Goal: Task Accomplishment & Management: Use online tool/utility

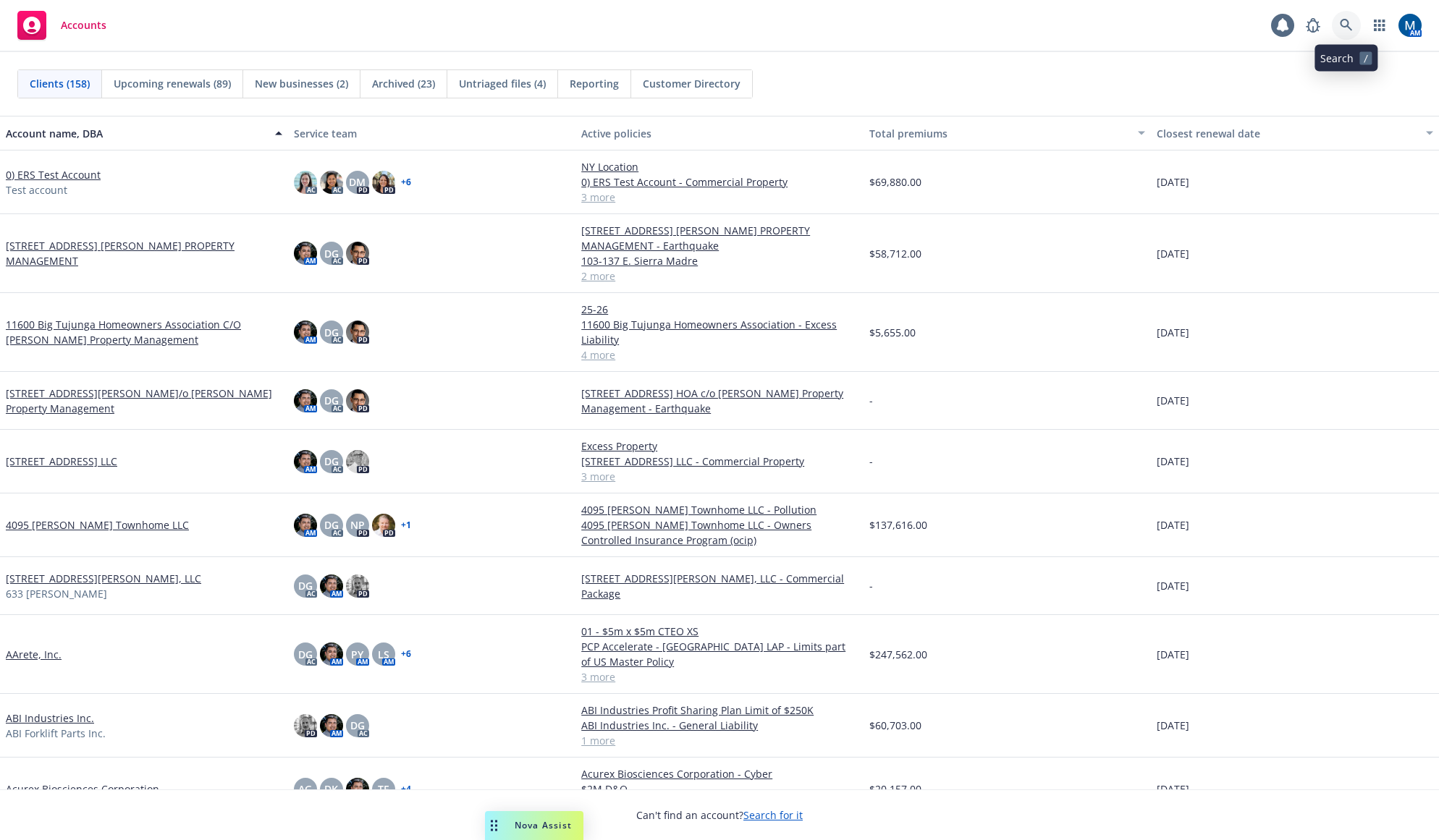
click at [1350, 23] on icon at bounding box center [1346, 25] width 13 height 13
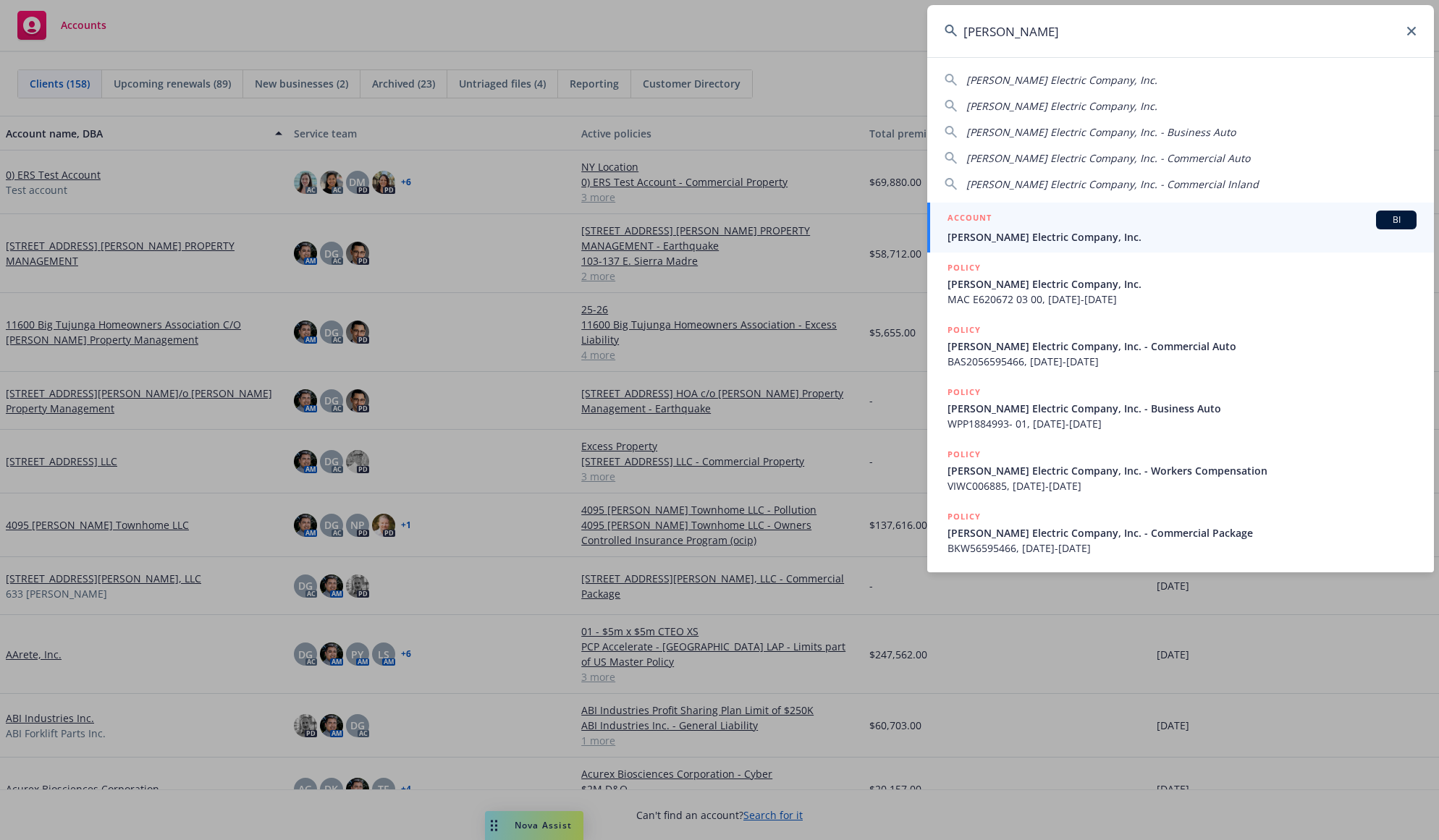
type input "[PERSON_NAME]"
click at [1003, 237] on span "[PERSON_NAME] Electric Company, Inc." at bounding box center [1181, 237] width 469 height 15
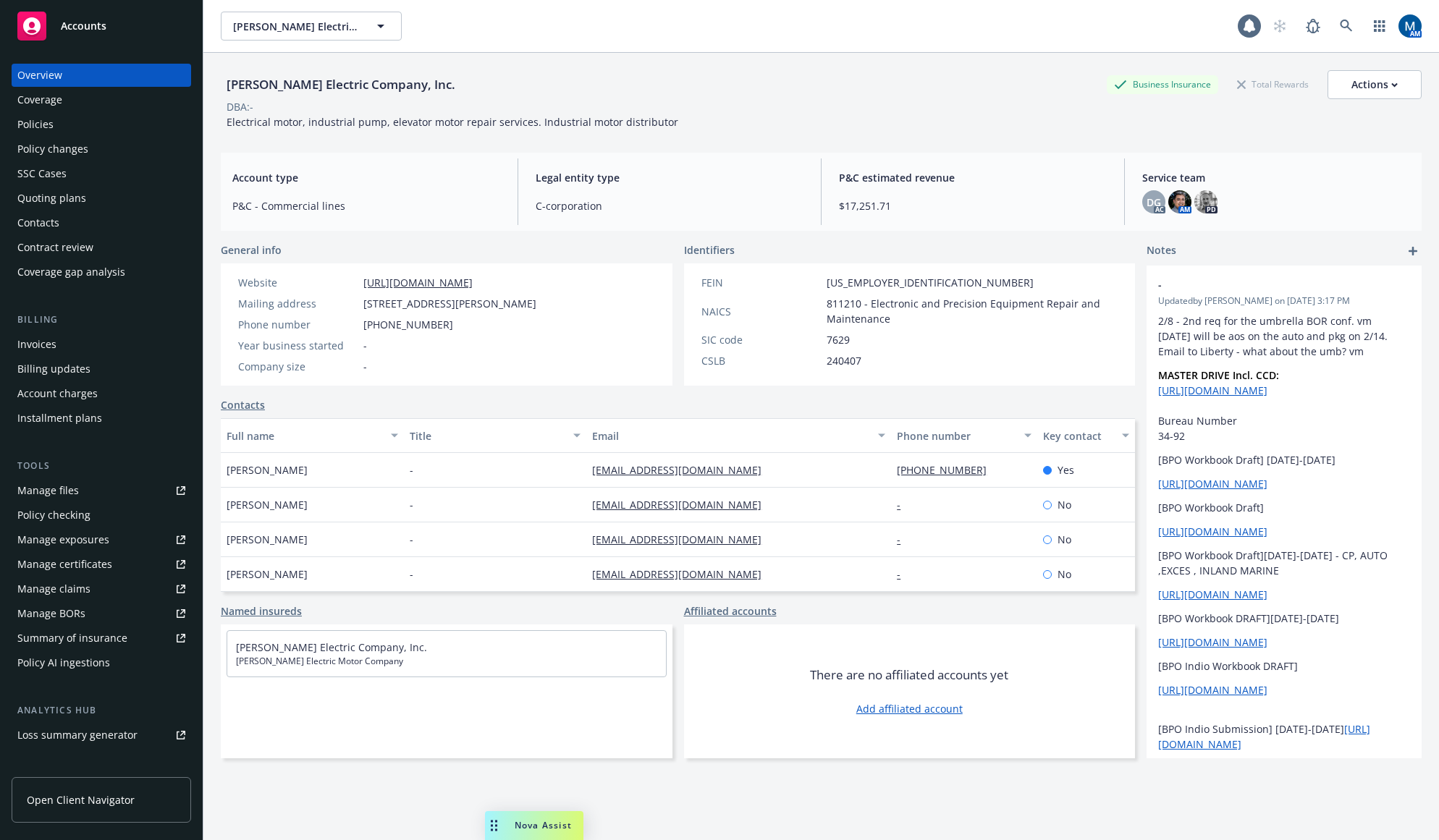
click at [79, 198] on div "Quoting plans" at bounding box center [52, 198] width 68 height 23
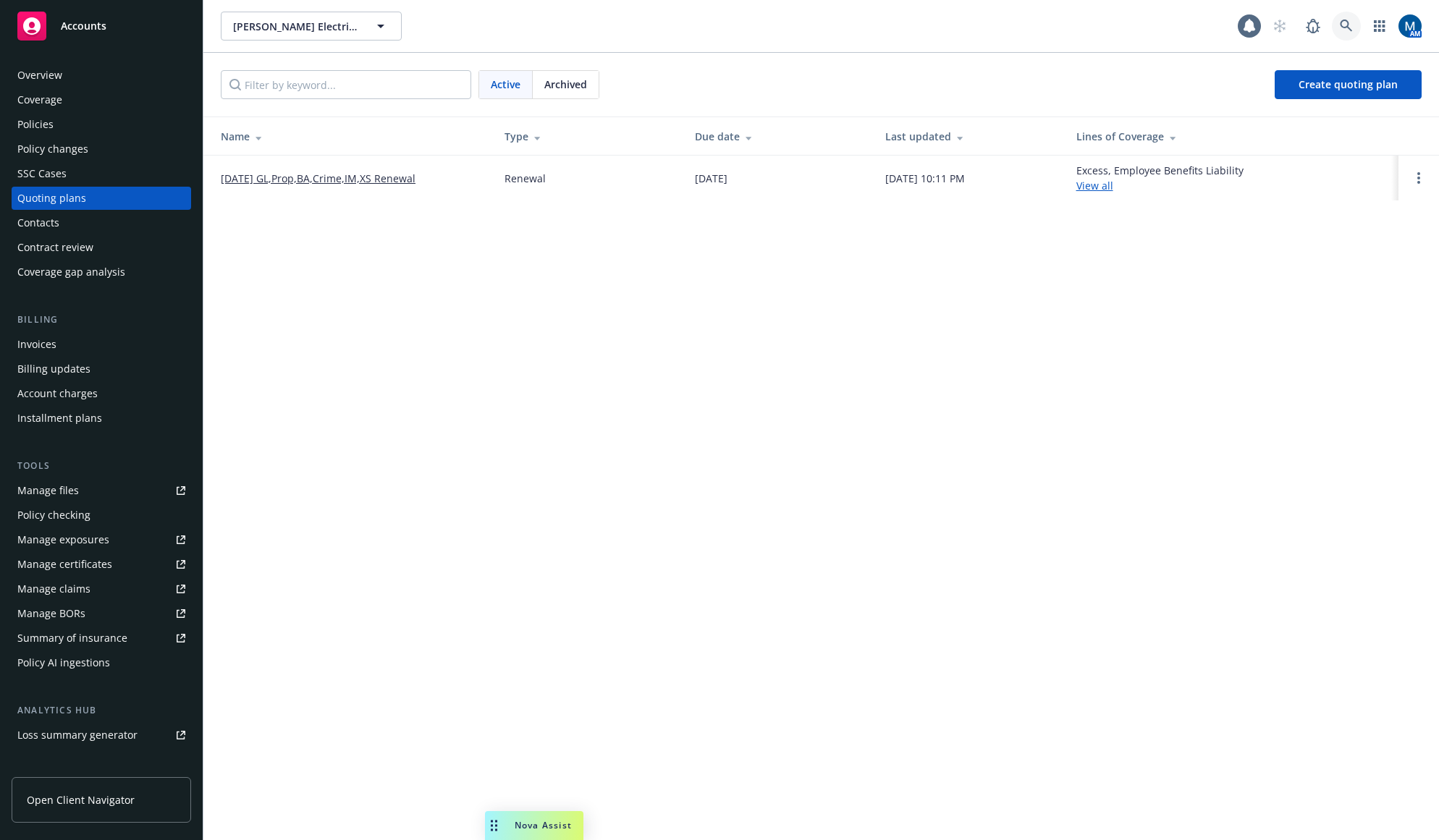
click at [1350, 14] on link at bounding box center [1346, 26] width 29 height 29
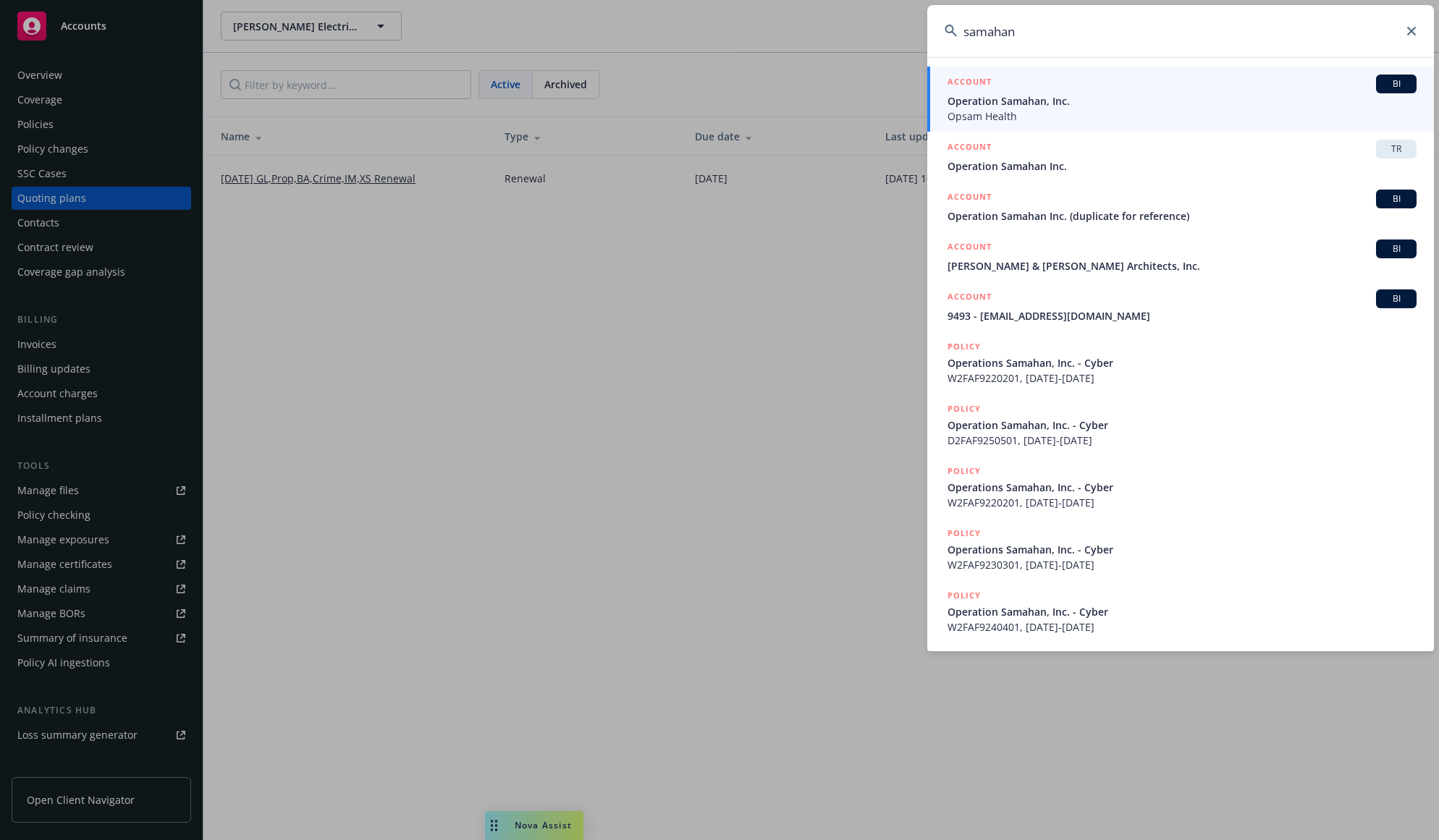
type input "samahan"
click at [1042, 103] on span "Operation Samahan, Inc." at bounding box center [1181, 101] width 469 height 15
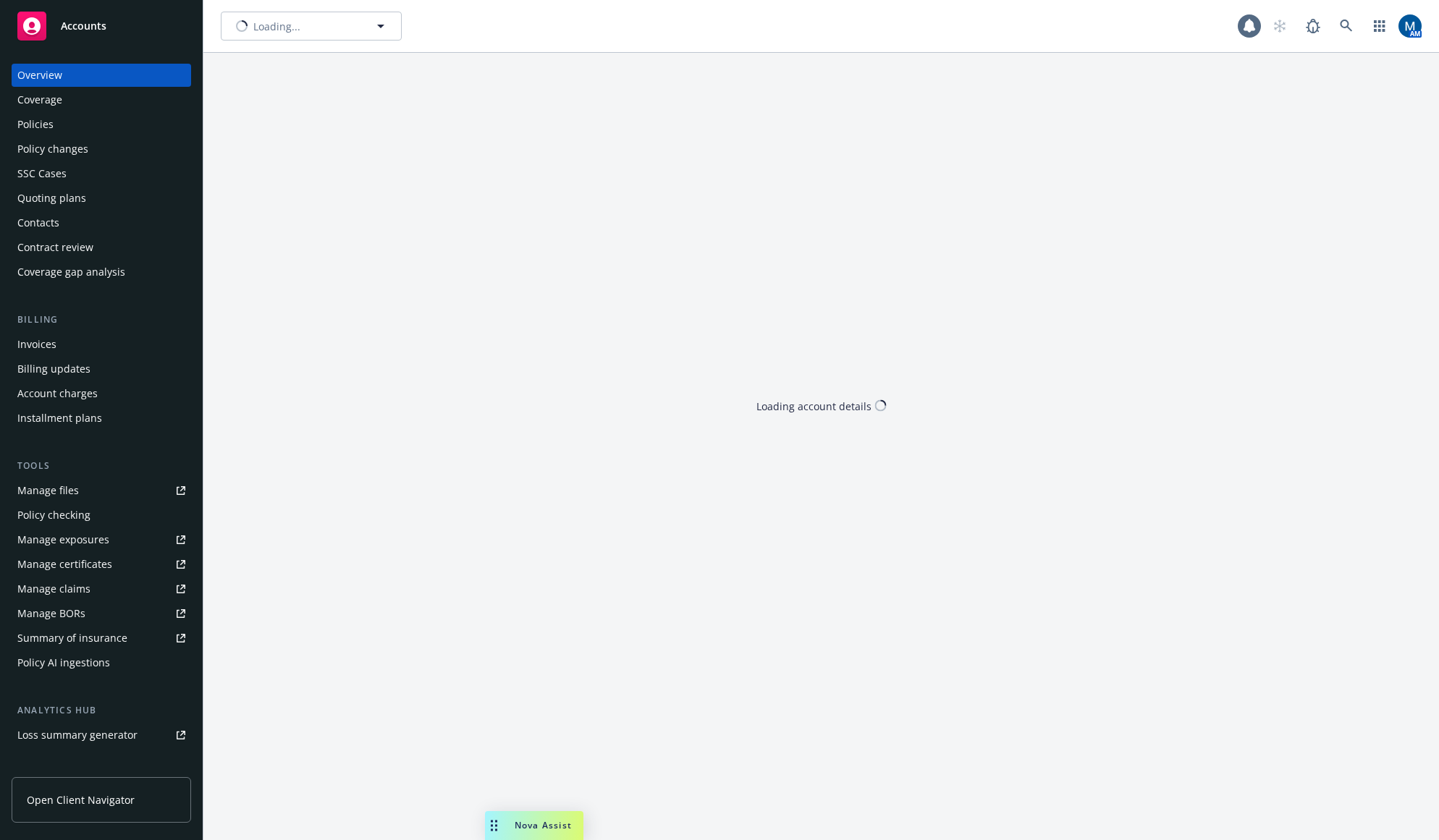
click at [39, 120] on div "Policies" at bounding box center [35, 124] width 36 height 23
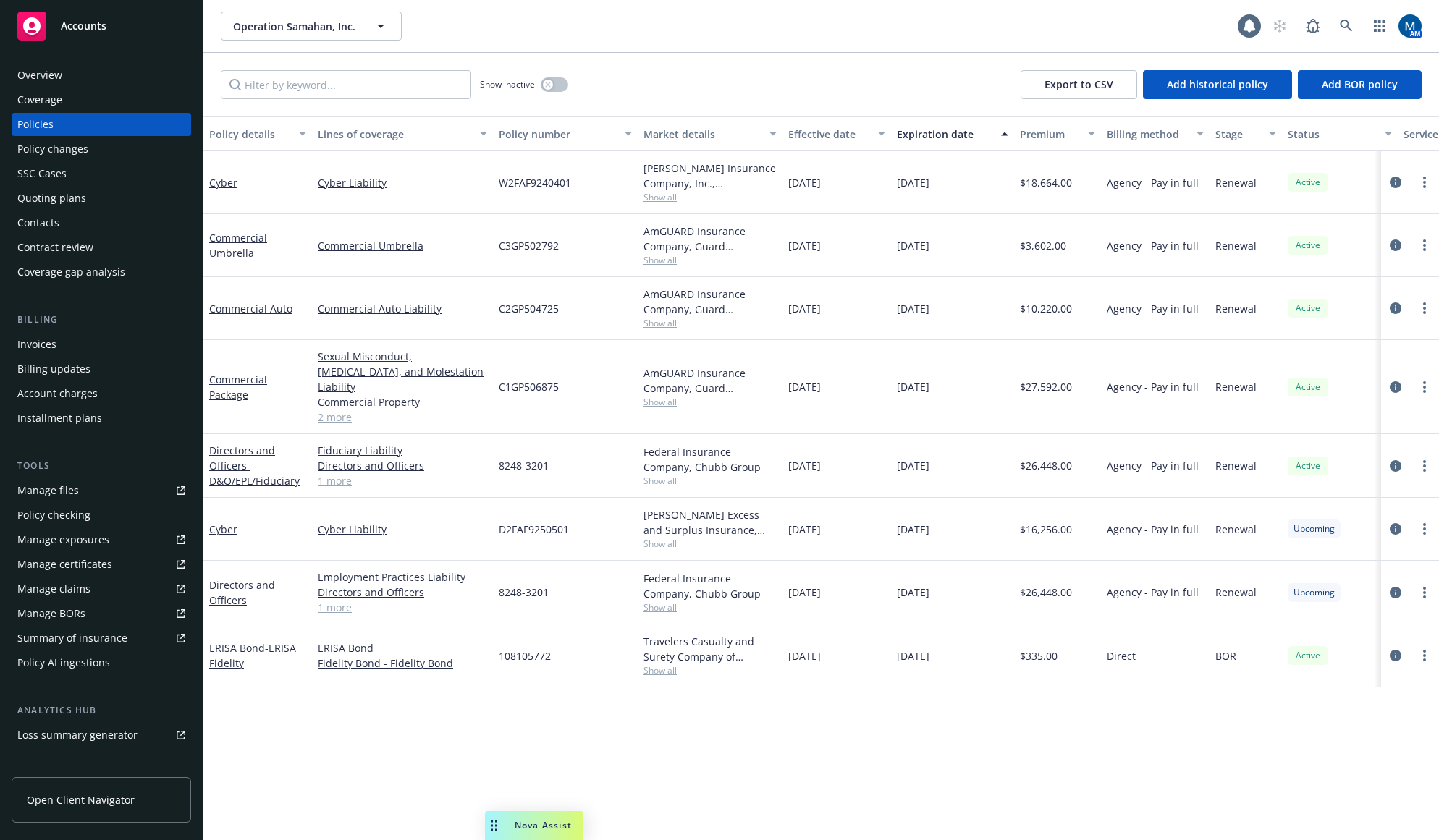
click at [69, 195] on div "Quoting plans" at bounding box center [52, 198] width 68 height 23
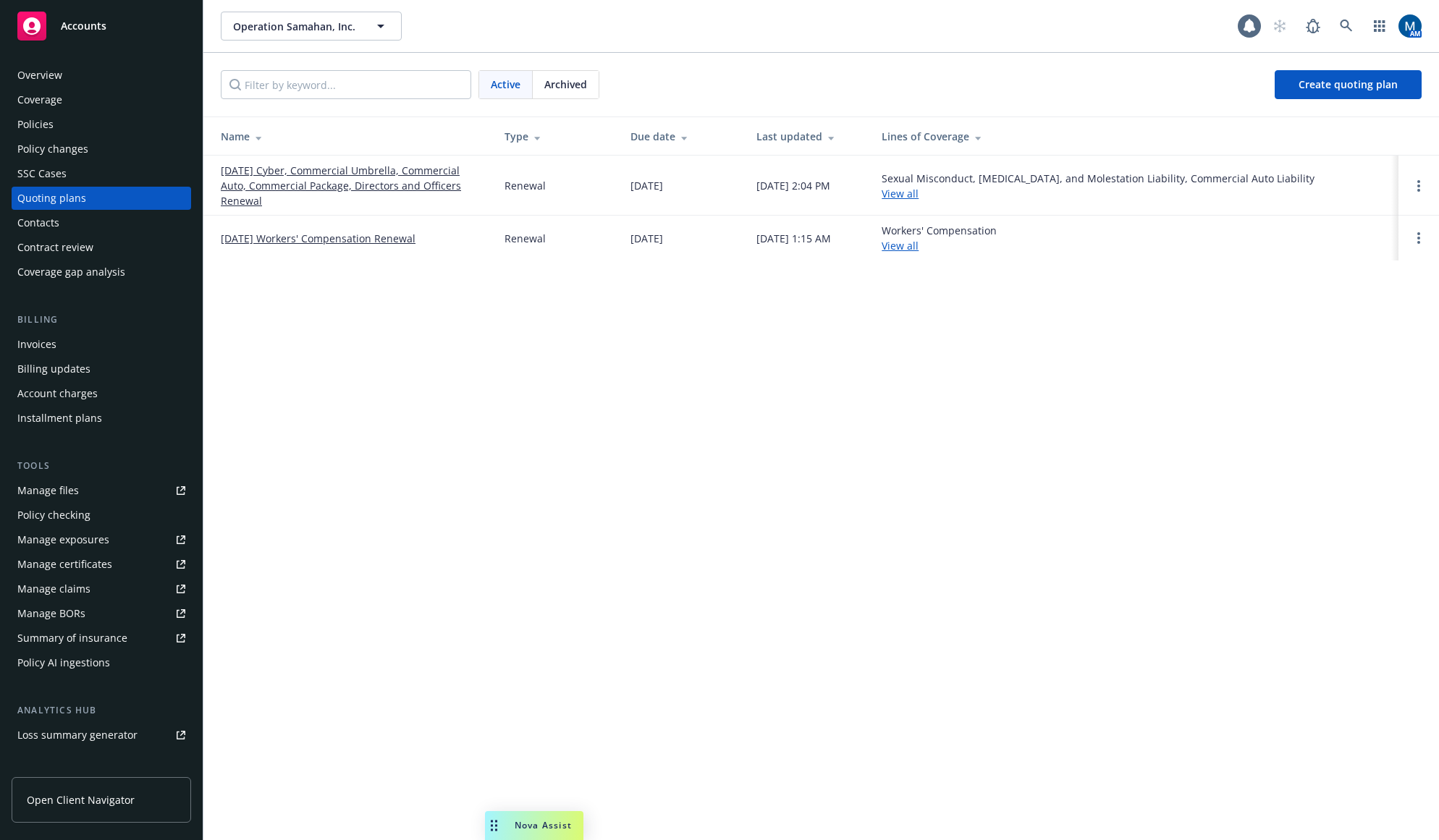
click at [67, 118] on div "Policies" at bounding box center [102, 124] width 168 height 23
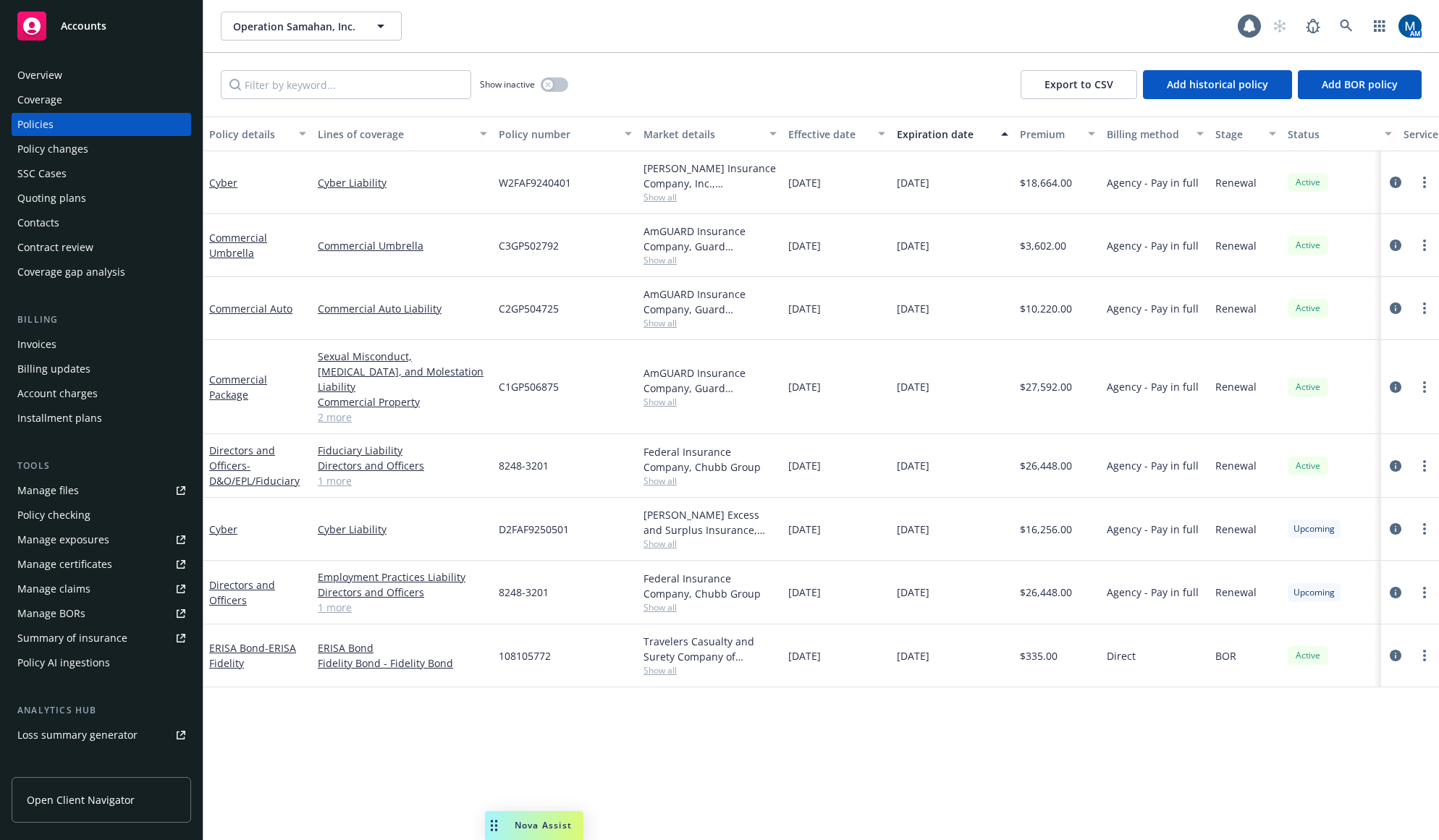
click at [121, 193] on div "Quoting plans" at bounding box center [102, 198] width 168 height 23
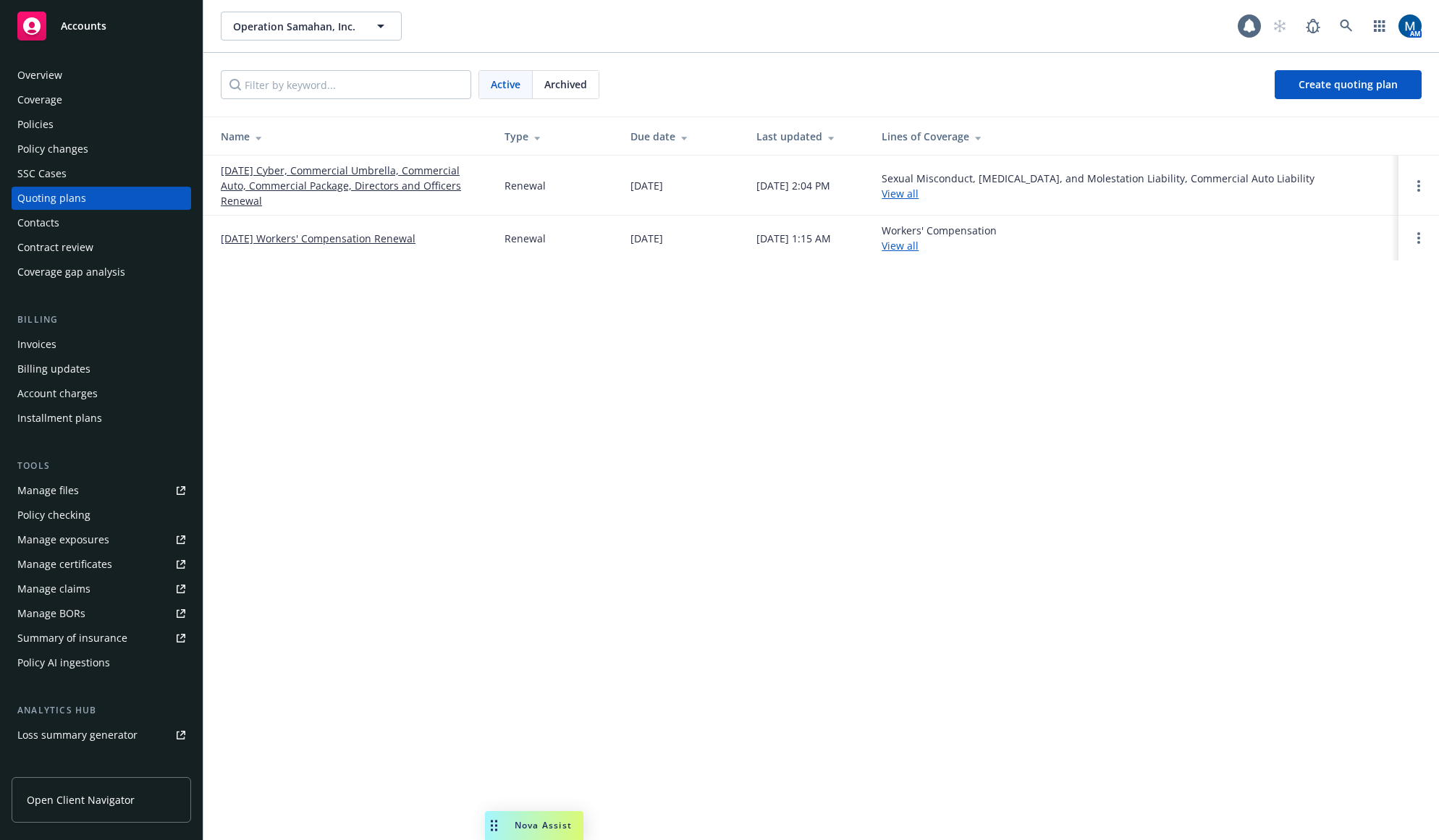
click at [90, 125] on div "Policies" at bounding box center [102, 124] width 168 height 23
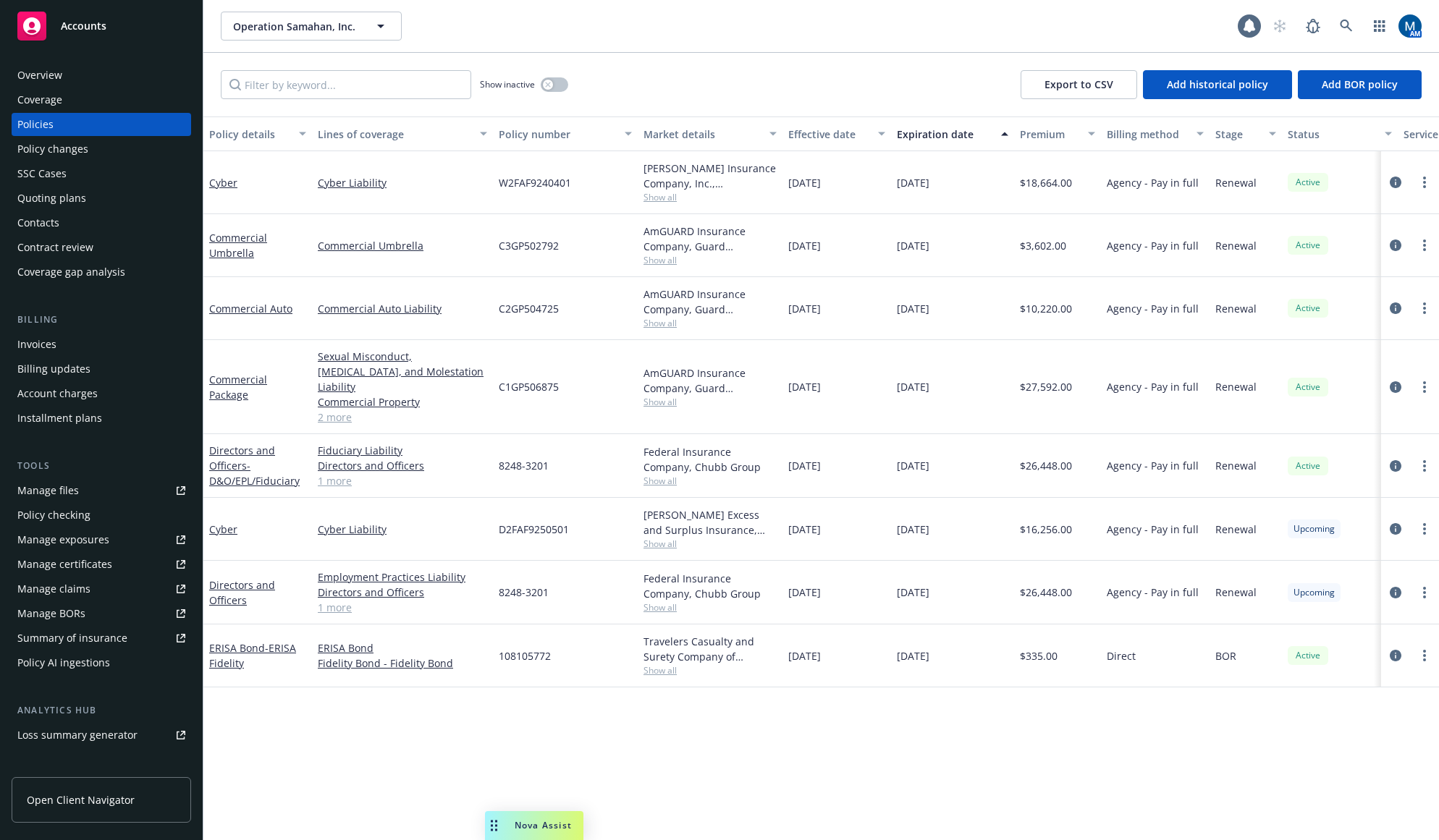
click at [885, 725] on div "Policy details Lines of coverage Policy number Market details Effective date Ex…" at bounding box center [821, 478] width 1236 height 724
click at [1339, 21] on icon at bounding box center [1346, 26] width 13 height 13
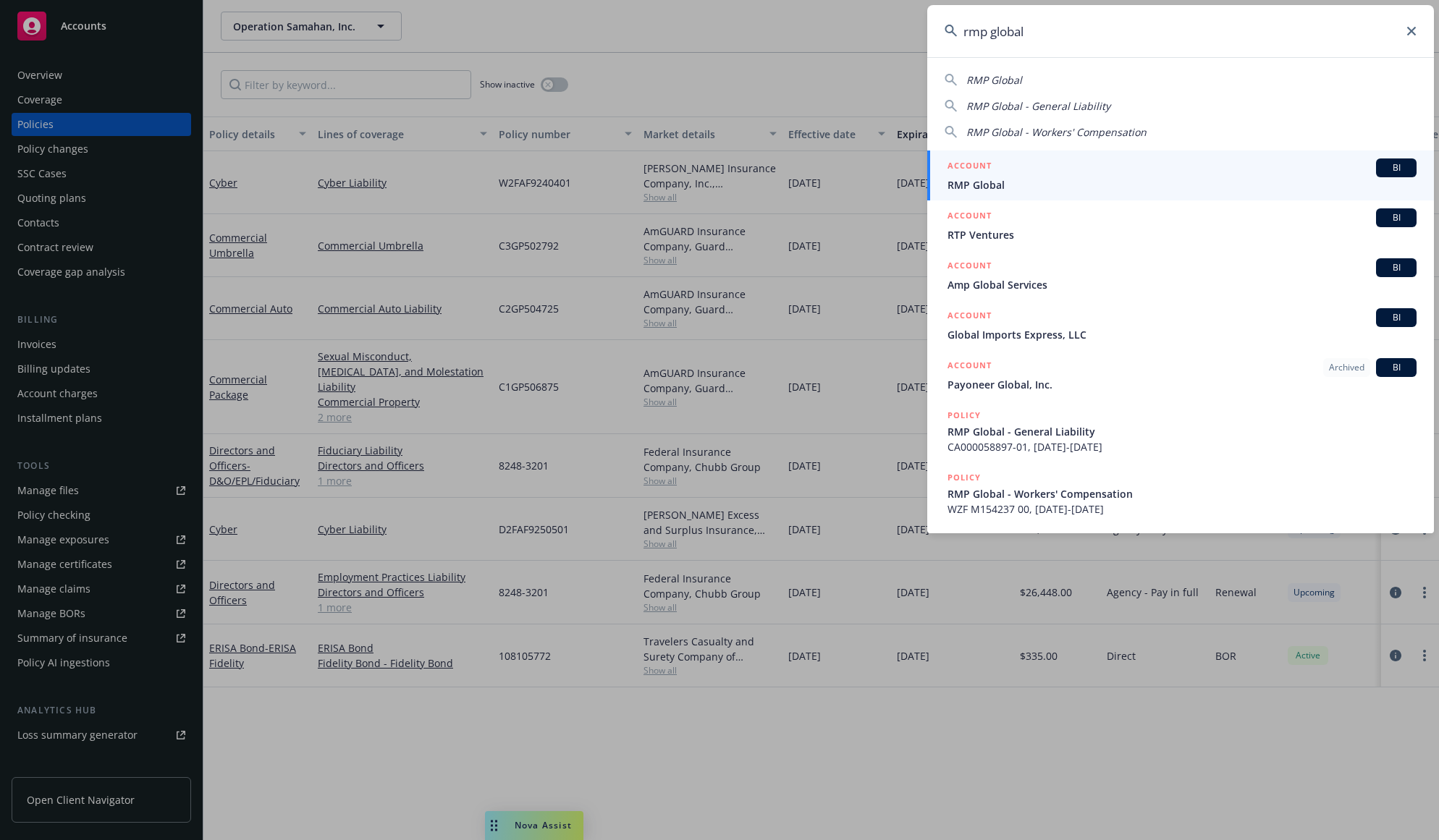
type input "rmp global"
click at [1195, 177] on span "RMP Global" at bounding box center [1181, 185] width 469 height 15
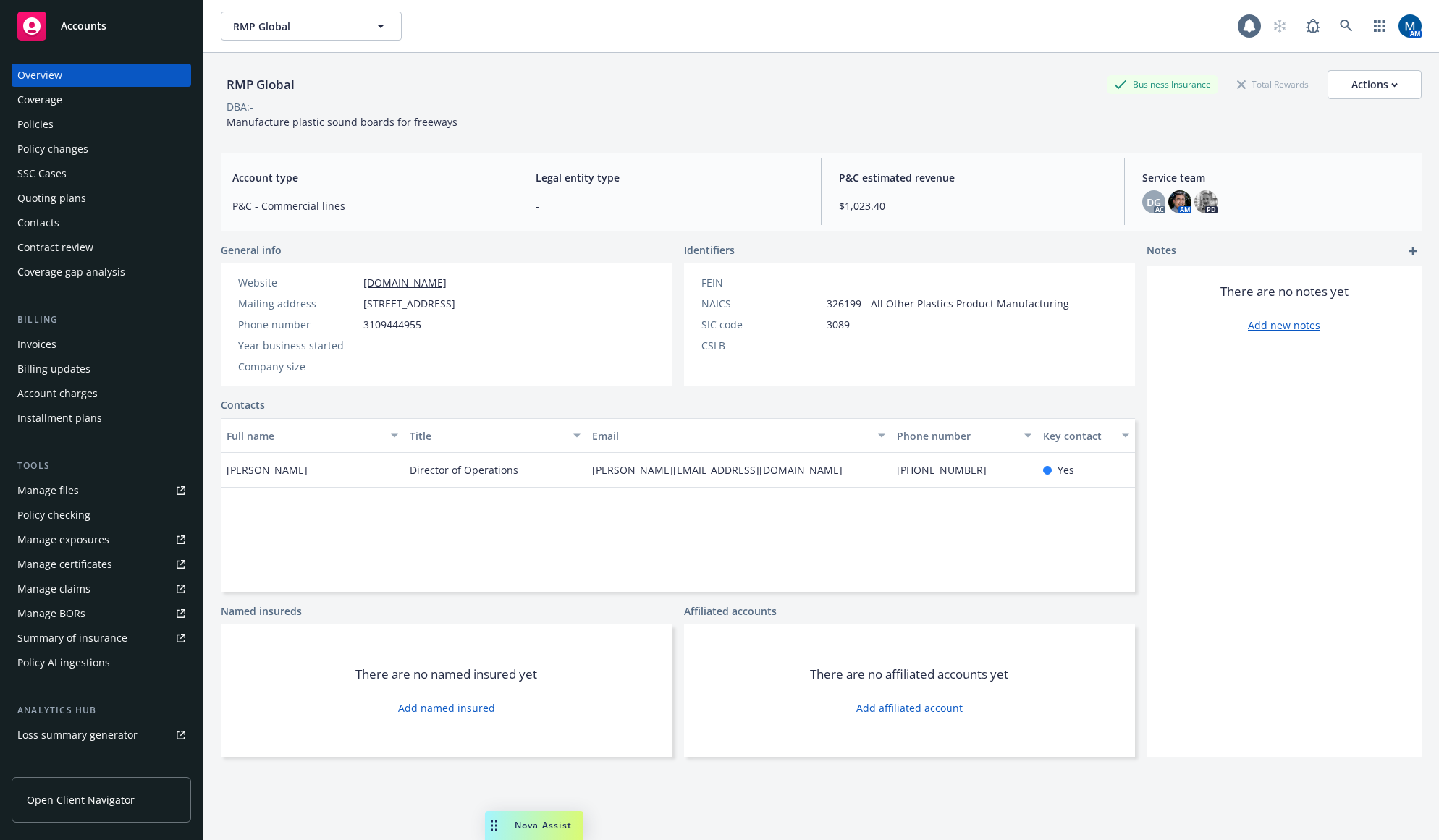
click at [89, 116] on div "Policies" at bounding box center [102, 124] width 168 height 23
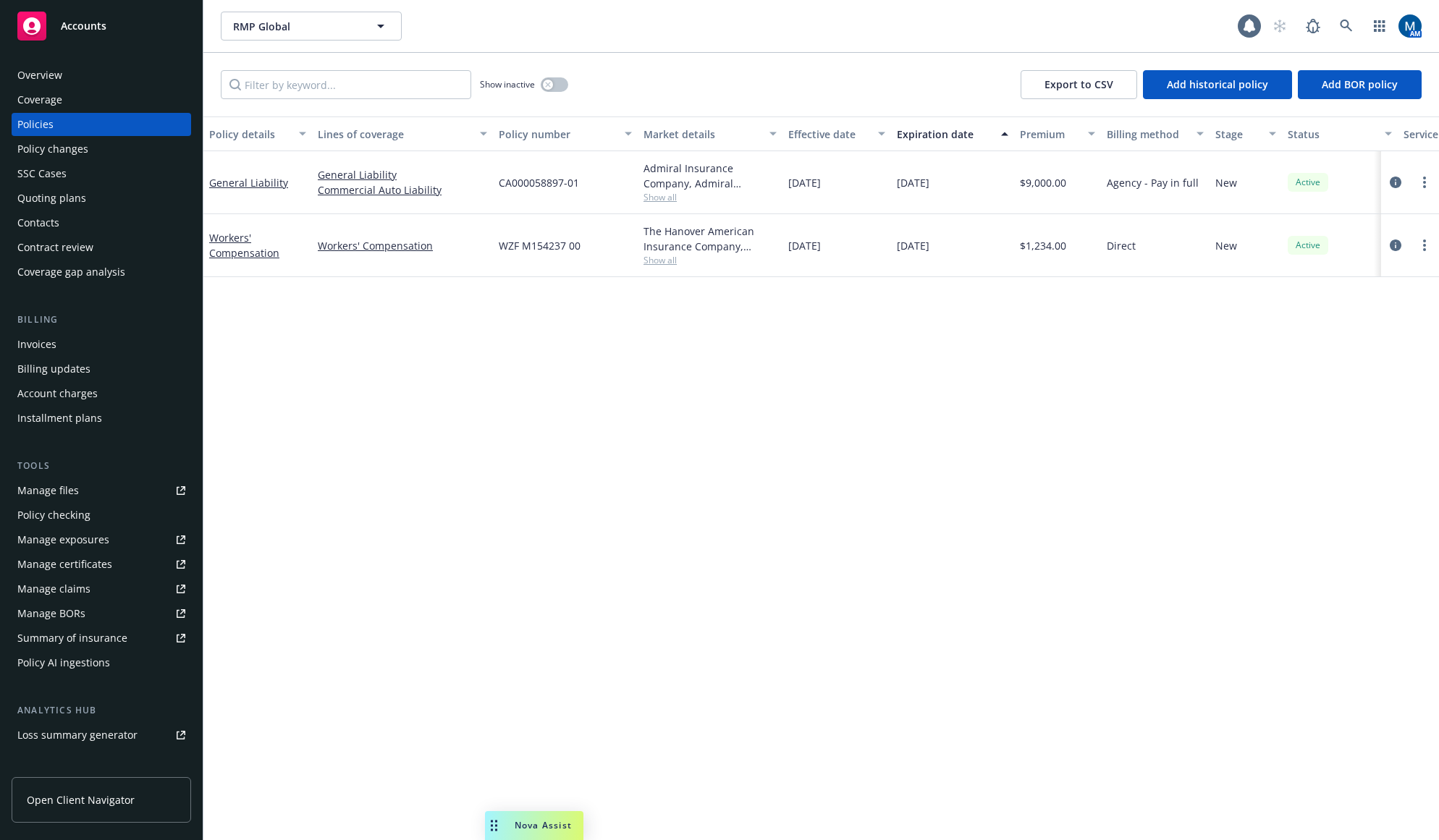
click at [98, 193] on div "Quoting plans" at bounding box center [102, 198] width 168 height 23
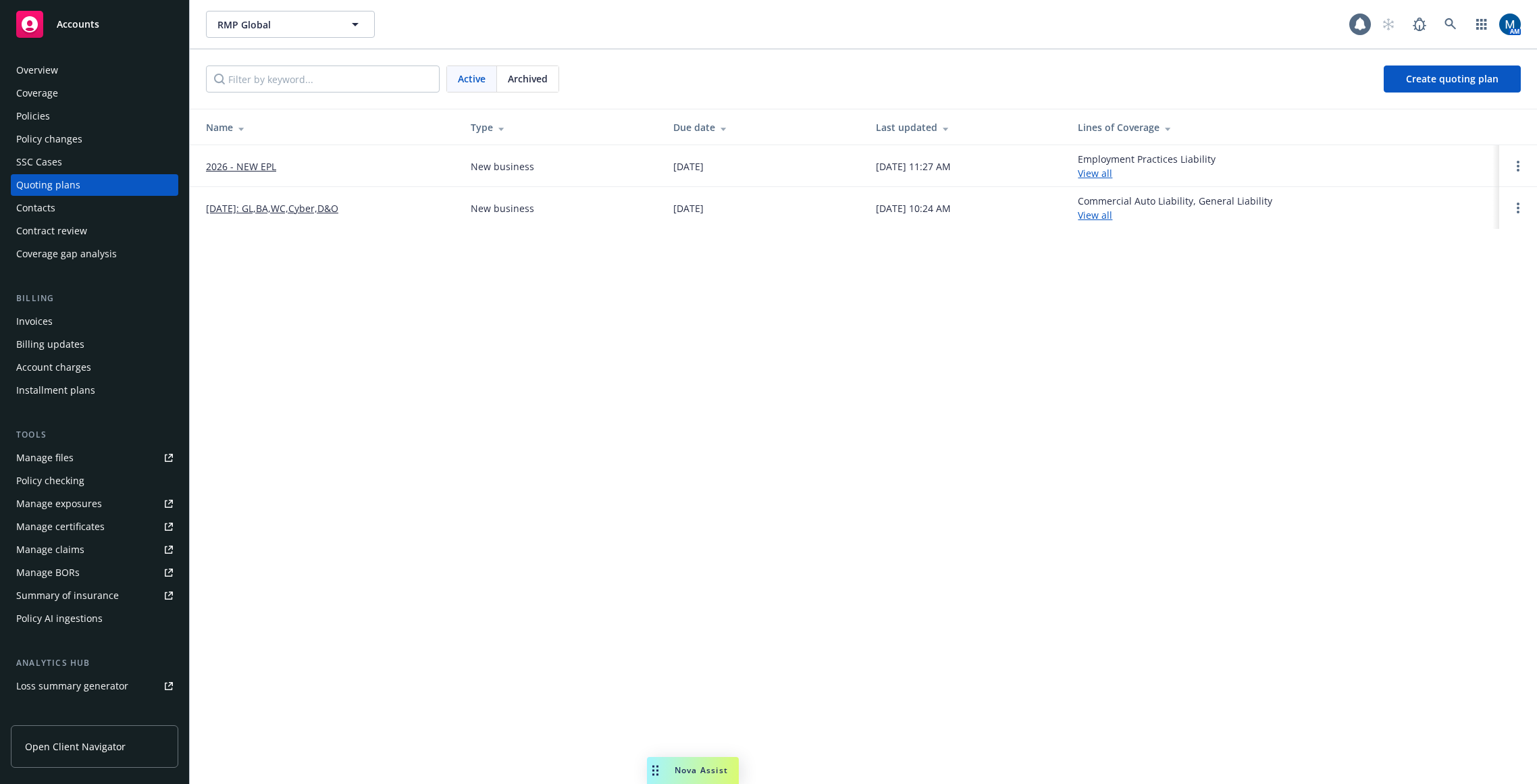
click at [104, 28] on div "Accounts" at bounding box center [95, 24] width 157 height 27
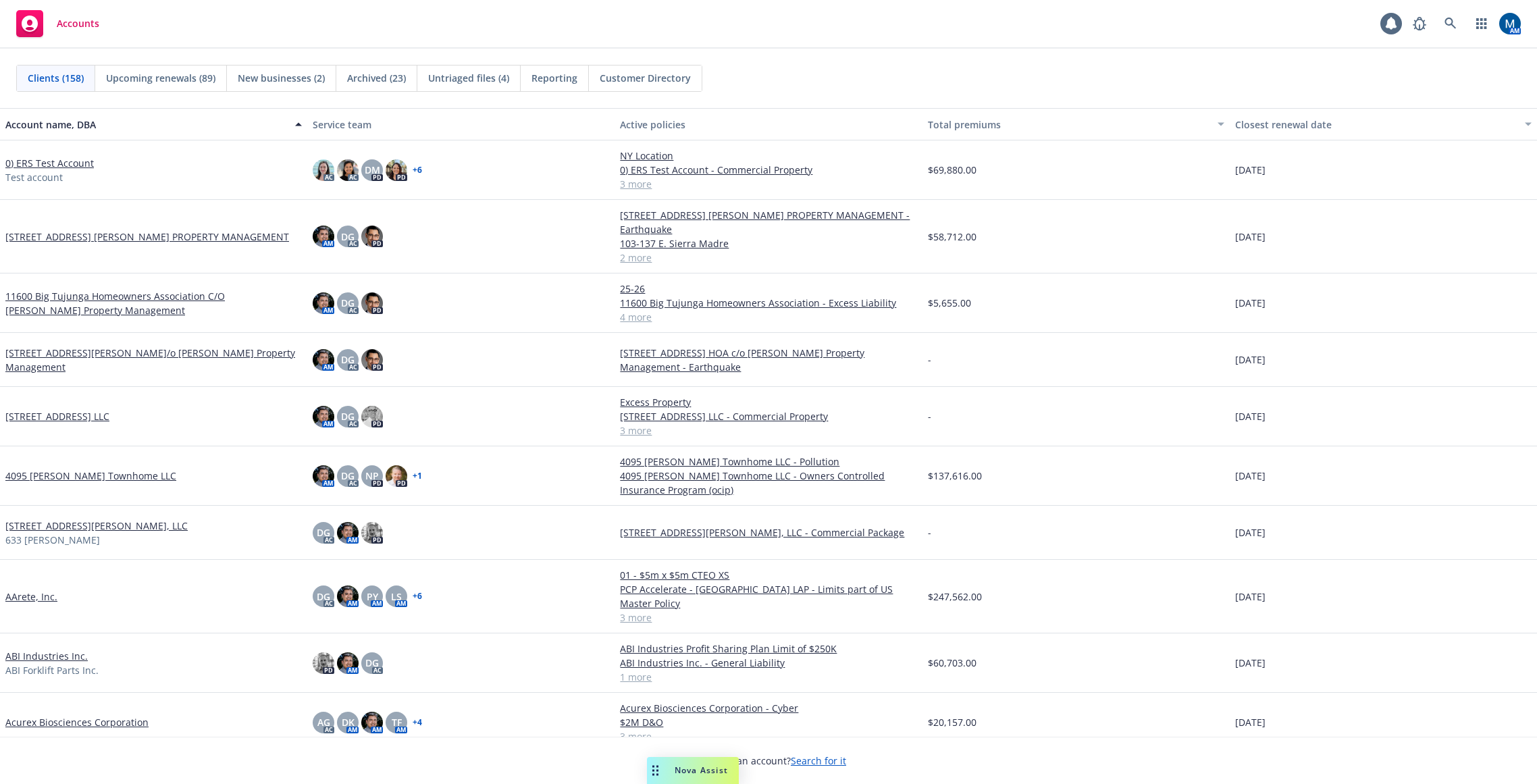
click at [712, 14] on div "Accounts 1 AM" at bounding box center [768, 24] width 1537 height 48
click at [1342, 28] on icon at bounding box center [1451, 23] width 12 height 12
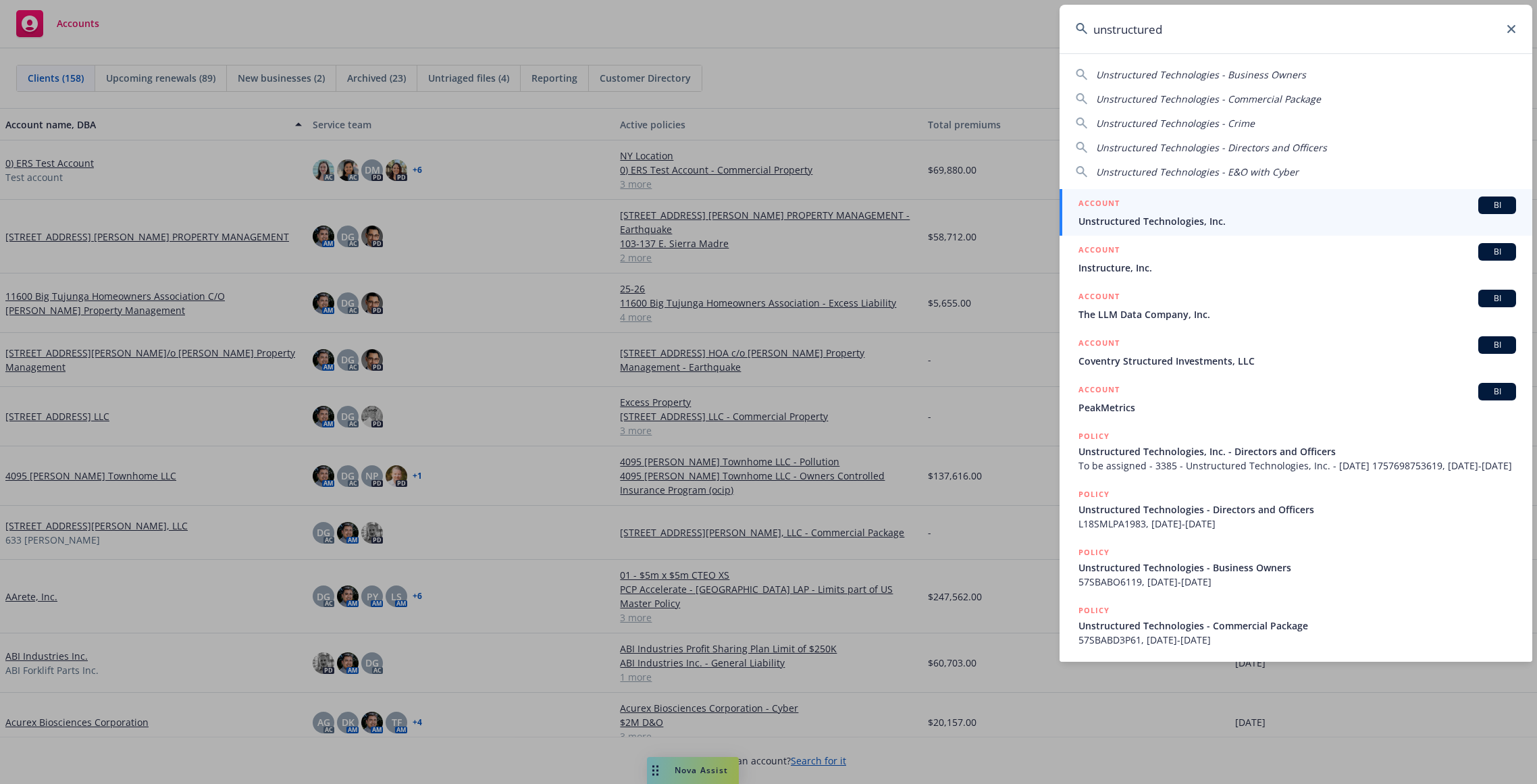
type input "unstructured"
click at [1151, 208] on div "ACCOUNT BI" at bounding box center [1297, 205] width 437 height 17
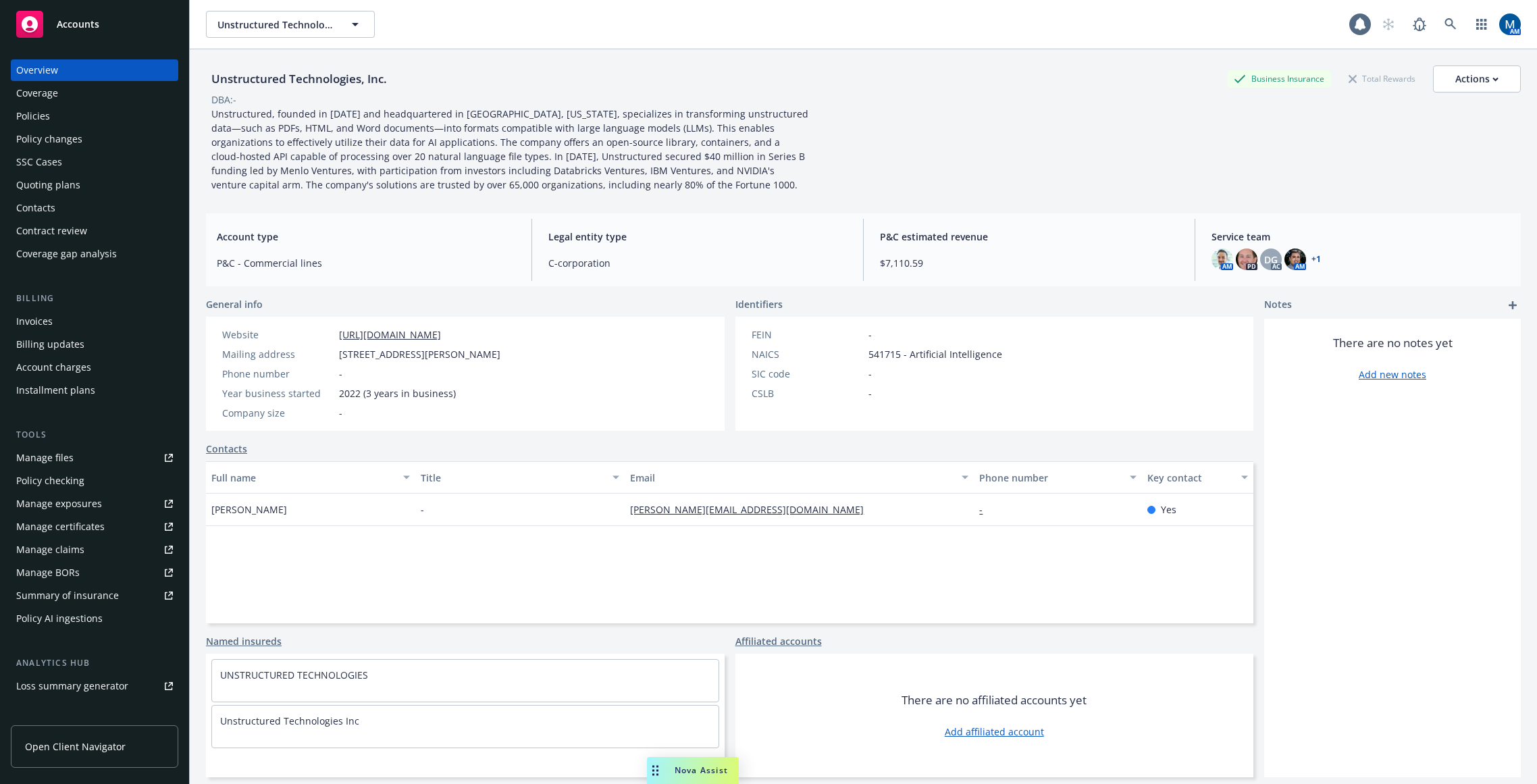
click at [96, 182] on div "Quoting plans" at bounding box center [95, 185] width 157 height 22
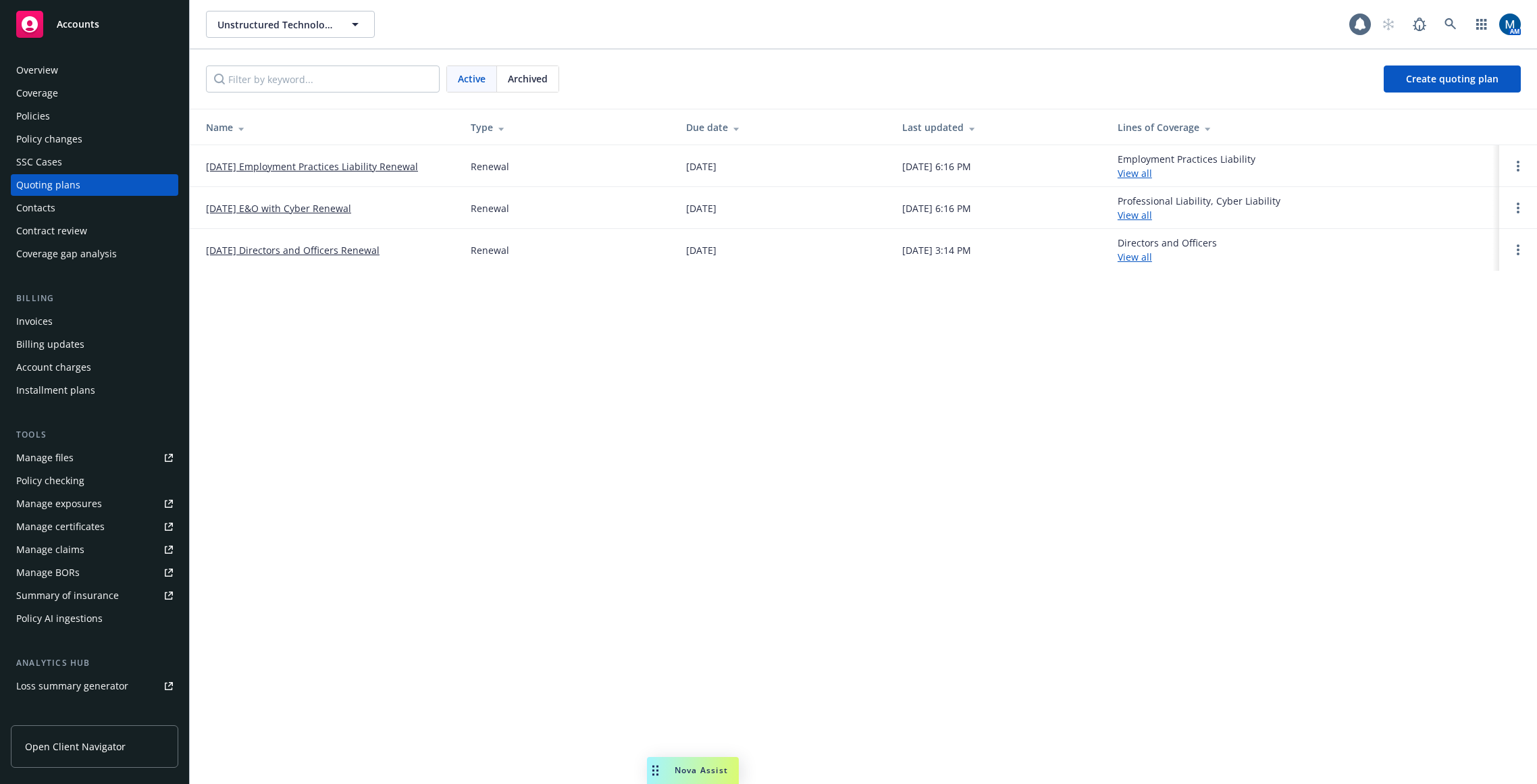
click at [79, 64] on div "Overview" at bounding box center [95, 70] width 157 height 22
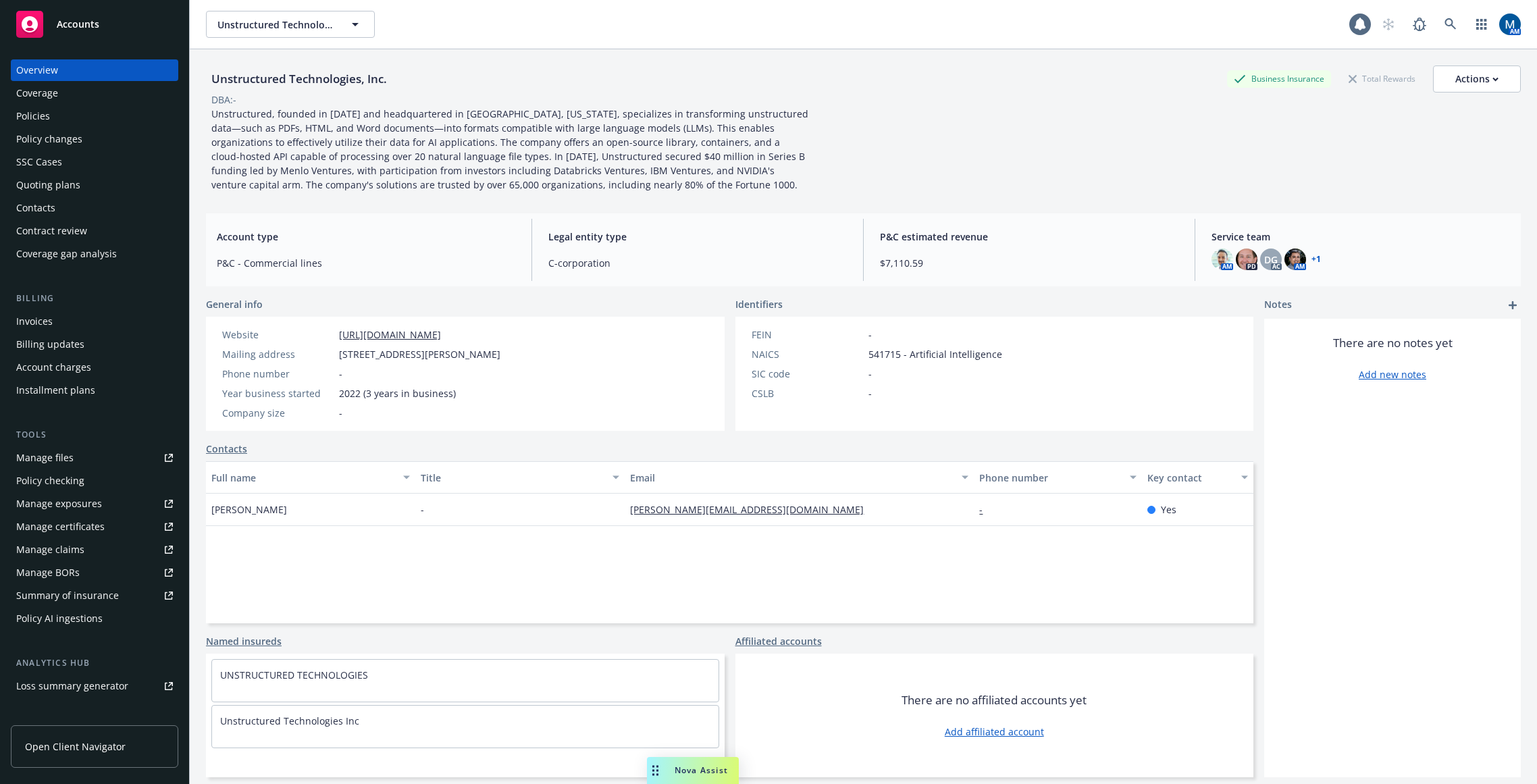
click at [42, 116] on div "Policies" at bounding box center [33, 116] width 34 height 22
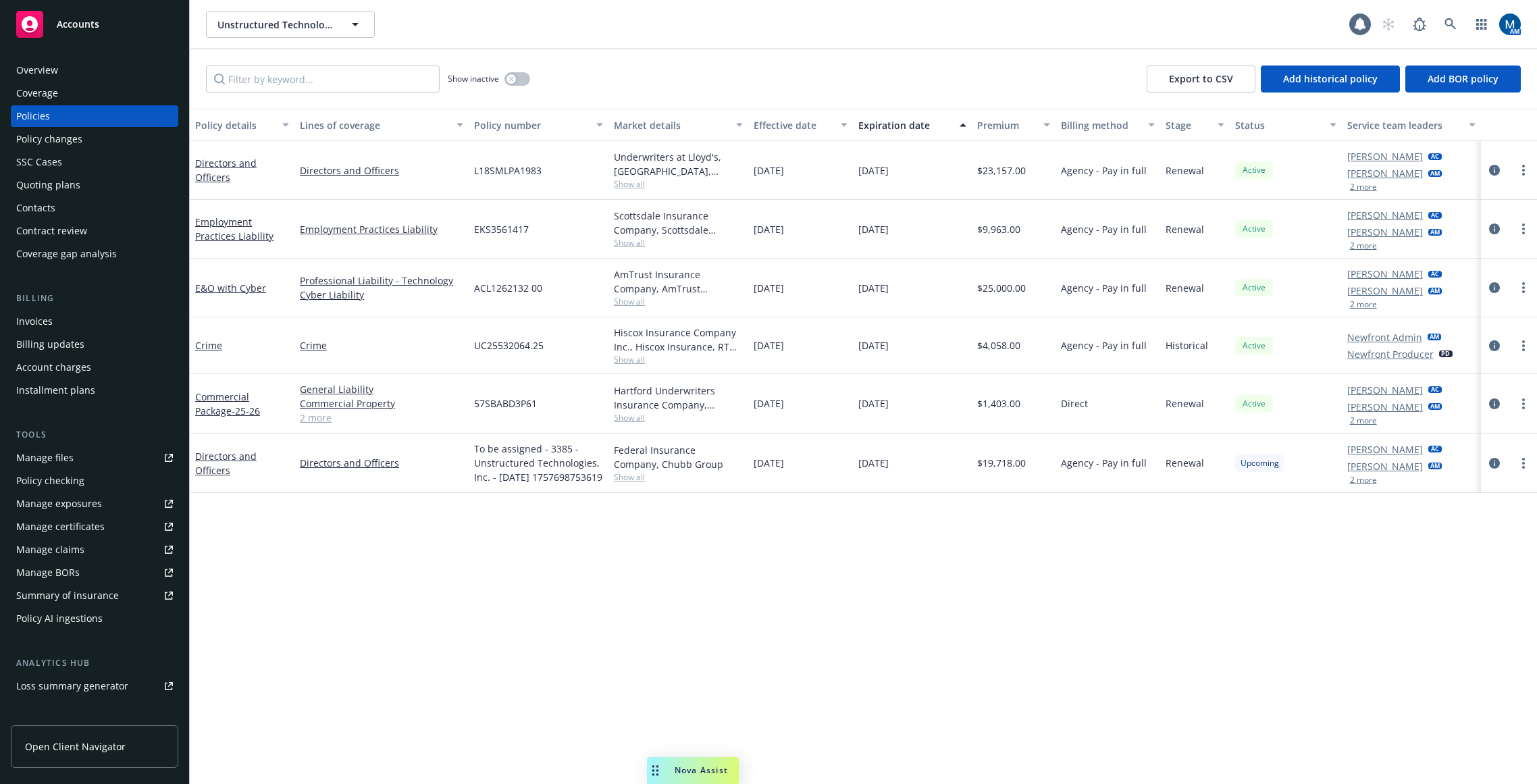
click at [656, 586] on div "Policy details Lines of coverage Policy number Market details Effective date Ex…" at bounding box center [863, 446] width 1347 height 675
click at [1342, 169] on icon "circleInformation" at bounding box center [1495, 170] width 11 height 11
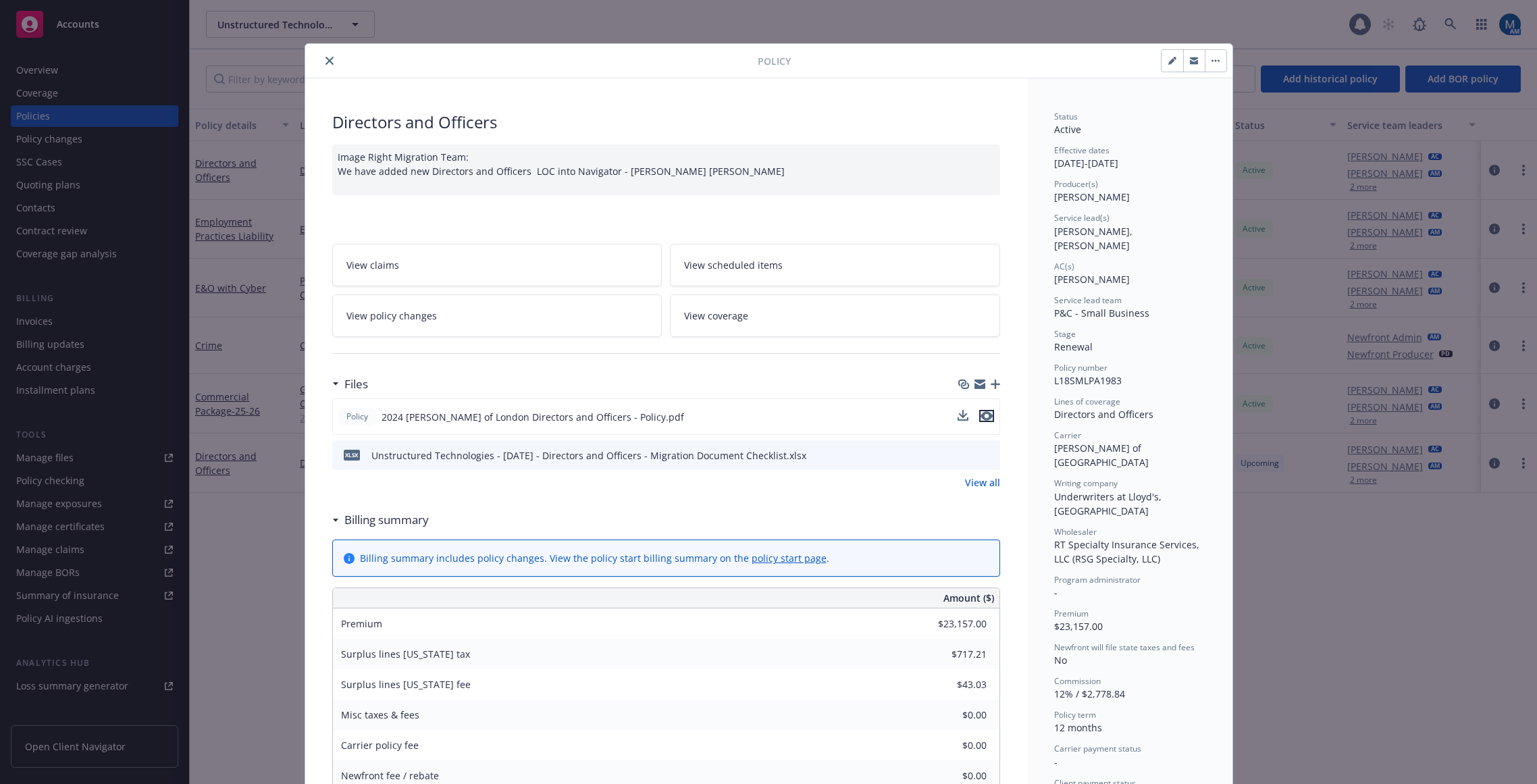
click at [987, 414] on icon "preview file" at bounding box center [987, 416] width 12 height 9
click at [325, 64] on icon "close" at bounding box center [329, 60] width 8 height 8
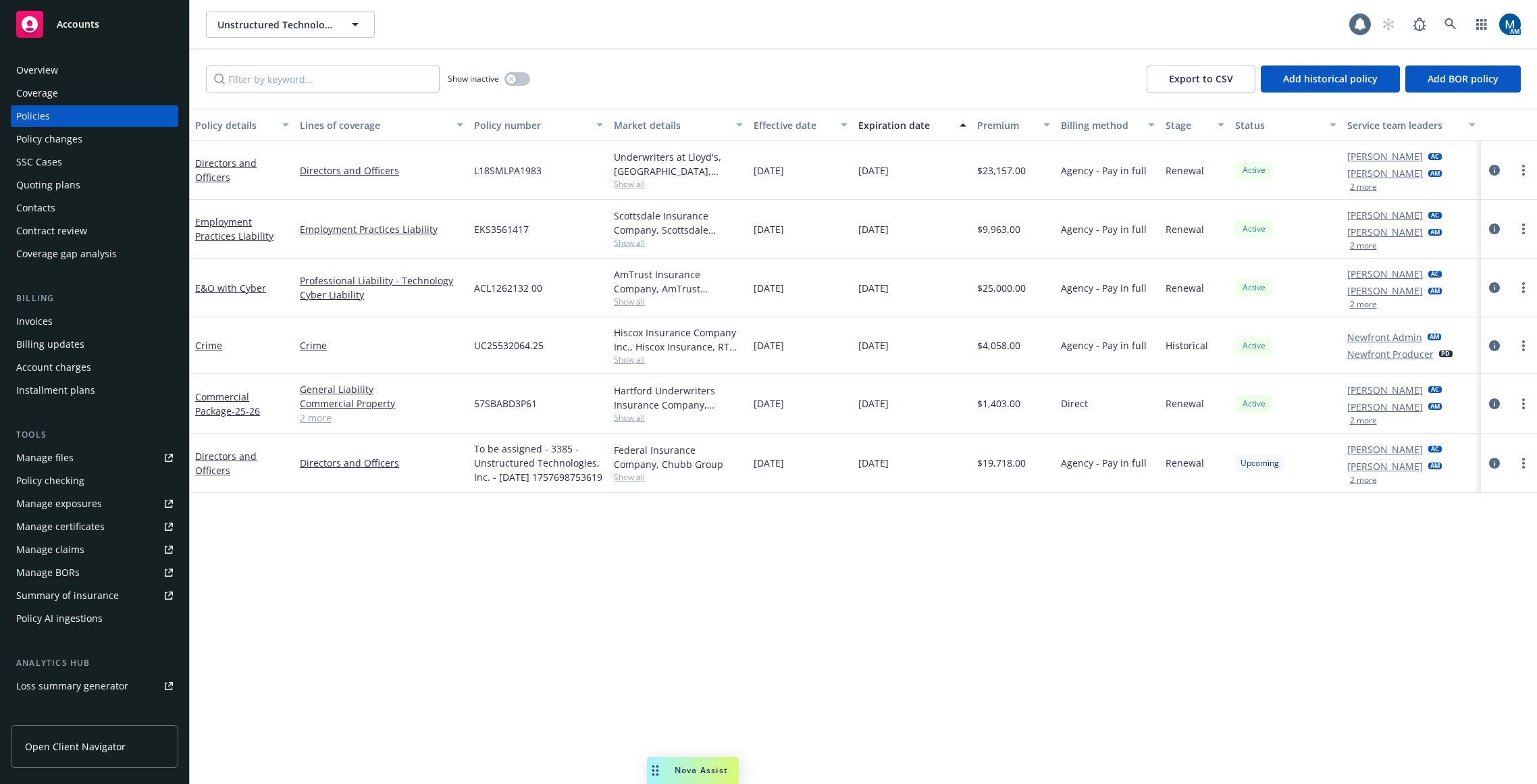
click at [53, 185] on div "Quoting plans" at bounding box center [48, 185] width 64 height 22
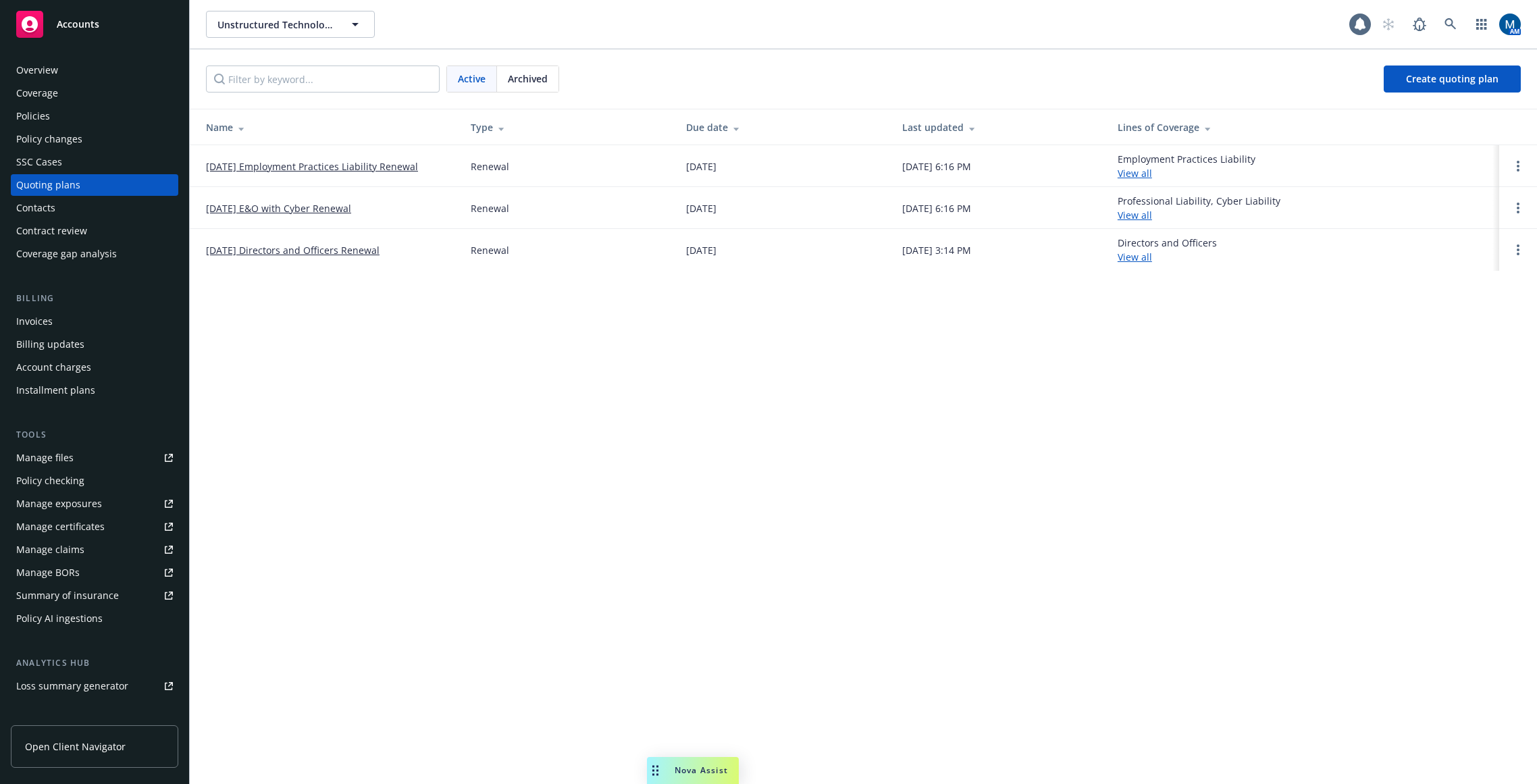
click at [56, 64] on div "Overview" at bounding box center [37, 70] width 42 height 22
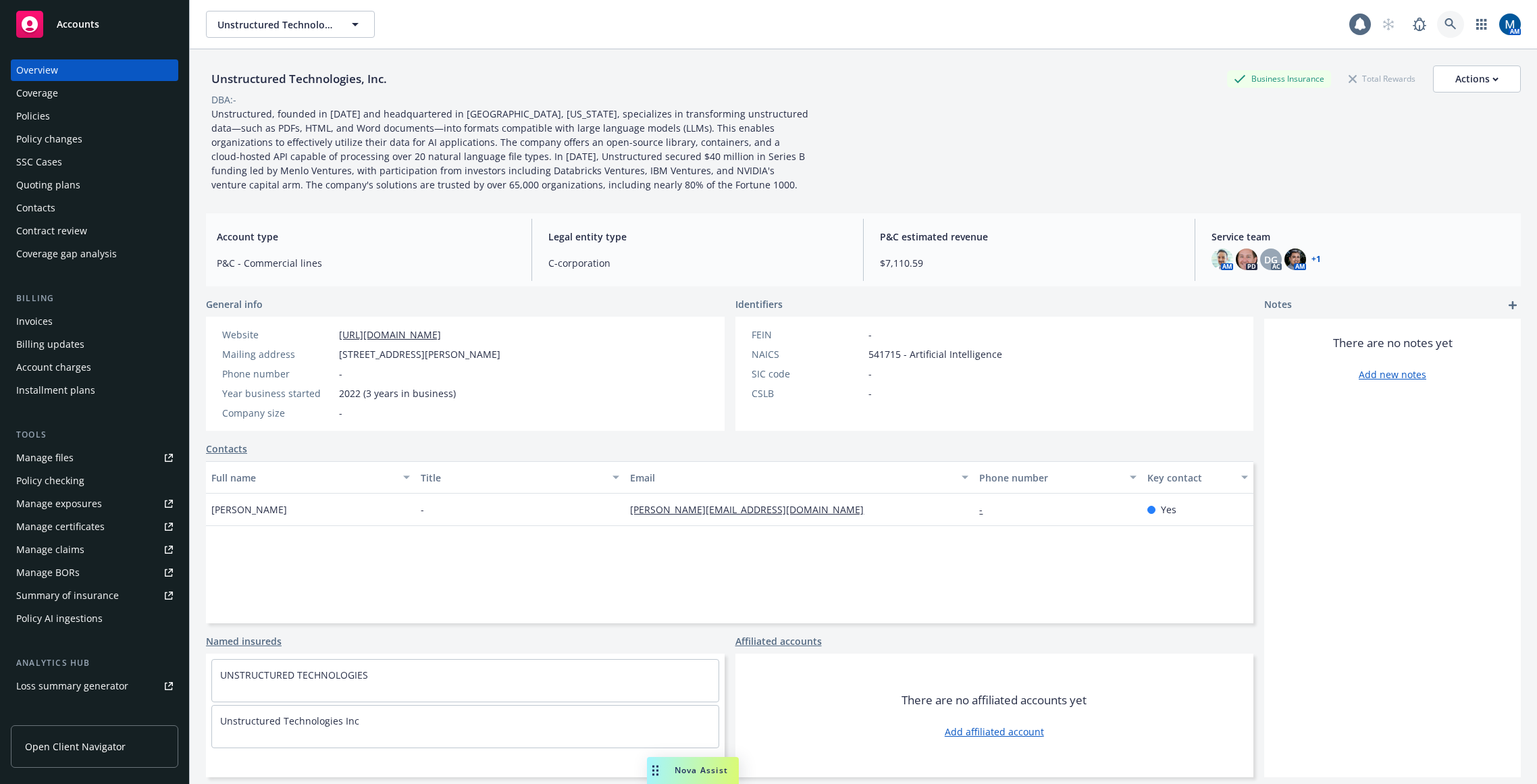
click at [1342, 26] on link at bounding box center [1450, 24] width 27 height 27
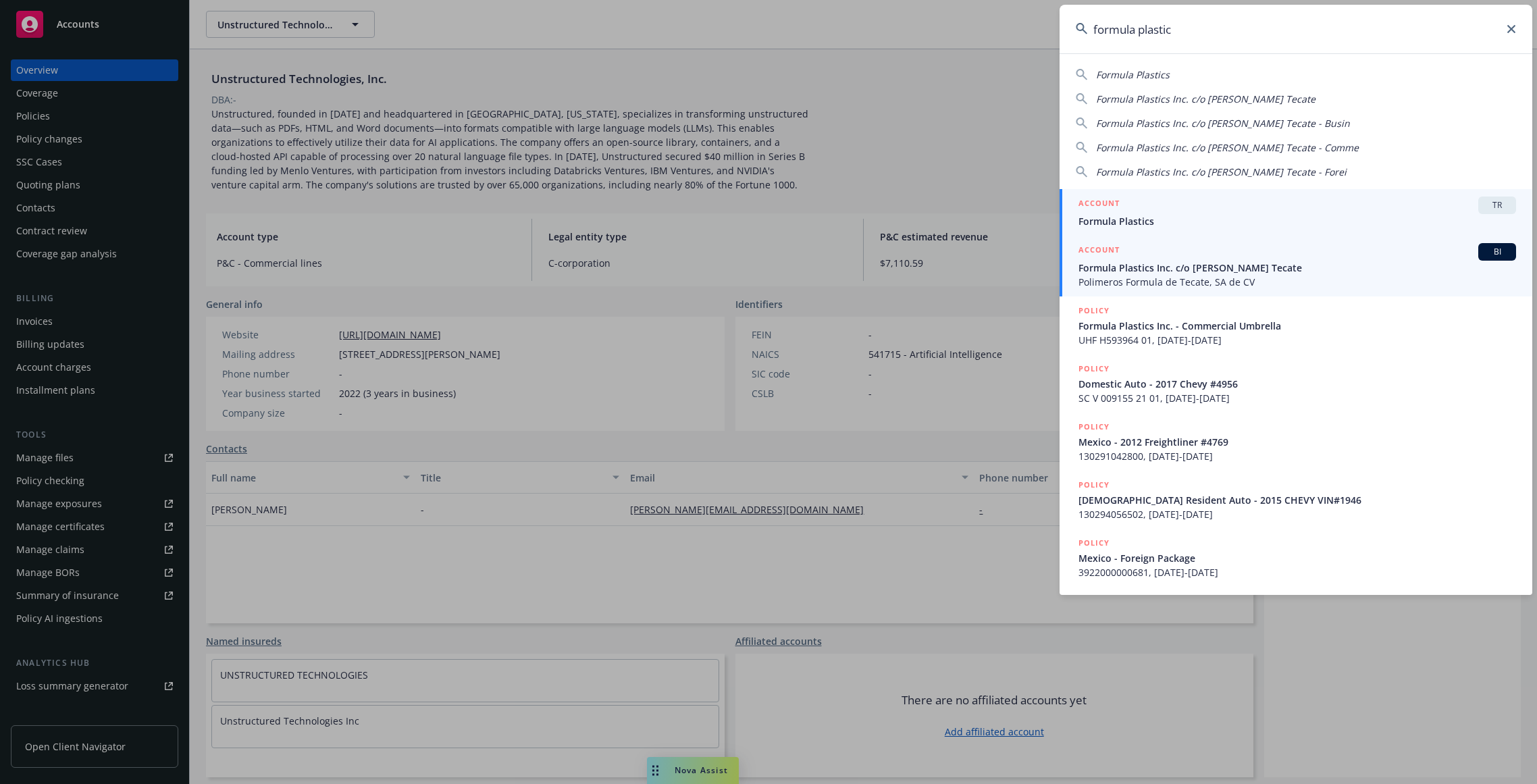
type input "formula plastic"
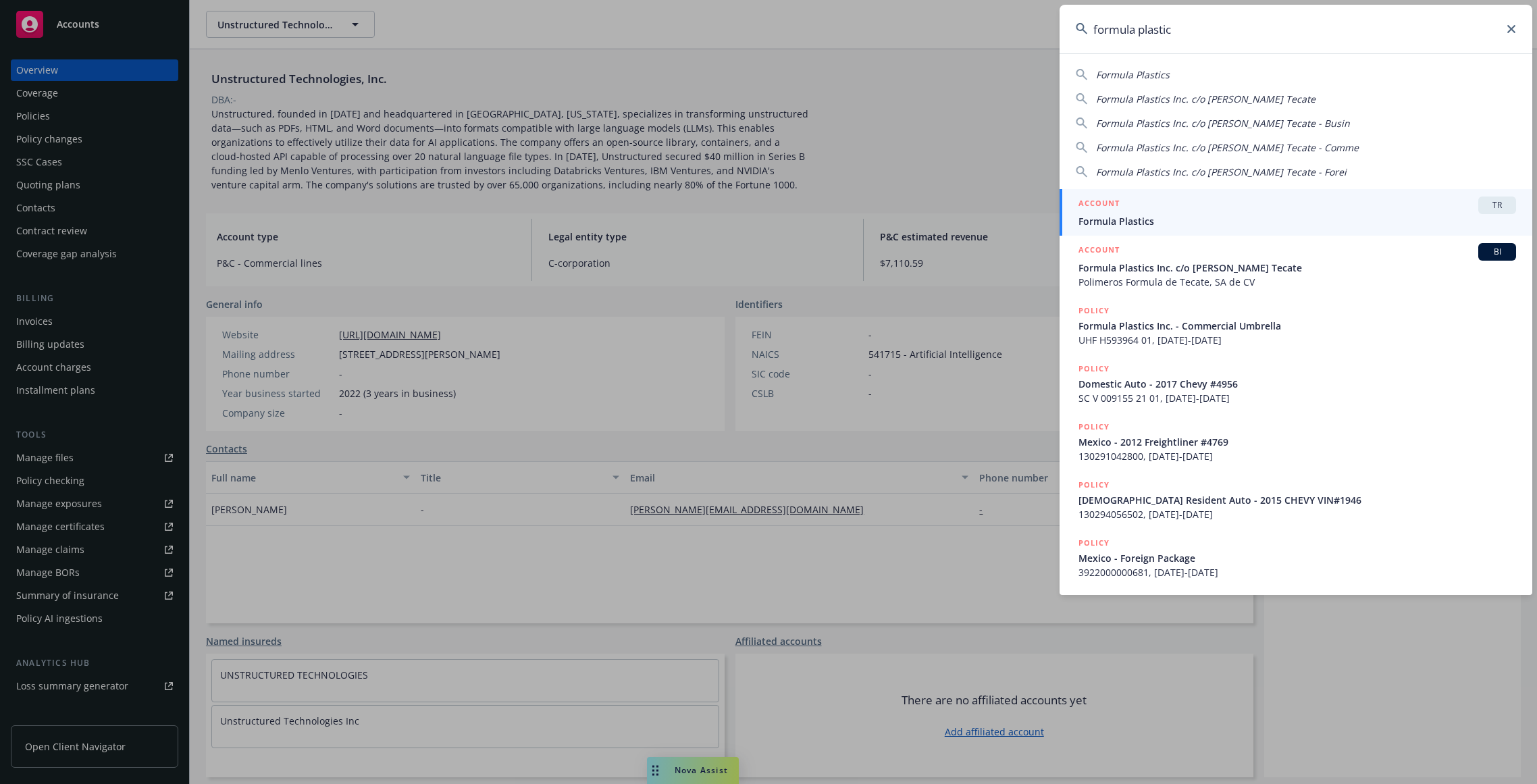
click at [1132, 257] on div "ACCOUNT BI" at bounding box center [1297, 252] width 437 height 17
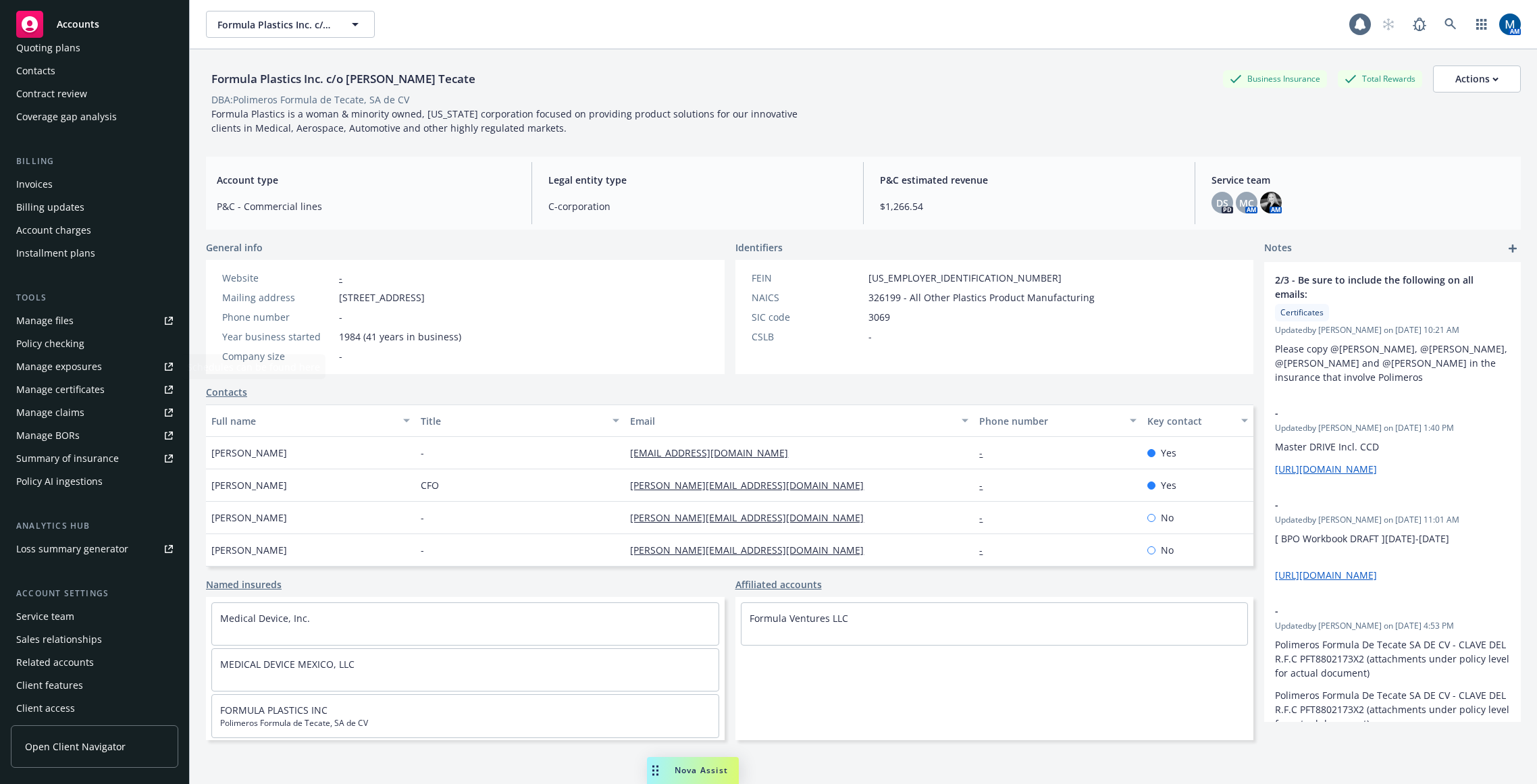
scroll to position [141, 0]
click at [73, 608] on div "Service team" at bounding box center [95, 612] width 157 height 22
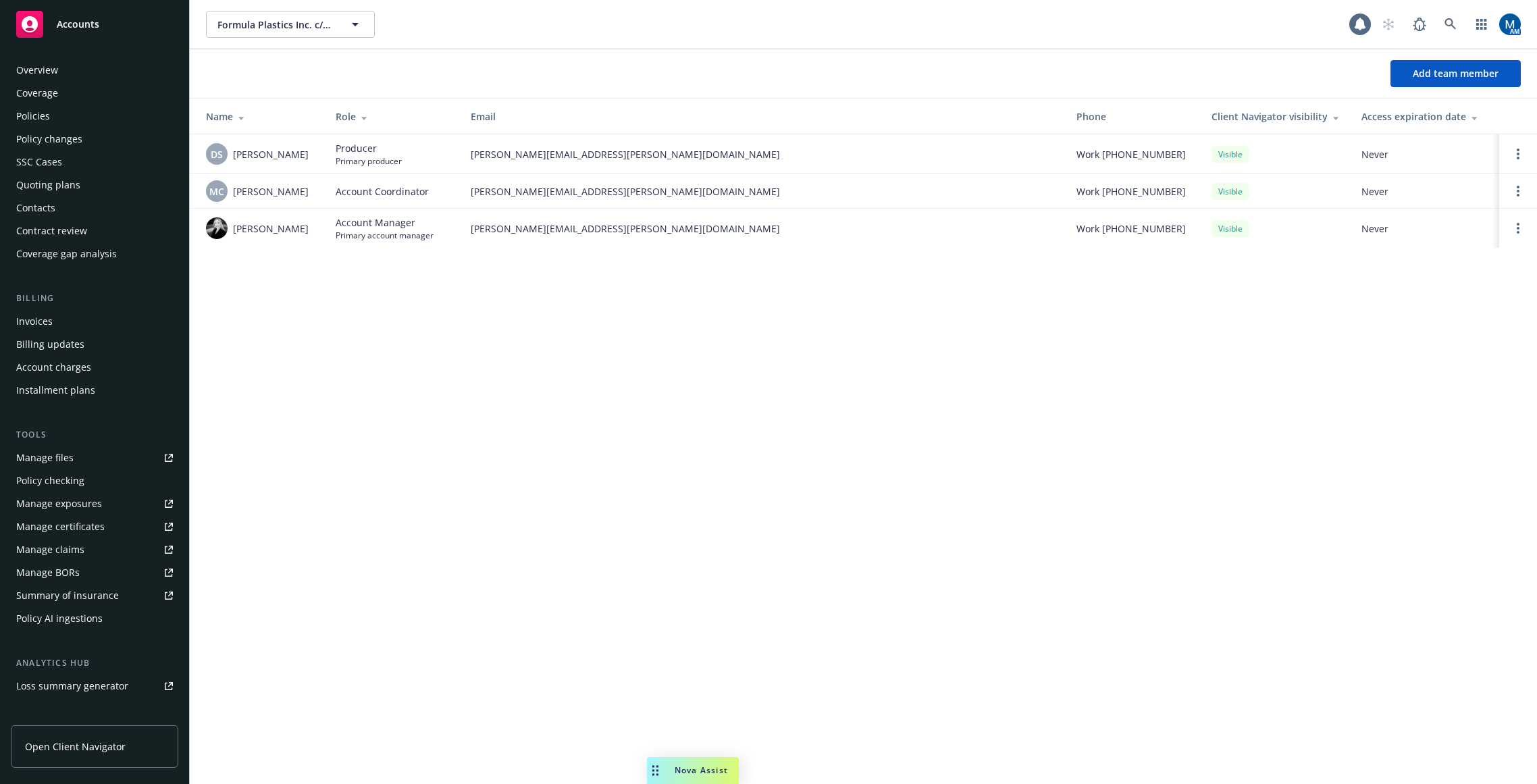
click at [42, 114] on div "Policies" at bounding box center [33, 116] width 34 height 22
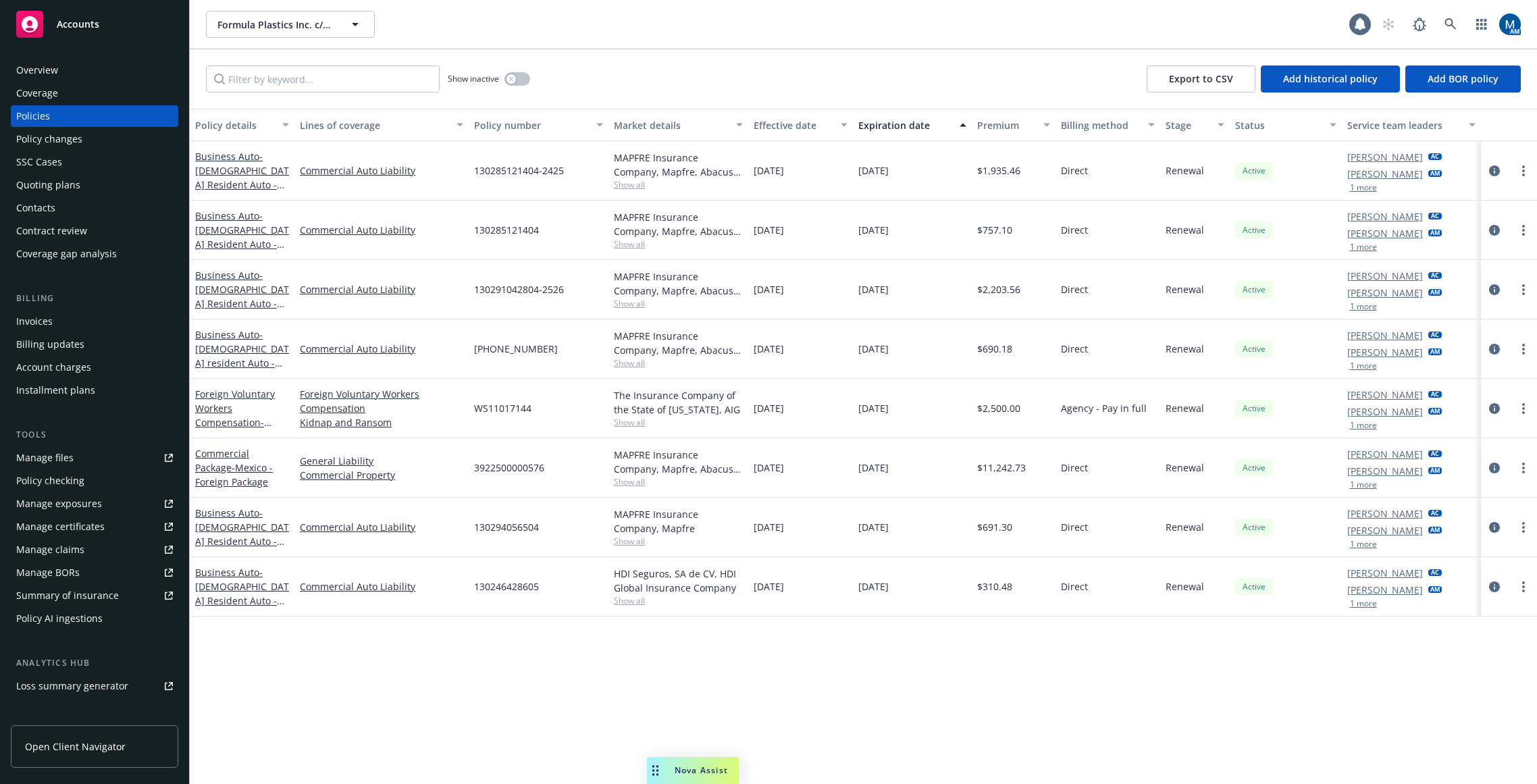
click at [1023, 683] on div "Policy details Lines of coverage Policy number Market details Effective date Ex…" at bounding box center [863, 446] width 1347 height 675
click at [1342, 603] on button "1 more" at bounding box center [1363, 603] width 27 height 8
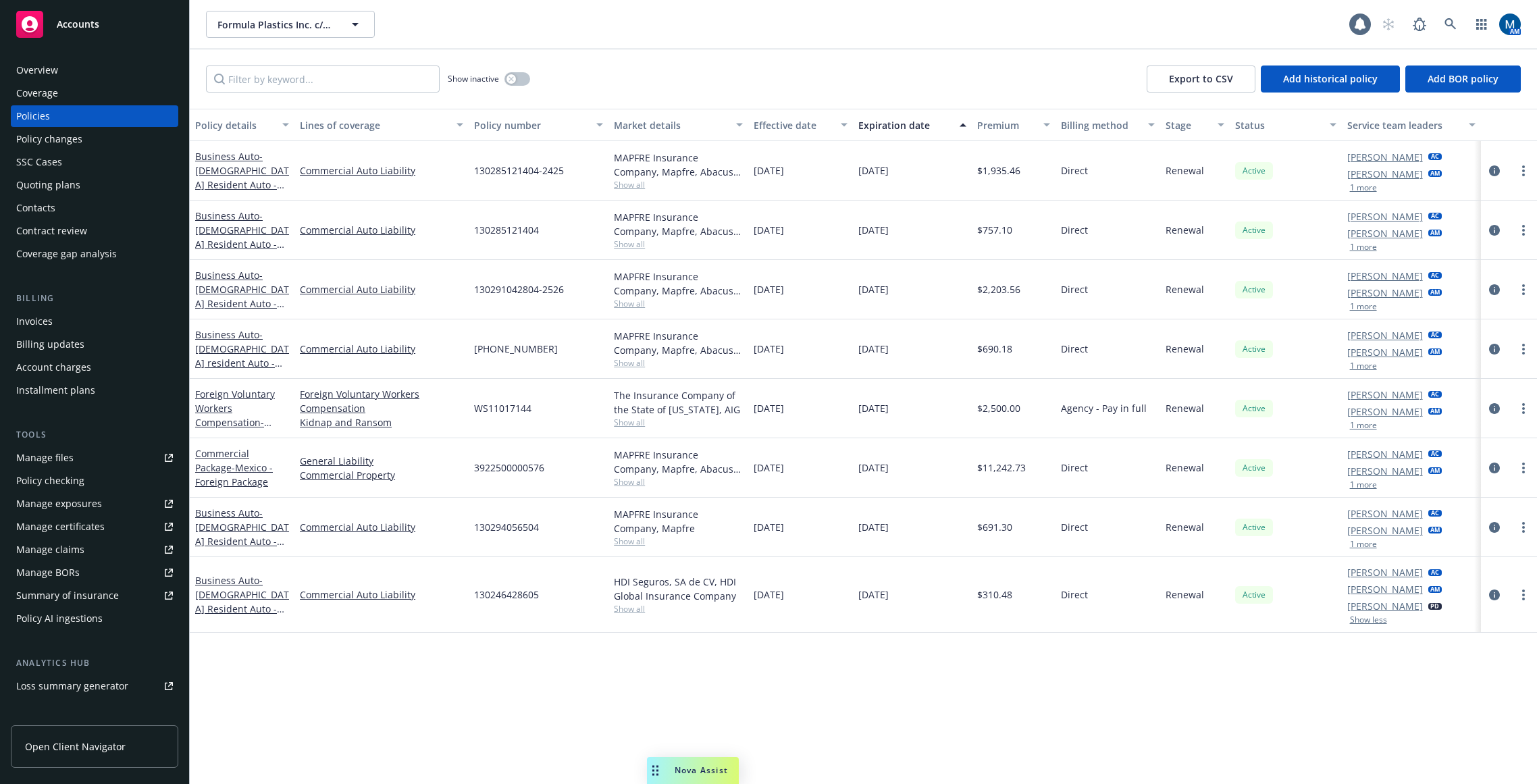
click at [1076, 672] on div "Policy details Lines of coverage Policy number Market details Effective date Ex…" at bounding box center [863, 446] width 1347 height 675
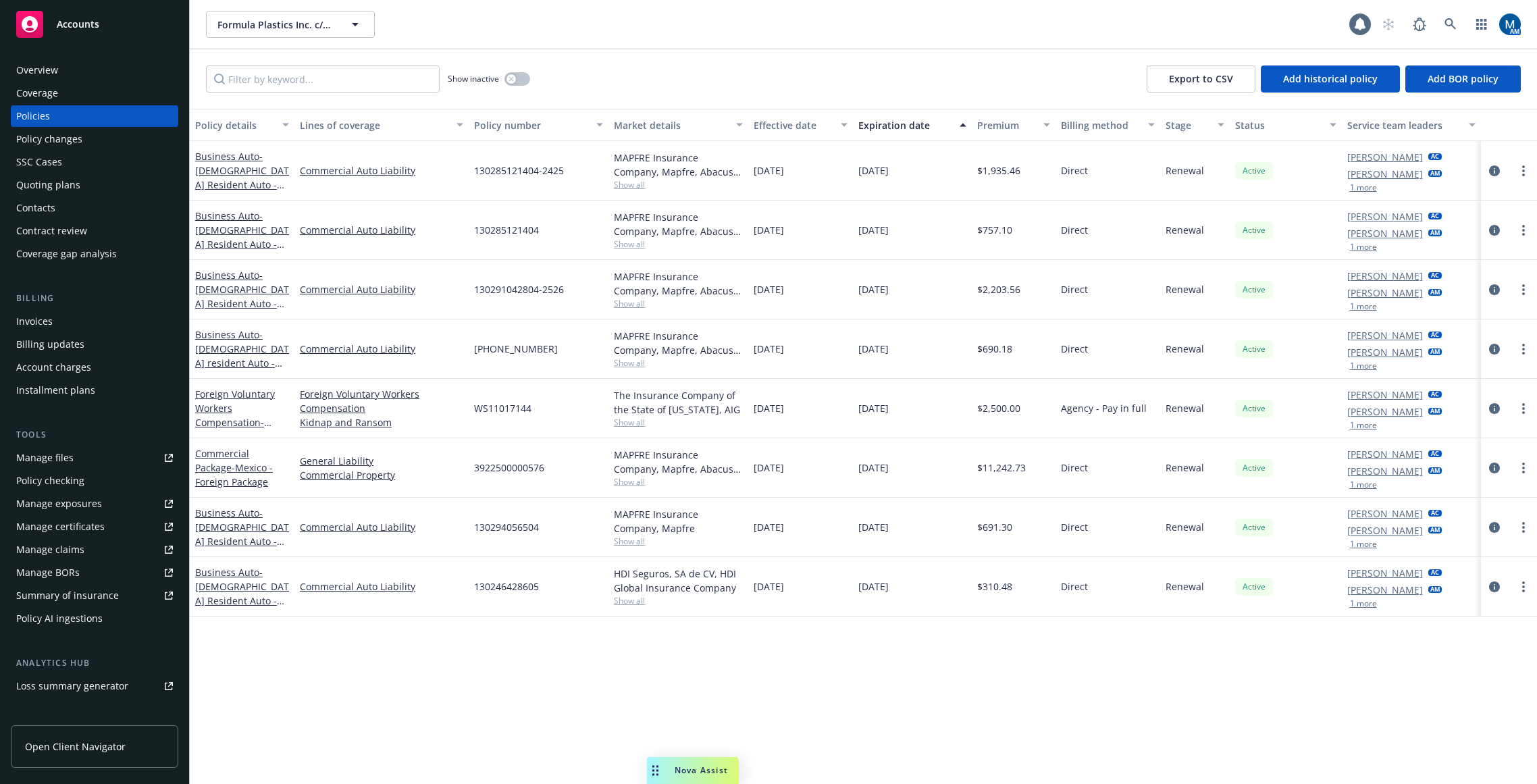
click at [800, 689] on div "Policy details Lines of coverage Policy number Market details Effective date Ex…" at bounding box center [863, 446] width 1347 height 675
click at [60, 329] on div "Invoices" at bounding box center [95, 321] width 157 height 22
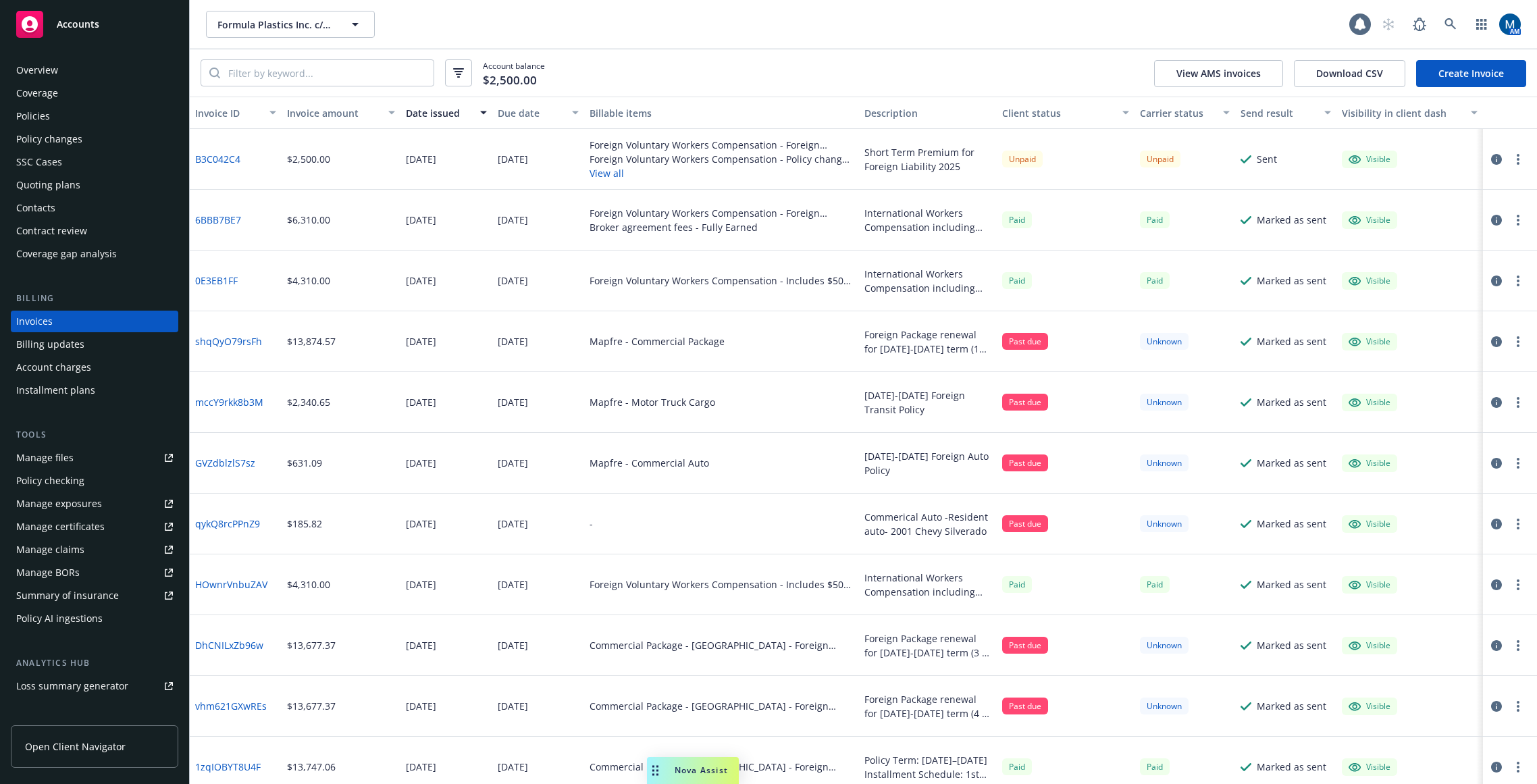
click at [64, 204] on div "Contacts" at bounding box center [95, 208] width 157 height 22
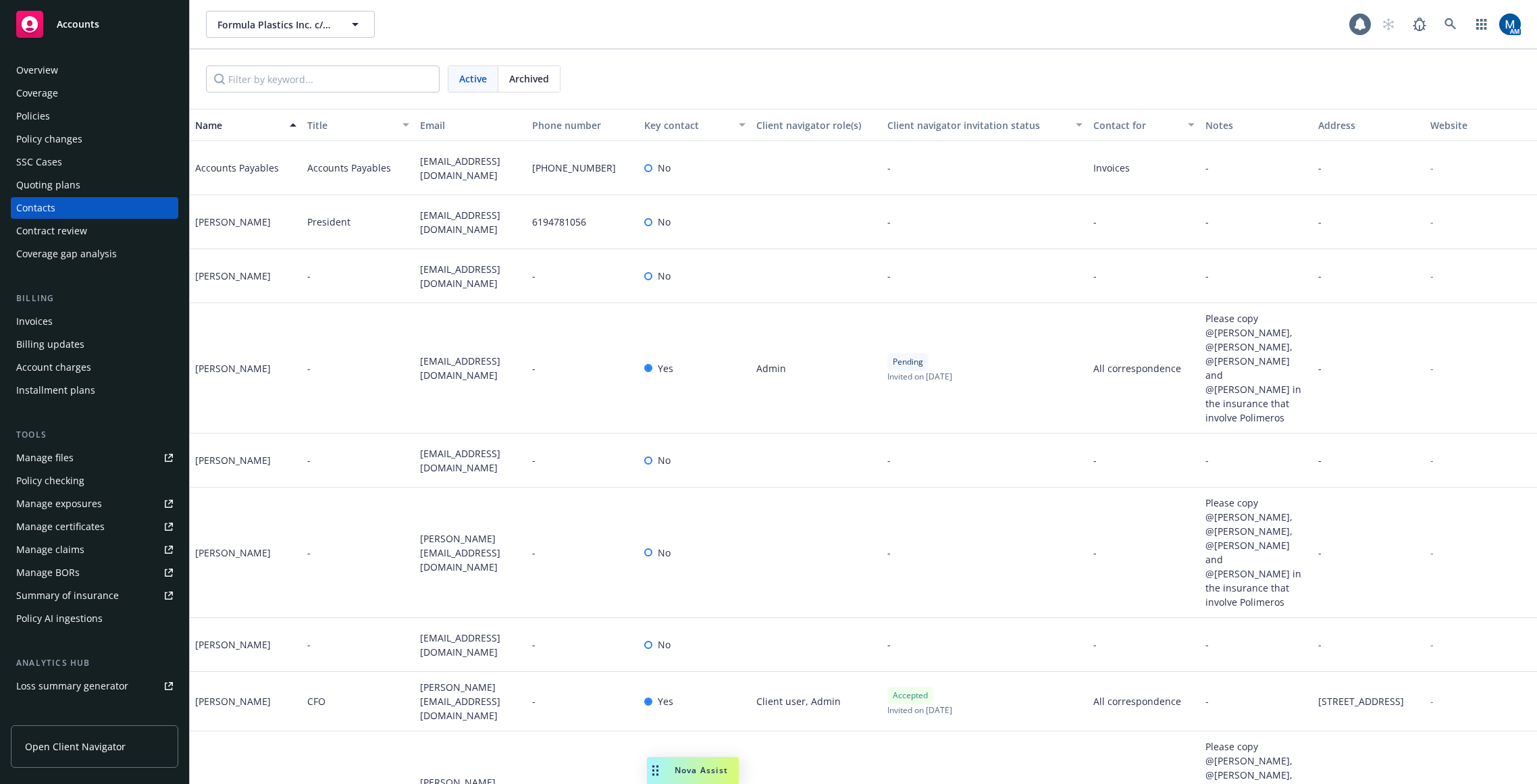
click at [79, 72] on div "Overview" at bounding box center [95, 70] width 157 height 22
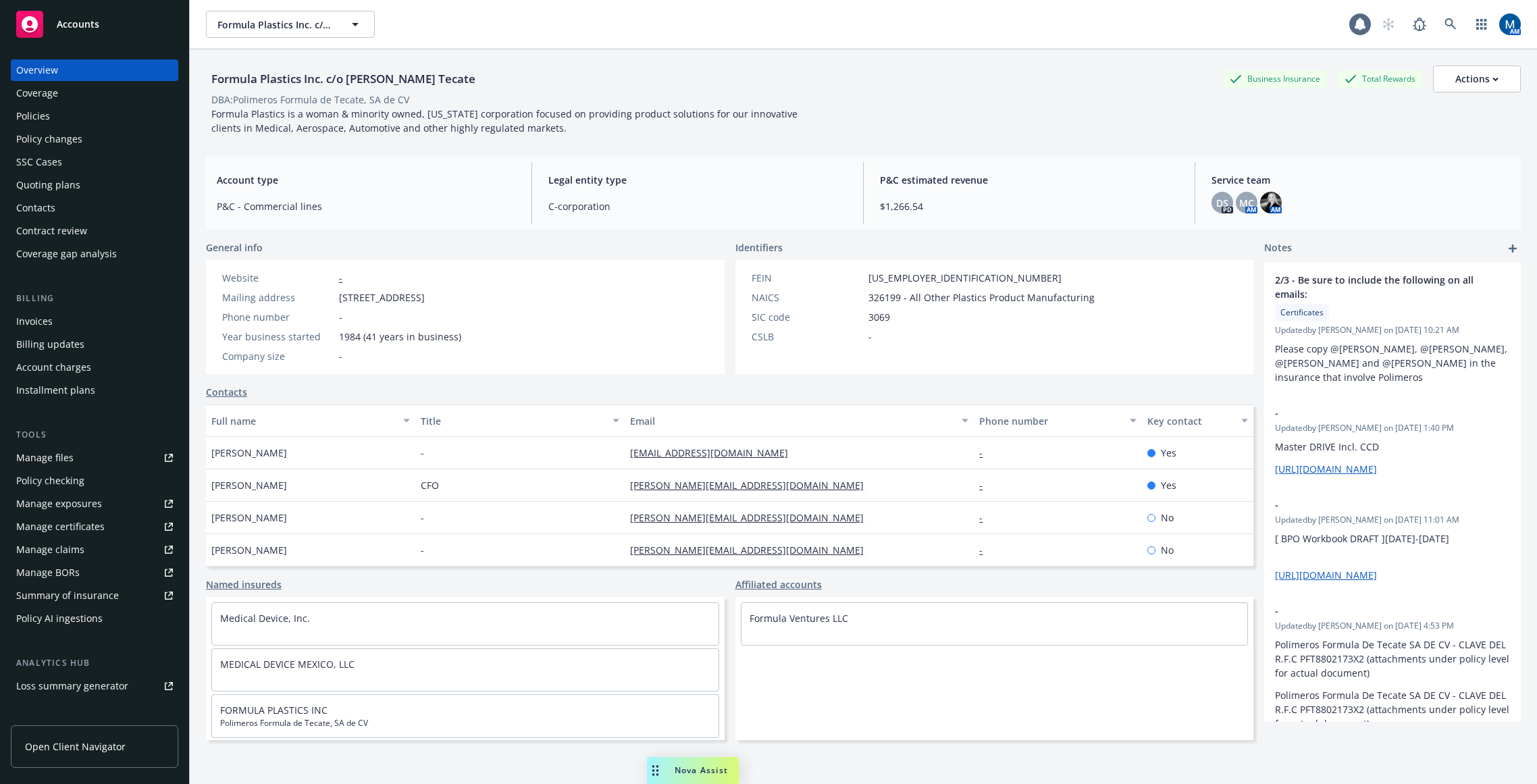
click at [91, 118] on div "Policies" at bounding box center [95, 116] width 157 height 22
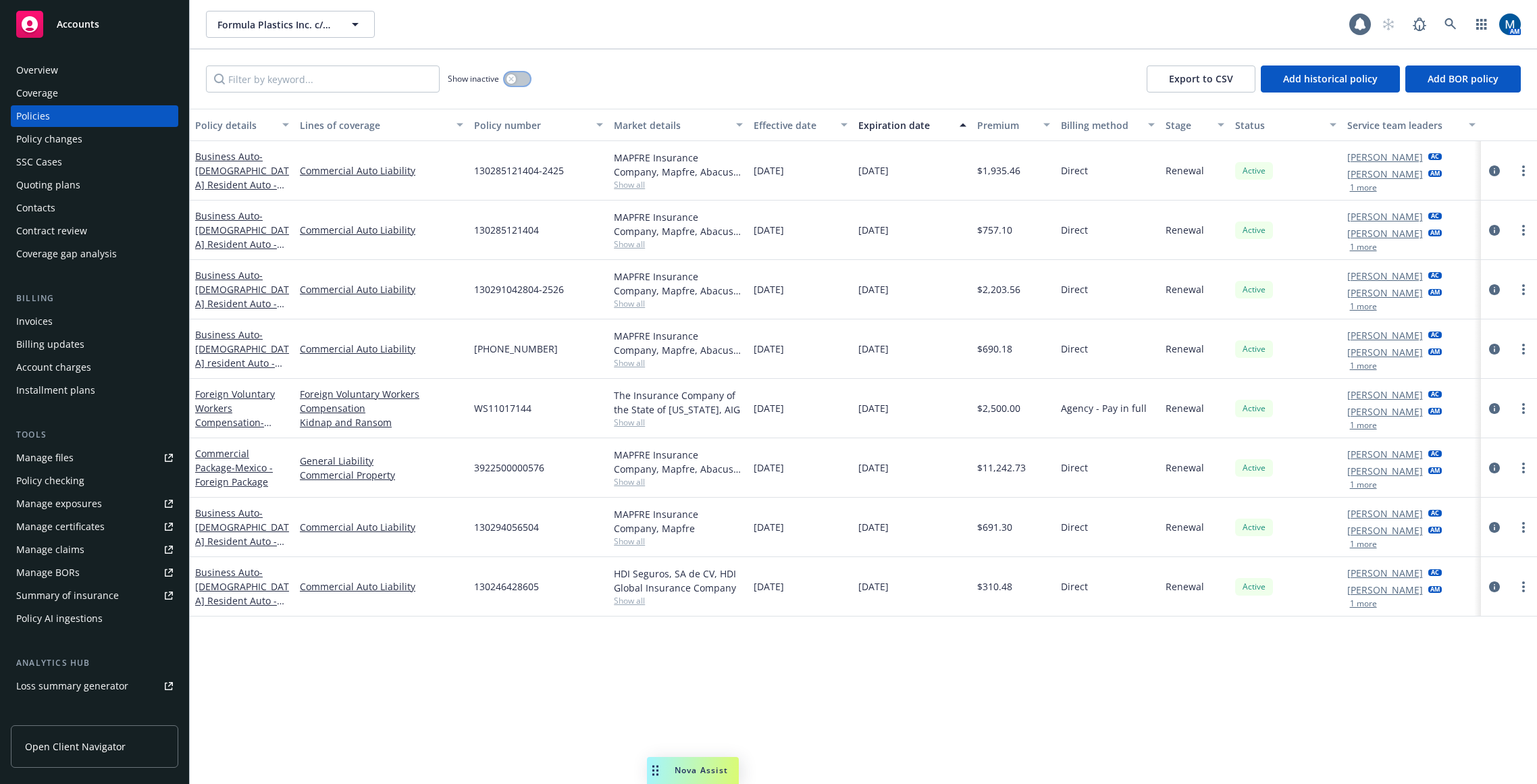
click at [517, 81] on button "button" at bounding box center [518, 79] width 26 height 14
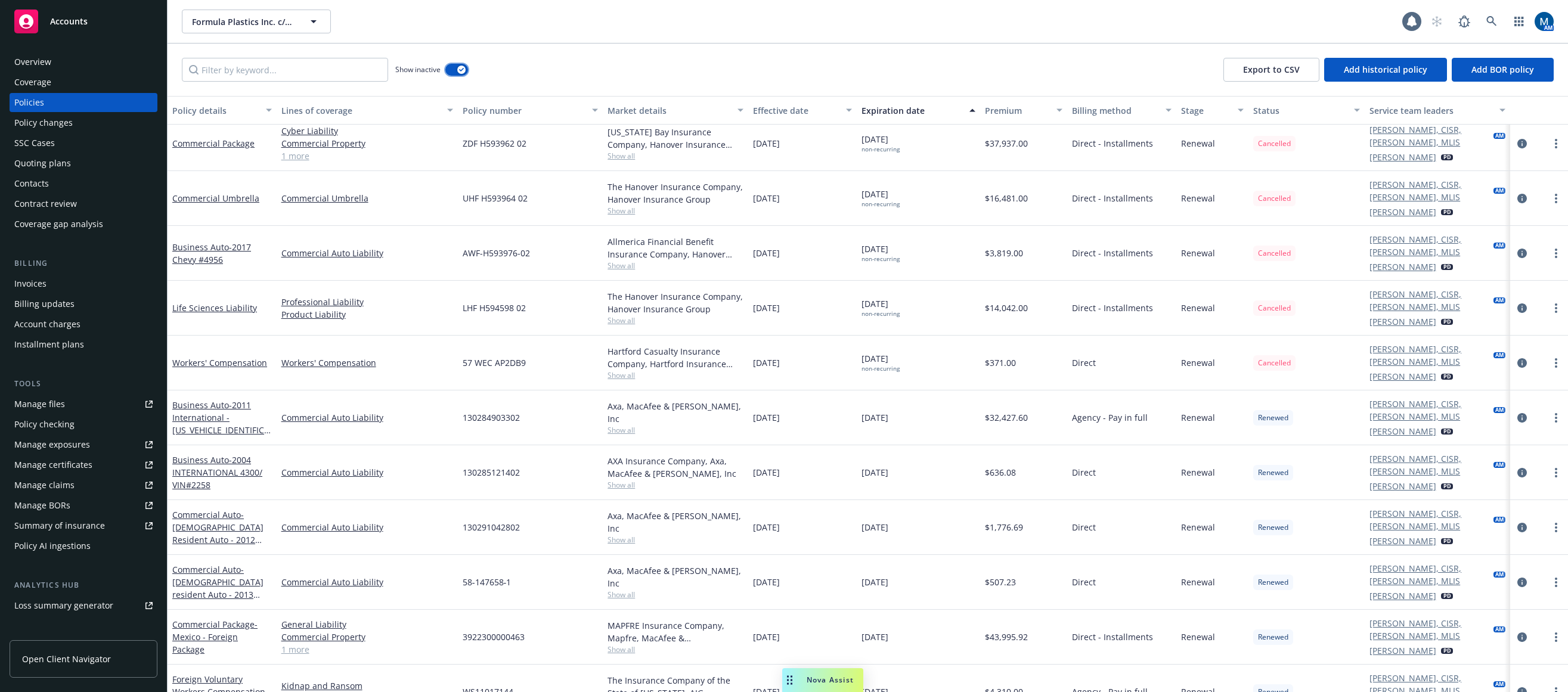
scroll to position [2303, 0]
click at [98, 18] on div "Accounts" at bounding box center [84, 21] width 139 height 24
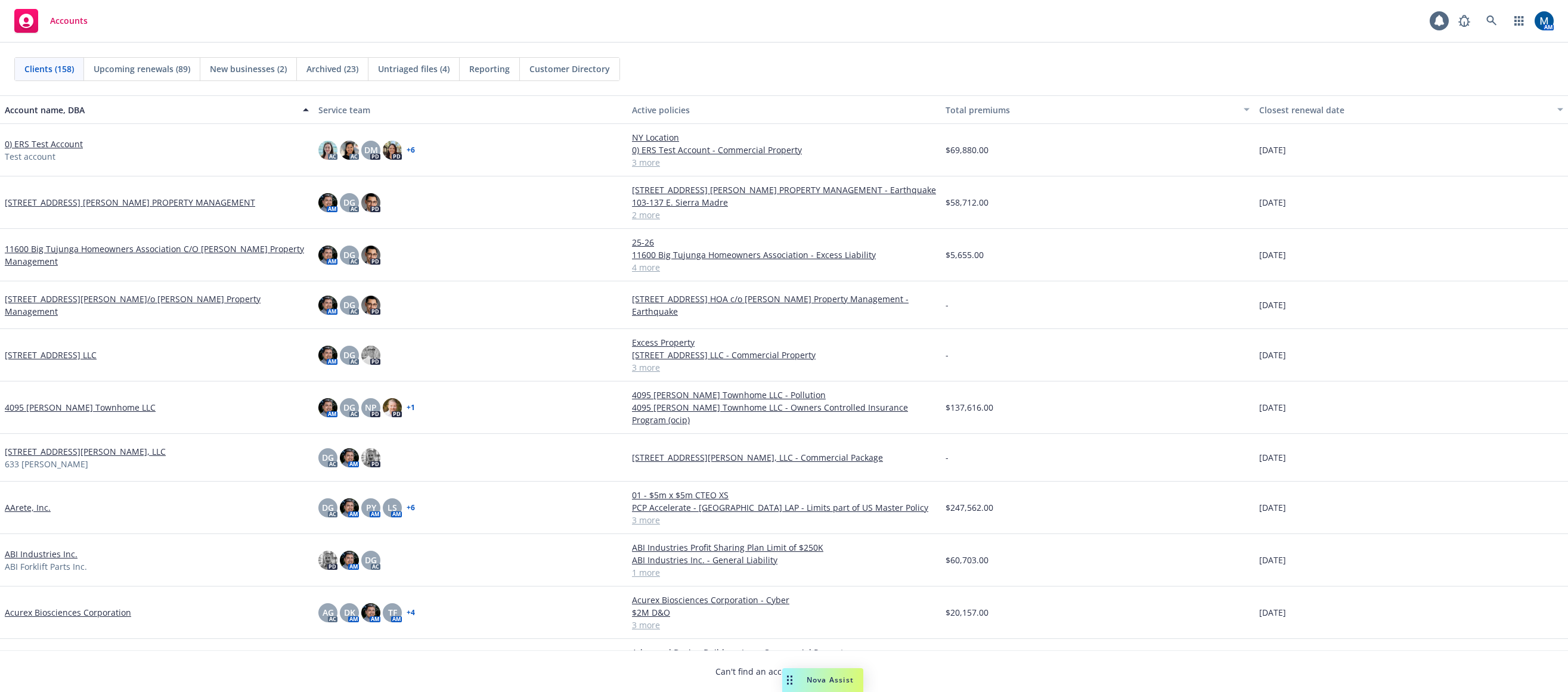
drag, startPoint x: 455, startPoint y: 21, endPoint x: 480, endPoint y: 25, distance: 25.3
click at [455, 21] on div "Accounts 1 AM" at bounding box center [784, 21] width 1568 height 43
click at [1185, 19] on link at bounding box center [1492, 21] width 24 height 24
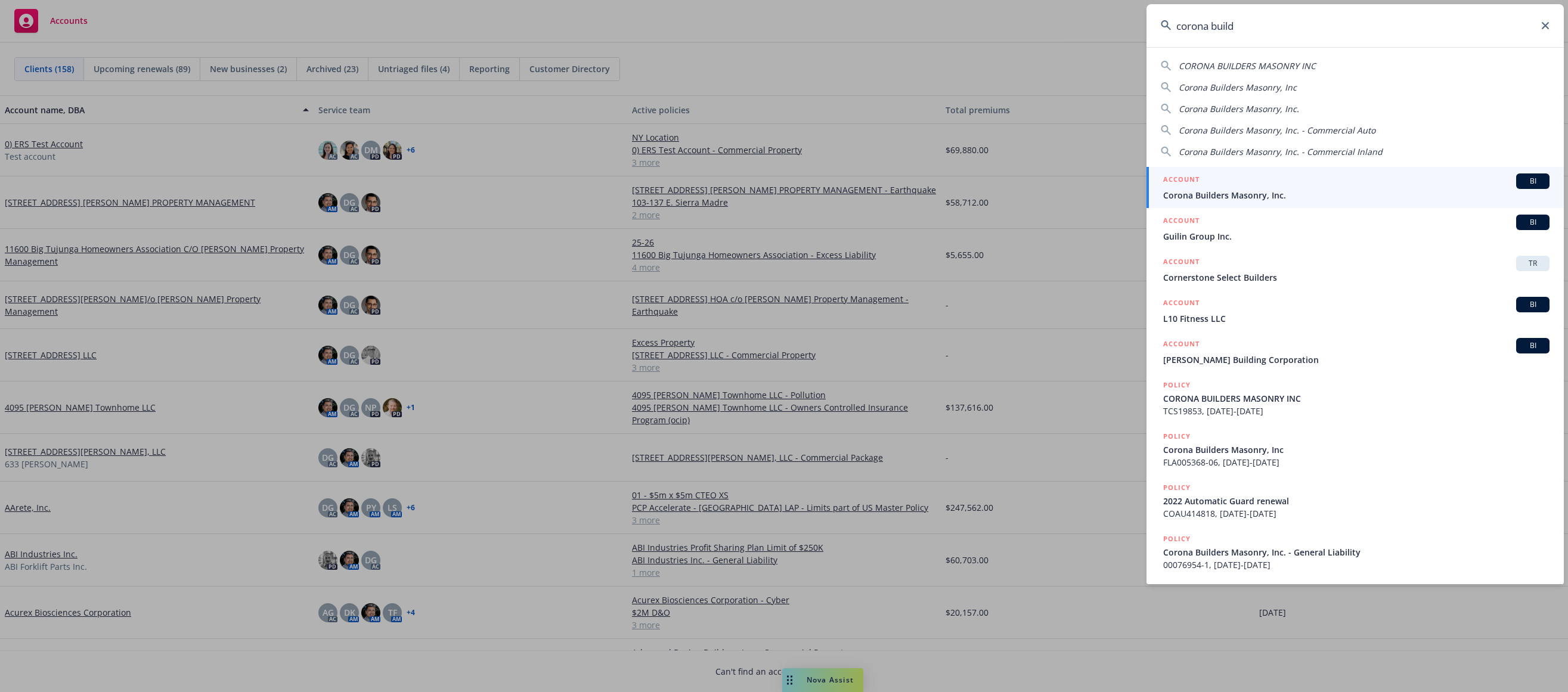
type input "corona build"
click at [1185, 193] on span "Corona Builders Masonry, Inc." at bounding box center [1356, 195] width 386 height 12
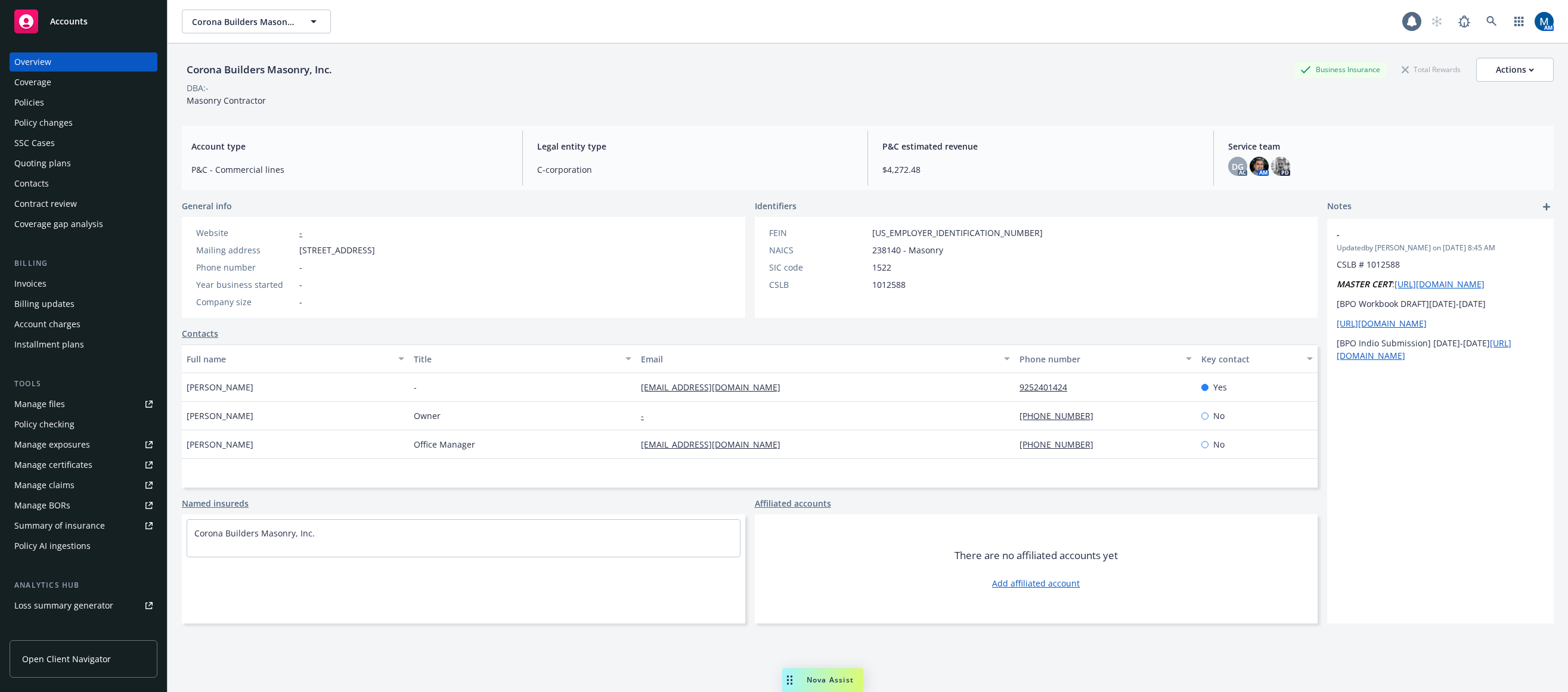
click at [32, 282] on div "Invoices" at bounding box center [30, 283] width 32 height 19
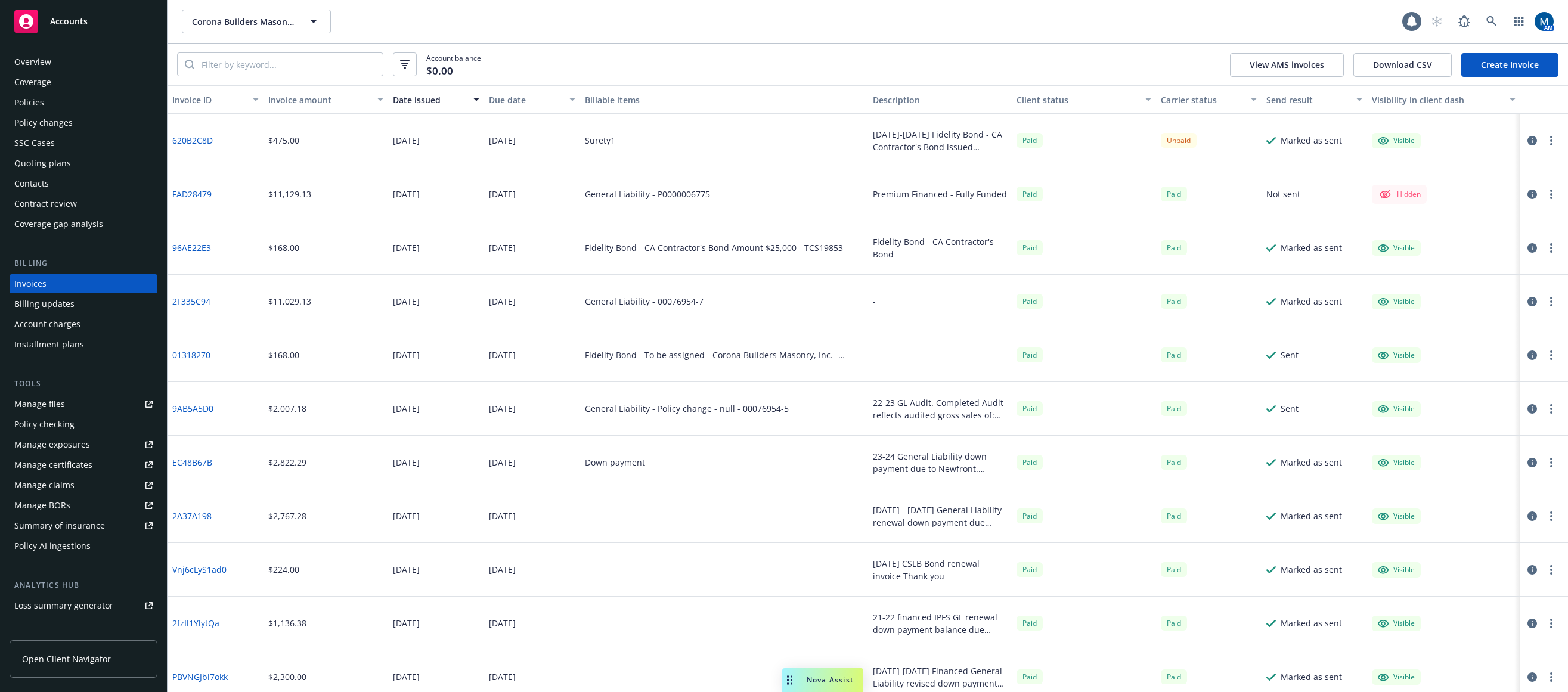
click at [1185, 141] on button "button" at bounding box center [1532, 140] width 14 height 14
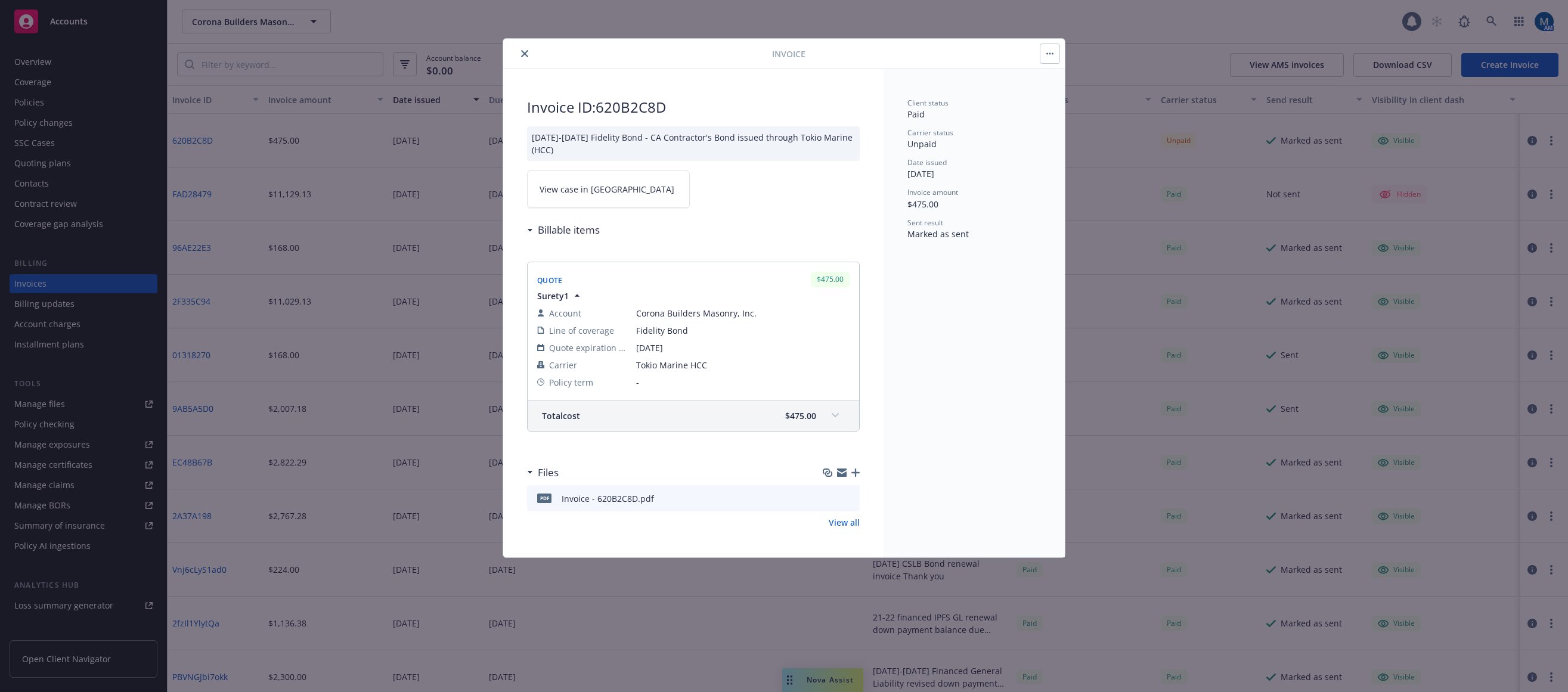
click at [600, 190] on link "View case in SSC" at bounding box center [608, 189] width 163 height 37
click at [521, 53] on icon "close" at bounding box center [524, 53] width 7 height 7
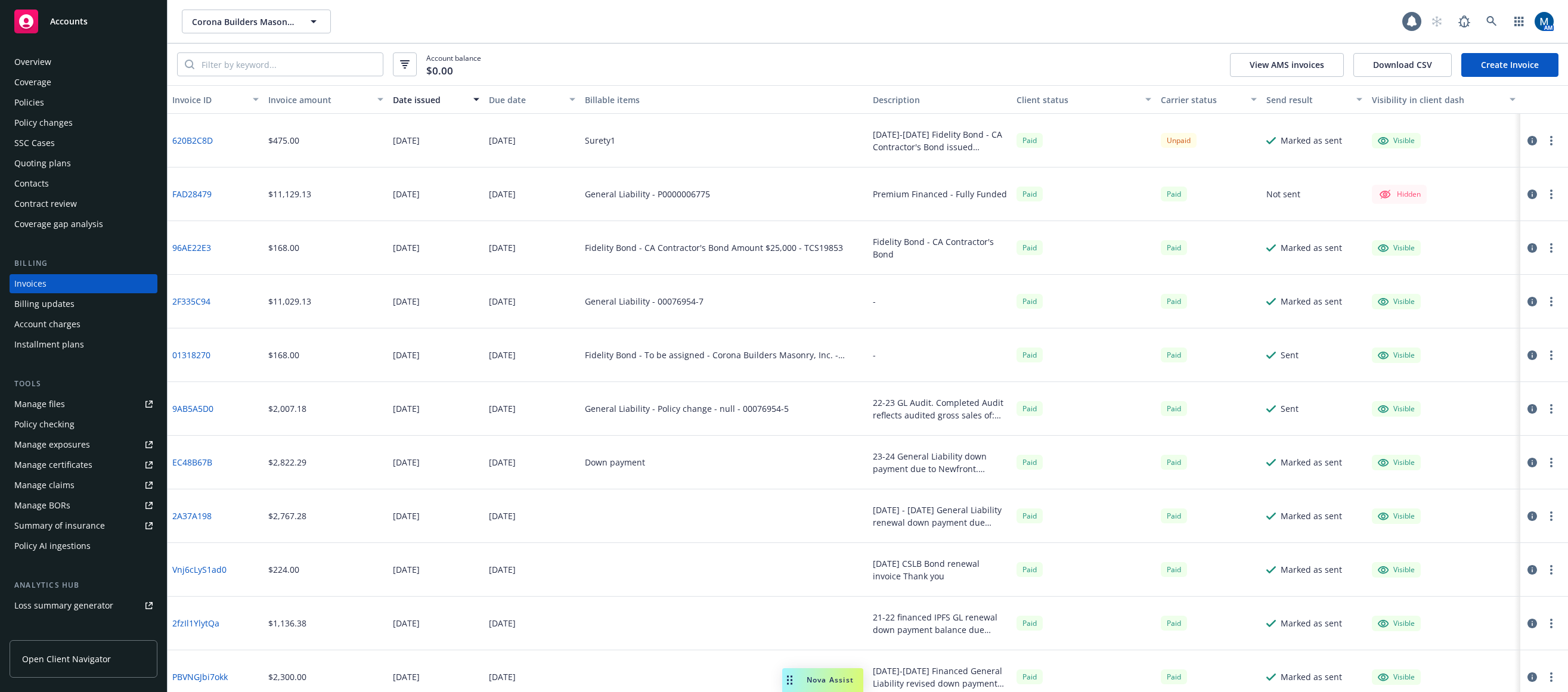
click at [37, 107] on div "Policies" at bounding box center [29, 102] width 30 height 19
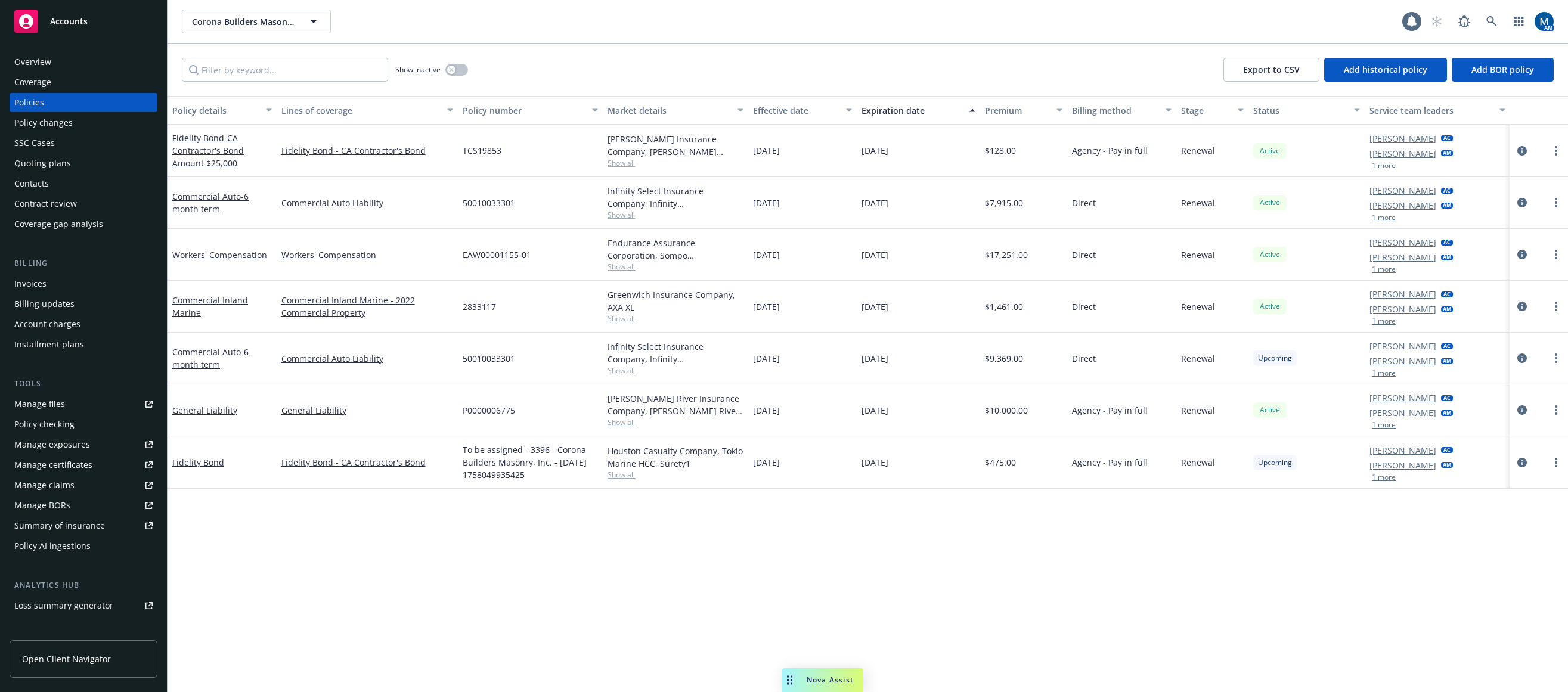
click at [123, 67] on div "Overview" at bounding box center [84, 62] width 139 height 19
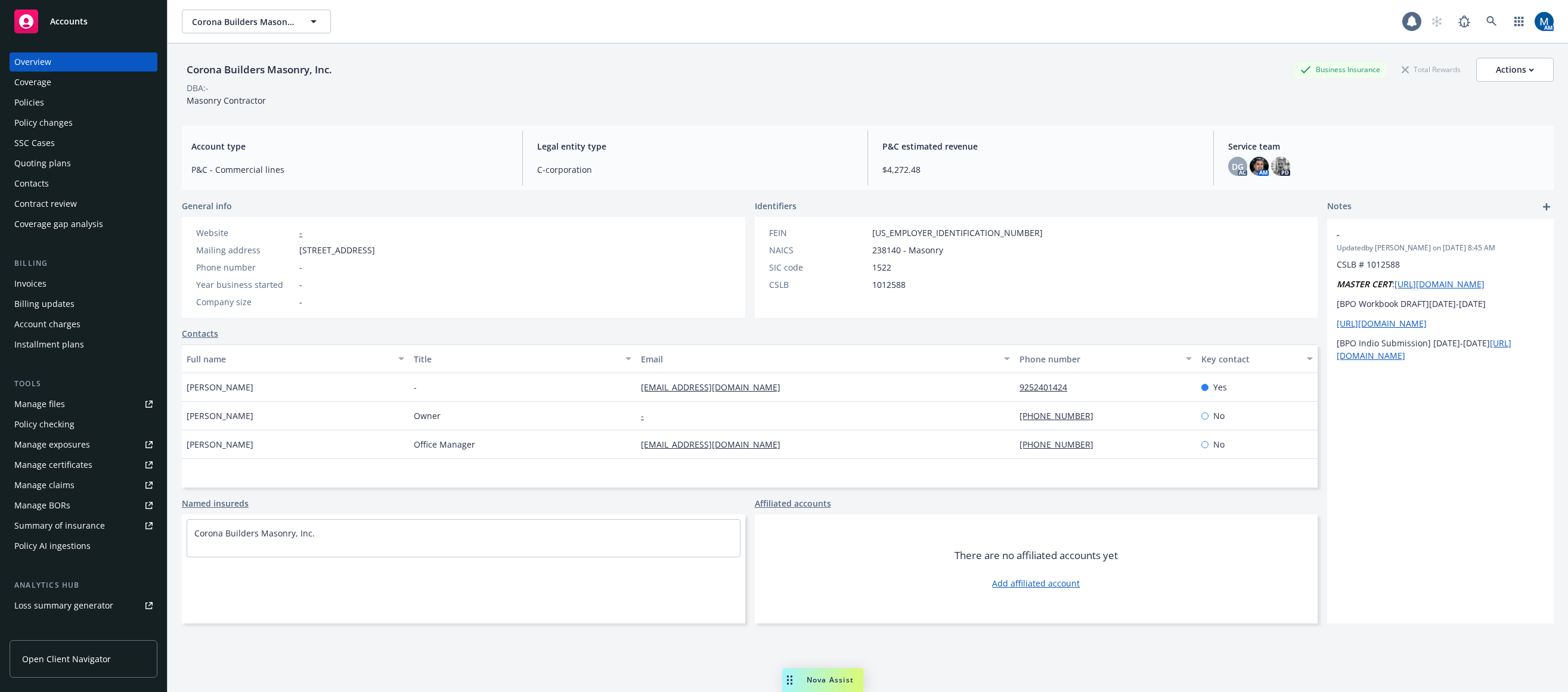
click at [88, 21] on div "Accounts" at bounding box center [84, 21] width 139 height 24
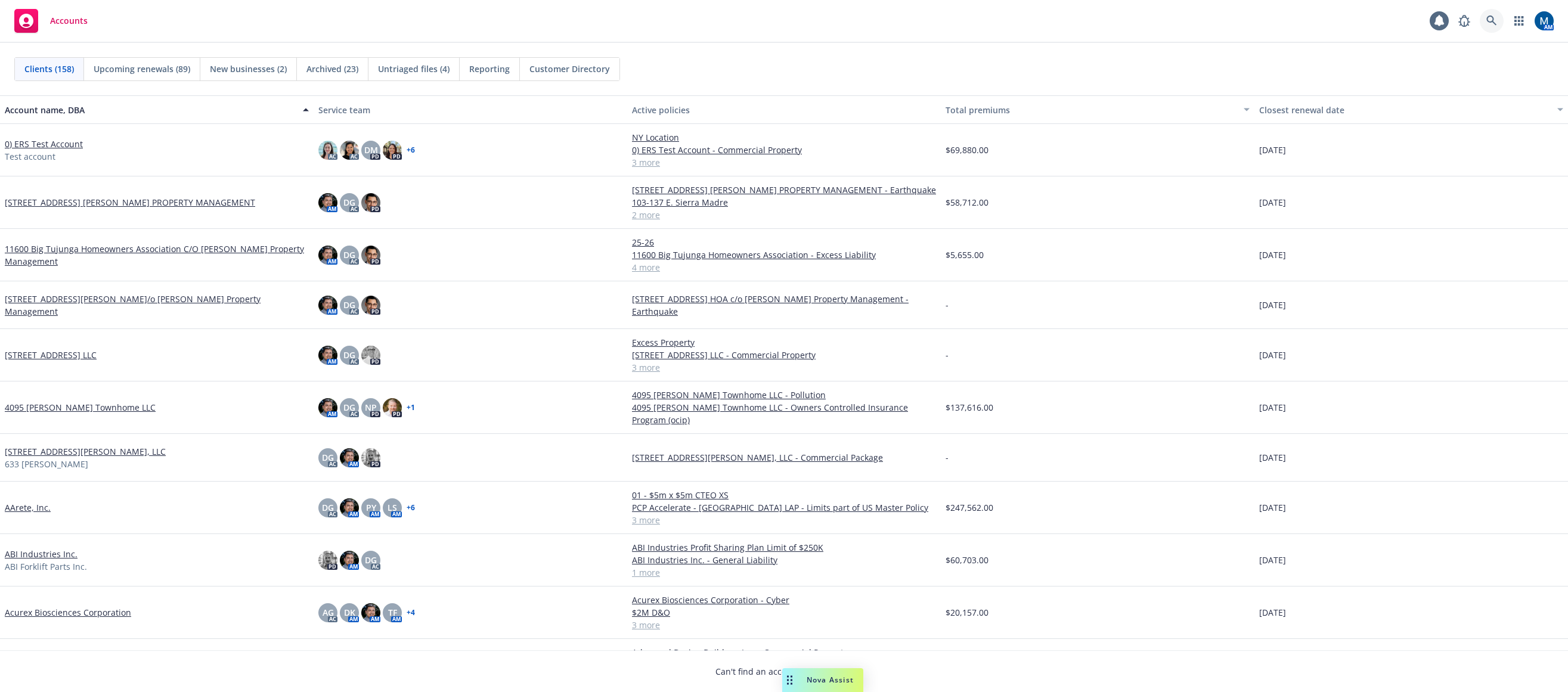
click at [1185, 24] on icon at bounding box center [1492, 21] width 11 height 11
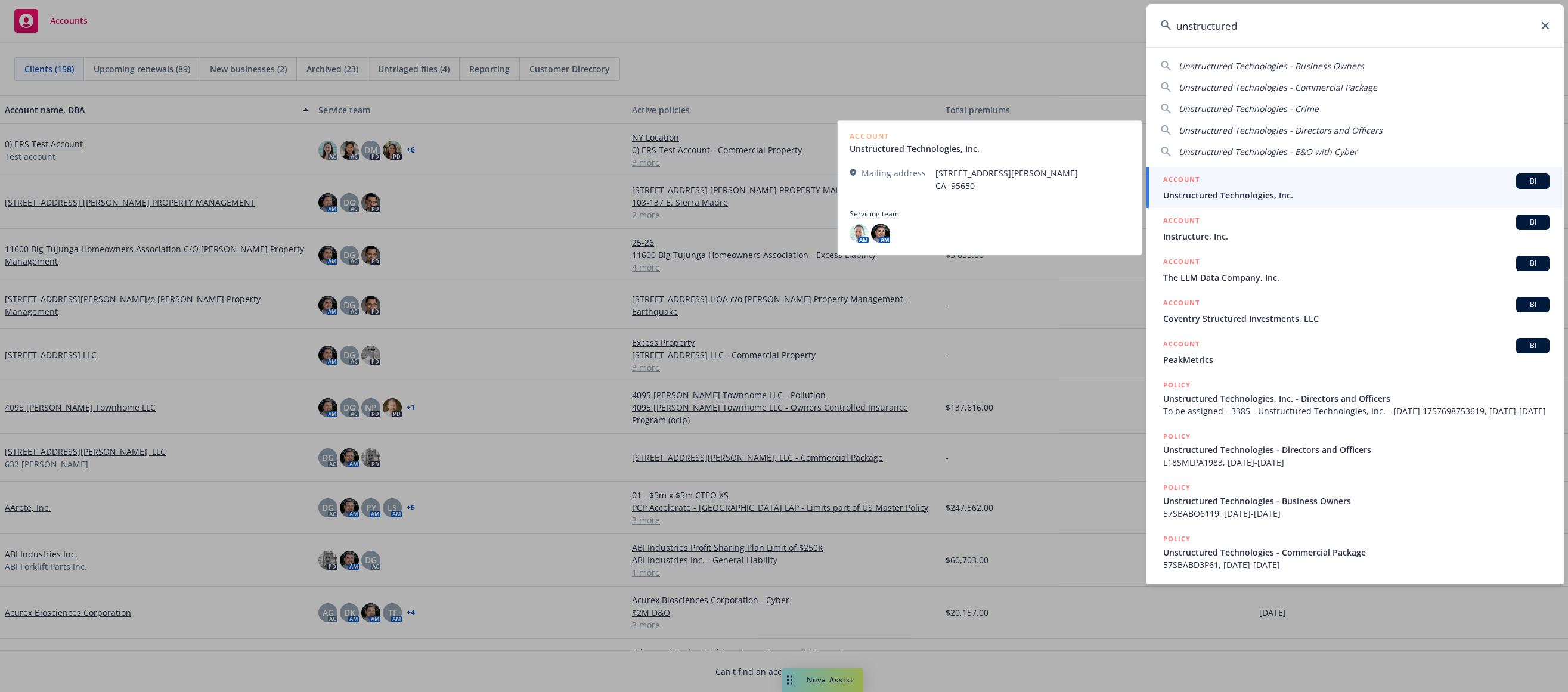
type input "unstructured"
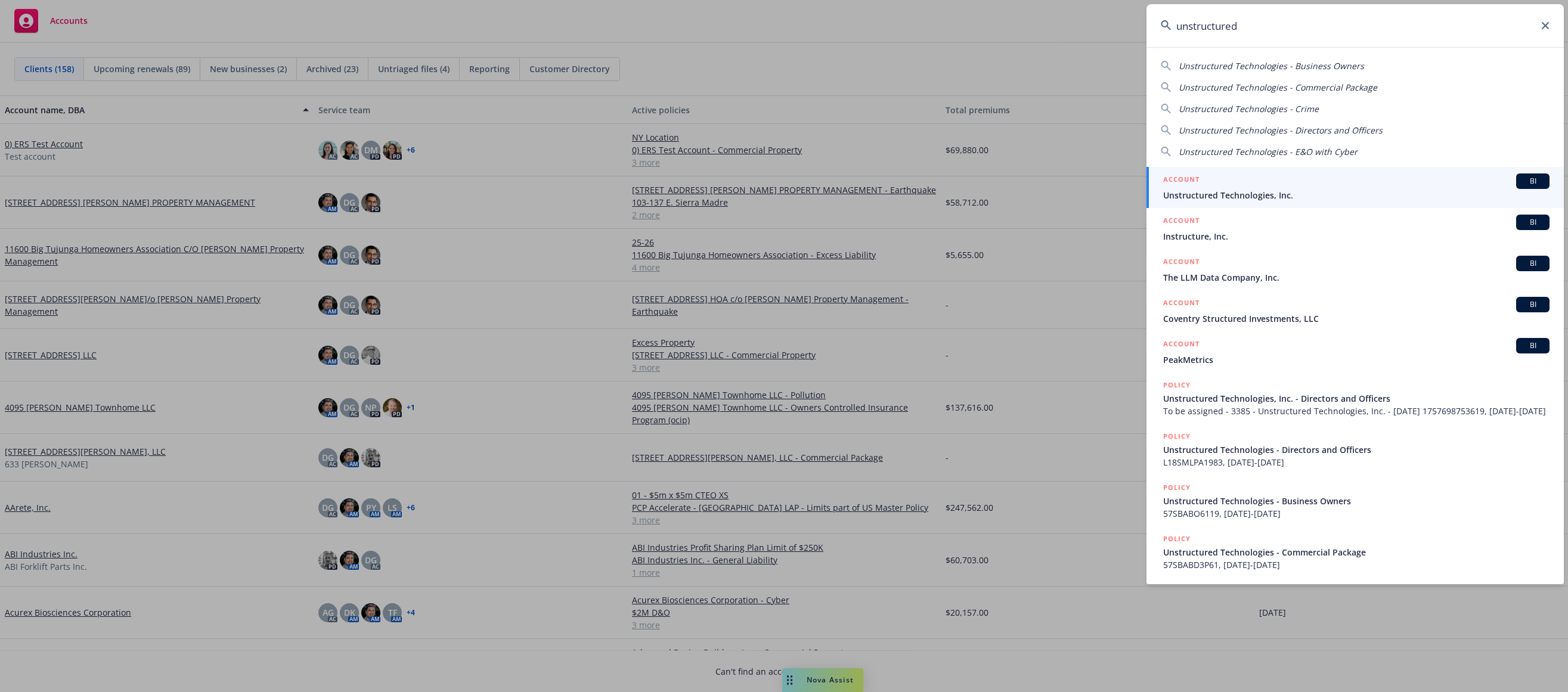
click at [1185, 190] on span "Unstructured Technologies, Inc." at bounding box center [1356, 195] width 386 height 12
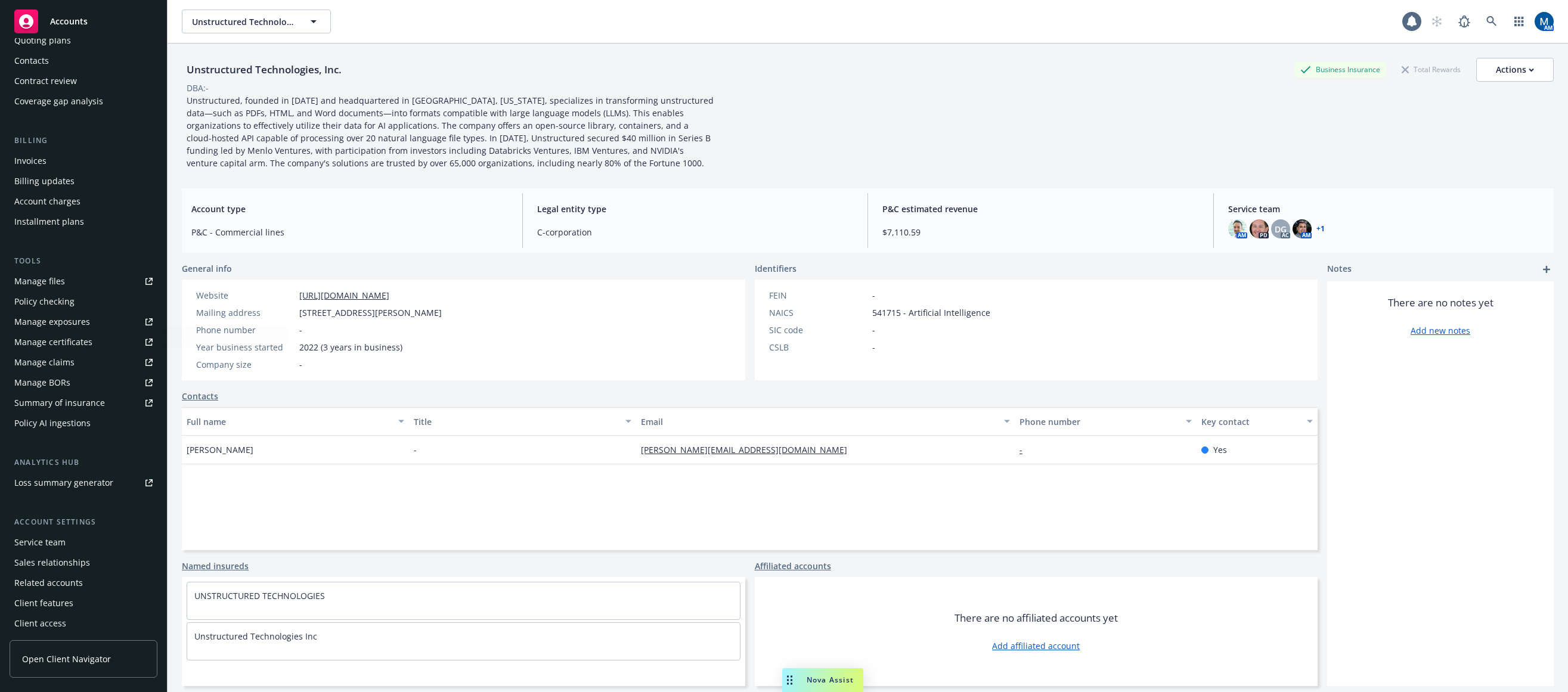
scroll to position [125, 0]
click at [63, 545] on div "Service team" at bounding box center [40, 540] width 51 height 19
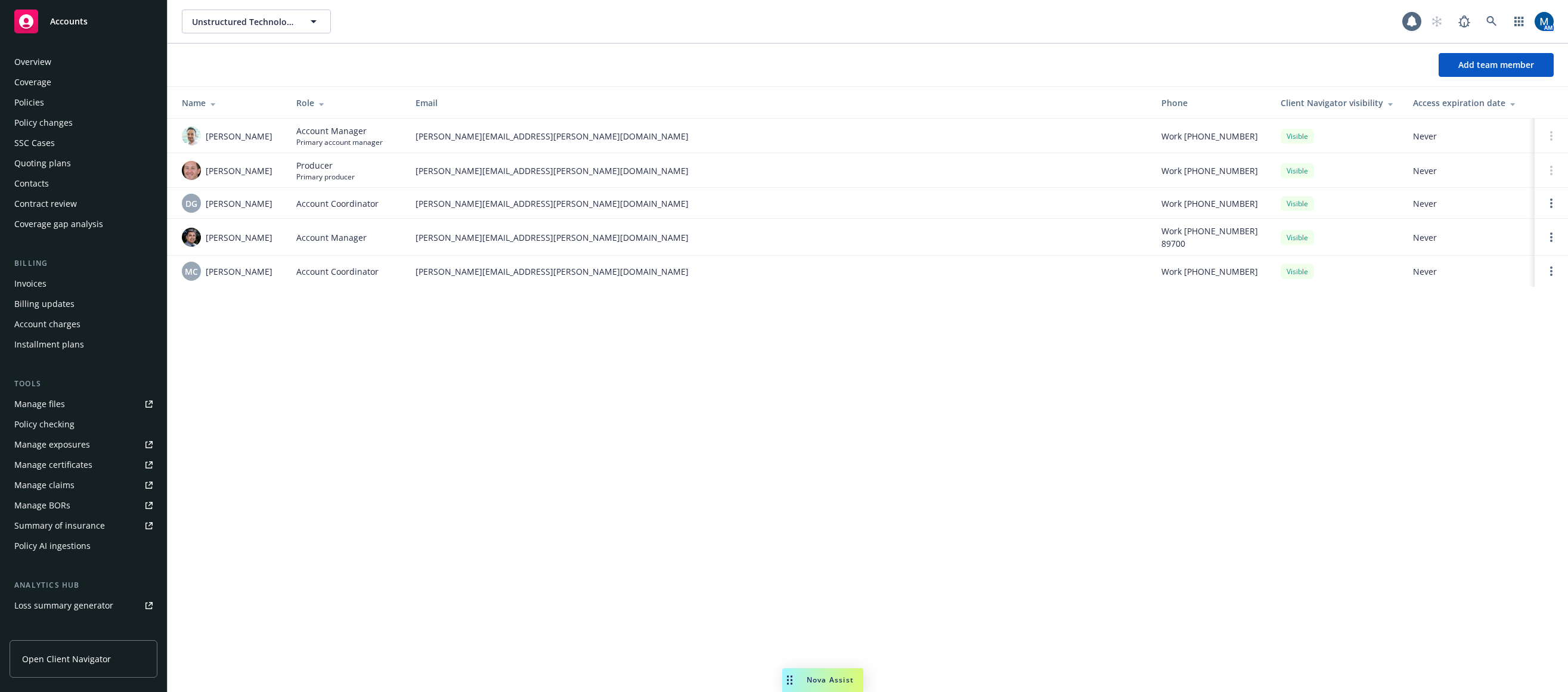
click at [65, 100] on div "Policies" at bounding box center [84, 102] width 139 height 19
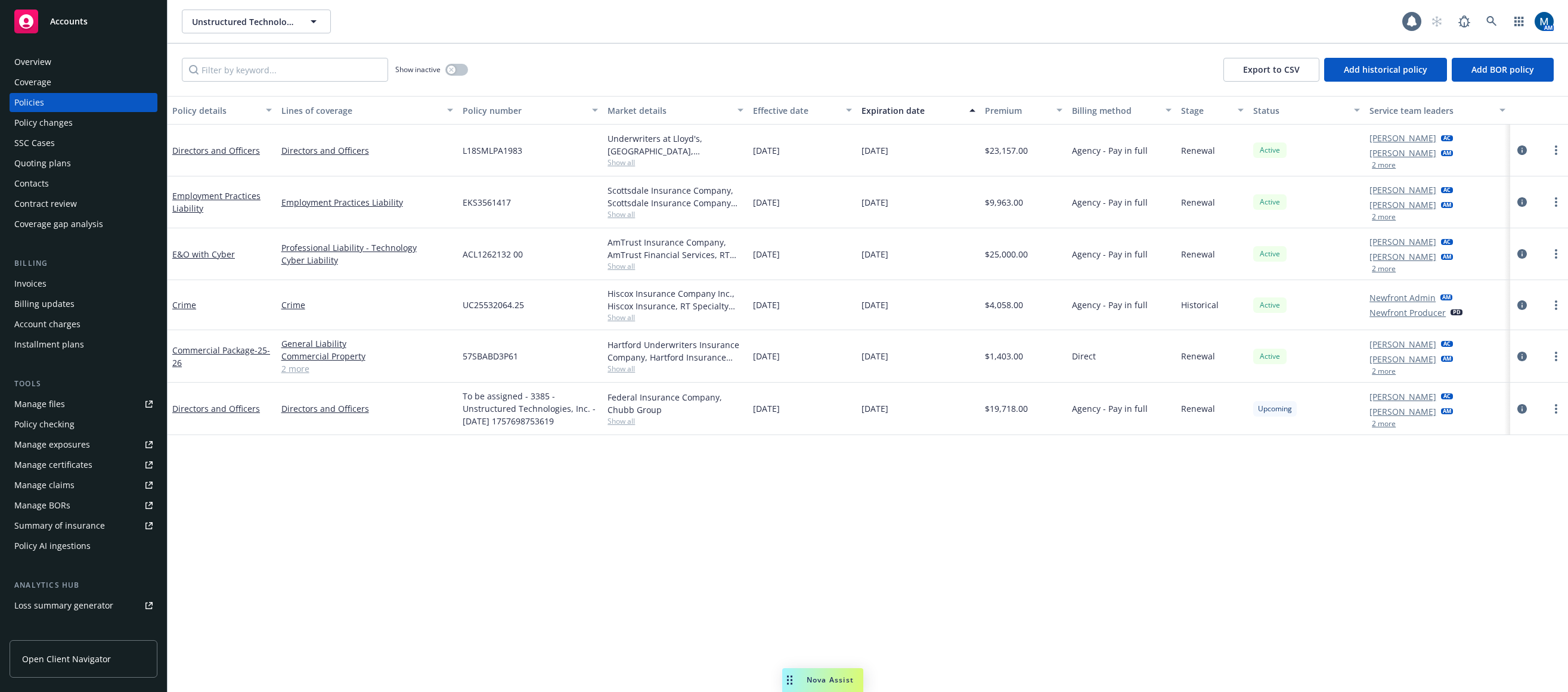
click at [1185, 375] on button "2 more" at bounding box center [1384, 371] width 24 height 7
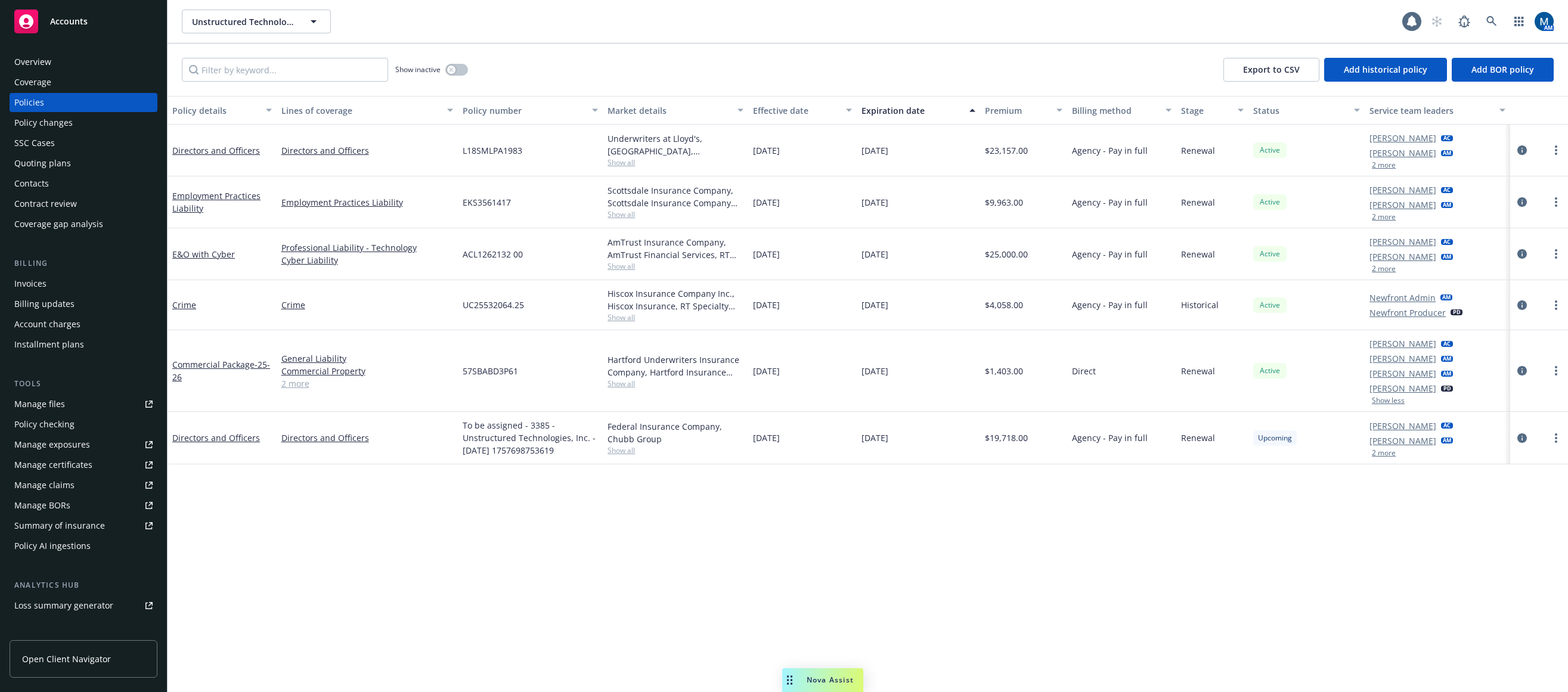
click at [1185, 534] on div "Policy details Lines of coverage Policy number Market details Effective date Ex…" at bounding box center [867, 394] width 1400 height 596
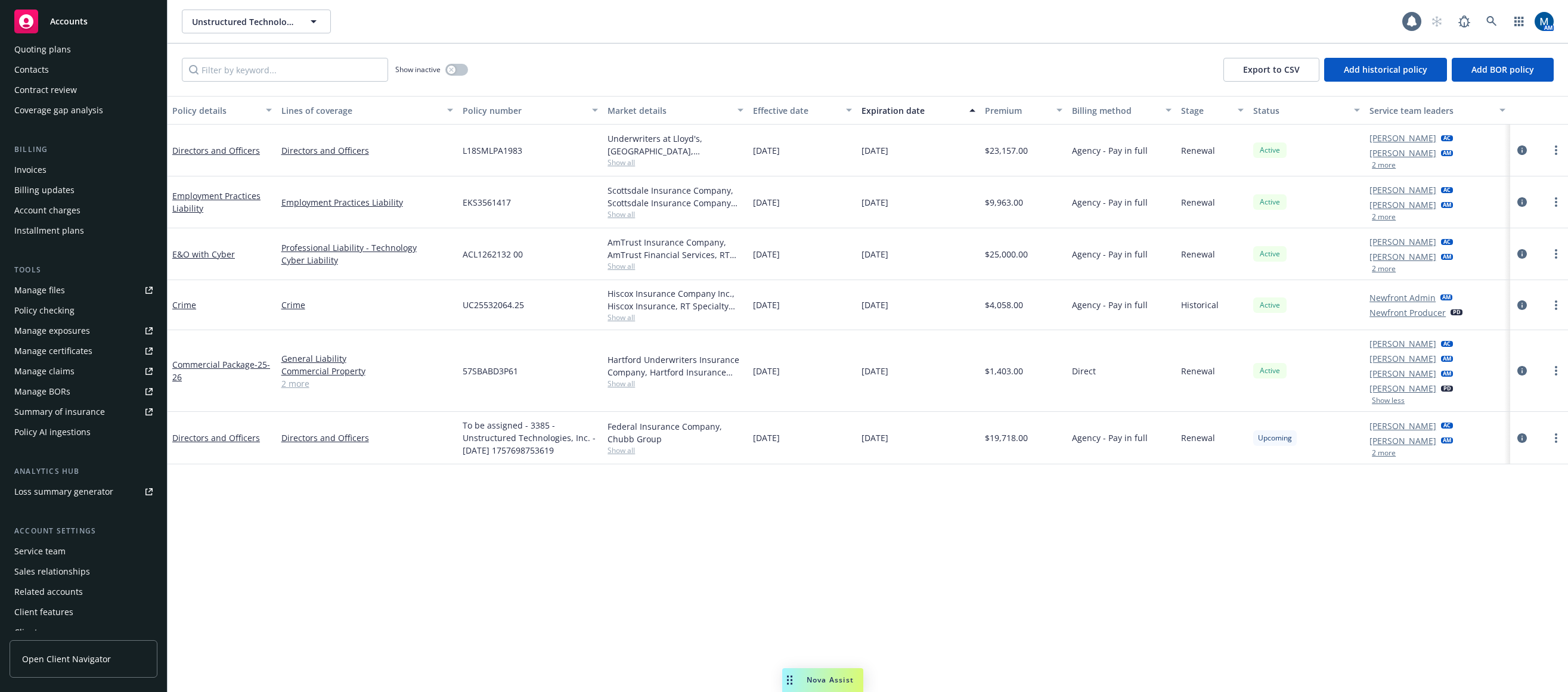
scroll to position [120, 0]
click at [43, 541] on div "Service team" at bounding box center [40, 546] width 51 height 19
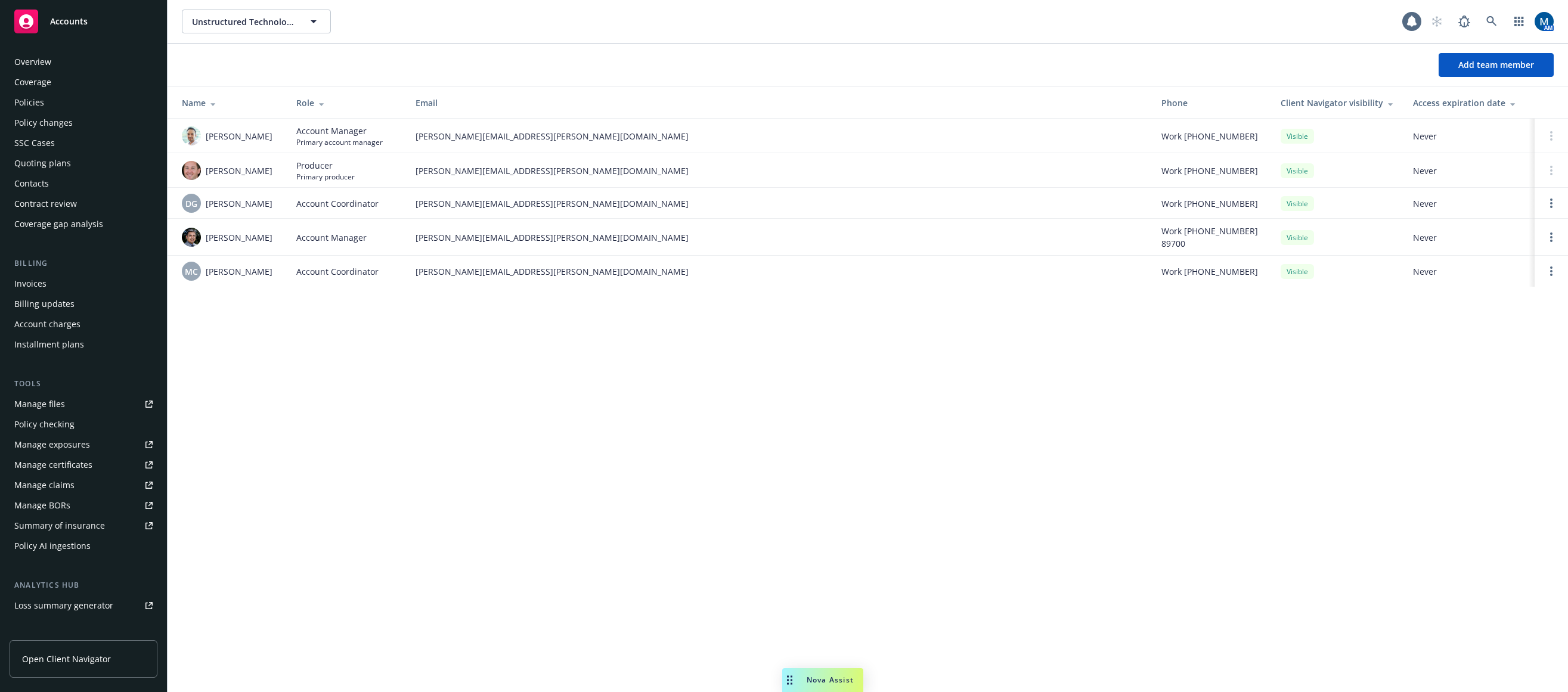
click at [73, 106] on div "Policies" at bounding box center [84, 102] width 139 height 19
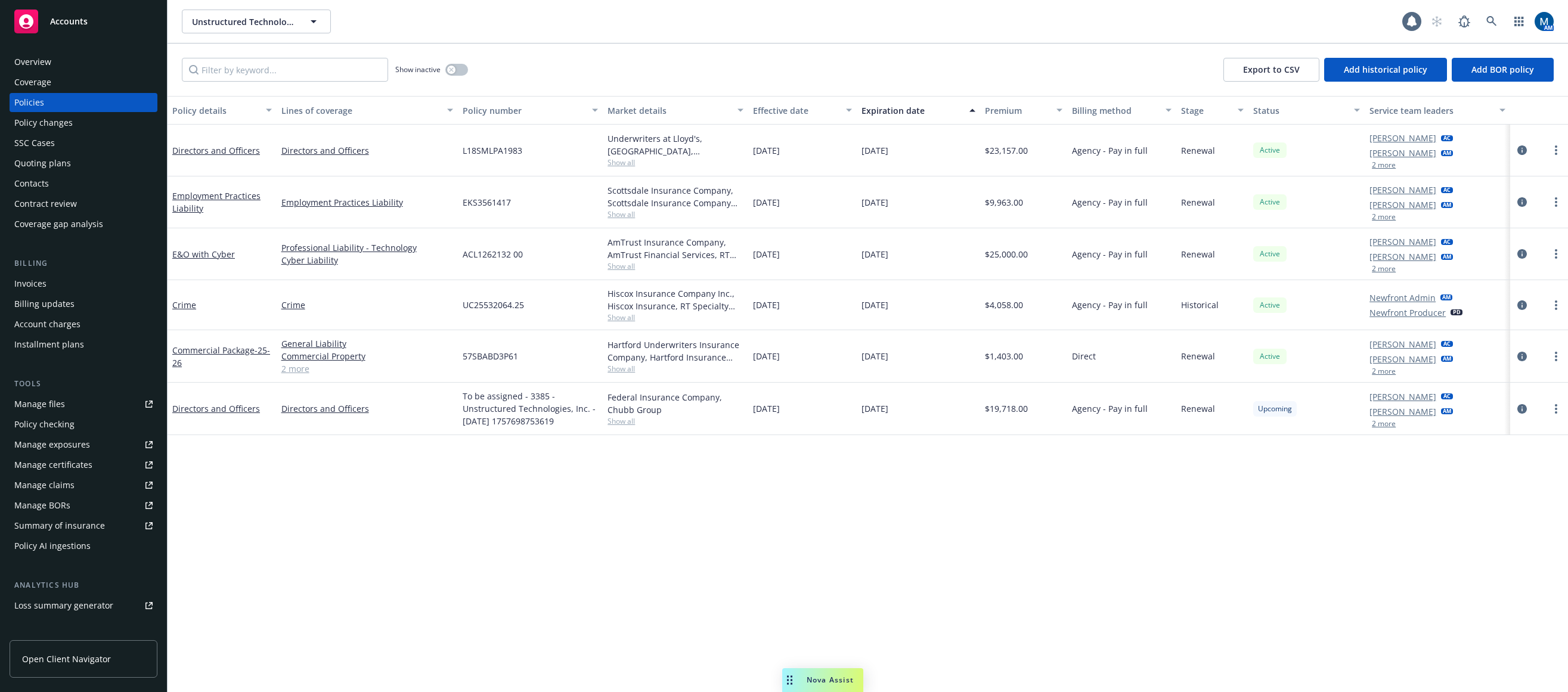
click at [1185, 273] on button "2 more" at bounding box center [1384, 268] width 24 height 7
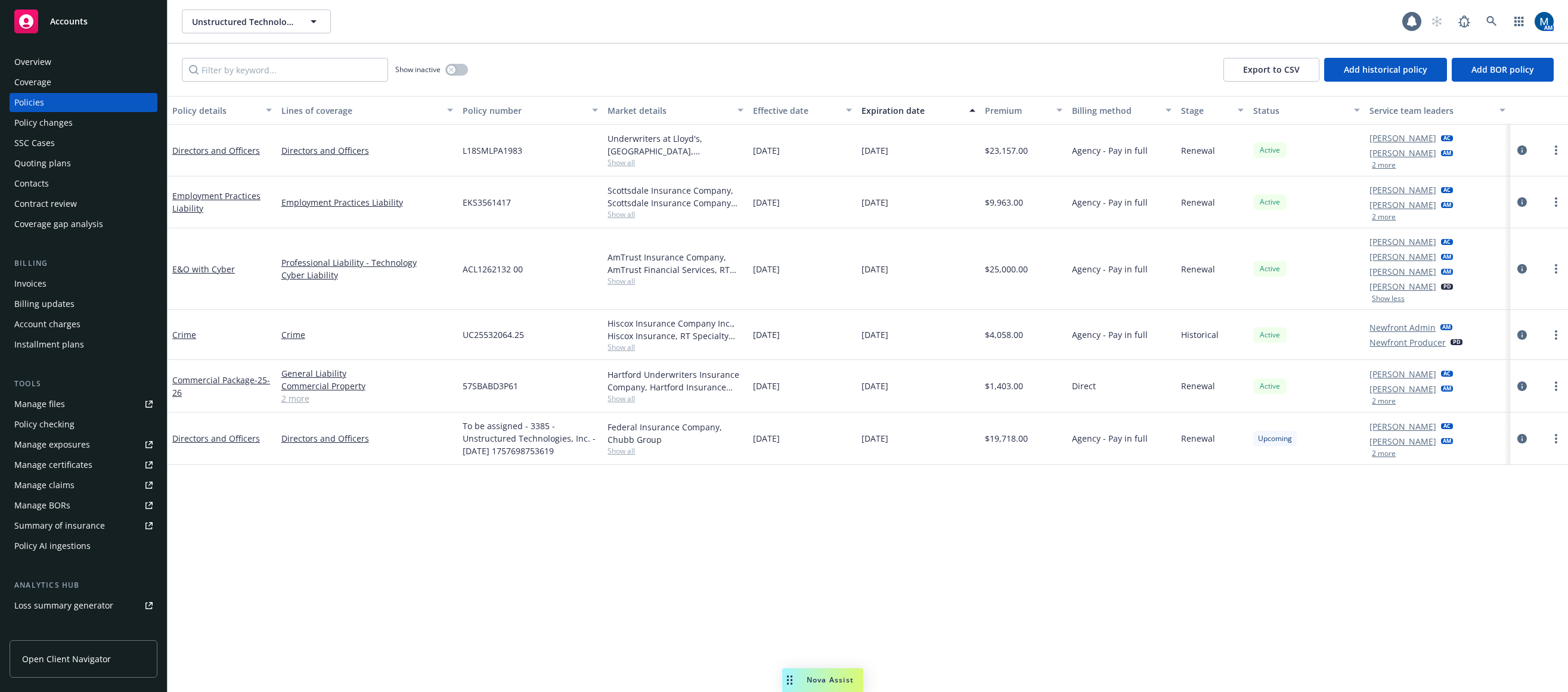
click at [1185, 301] on button "Show less" at bounding box center [1388, 298] width 33 height 7
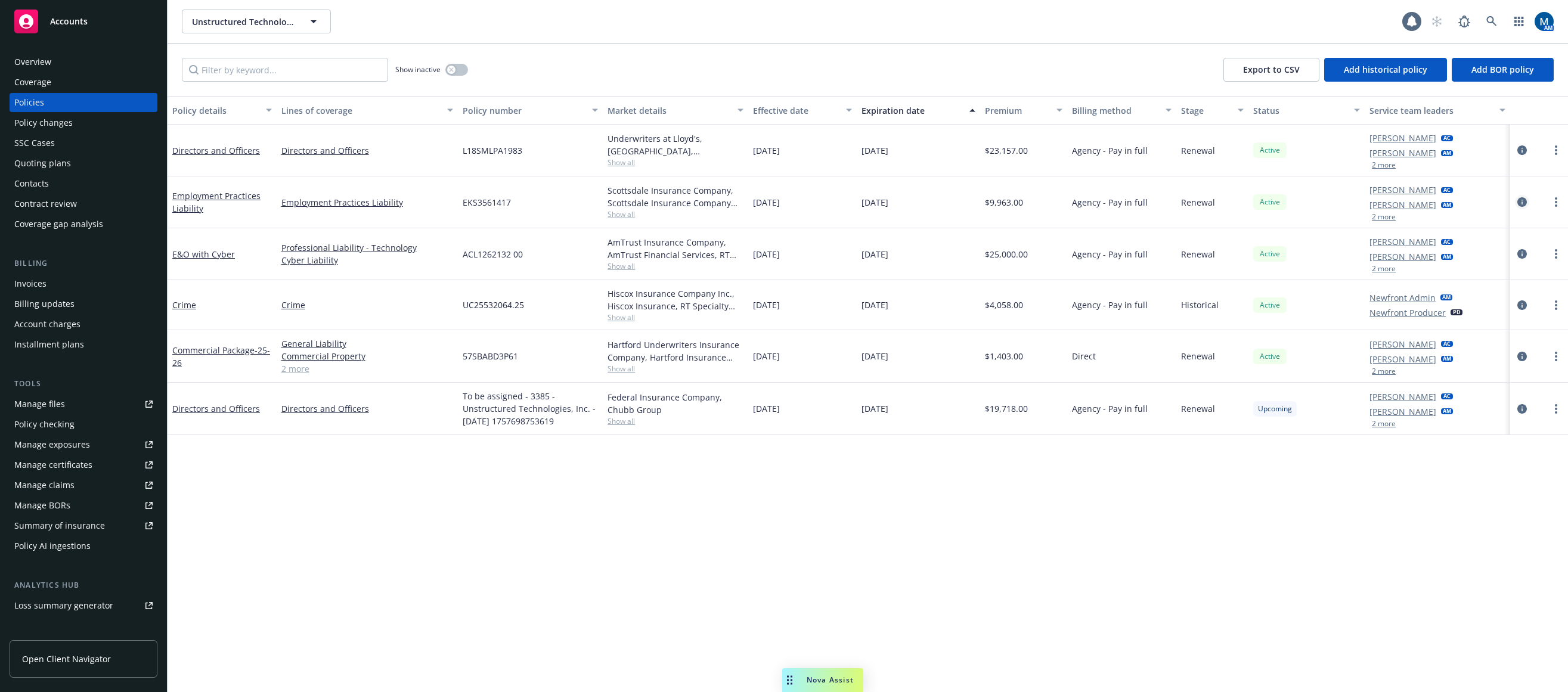
click at [1185, 201] on icon "circleInformation" at bounding box center [1522, 202] width 10 height 10
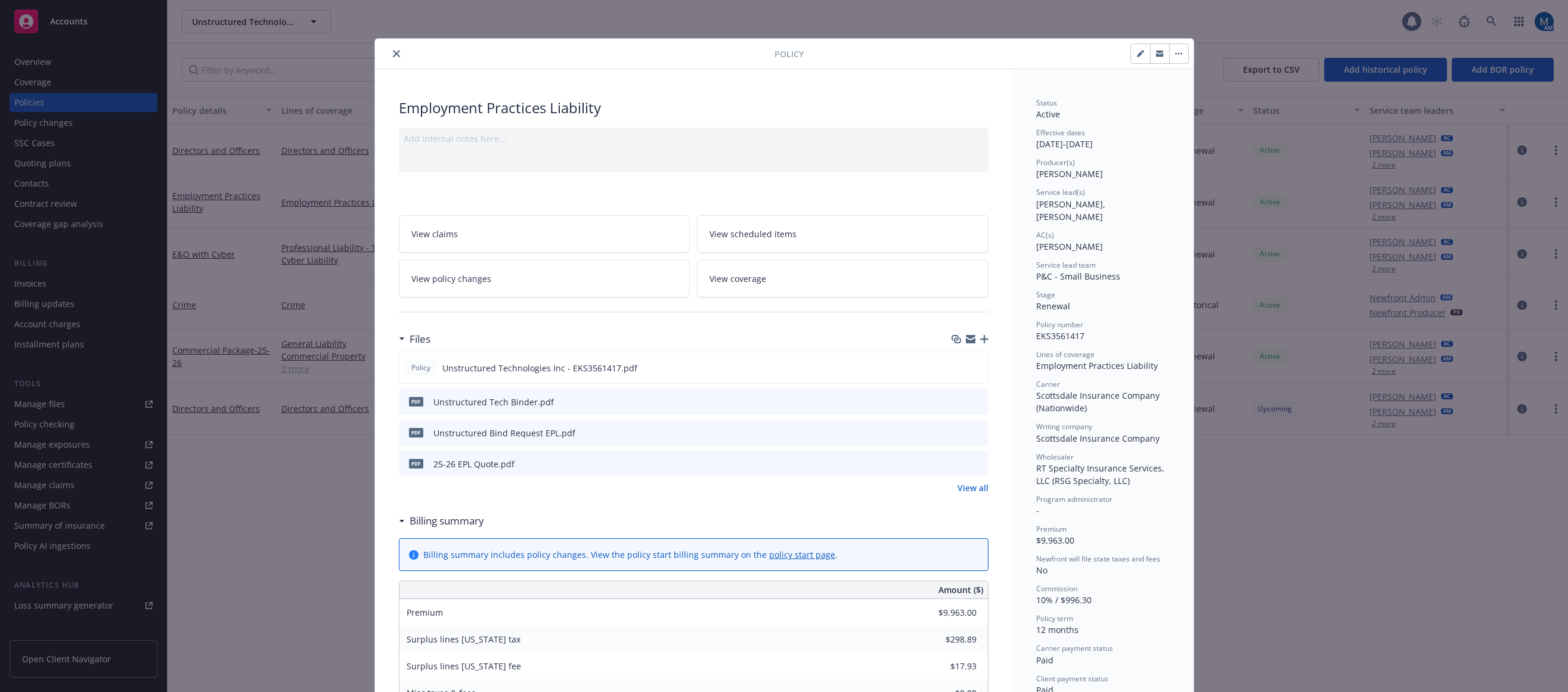
click at [1131, 51] on button "button" at bounding box center [1140, 53] width 19 height 19
select select "RENEWAL"
select select "12"
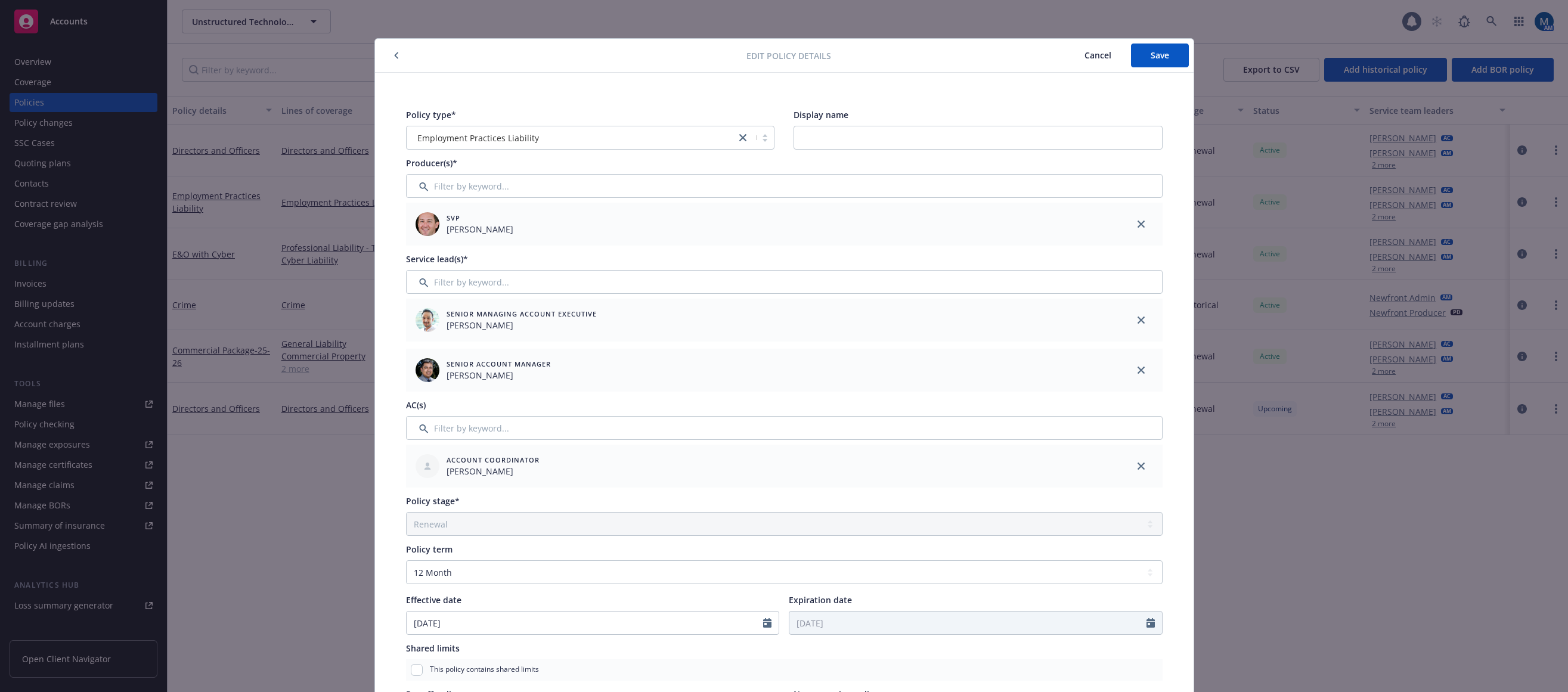
click at [1138, 464] on icon "close" at bounding box center [1141, 466] width 7 height 7
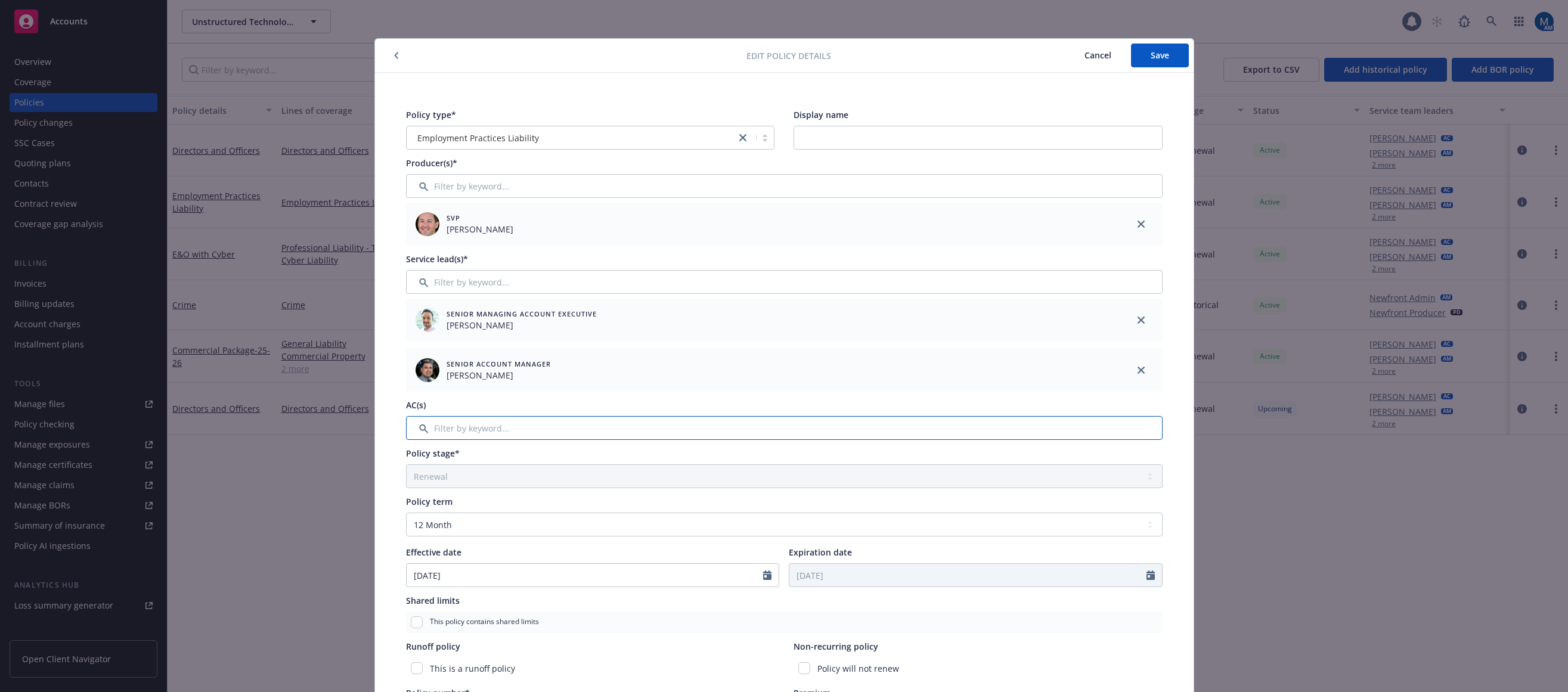
click at [688, 429] on input "Filter by keyword..." at bounding box center [784, 428] width 757 height 24
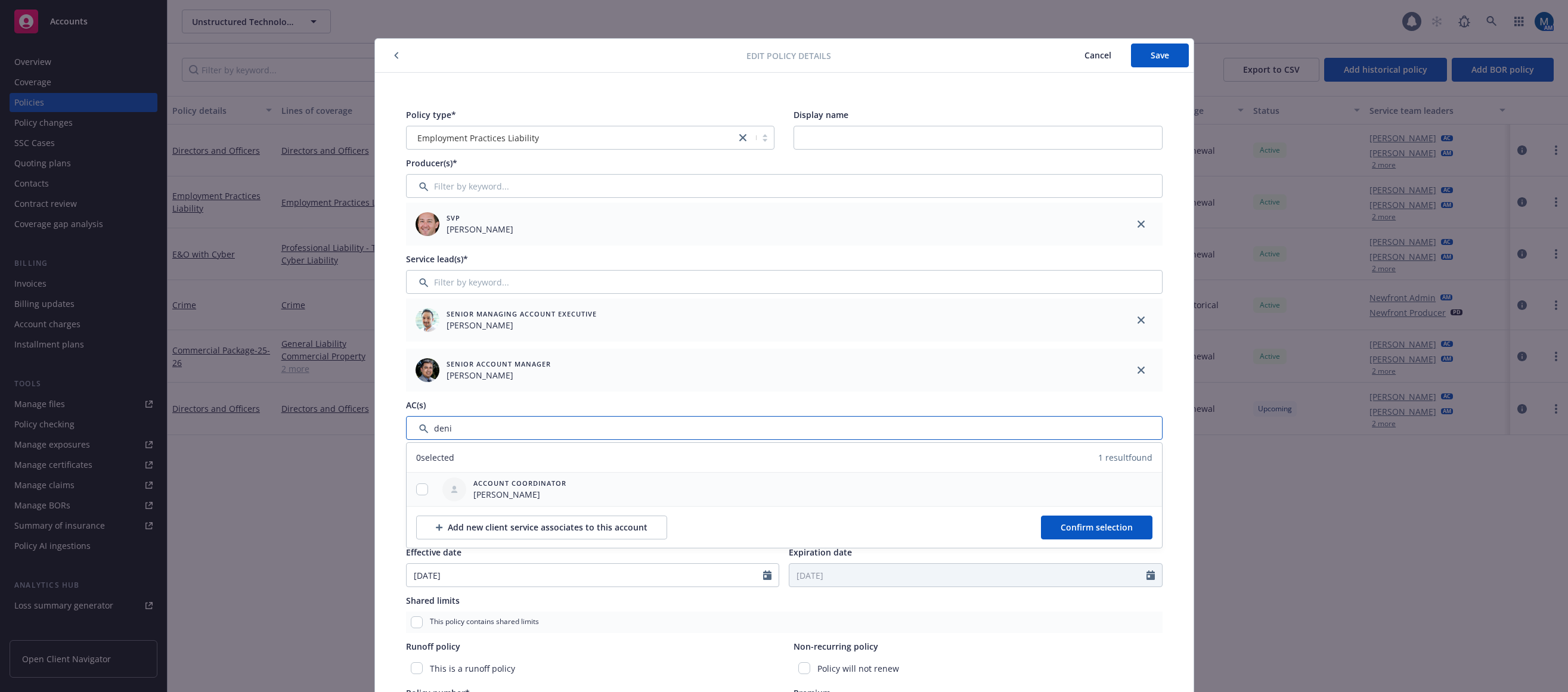
type input "deni"
click at [419, 491] on input "checkbox" at bounding box center [423, 490] width 12 height 12
checkbox input "true"
click at [1090, 531] on span "Confirm selection" at bounding box center [1097, 527] width 72 height 11
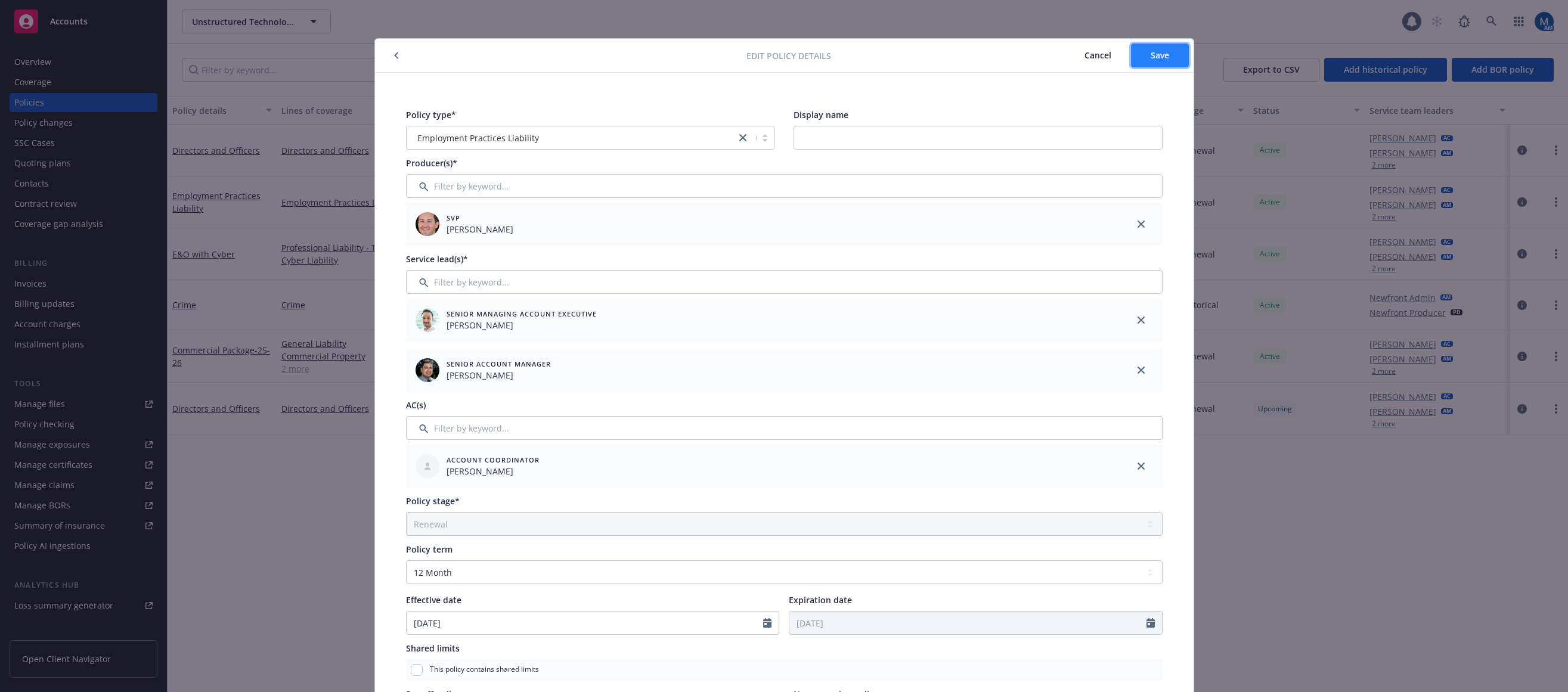
click at [1163, 48] on button "Save" at bounding box center [1160, 55] width 58 height 24
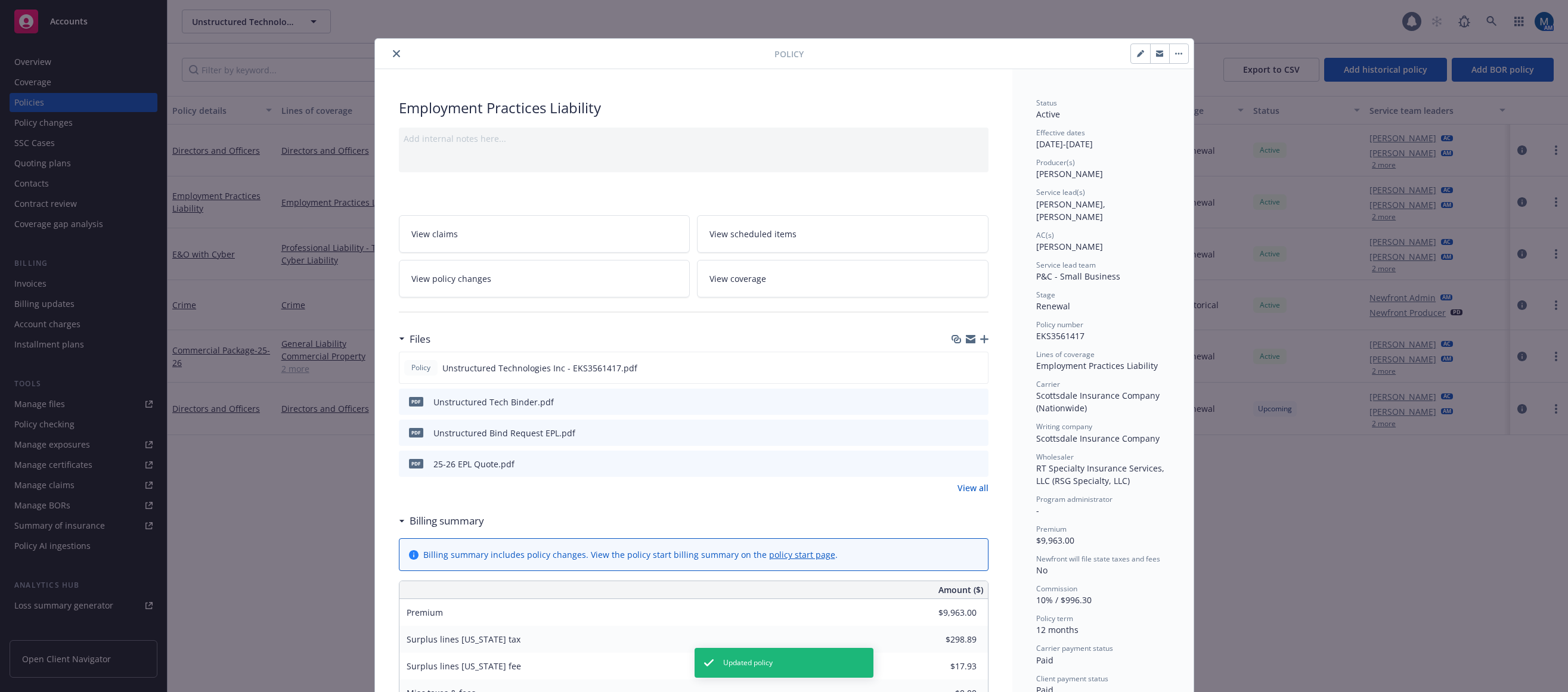
click at [390, 49] on button "close" at bounding box center [396, 53] width 14 height 14
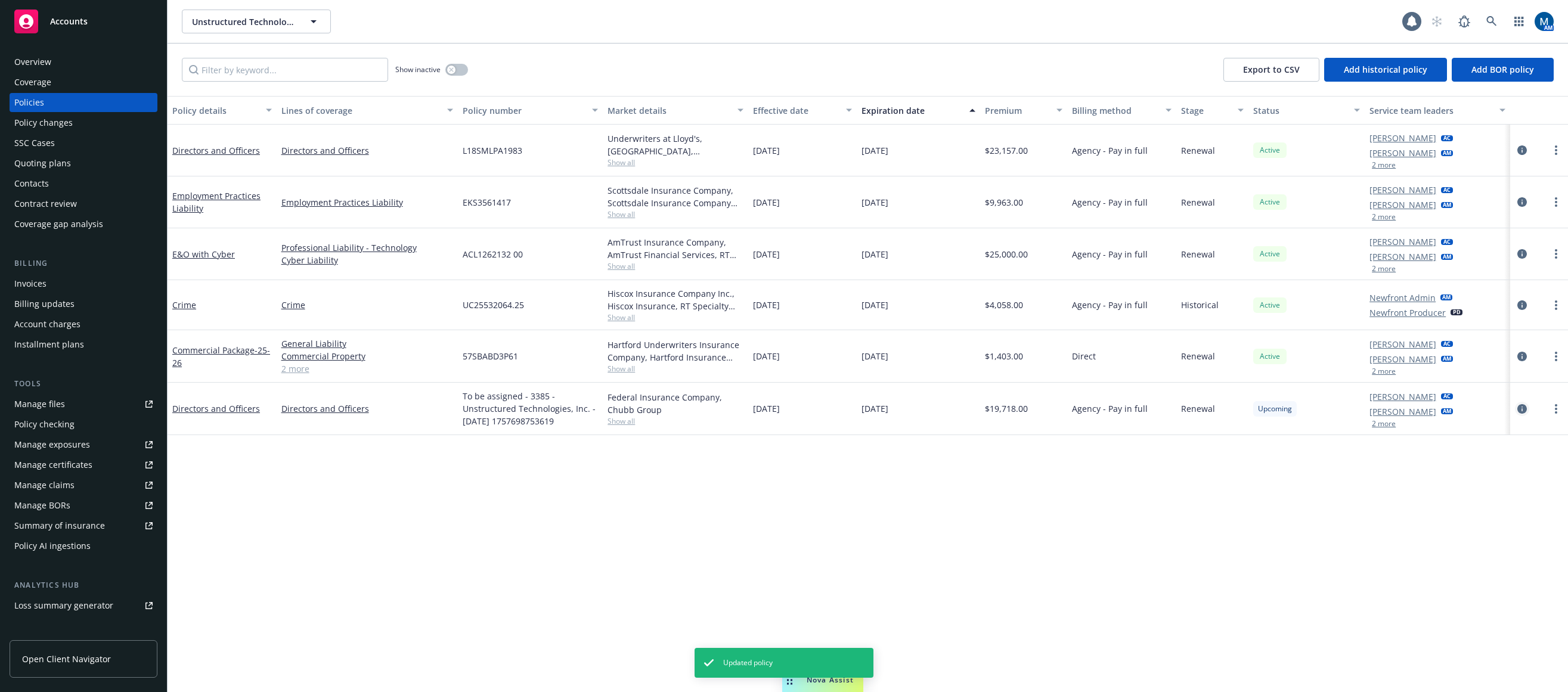
click at [1185, 415] on link "circleInformation" at bounding box center [1522, 409] width 14 height 14
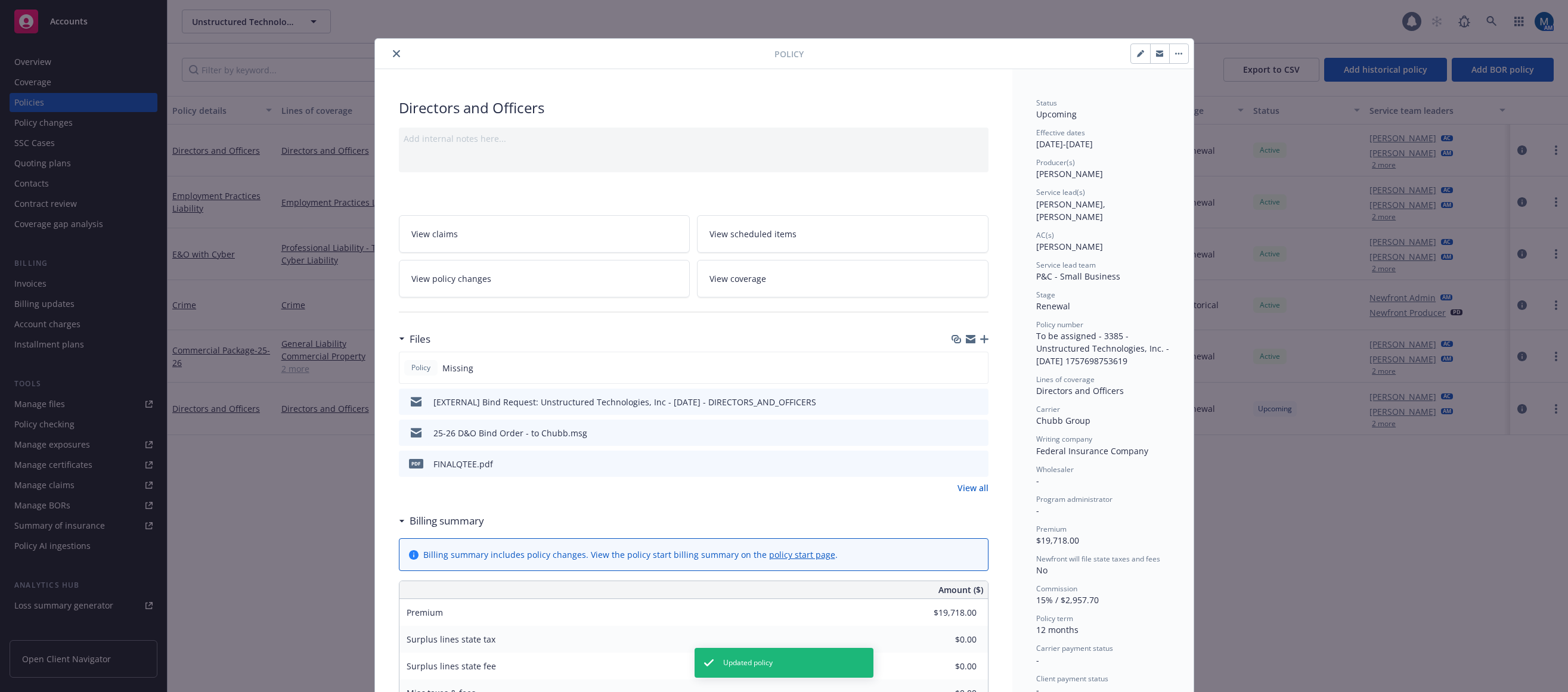
click at [398, 51] on button "close" at bounding box center [396, 53] width 14 height 14
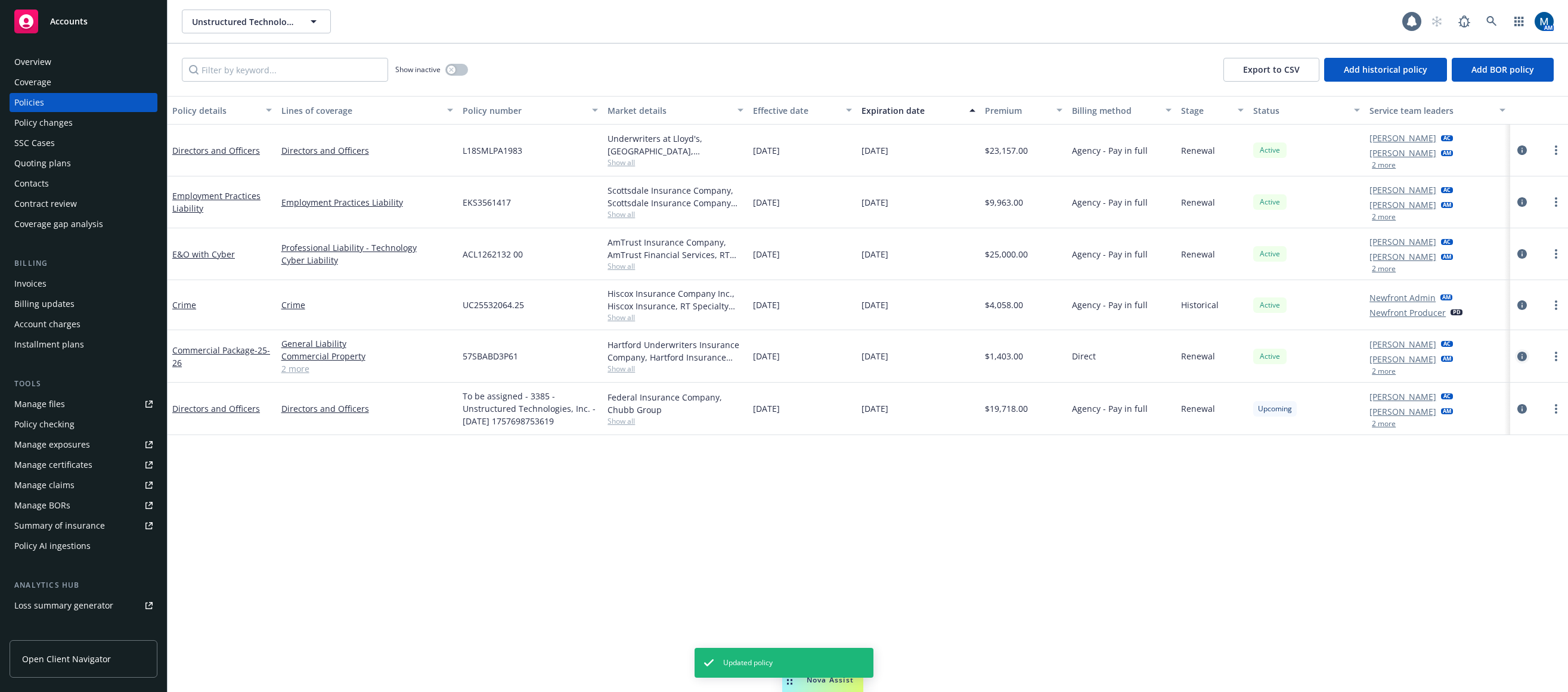
click at [1185, 354] on icon "circleInformation" at bounding box center [1522, 356] width 10 height 10
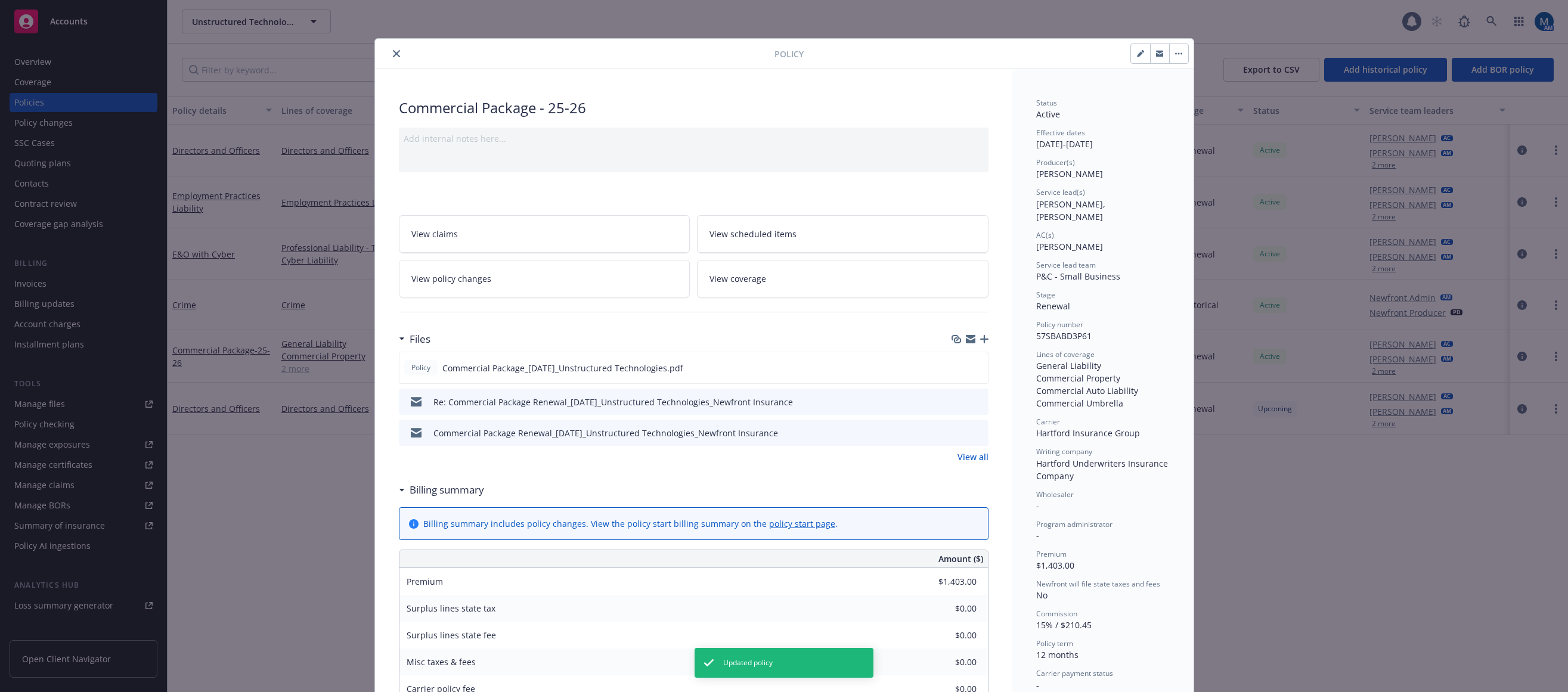
click at [1137, 53] on icon "button" at bounding box center [1140, 54] width 6 height 6
select select "RENEWAL"
select select "12"
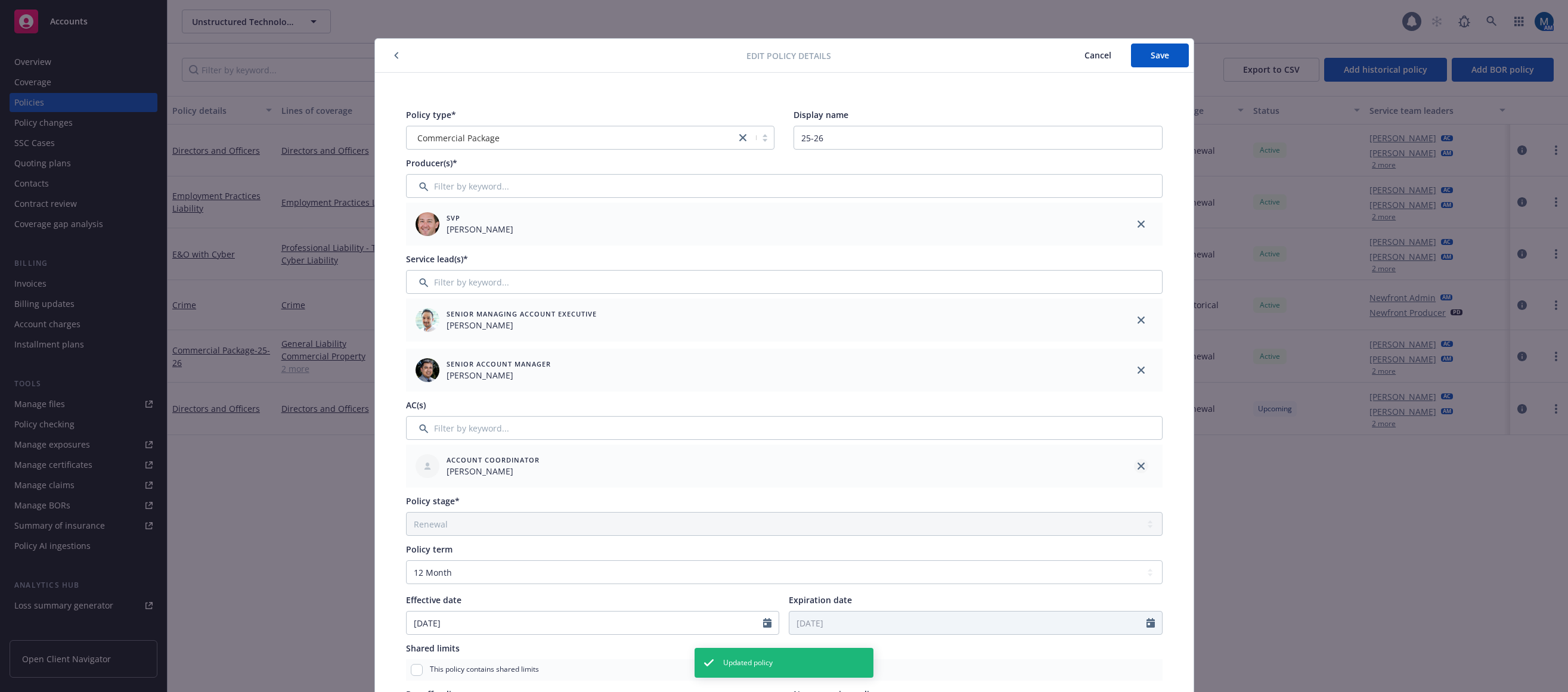
click at [1138, 464] on icon "close" at bounding box center [1141, 466] width 7 height 7
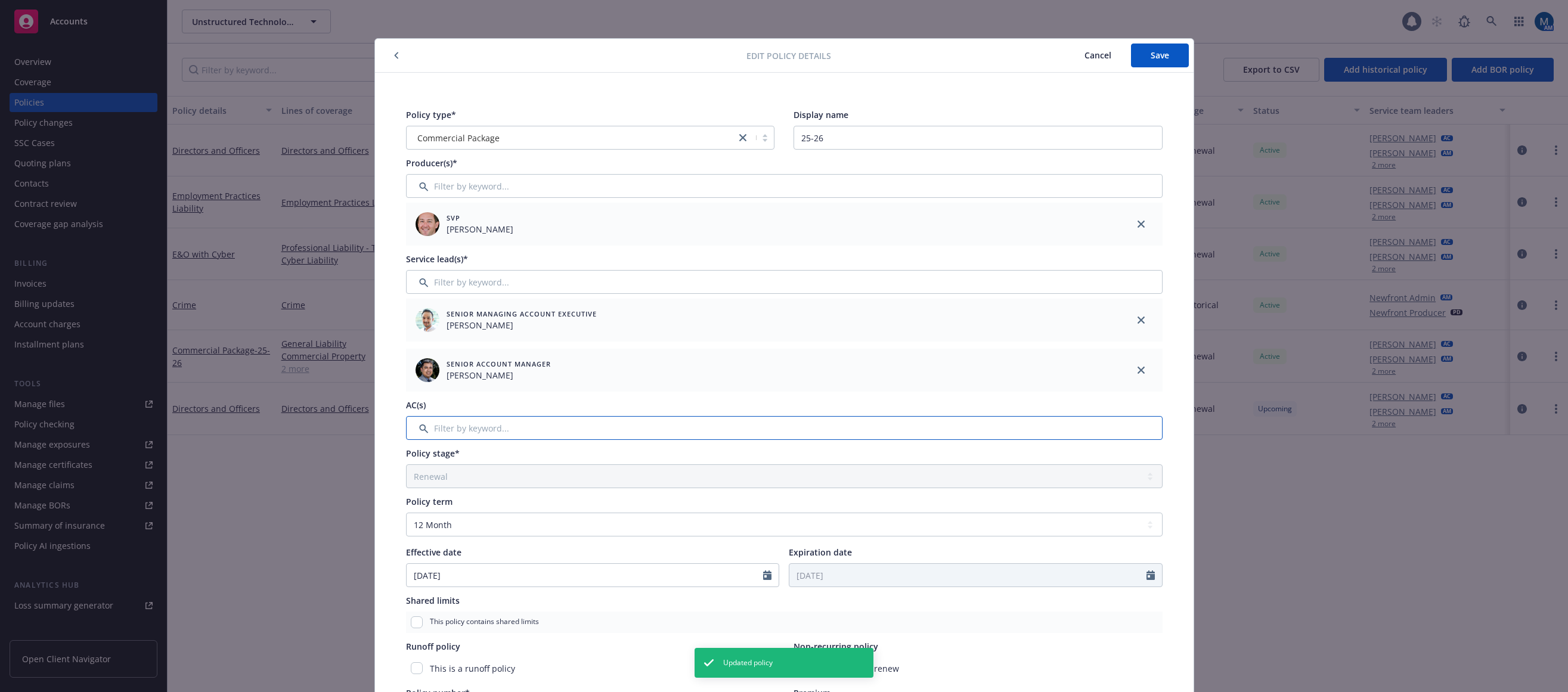
click at [560, 427] on input "Filter by keyword..." at bounding box center [784, 428] width 757 height 24
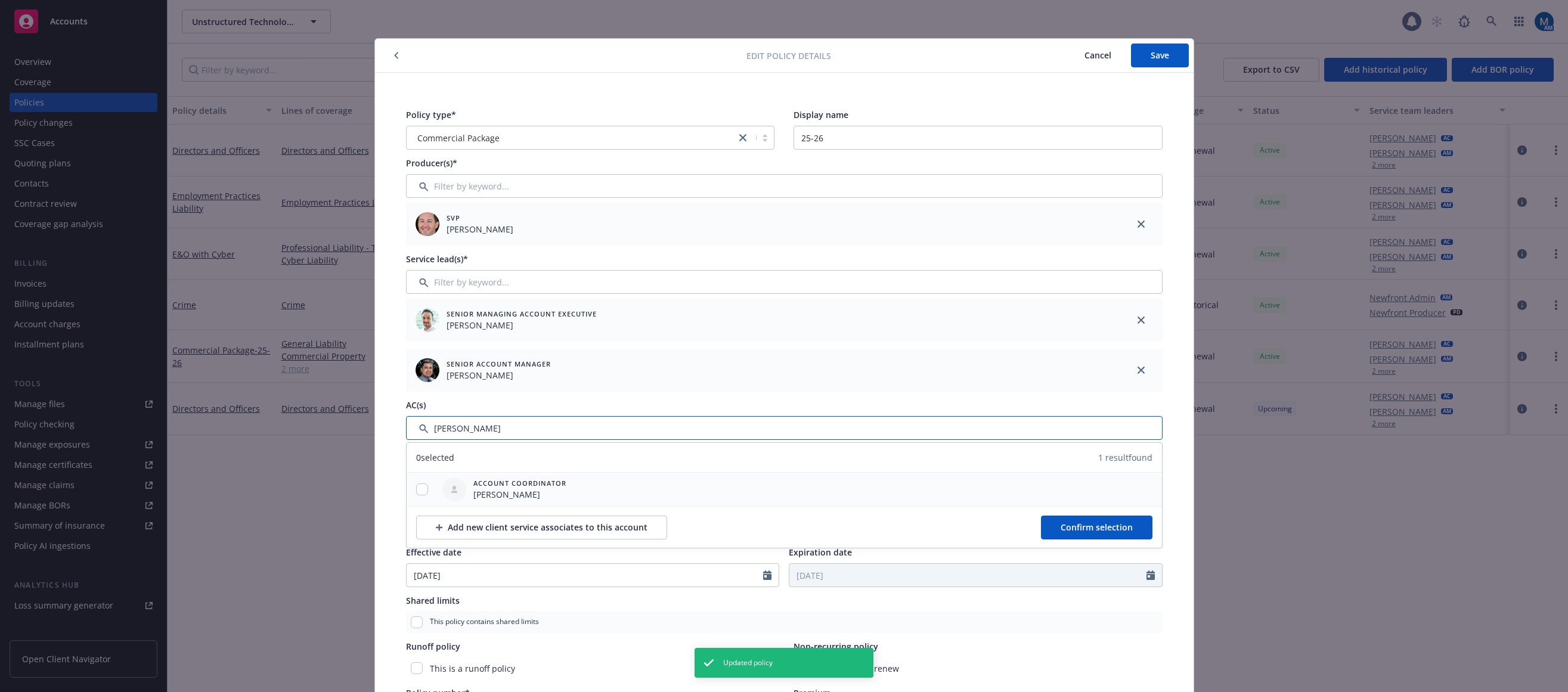
type input "denis"
click at [422, 487] on input "checkbox" at bounding box center [423, 490] width 12 height 12
checkbox input "true"
click at [1117, 534] on button "Confirm selection" at bounding box center [1097, 527] width 111 height 24
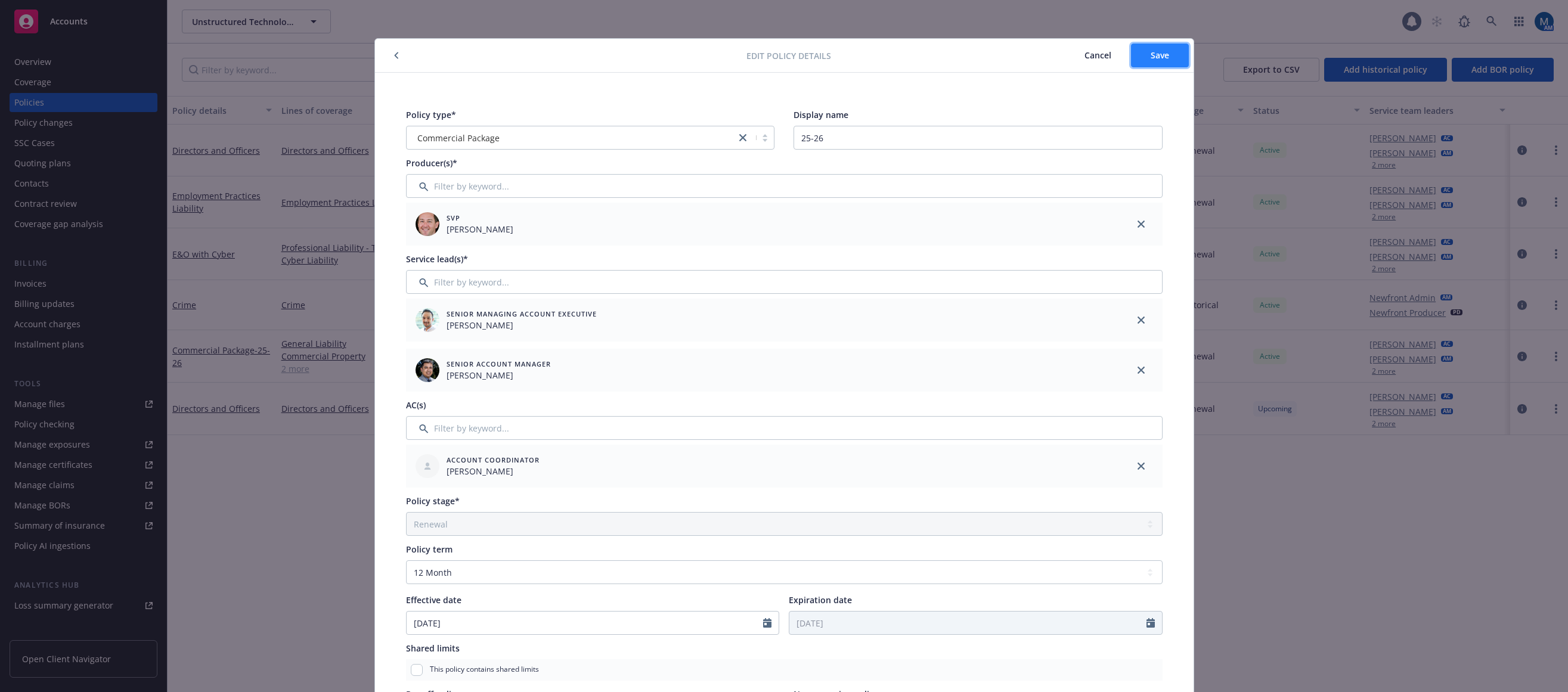
click at [1174, 58] on button "Save" at bounding box center [1160, 55] width 58 height 24
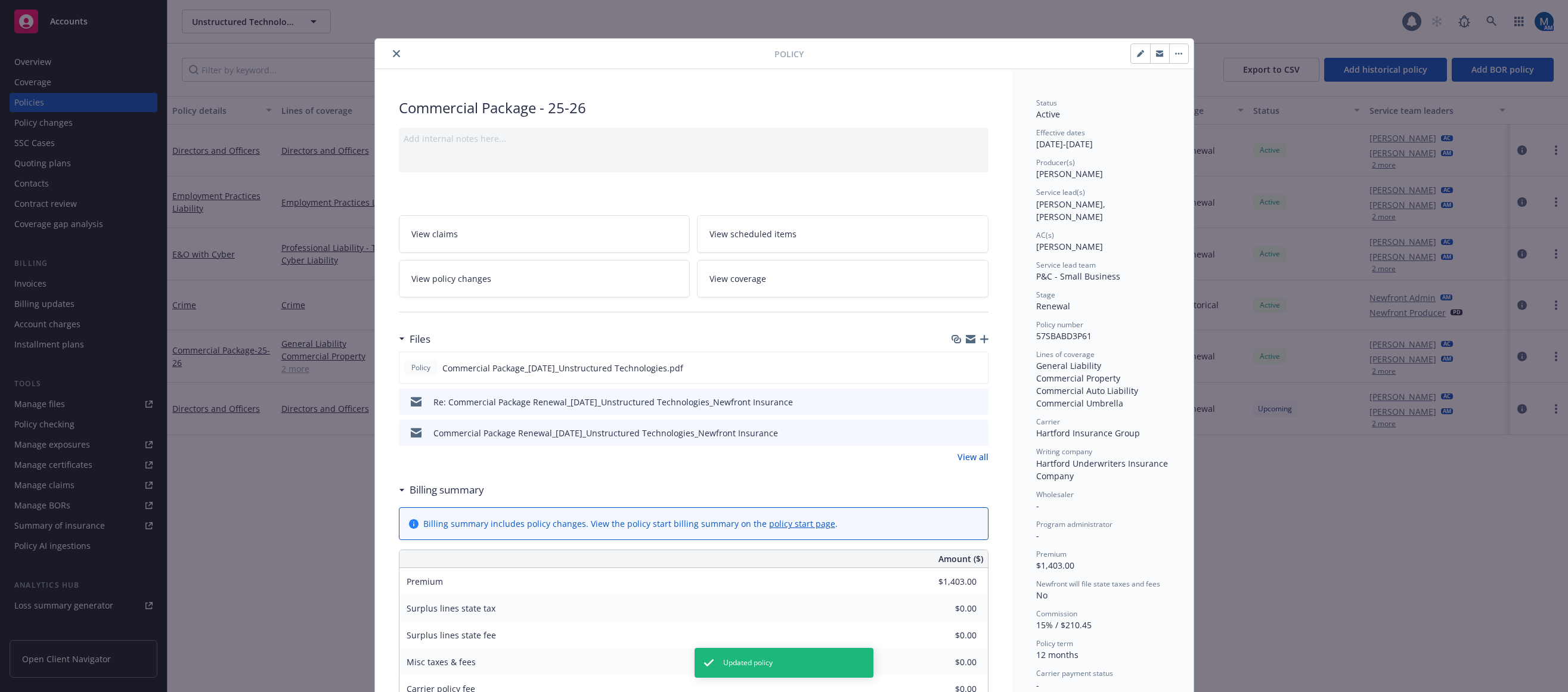
click at [389, 48] on button "close" at bounding box center [396, 53] width 14 height 14
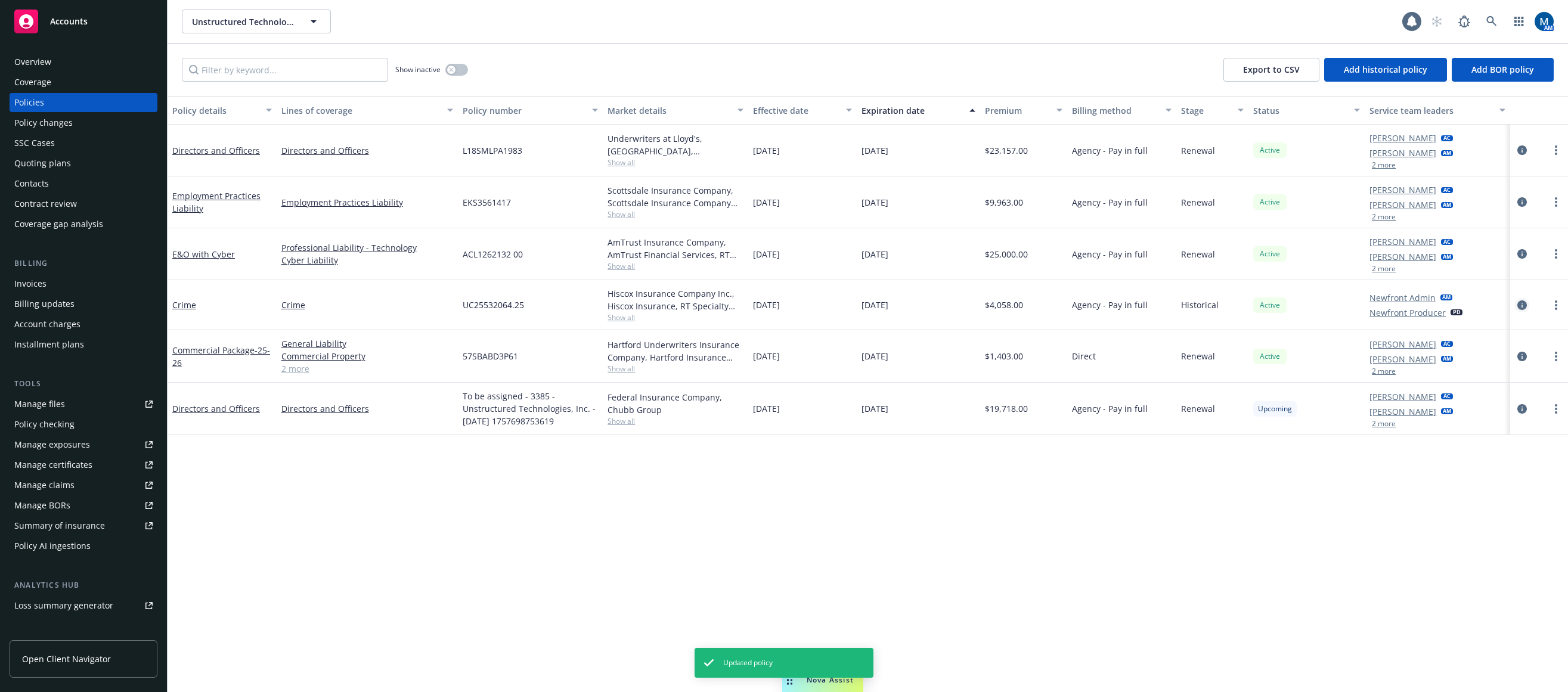
click at [1185, 301] on icon "circleInformation" at bounding box center [1522, 305] width 10 height 10
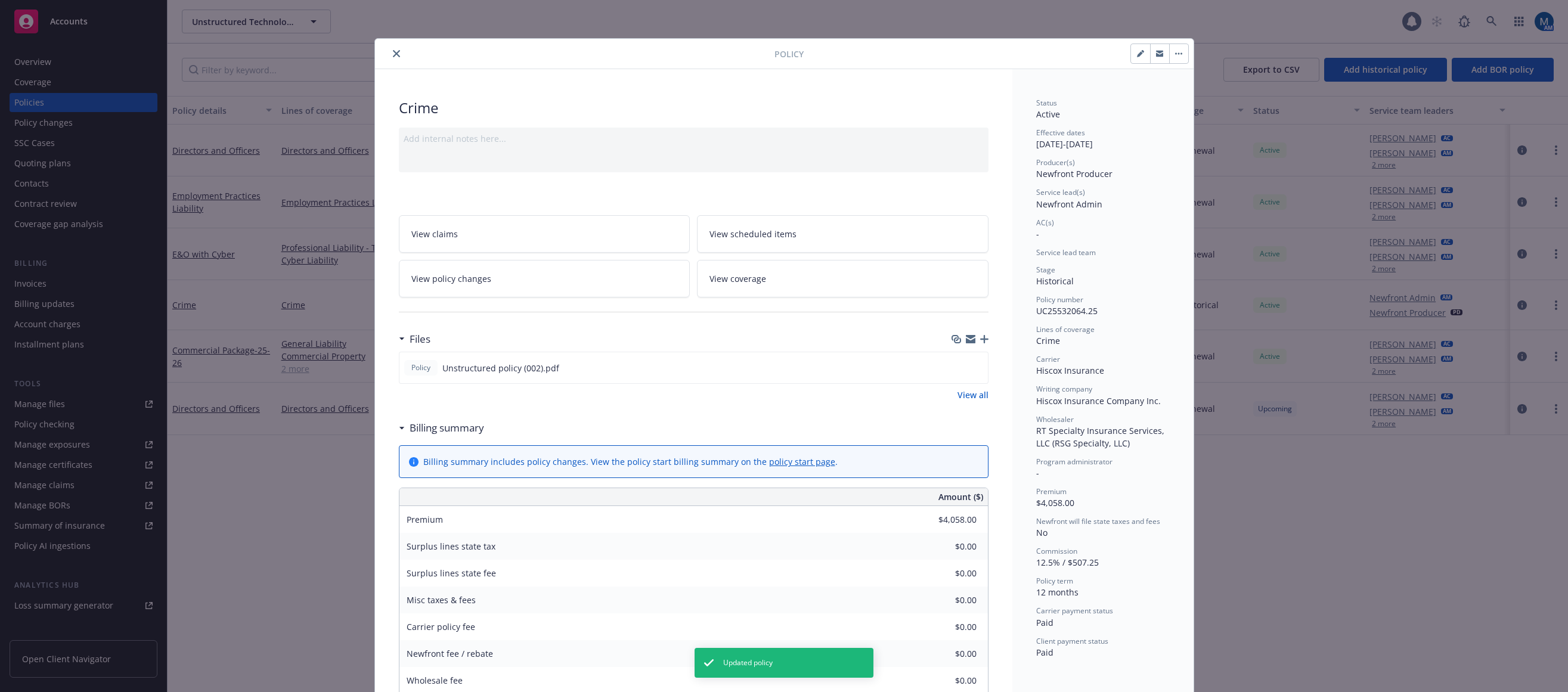
click at [1131, 53] on button "button" at bounding box center [1140, 53] width 19 height 19
select select "HISTORICAL"
select select "12"
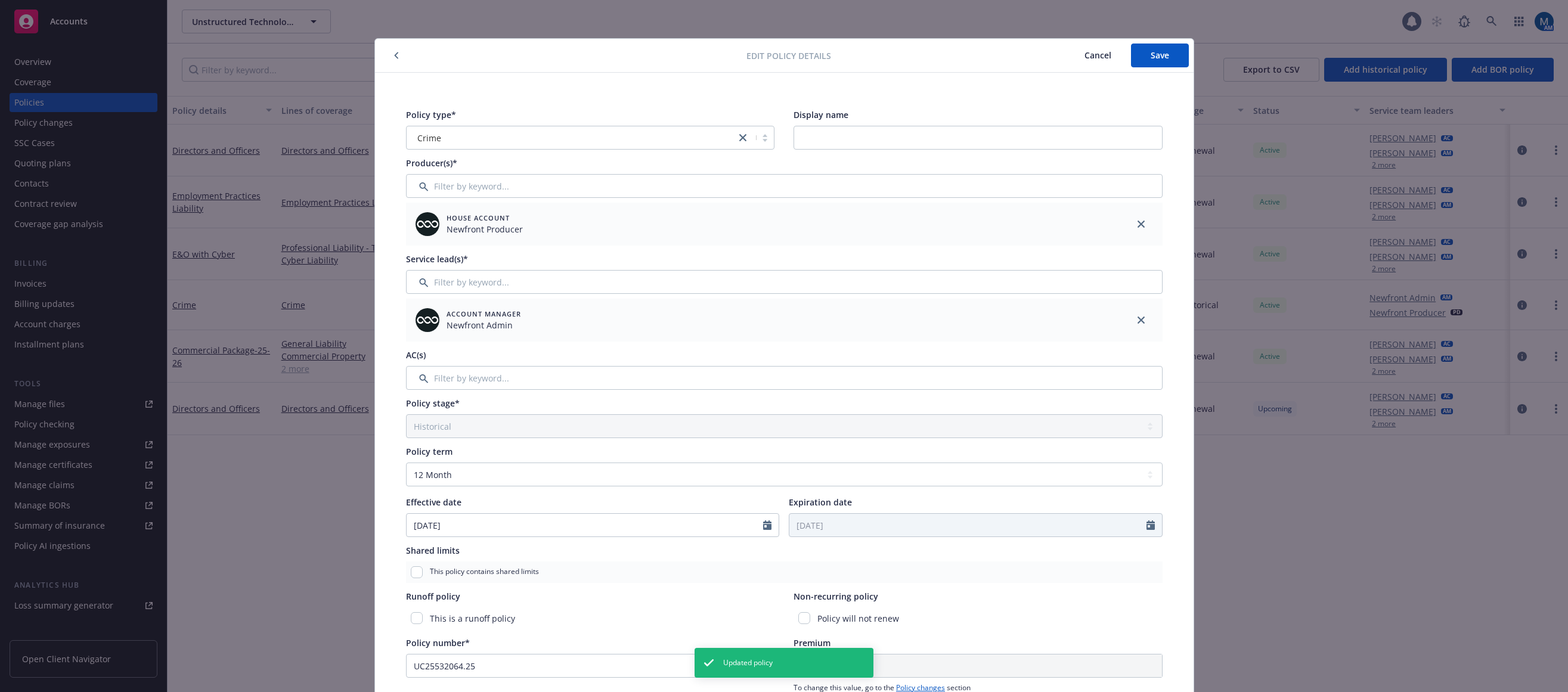
drag, startPoint x: 1133, startPoint y: 222, endPoint x: 730, endPoint y: 210, distance: 403.2
click at [1134, 222] on link "close" at bounding box center [1141, 224] width 14 height 14
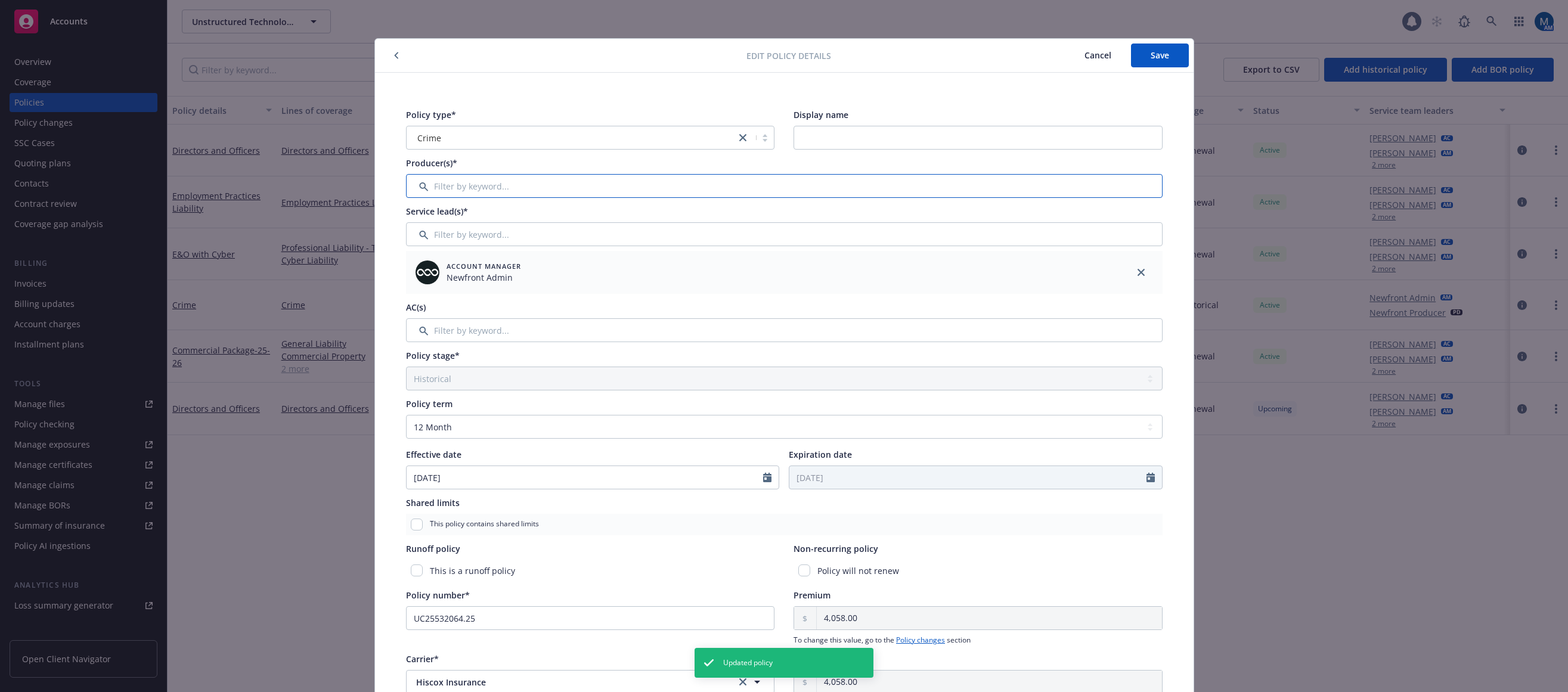
click at [661, 193] on input "Filter by keyword..." at bounding box center [784, 186] width 757 height 24
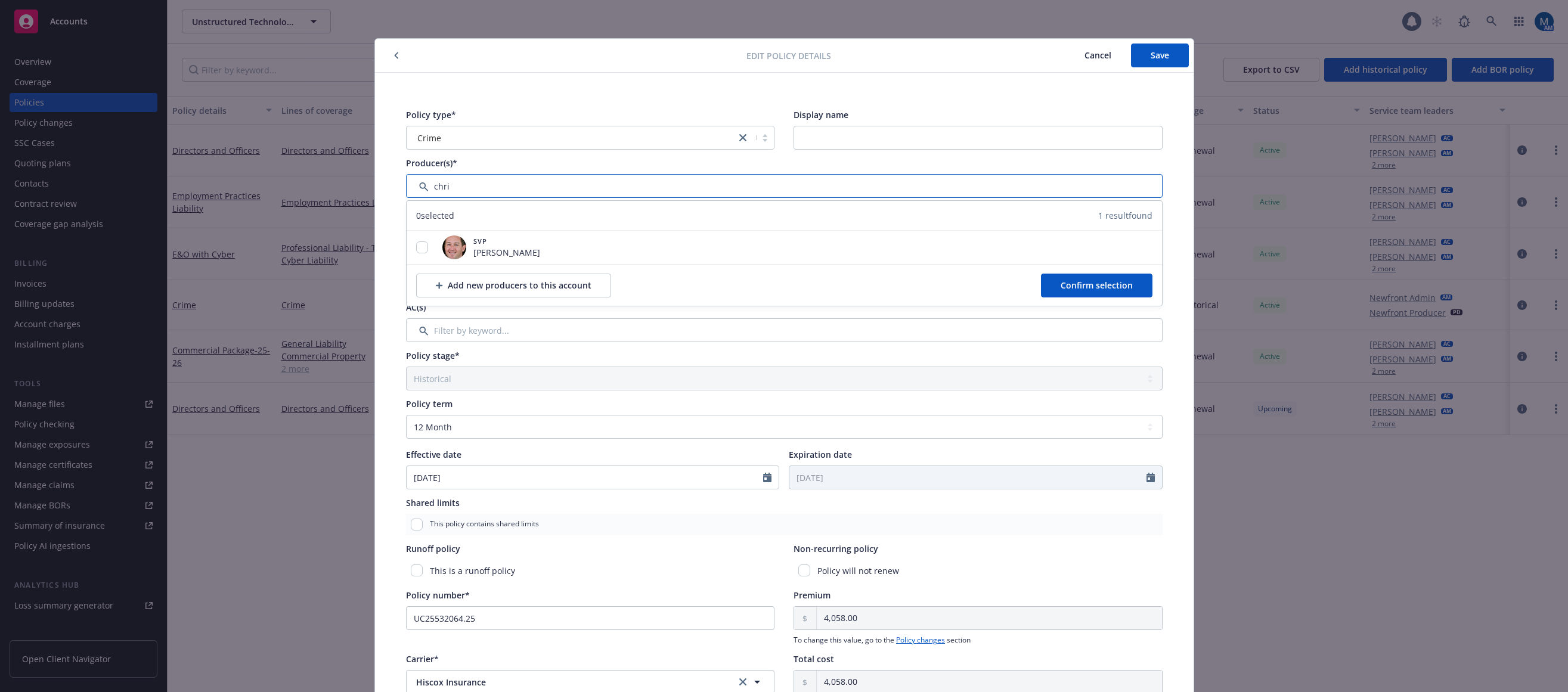
type input "chri"
click at [1087, 56] on span "Cancel" at bounding box center [1097, 55] width 27 height 11
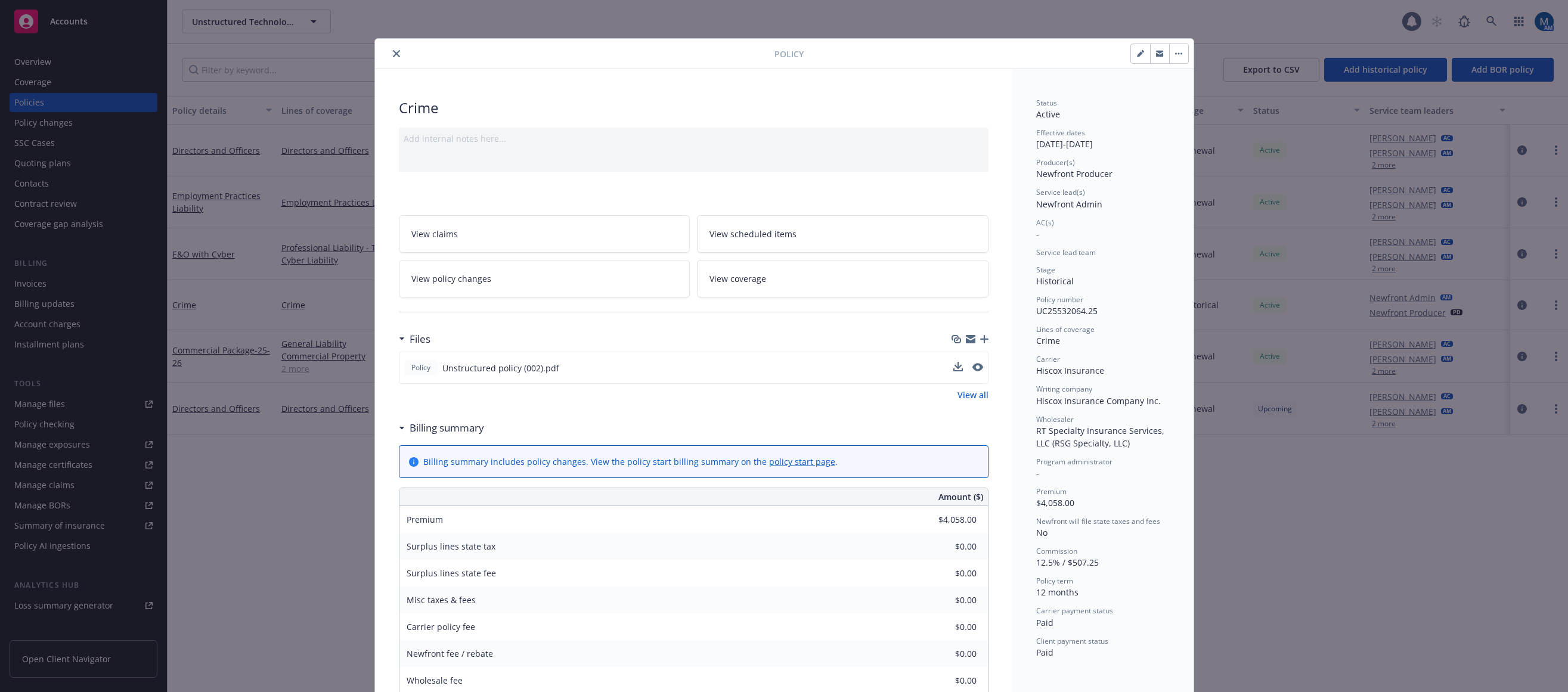
click at [979, 367] on div "Policy Unstructured policy (002).pdf" at bounding box center [694, 368] width 589 height 32
click at [976, 367] on icon "preview file" at bounding box center [977, 367] width 11 height 8
click at [394, 56] on icon "close" at bounding box center [396, 53] width 7 height 7
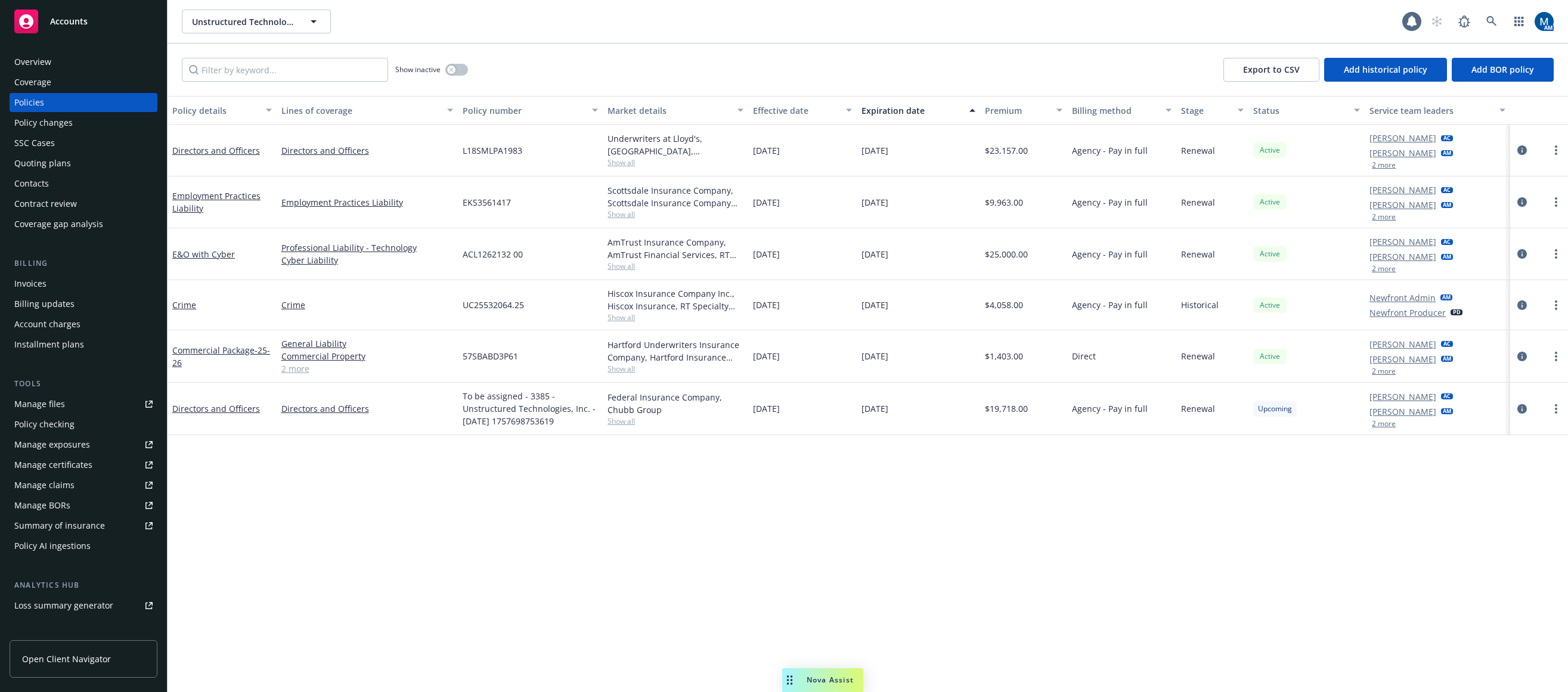
click at [1185, 515] on div "Policy details Lines of coverage Policy number Market details Effective date Ex…" at bounding box center [867, 394] width 1400 height 596
click at [1185, 305] on icon "circleInformation" at bounding box center [1522, 305] width 10 height 10
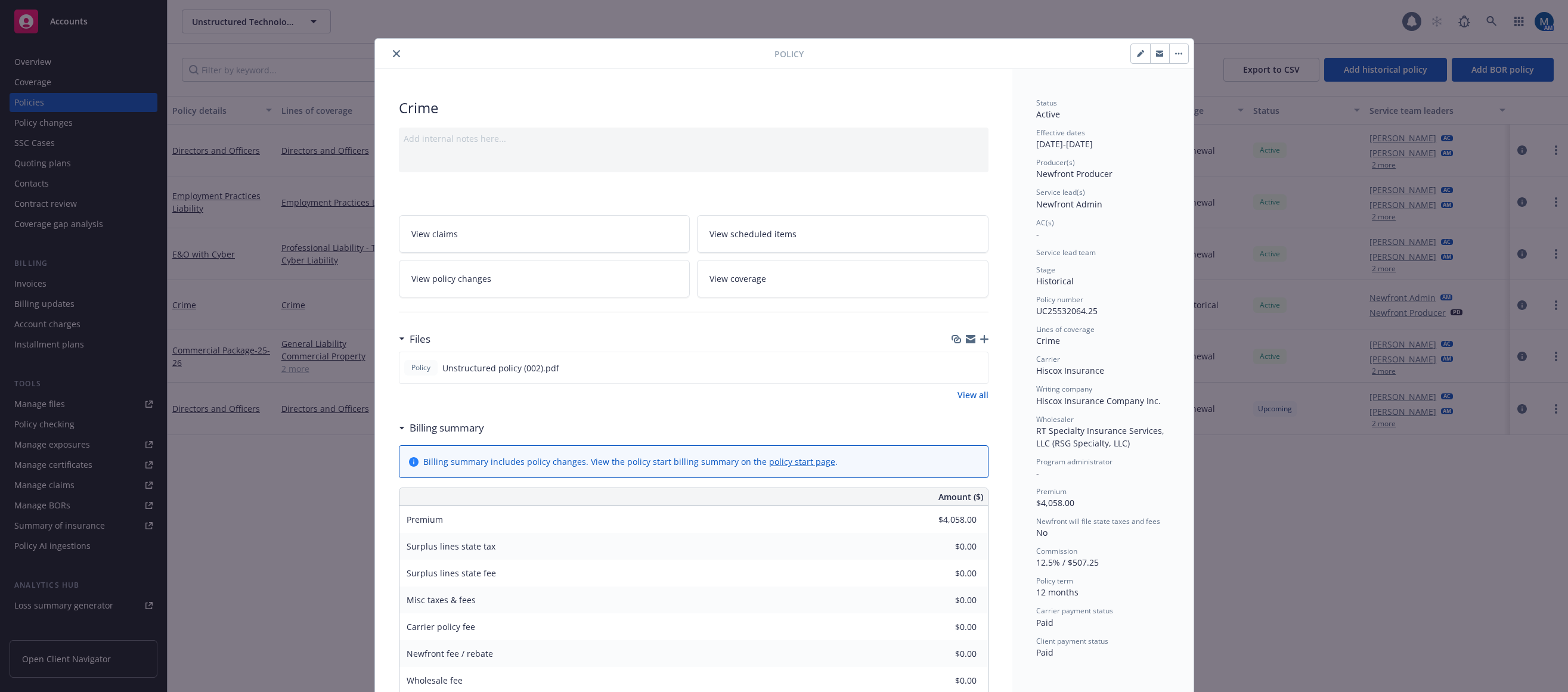
scroll to position [36, 0]
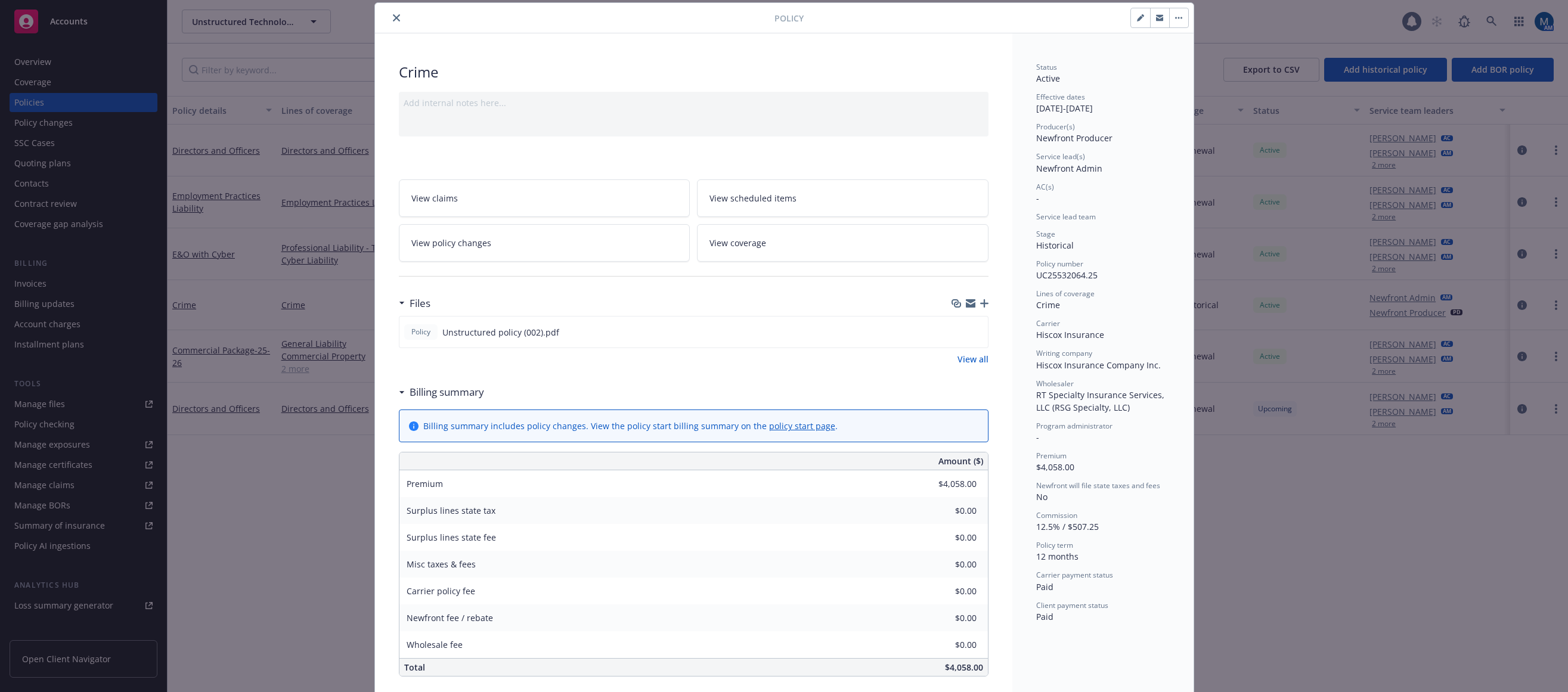
click at [1131, 21] on button "button" at bounding box center [1140, 18] width 19 height 19
select select "HISTORICAL"
select select "12"
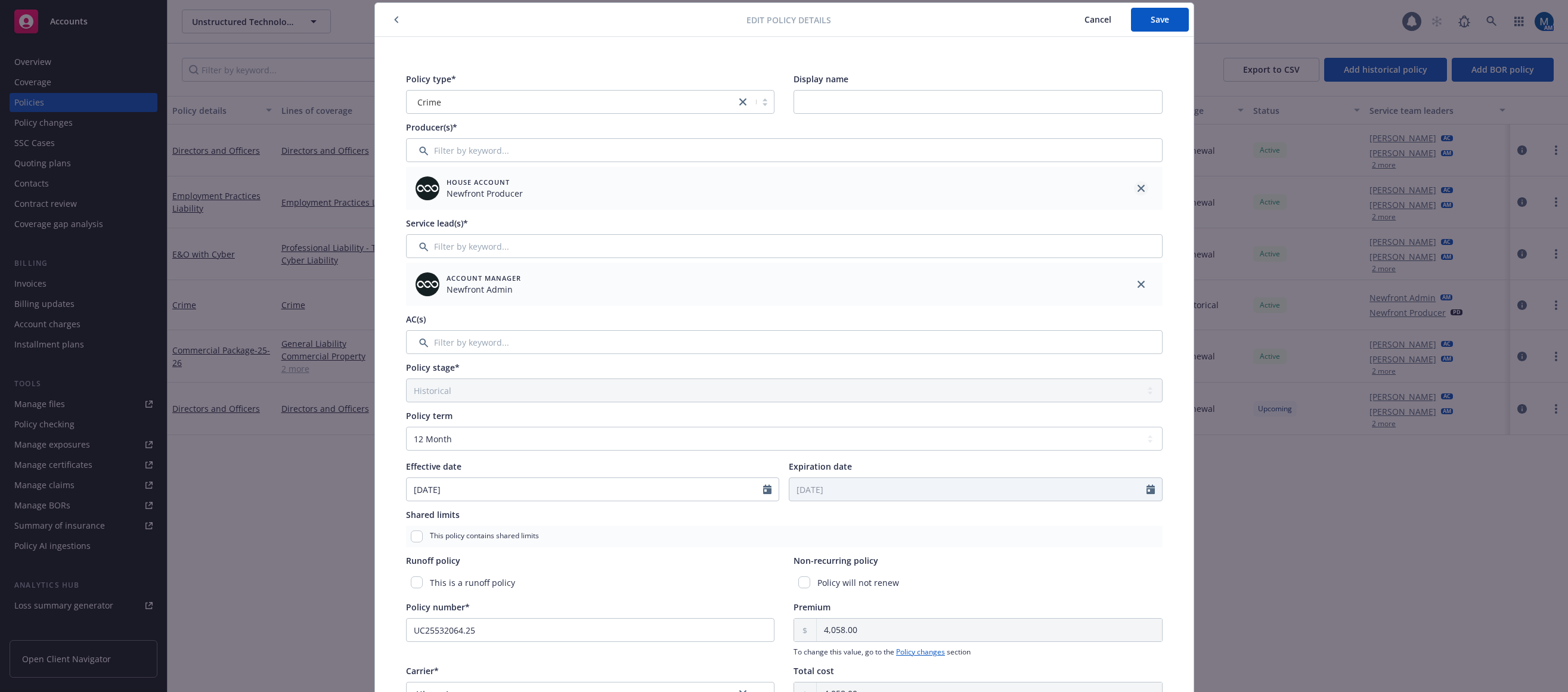
click at [1139, 187] on icon "close" at bounding box center [1141, 188] width 7 height 7
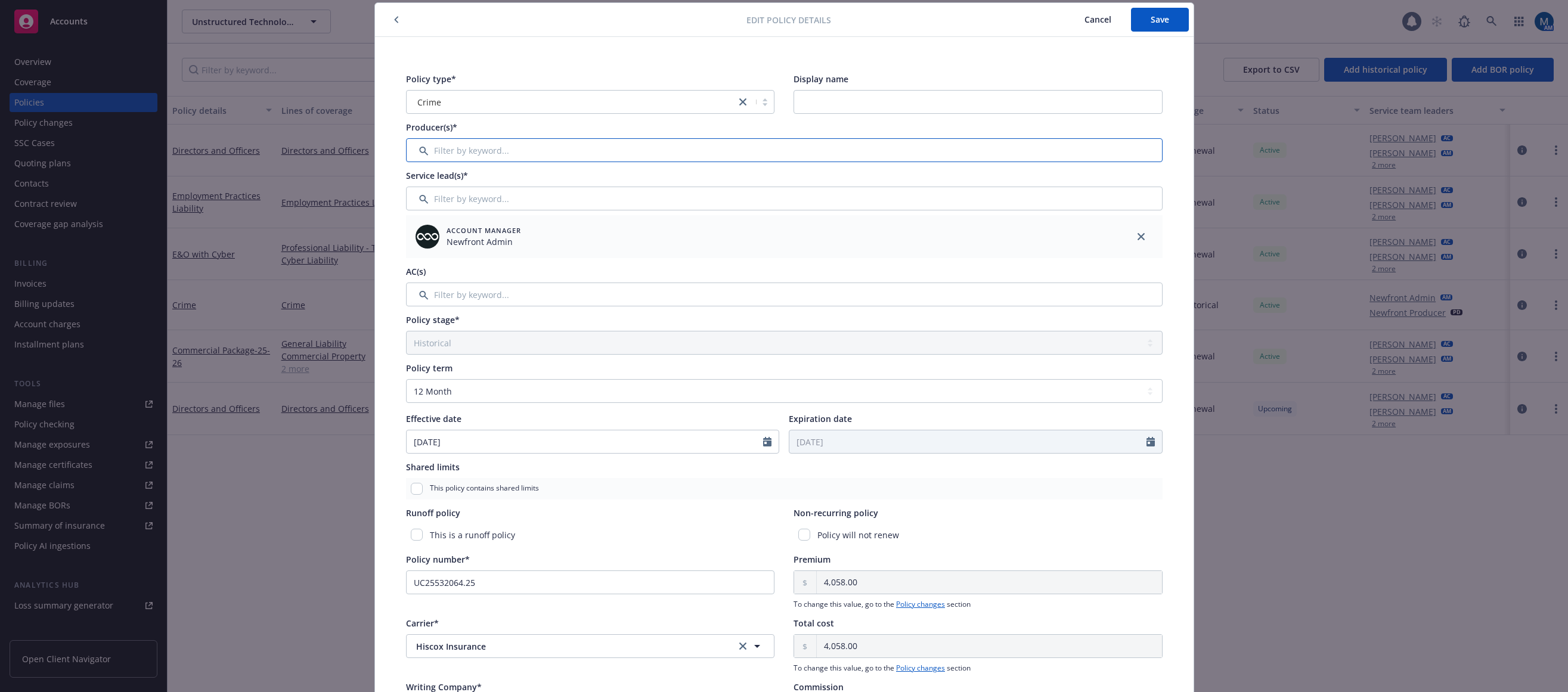
click at [598, 155] on input "Filter by keyword..." at bounding box center [784, 150] width 757 height 24
type input "chri"
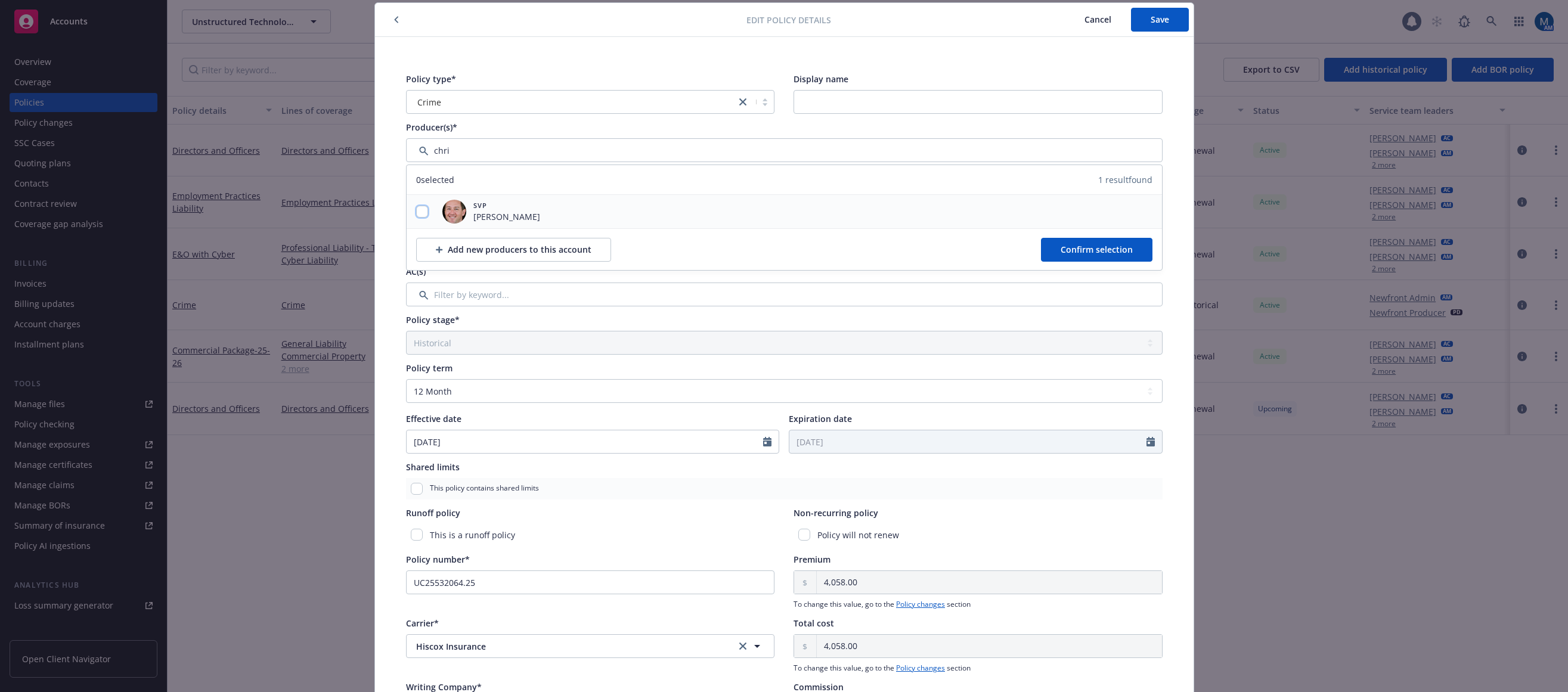
click at [422, 213] on input "checkbox" at bounding box center [423, 212] width 12 height 12
checkbox input "true"
drag, startPoint x: 1068, startPoint y: 252, endPoint x: 1019, endPoint y: 255, distance: 49.1
click at [1067, 252] on span "Confirm selection" at bounding box center [1097, 249] width 72 height 11
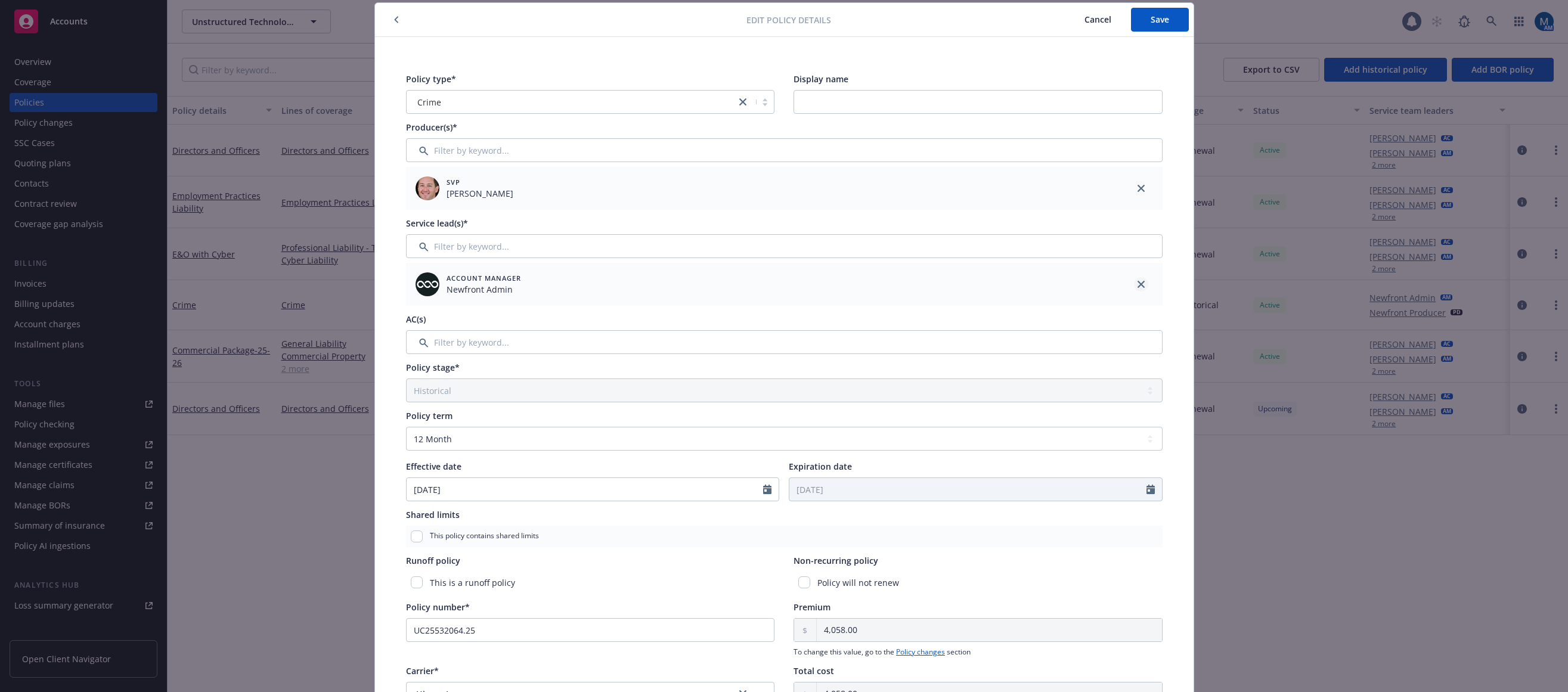
click at [1134, 282] on link "close" at bounding box center [1141, 284] width 14 height 14
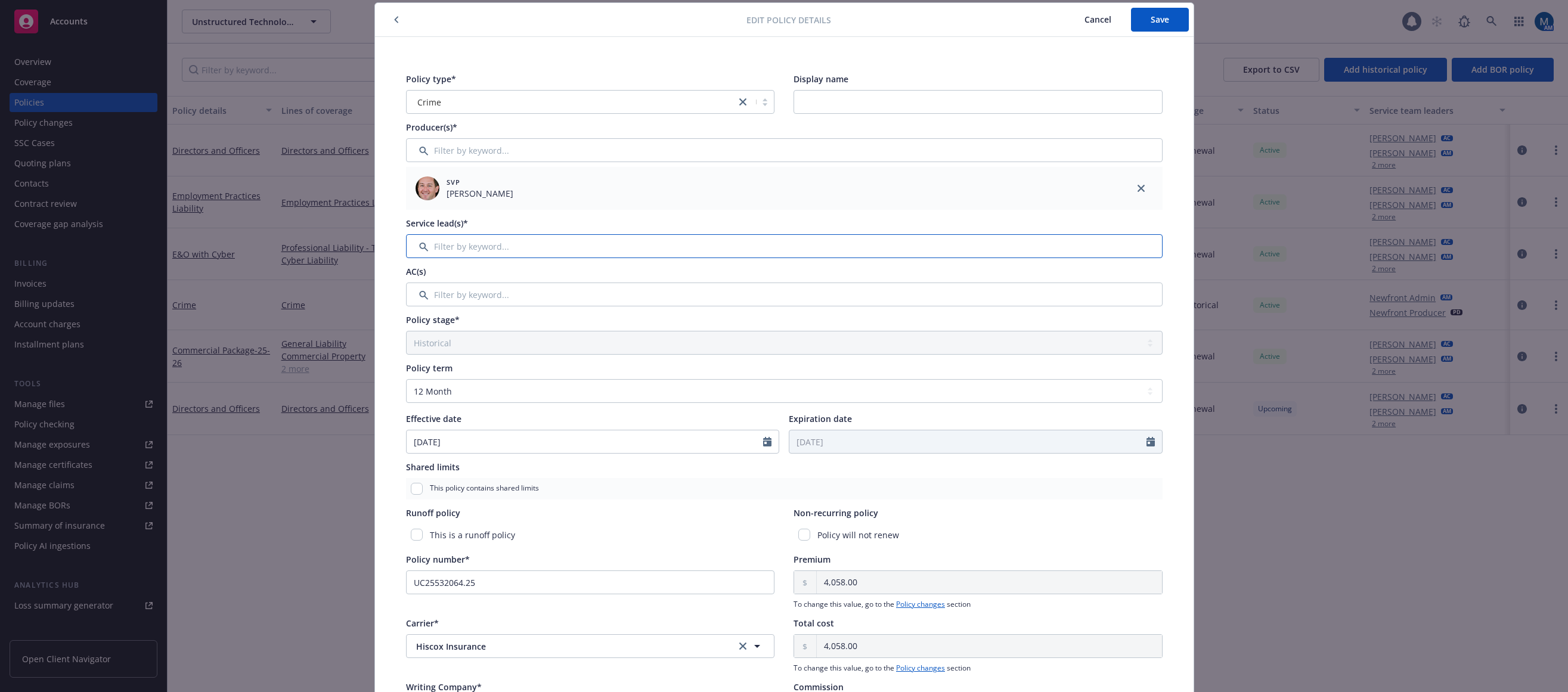
click at [628, 253] on input "Filter by keyword..." at bounding box center [784, 246] width 757 height 24
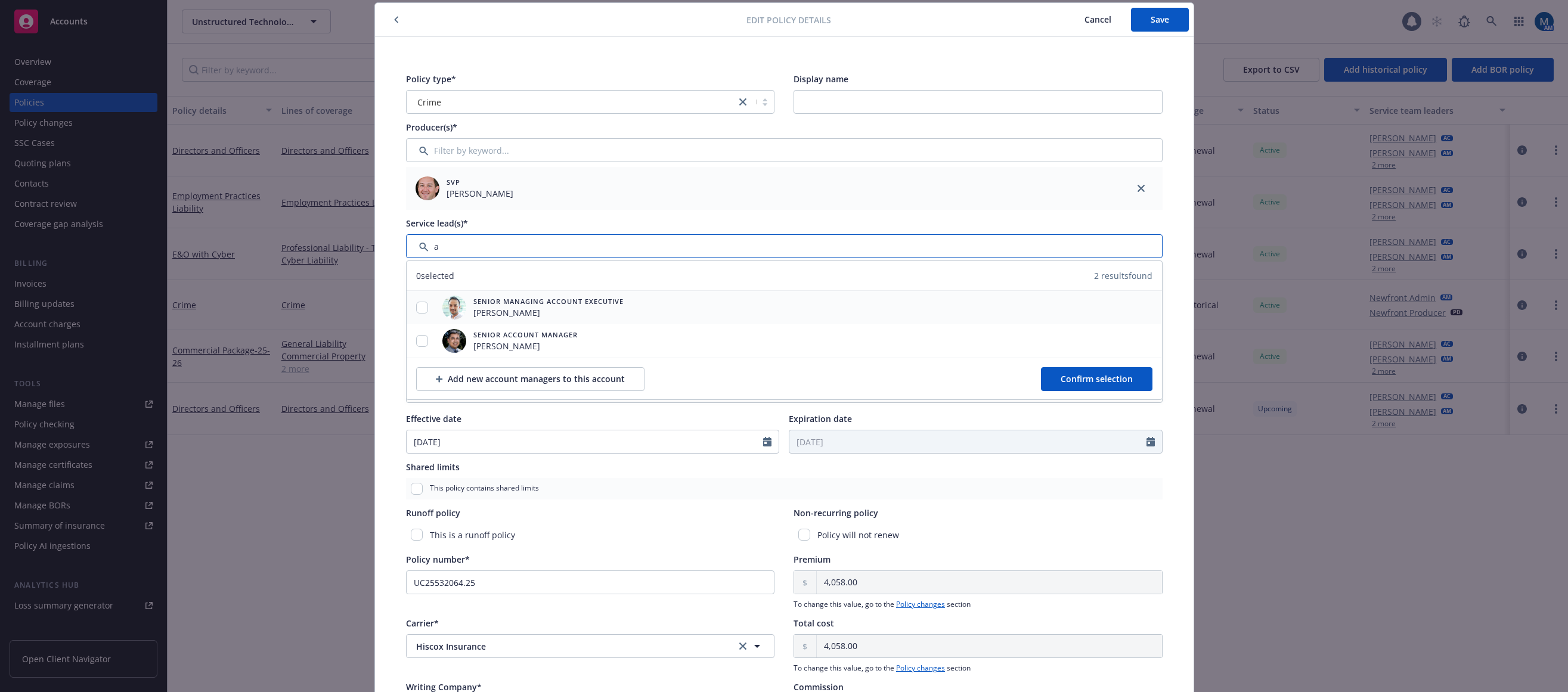
type input "a"
click at [417, 312] on input "checkbox" at bounding box center [423, 308] width 12 height 12
checkbox input "true"
click at [419, 340] on input "checkbox" at bounding box center [423, 341] width 12 height 12
checkbox input "true"
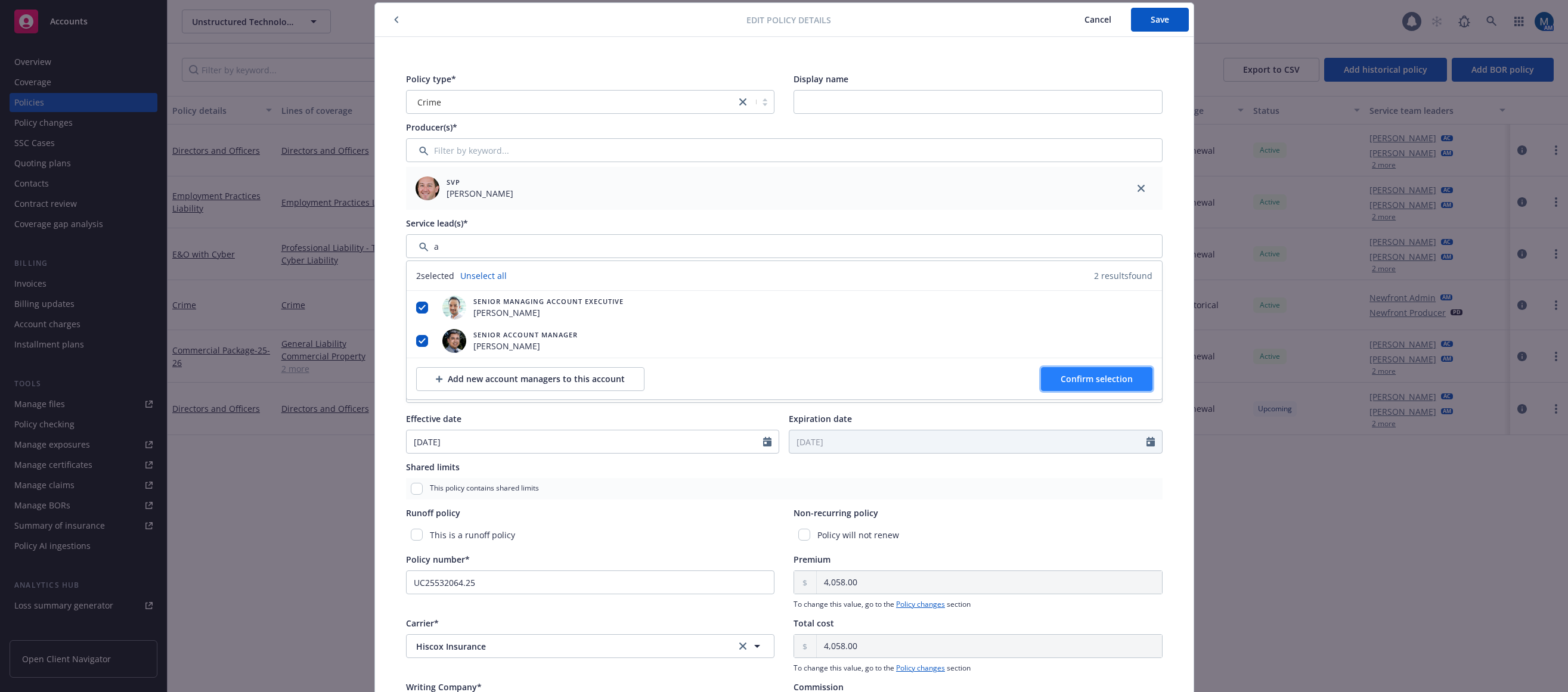
click at [1053, 378] on button "Confirm selection" at bounding box center [1097, 378] width 111 height 24
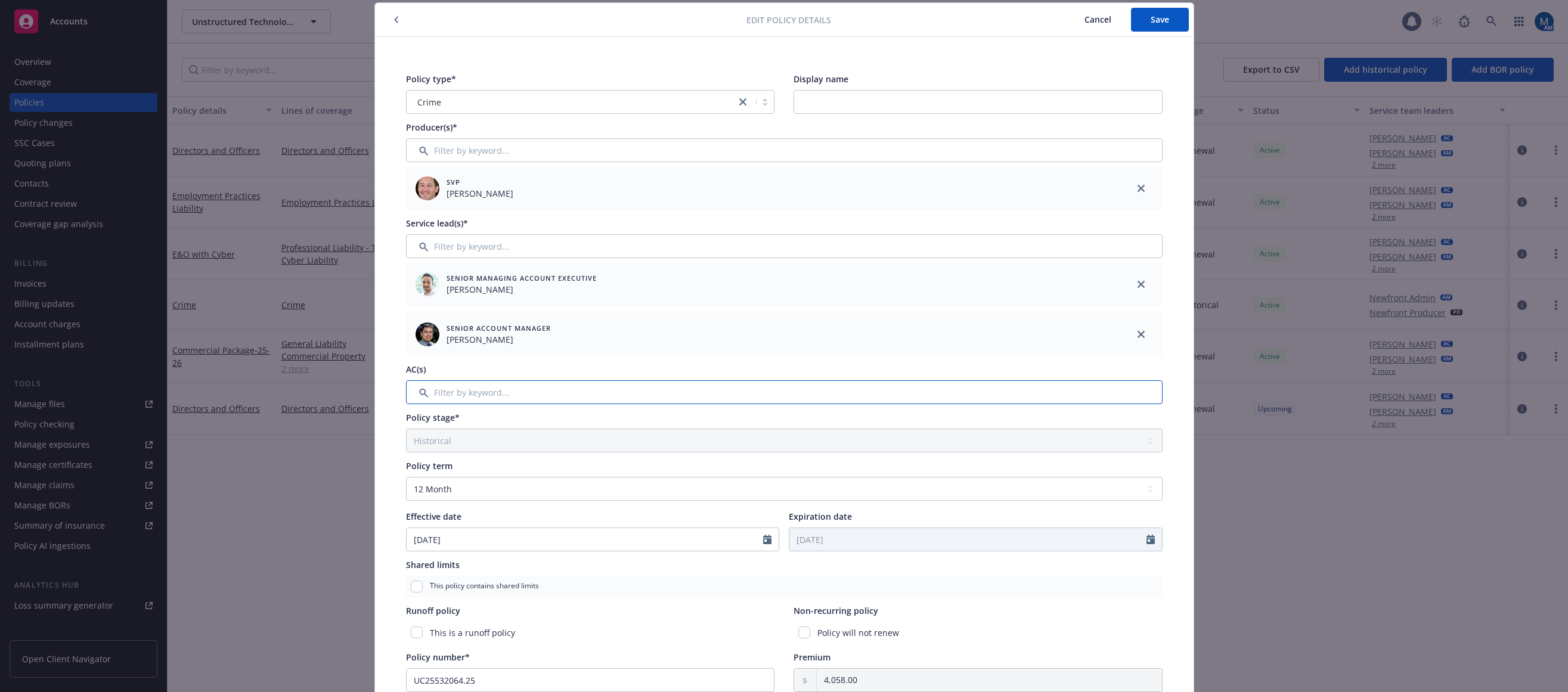
click at [509, 386] on input "Filter by keyword..." at bounding box center [784, 392] width 757 height 24
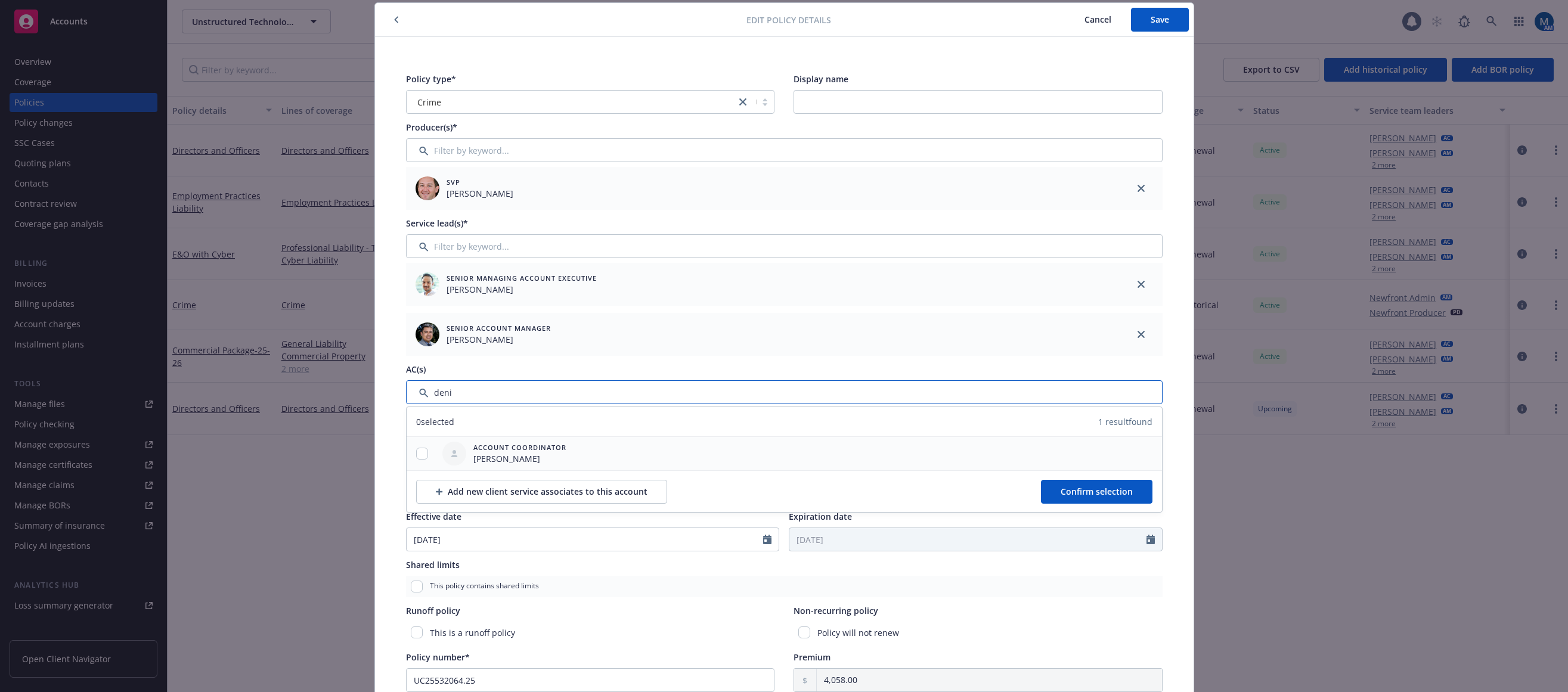
type input "deni"
click at [420, 457] on input "checkbox" at bounding box center [423, 454] width 12 height 12
checkbox input "true"
click at [1093, 499] on button "Confirm selection" at bounding box center [1097, 491] width 111 height 24
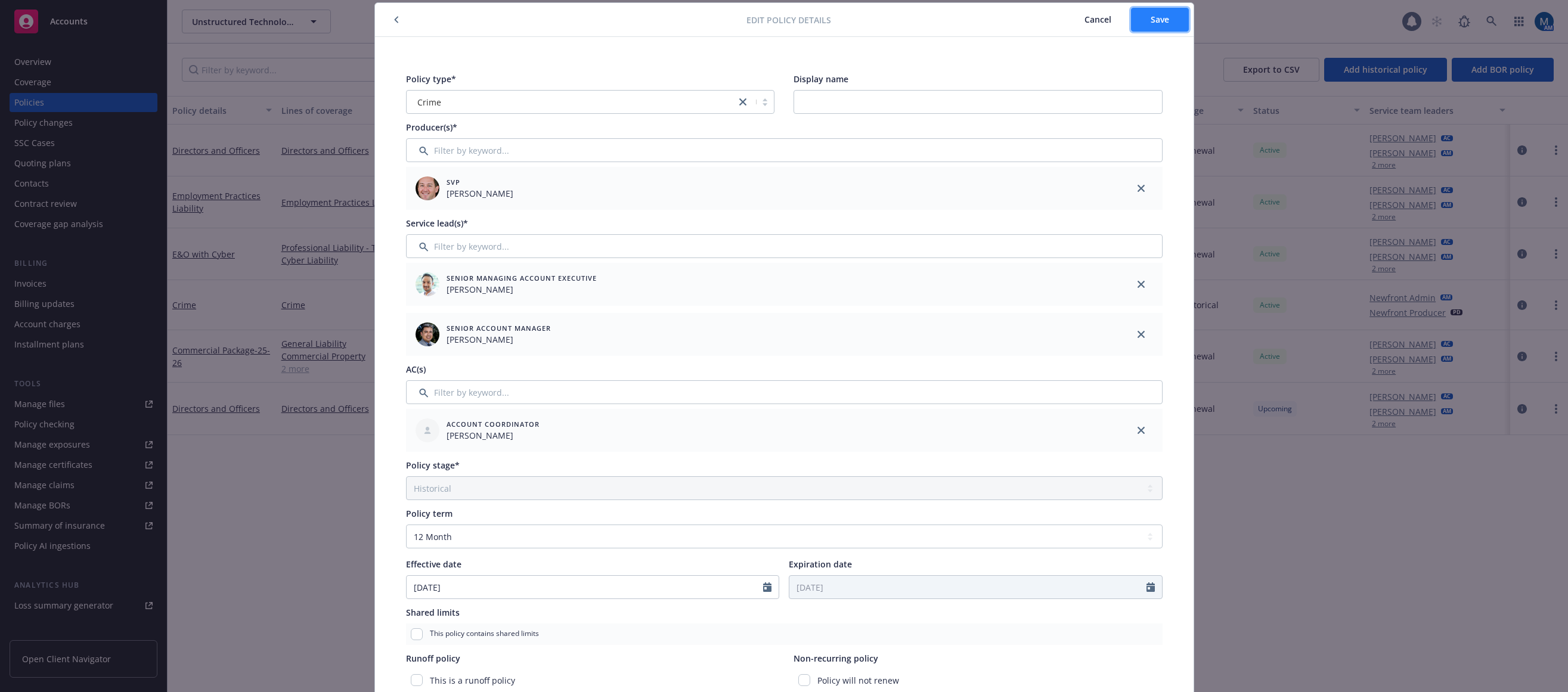
click at [1164, 31] on button "Save" at bounding box center [1160, 19] width 58 height 24
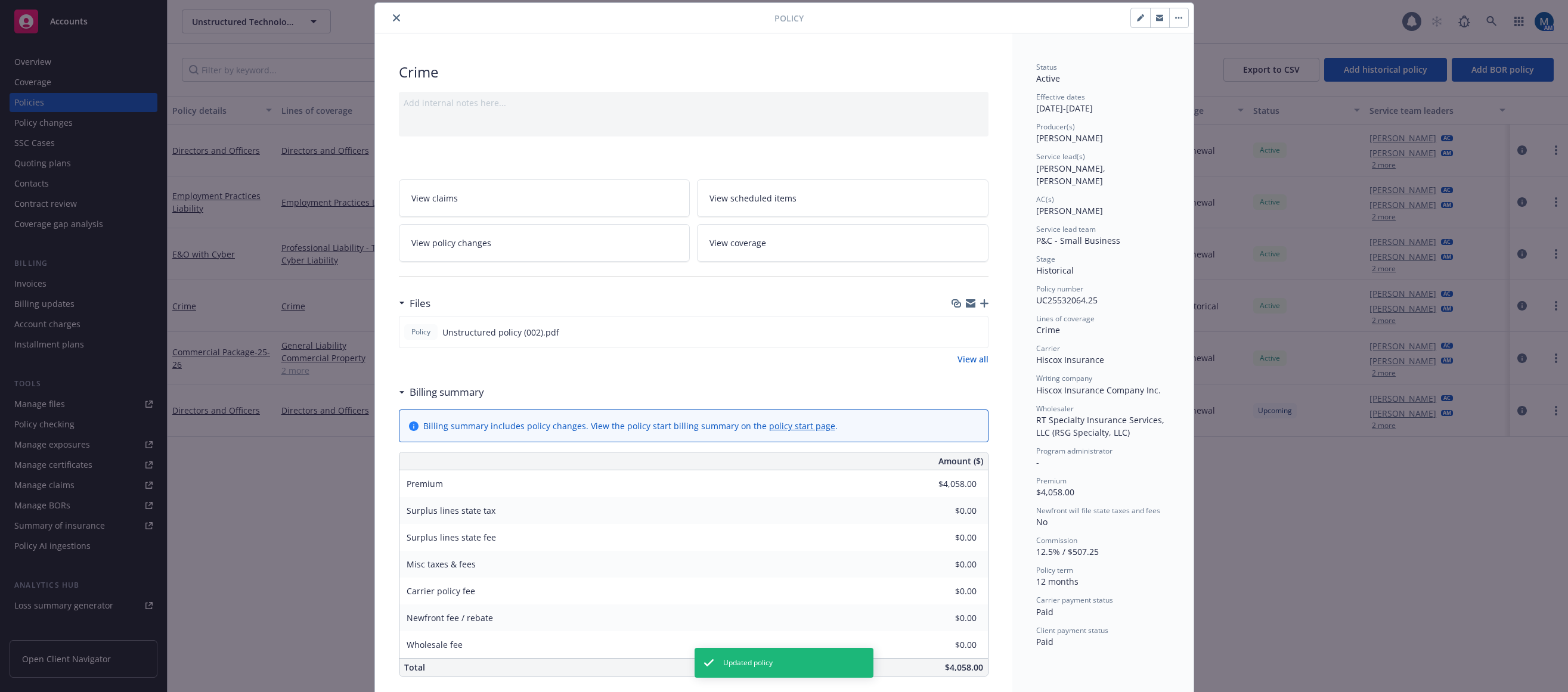
click at [393, 18] on icon "close" at bounding box center [396, 18] width 7 height 7
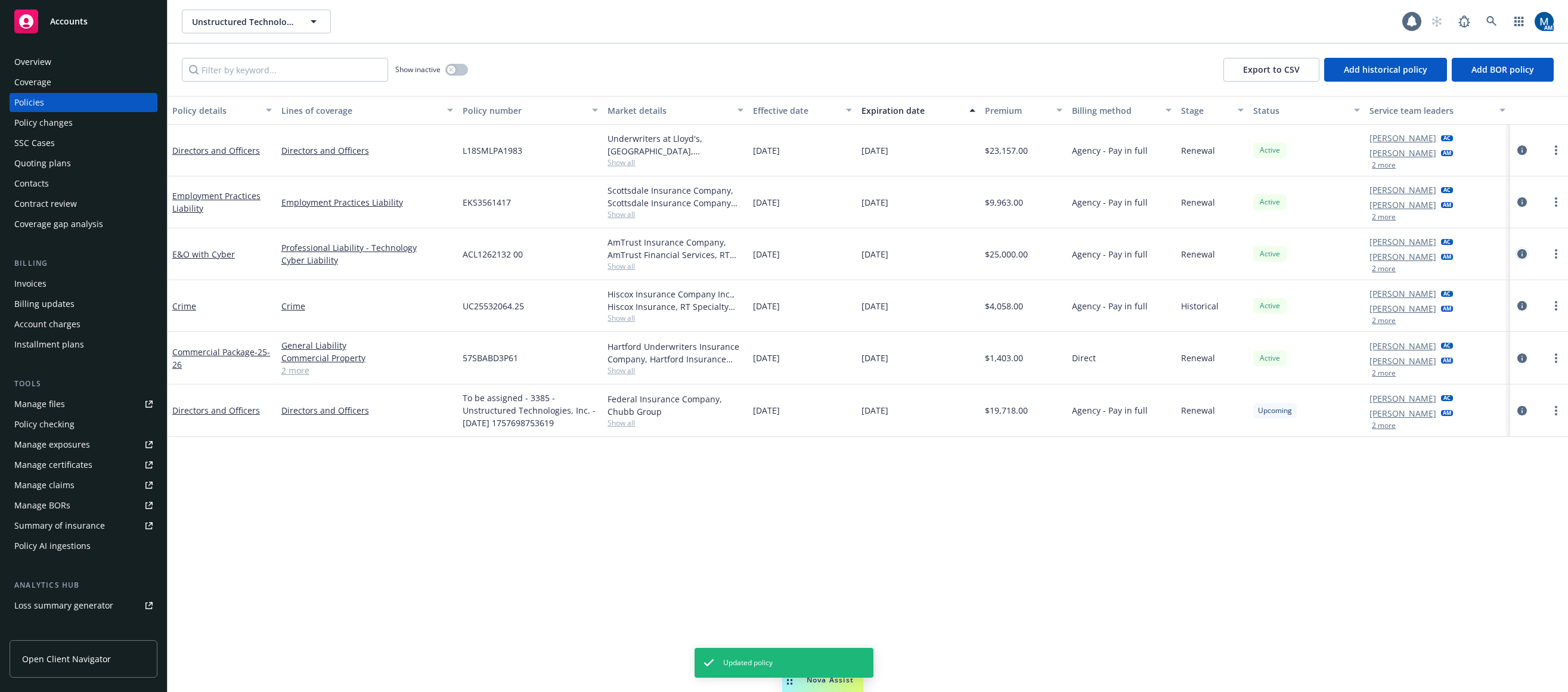
click at [1185, 254] on icon "circleInformation" at bounding box center [1522, 254] width 10 height 10
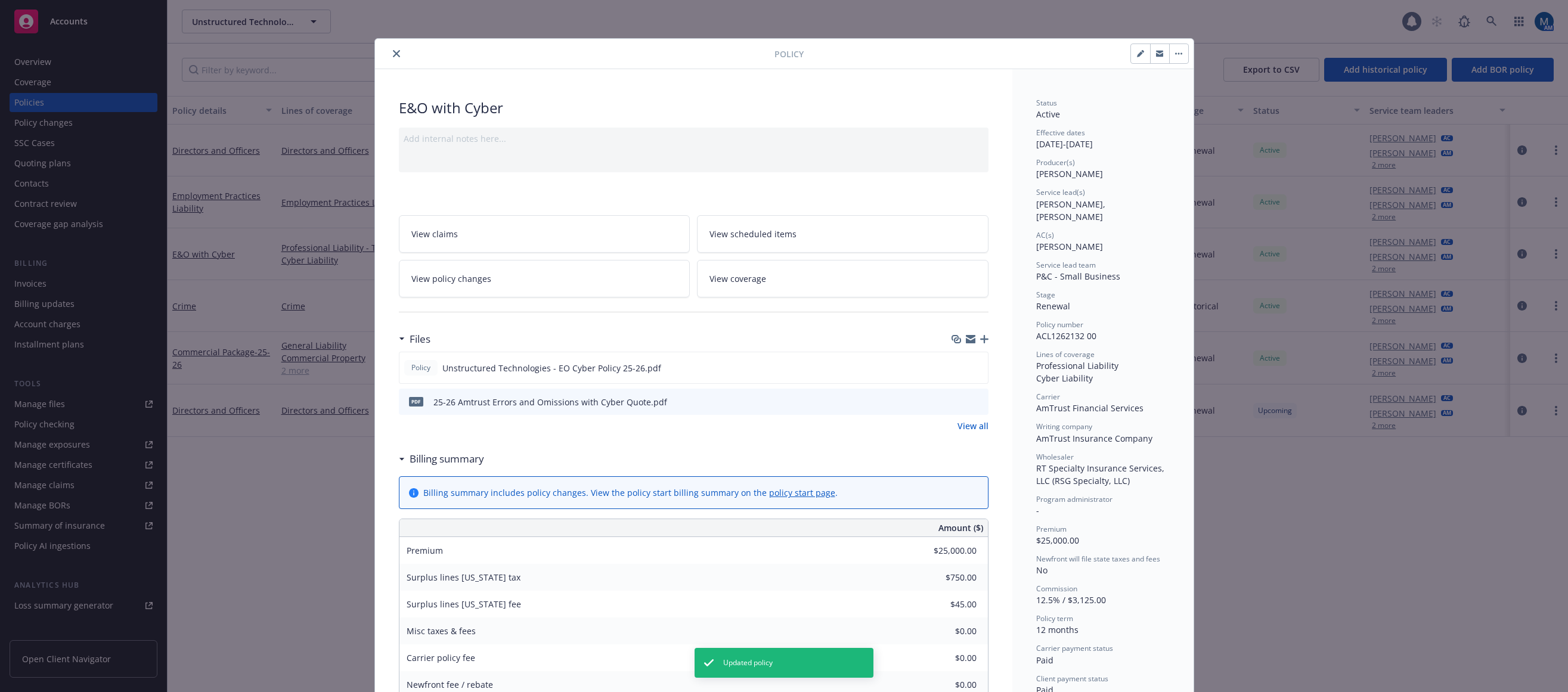
click at [1131, 51] on button "button" at bounding box center [1140, 53] width 19 height 19
select select "RENEWAL"
select select "12"
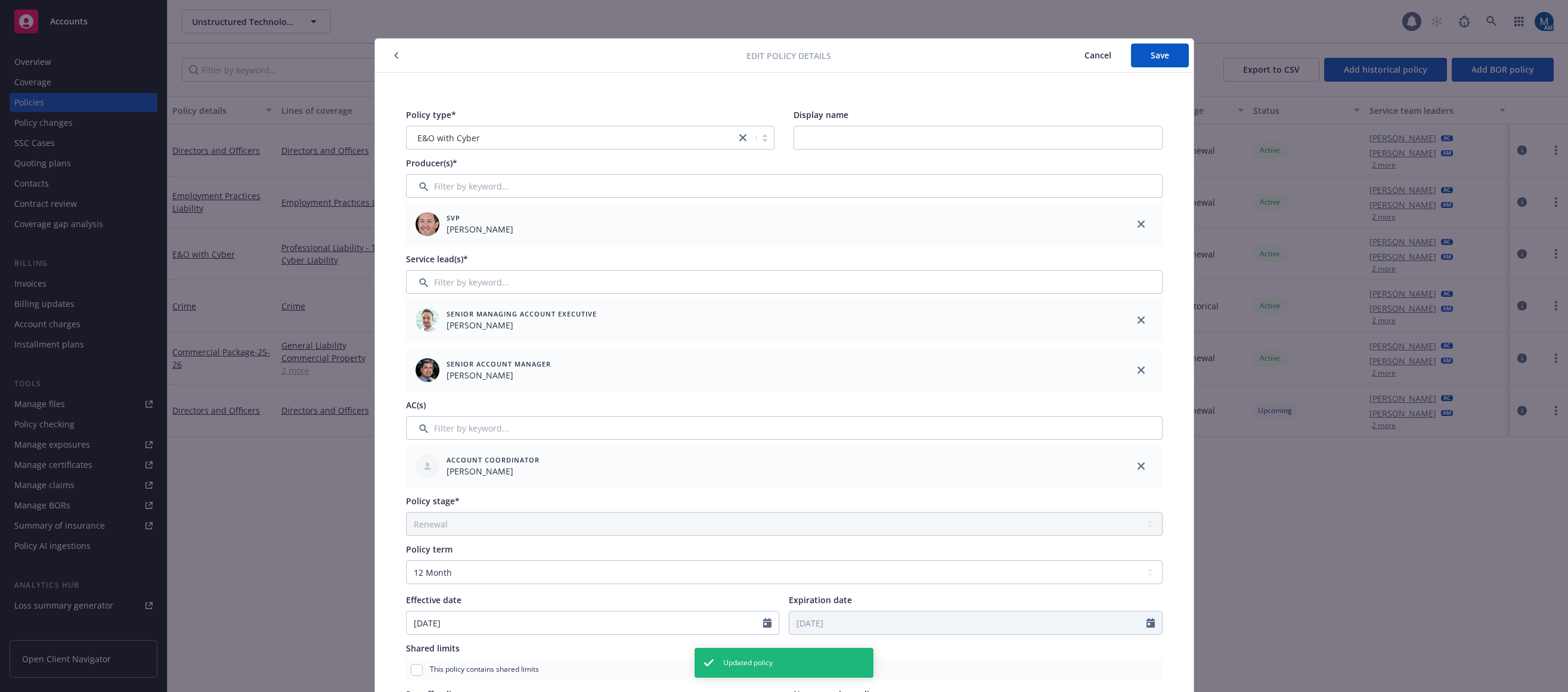
drag, startPoint x: 1138, startPoint y: 459, endPoint x: 669, endPoint y: 422, distance: 470.5
click at [1134, 460] on link "close" at bounding box center [1141, 466] width 14 height 14
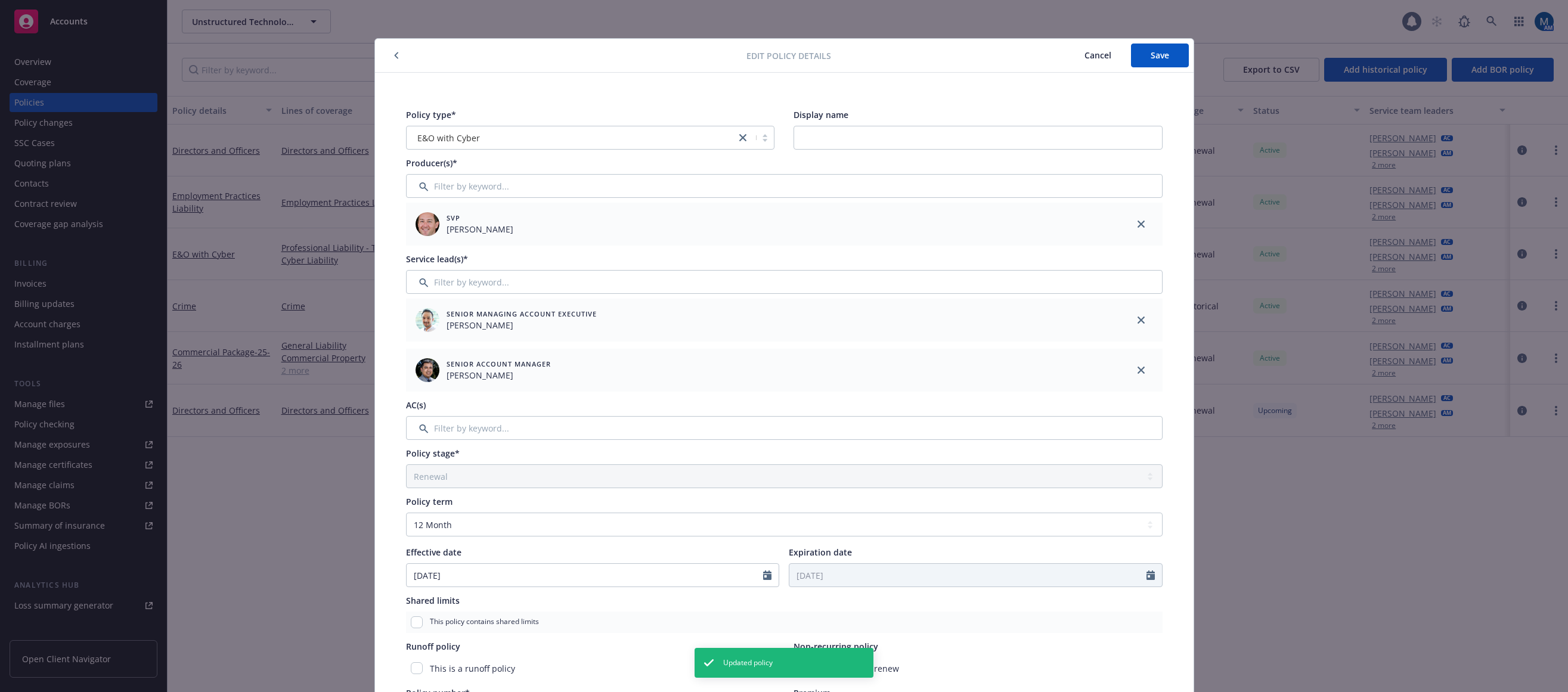
click at [660, 413] on div "AC(s)" at bounding box center [784, 419] width 757 height 41
click at [665, 423] on input "Filter by keyword..." at bounding box center [784, 428] width 757 height 24
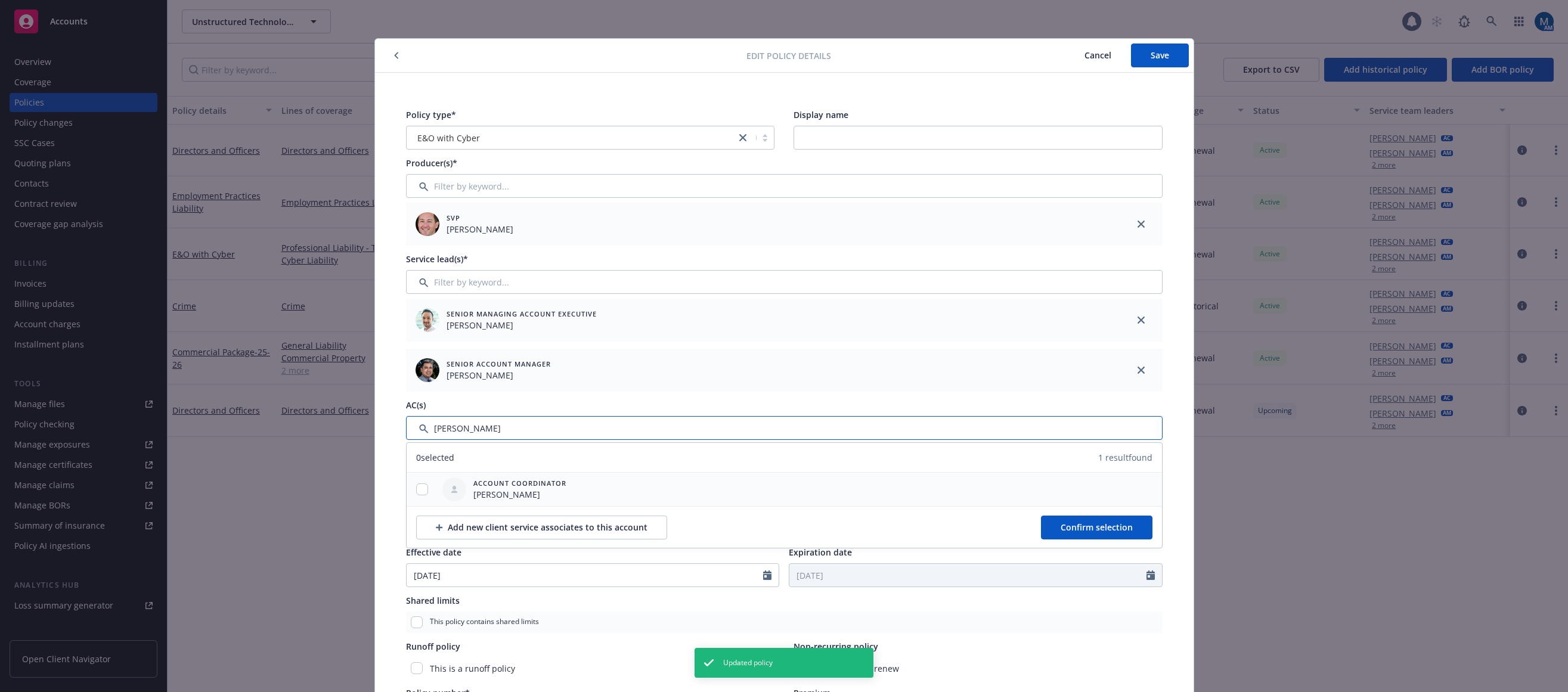
type input "denis"
click at [419, 489] on input "checkbox" at bounding box center [423, 490] width 12 height 12
checkbox input "true"
click at [1055, 528] on button "Confirm selection" at bounding box center [1097, 527] width 111 height 24
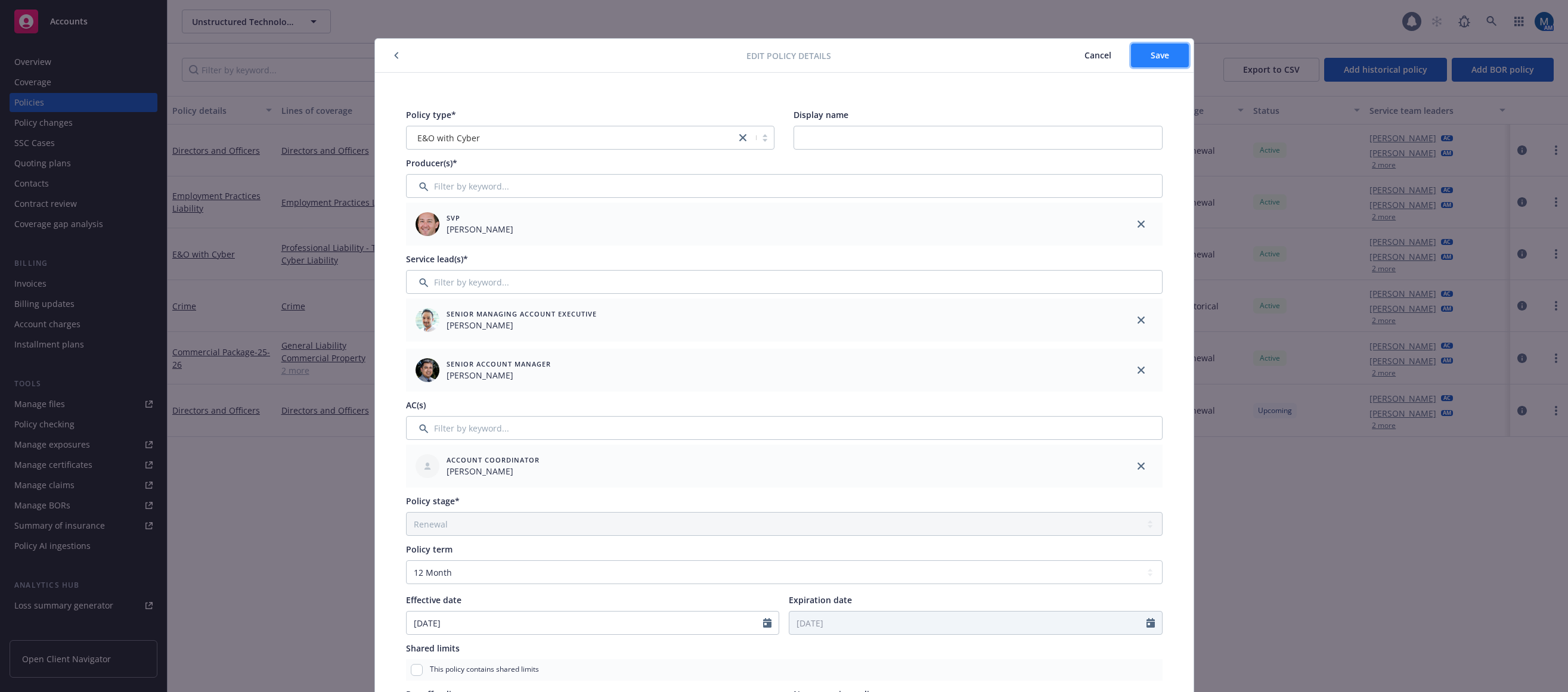
click at [1156, 48] on button "Save" at bounding box center [1160, 55] width 58 height 24
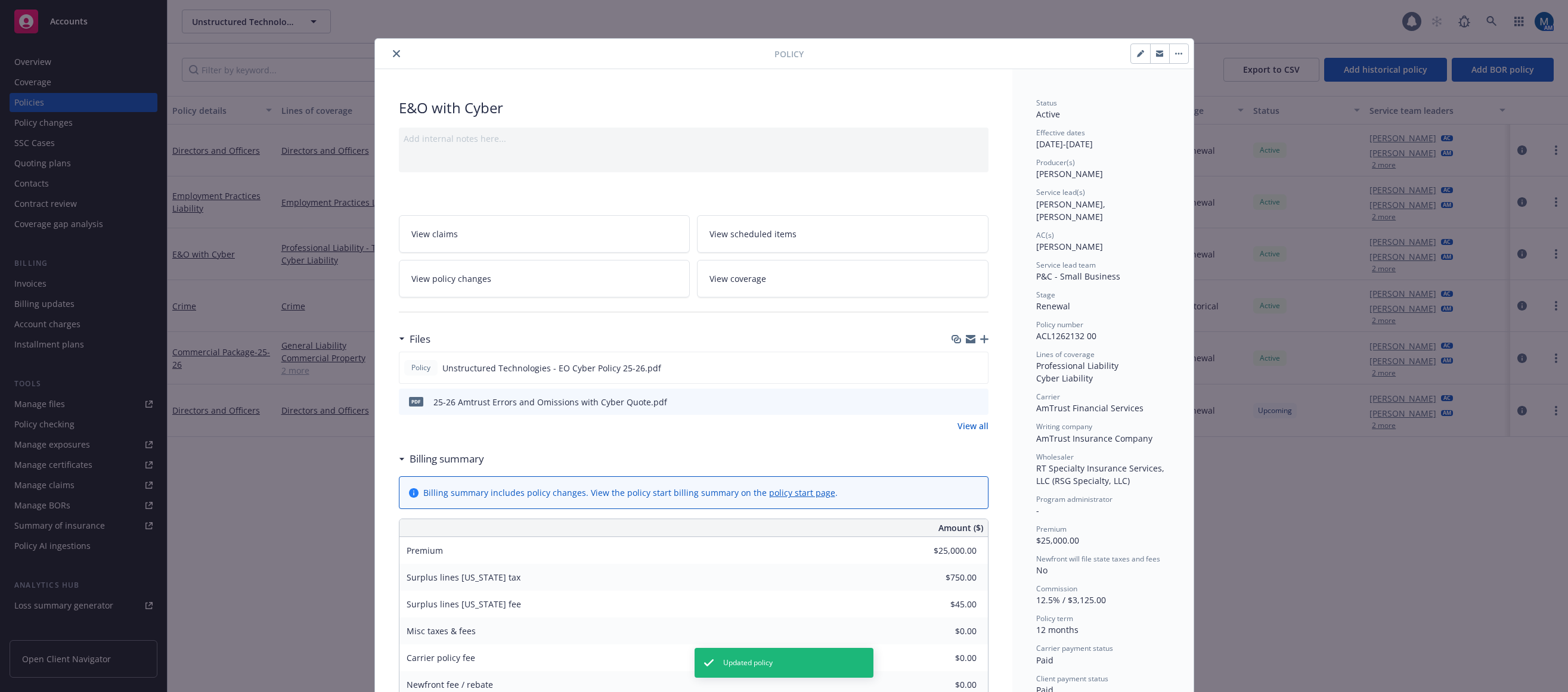
click at [393, 56] on icon "close" at bounding box center [396, 53] width 7 height 7
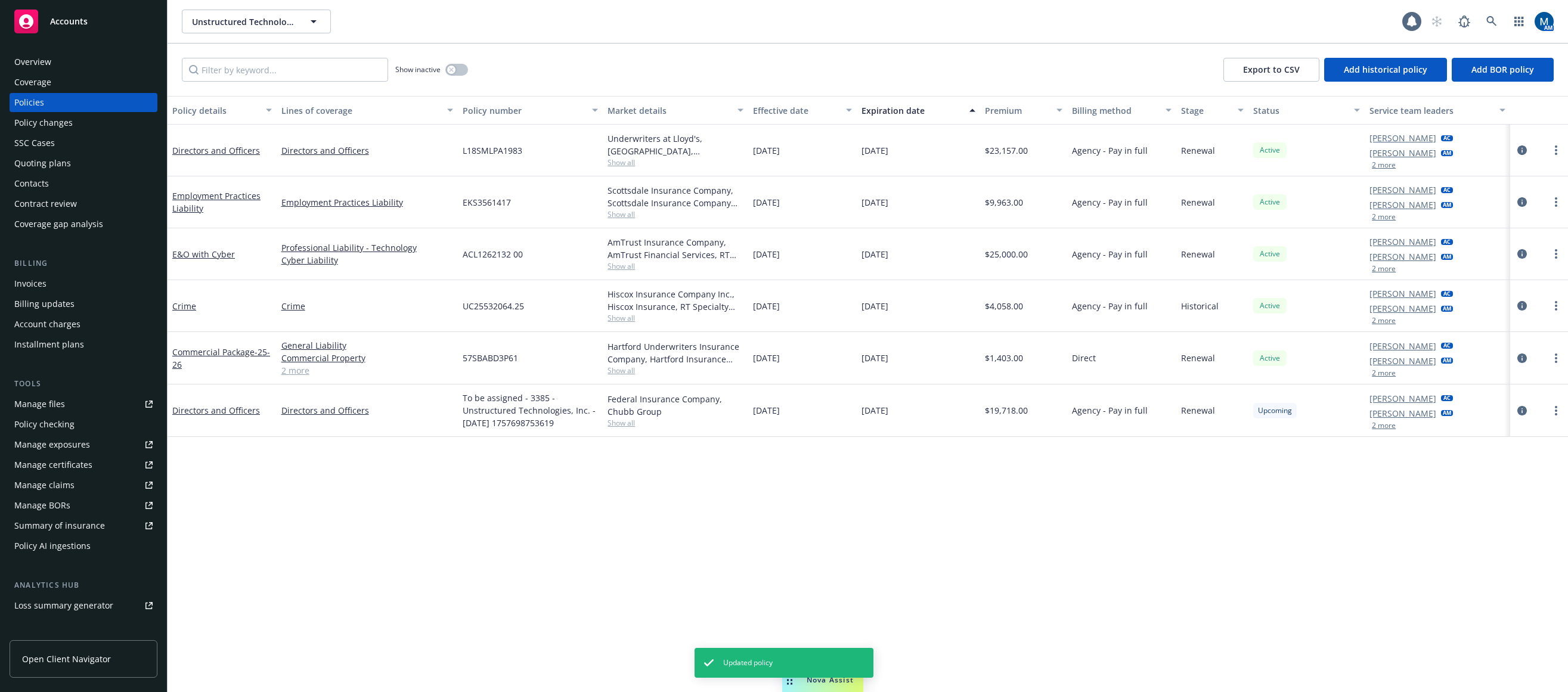
click at [424, 454] on div "Policy details Lines of coverage Policy number Market details Effective date Ex…" at bounding box center [867, 394] width 1400 height 596
click at [103, 62] on div "Overview" at bounding box center [84, 62] width 139 height 19
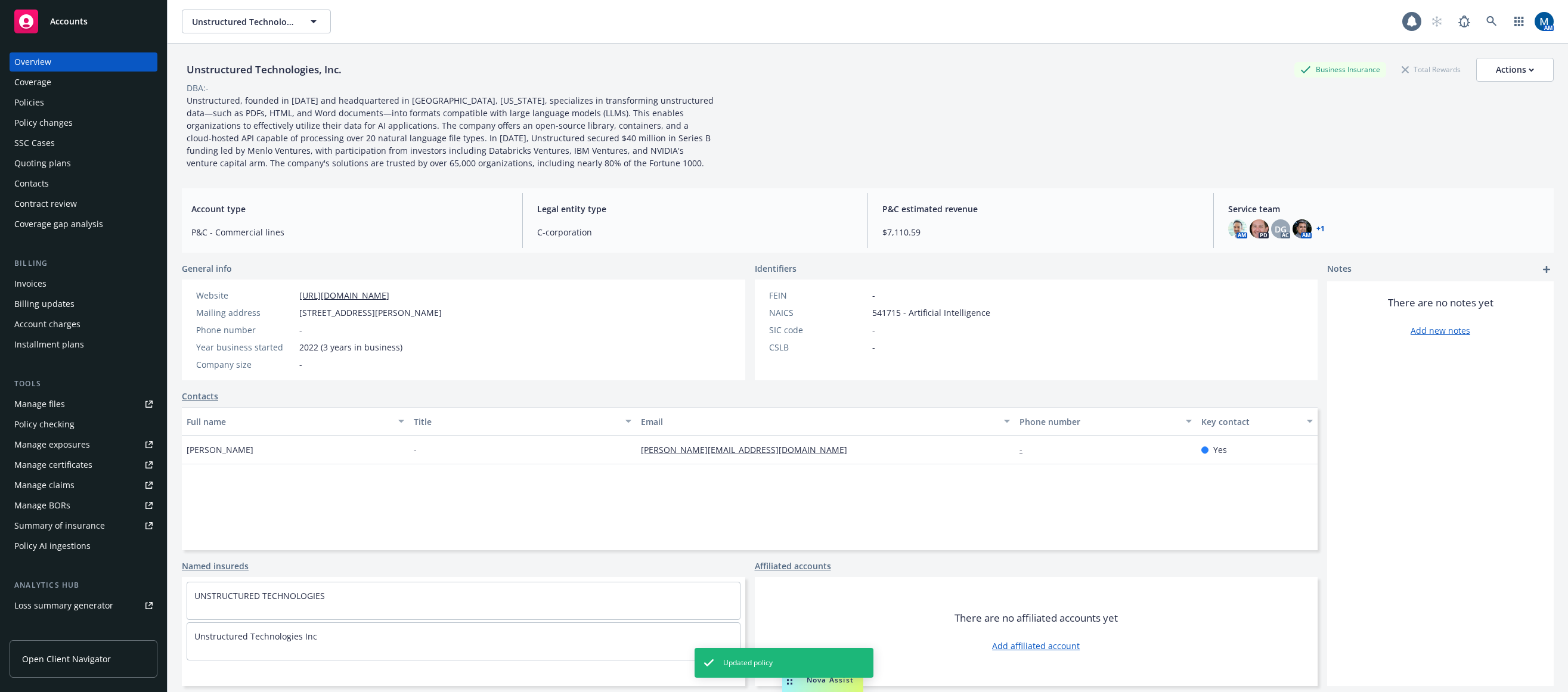
click at [66, 103] on div "Policies" at bounding box center [84, 102] width 139 height 19
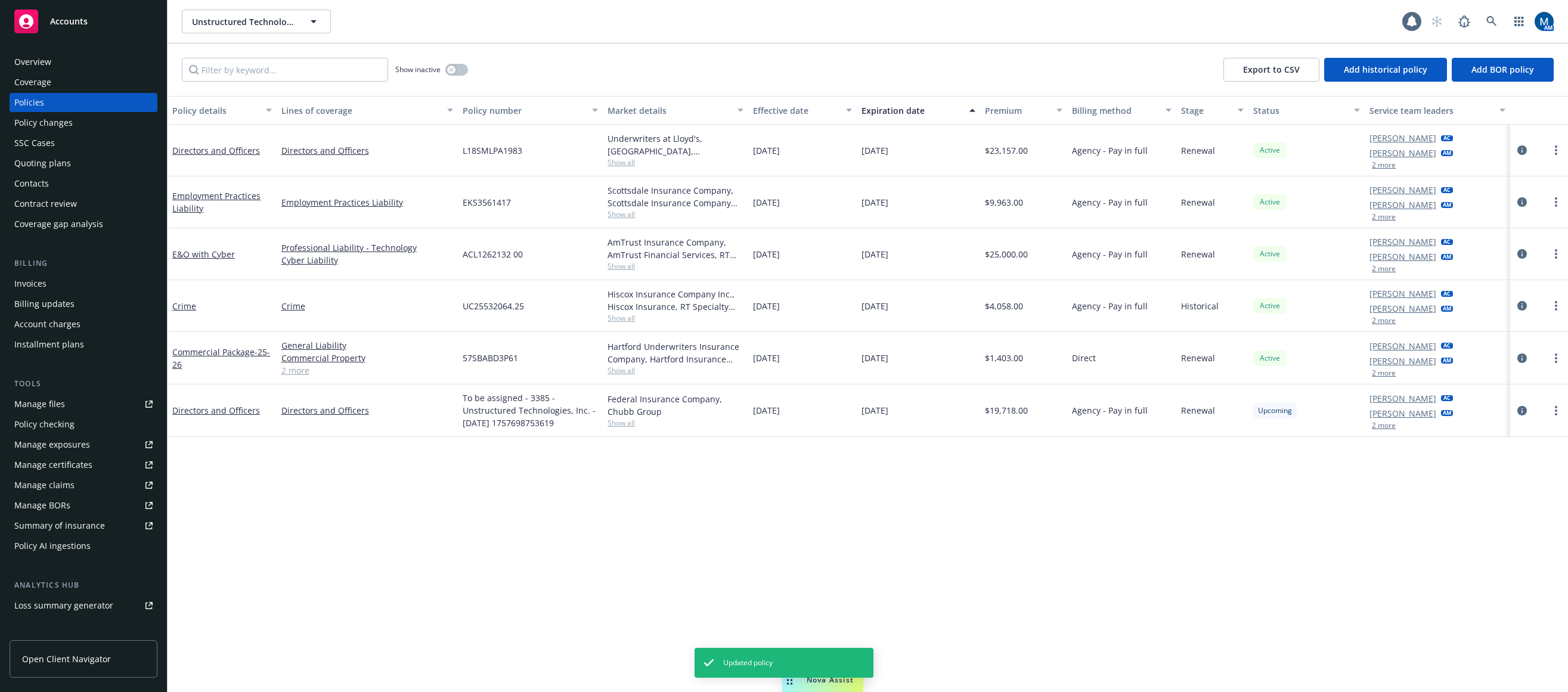
click at [678, 494] on div "Policy details Lines of coverage Policy number Market details Effective date Ex…" at bounding box center [867, 394] width 1400 height 596
click at [88, 21] on div "Accounts" at bounding box center [84, 21] width 139 height 24
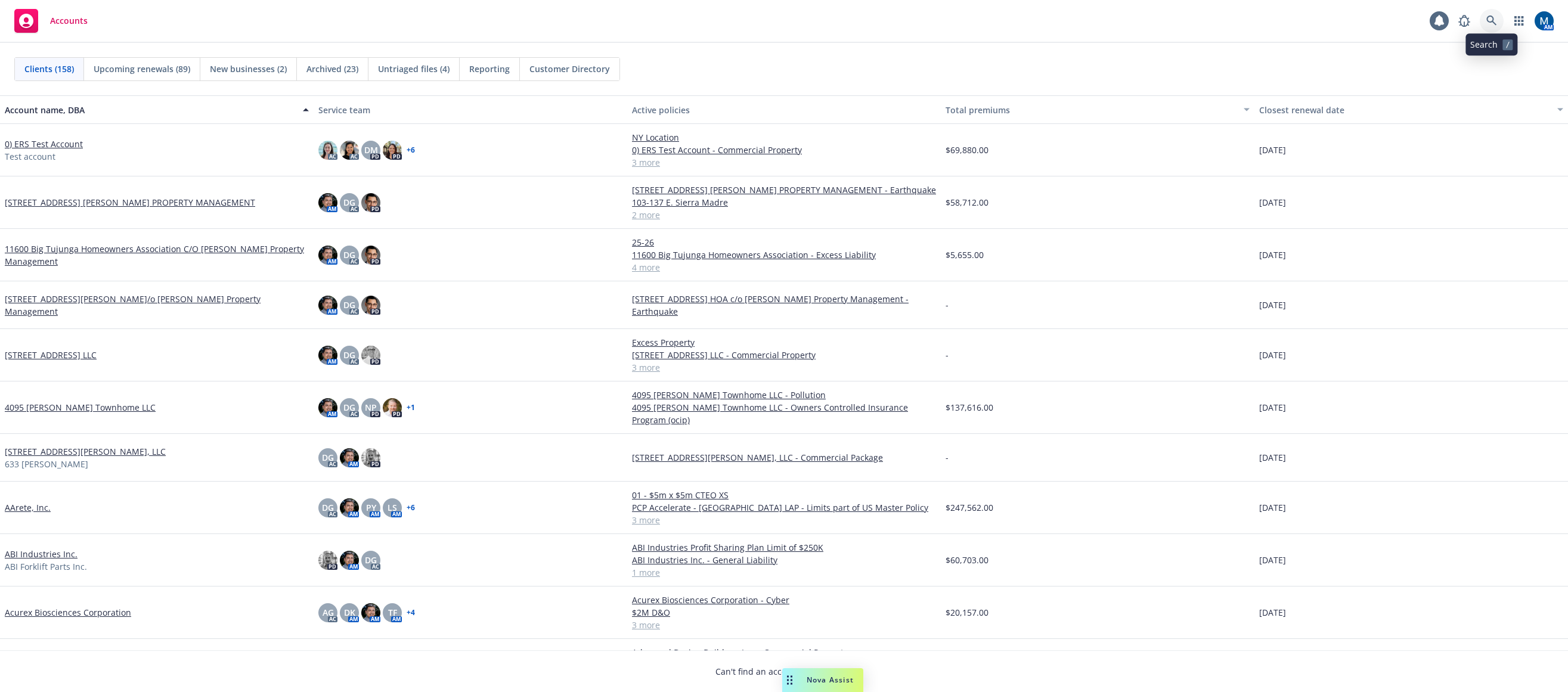
click at [1185, 13] on link at bounding box center [1492, 21] width 24 height 24
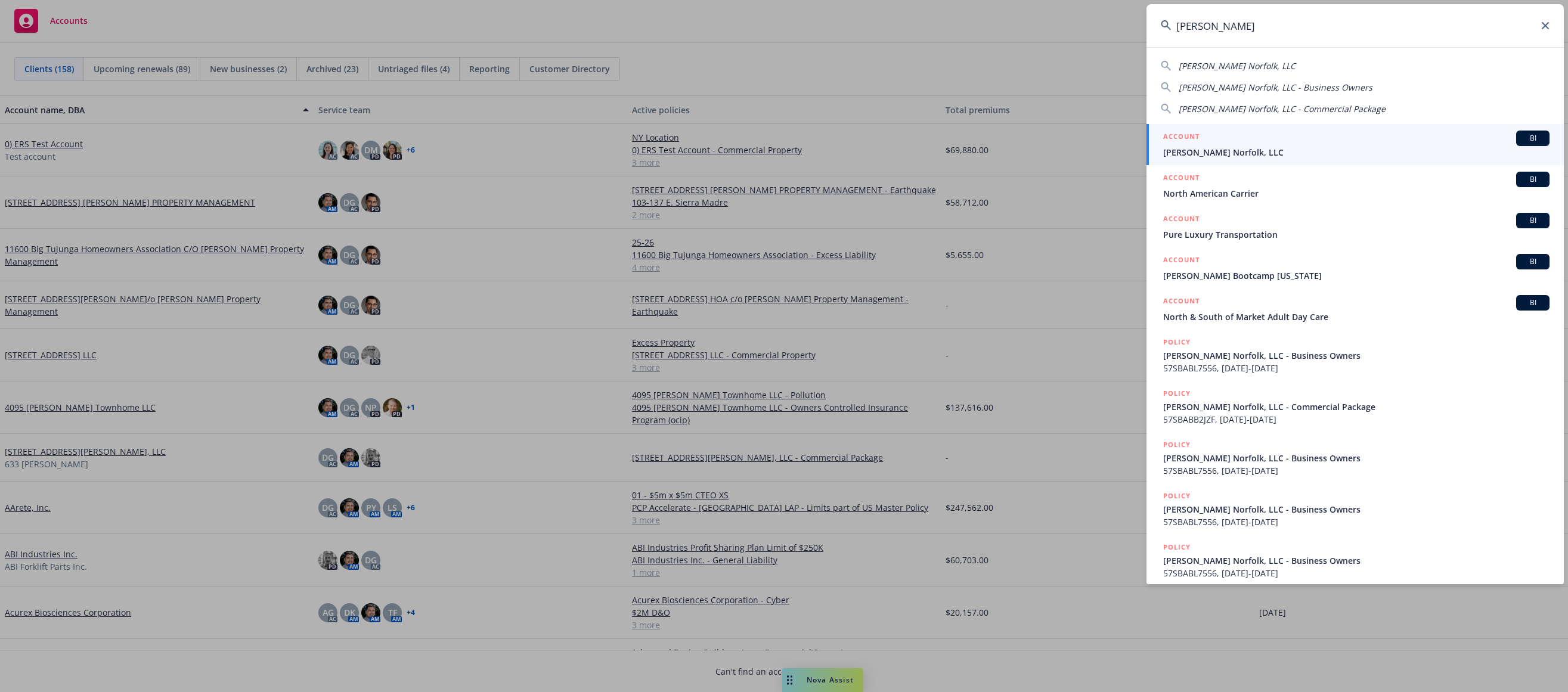
type input "cary norf"
click at [1185, 141] on div "ACCOUNT BI" at bounding box center [1356, 138] width 386 height 15
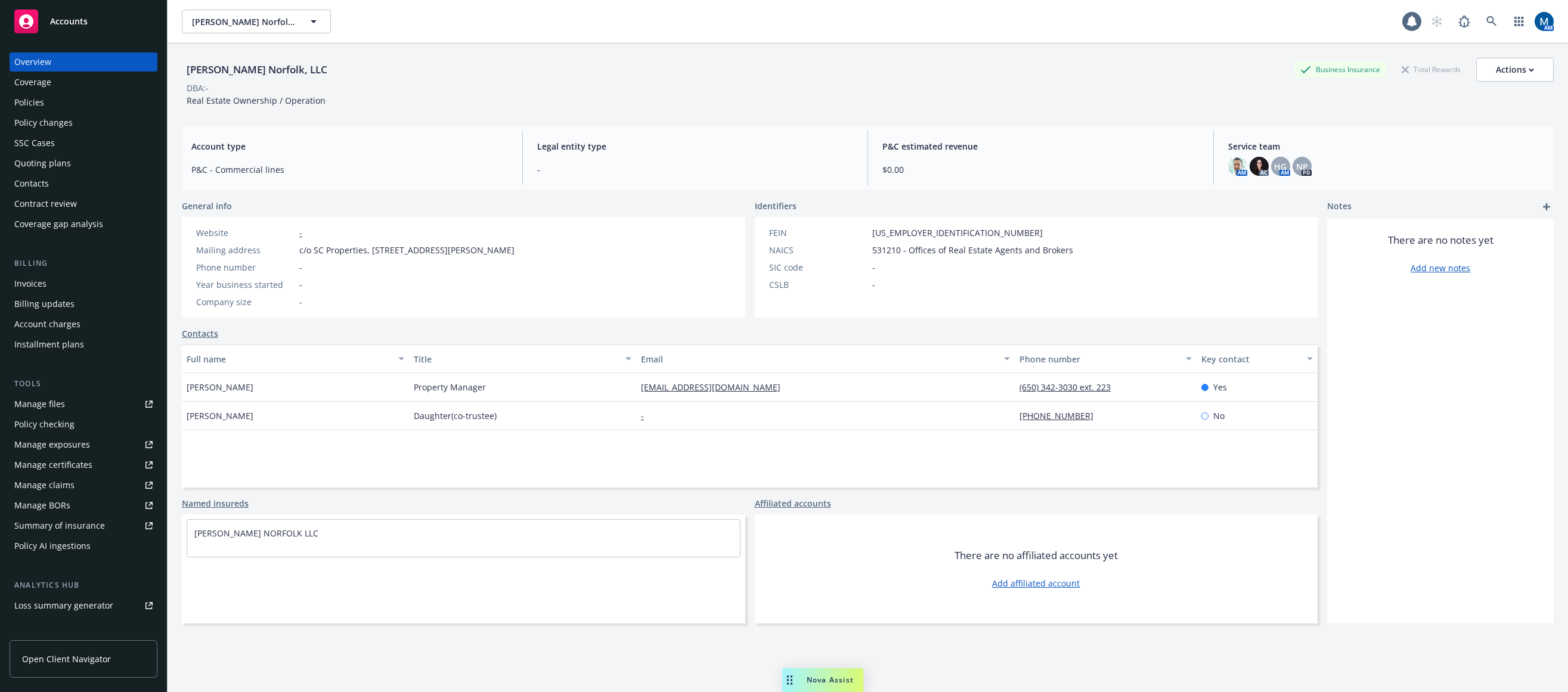
click at [90, 101] on div "Policies" at bounding box center [84, 102] width 139 height 19
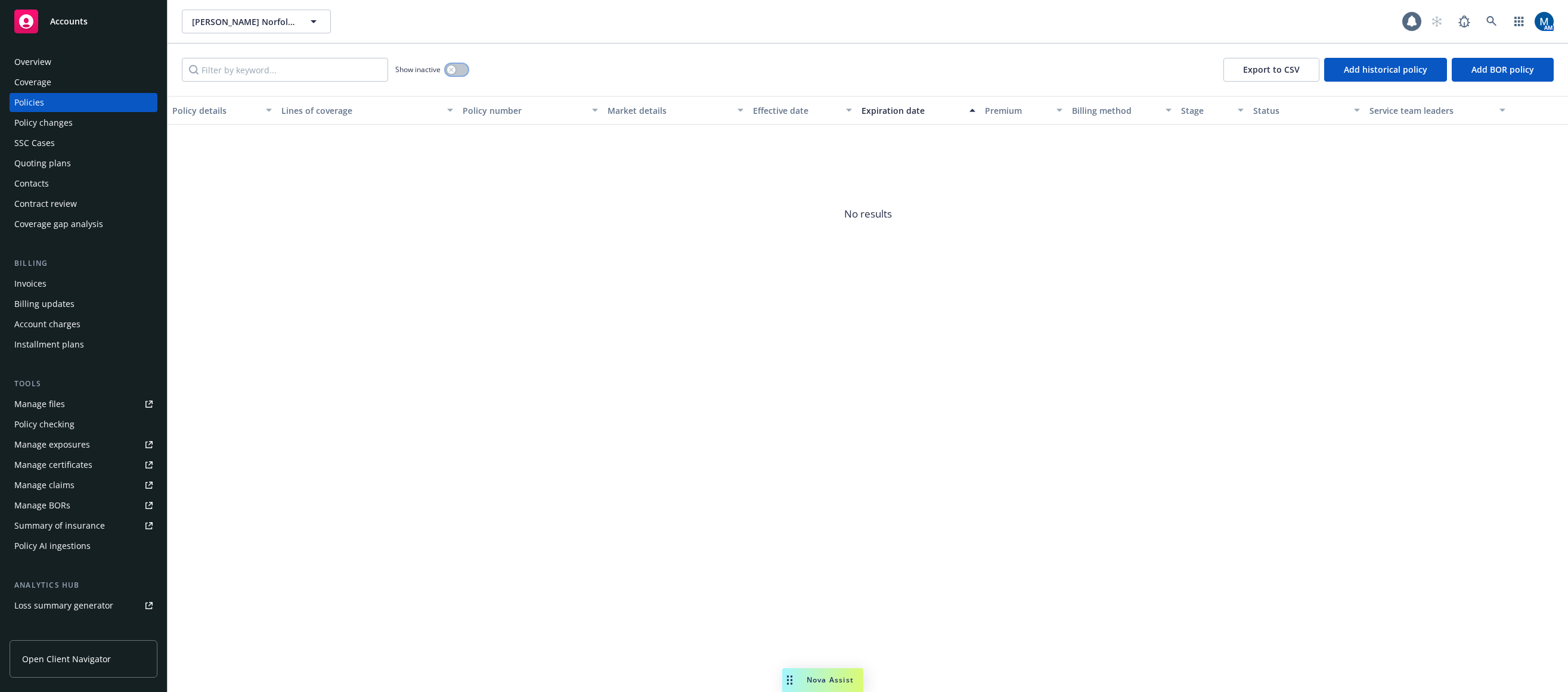
click at [465, 68] on button "button" at bounding box center [457, 70] width 23 height 12
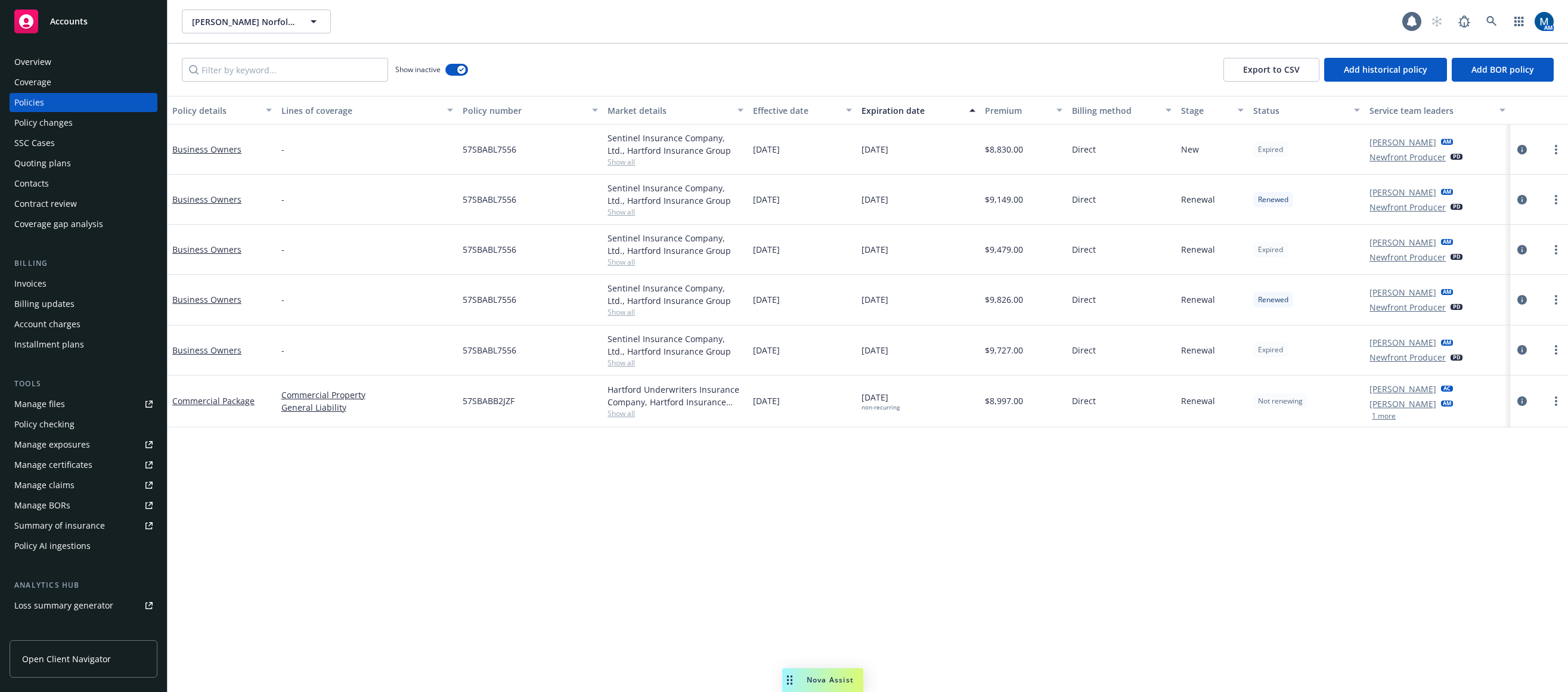
click at [1185, 417] on button "1 more" at bounding box center [1384, 416] width 24 height 7
click at [1101, 537] on div "Policy details Lines of coverage Policy number Market details Effective date Ex…" at bounding box center [867, 394] width 1400 height 596
drag, startPoint x: 593, startPoint y: 542, endPoint x: 599, endPoint y: 545, distance: 6.7
click at [593, 542] on div "Policy details Lines of coverage Policy number Market details Effective date Ex…" at bounding box center [867, 394] width 1400 height 596
click at [1185, 407] on icon "circleInformation" at bounding box center [1522, 408] width 10 height 10
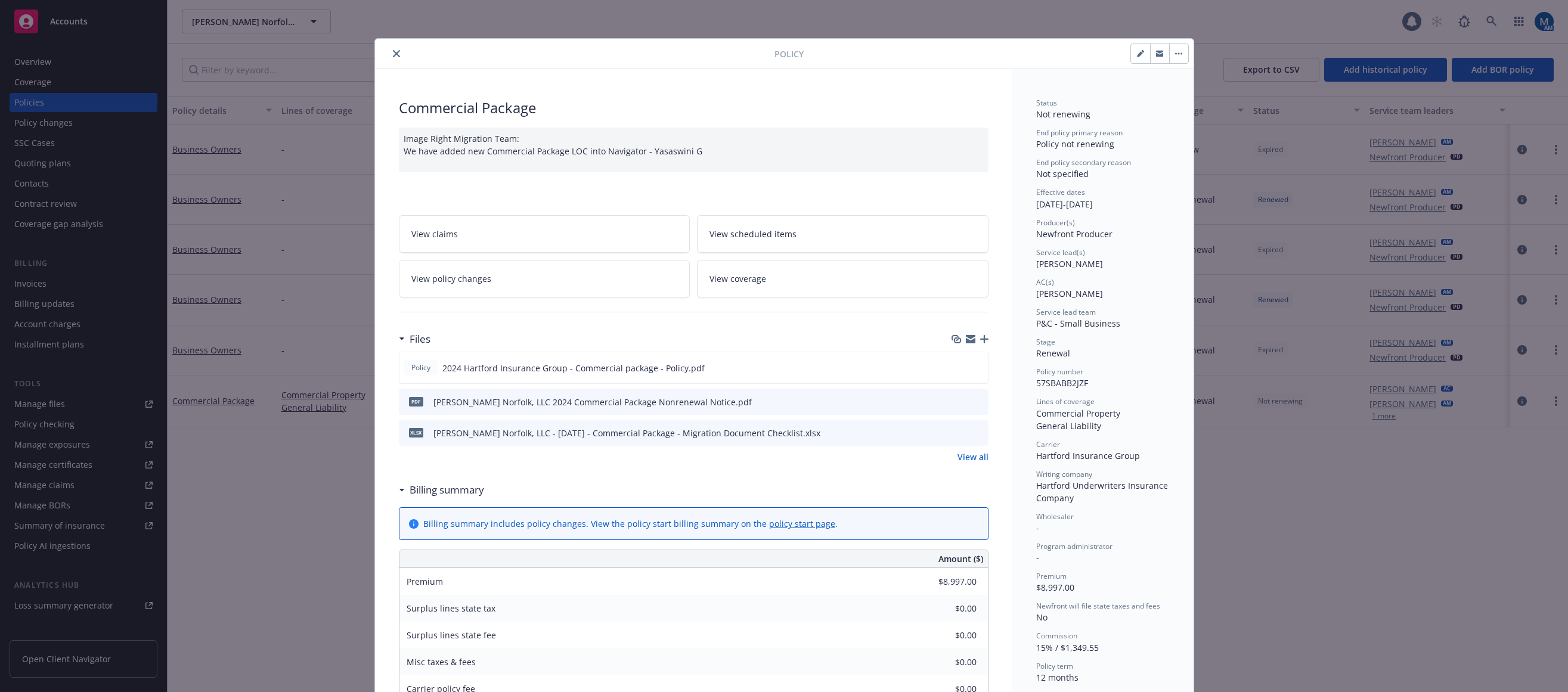
click at [977, 403] on icon "preview file" at bounding box center [977, 401] width 11 height 8
click at [398, 53] on button "close" at bounding box center [396, 53] width 14 height 14
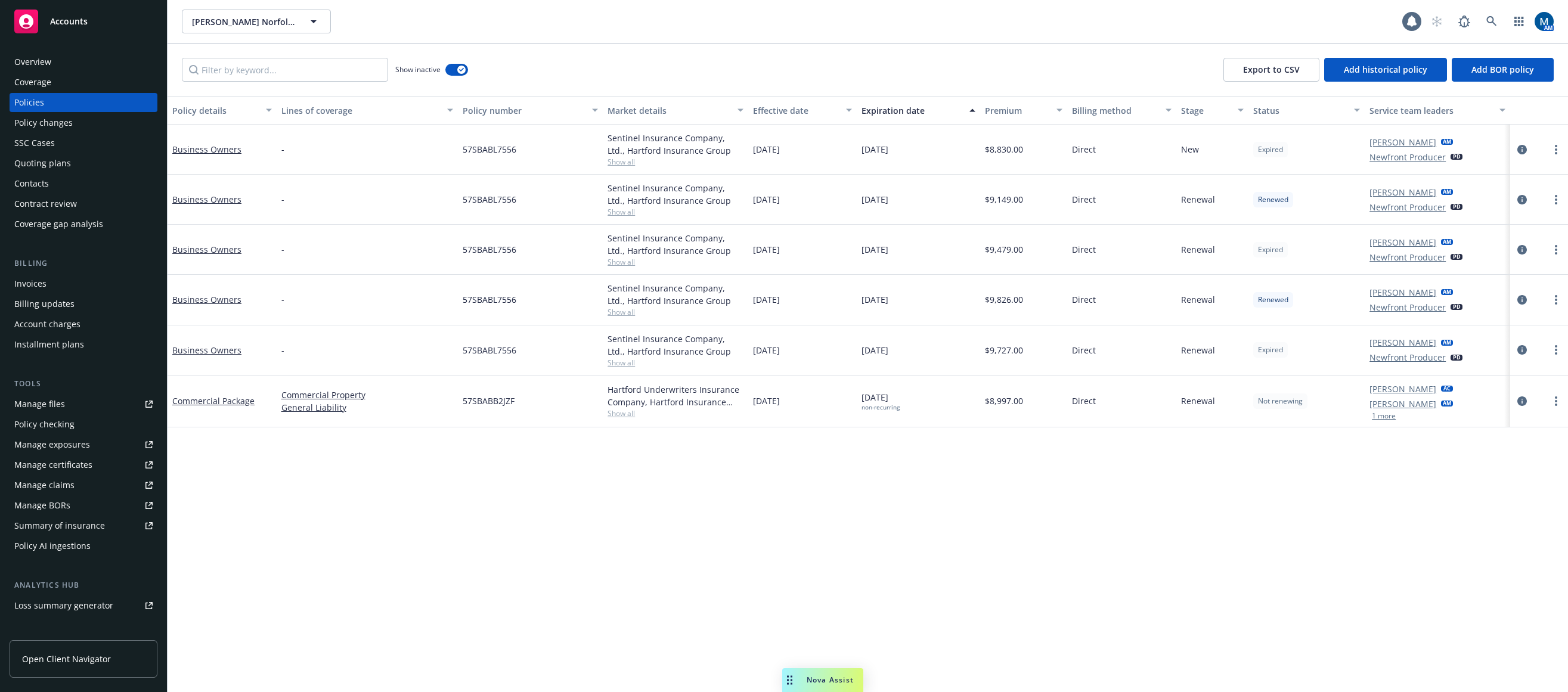
click at [22, 67] on div "Overview" at bounding box center [33, 62] width 37 height 19
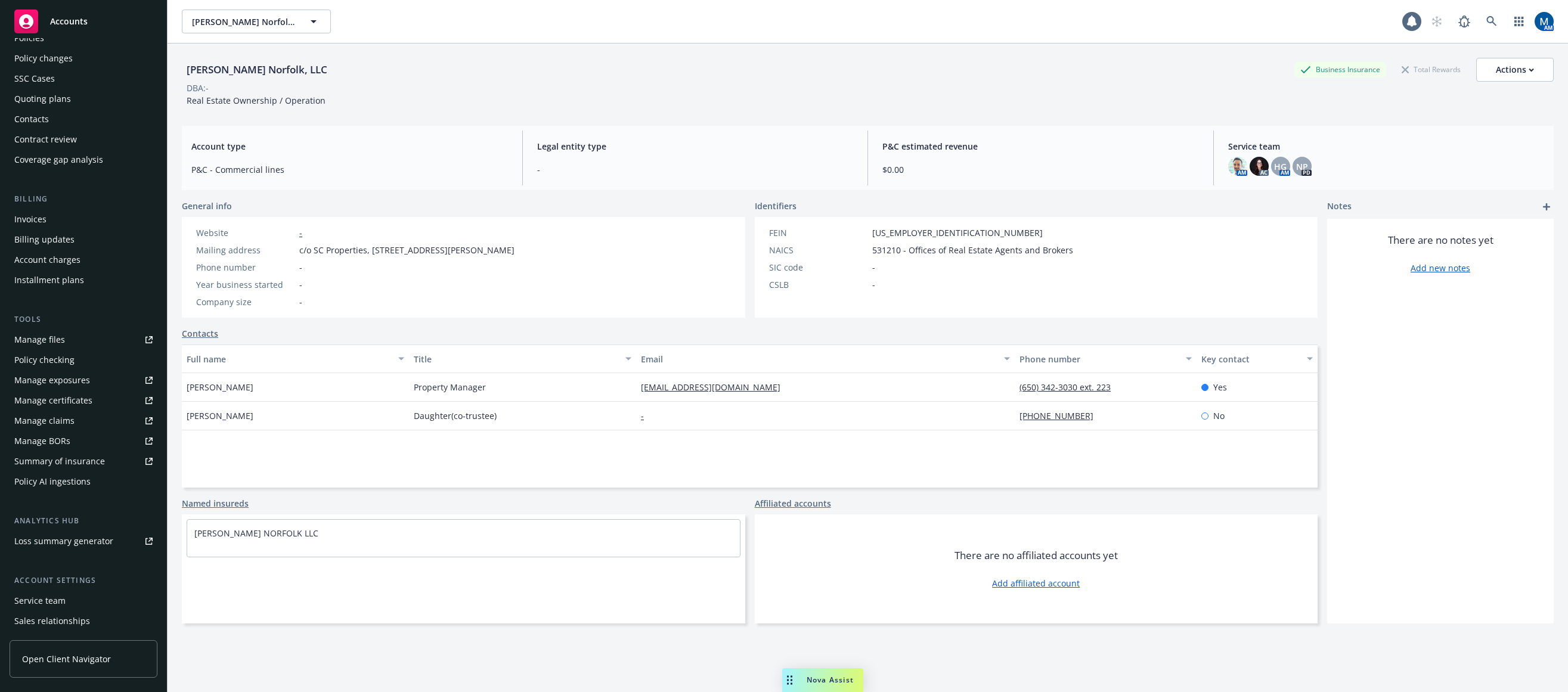
scroll to position [125, 0]
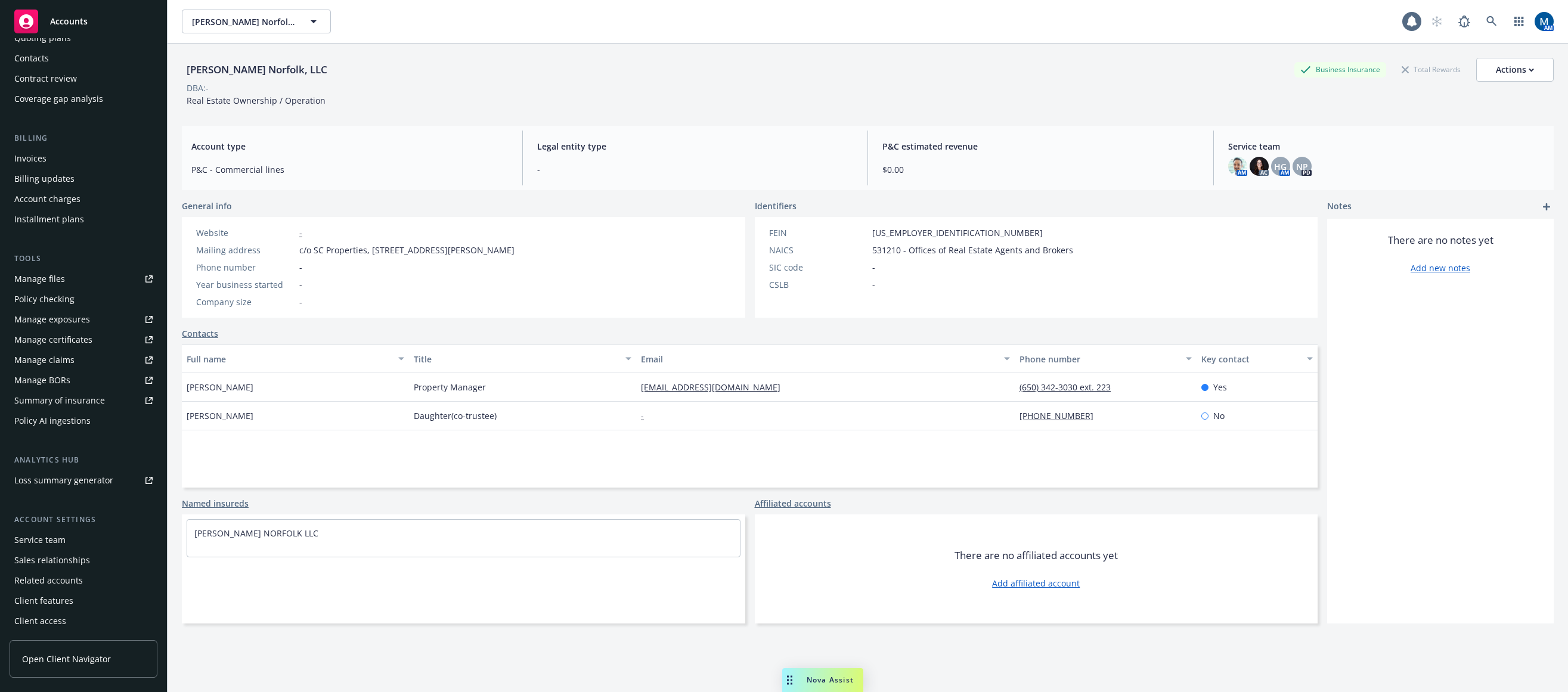
click at [60, 543] on div "Service team" at bounding box center [40, 540] width 51 height 19
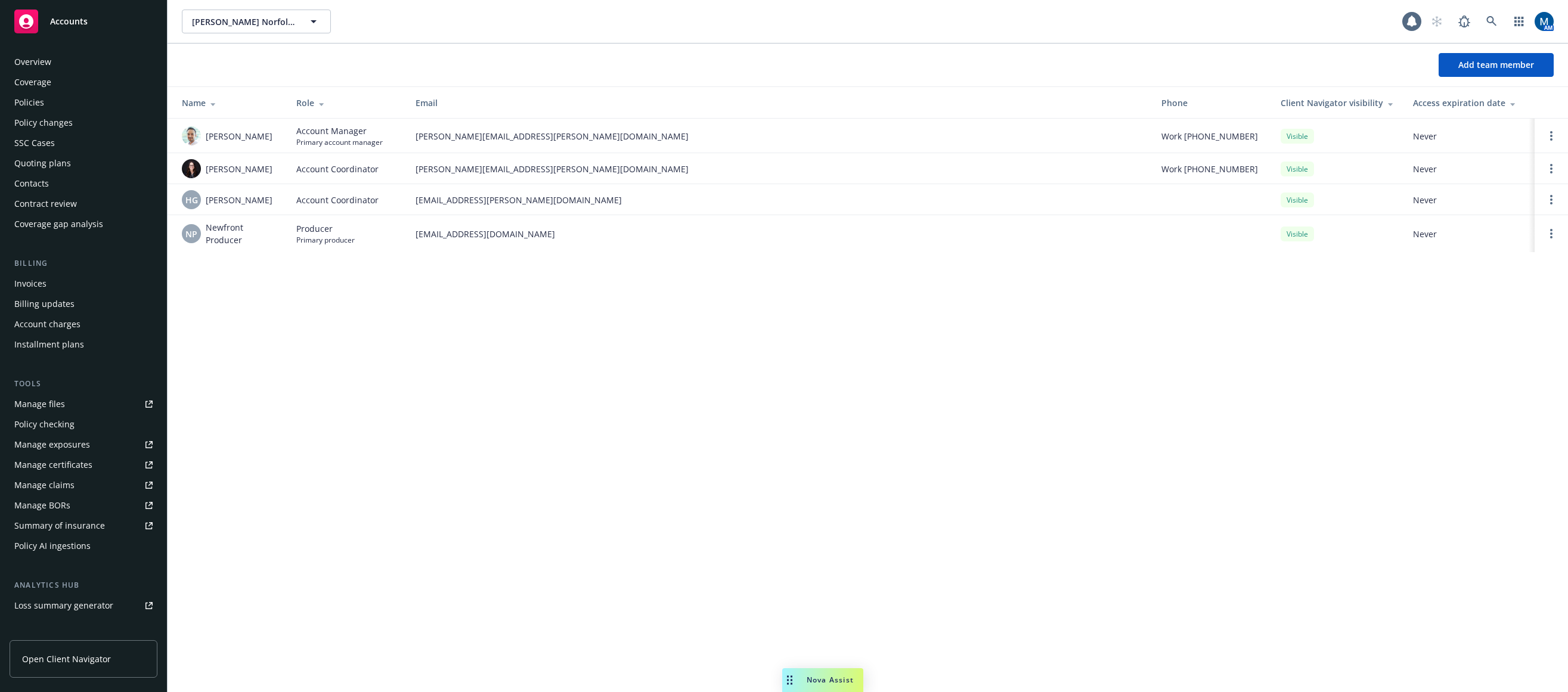
click at [48, 105] on div "Policies" at bounding box center [84, 102] width 139 height 19
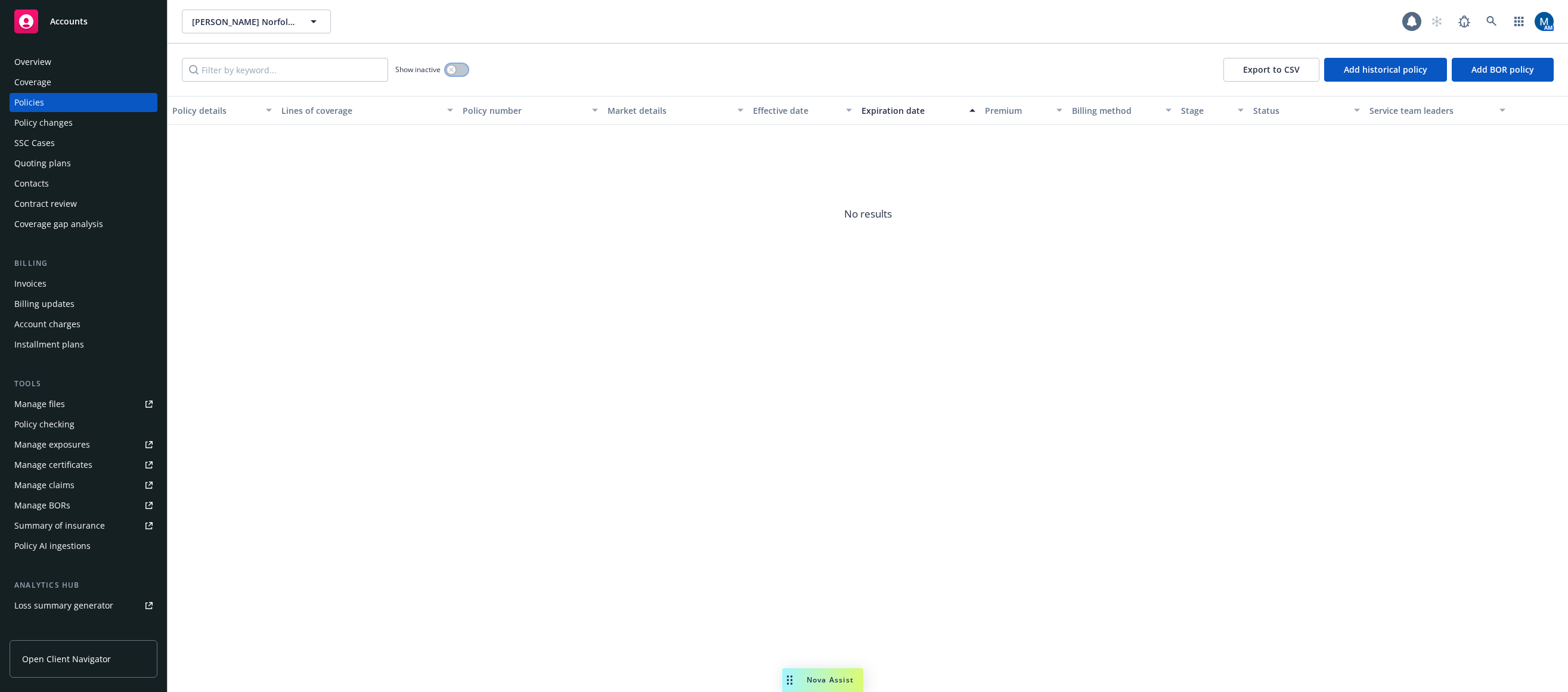
click at [459, 72] on button "button" at bounding box center [457, 70] width 23 height 12
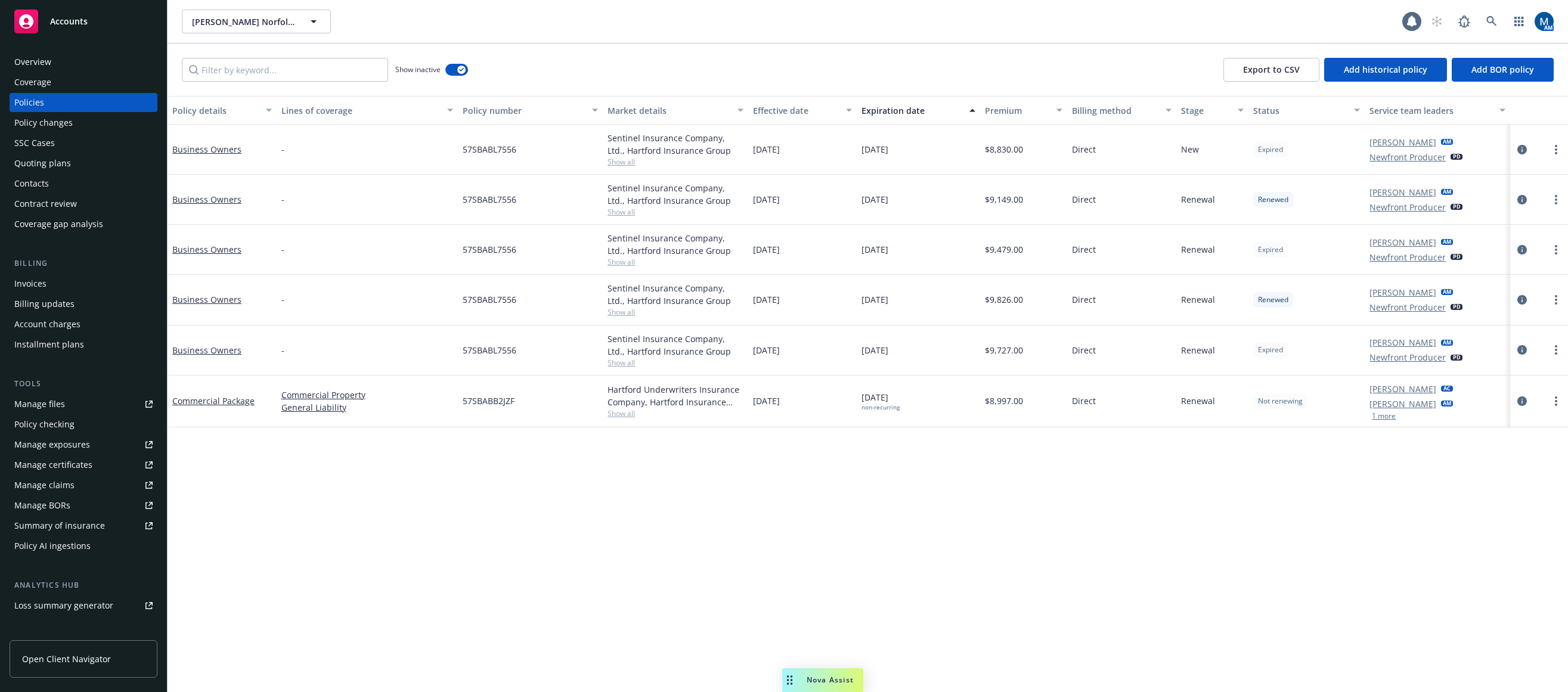
click at [1185, 419] on button "1 more" at bounding box center [1384, 416] width 24 height 7
click at [1185, 525] on div "Policy details Lines of coverage Policy number Market details Effective date Ex…" at bounding box center [867, 394] width 1400 height 596
click at [43, 404] on div "Manage files" at bounding box center [40, 403] width 51 height 19
click at [65, 161] on div "Quoting plans" at bounding box center [43, 163] width 56 height 19
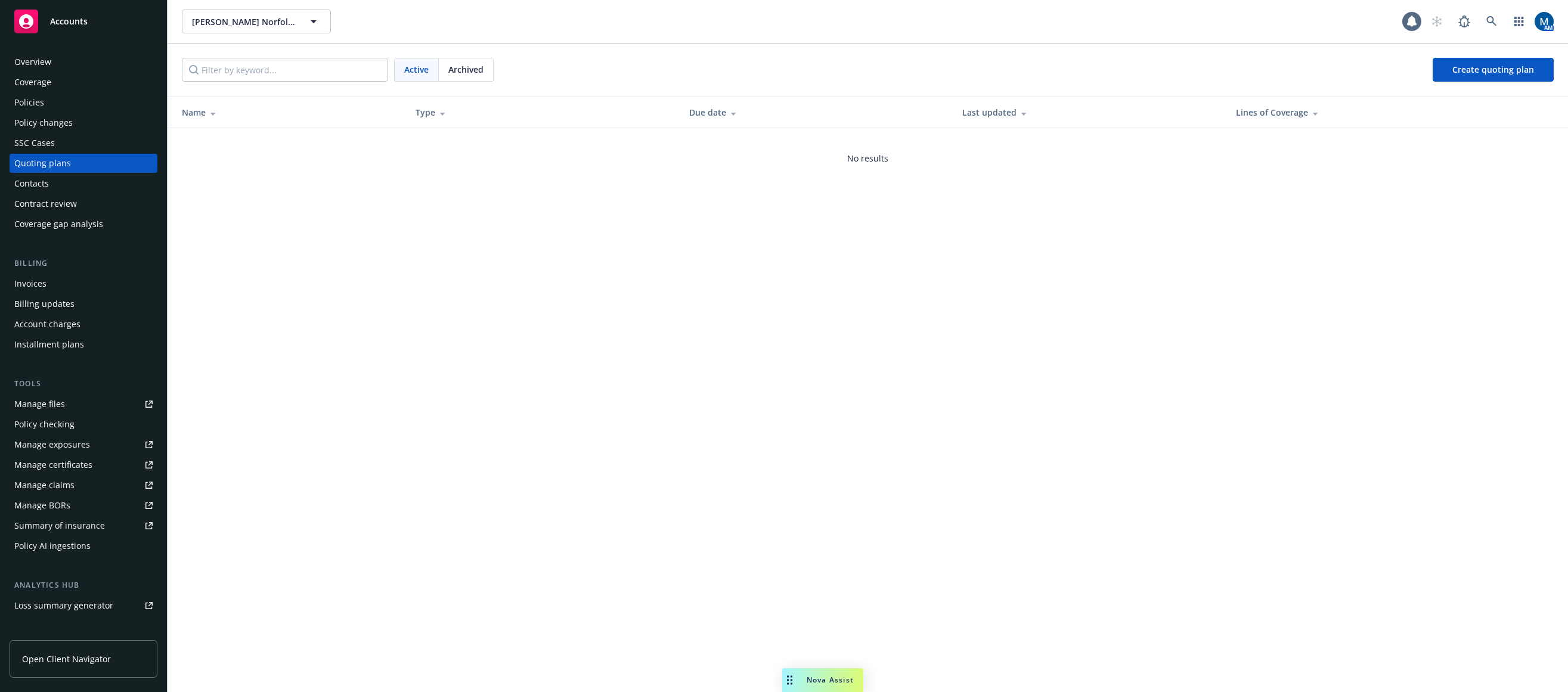
click at [694, 312] on div "Cary Norfolk, LLC Cary Norfolk, LLC 1 AM Active Archived Create quoting plan Na…" at bounding box center [867, 346] width 1400 height 692
click at [1185, 21] on icon at bounding box center [1492, 21] width 11 height 11
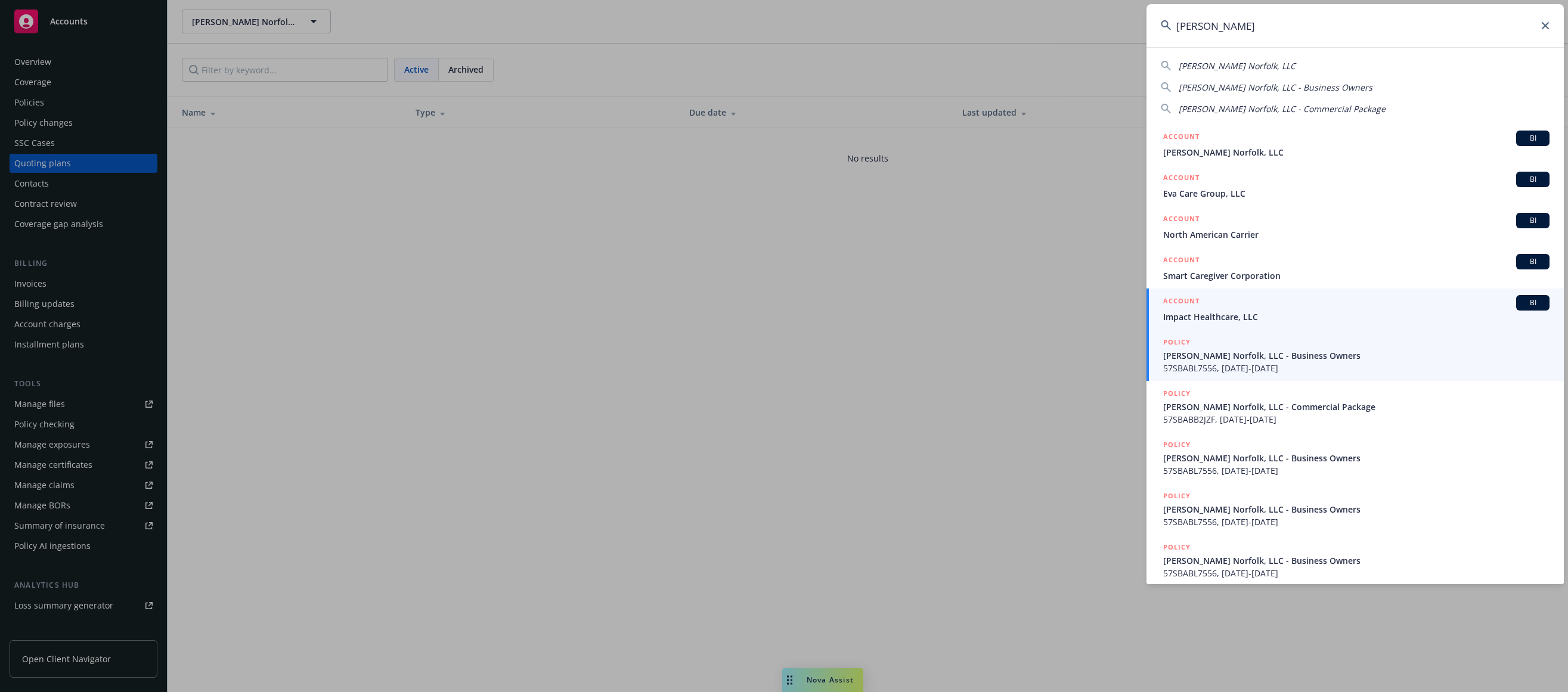
type input "cary nor"
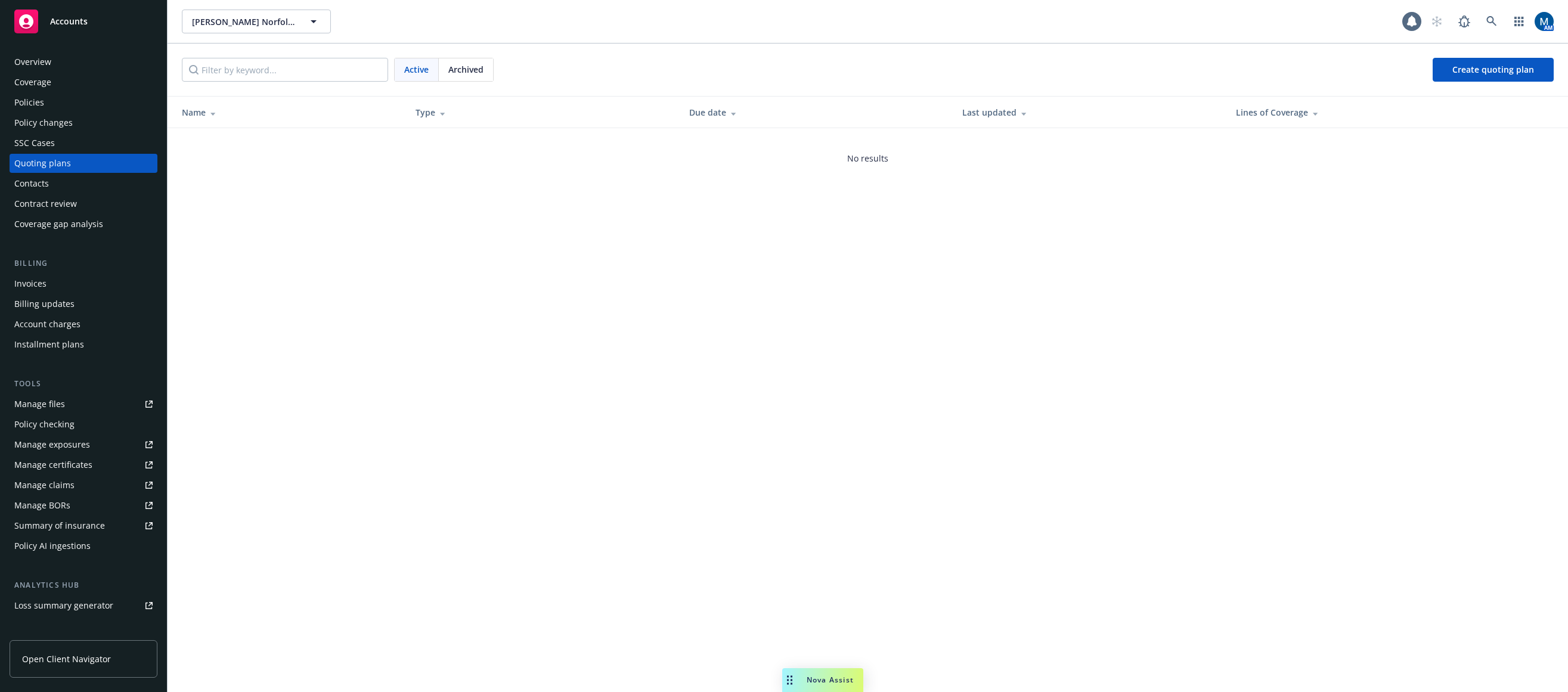
click at [56, 107] on div "Policies" at bounding box center [84, 102] width 139 height 19
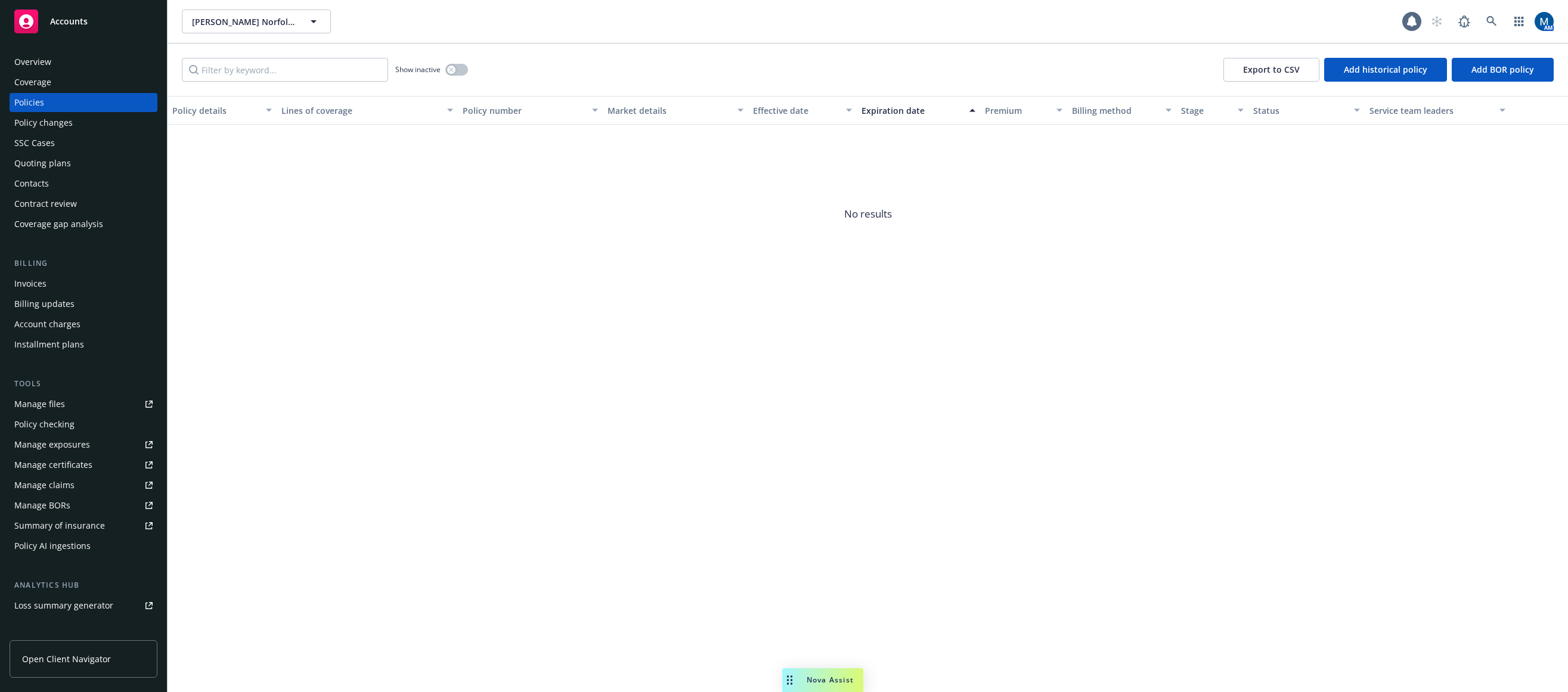
click at [37, 64] on div "Overview" at bounding box center [33, 62] width 37 height 19
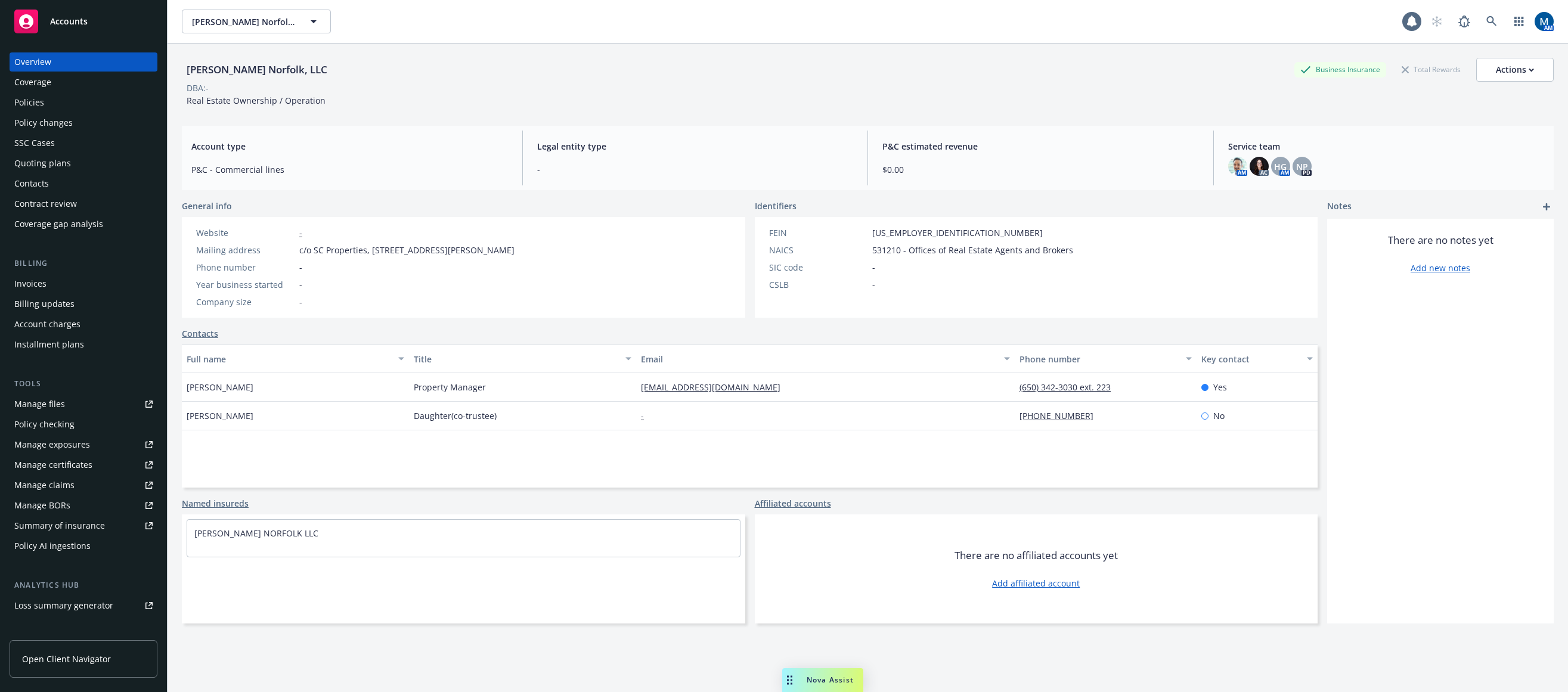
click at [59, 164] on div "Quoting plans" at bounding box center [43, 163] width 56 height 19
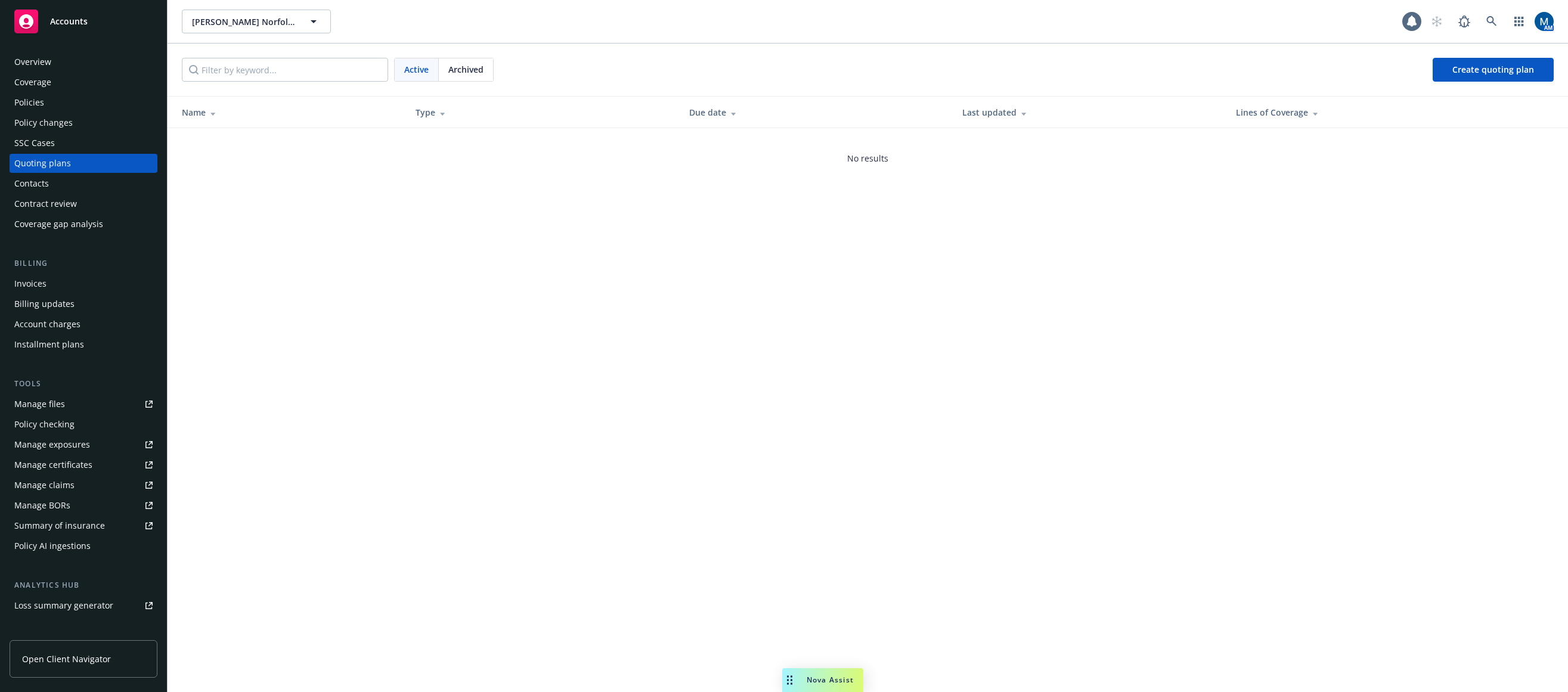
click at [56, 110] on div "Policies" at bounding box center [84, 102] width 139 height 19
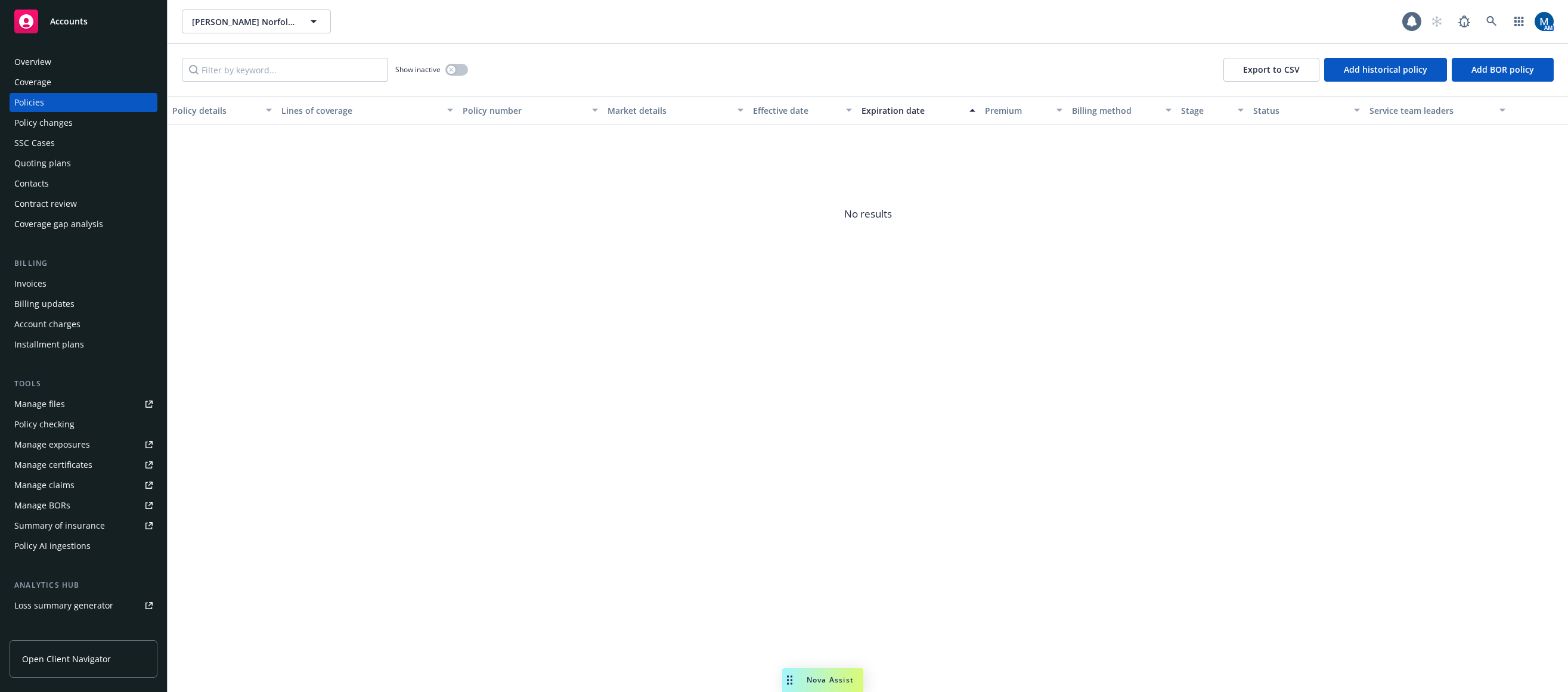
click at [446, 71] on div "Show inactive" at bounding box center [432, 69] width 73 height 24
click at [447, 71] on button "button" at bounding box center [457, 70] width 23 height 12
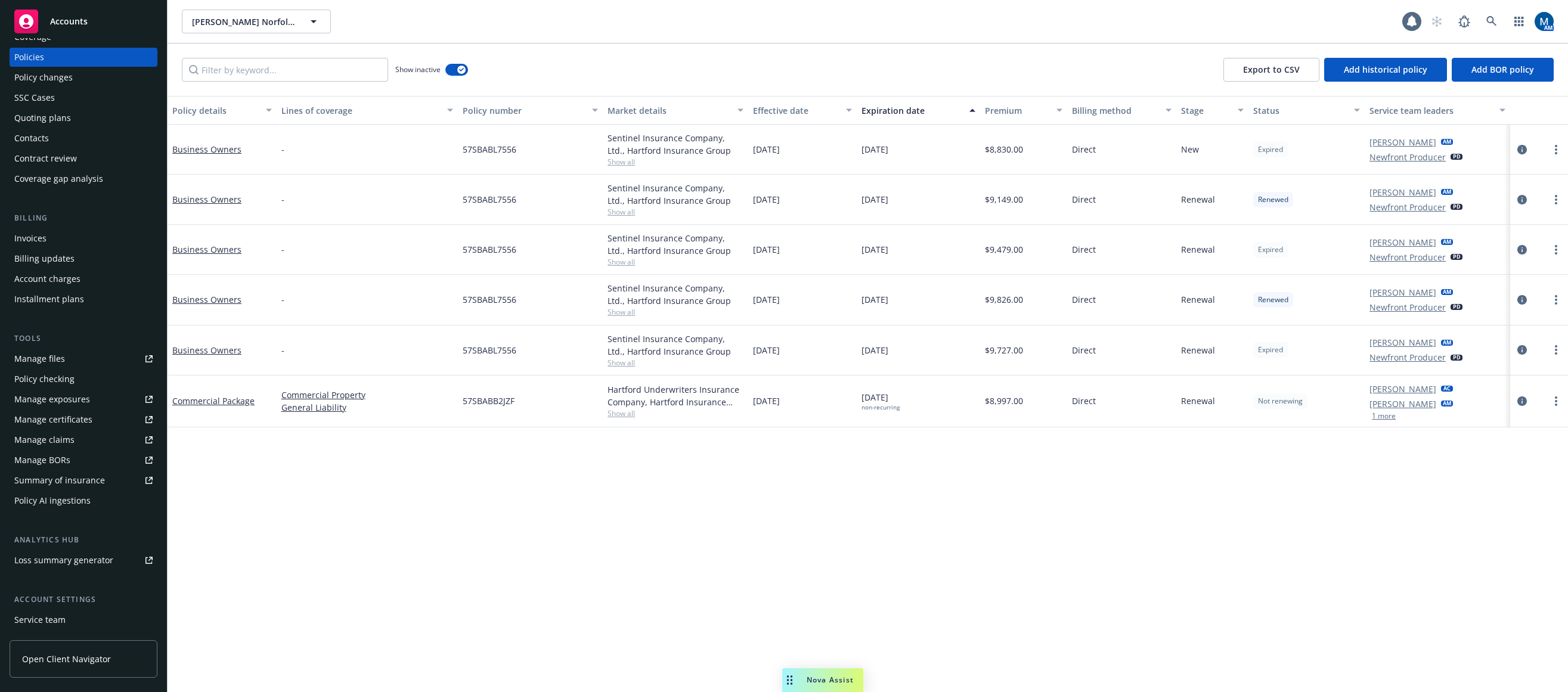
scroll to position [125, 0]
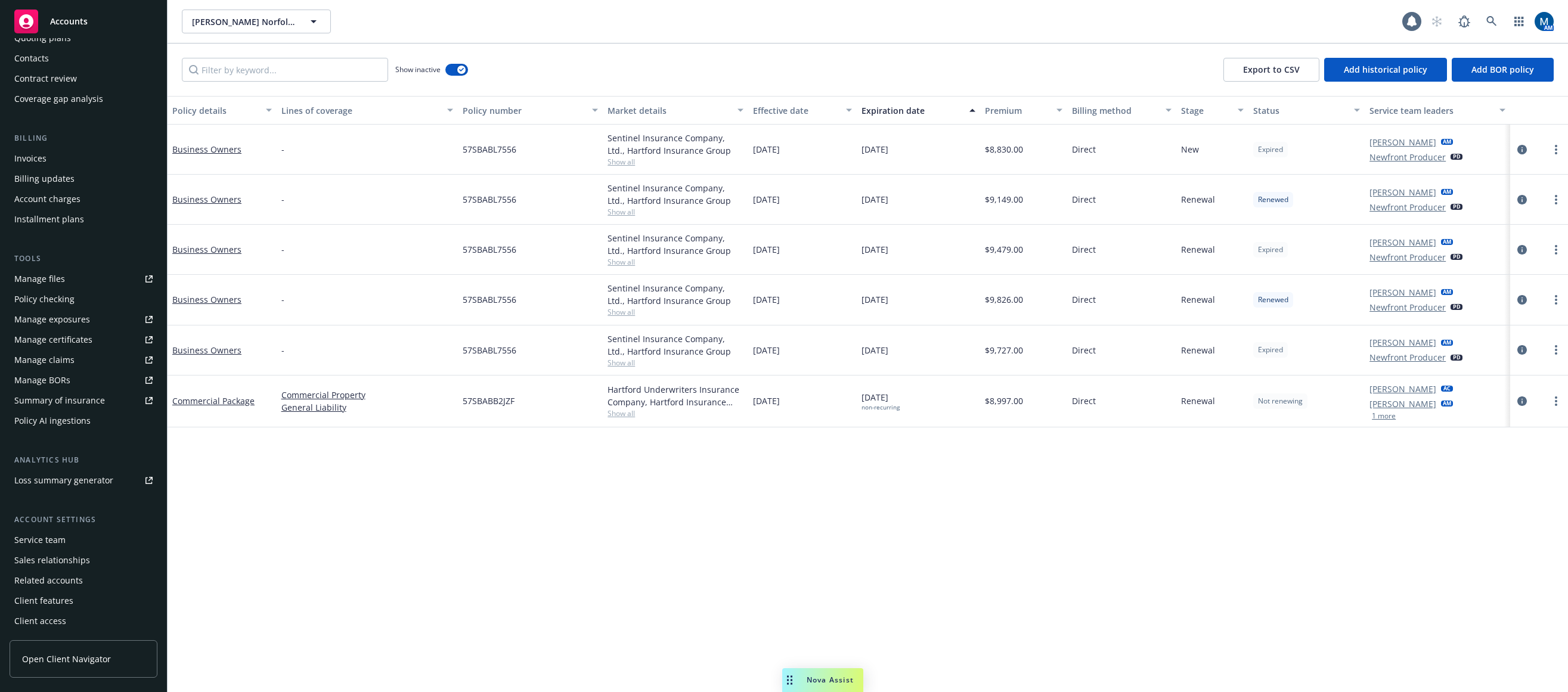
click at [59, 544] on div "Service team" at bounding box center [40, 540] width 51 height 19
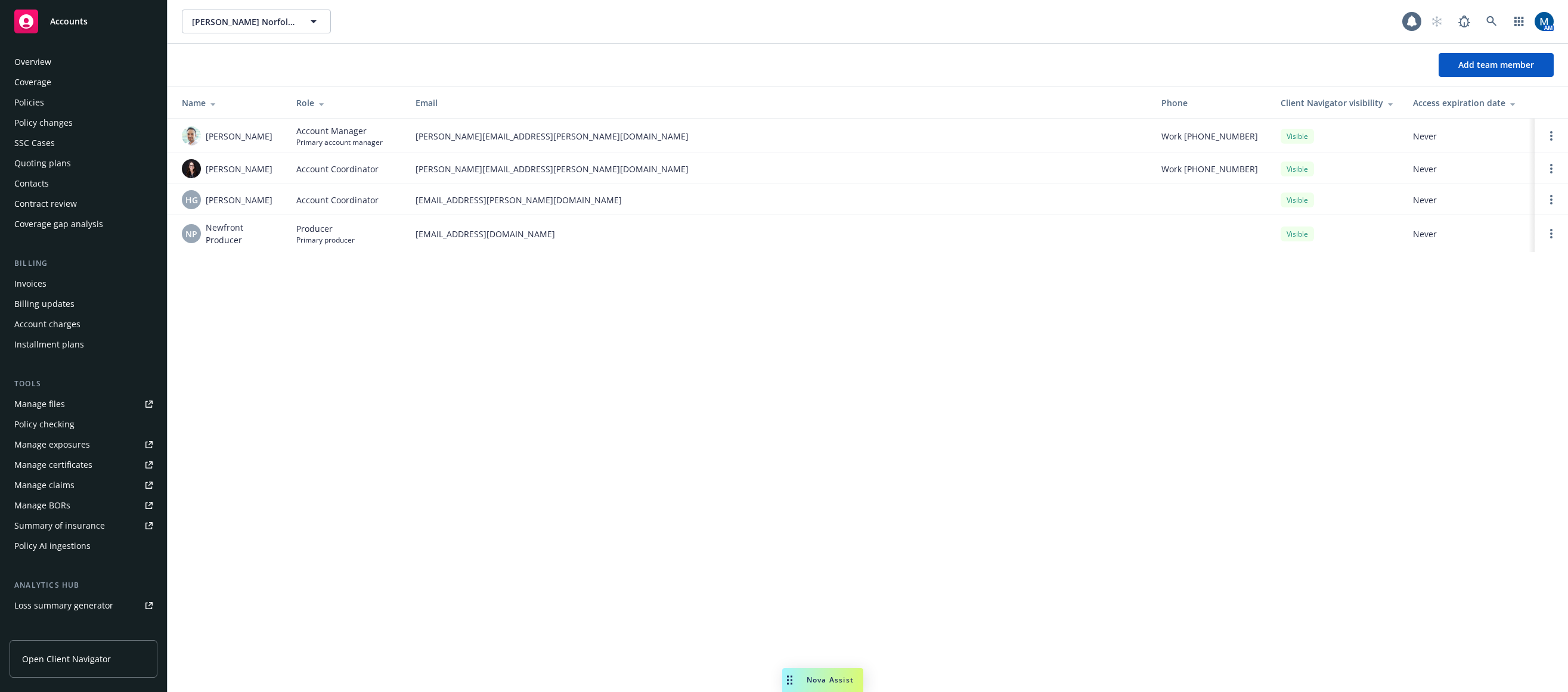
click at [50, 100] on div "Policies" at bounding box center [84, 102] width 139 height 19
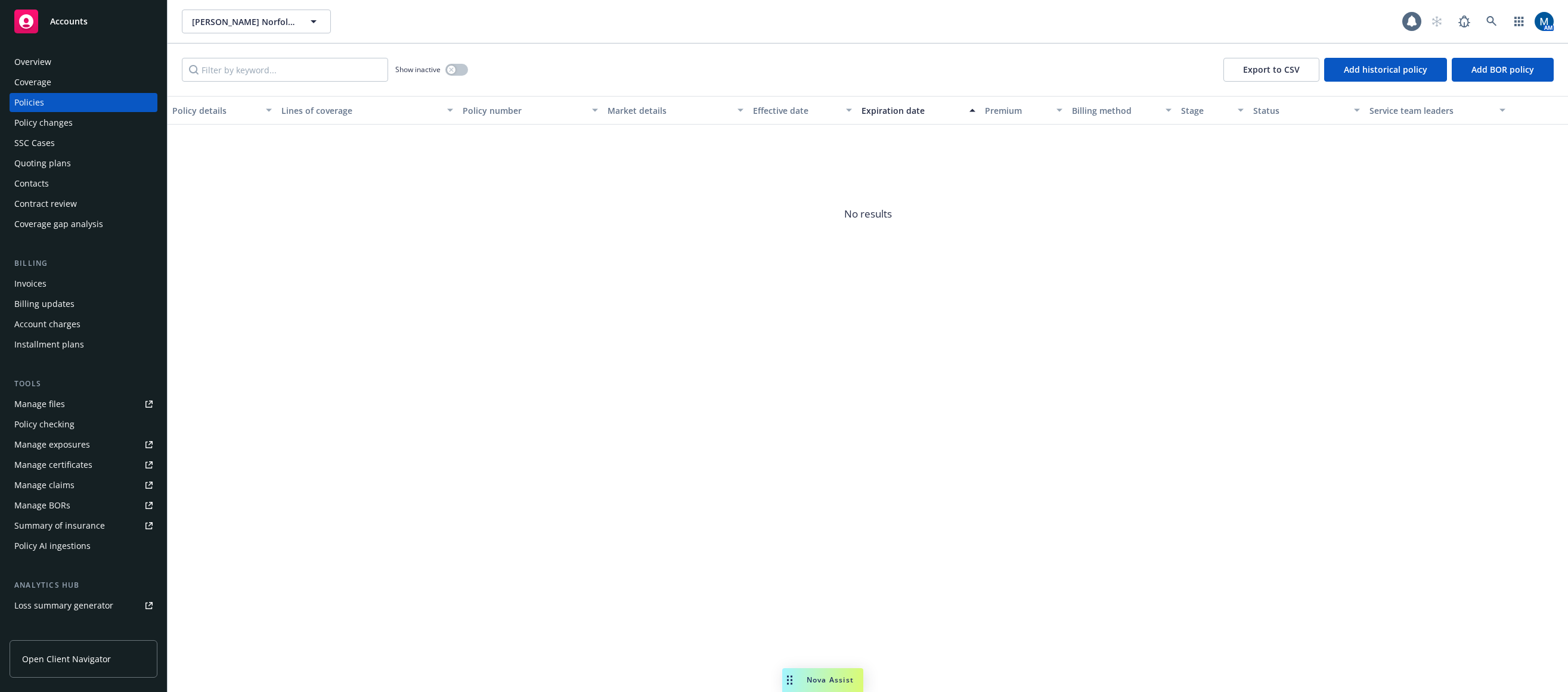
click at [65, 62] on div "Overview" at bounding box center [84, 62] width 139 height 19
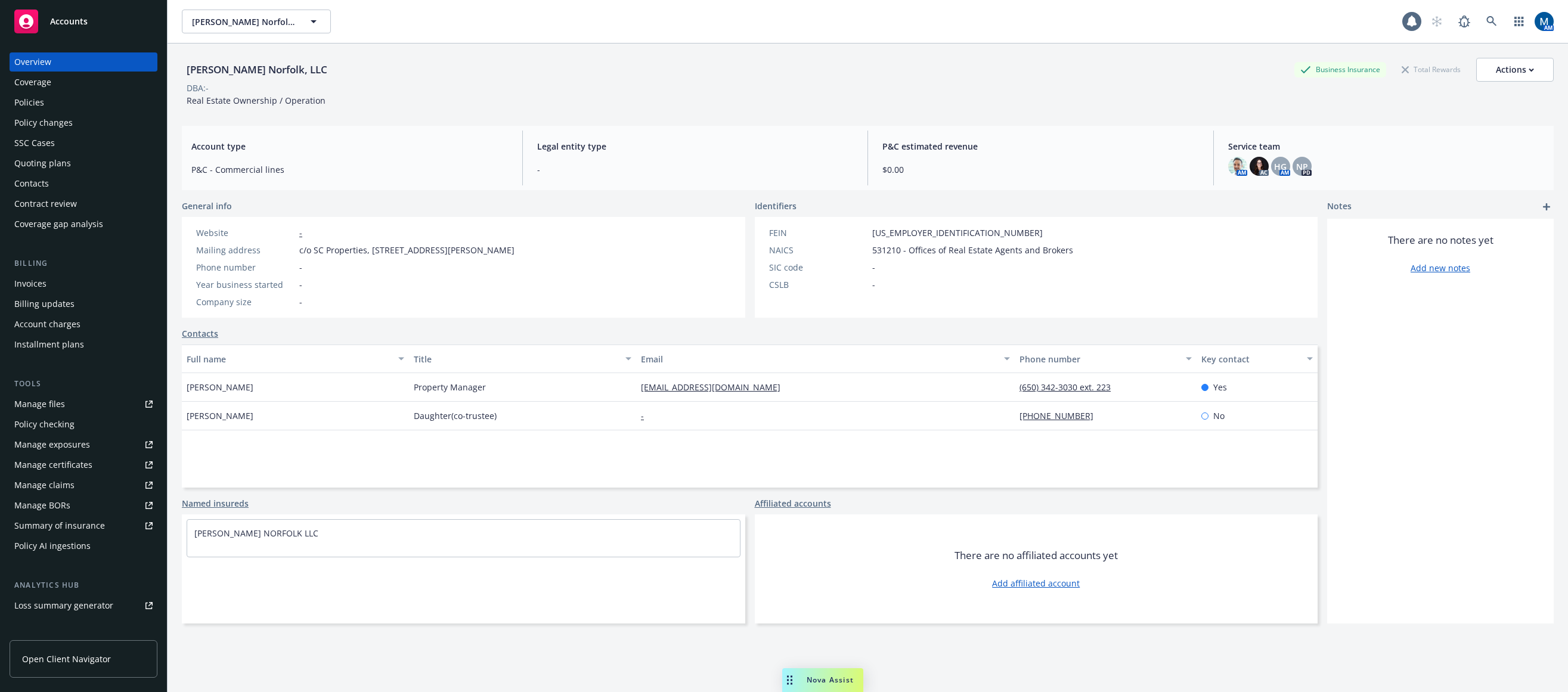
click at [15, 279] on link "Invoices" at bounding box center [84, 283] width 148 height 19
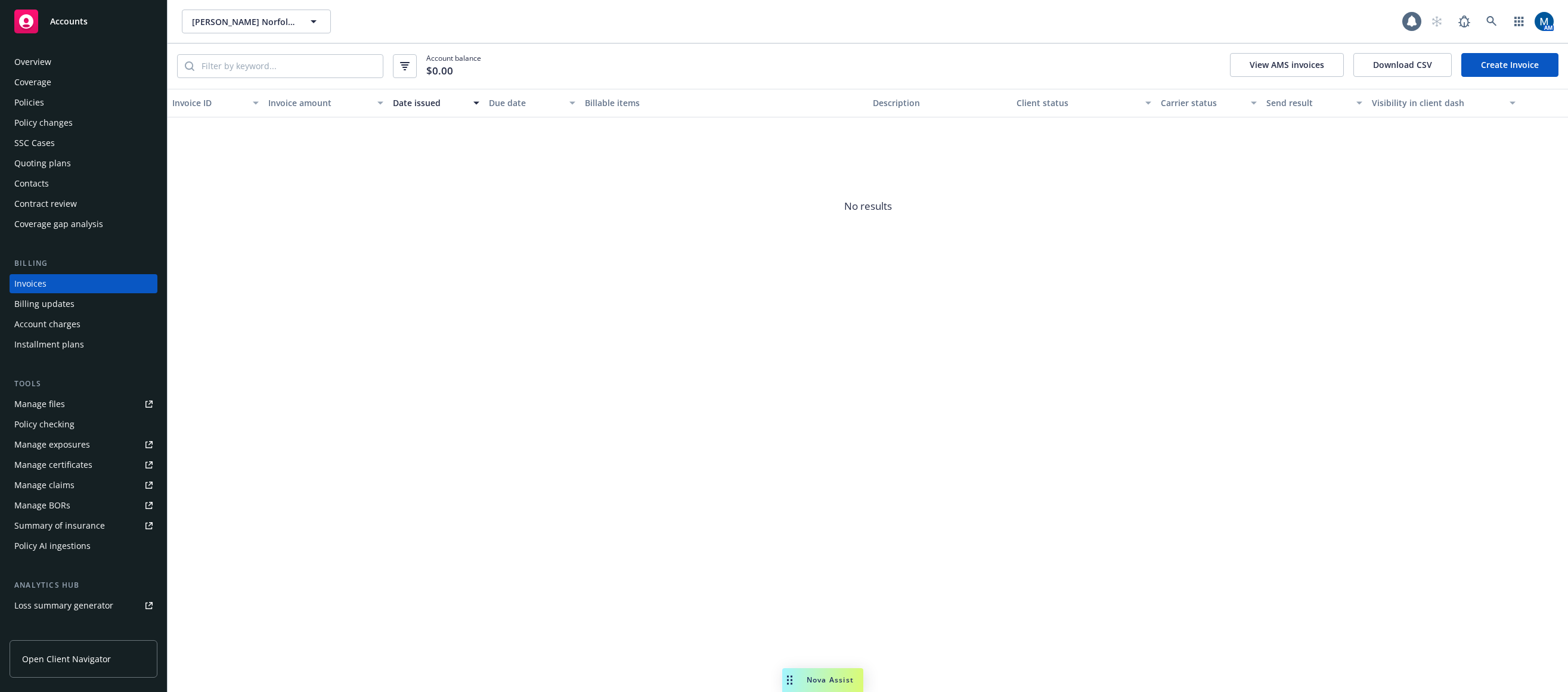
click at [84, 27] on div "Accounts" at bounding box center [84, 21] width 139 height 24
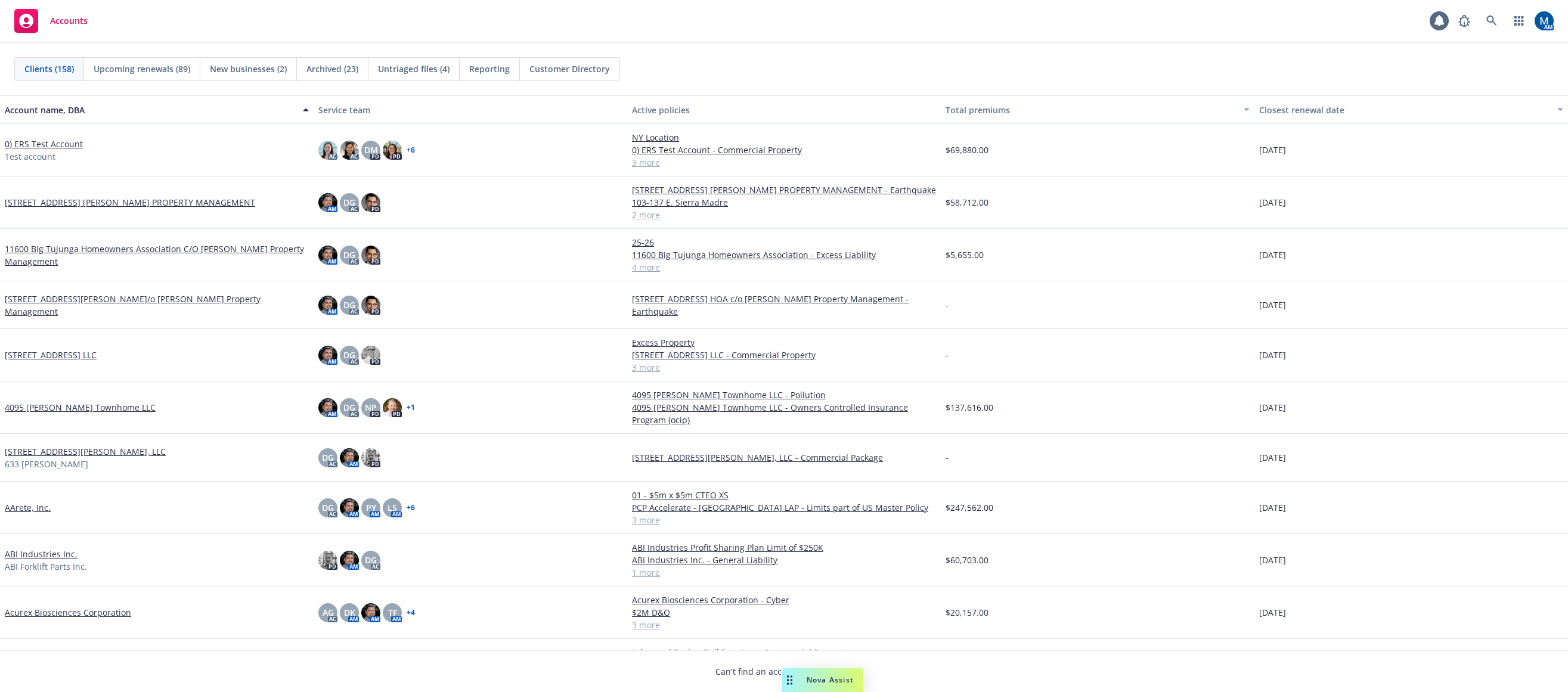
click at [878, 24] on div "Accounts 1 AM" at bounding box center [784, 21] width 1568 height 43
click at [1185, 16] on link at bounding box center [1492, 21] width 24 height 24
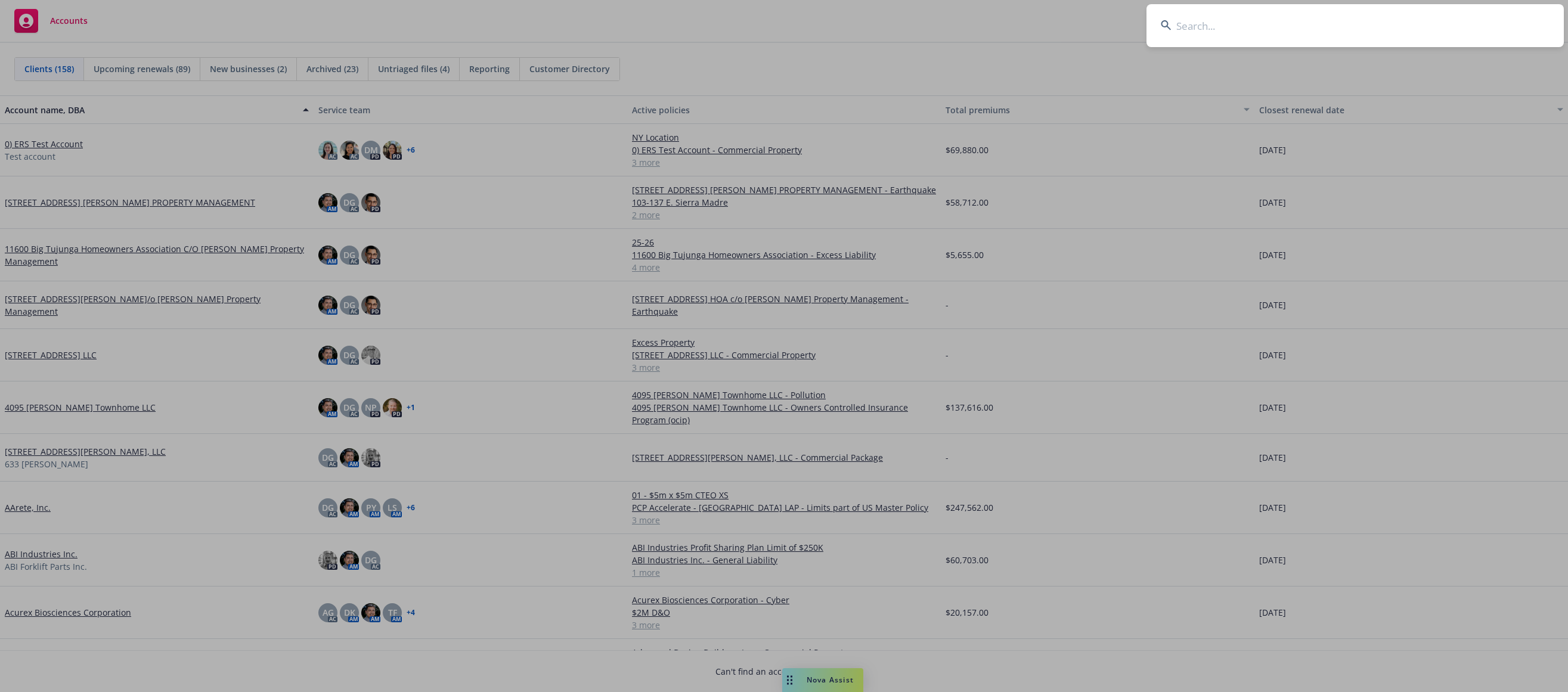
type input "207925000"
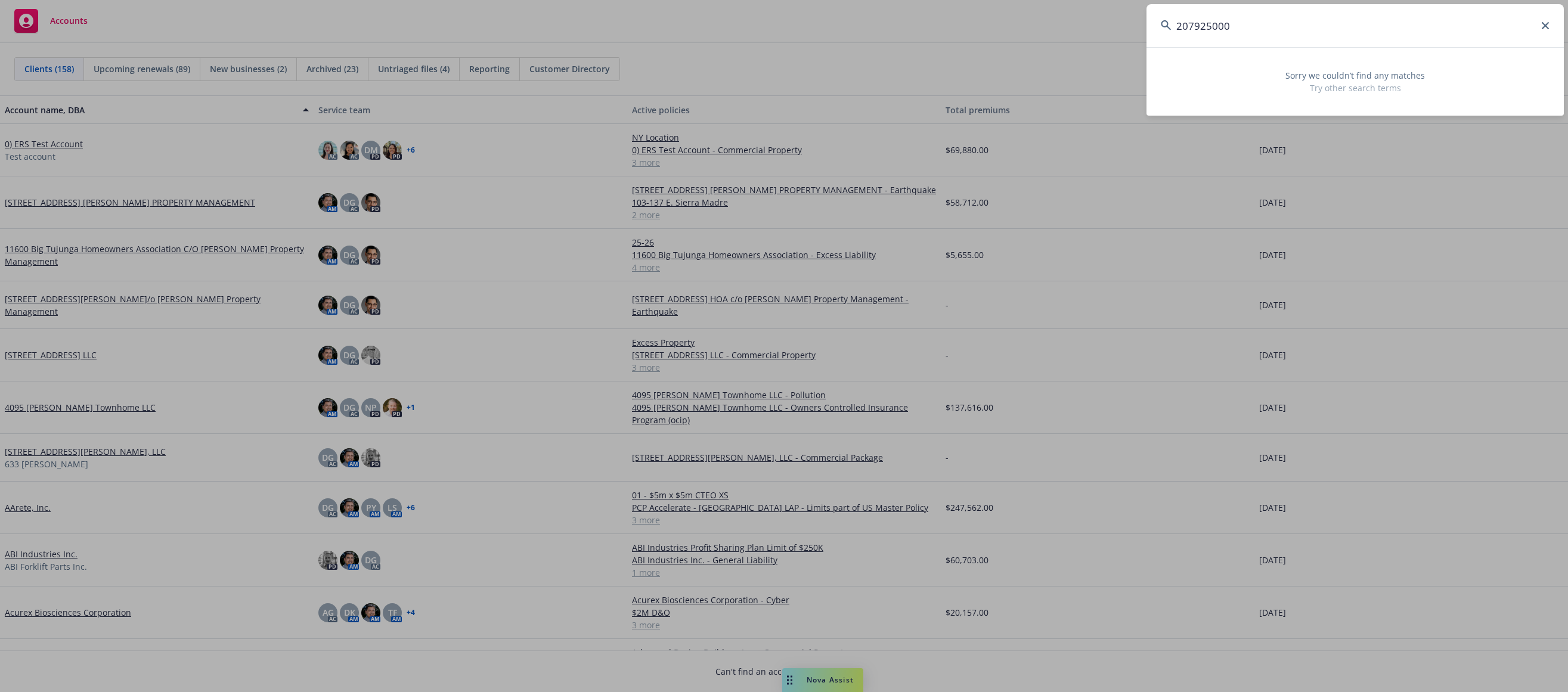
drag, startPoint x: 1256, startPoint y: 23, endPoint x: 918, endPoint y: 26, distance: 338.0
click at [892, 31] on div "207925000 Sorry we couldn’t find any matches Try other search terms" at bounding box center [784, 346] width 1568 height 692
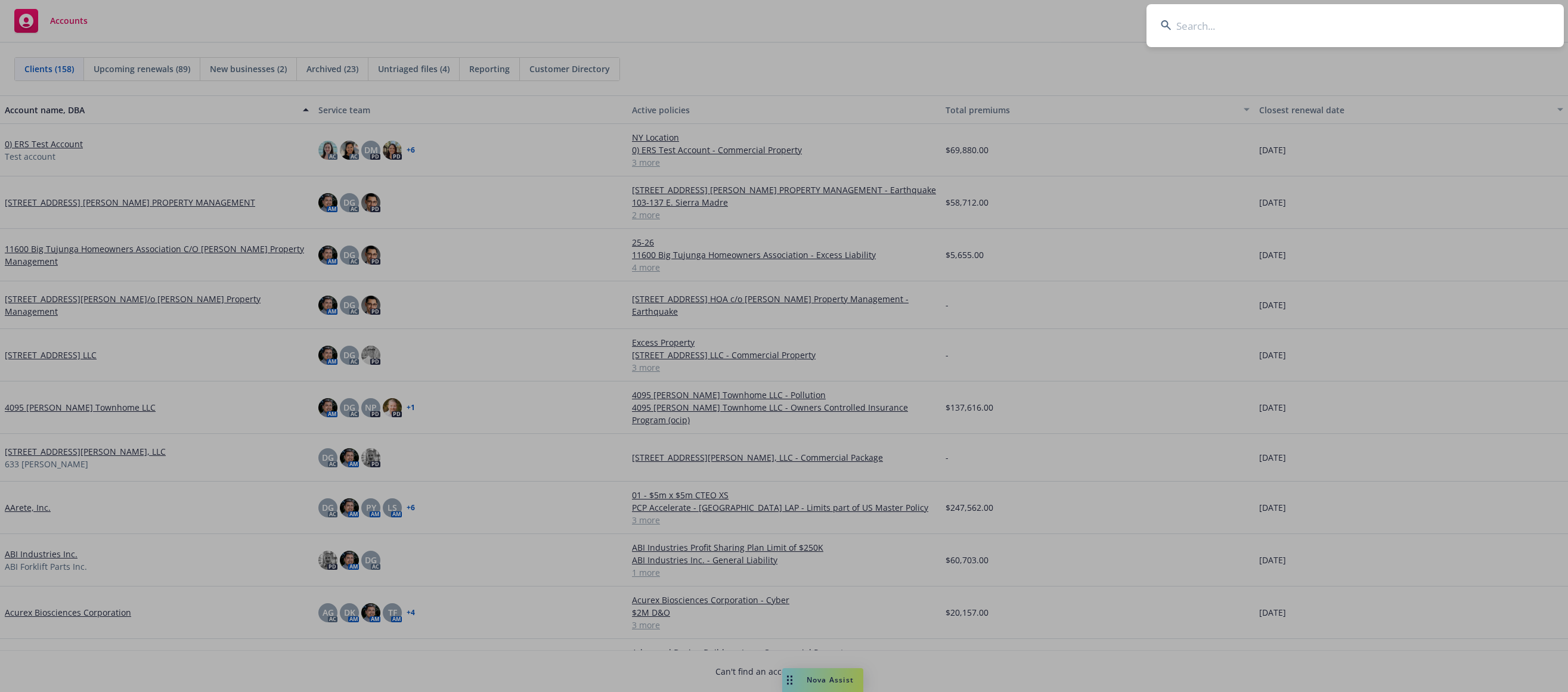
click at [1185, 19] on input at bounding box center [1356, 25] width 417 height 43
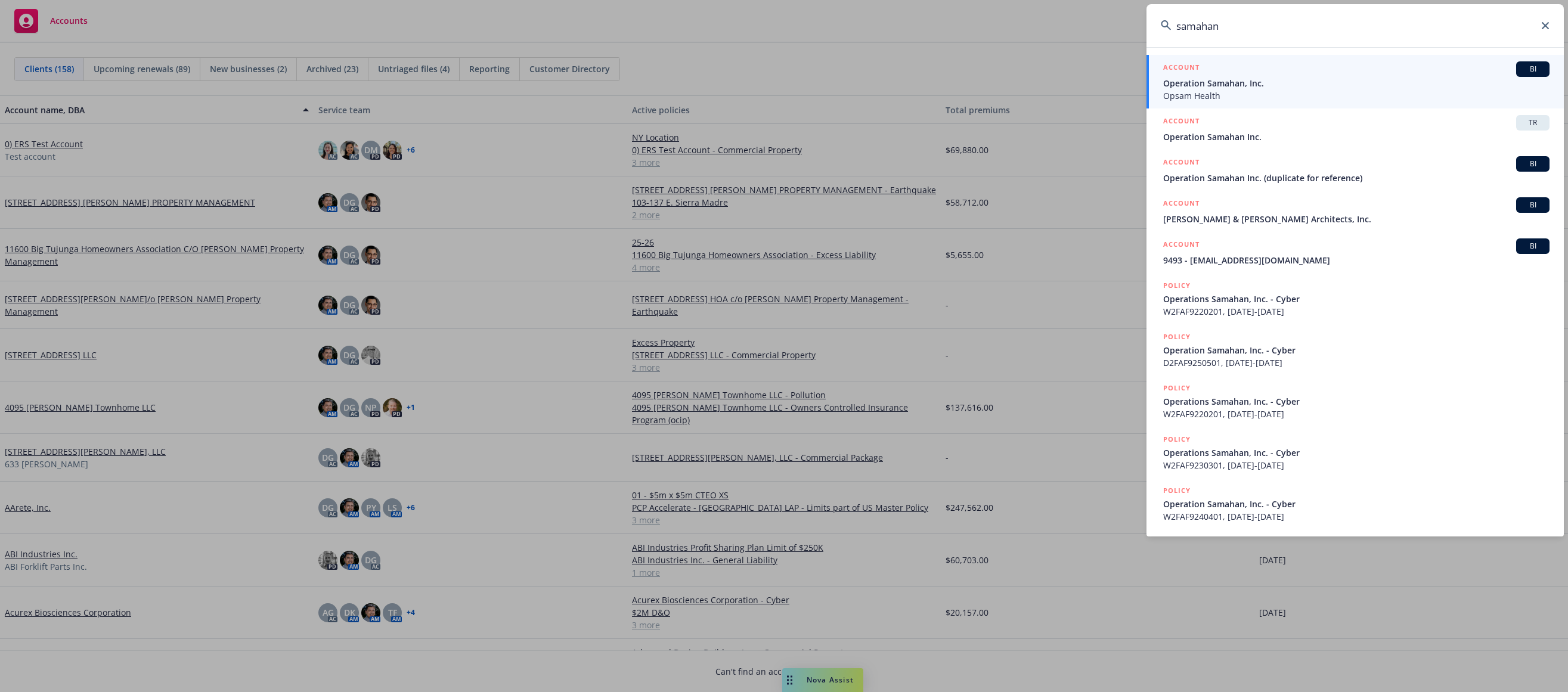
type input "samahan"
click at [1185, 92] on span "Opsam Health" at bounding box center [1356, 95] width 386 height 12
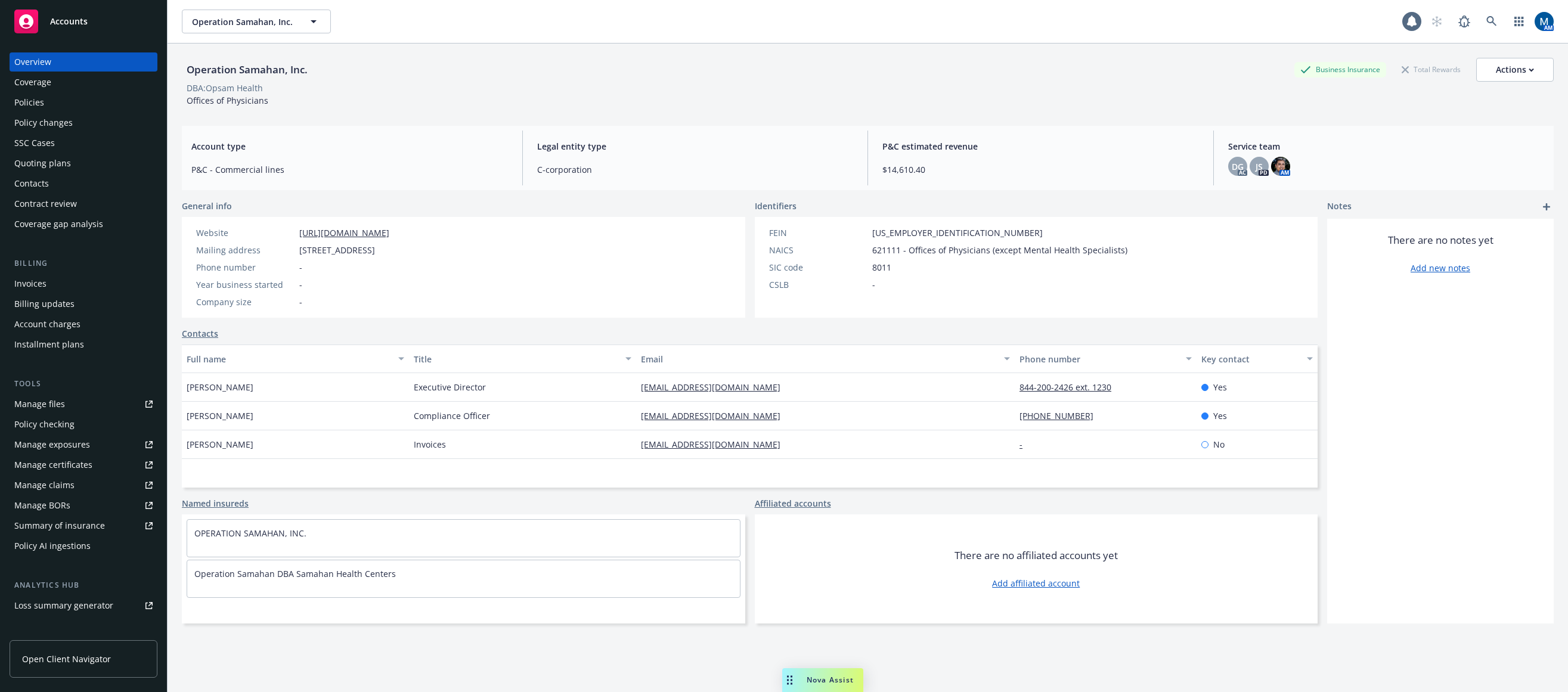
click at [56, 161] on div "Quoting plans" at bounding box center [43, 163] width 56 height 19
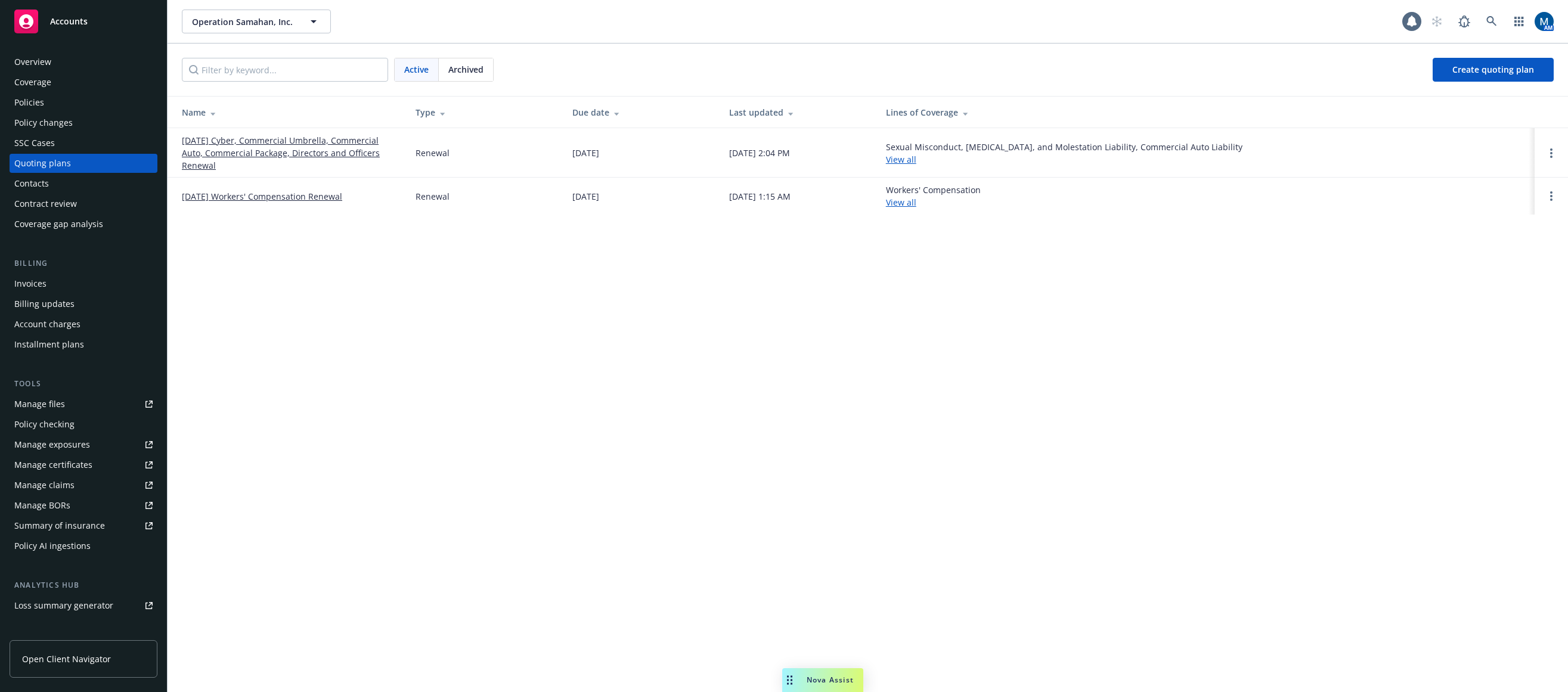
click at [238, 155] on link "09/20/25 Cyber, Commercial Umbrella, Commercial Auto, Commercial Package, Direc…" at bounding box center [289, 152] width 215 height 37
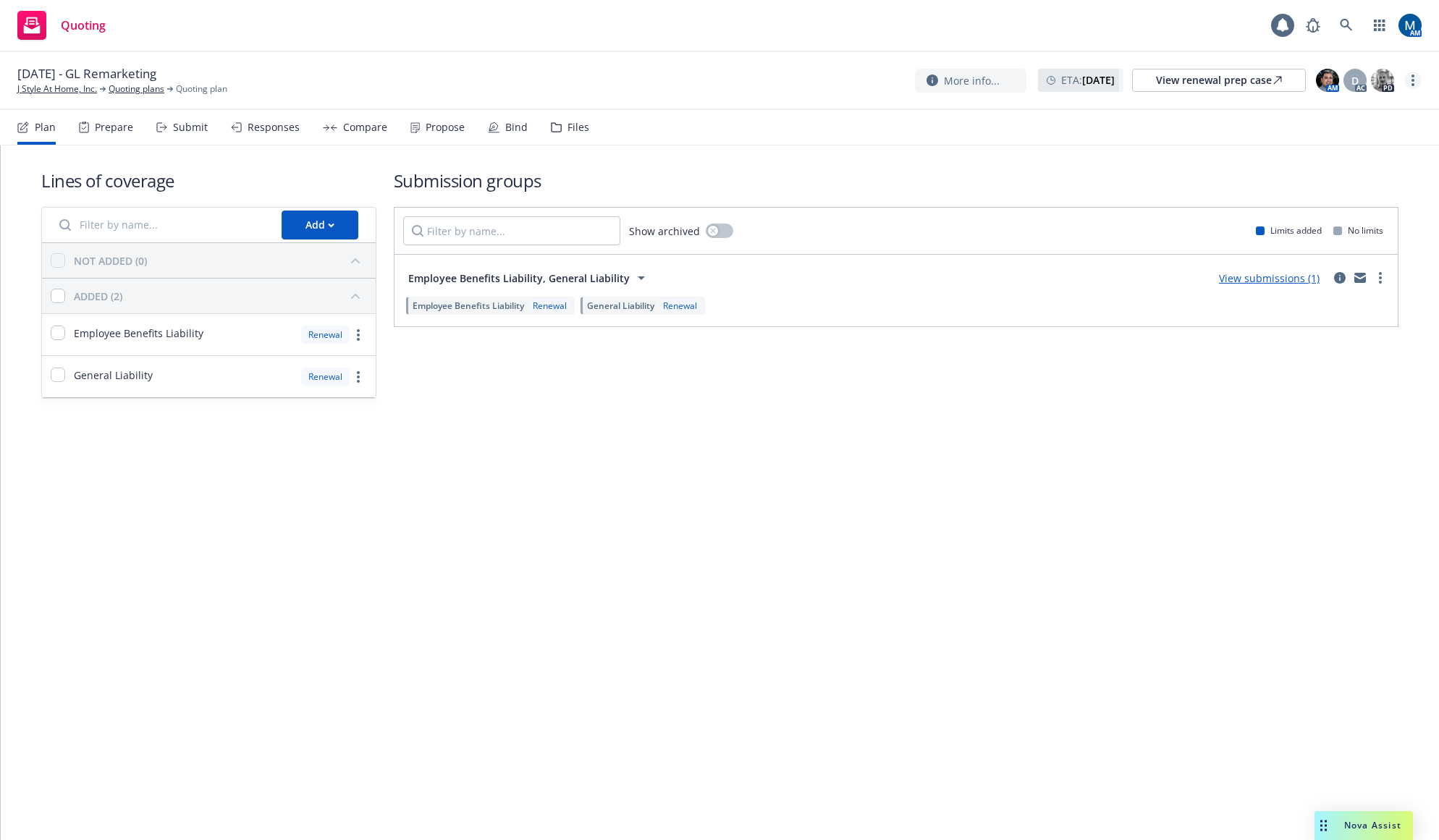
click at [1416, 79] on link "more" at bounding box center [1412, 80] width 18 height 18
click at [1353, 112] on link "Copy logging email" at bounding box center [1340, 109] width 162 height 29
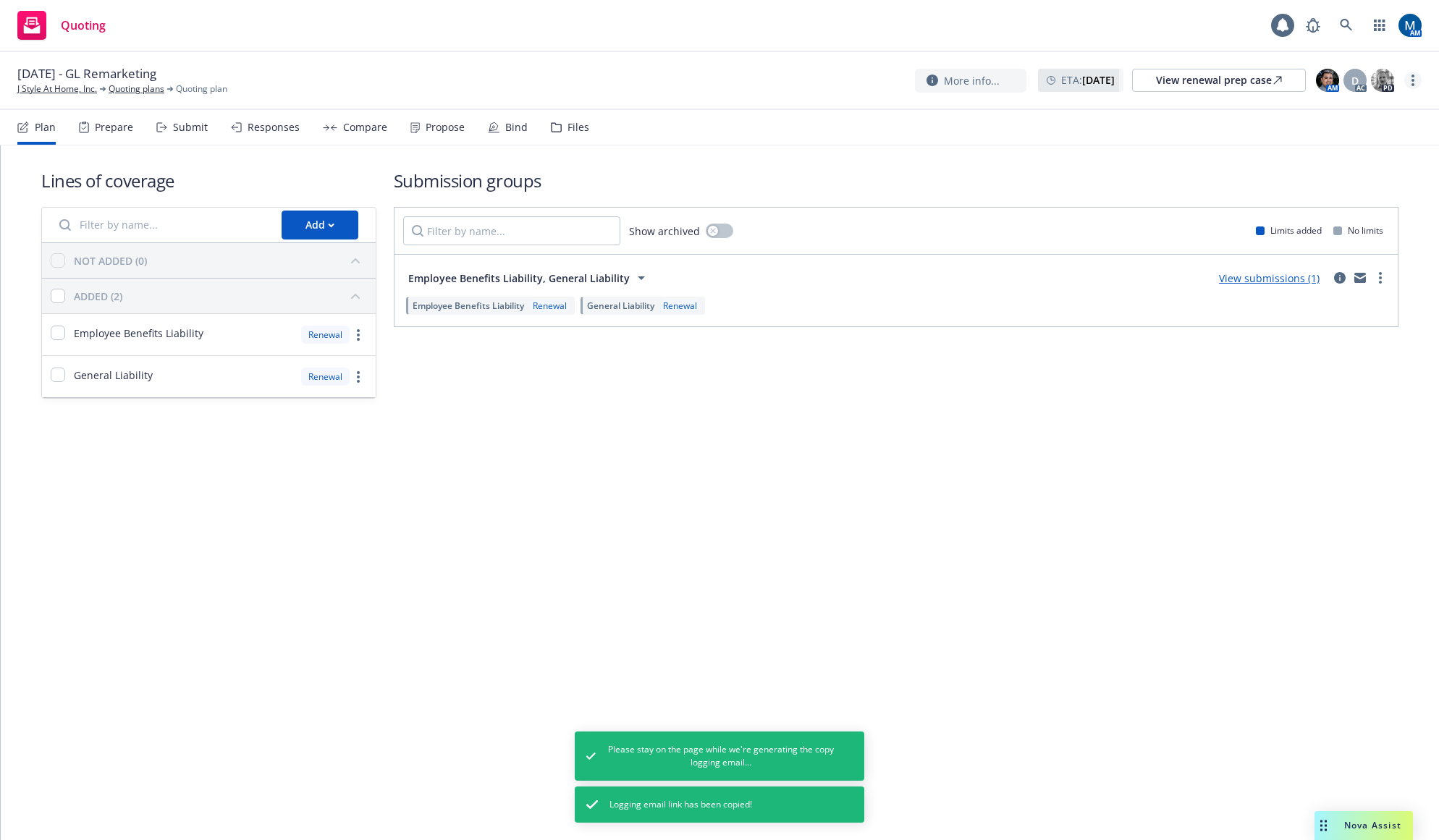
click at [1416, 84] on link "more" at bounding box center [1412, 80] width 18 height 18
click at [1368, 107] on link "Copy logging email" at bounding box center [1340, 109] width 162 height 29
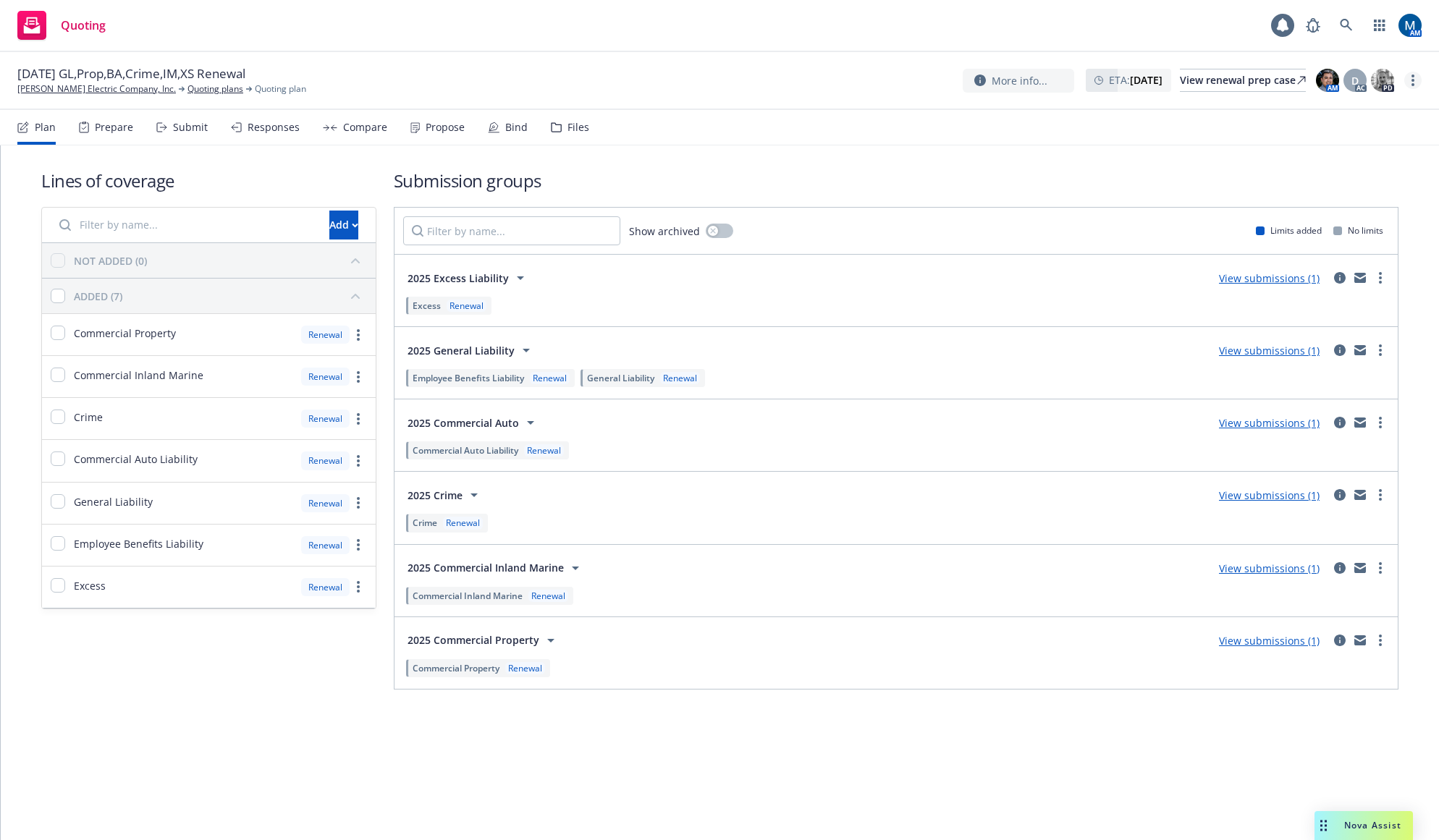
click at [1417, 78] on link "more" at bounding box center [1412, 80] width 18 height 18
click at [1356, 114] on link "Copy logging email" at bounding box center [1340, 109] width 162 height 29
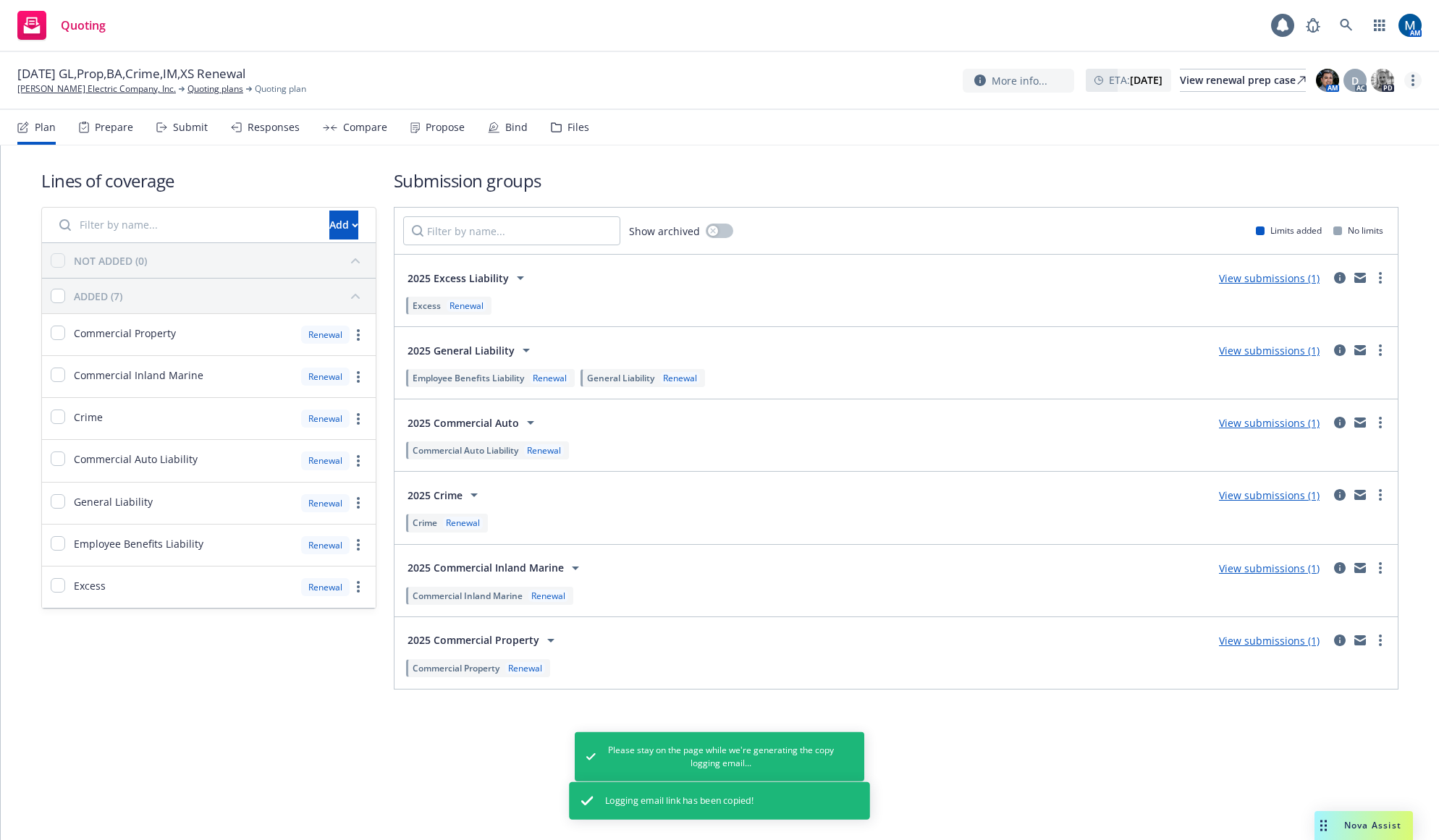
click at [1409, 85] on link "more" at bounding box center [1412, 80] width 18 height 18
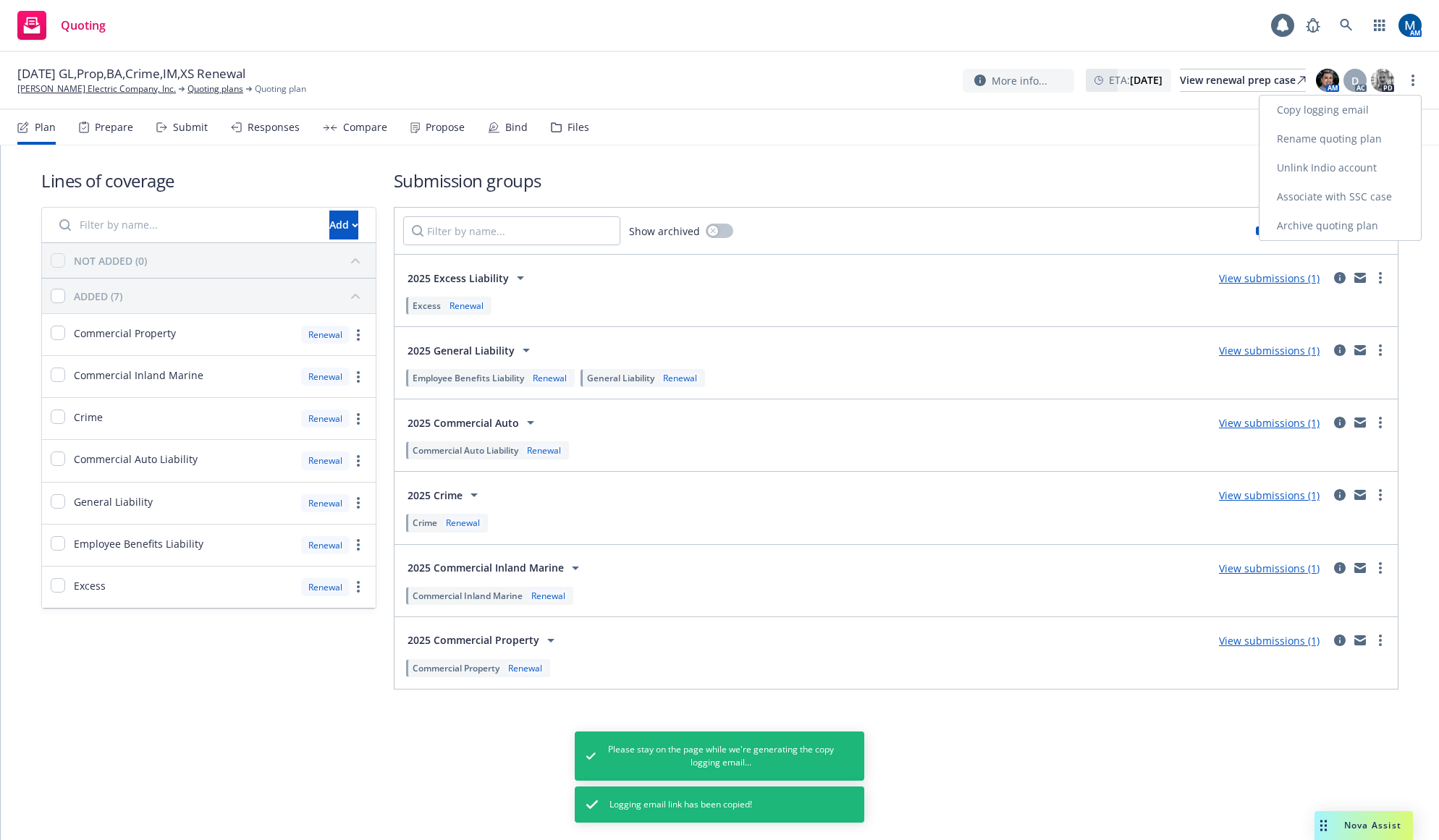
click at [1366, 106] on link "Copy logging email" at bounding box center [1340, 109] width 162 height 29
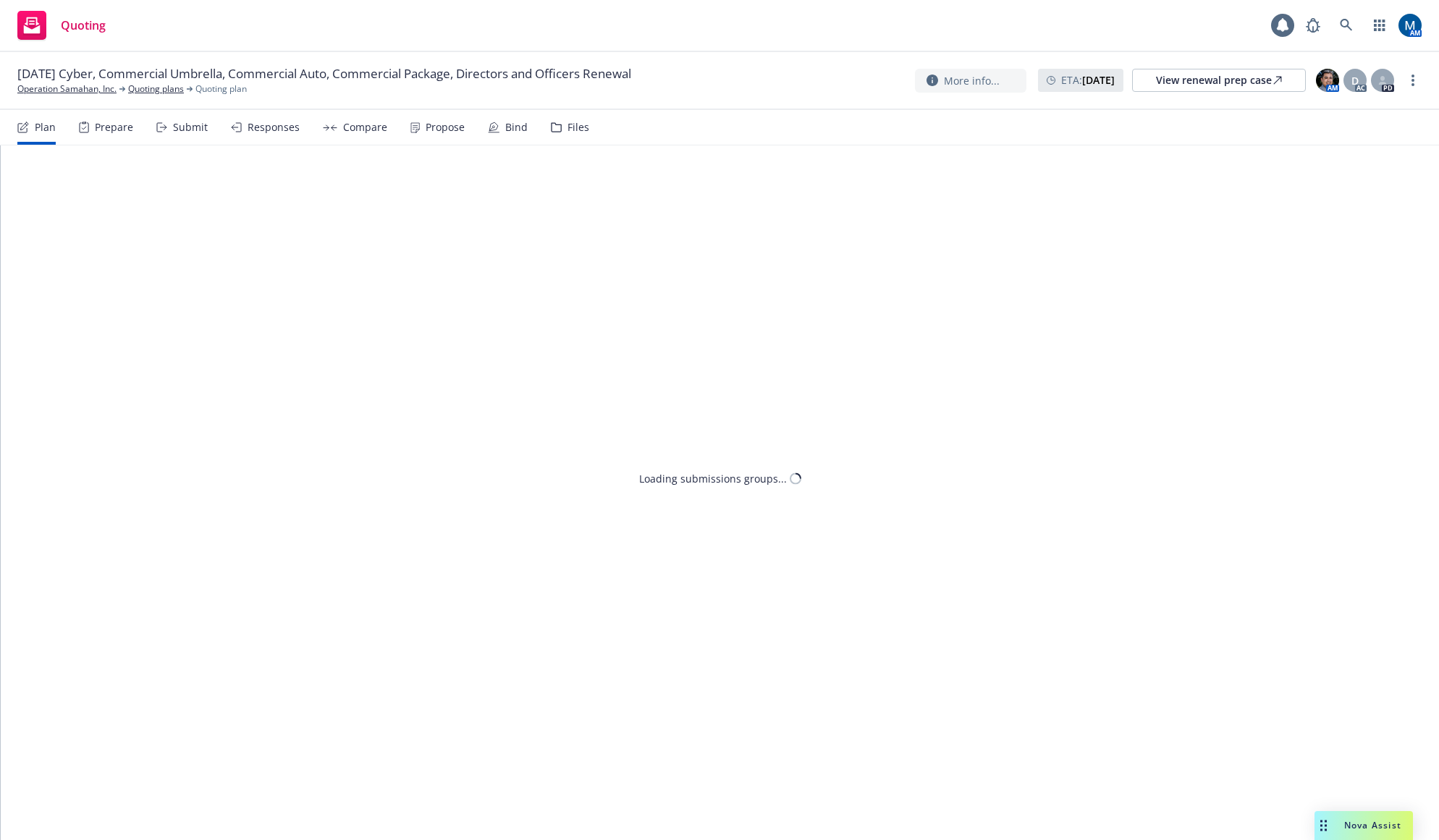
click at [448, 122] on div "Propose" at bounding box center [445, 128] width 39 height 12
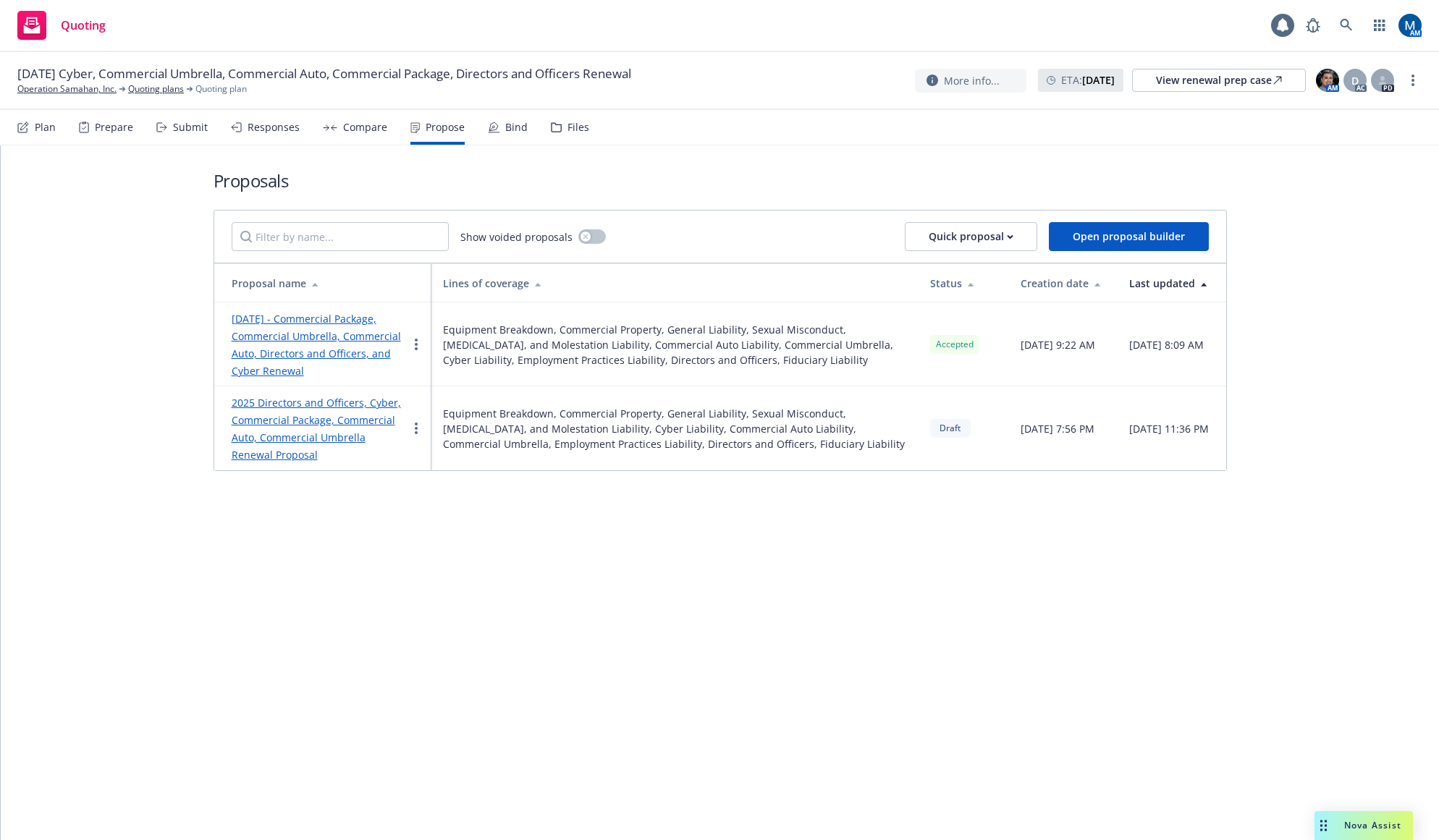
click at [525, 128] on div "Plan Prepare Submit Responses Compare Propose Bind Files" at bounding box center [303, 128] width 572 height 35
click at [513, 131] on div "Bind" at bounding box center [517, 128] width 22 height 12
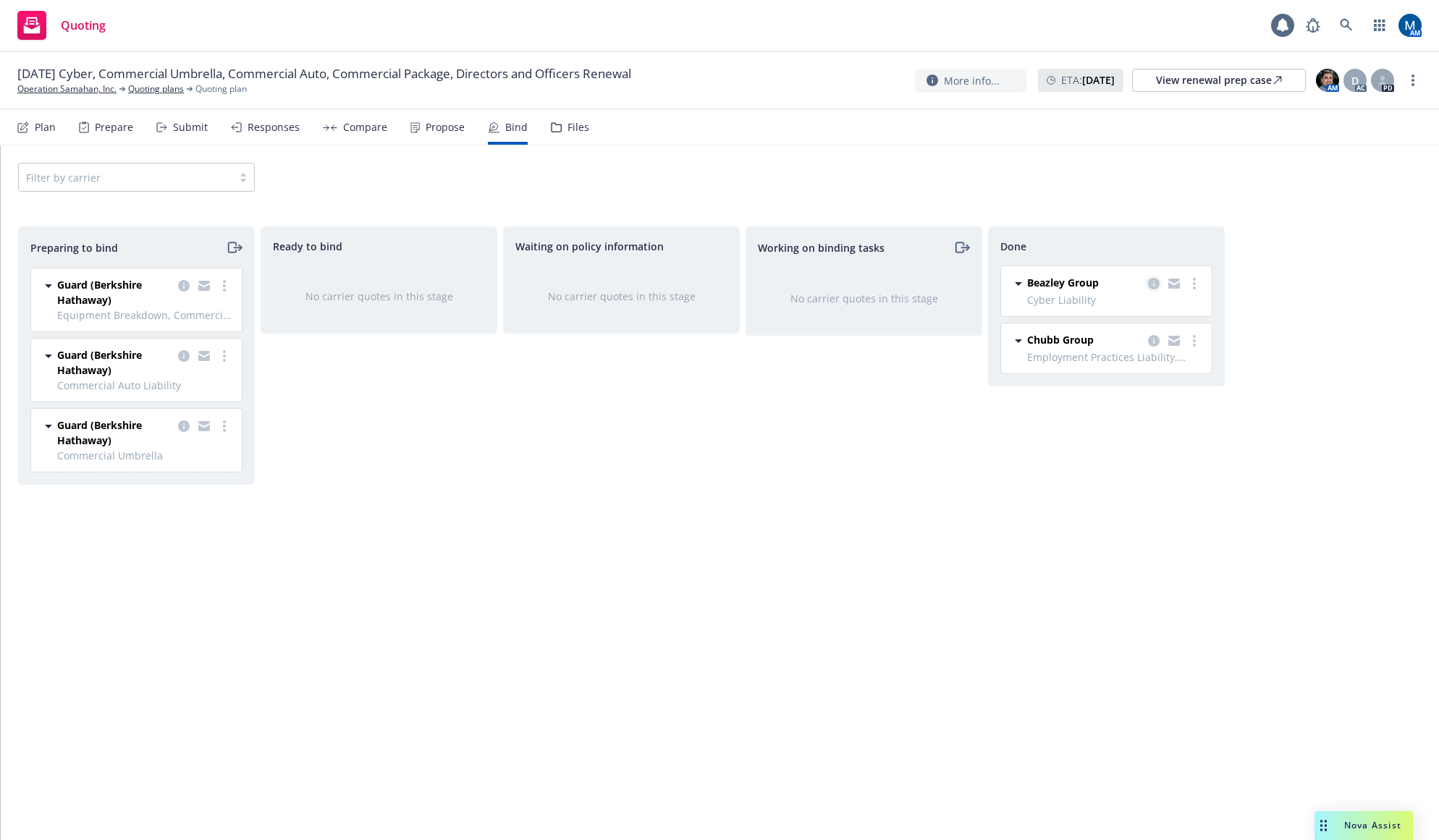
click at [1159, 284] on icon "copy logging email" at bounding box center [1153, 284] width 12 height 12
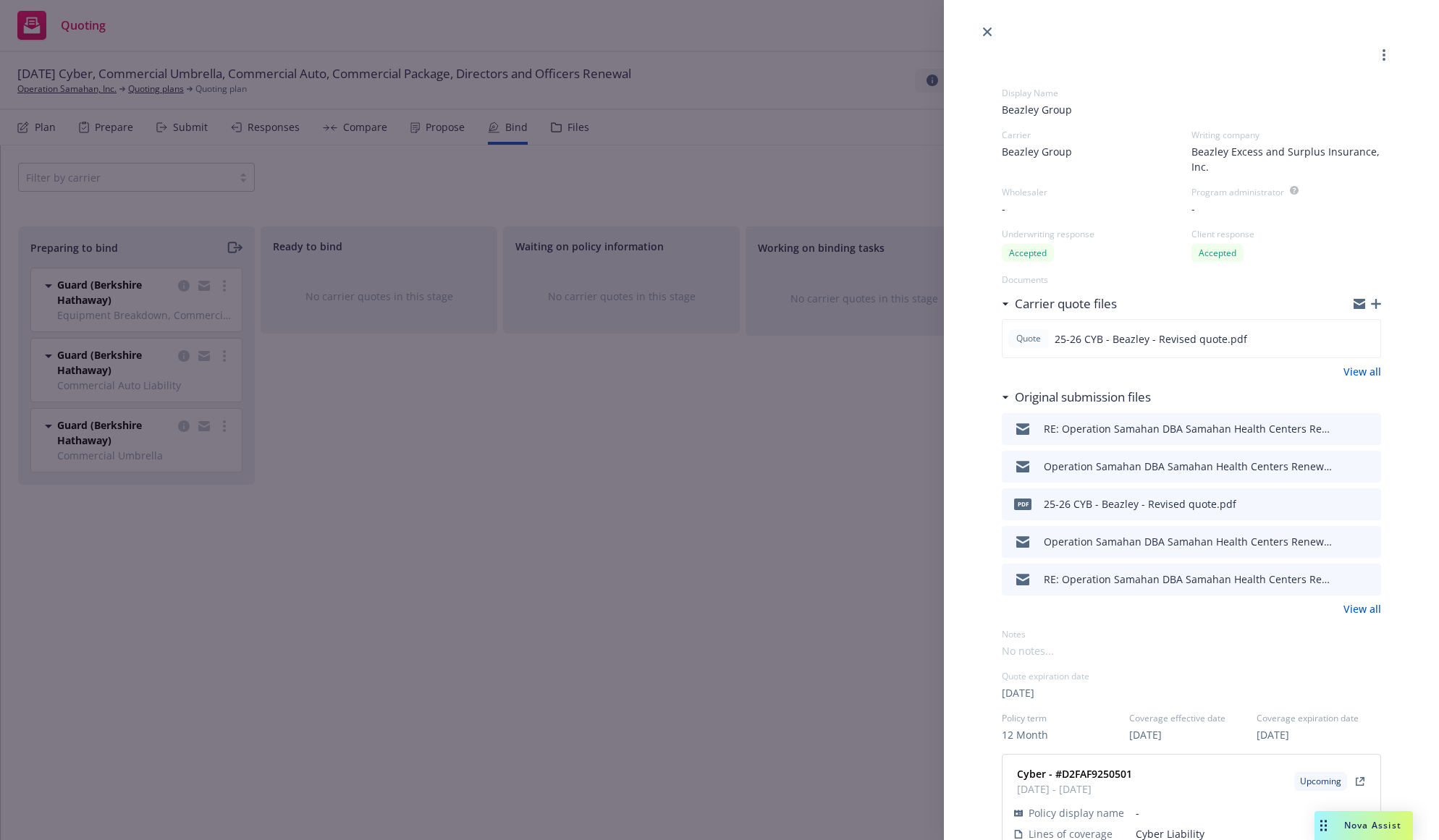
click at [1360, 427] on icon "preview file" at bounding box center [1367, 428] width 13 height 10
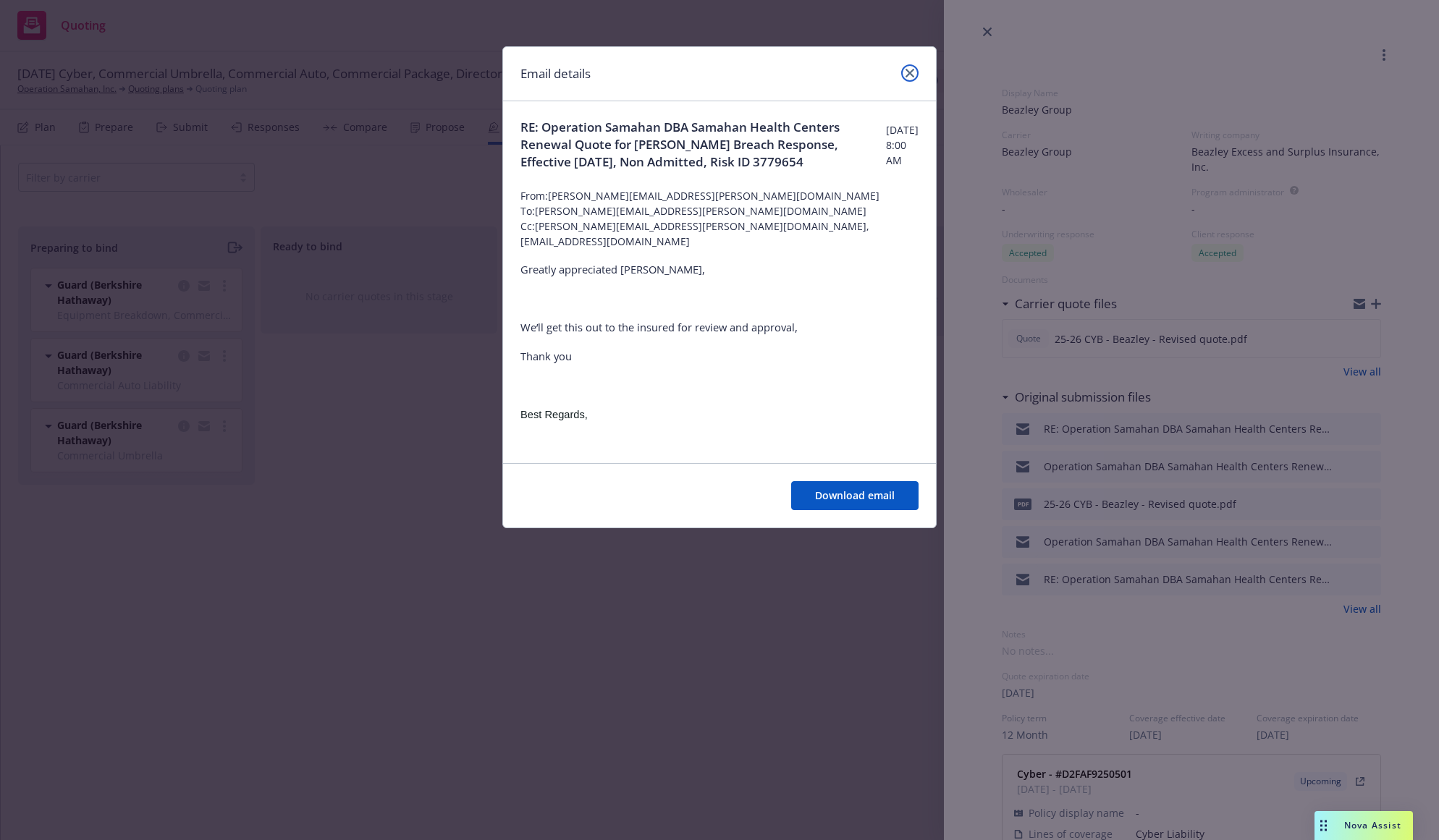
click at [909, 73] on icon "close" at bounding box center [909, 72] width 8 height 8
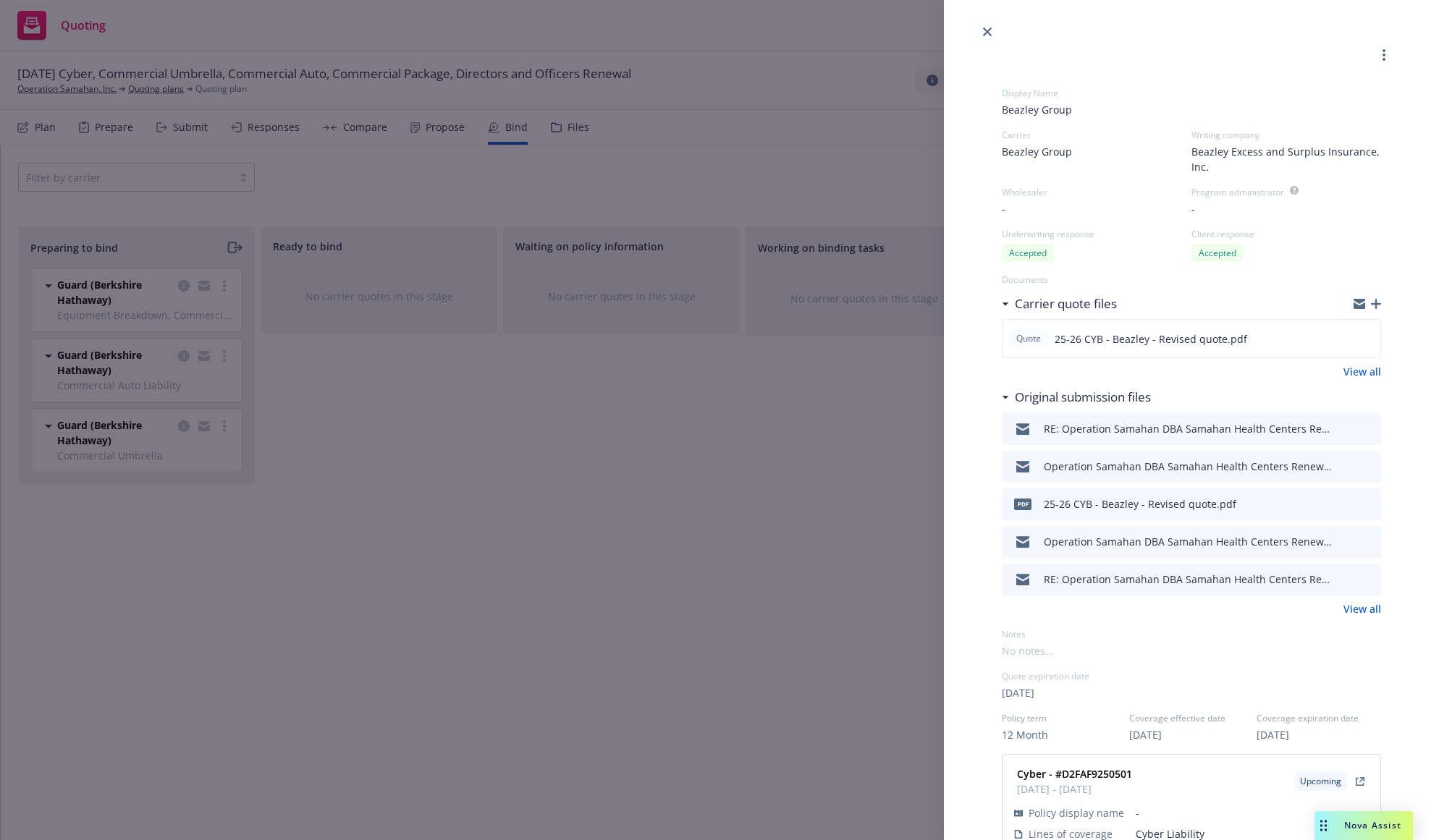
click at [785, 525] on div "Display Name Beazley Group Carrier Beazley Group Writing company Beazley Excess…" at bounding box center [719, 420] width 1439 height 840
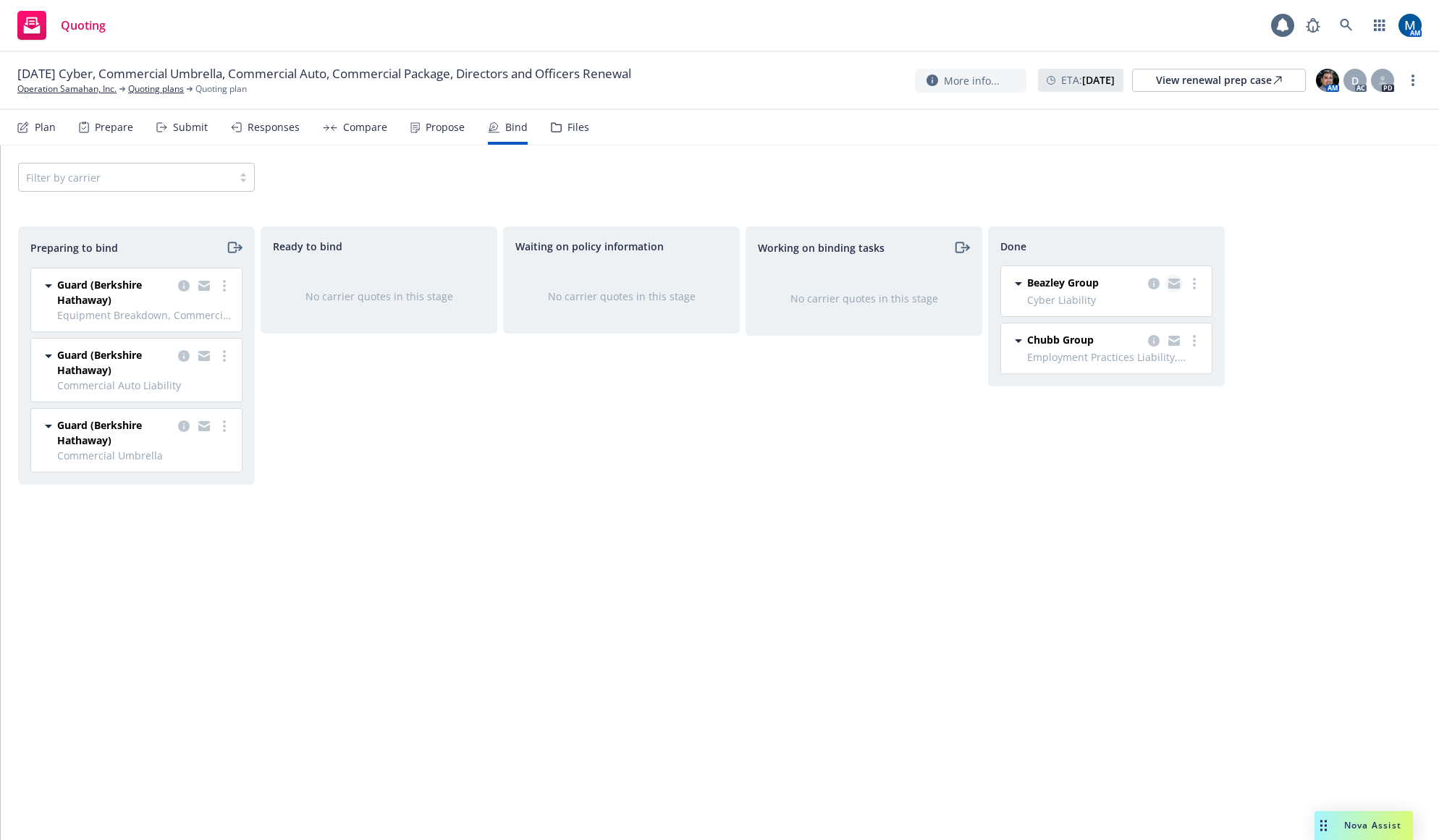
click at [1177, 284] on icon "copy logging email" at bounding box center [1174, 285] width 12 height 6
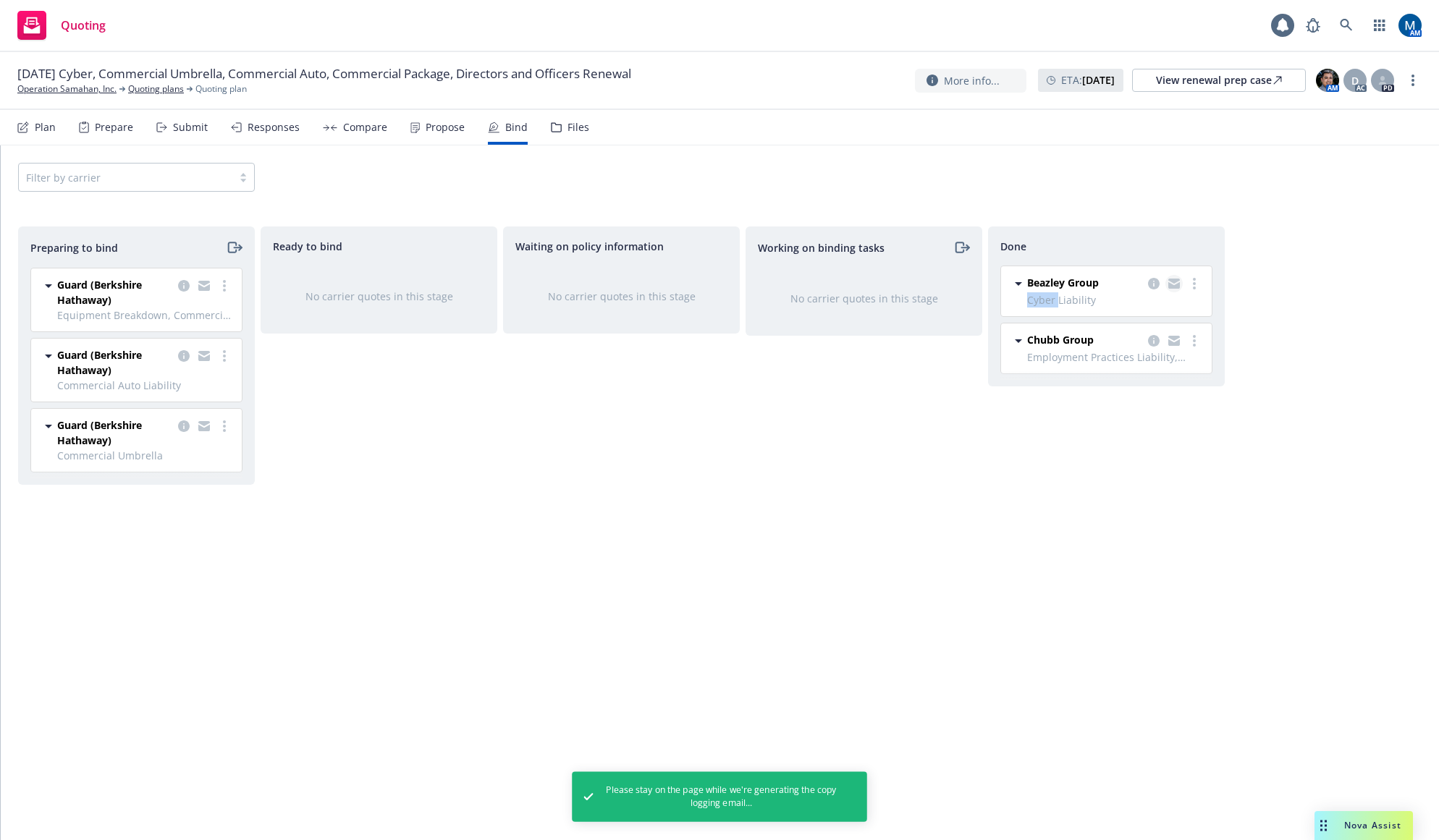
click at [1176, 283] on icon "copy logging email" at bounding box center [1174, 283] width 12 height 10
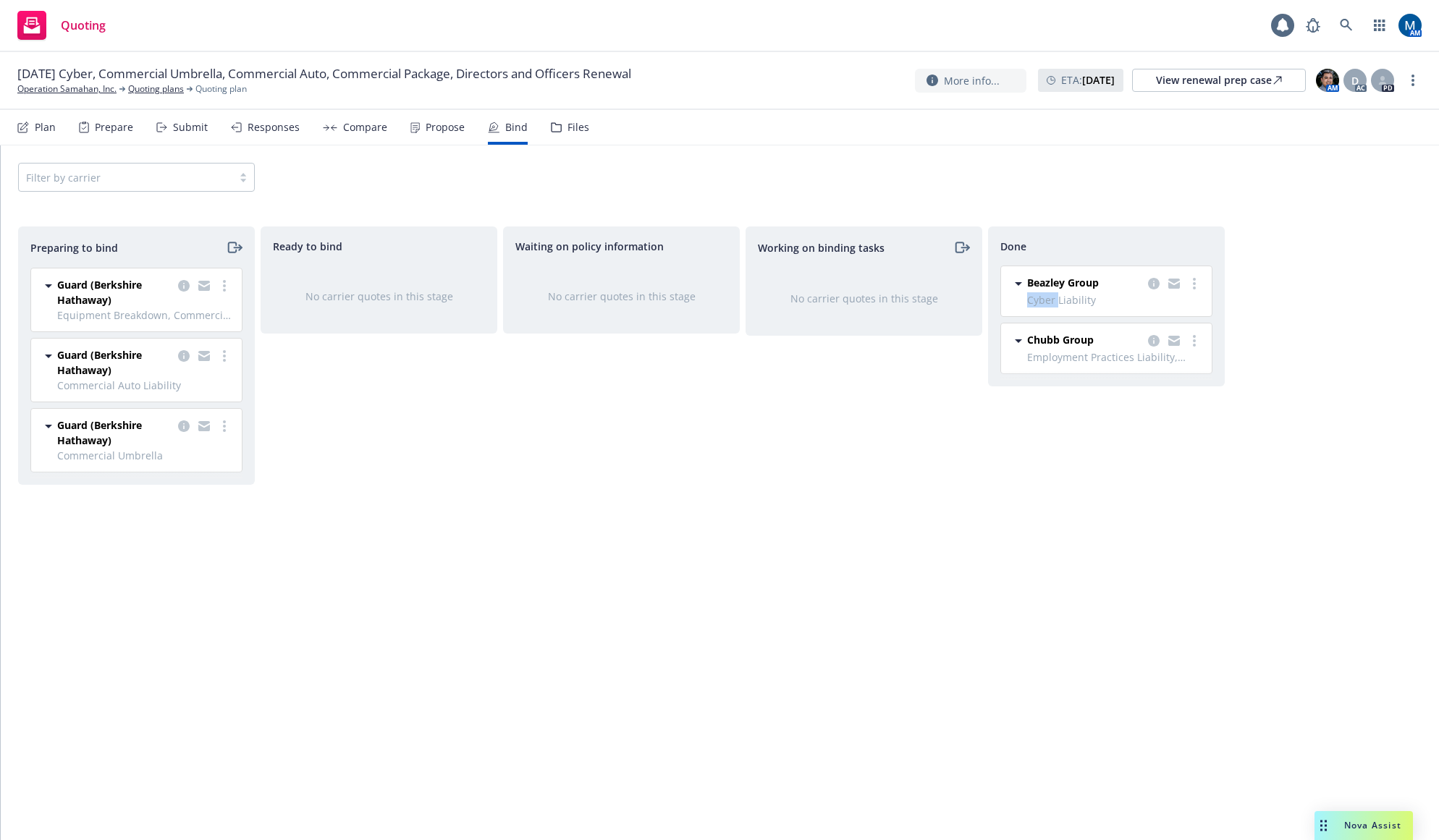
click at [576, 129] on div "Files" at bounding box center [578, 128] width 21 height 12
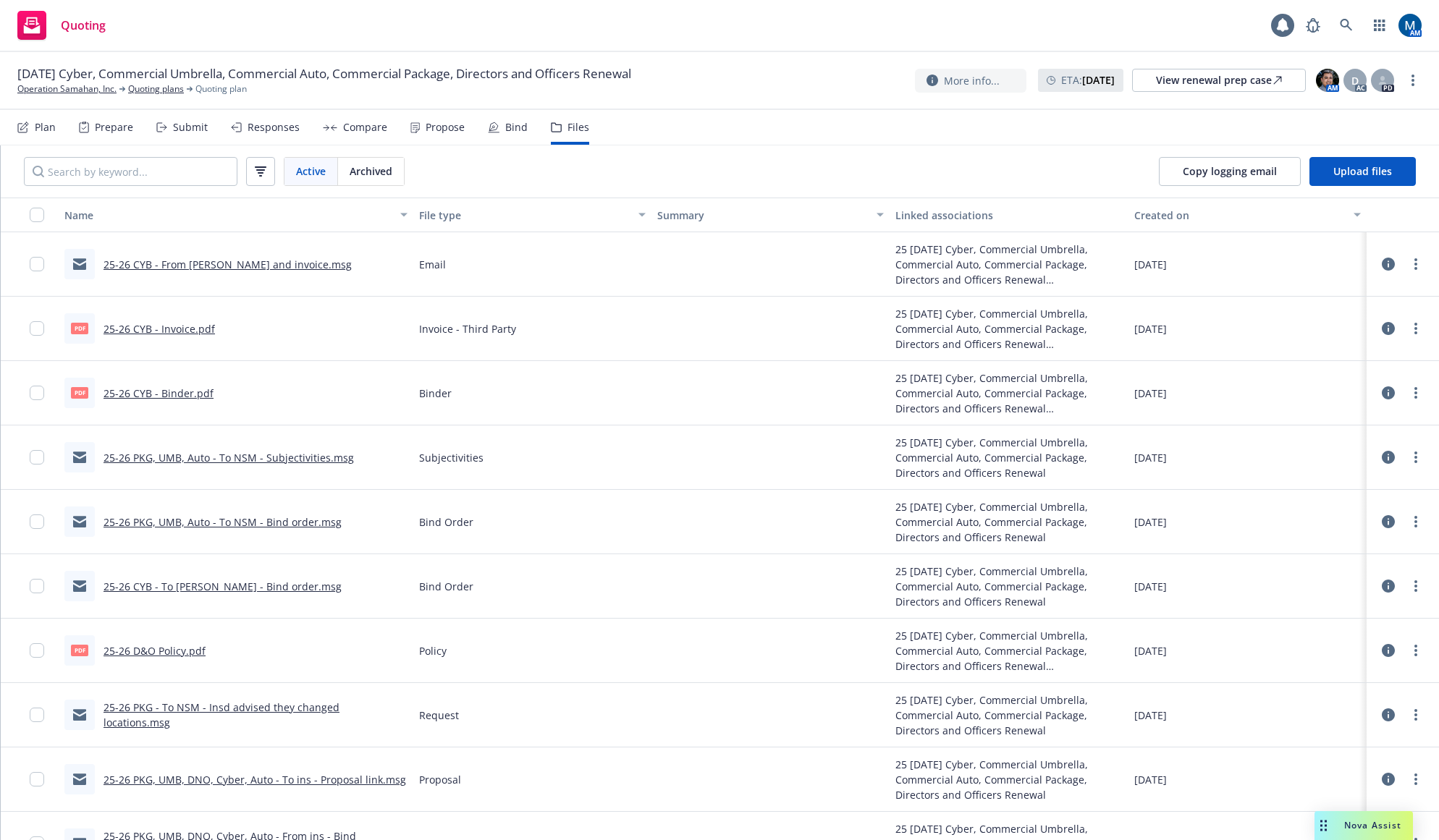
click at [514, 131] on div "Bind" at bounding box center [517, 128] width 22 height 12
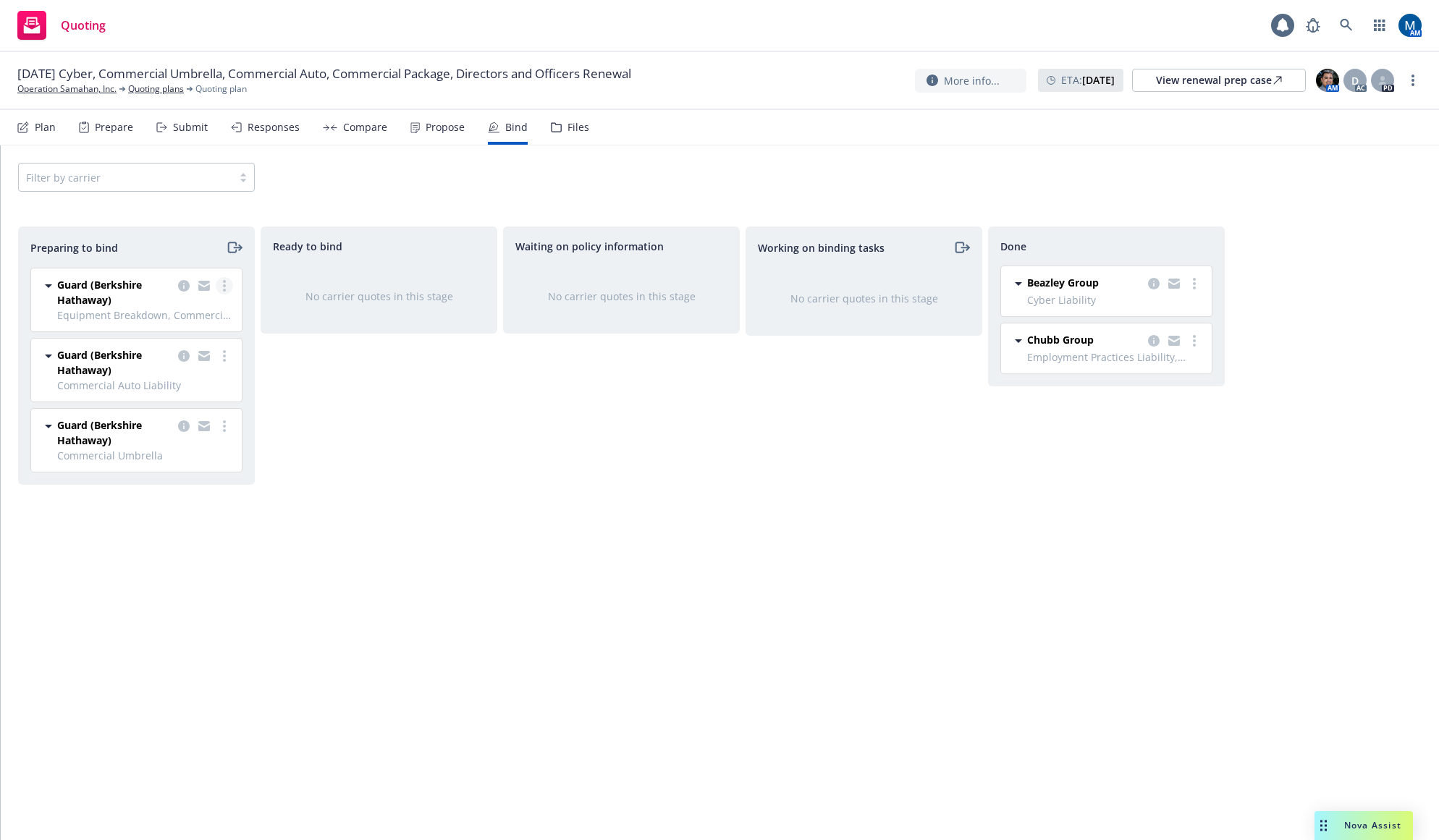
click at [227, 291] on link "more" at bounding box center [224, 286] width 18 height 18
click at [192, 315] on span "Complete preparation" at bounding box center [161, 315] width 141 height 14
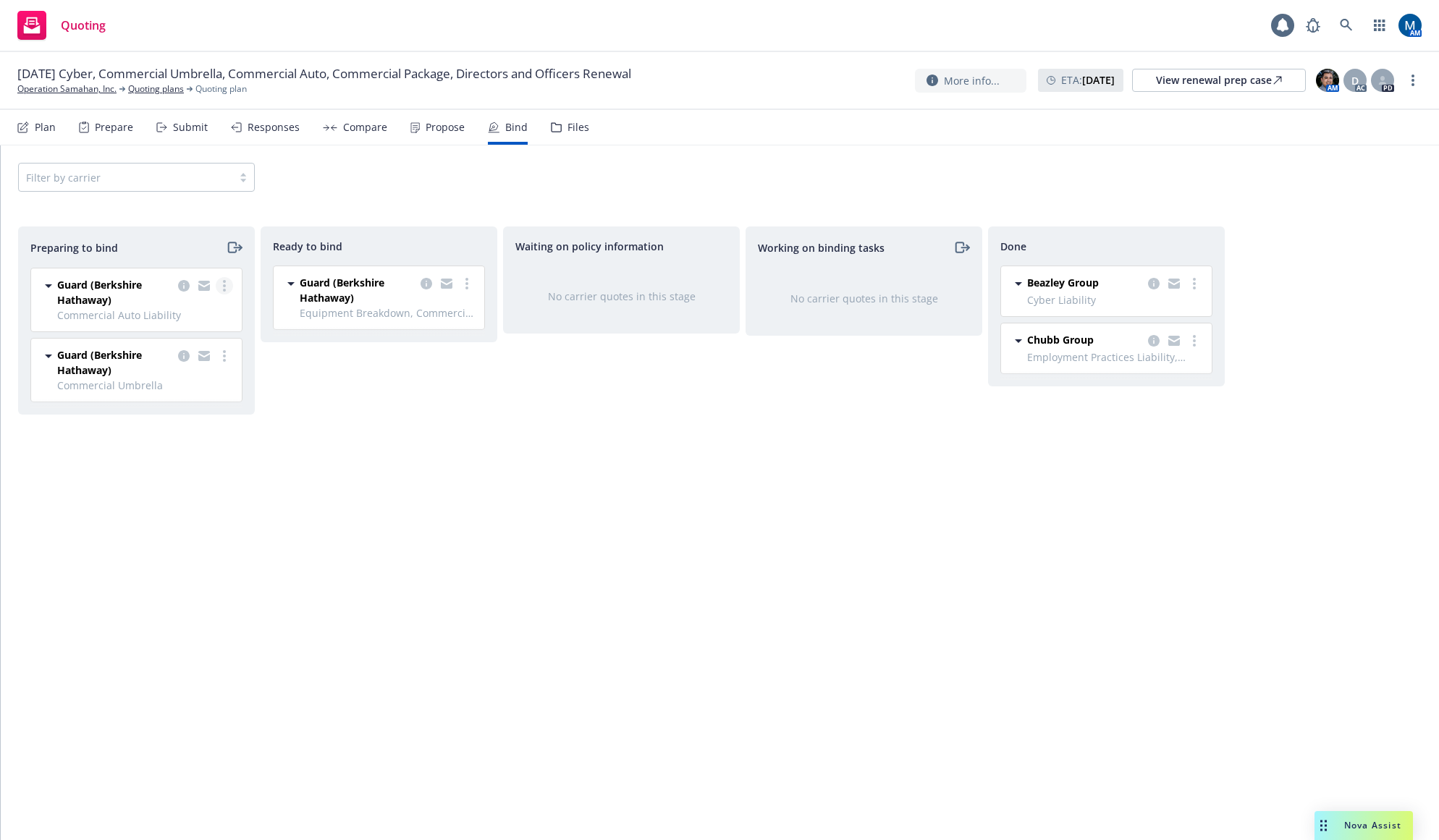
click at [226, 286] on circle "more" at bounding box center [224, 286] width 3 height 3
click at [198, 305] on link "Complete preparation" at bounding box center [161, 315] width 141 height 29
click at [226, 285] on div "Guard (Berkshire Hathaway) Commercial Auto Liability 09/20/2025 - 09/20/2026 Th…" at bounding box center [133, 341] width 229 height 146
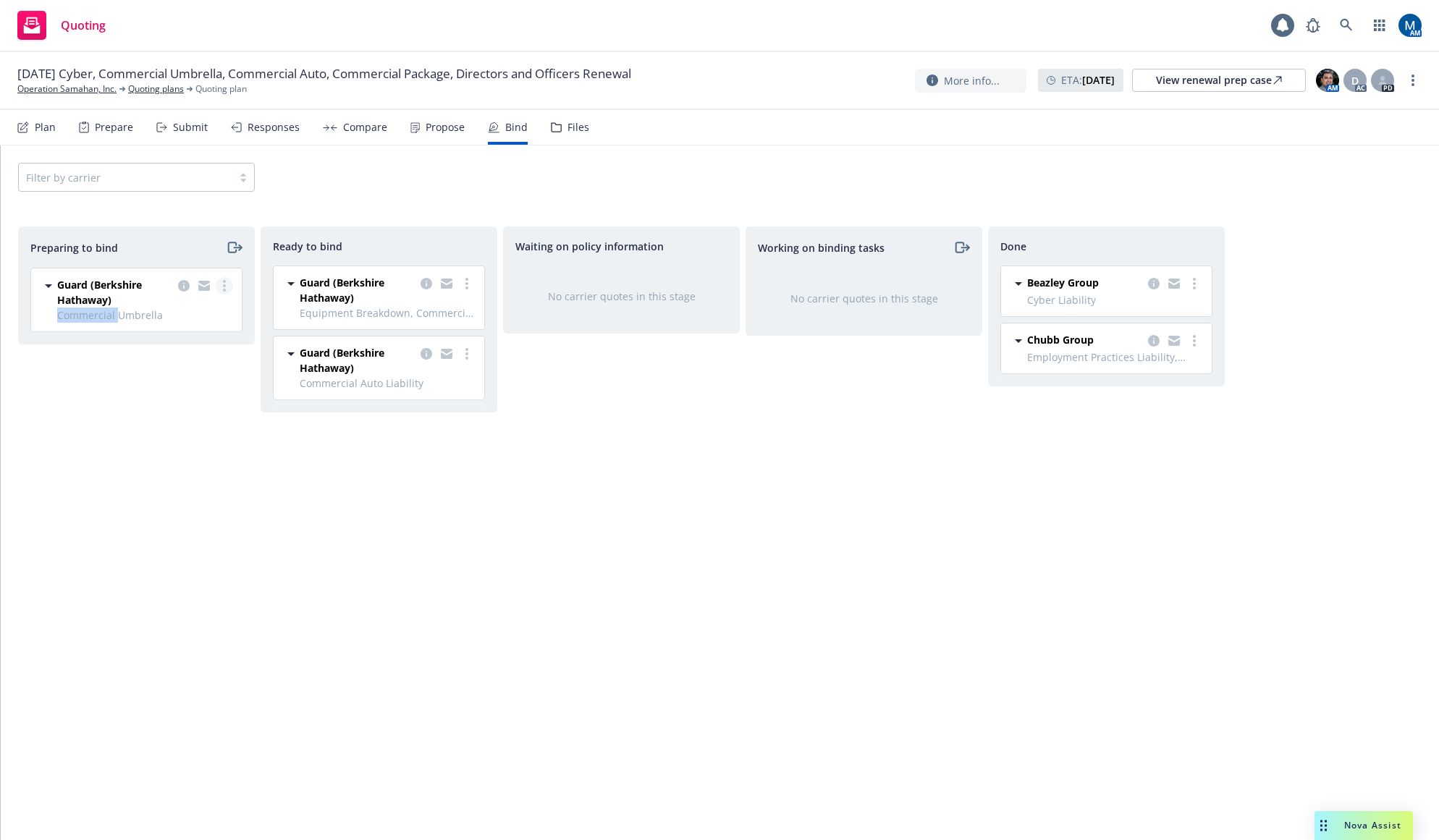
click at [226, 286] on link "more" at bounding box center [224, 286] width 18 height 18
click at [192, 311] on span "Complete preparation" at bounding box center [161, 315] width 141 height 14
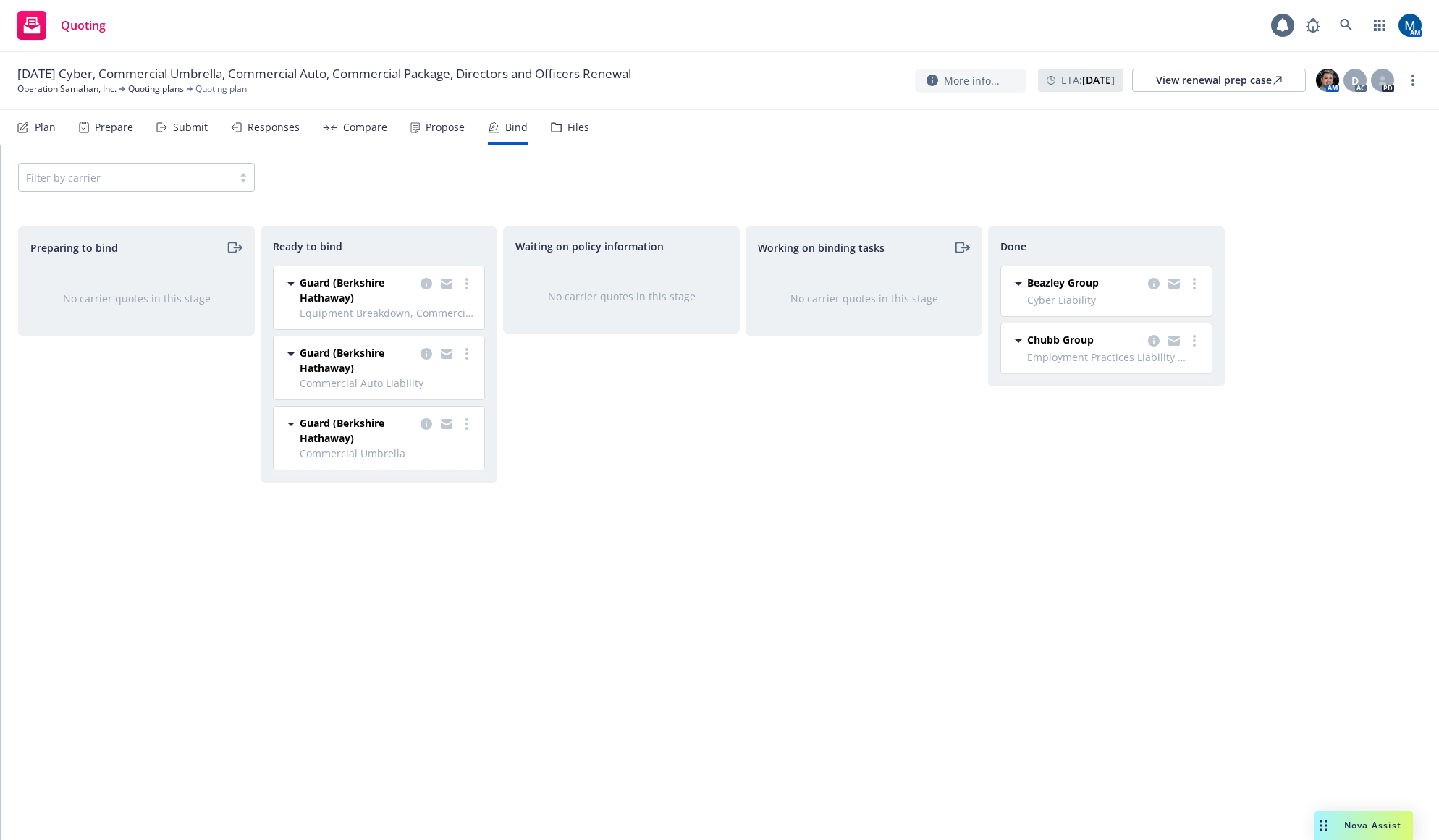
click at [624, 416] on div "Waiting on policy information No carrier quotes in this stage" at bounding box center [621, 517] width 237 height 583
click at [579, 592] on div "Waiting on policy information No carrier quotes in this stage" at bounding box center [621, 517] width 237 height 583
click at [470, 280] on link "more" at bounding box center [467, 284] width 18 height 18
click at [417, 311] on span "Log bind order" at bounding box center [396, 312] width 106 height 14
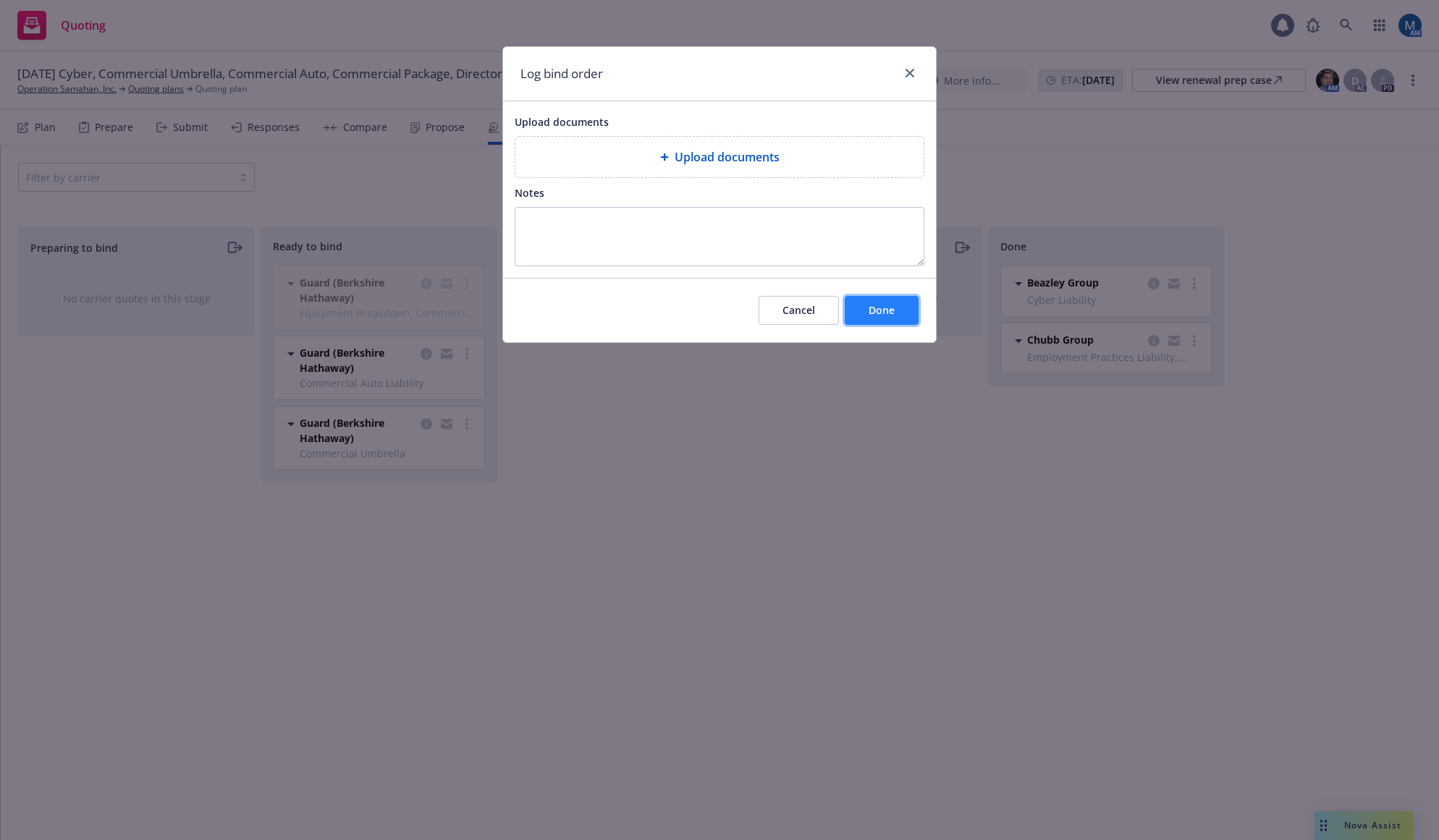
click at [881, 310] on span "Done" at bounding box center [882, 310] width 26 height 14
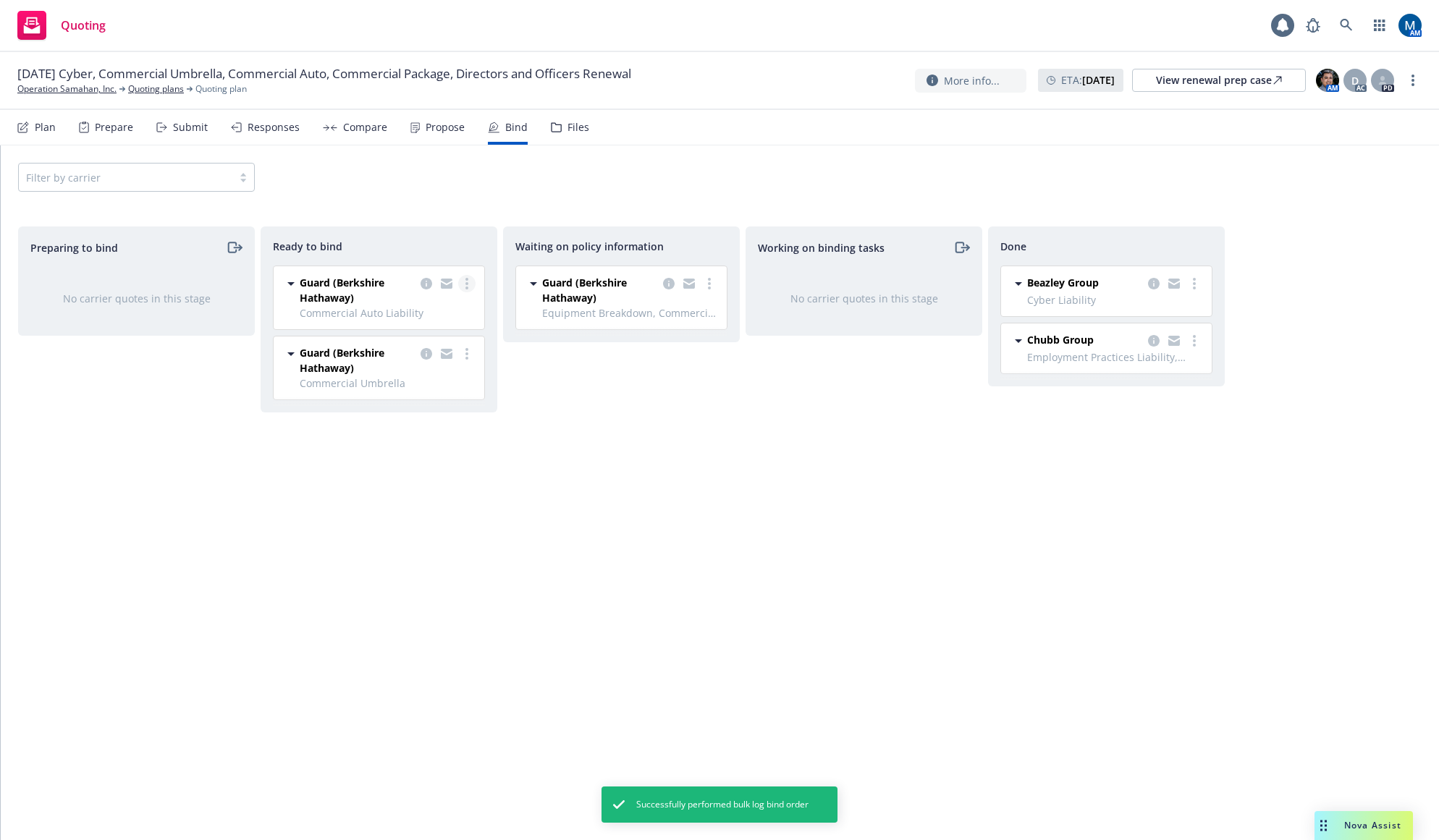
click at [464, 286] on link "more" at bounding box center [467, 284] width 18 height 18
click at [432, 310] on span "Log bind order" at bounding box center [396, 312] width 106 height 14
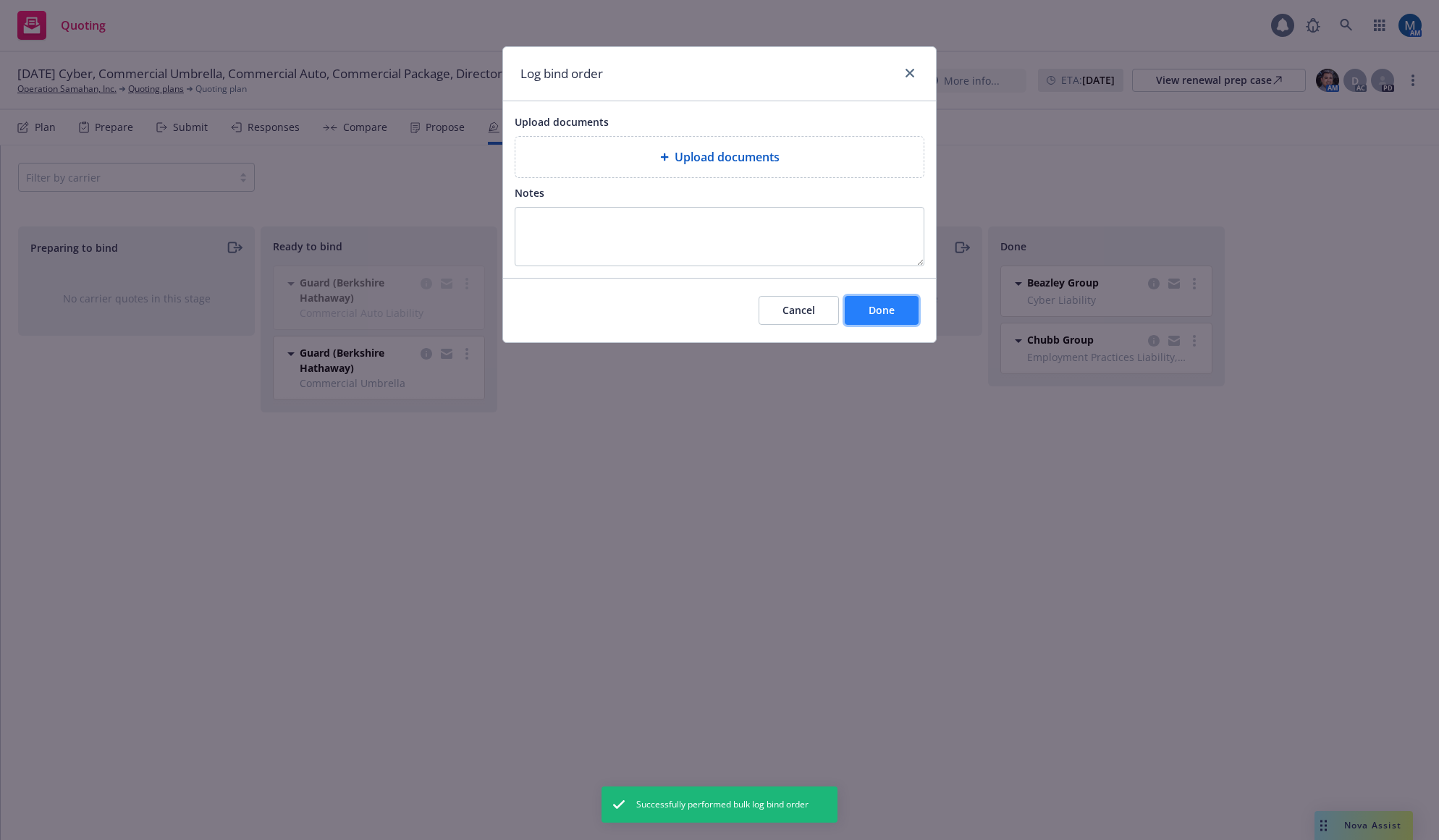
click at [891, 319] on button "Done" at bounding box center [882, 310] width 74 height 29
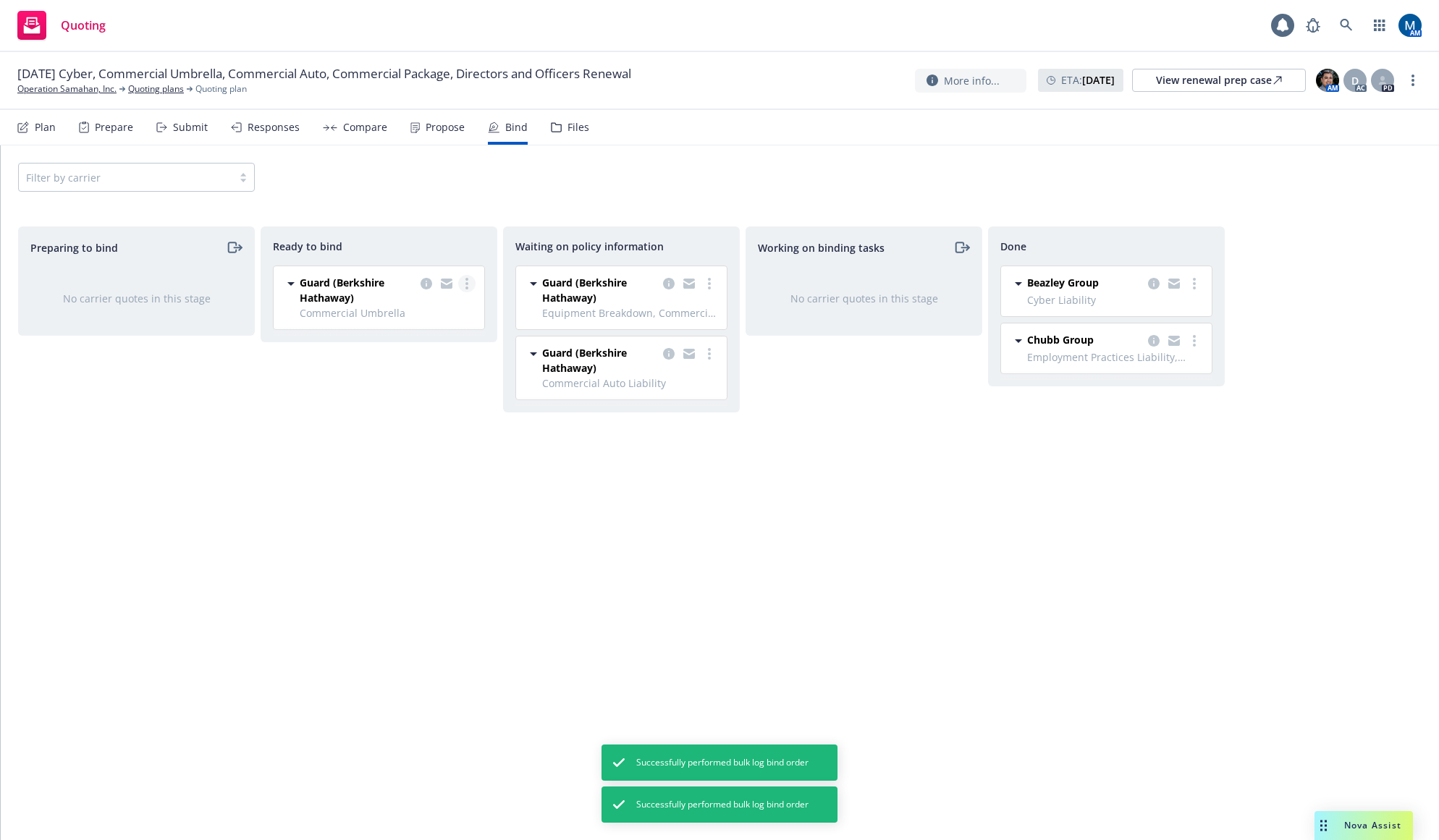
click at [473, 284] on link "more" at bounding box center [467, 284] width 18 height 18
click at [401, 308] on span "Log bind order" at bounding box center [396, 313] width 106 height 14
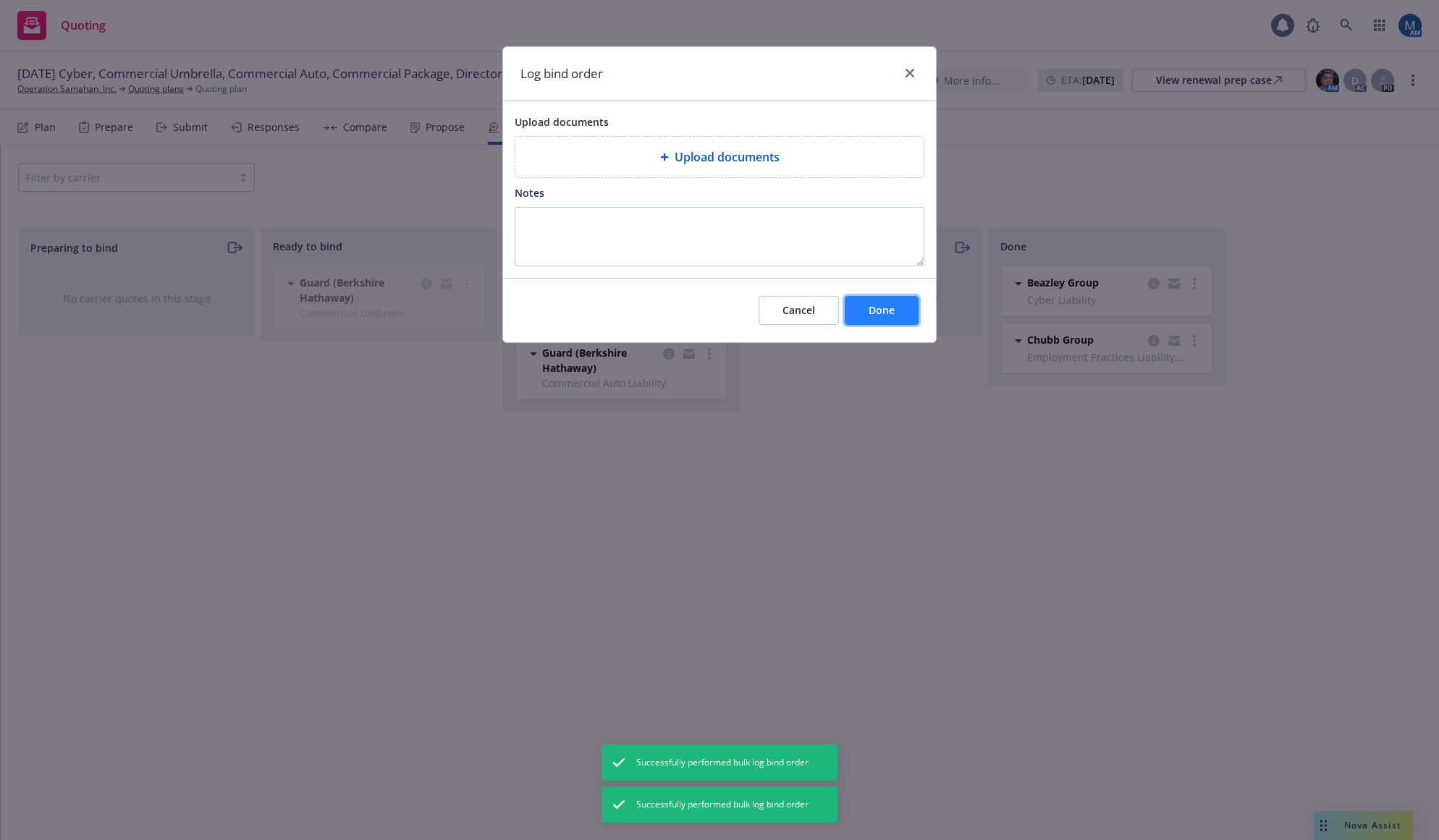
click at [896, 309] on button "Done" at bounding box center [882, 310] width 74 height 29
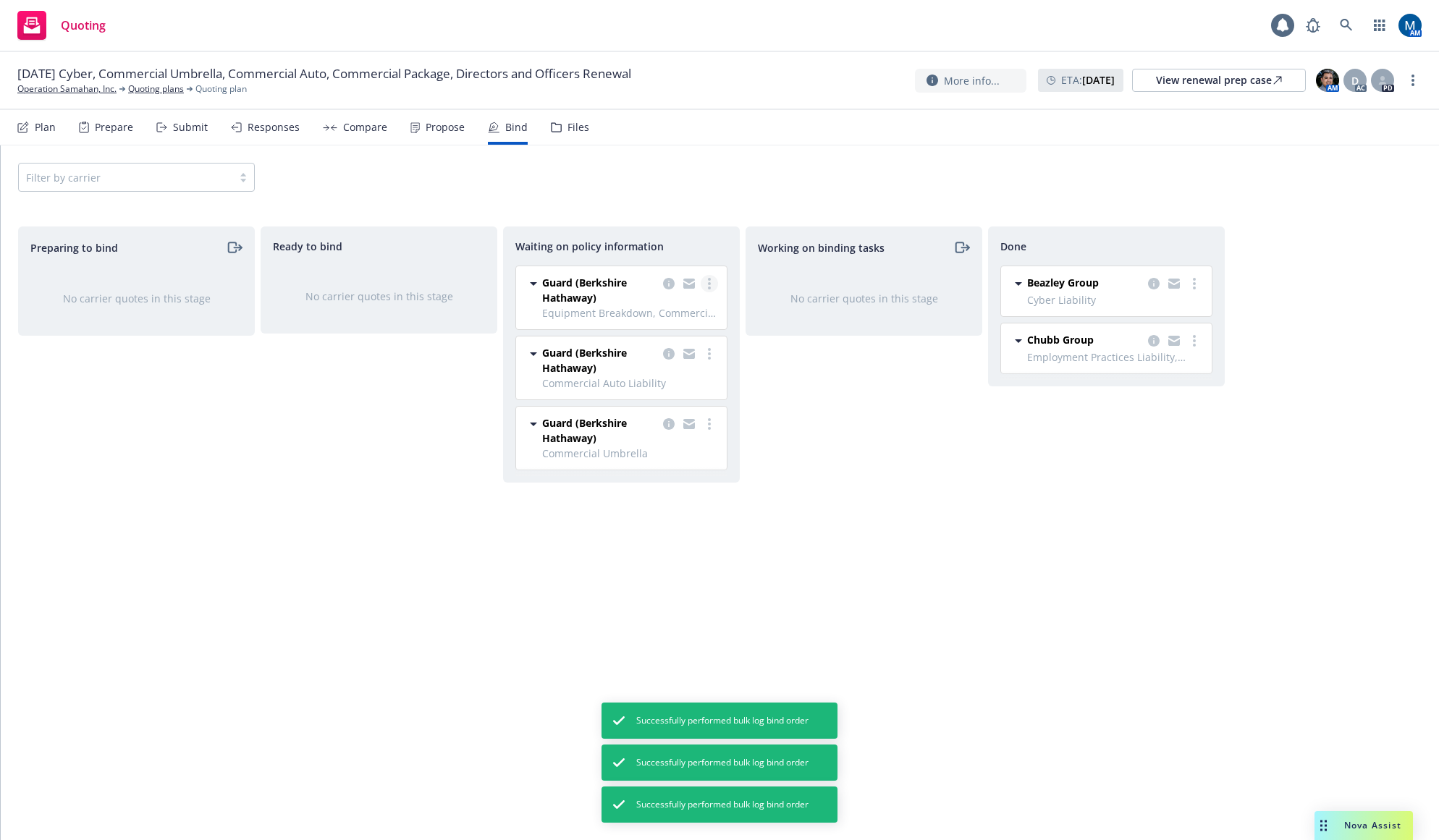
click at [711, 279] on link "more" at bounding box center [709, 284] width 18 height 18
click at [666, 311] on span "Create policies" at bounding box center [639, 312] width 106 height 14
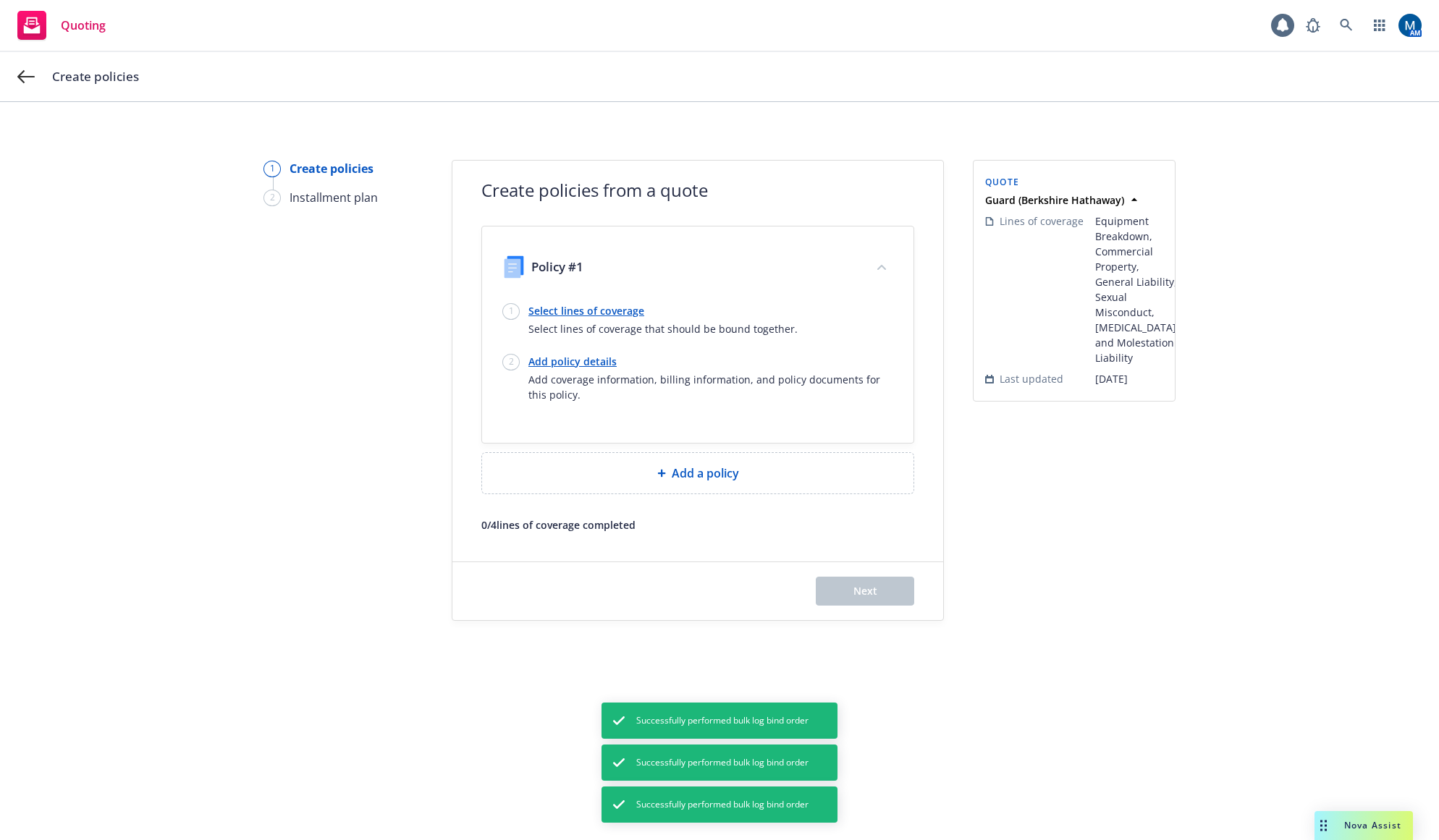
click at [605, 314] on link "Select lines of coverage" at bounding box center [663, 310] width 269 height 15
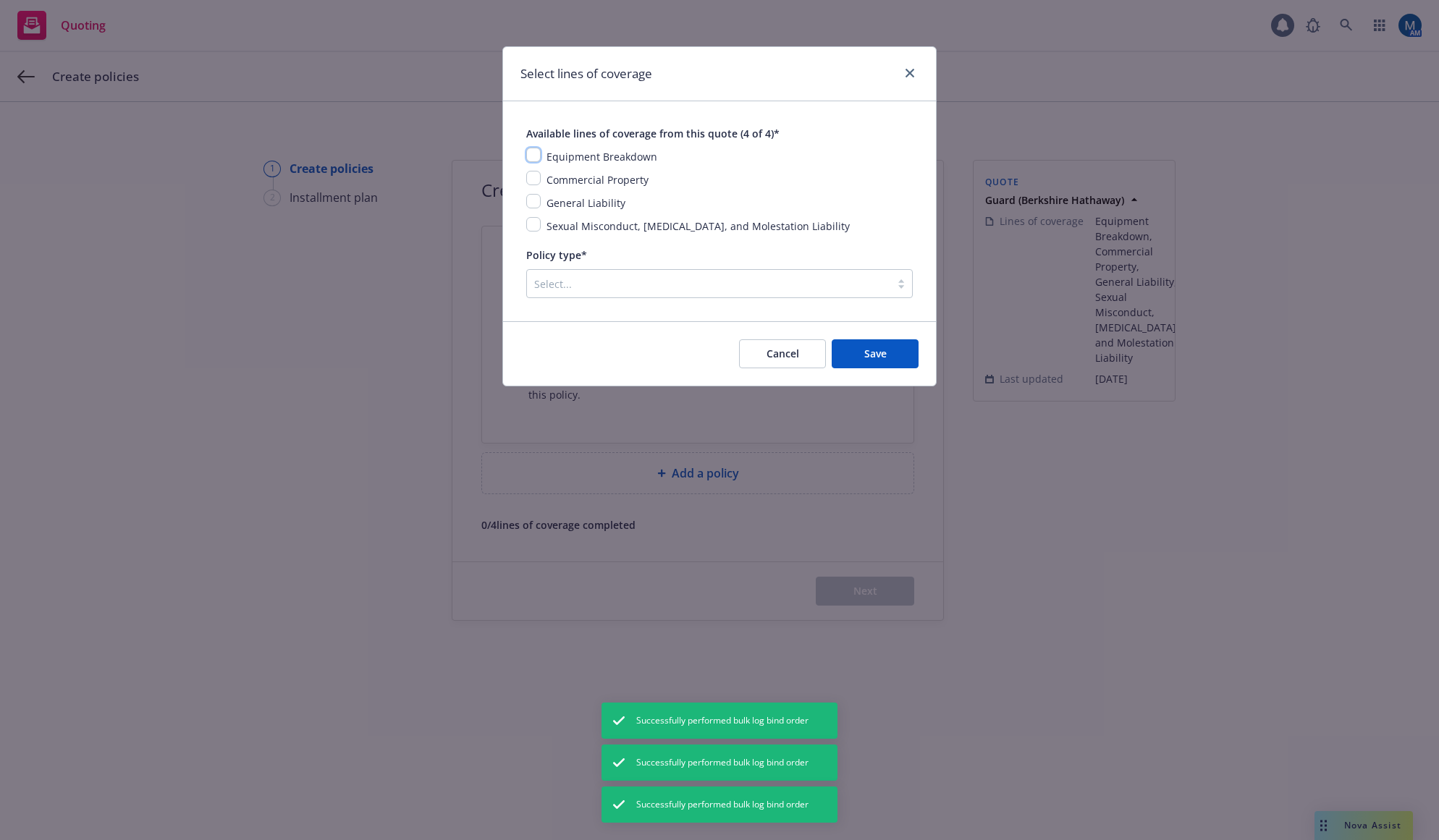
click at [540, 158] on input "checkbox" at bounding box center [533, 155] width 15 height 15
checkbox input "true"
click at [540, 177] on input "checkbox" at bounding box center [533, 178] width 15 height 15
checkbox input "true"
click at [535, 204] on input "checkbox" at bounding box center [533, 201] width 15 height 15
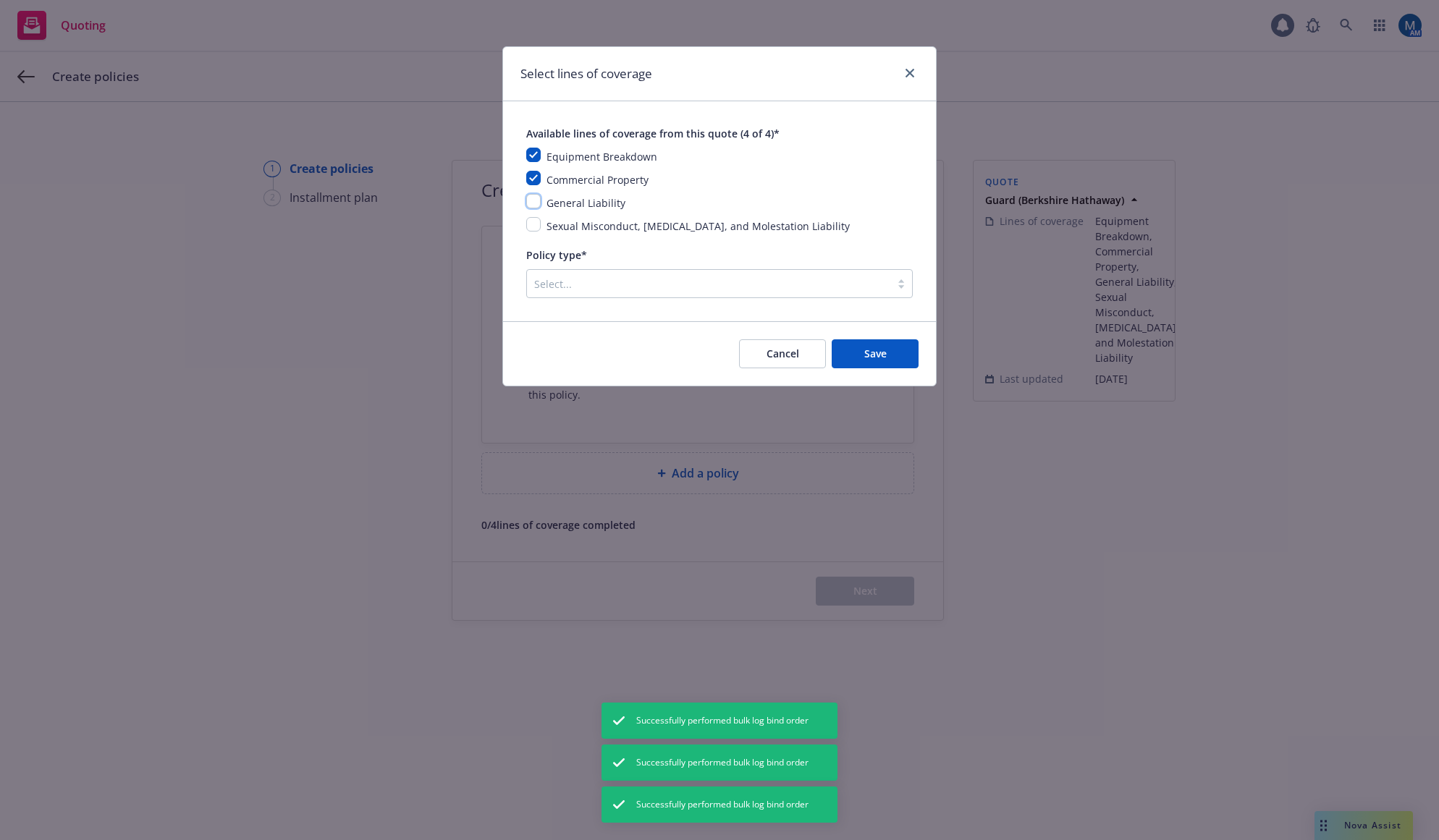
checkbox input "true"
click at [535, 225] on input "checkbox" at bounding box center [533, 225] width 15 height 15
checkbox input "true"
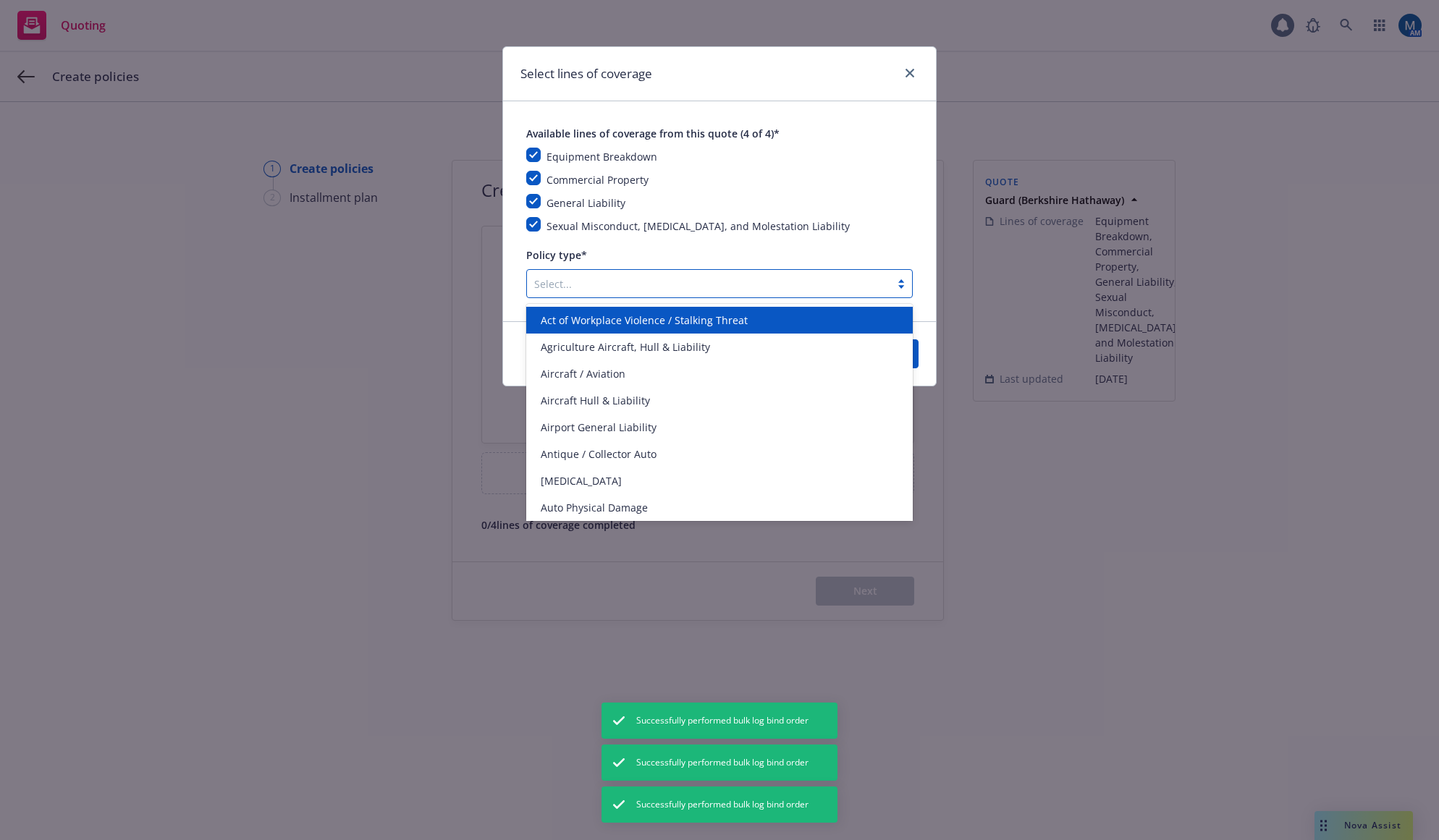
click at [569, 278] on div at bounding box center [708, 284] width 348 height 18
type input "pack"
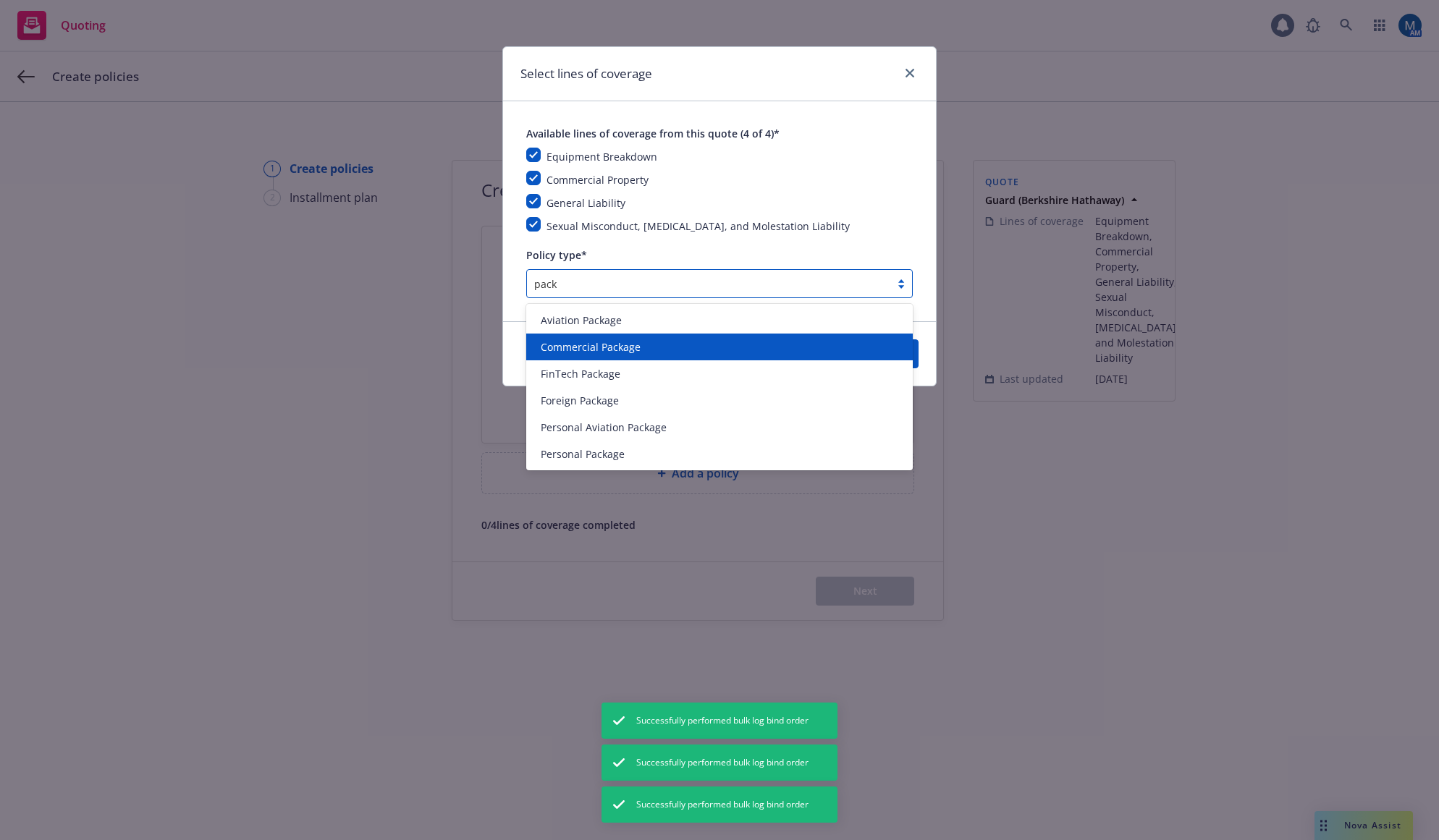
click at [592, 346] on span "Commercial Package" at bounding box center [591, 347] width 100 height 15
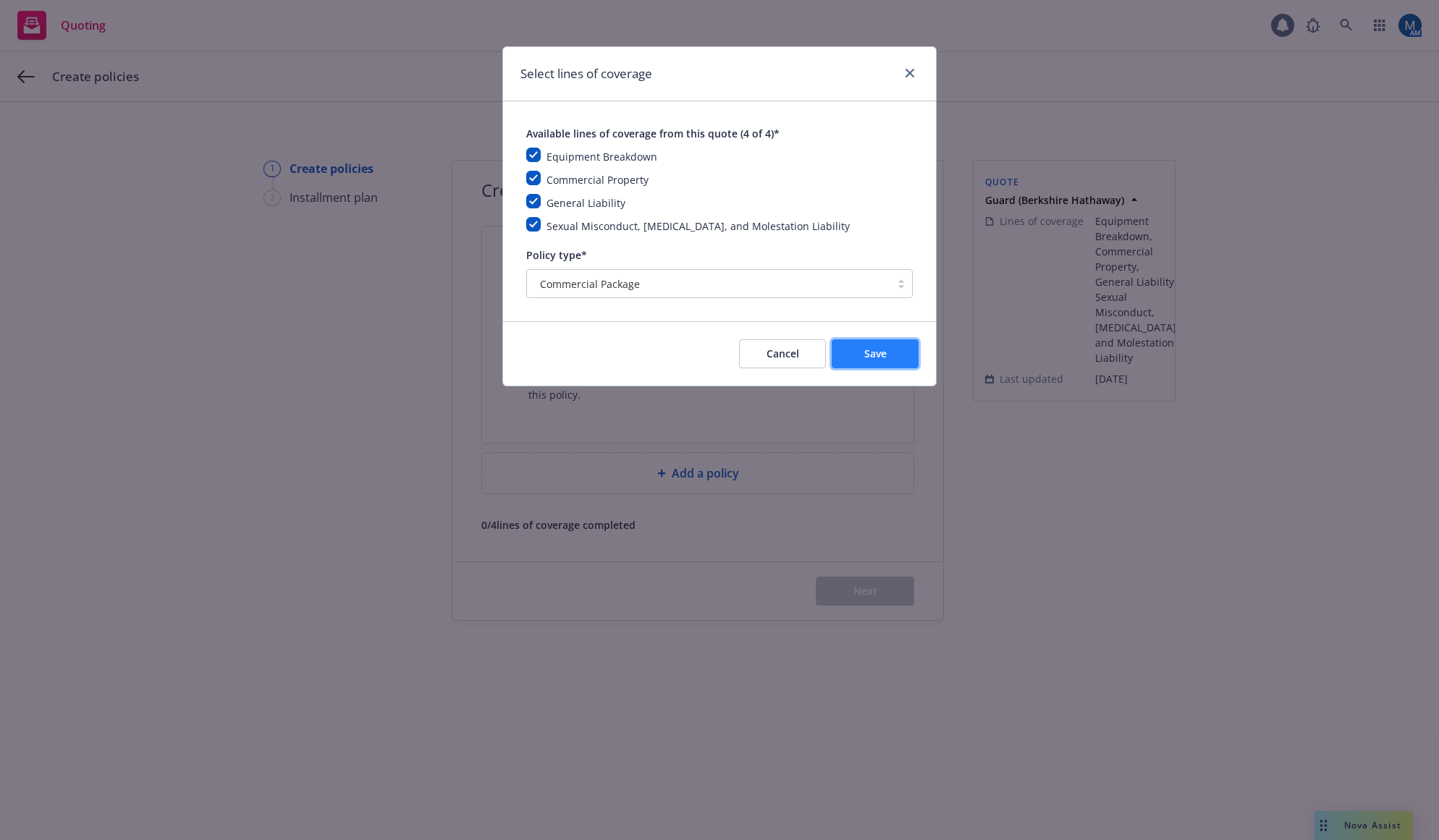
click at [887, 354] on button "Save" at bounding box center [875, 353] width 87 height 29
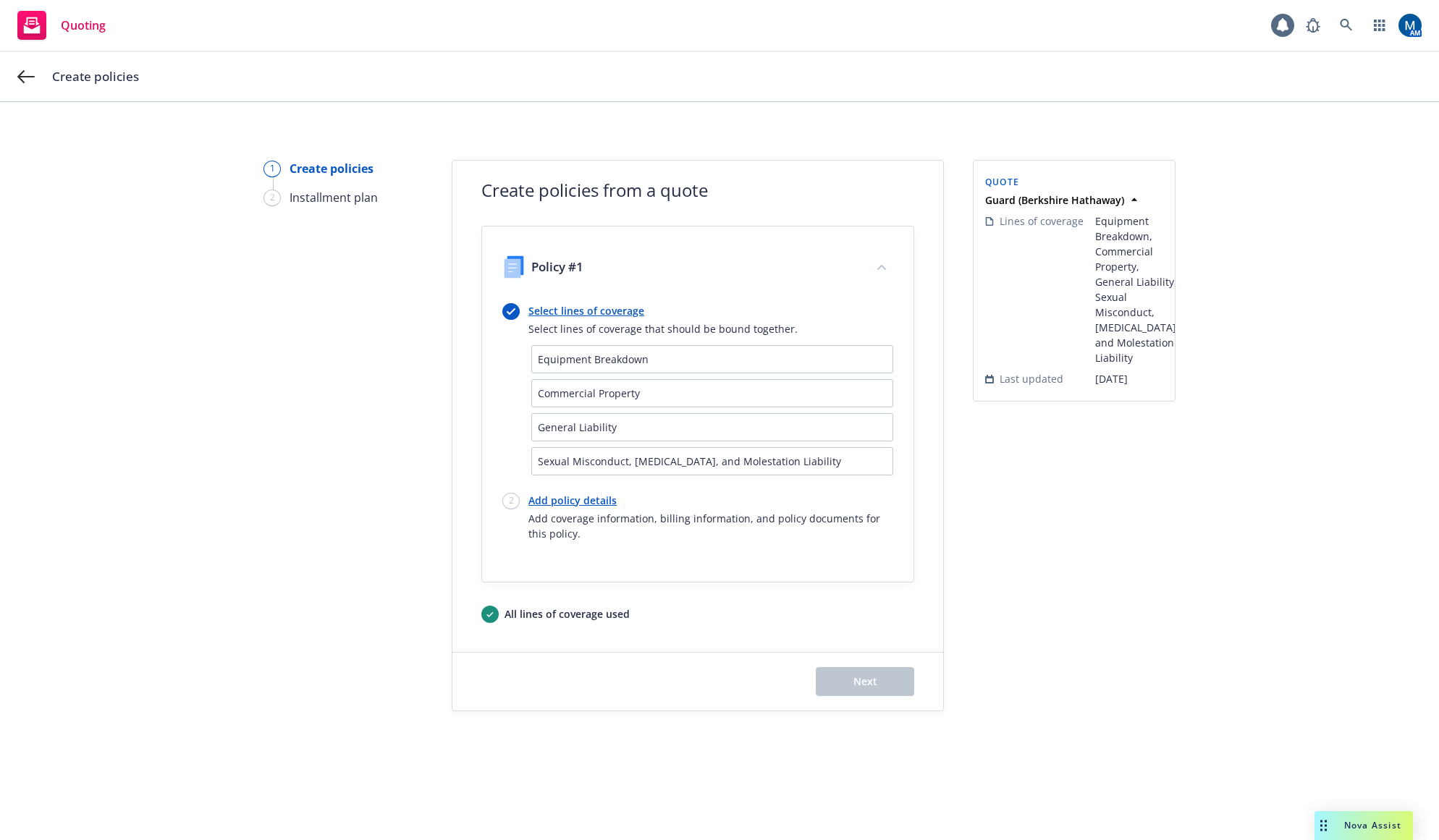
click at [542, 499] on link "Add policy details" at bounding box center [711, 500] width 365 height 15
select select "12"
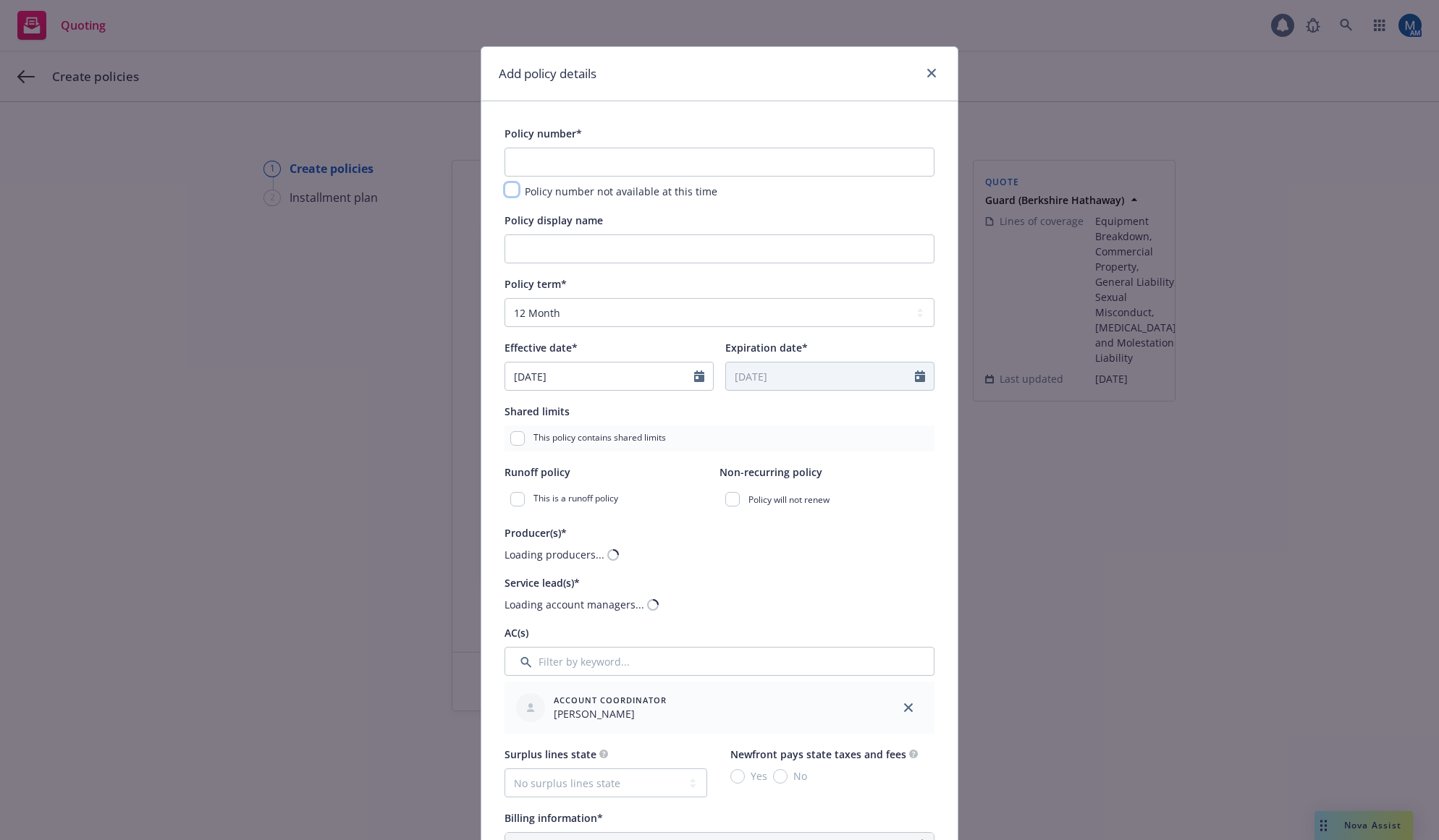
click at [508, 194] on input "checkbox" at bounding box center [512, 189] width 15 height 15
checkbox input "true"
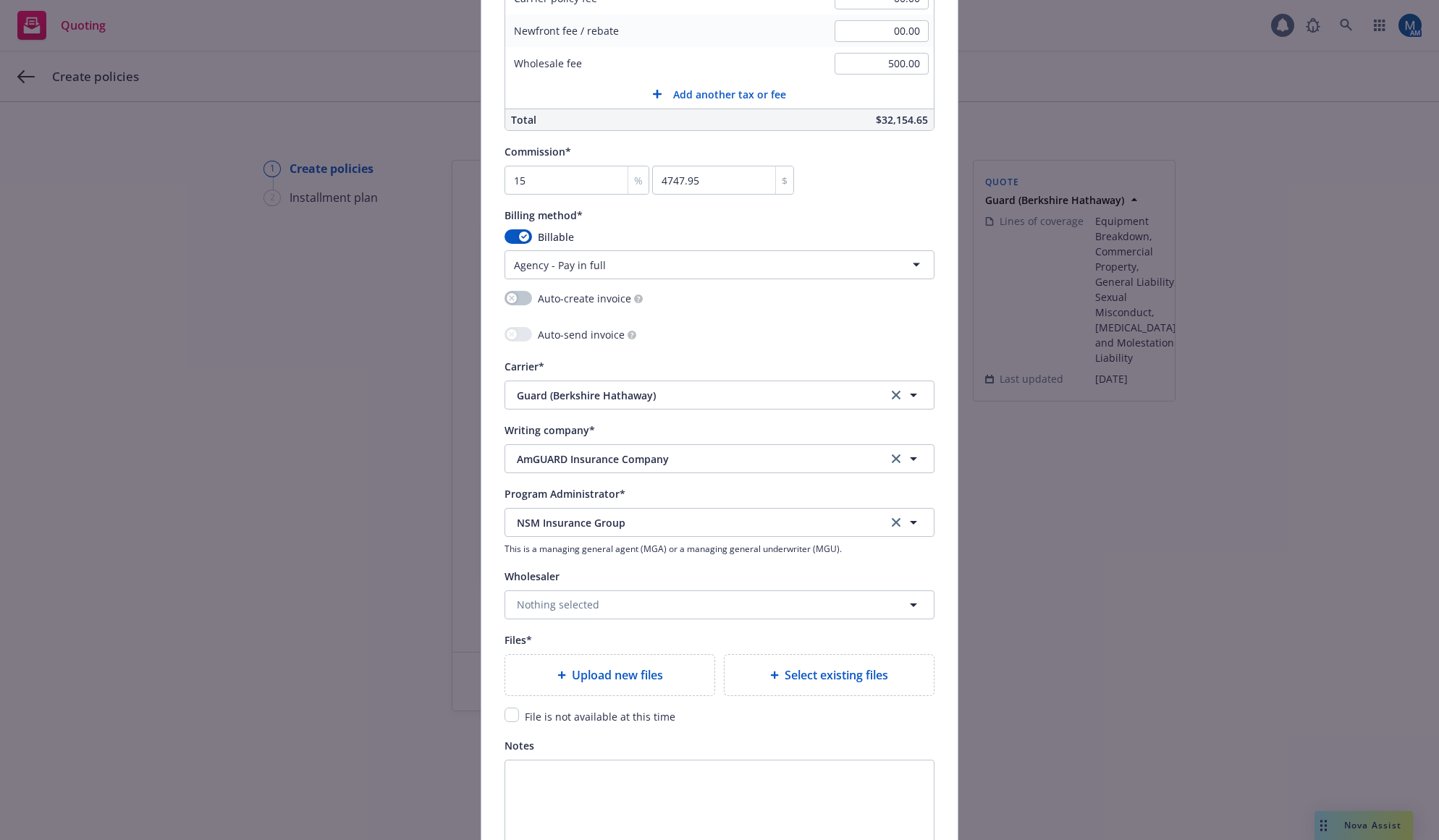
scroll to position [1158, 0]
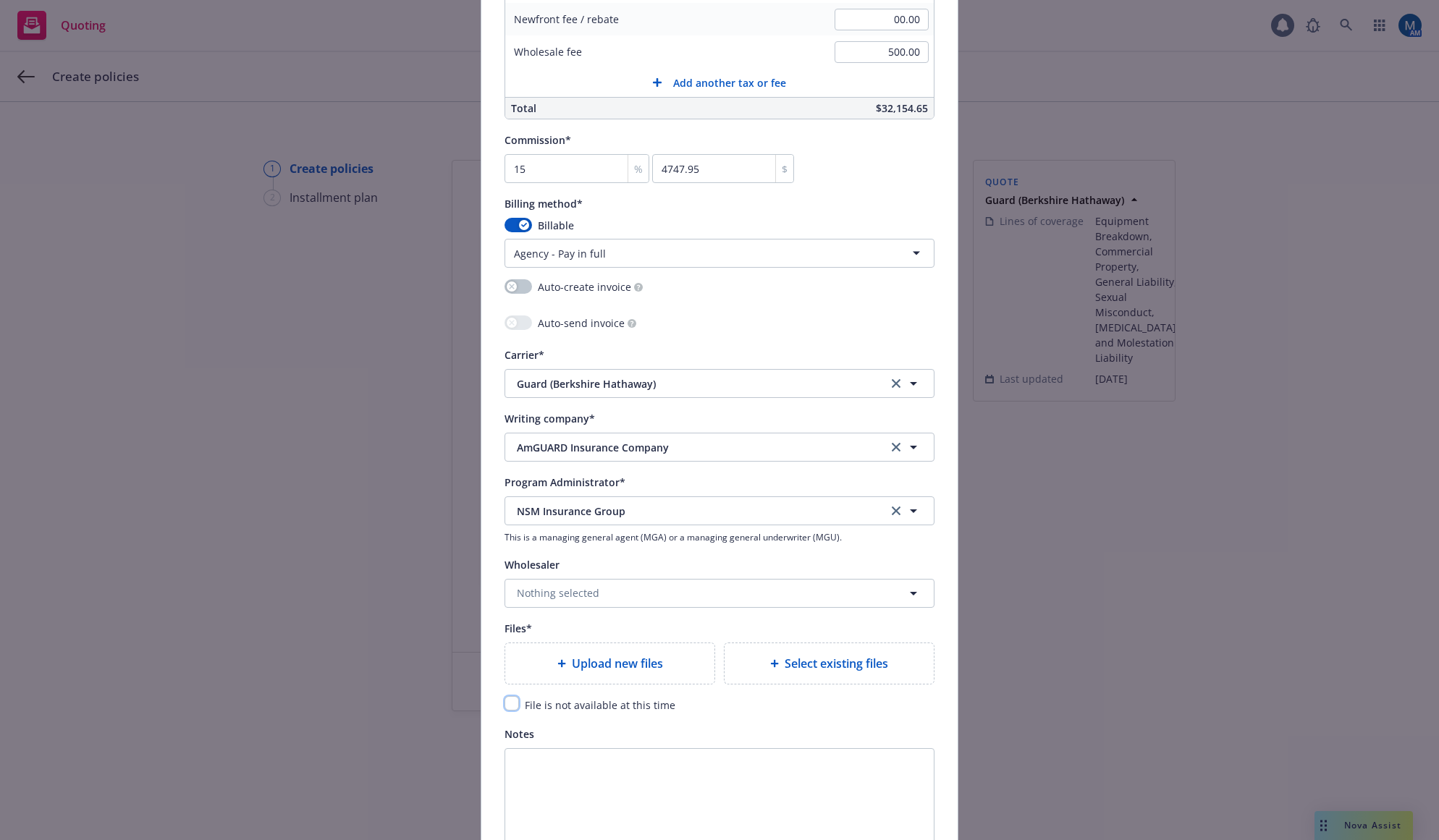
click at [507, 709] on input "checkbox" at bounding box center [512, 703] width 15 height 15
checkbox input "true"
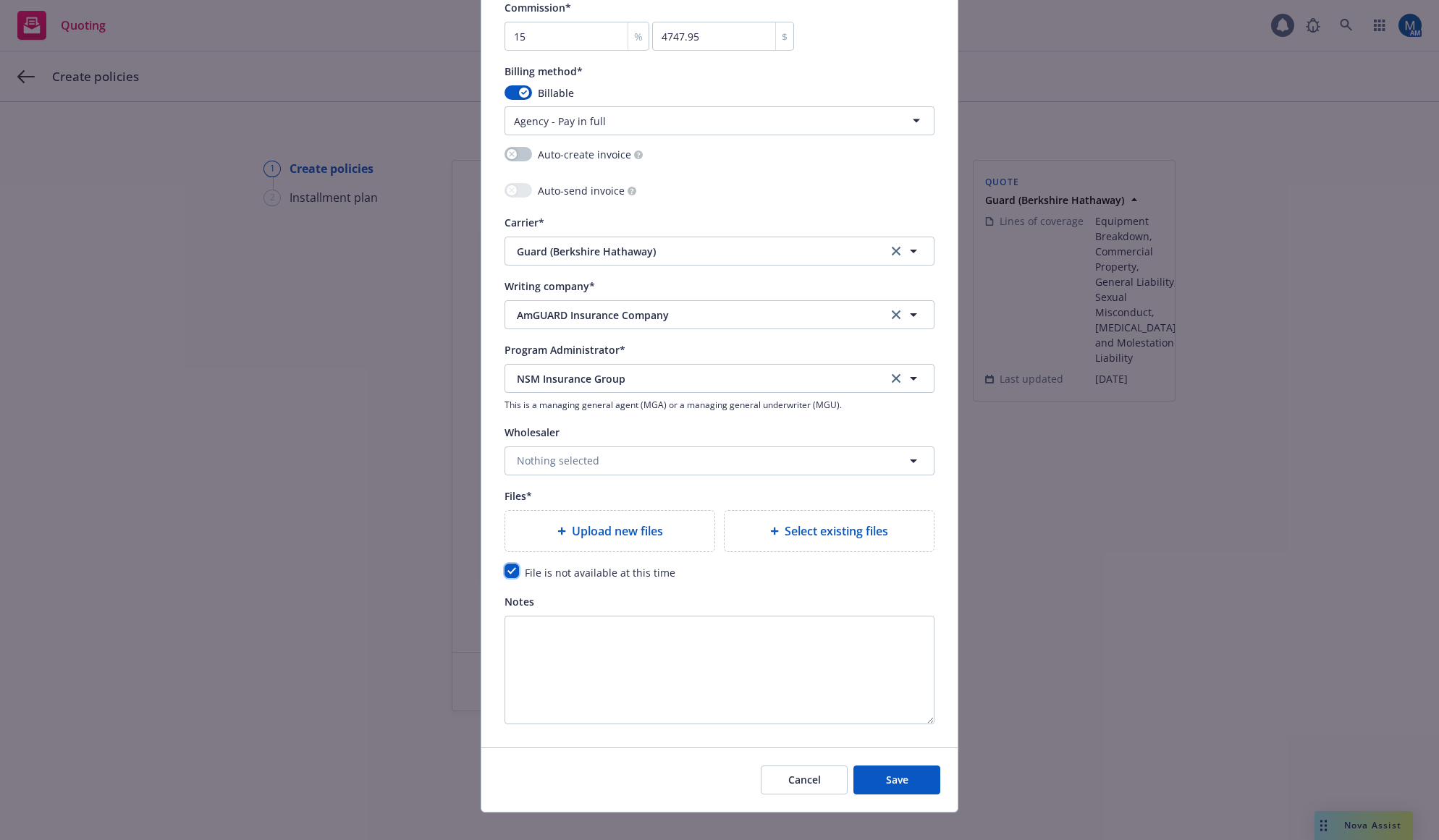
scroll to position [1309, 0]
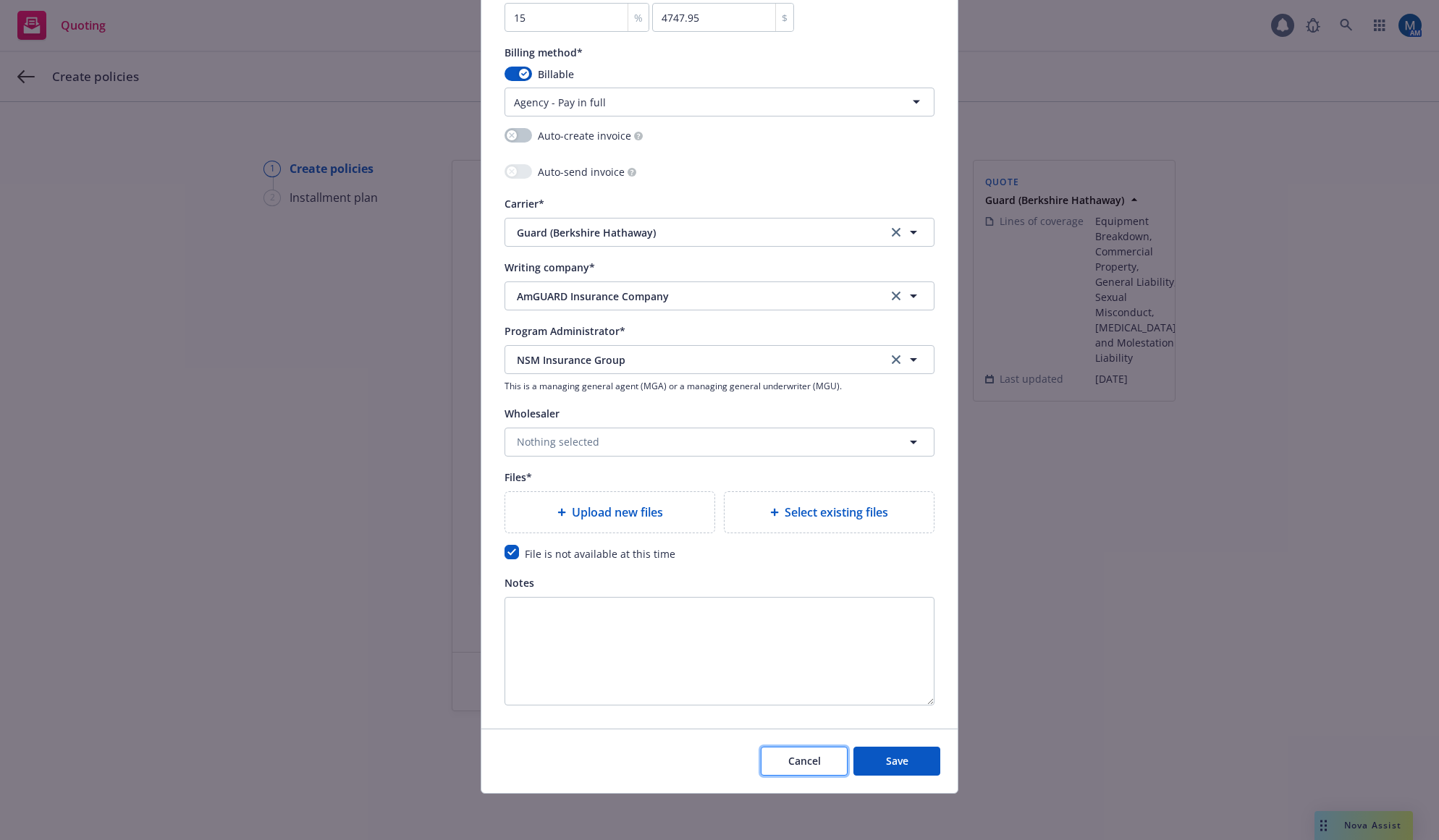
click at [778, 765] on button "Cancel" at bounding box center [804, 761] width 87 height 29
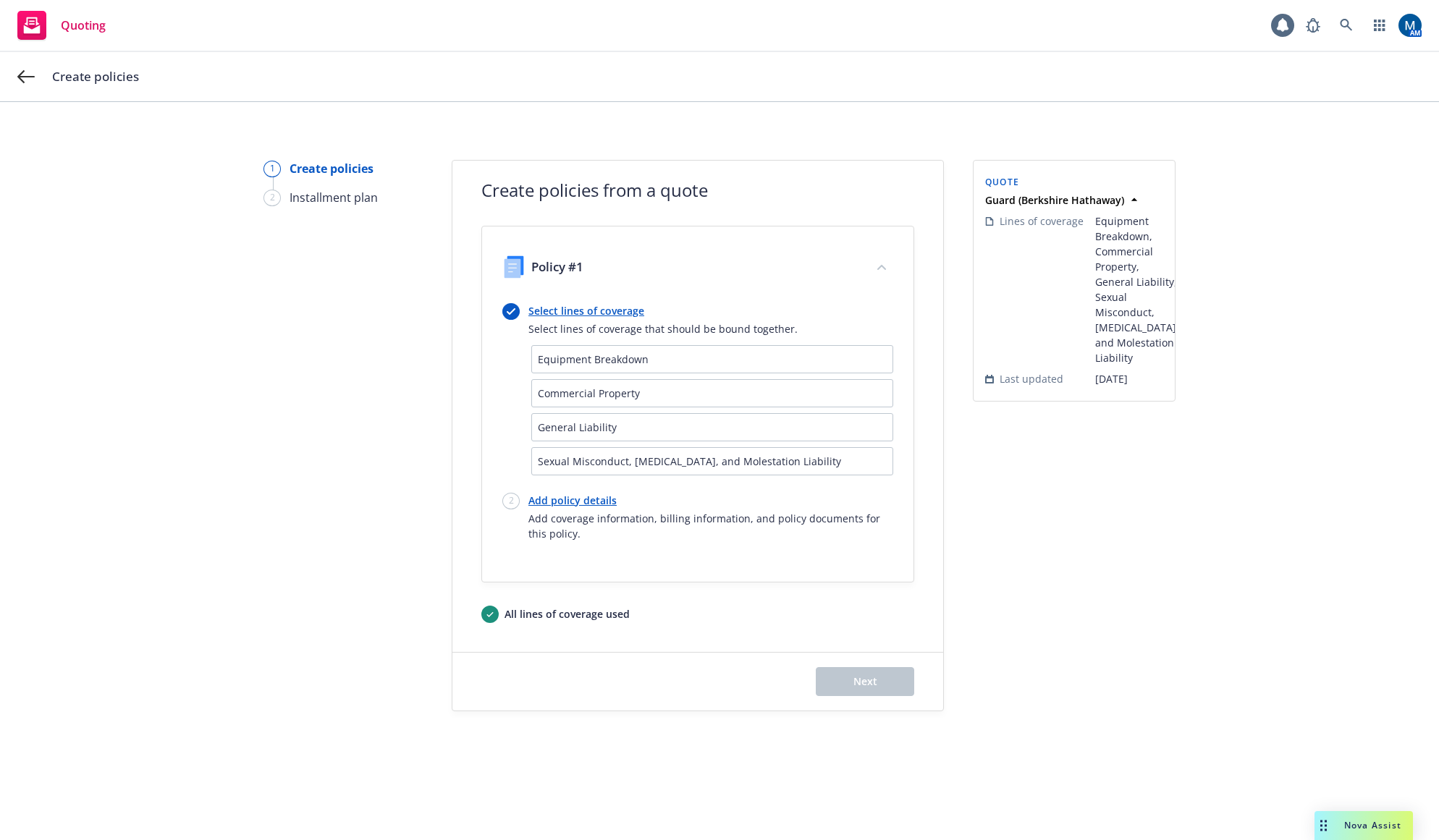
click at [583, 313] on link "Select lines of coverage" at bounding box center [663, 310] width 269 height 15
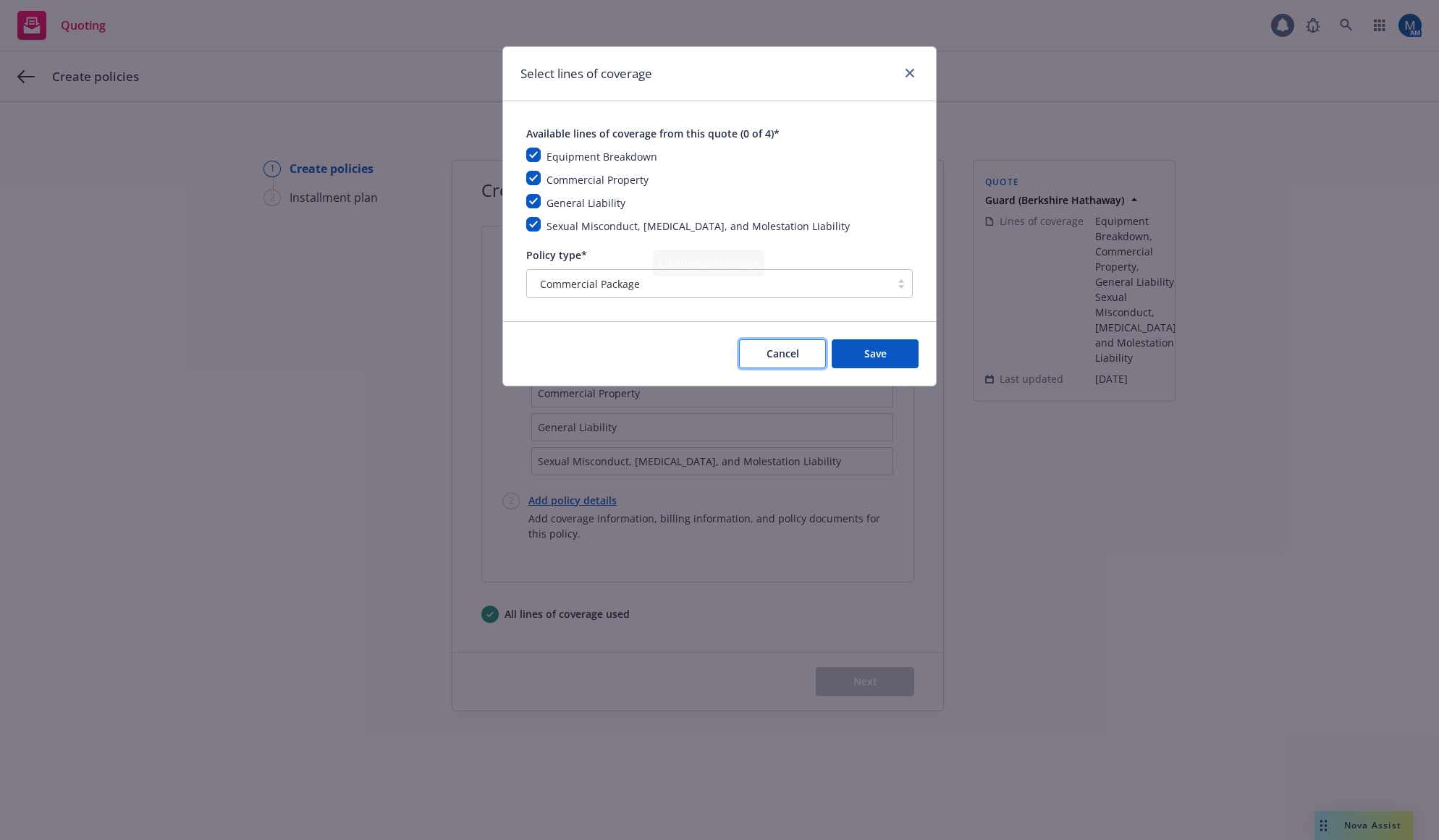
click at [770, 354] on span "Cancel" at bounding box center [782, 353] width 32 height 14
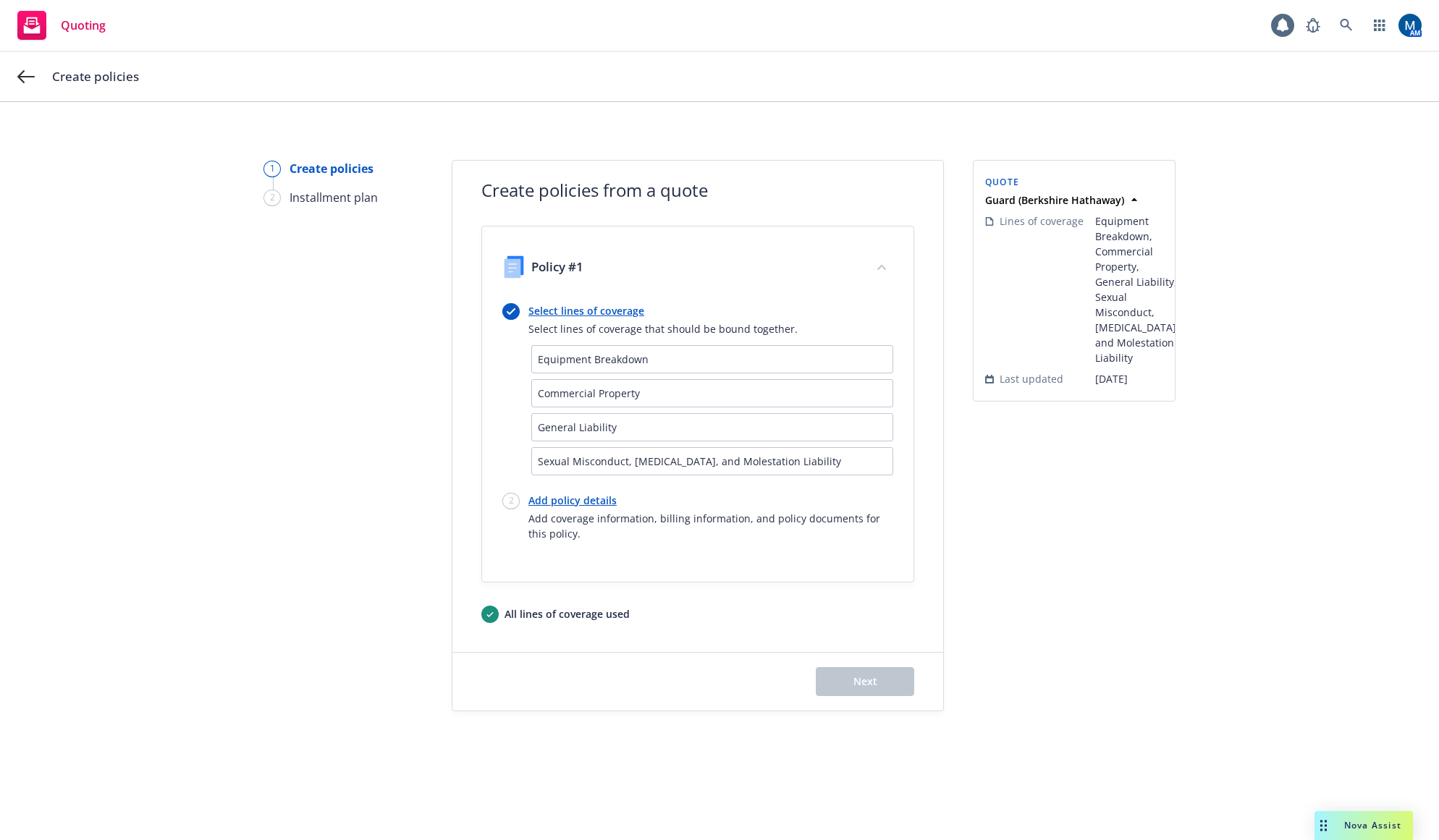
click at [582, 501] on link "Add policy details" at bounding box center [711, 500] width 365 height 15
select select "12"
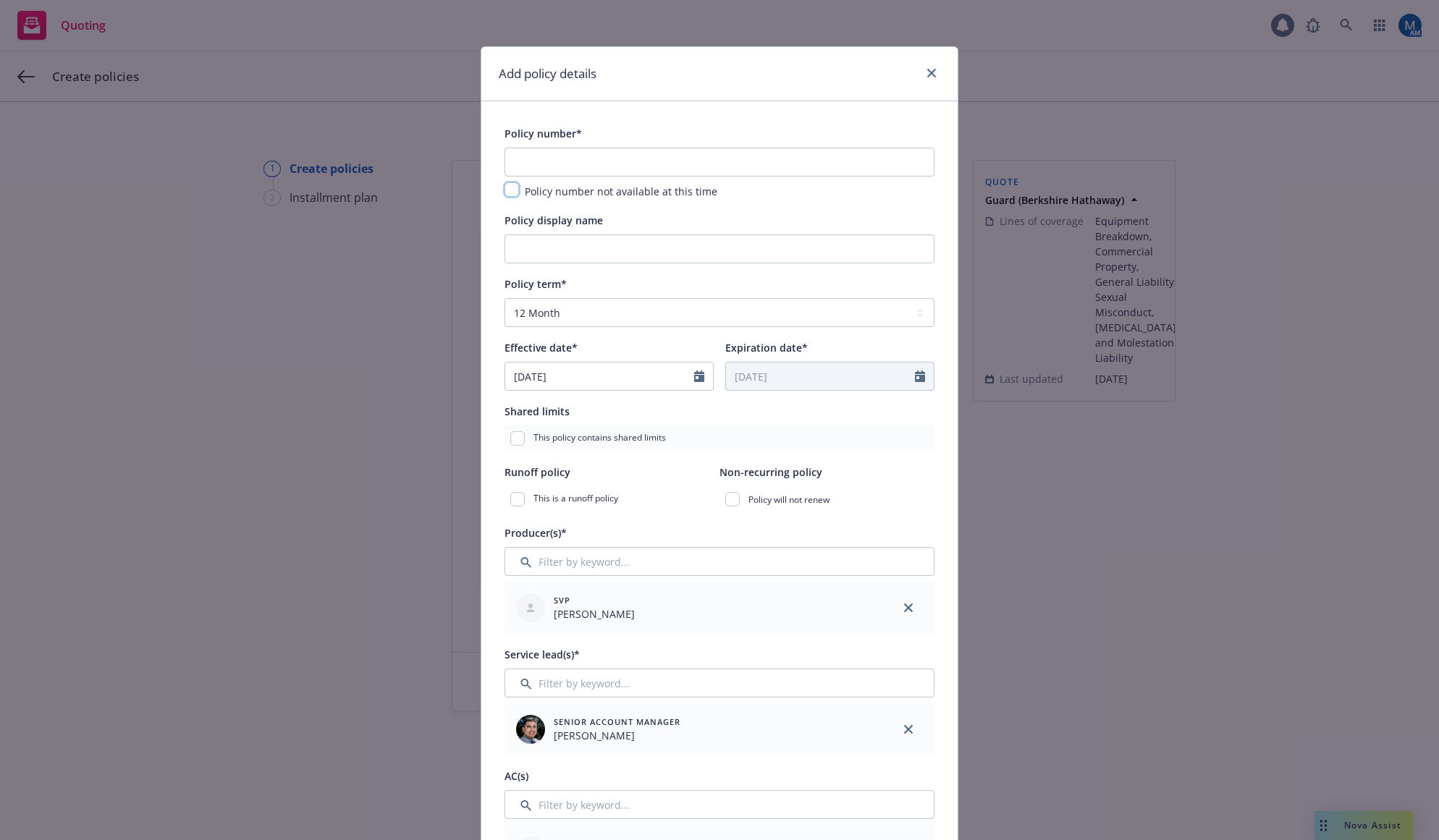
click at [511, 189] on input "checkbox" at bounding box center [512, 189] width 15 height 15
checkbox input "true"
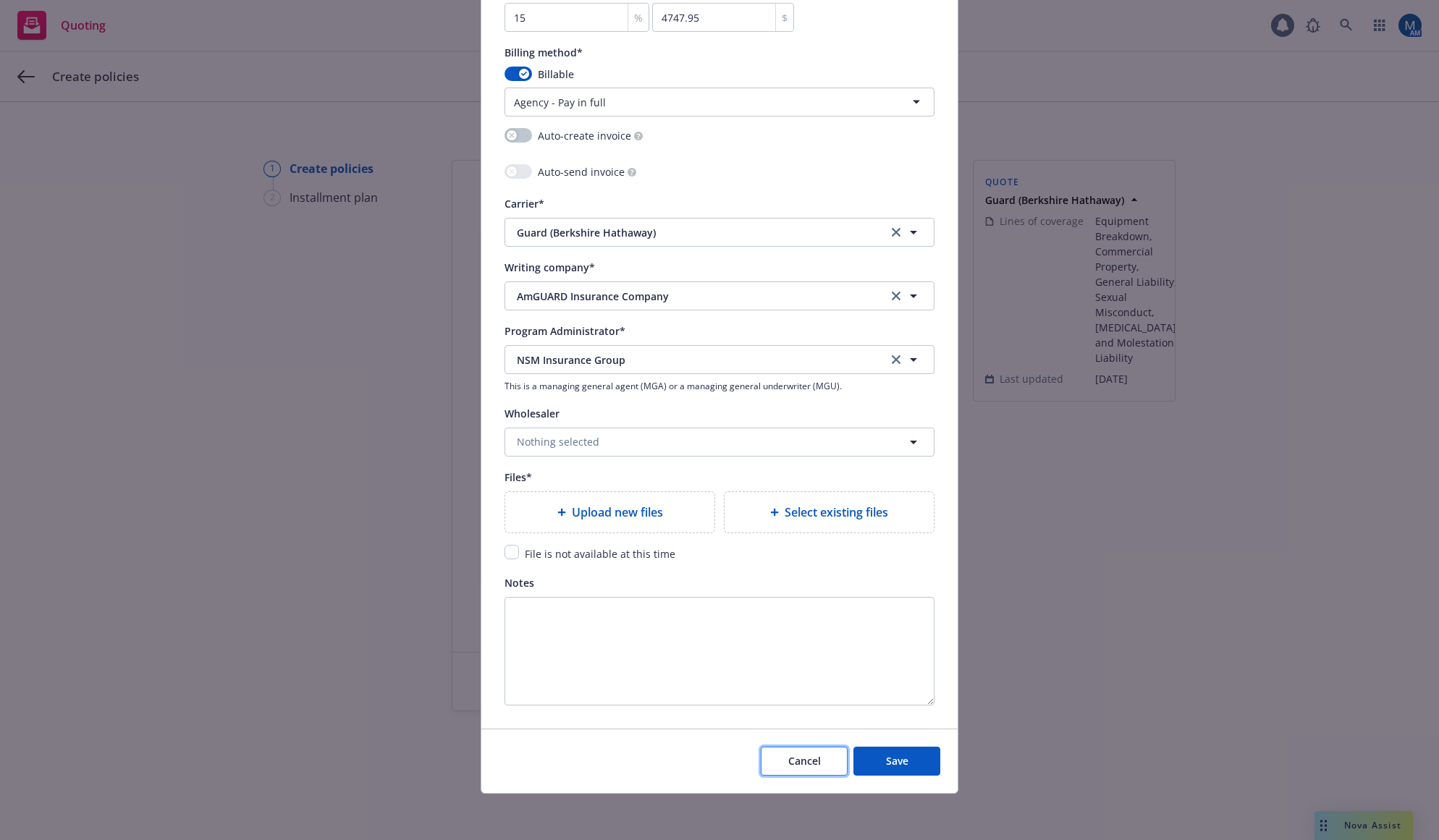
click at [807, 759] on span "Cancel" at bounding box center [804, 761] width 32 height 14
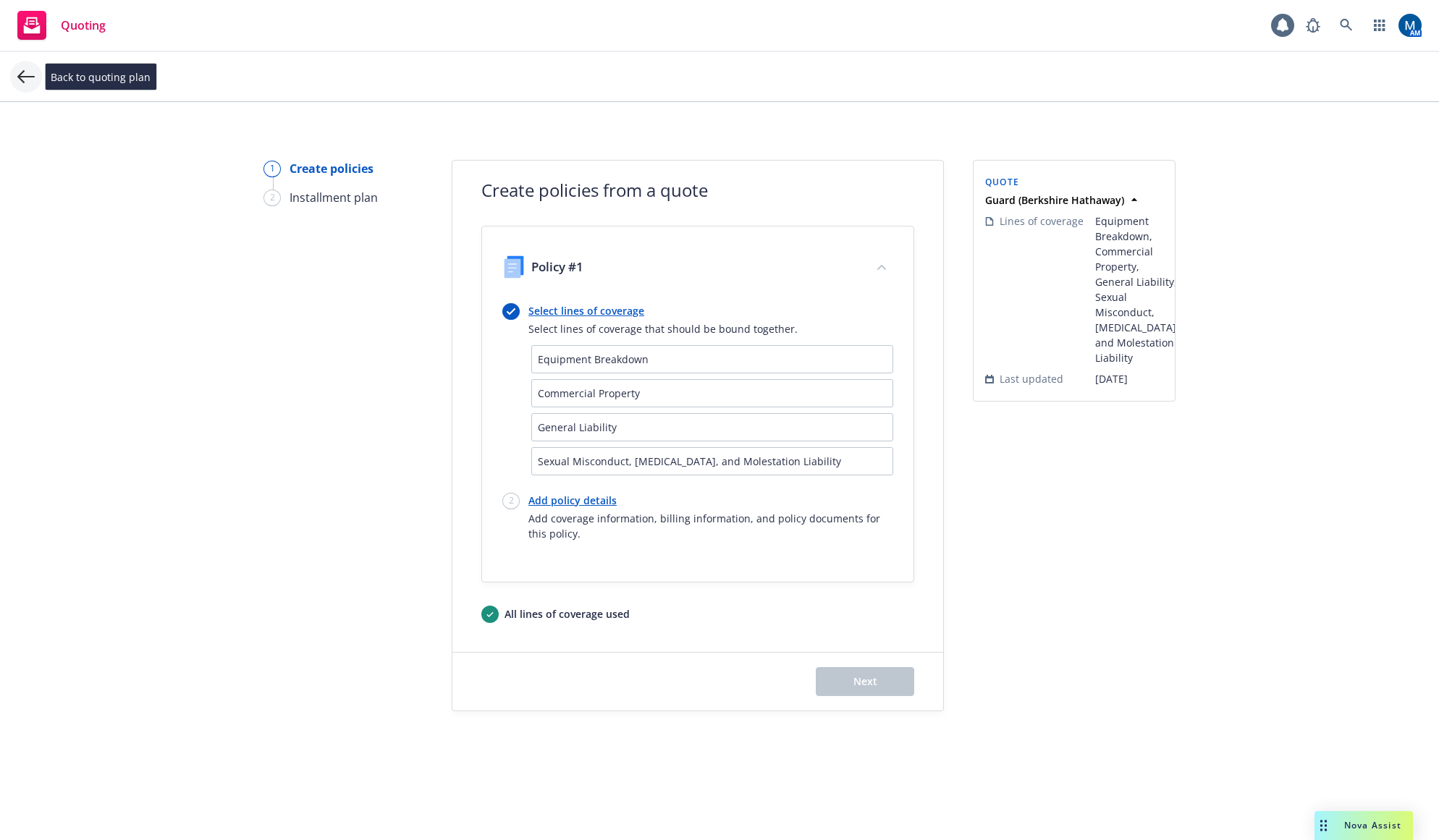
click at [29, 77] on icon at bounding box center [26, 77] width 18 height 13
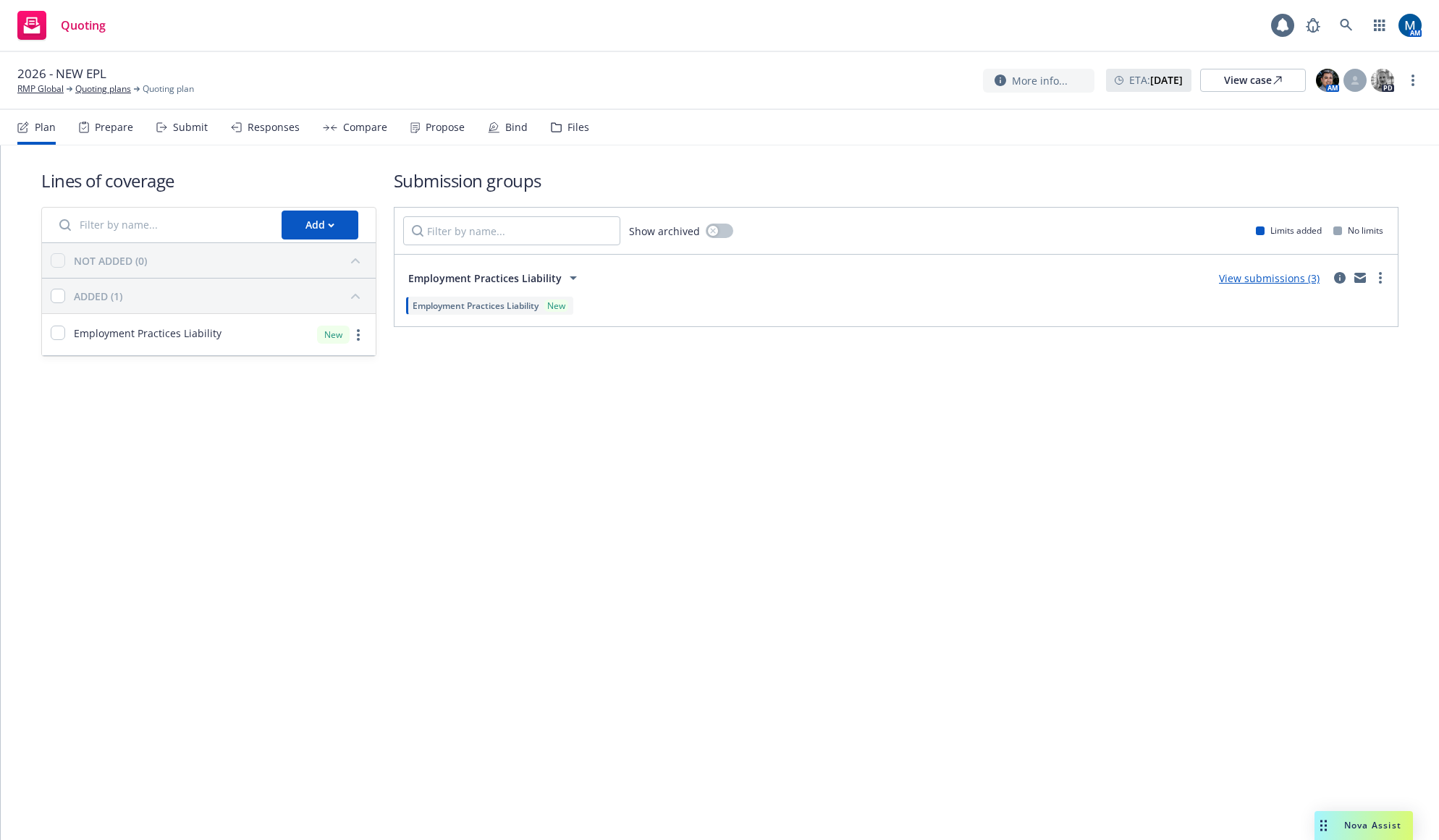
click at [510, 132] on div "Bind" at bounding box center [517, 128] width 22 height 12
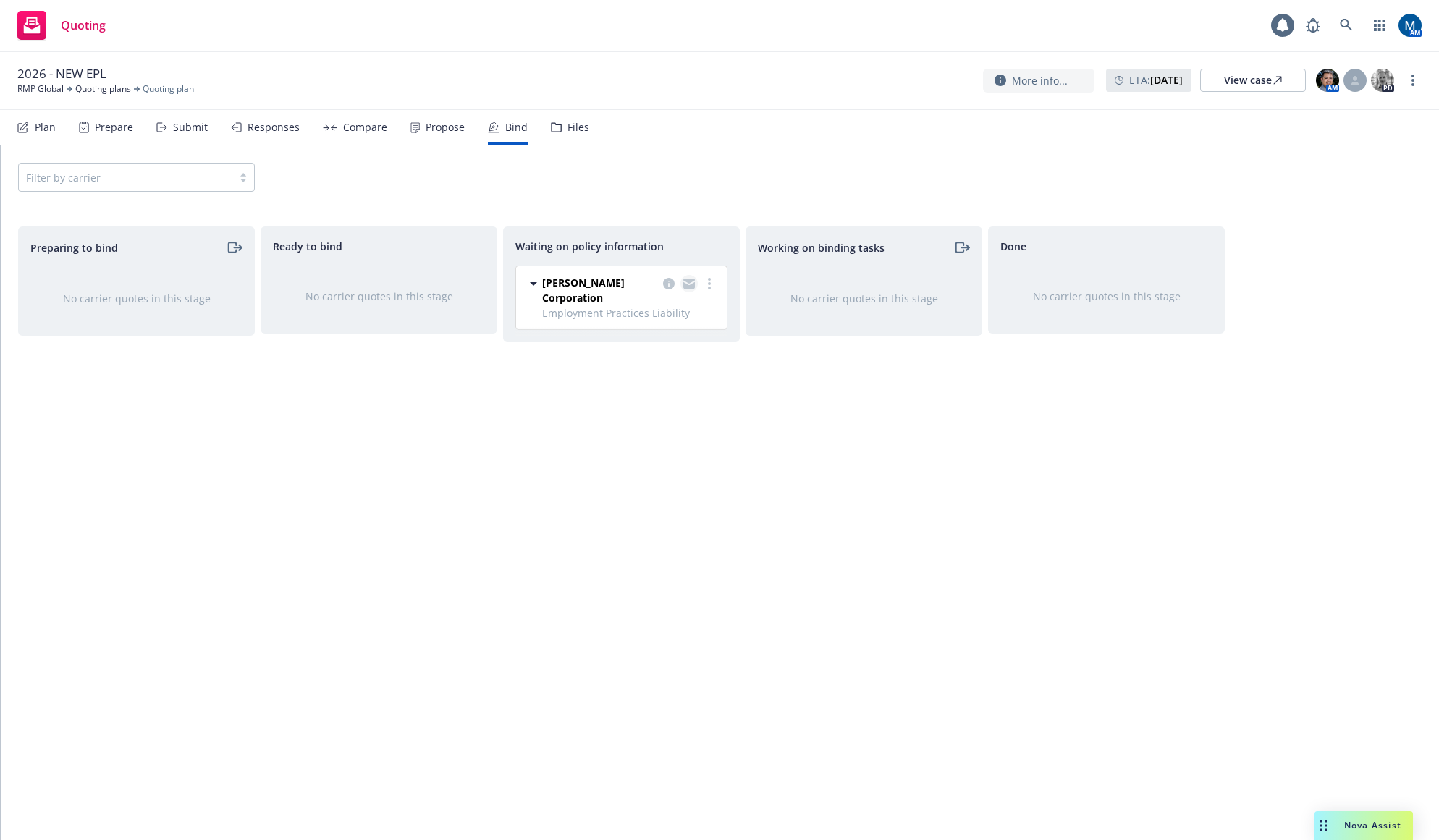
click at [689, 284] on icon "copy logging email" at bounding box center [689, 283] width 12 height 10
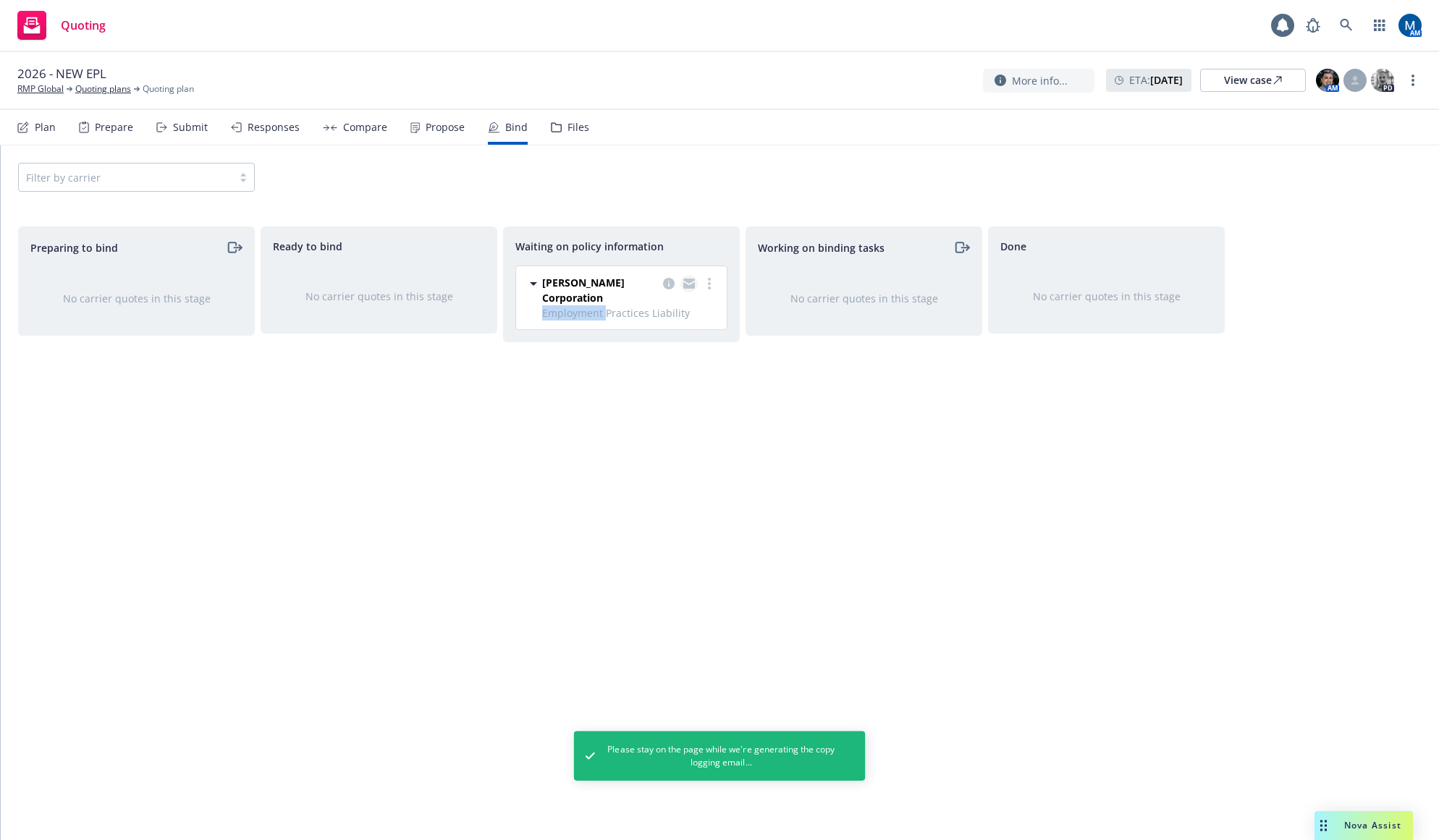
click at [689, 284] on icon "copy logging email" at bounding box center [689, 283] width 12 height 10
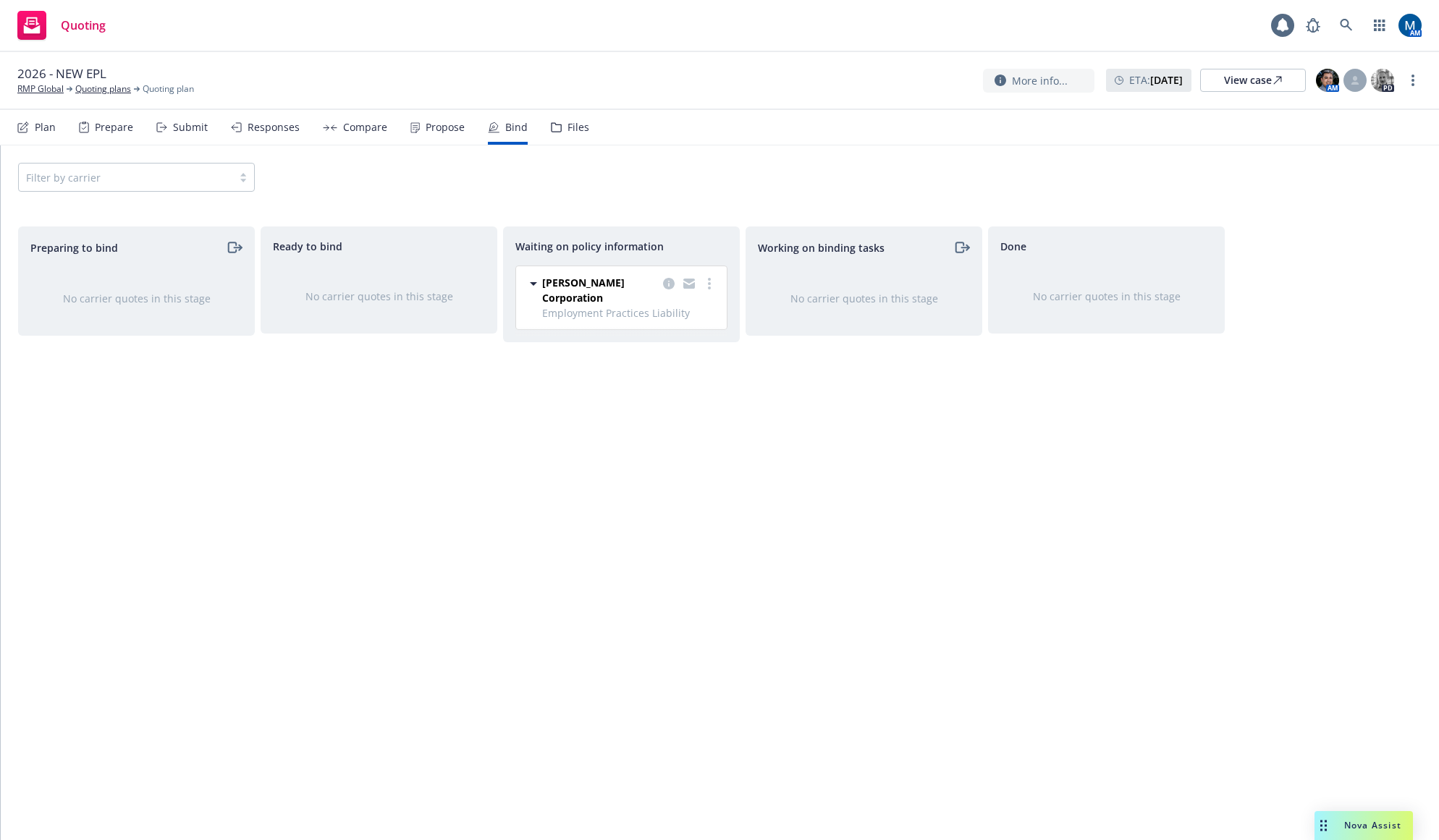
click at [615, 157] on div "Filter by carrier" at bounding box center [720, 177] width 1438 height 64
click at [1339, 21] on link at bounding box center [1346, 25] width 29 height 29
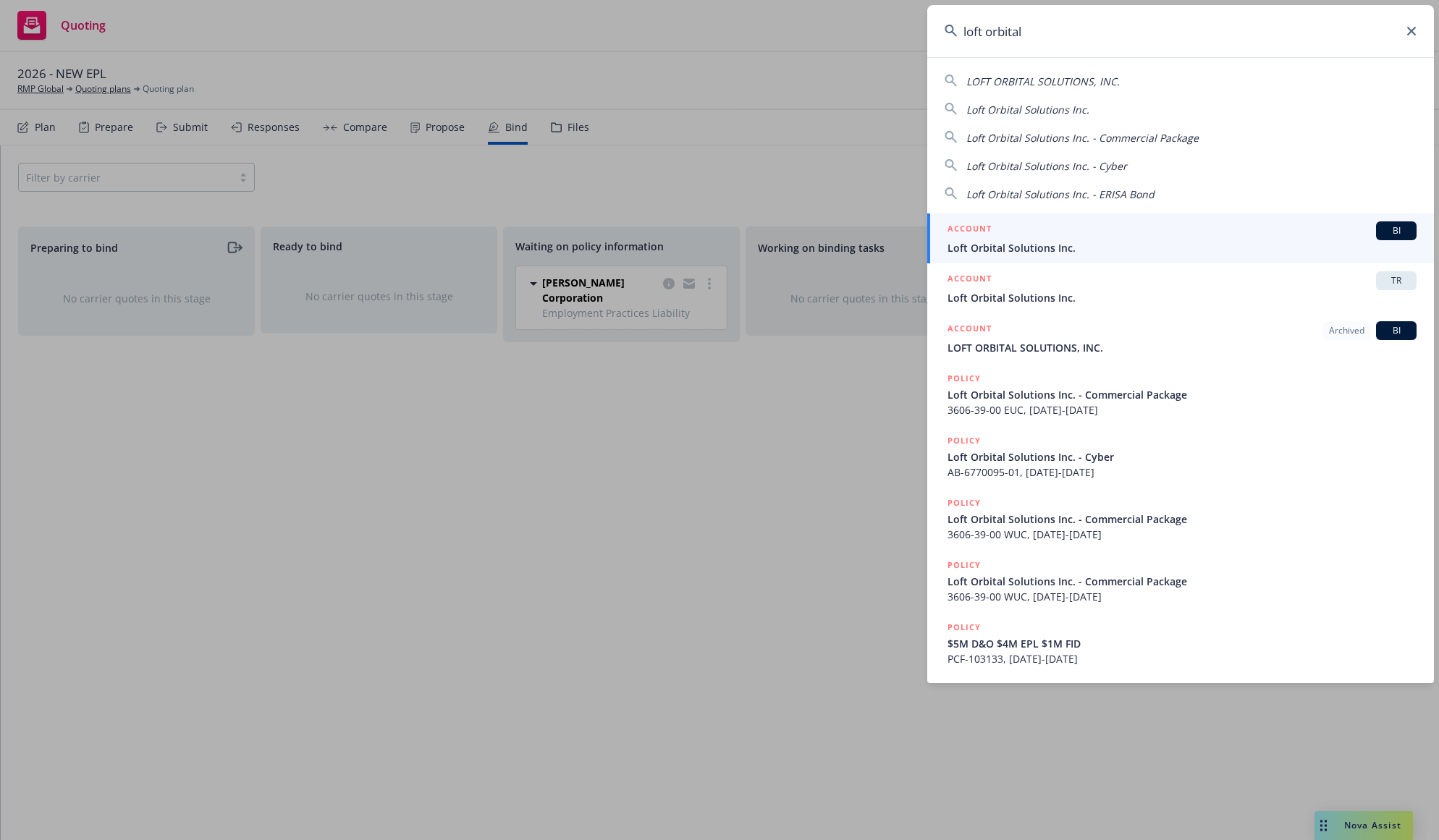
type input "loft orbital"
click at [1065, 236] on div "ACCOUNT BI" at bounding box center [1181, 231] width 469 height 18
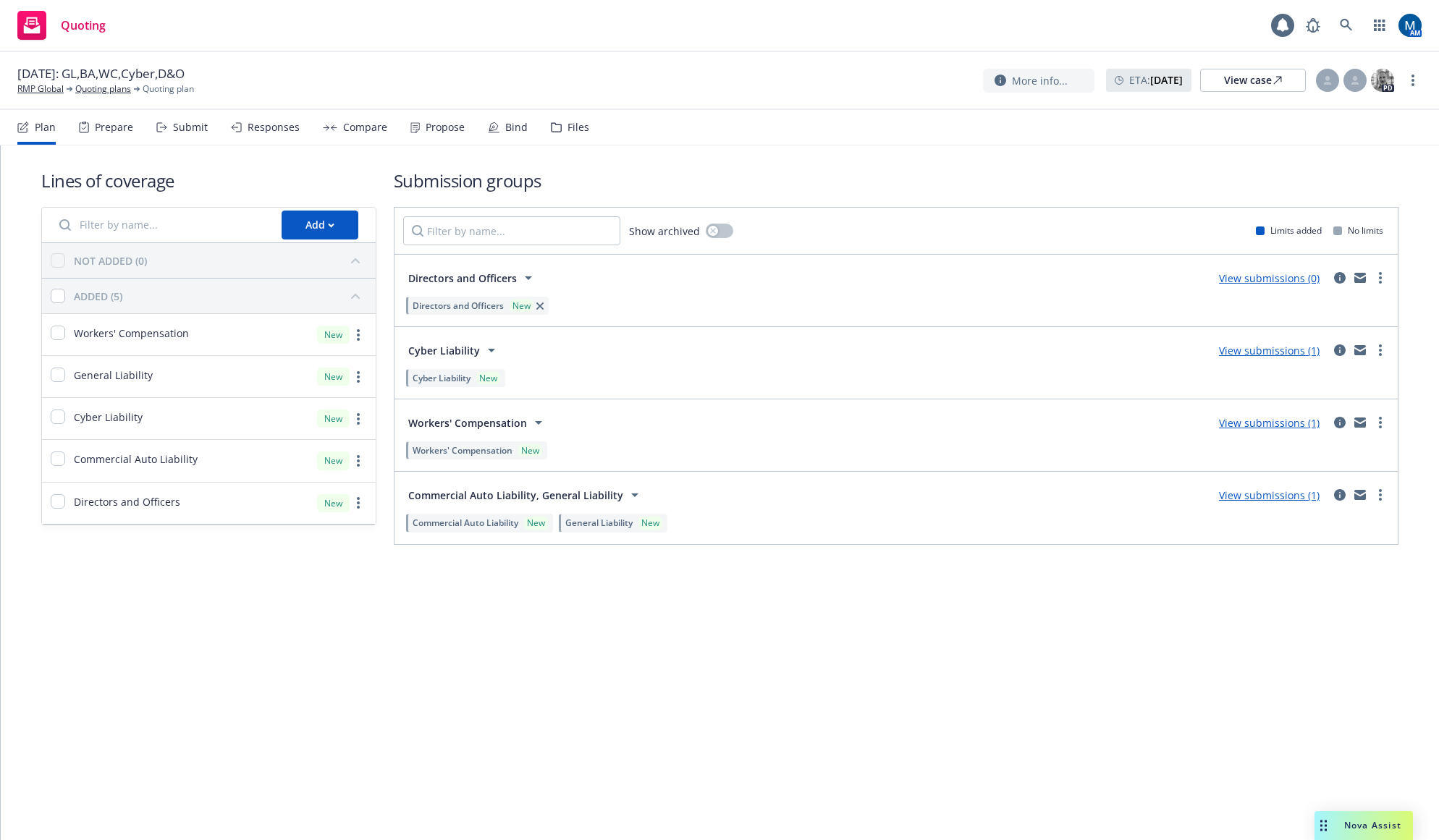
click at [191, 132] on div "Submit" at bounding box center [190, 128] width 35 height 12
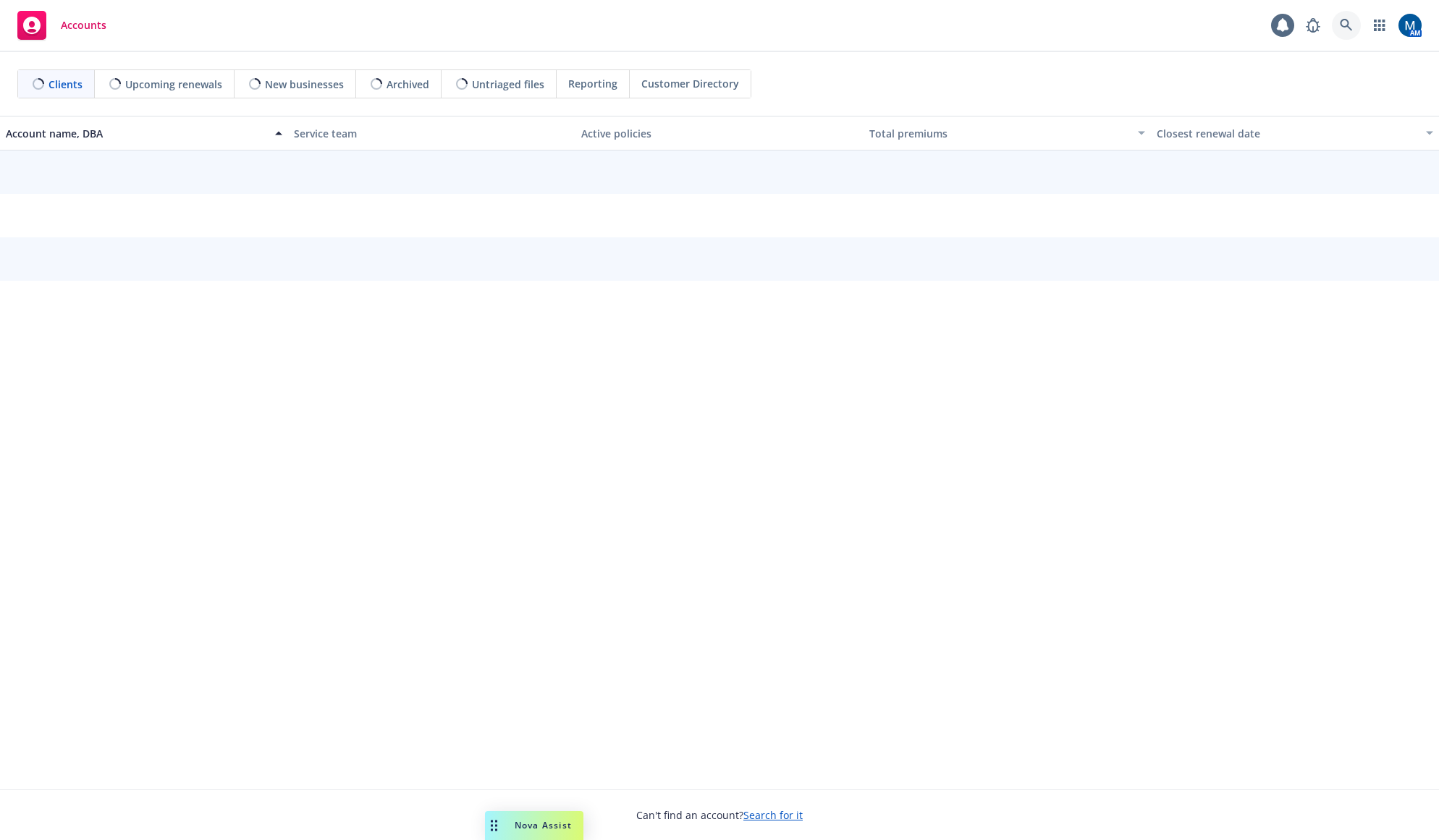
click at [1346, 18] on link at bounding box center [1346, 25] width 29 height 29
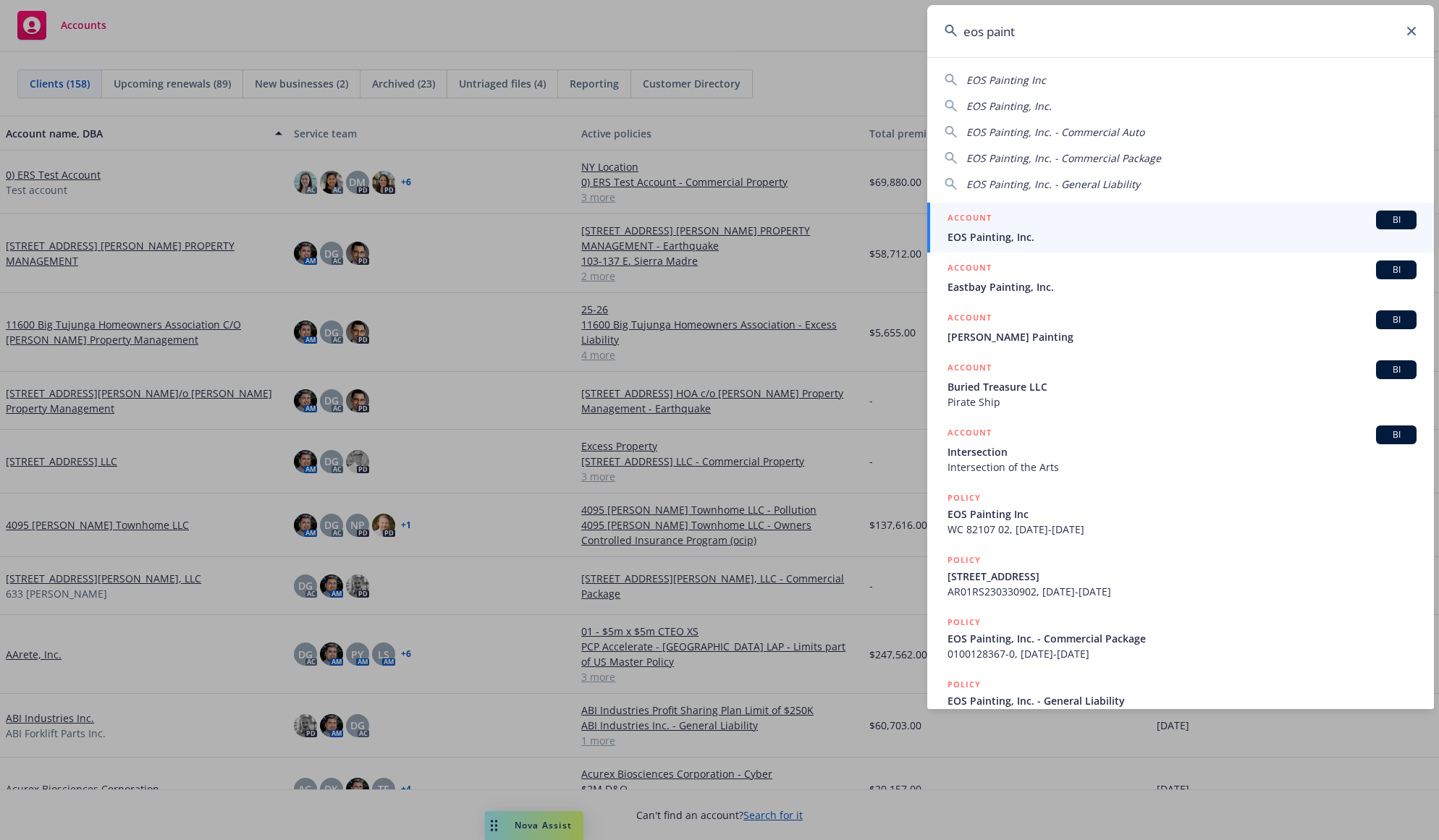
type input "eos paint"
click at [1210, 231] on span "EOS Painting, Inc." at bounding box center [1181, 237] width 469 height 15
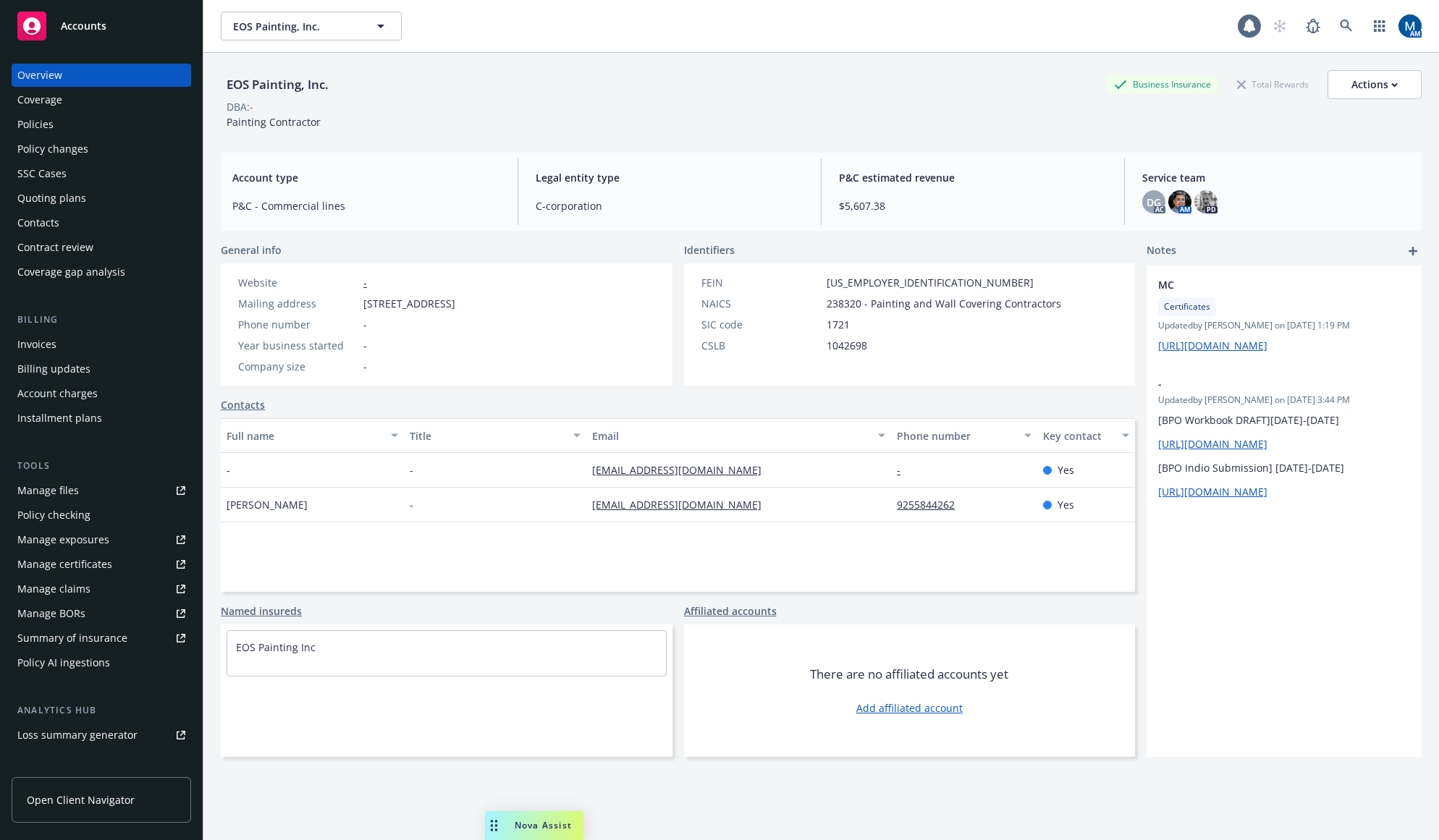
click at [84, 192] on div "Quoting plans" at bounding box center [102, 198] width 168 height 23
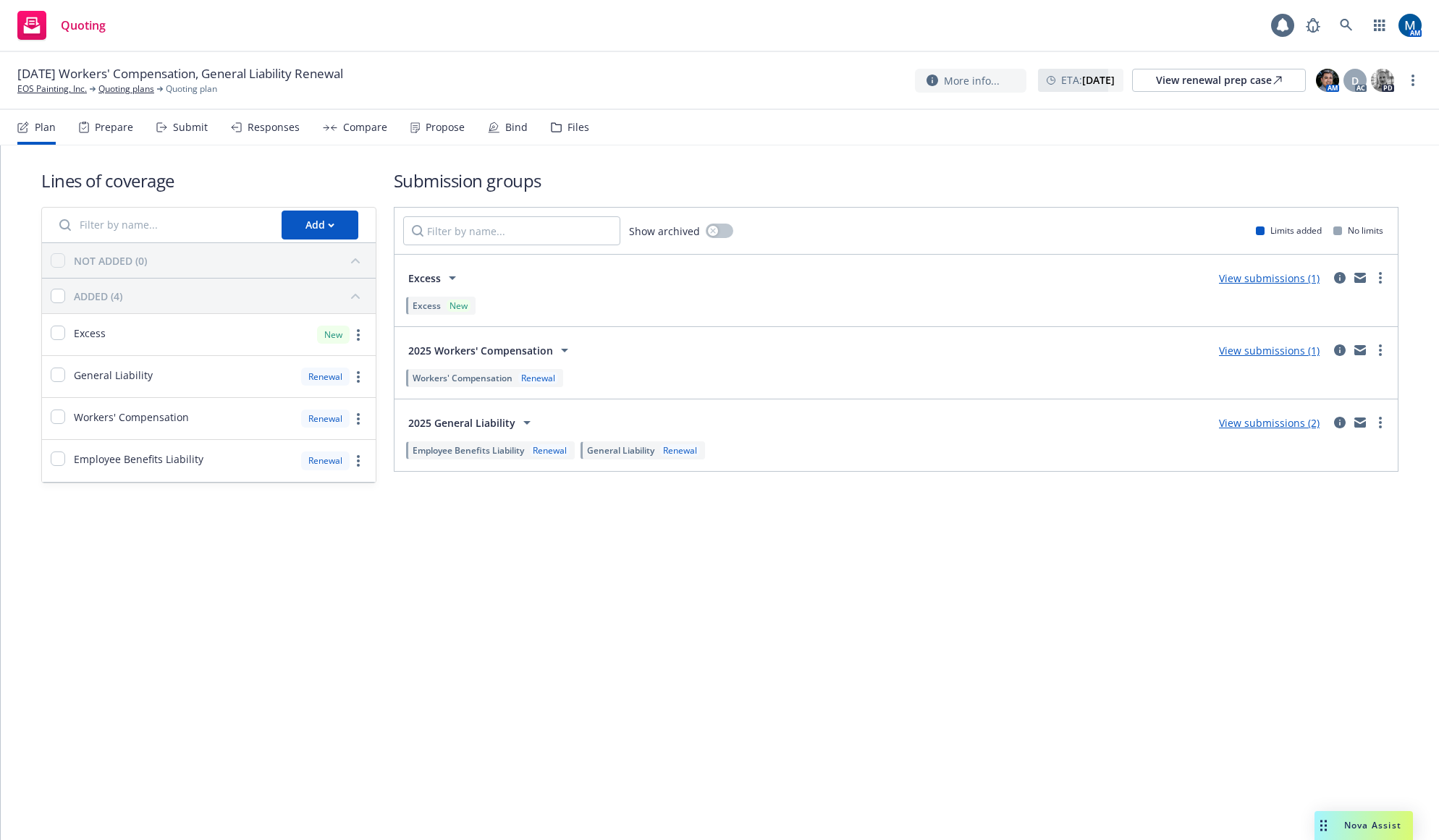
click at [445, 122] on div "Propose" at bounding box center [445, 128] width 39 height 12
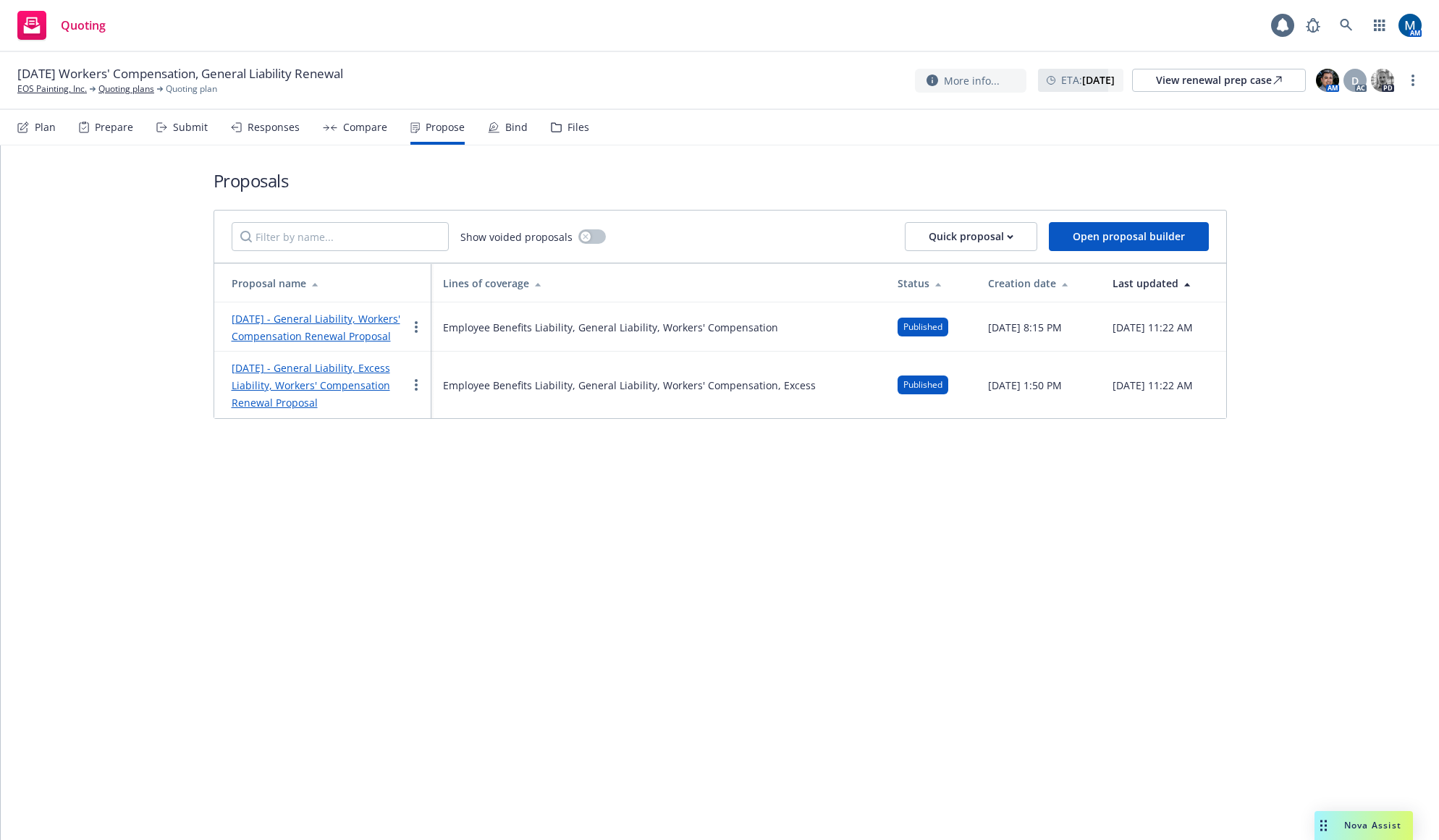
click at [886, 600] on div "Proposals Show voided proposals Quick proposal Open proposal builder Proposal n…" at bounding box center [720, 493] width 1438 height 695
click at [1416, 83] on link "more" at bounding box center [1412, 80] width 18 height 18
click at [1346, 108] on link "Copy logging email" at bounding box center [1340, 109] width 162 height 29
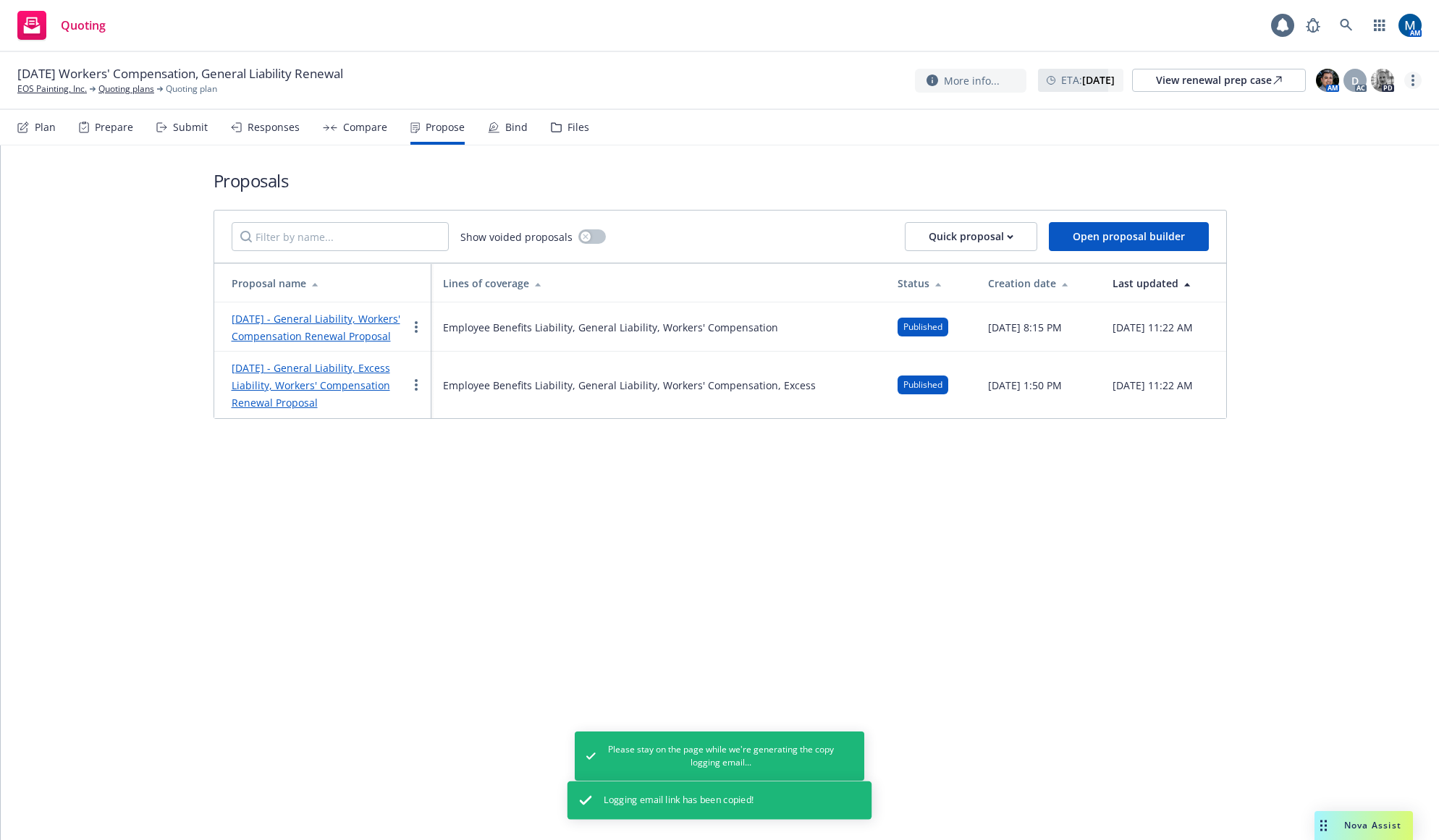
click at [1411, 81] on link "more" at bounding box center [1412, 80] width 18 height 18
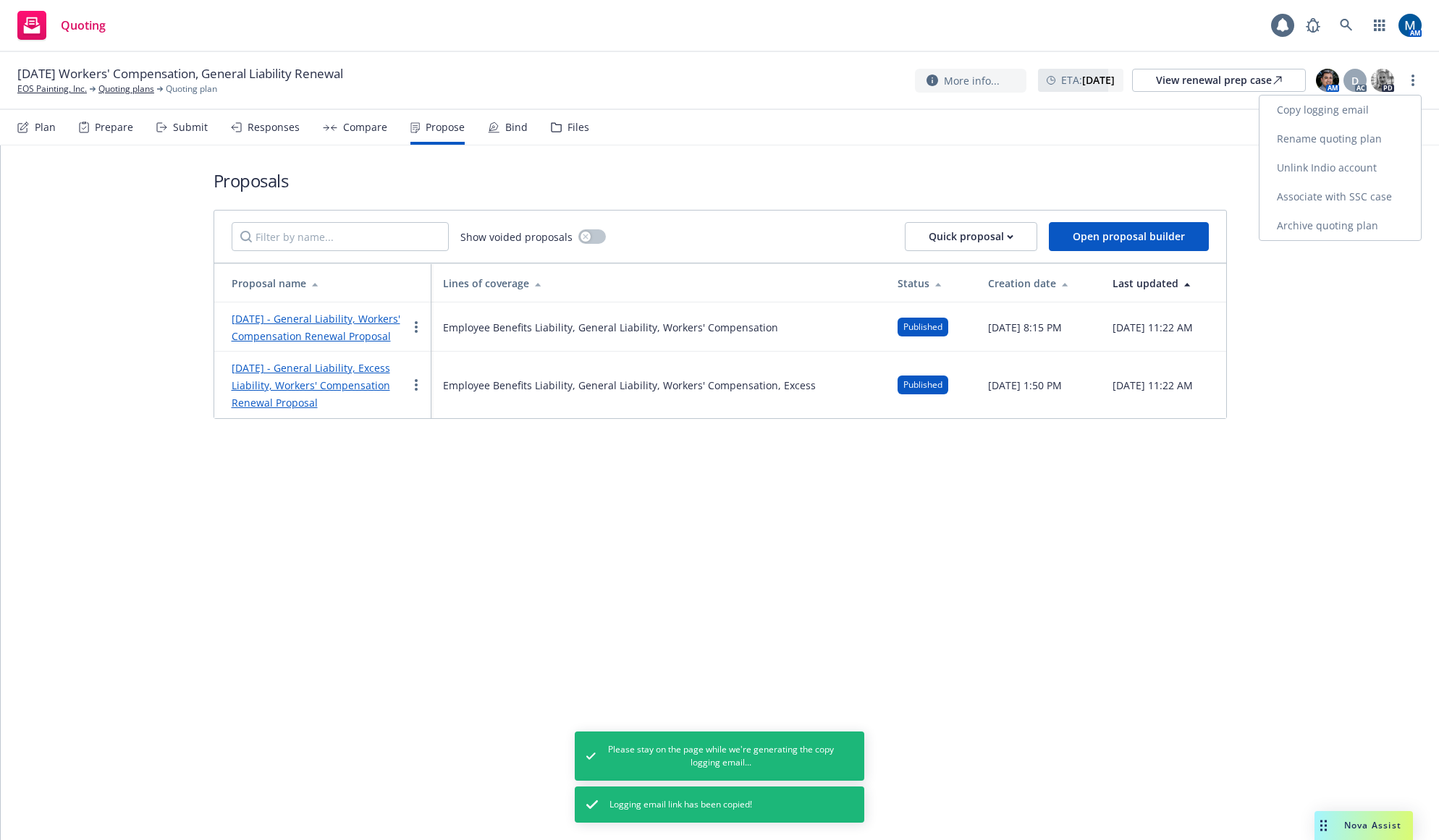
click at [1372, 114] on link "Copy logging email" at bounding box center [1340, 109] width 162 height 29
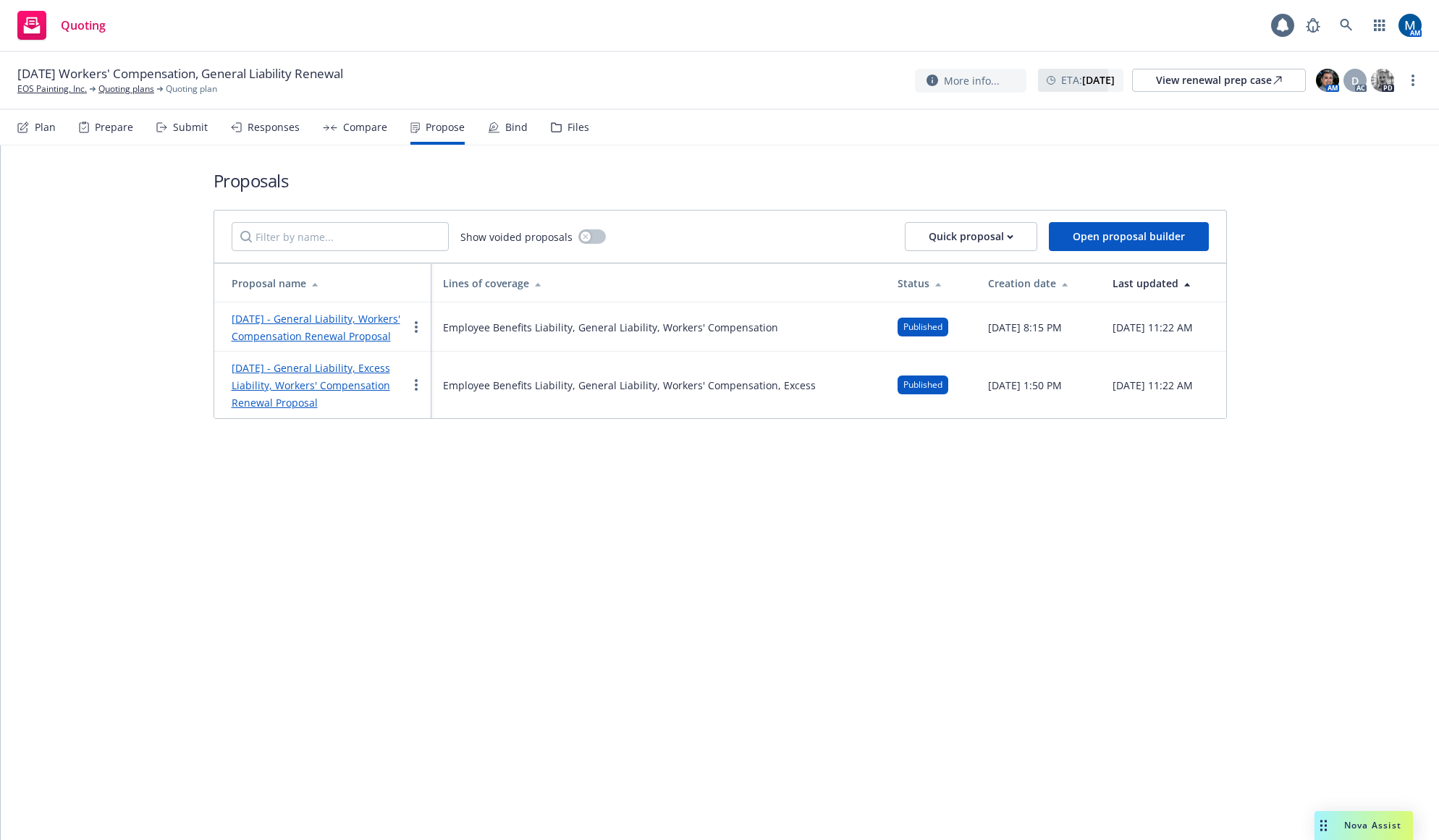
click at [970, 14] on div "Quoting 1 AM" at bounding box center [719, 26] width 1439 height 52
drag, startPoint x: 973, startPoint y: 24, endPoint x: 1146, endPoint y: 21, distance: 173.0
click at [973, 24] on div "Quoting 1 AM" at bounding box center [719, 26] width 1439 height 52
click at [1349, 18] on link at bounding box center [1346, 25] width 29 height 29
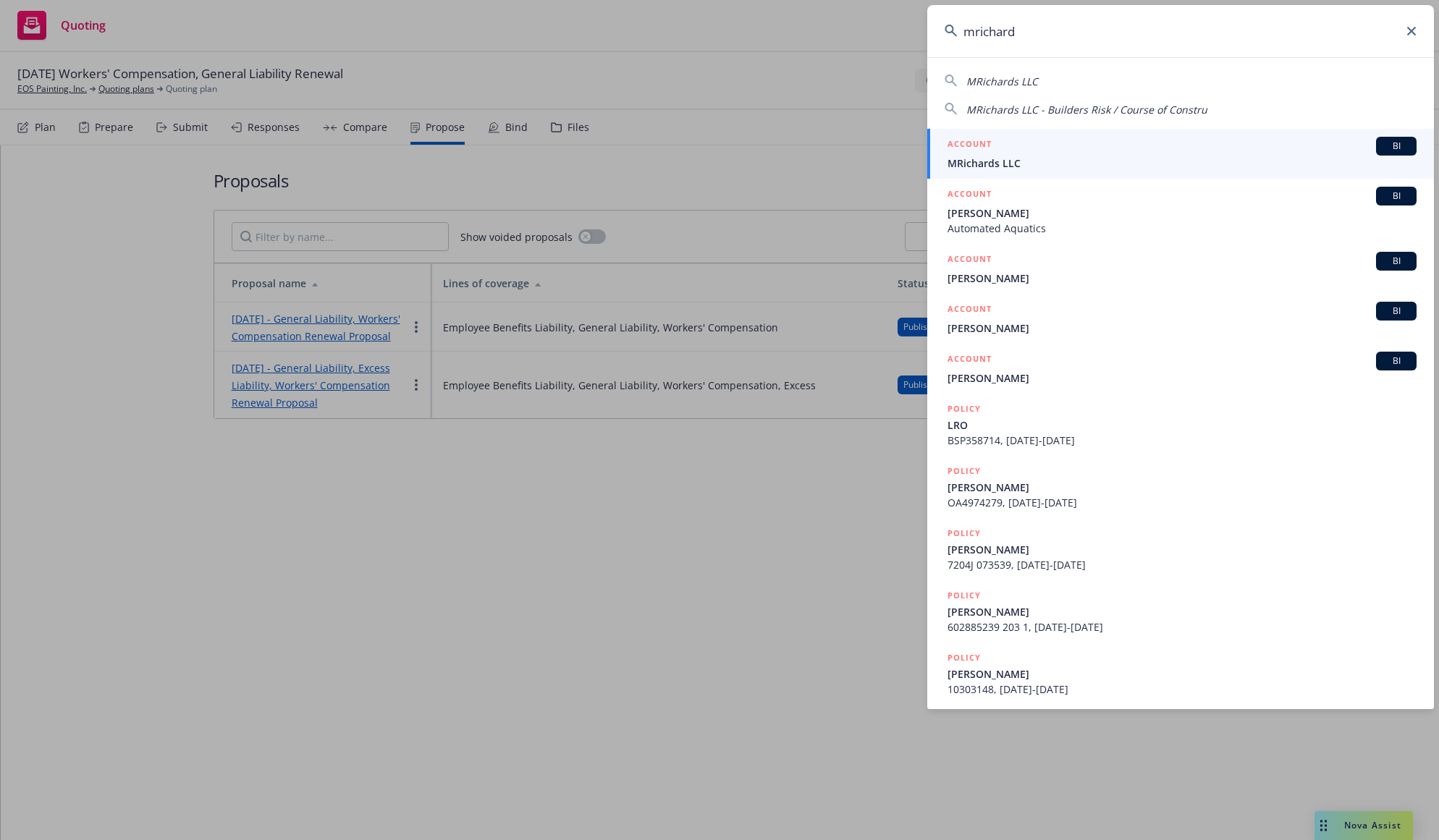
type input "mrichard"
click at [1010, 158] on span "MRichards LLC" at bounding box center [1181, 163] width 469 height 15
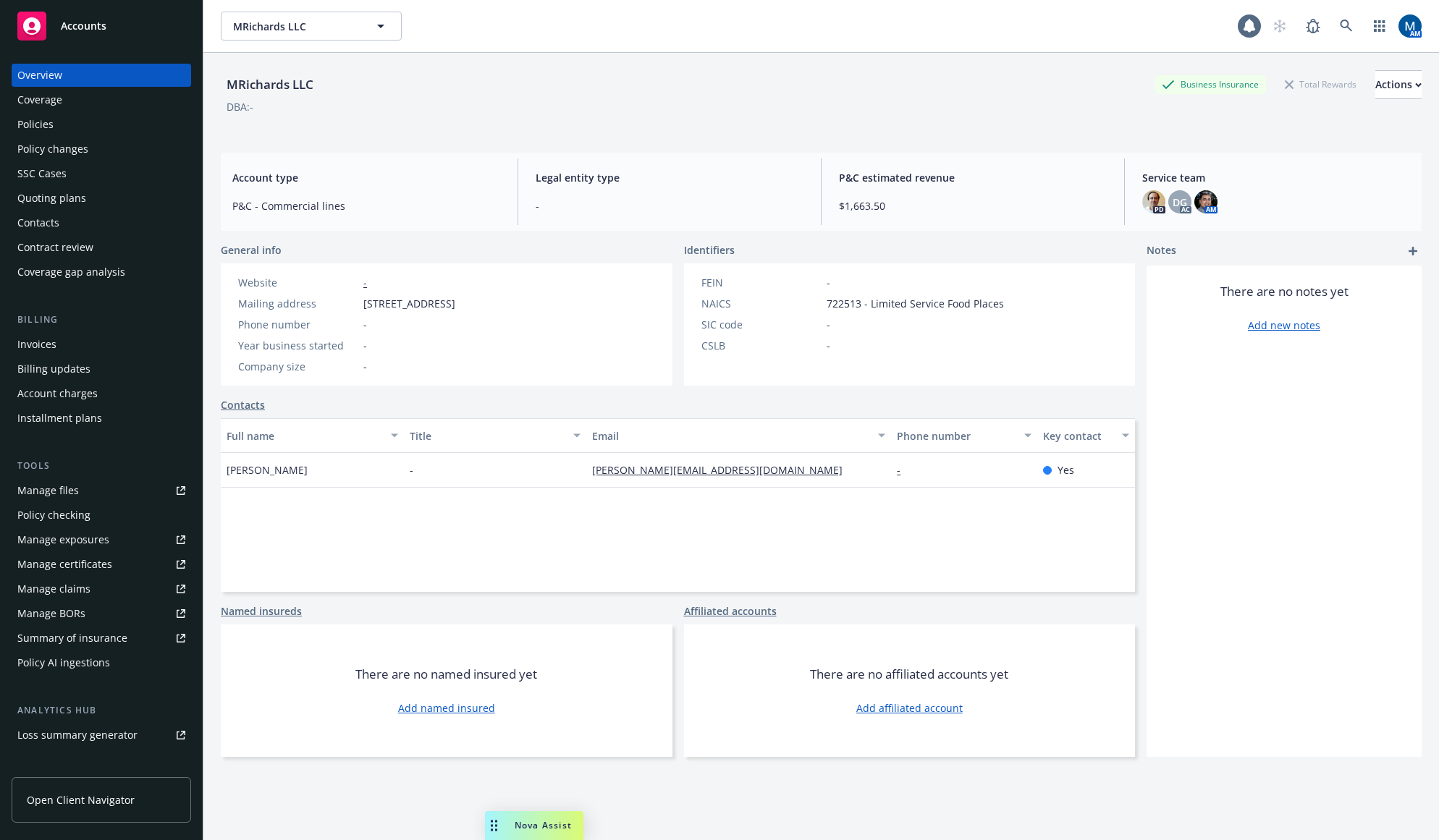
click at [85, 195] on div "Quoting plans" at bounding box center [102, 198] width 168 height 23
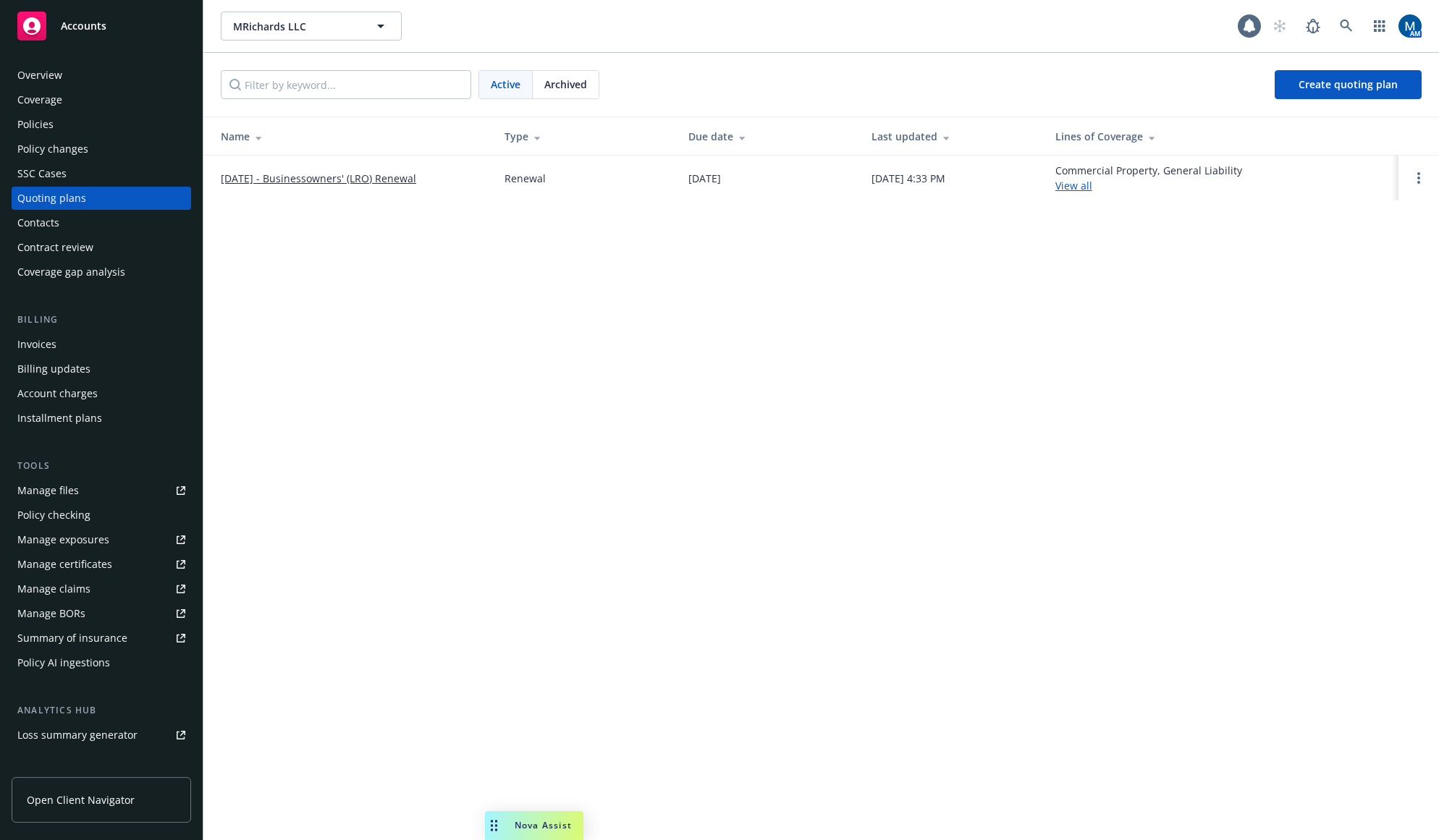
click at [83, 119] on div "Policies" at bounding box center [102, 124] width 168 height 23
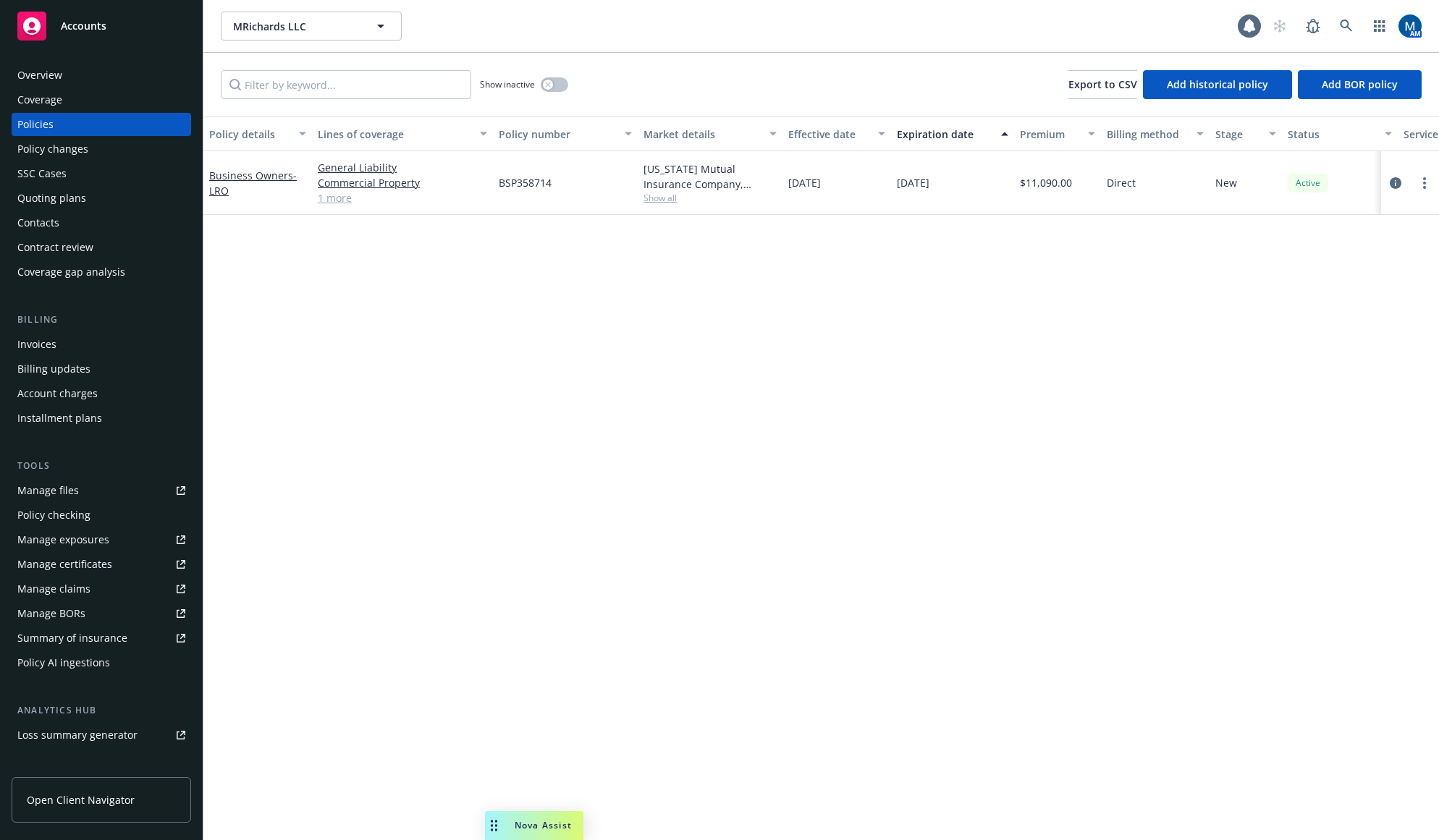
click at [589, 367] on div "Policy details Lines of coverage Policy number Market details Effective date Ex…" at bounding box center [821, 478] width 1236 height 724
click at [1338, 24] on link at bounding box center [1346, 26] width 29 height 29
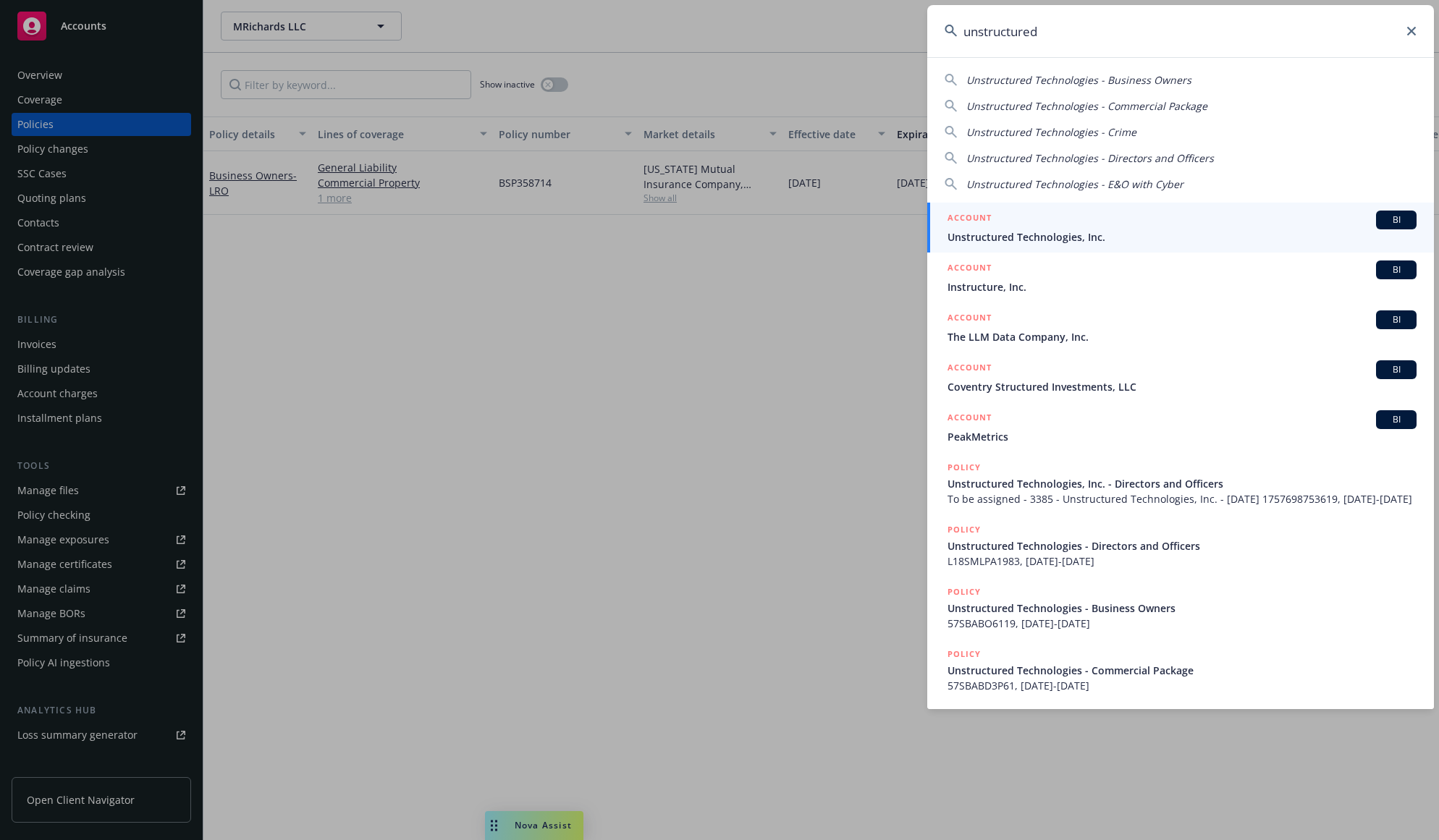
type input "unstructured"
click at [1043, 235] on span "Unstructured Technologies, Inc." at bounding box center [1181, 237] width 469 height 15
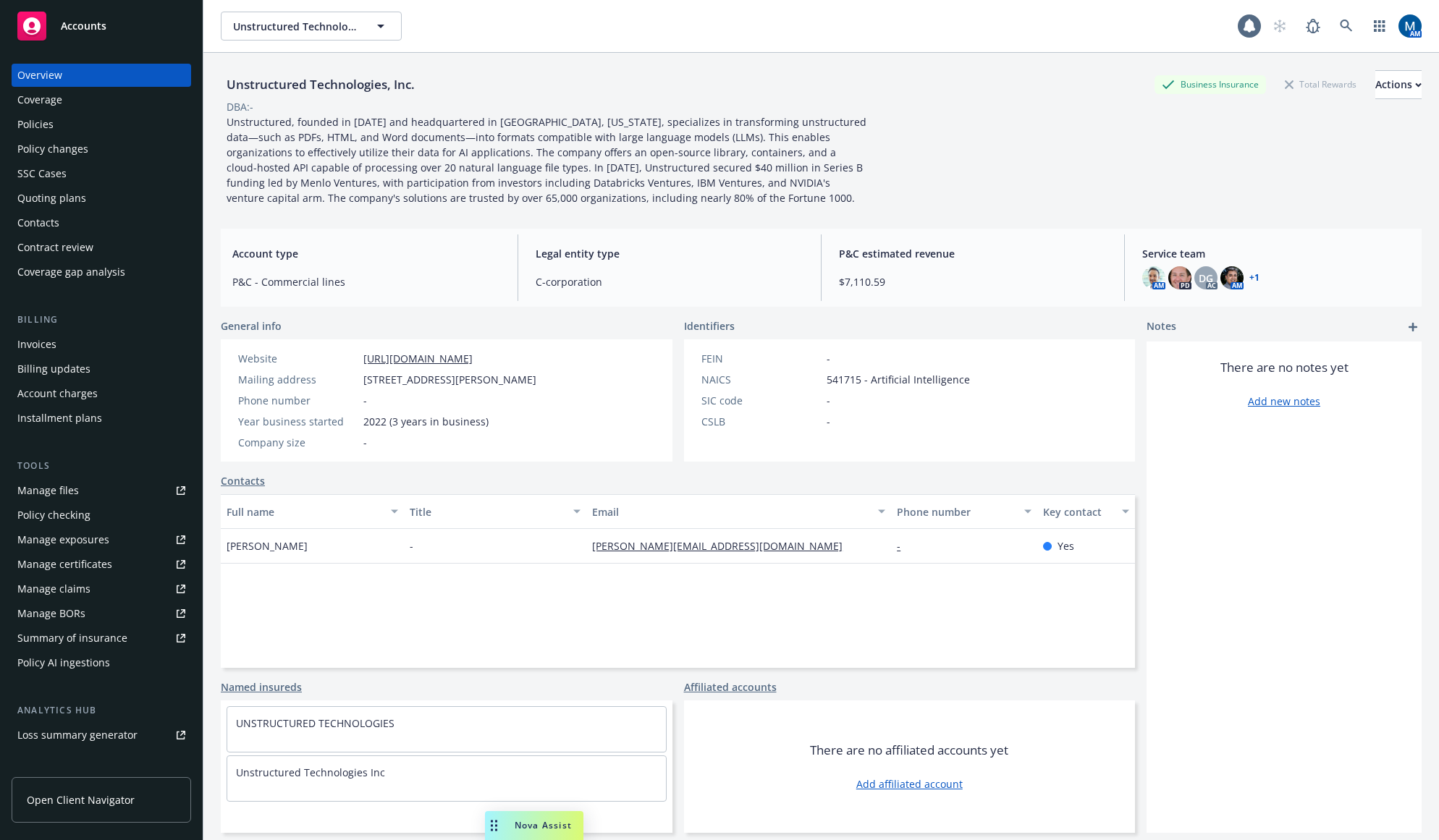
click at [55, 201] on div "Quoting plans" at bounding box center [52, 198] width 68 height 23
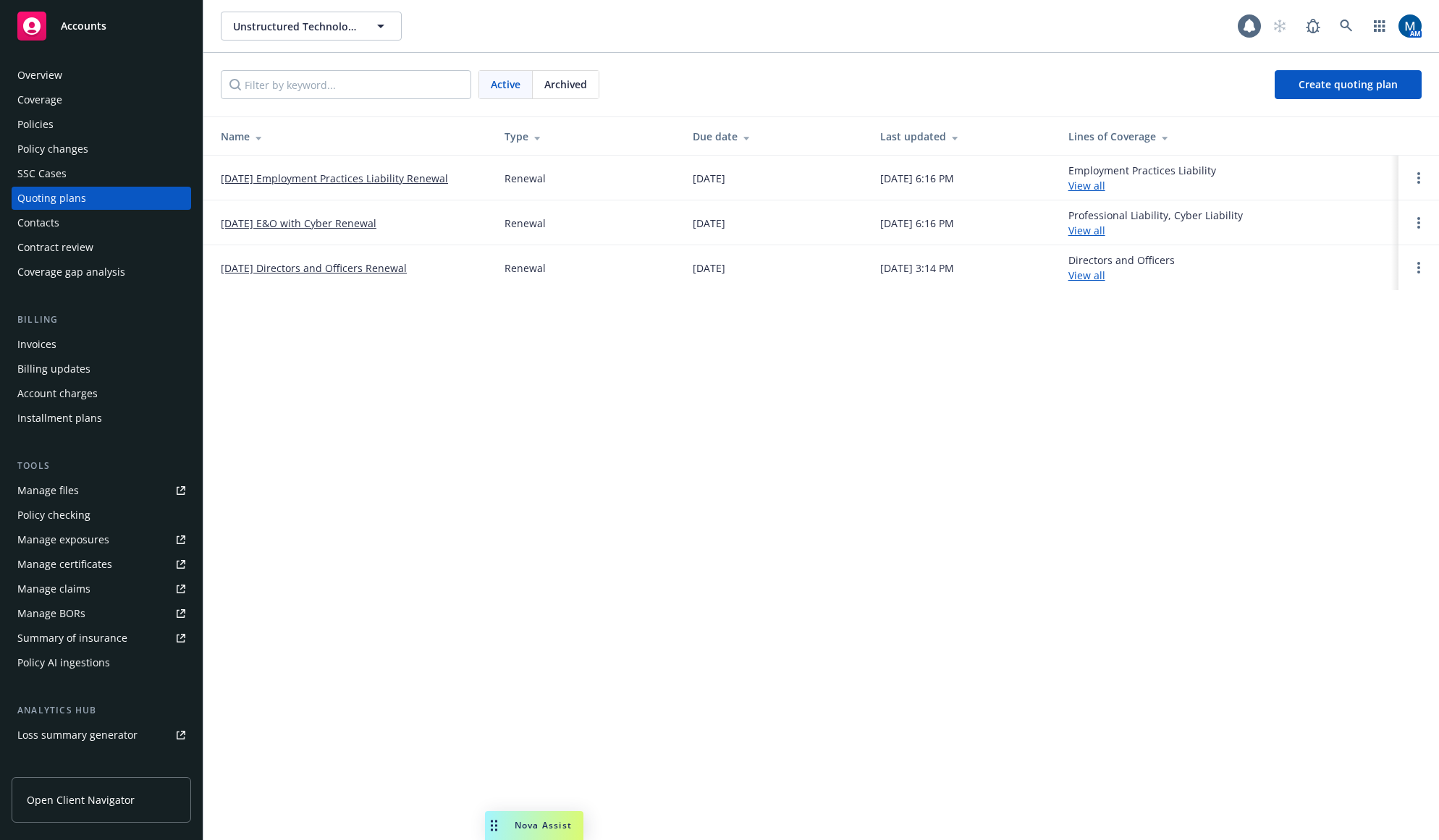
click at [103, 124] on div "Policies" at bounding box center [102, 124] width 168 height 23
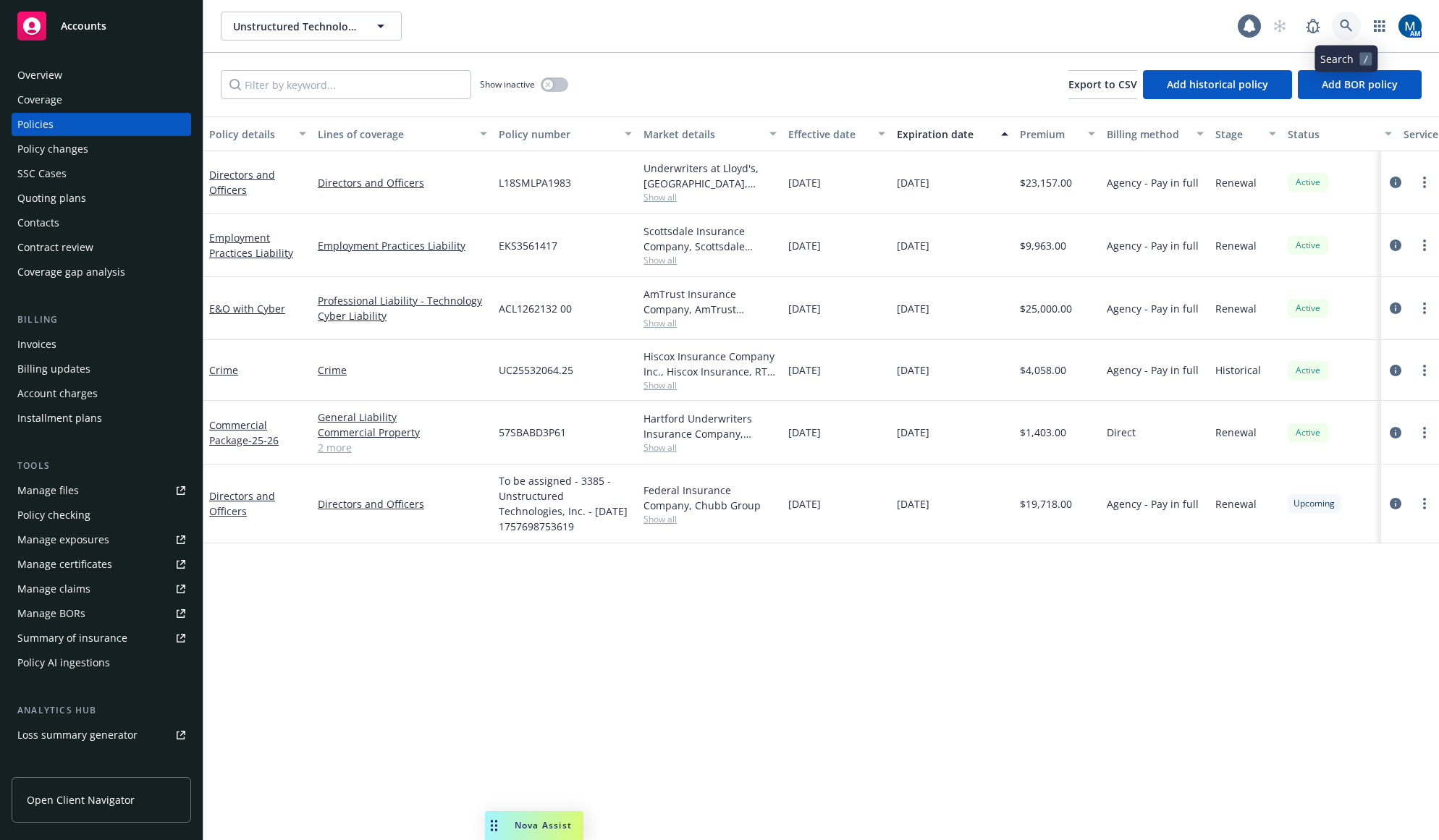
click at [1358, 30] on link at bounding box center [1346, 26] width 29 height 29
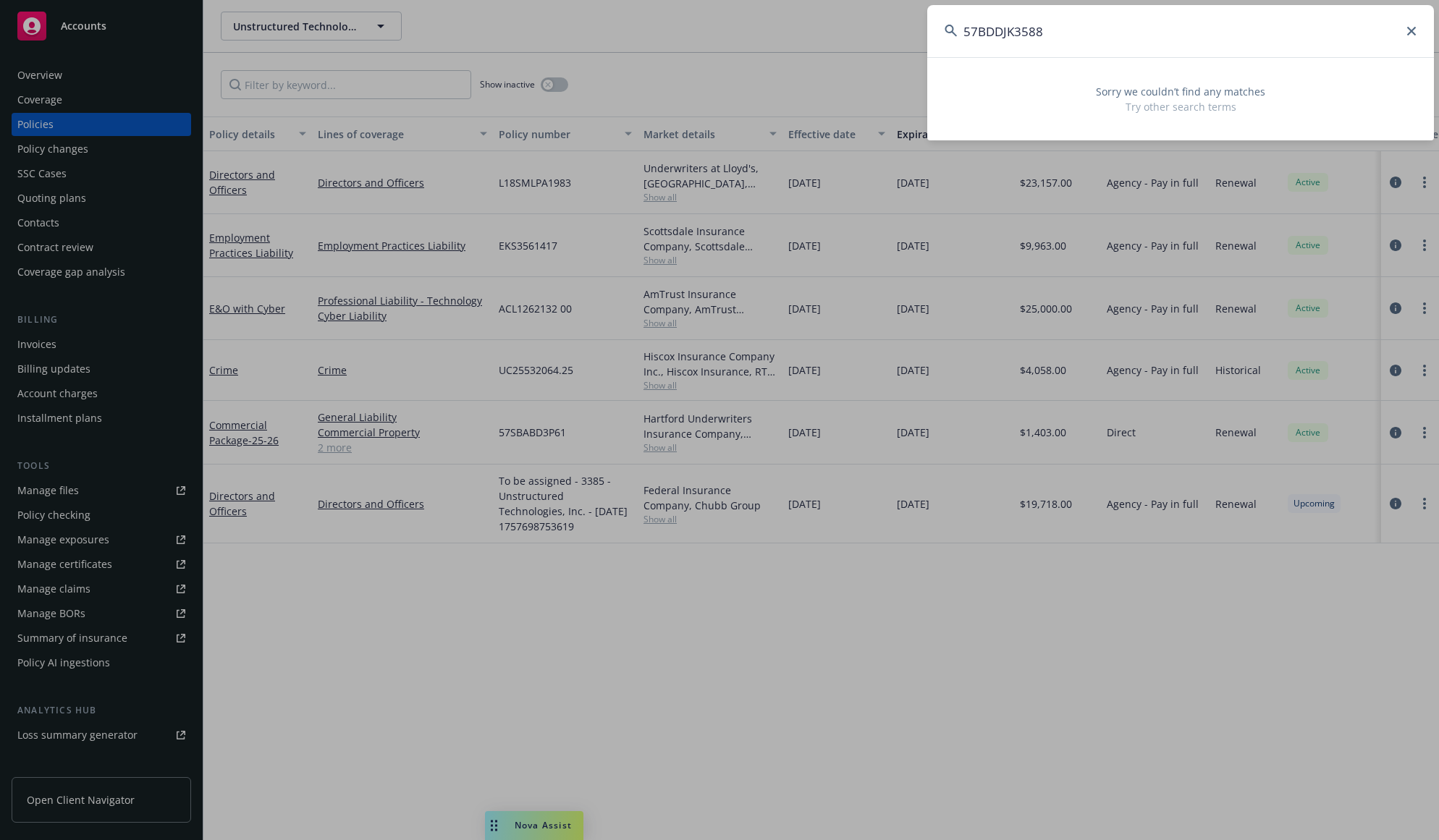
drag, startPoint x: 1112, startPoint y: 51, endPoint x: 780, endPoint y: 55, distance: 332.0
click at [781, 55] on div "57BDDJK3588 Sorry we couldn’t find any matches Try other search terms" at bounding box center [719, 420] width 1439 height 840
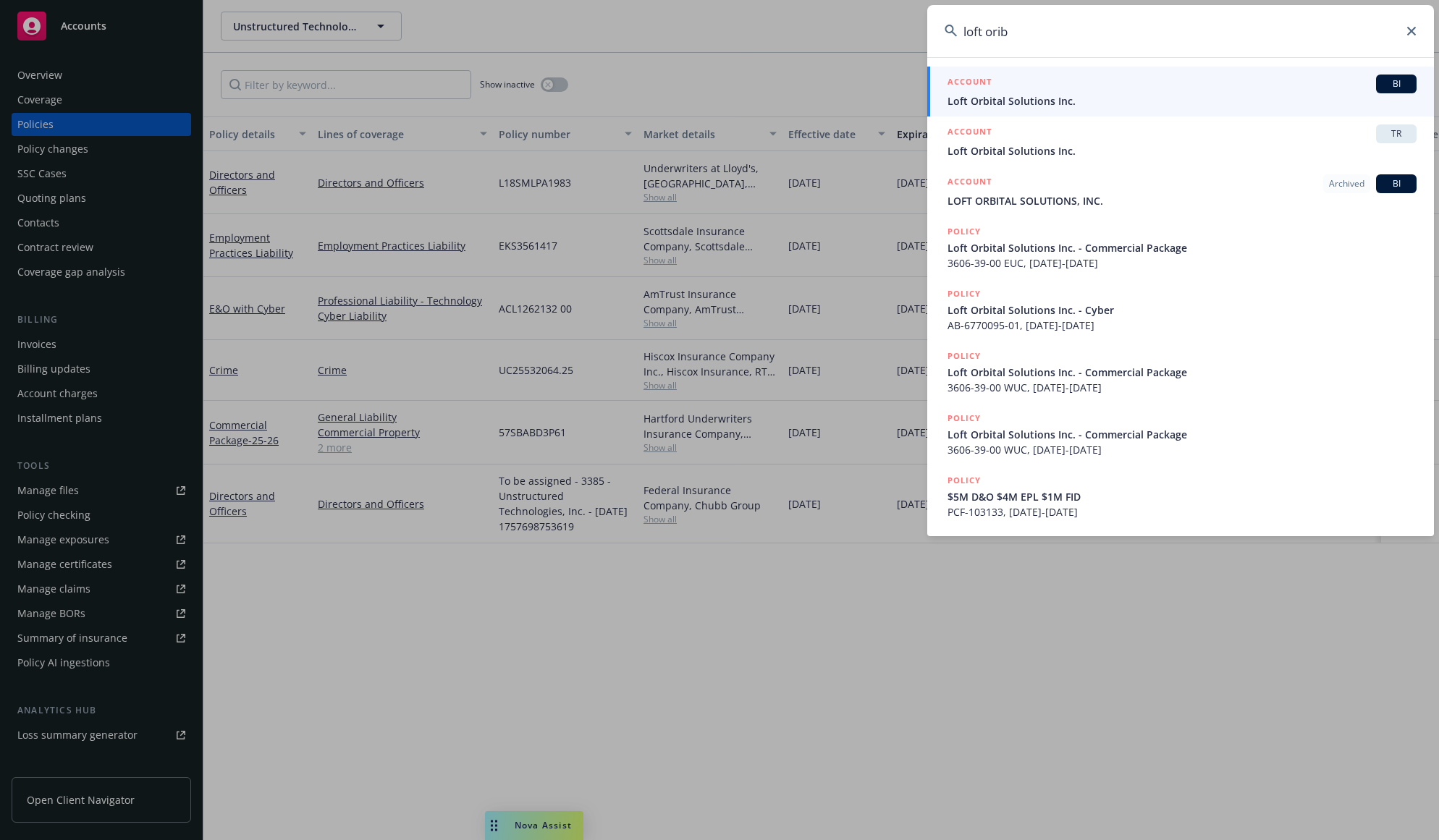
type input "loft orib"
click at [1079, 79] on div "ACCOUNT BI" at bounding box center [1181, 84] width 469 height 18
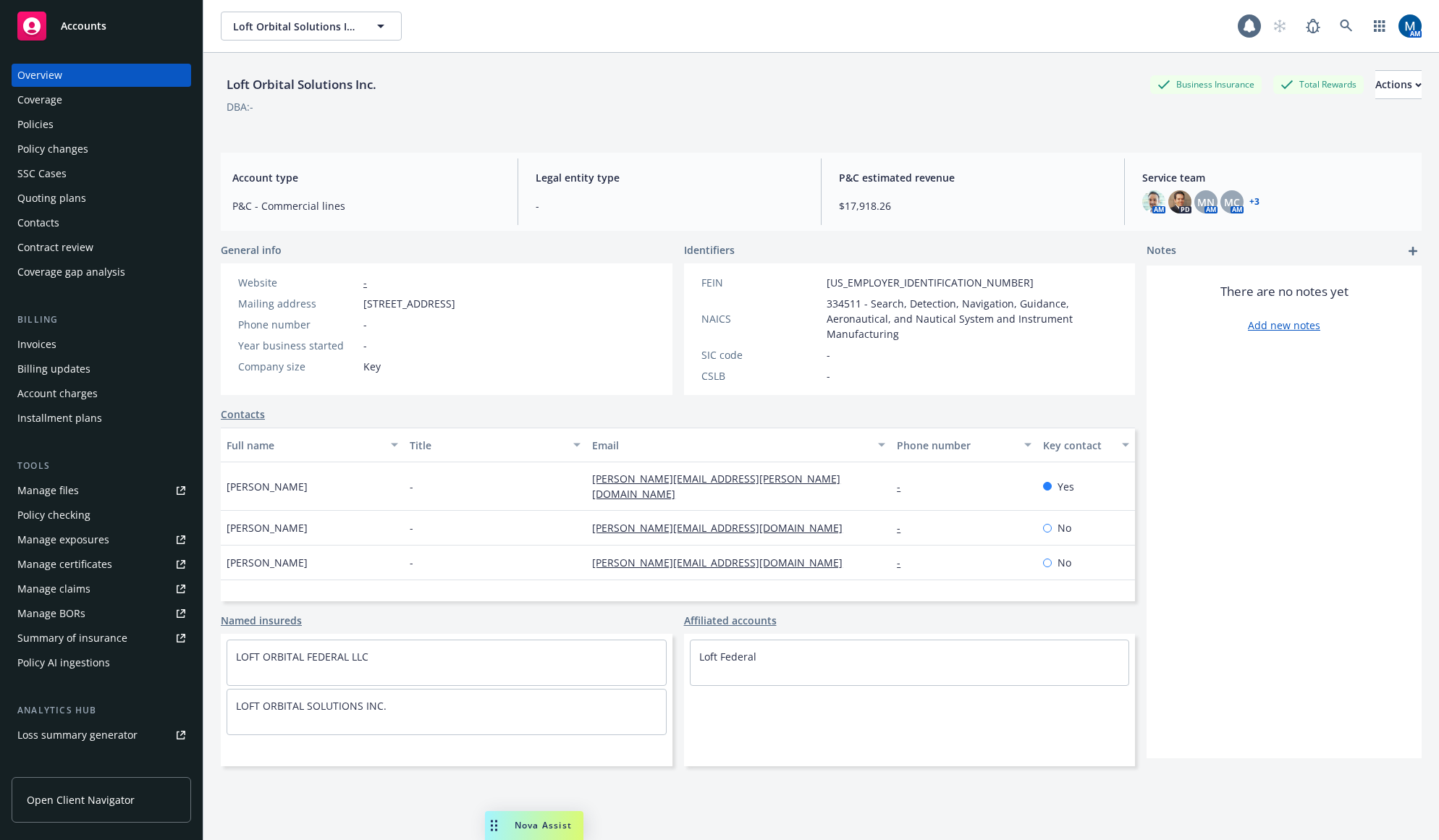
click at [73, 128] on div "Policies" at bounding box center [102, 124] width 168 height 23
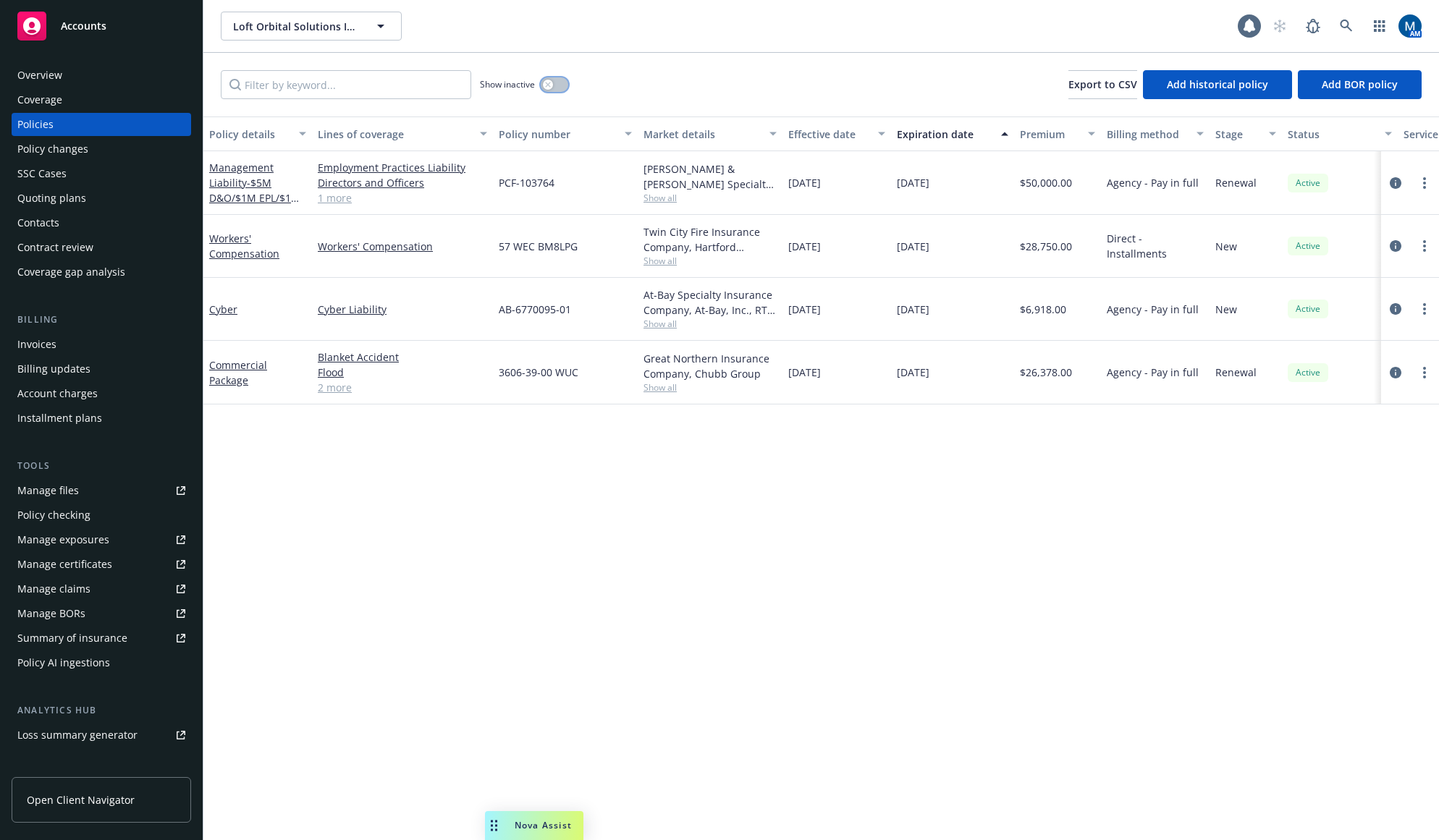
click at [554, 85] on button "button" at bounding box center [555, 85] width 28 height 15
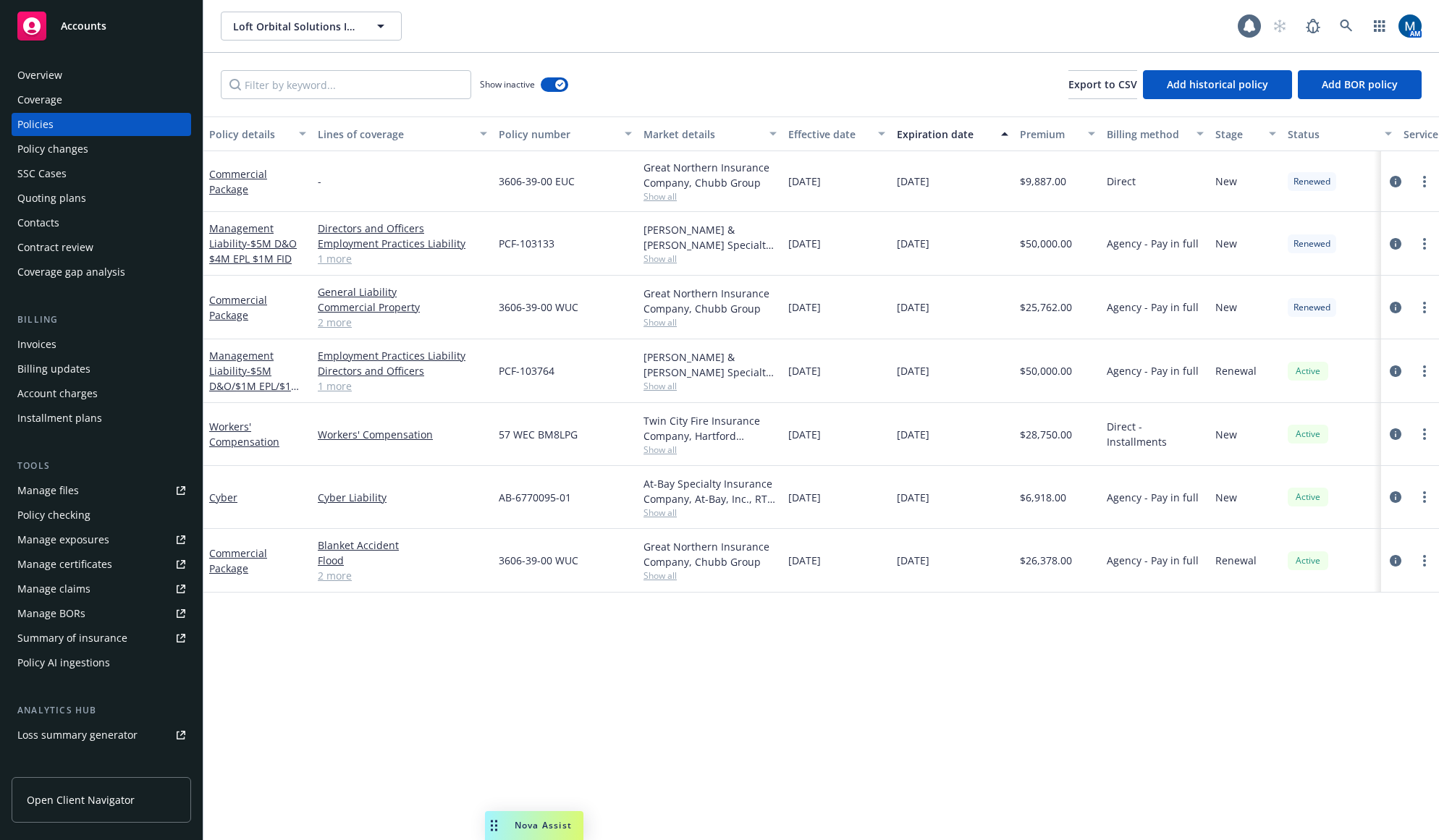
click at [766, 66] on div "Show inactive Export to CSV Add historical policy Add BOR policy" at bounding box center [821, 84] width 1236 height 64
click at [72, 200] on div "Quoting plans" at bounding box center [52, 198] width 68 height 23
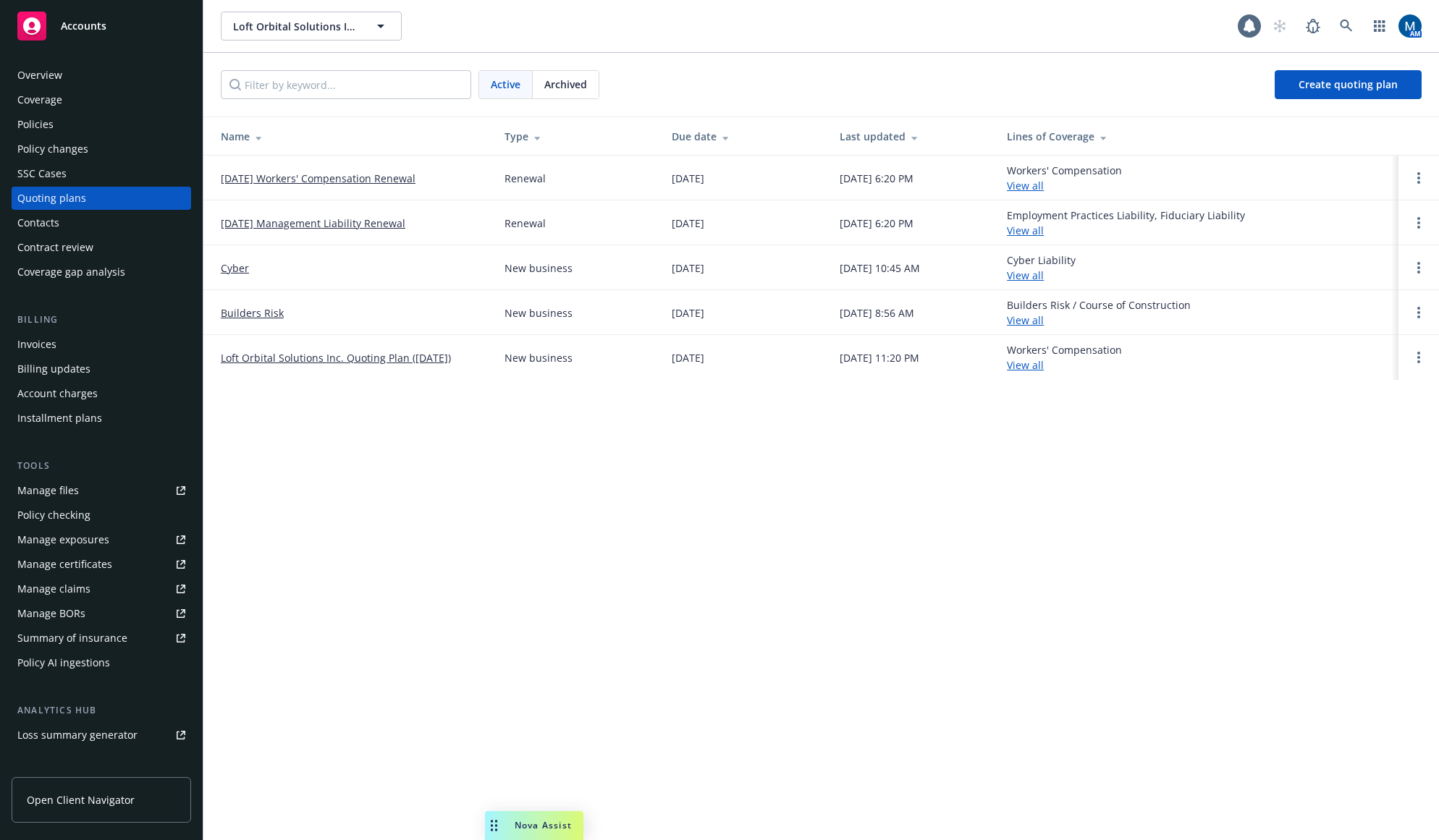
click at [98, 122] on div "Policies" at bounding box center [102, 124] width 168 height 23
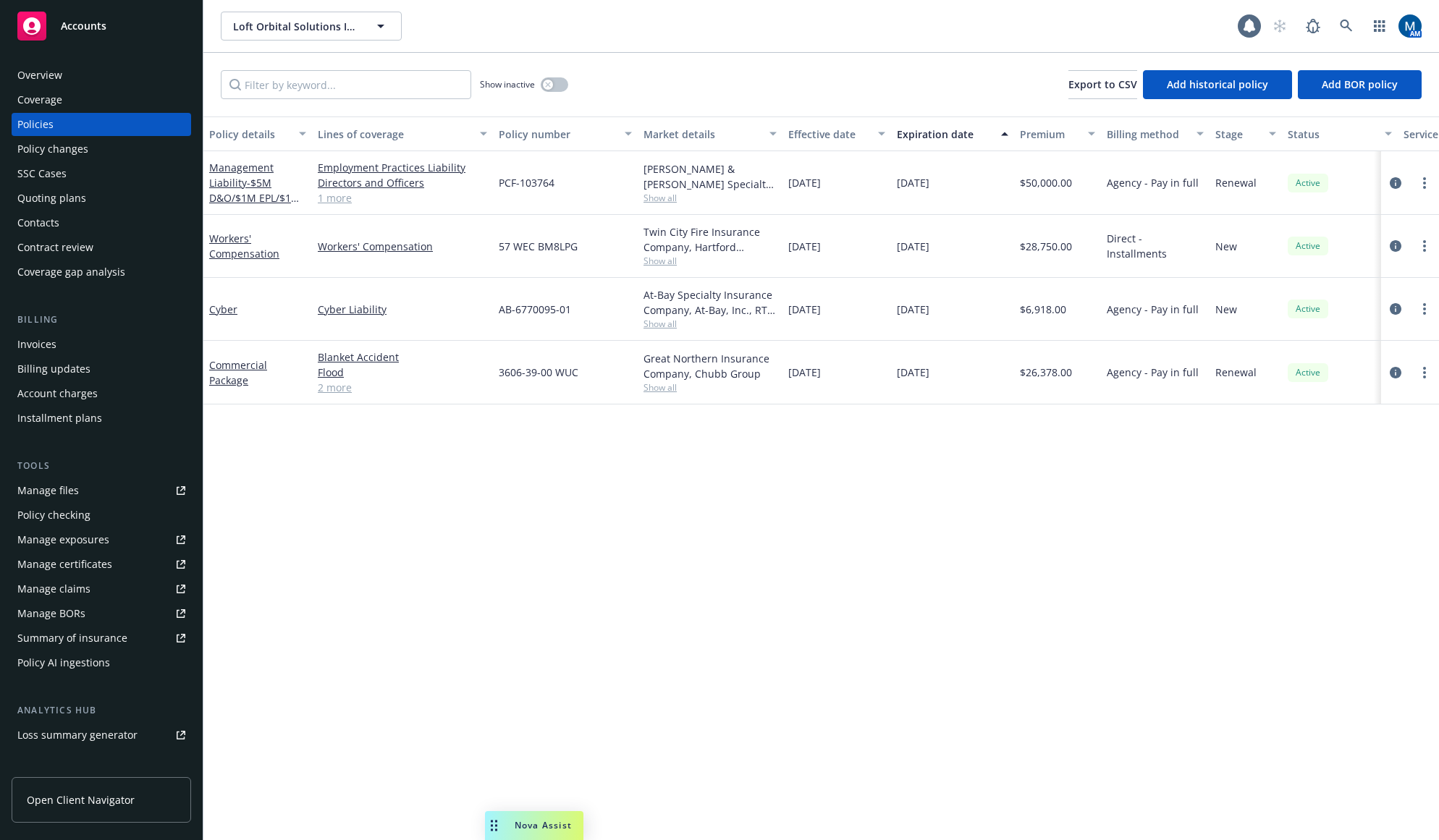
click at [704, 501] on div "Policy details Lines of coverage Policy number Market details Effective date Ex…" at bounding box center [821, 478] width 1236 height 724
click at [89, 176] on div "SSC Cases" at bounding box center [102, 173] width 168 height 23
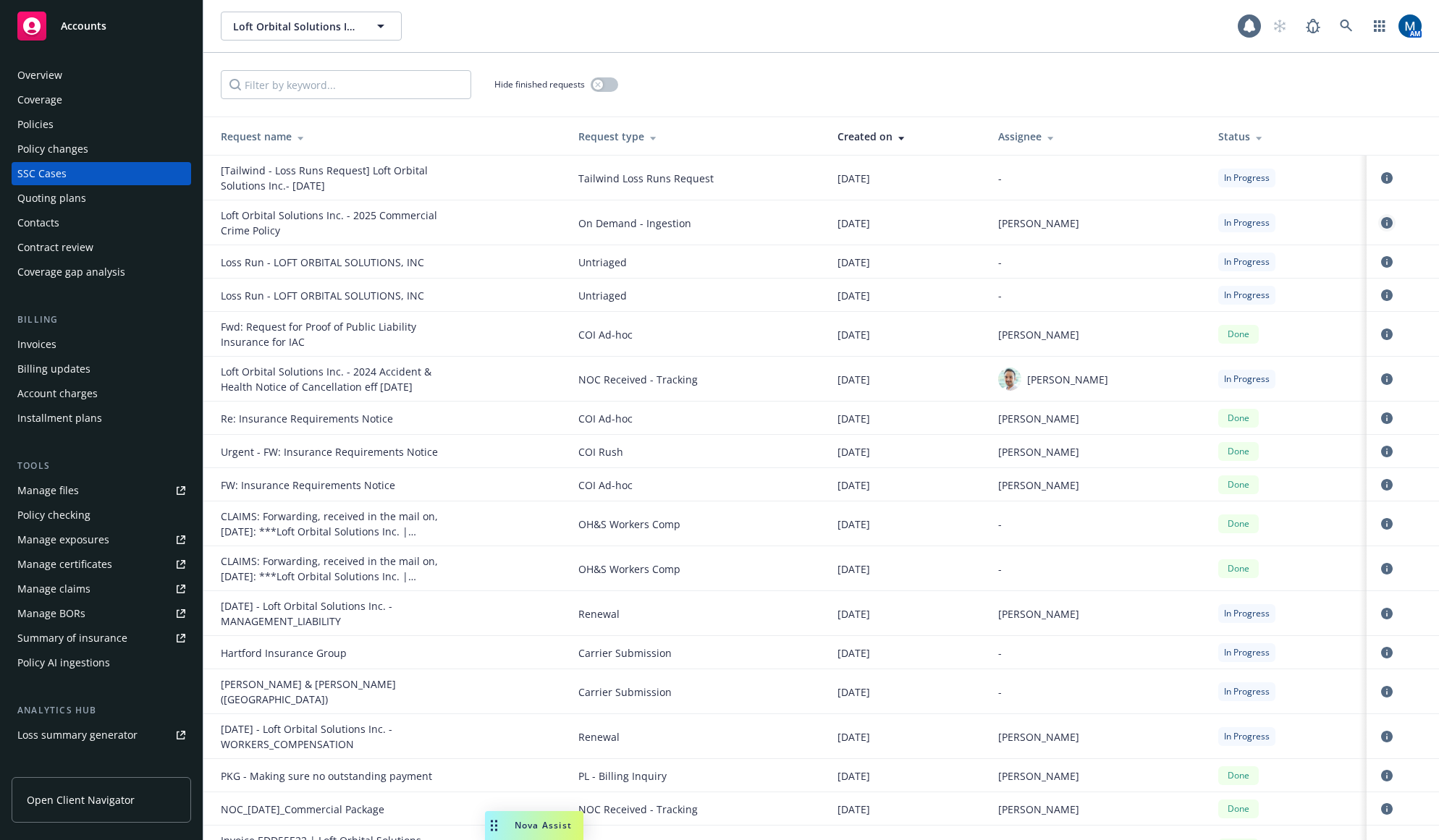
click at [1378, 216] on link "circleInformation" at bounding box center [1386, 223] width 18 height 18
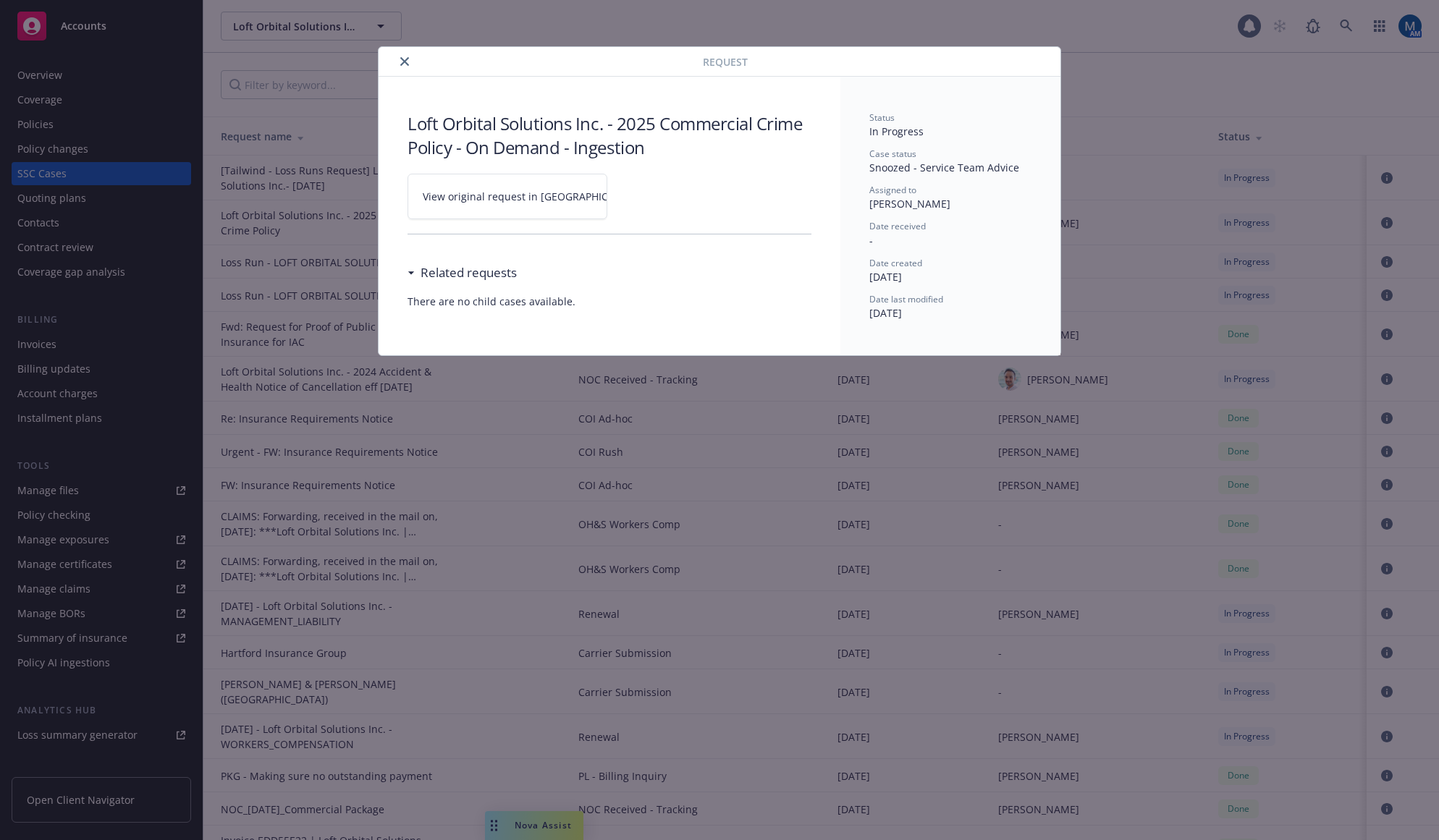
click at [526, 205] on link "View original request in SSC" at bounding box center [507, 196] width 200 height 45
click at [409, 64] on button "close" at bounding box center [404, 61] width 18 height 18
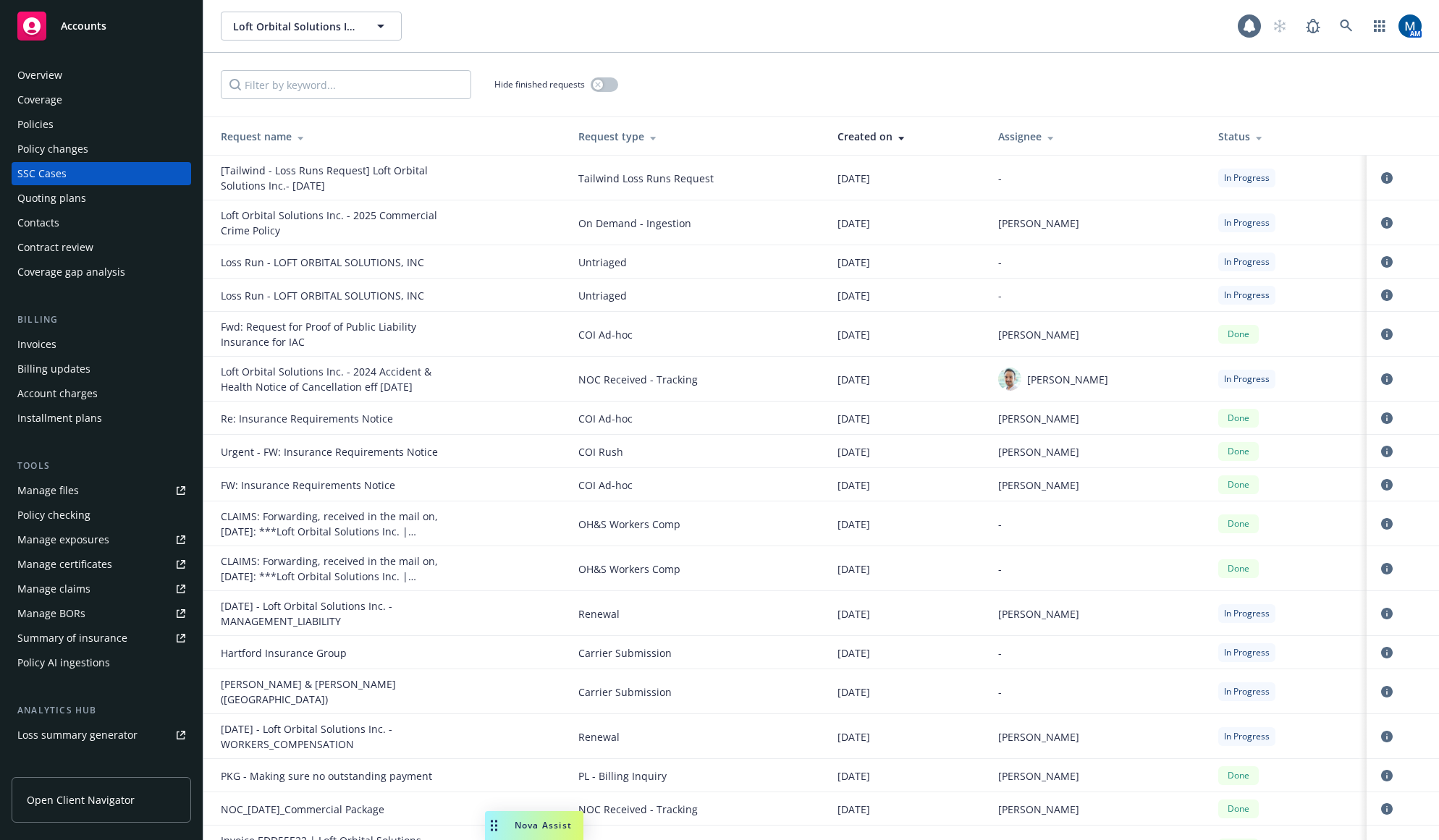
click at [108, 128] on div "Policies" at bounding box center [102, 124] width 168 height 23
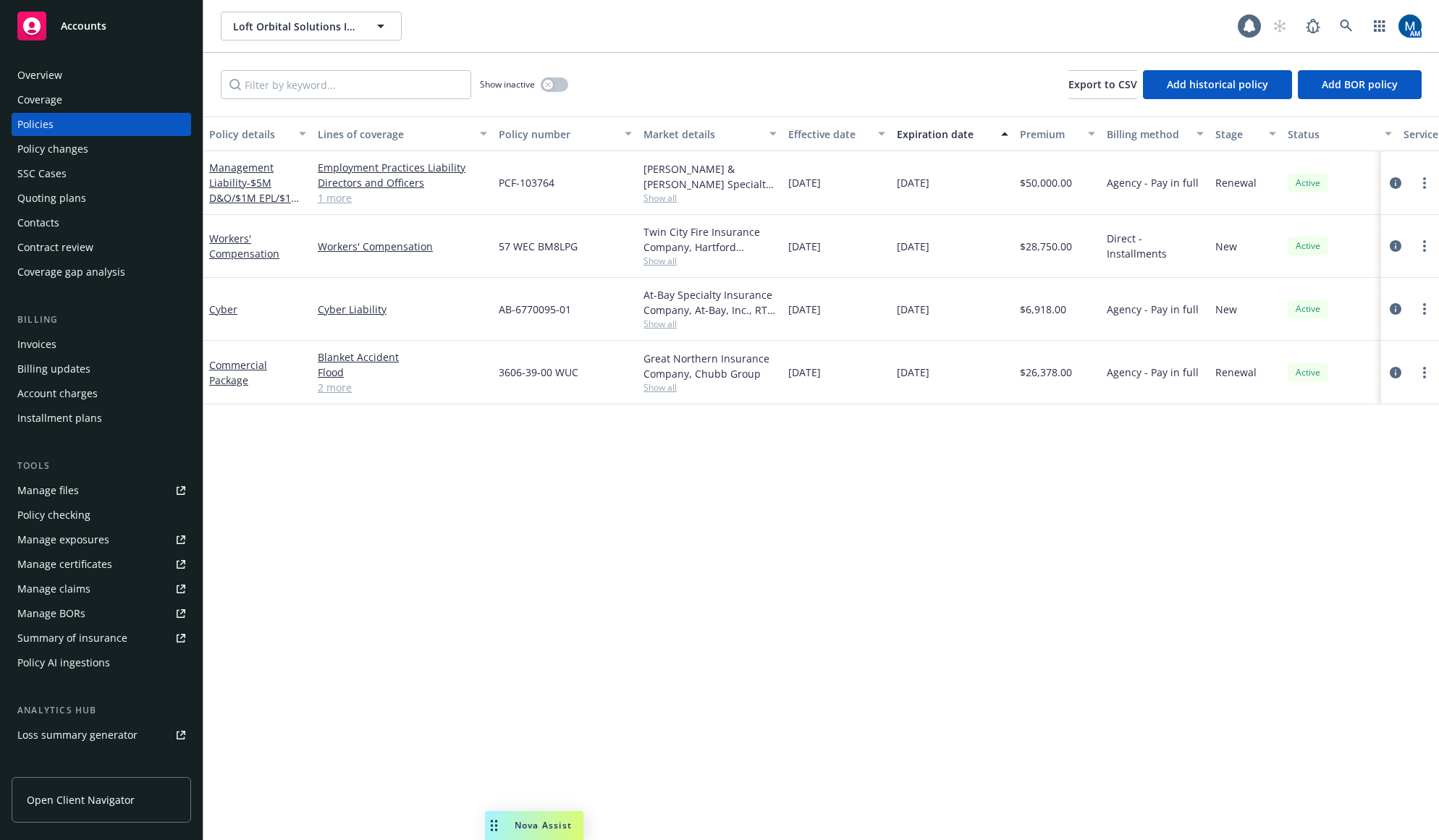
click at [89, 195] on div "Quoting plans" at bounding box center [102, 198] width 168 height 23
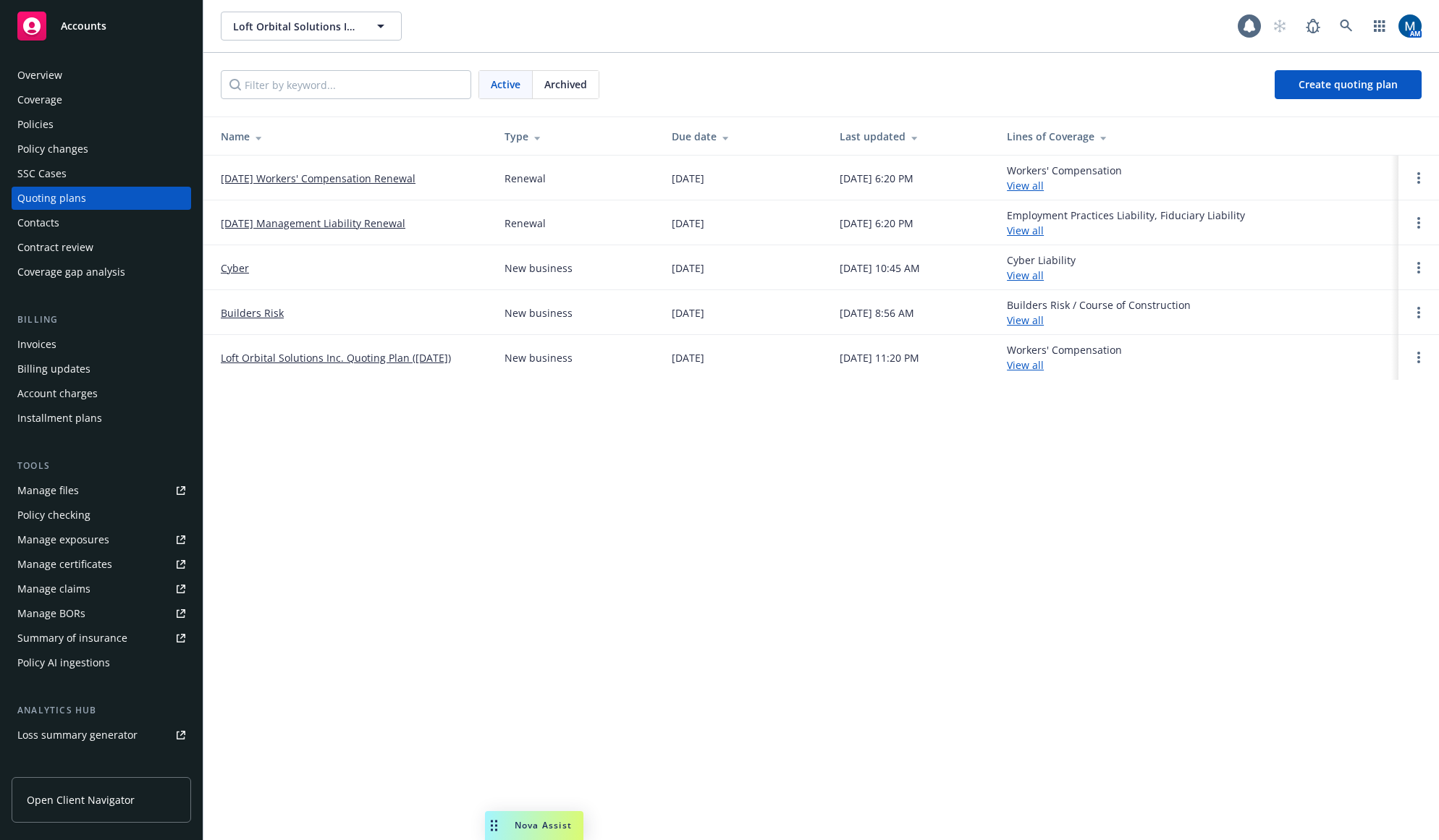
click at [82, 128] on div "Policies" at bounding box center [102, 124] width 168 height 23
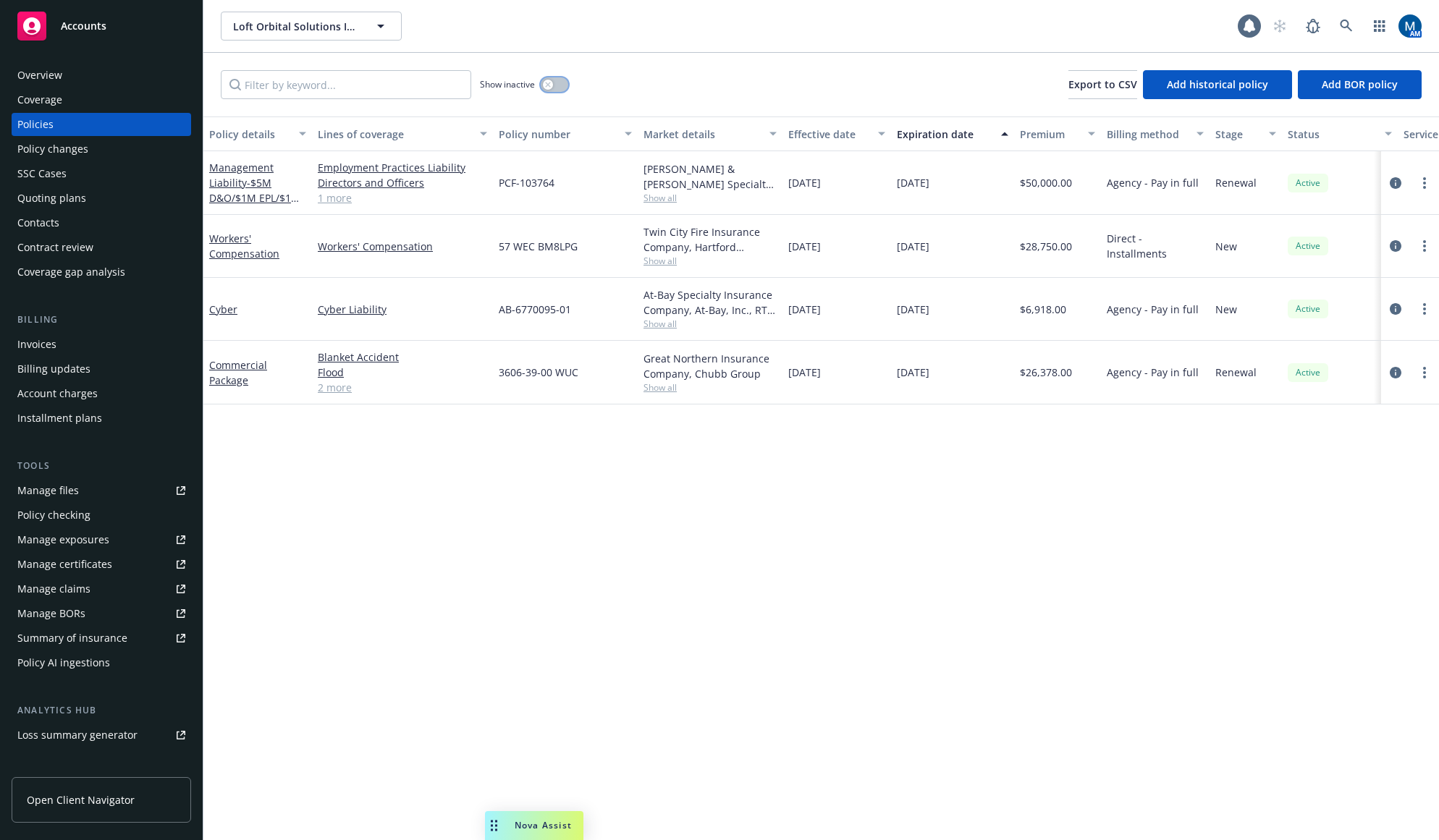
click at [560, 81] on button "button" at bounding box center [555, 85] width 28 height 15
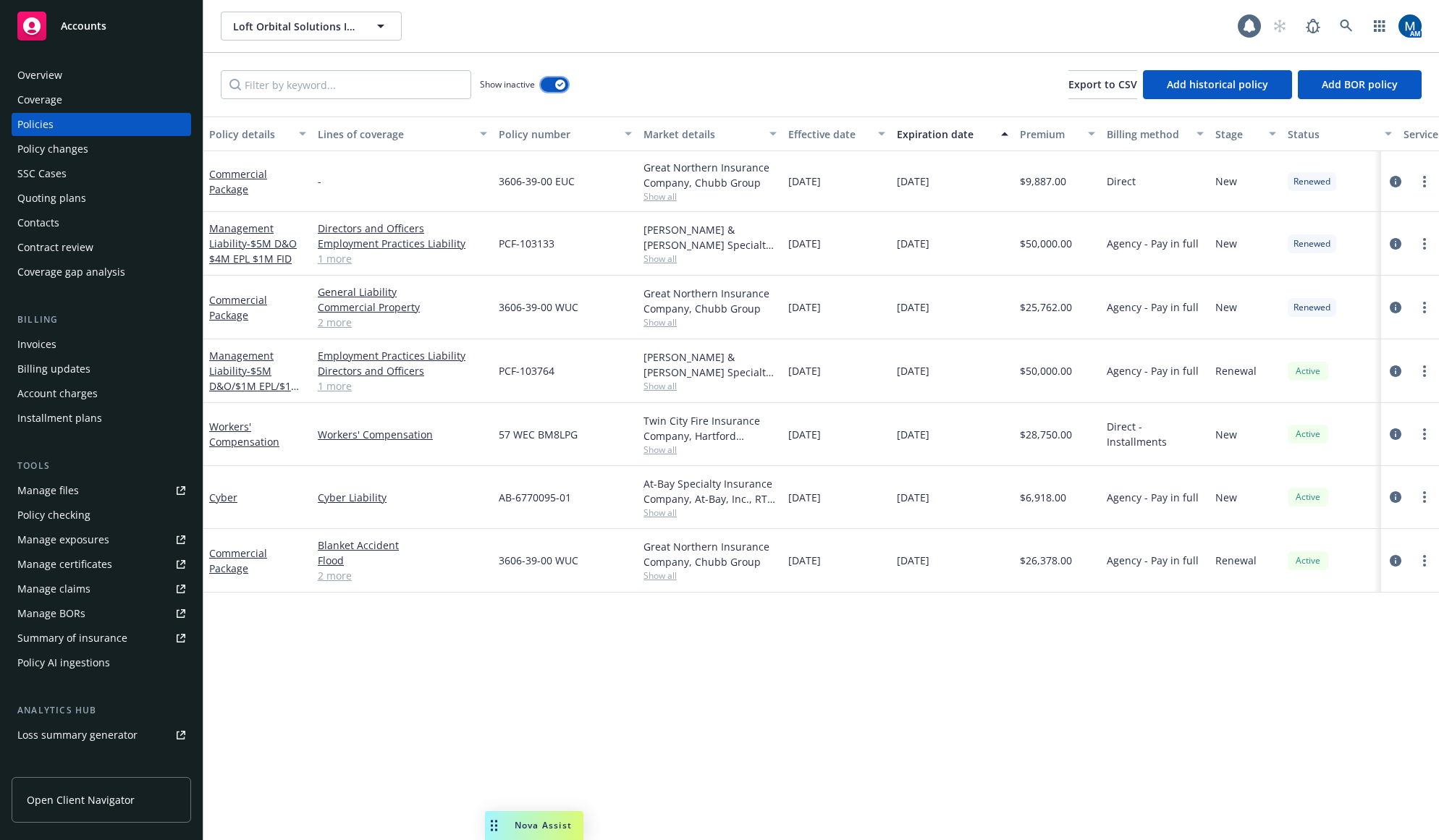
click at [560, 81] on div "button" at bounding box center [560, 84] width 10 height 10
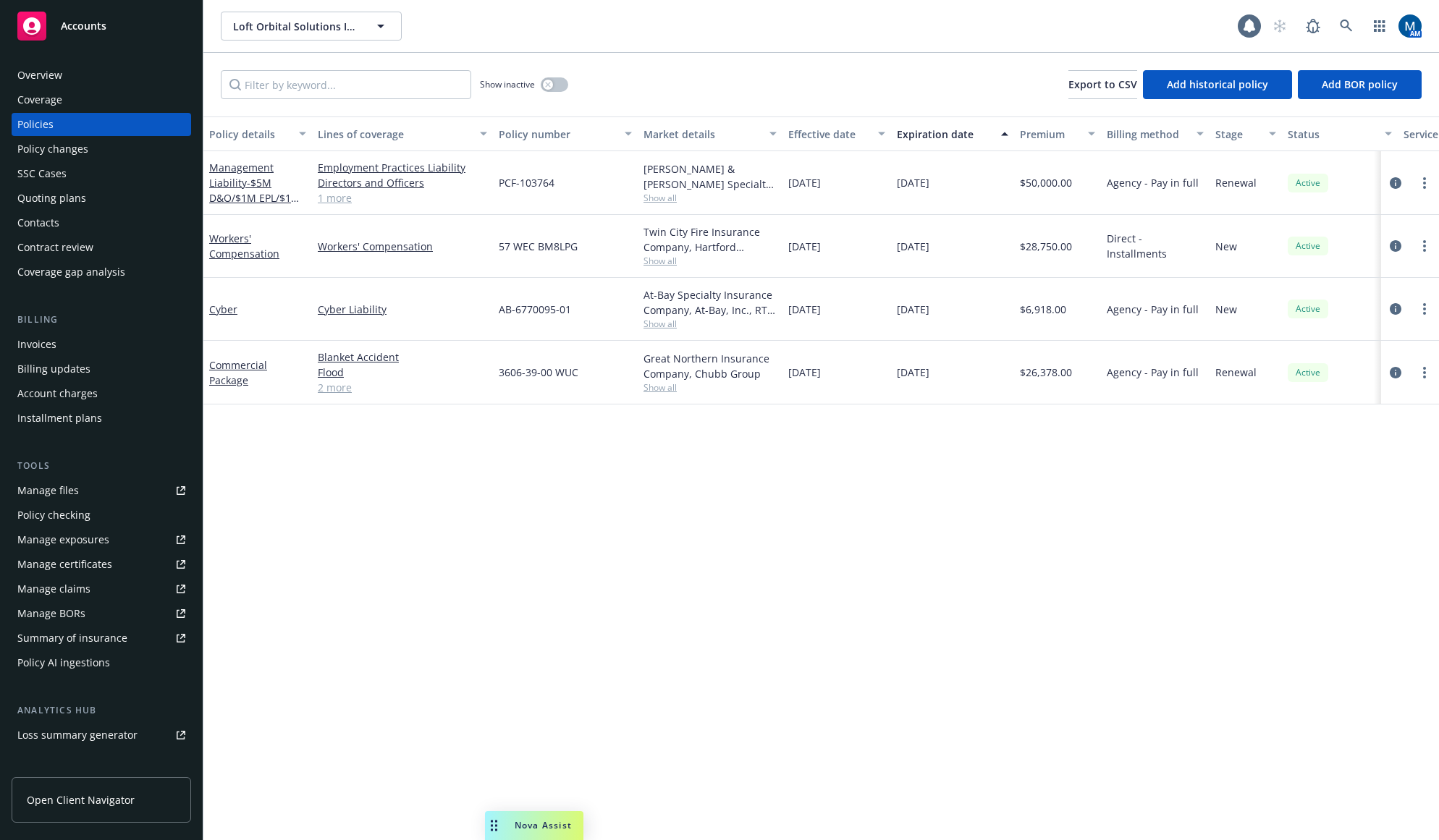
click at [86, 201] on div "Quoting plans" at bounding box center [102, 198] width 168 height 23
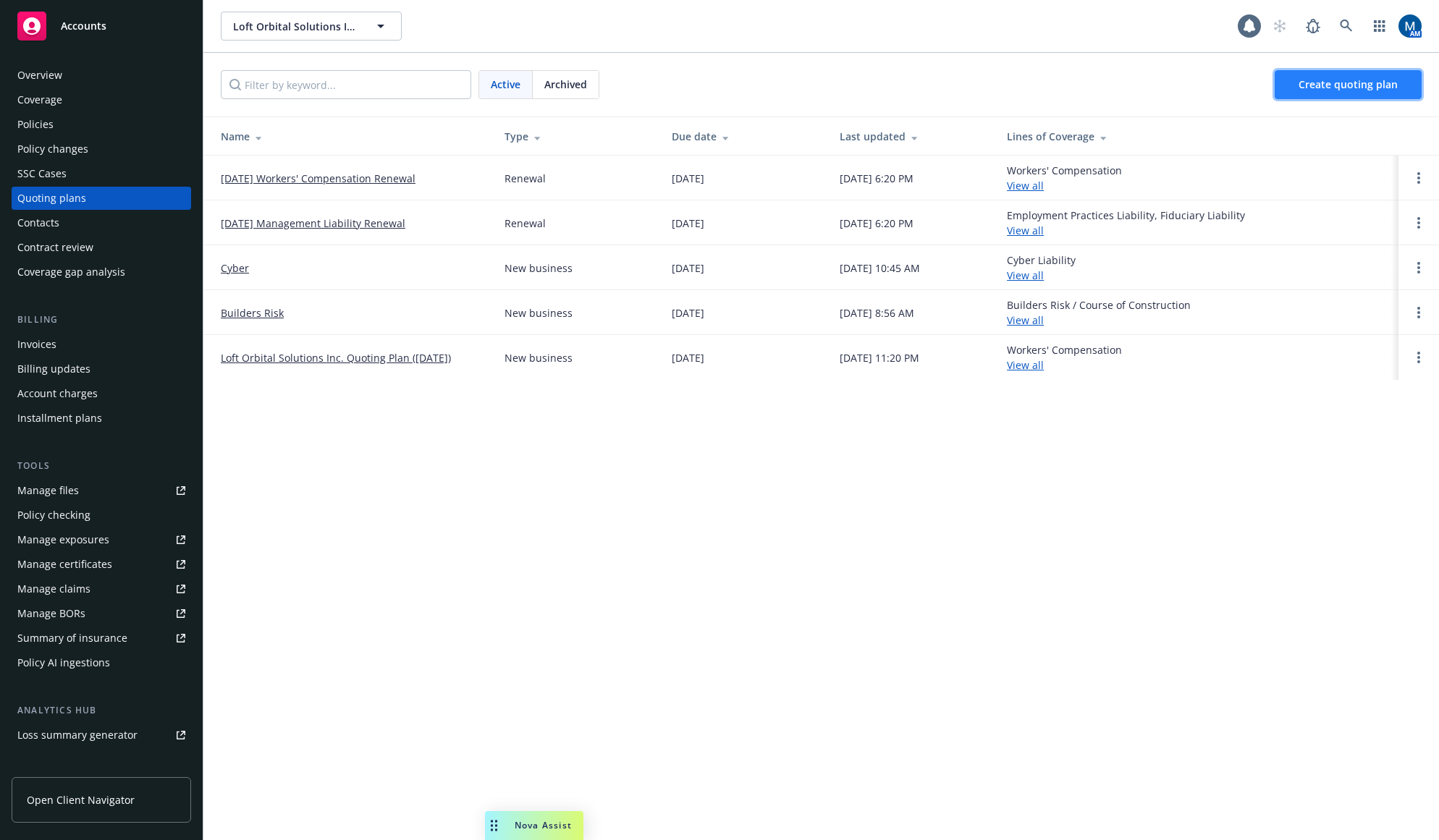
click at [1332, 79] on span "Create quoting plan" at bounding box center [1348, 84] width 99 height 14
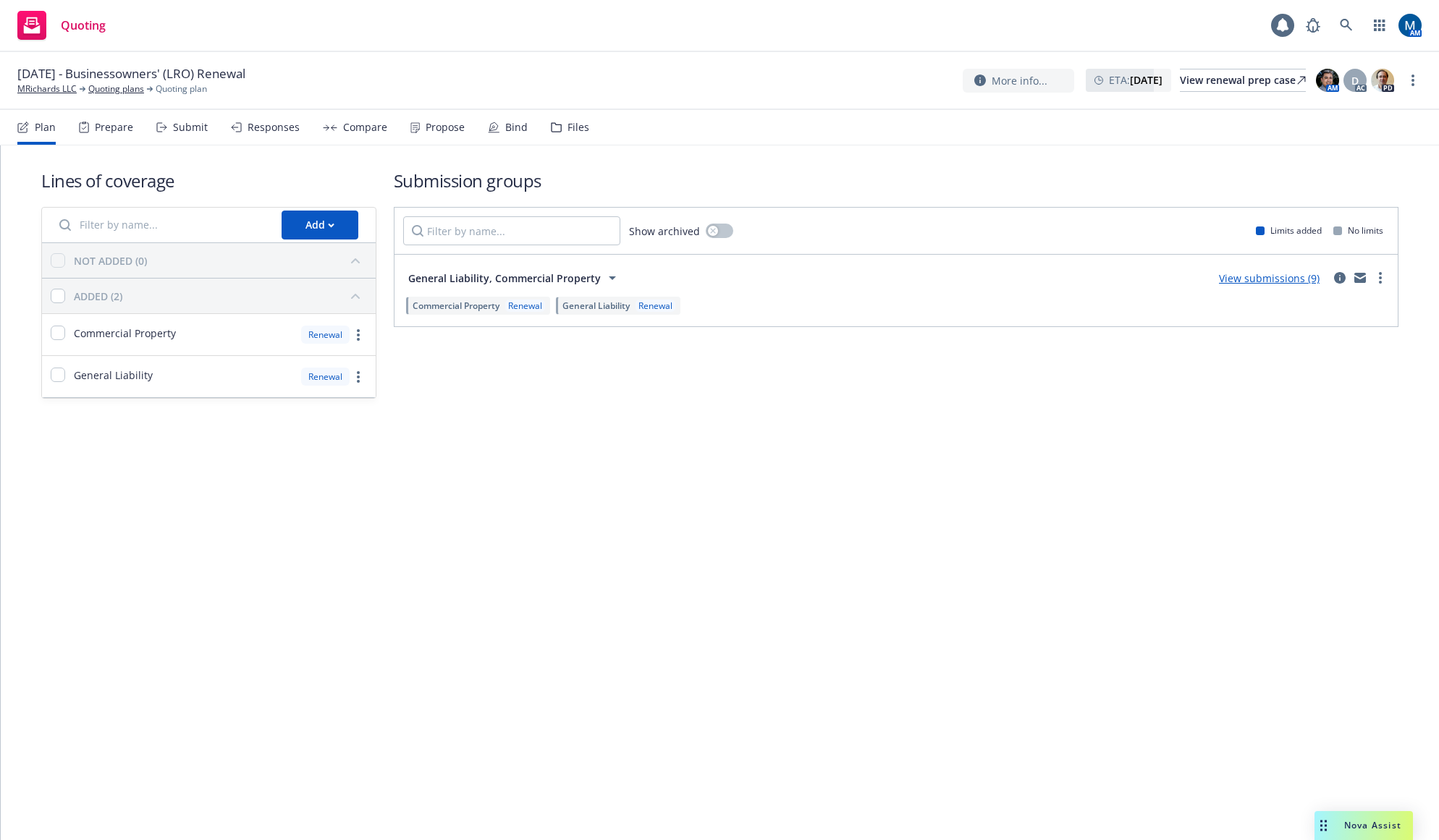
click at [453, 132] on div "Propose" at bounding box center [445, 128] width 39 height 12
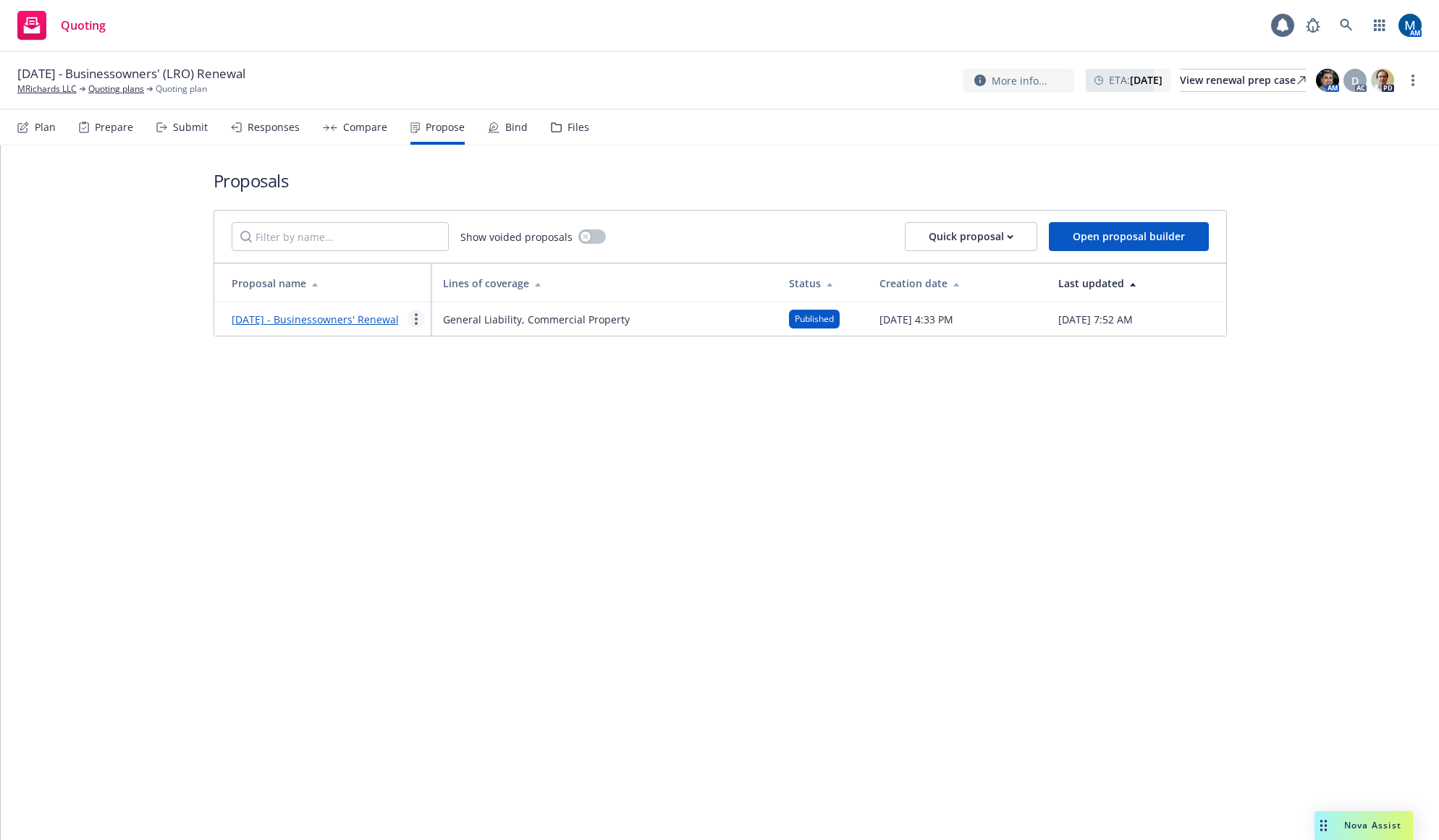
click at [415, 321] on circle "more" at bounding box center [416, 319] width 3 height 3
click at [473, 508] on span "Copy logging email" at bounding box center [471, 506] width 127 height 14
click at [421, 328] on link "more" at bounding box center [416, 319] width 18 height 18
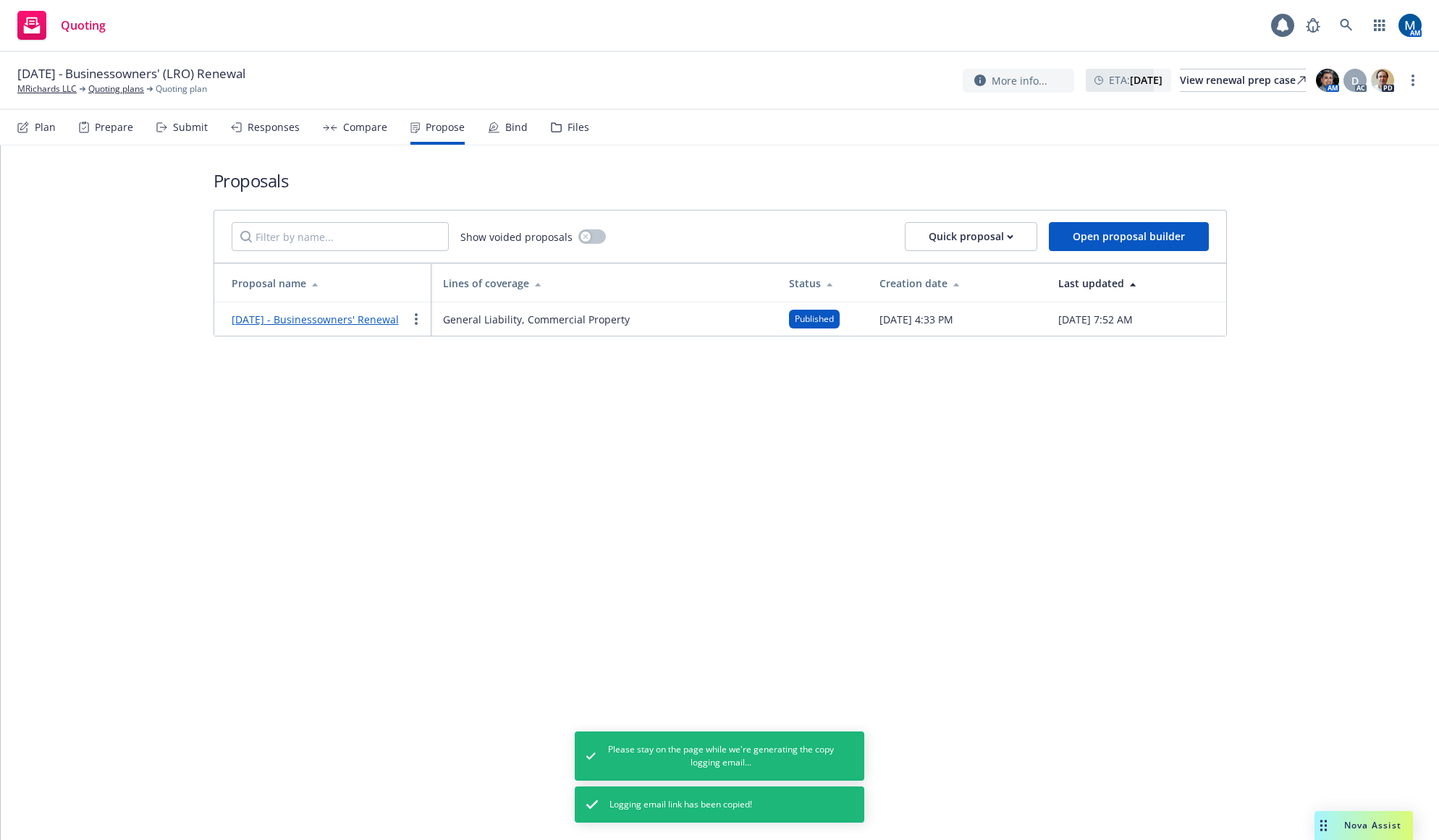
click at [465, 505] on span "Copy logging email" at bounding box center [471, 506] width 127 height 14
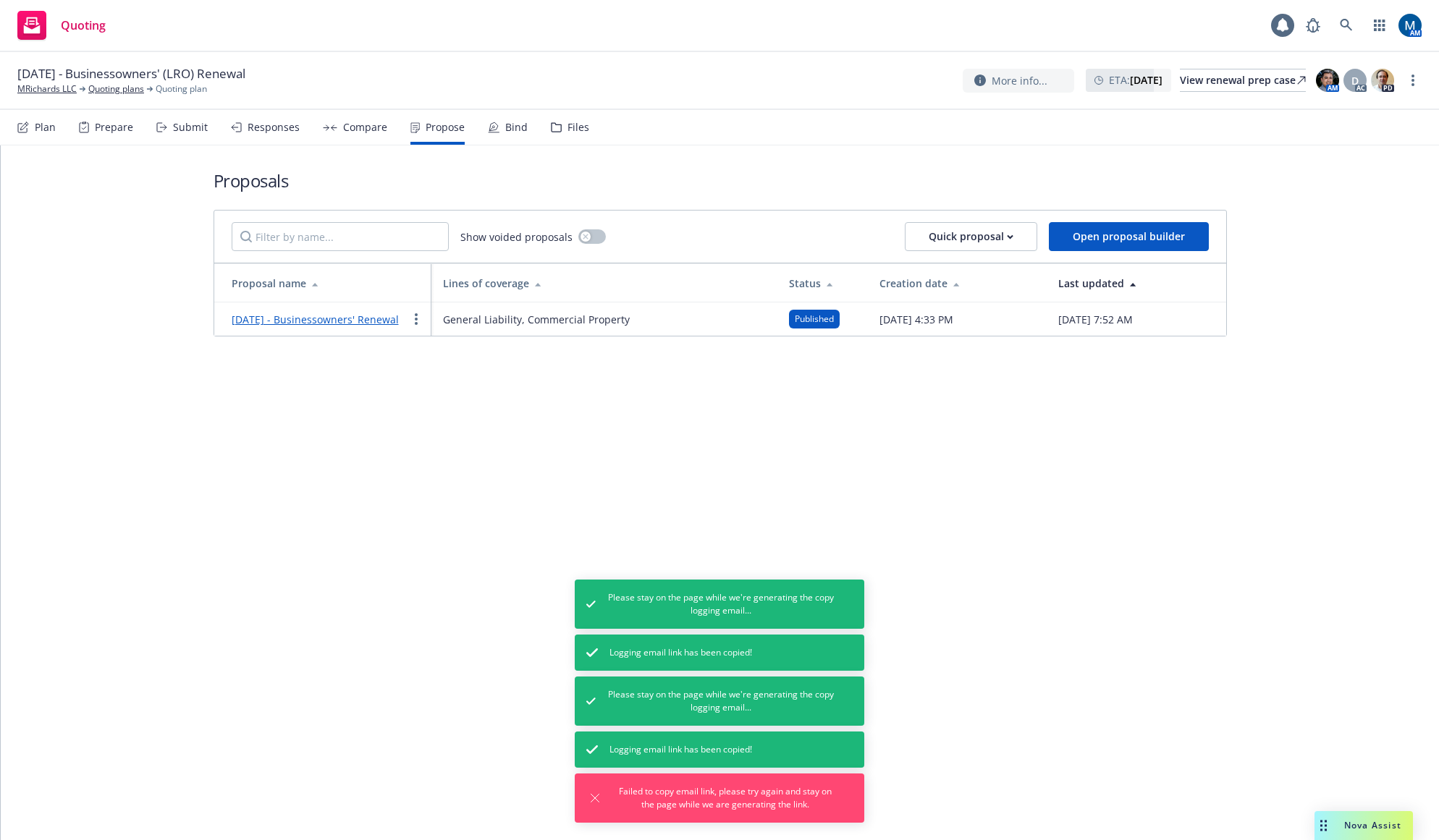
click at [934, 158] on div "Proposals Show voided proposals Quick proposal Open proposal builder Proposal n…" at bounding box center [720, 252] width 1013 height 214
click at [567, 129] on div "Files" at bounding box center [578, 128] width 21 height 12
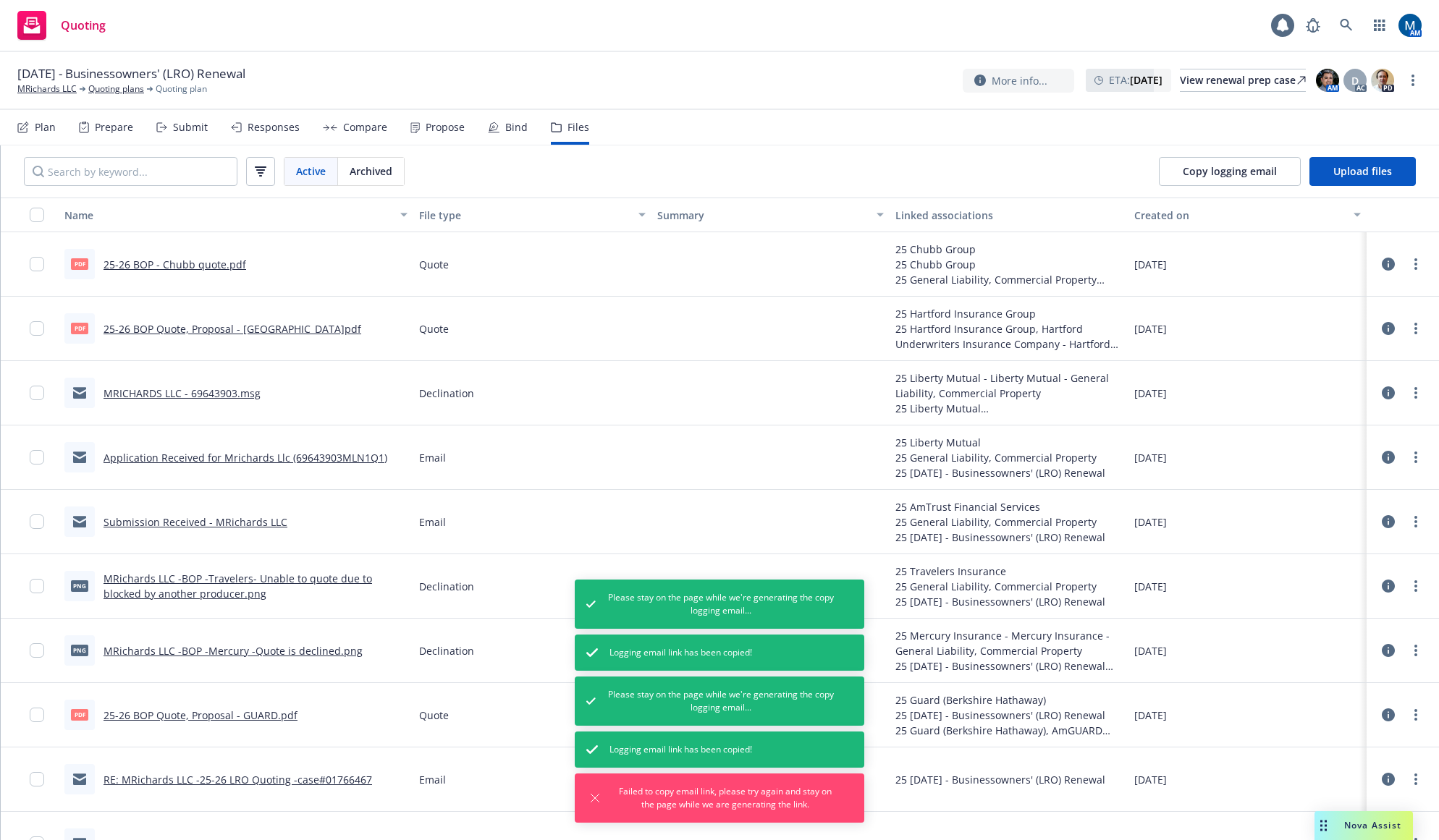
click at [429, 124] on div "Propose" at bounding box center [445, 128] width 39 height 12
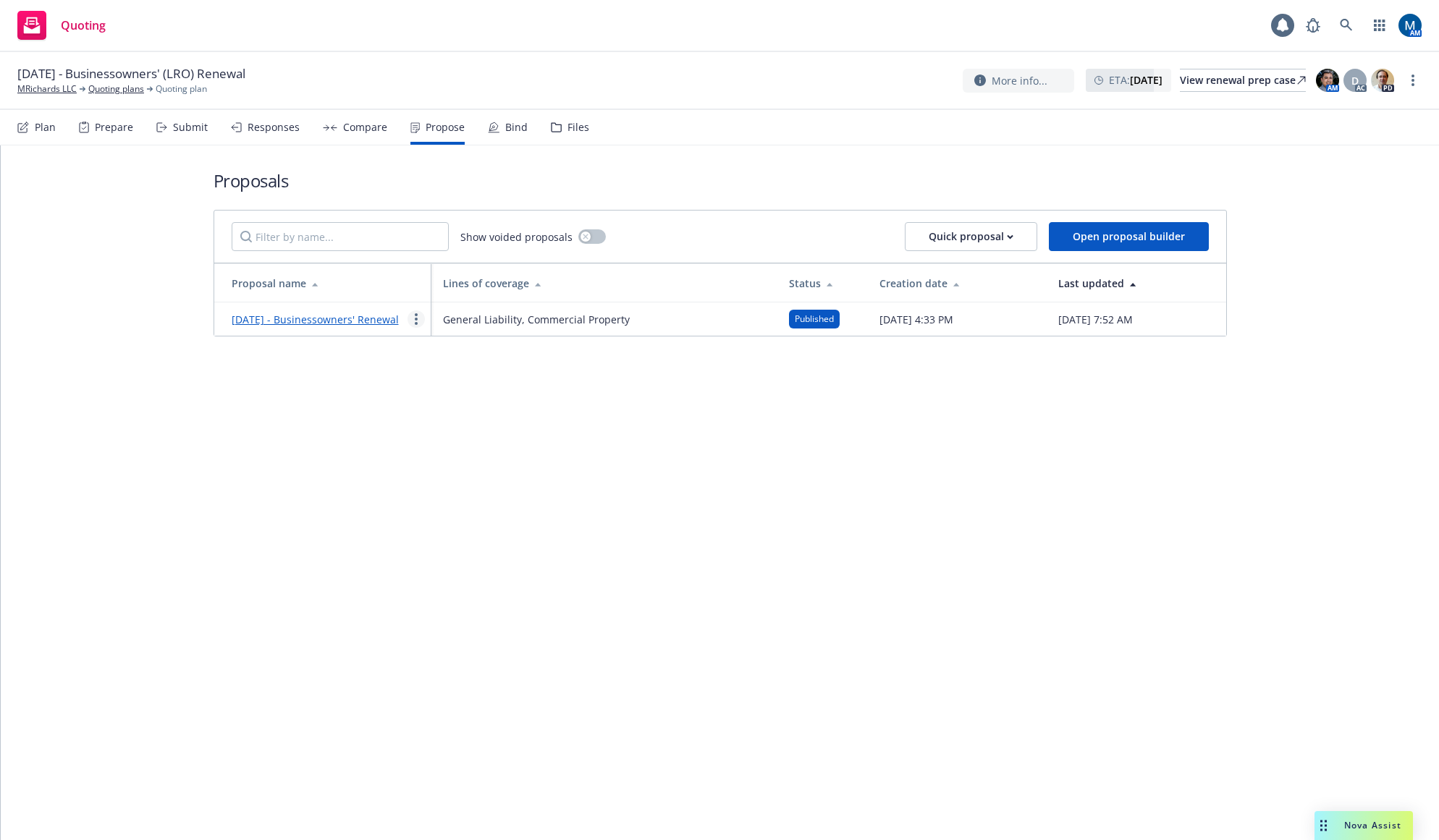
click at [411, 323] on link "more" at bounding box center [416, 319] width 18 height 18
click at [458, 478] on span "See client view" at bounding box center [461, 478] width 106 height 14
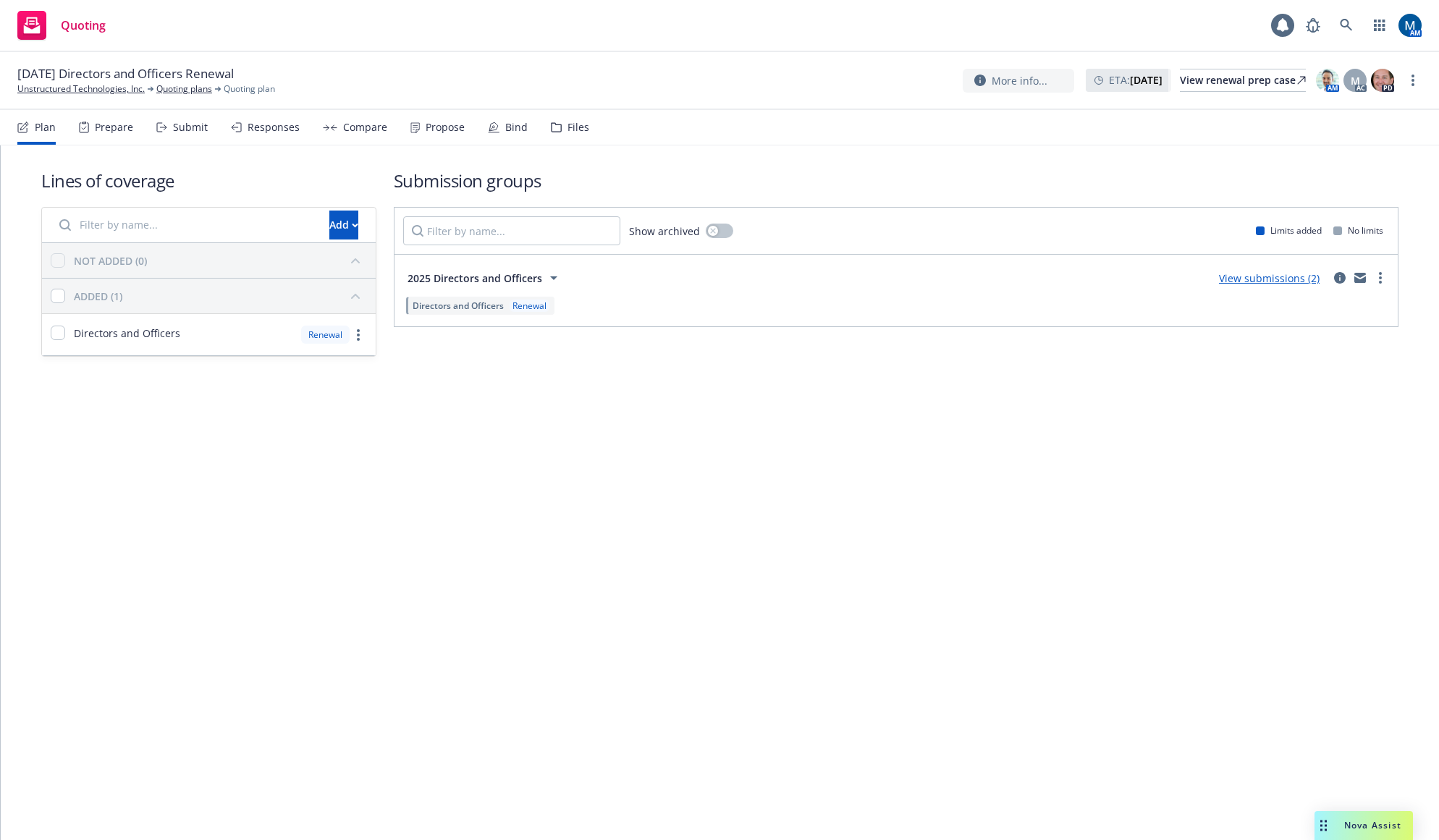
click at [502, 138] on div "Bind" at bounding box center [507, 128] width 40 height 35
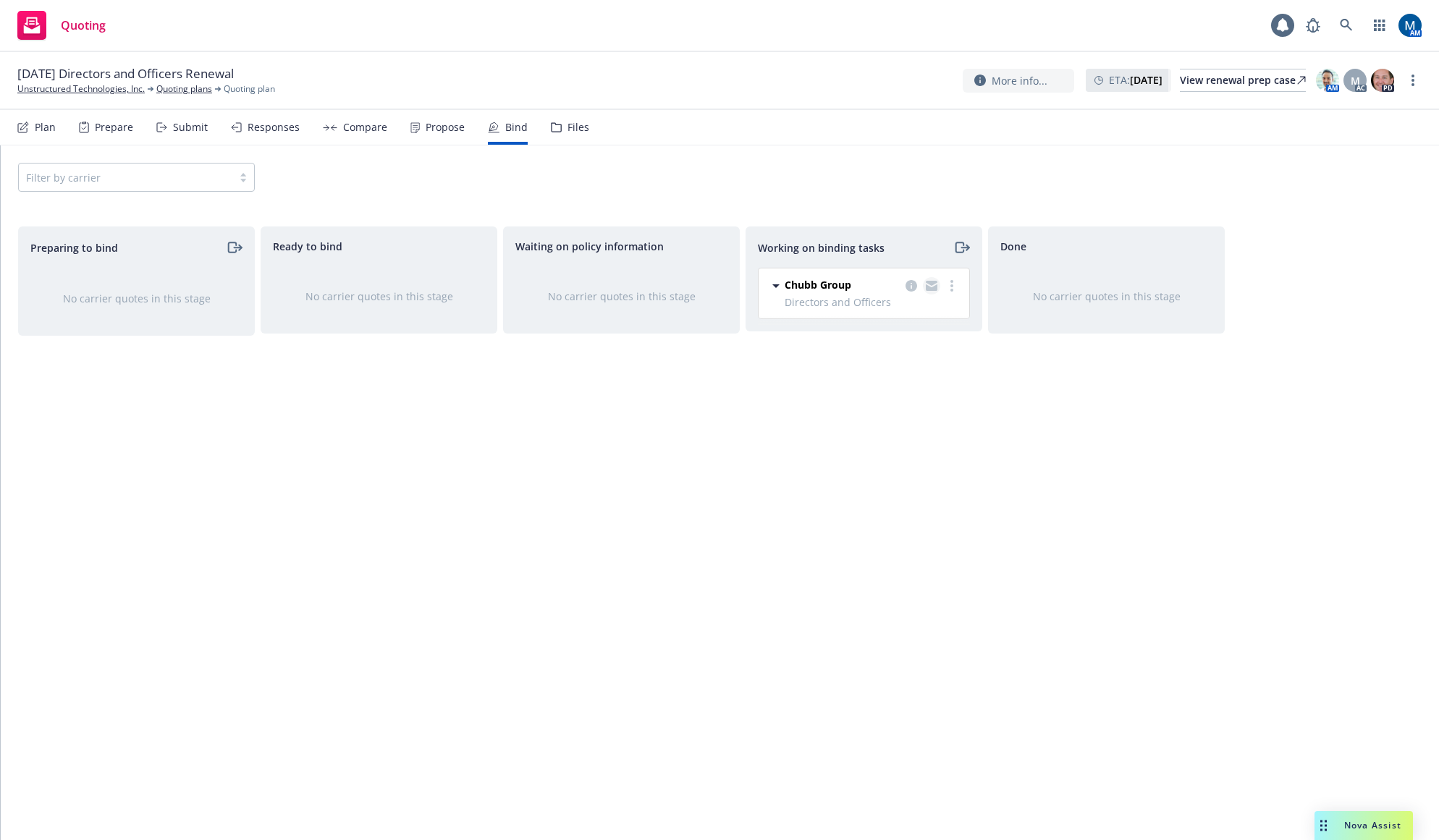
click at [933, 287] on icon "copy logging email" at bounding box center [932, 287] width 12 height 6
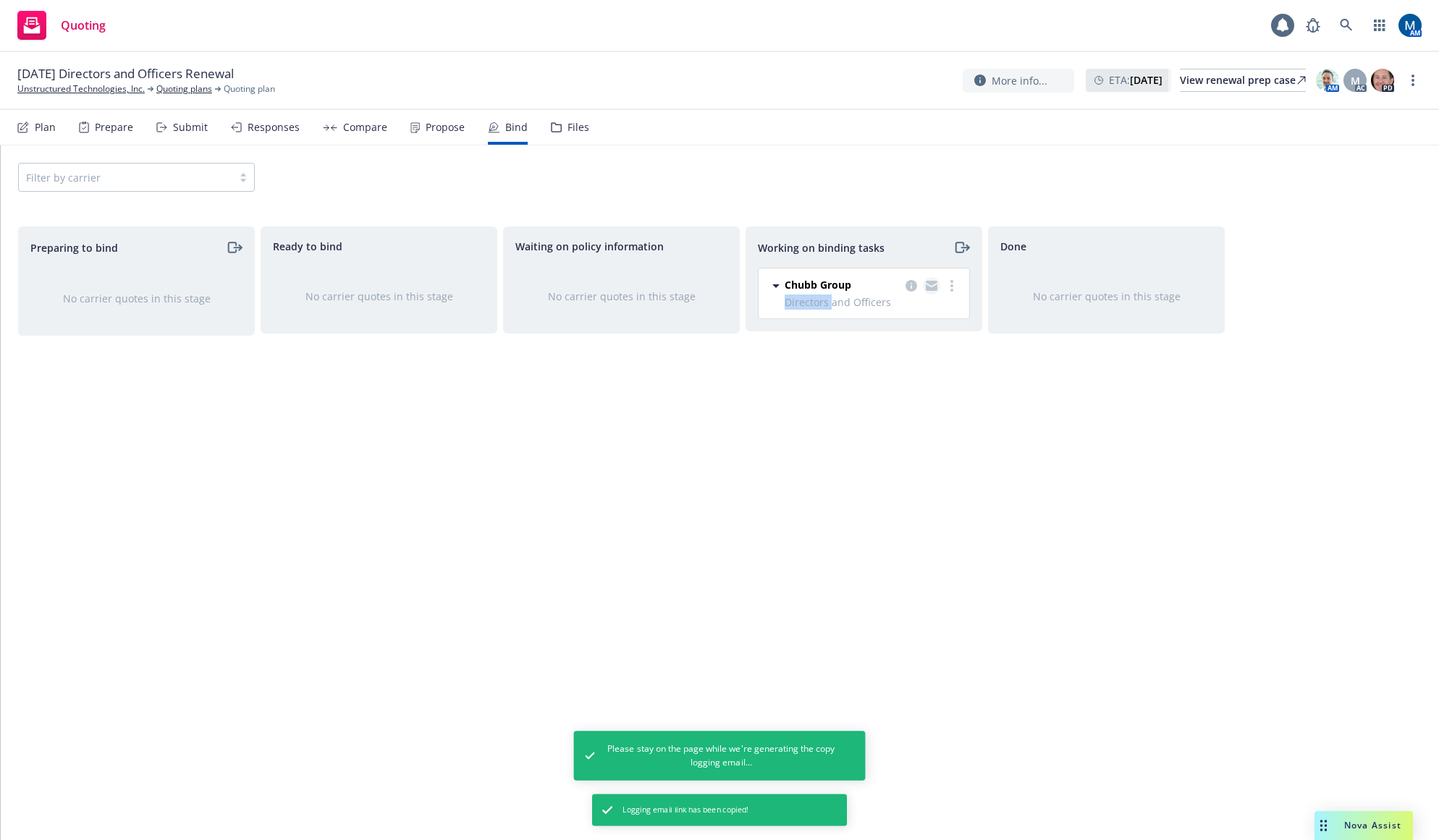
click at [933, 287] on icon "copy logging email" at bounding box center [932, 287] width 12 height 6
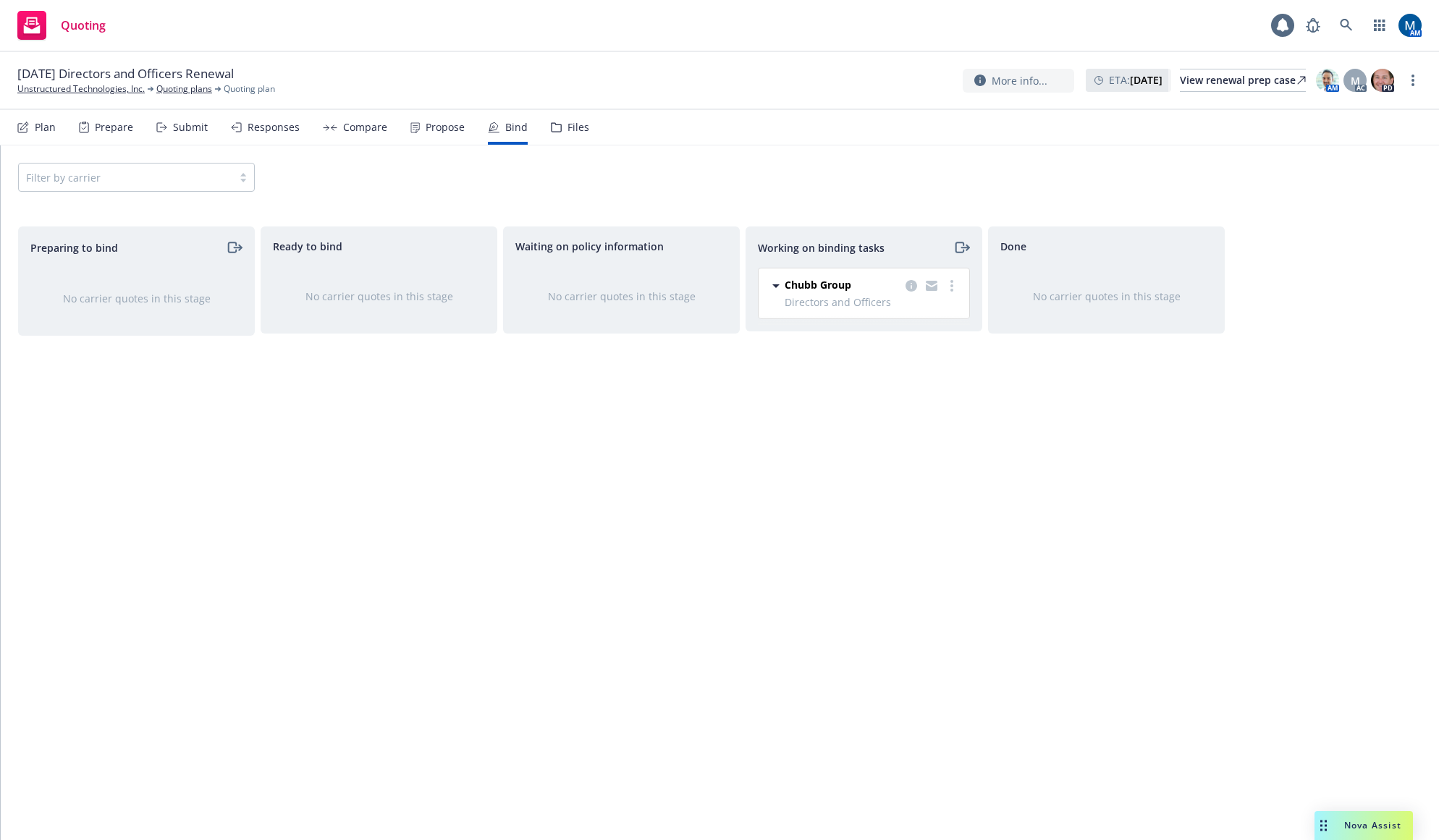
click at [925, 158] on div "Filter by carrier" at bounding box center [720, 177] width 1438 height 64
drag, startPoint x: 1051, startPoint y: 38, endPoint x: 1216, endPoint y: 19, distance: 166.1
click at [1051, 38] on div "Quoting 1 AM" at bounding box center [719, 26] width 1439 height 52
click at [1339, 24] on icon at bounding box center [1346, 25] width 13 height 13
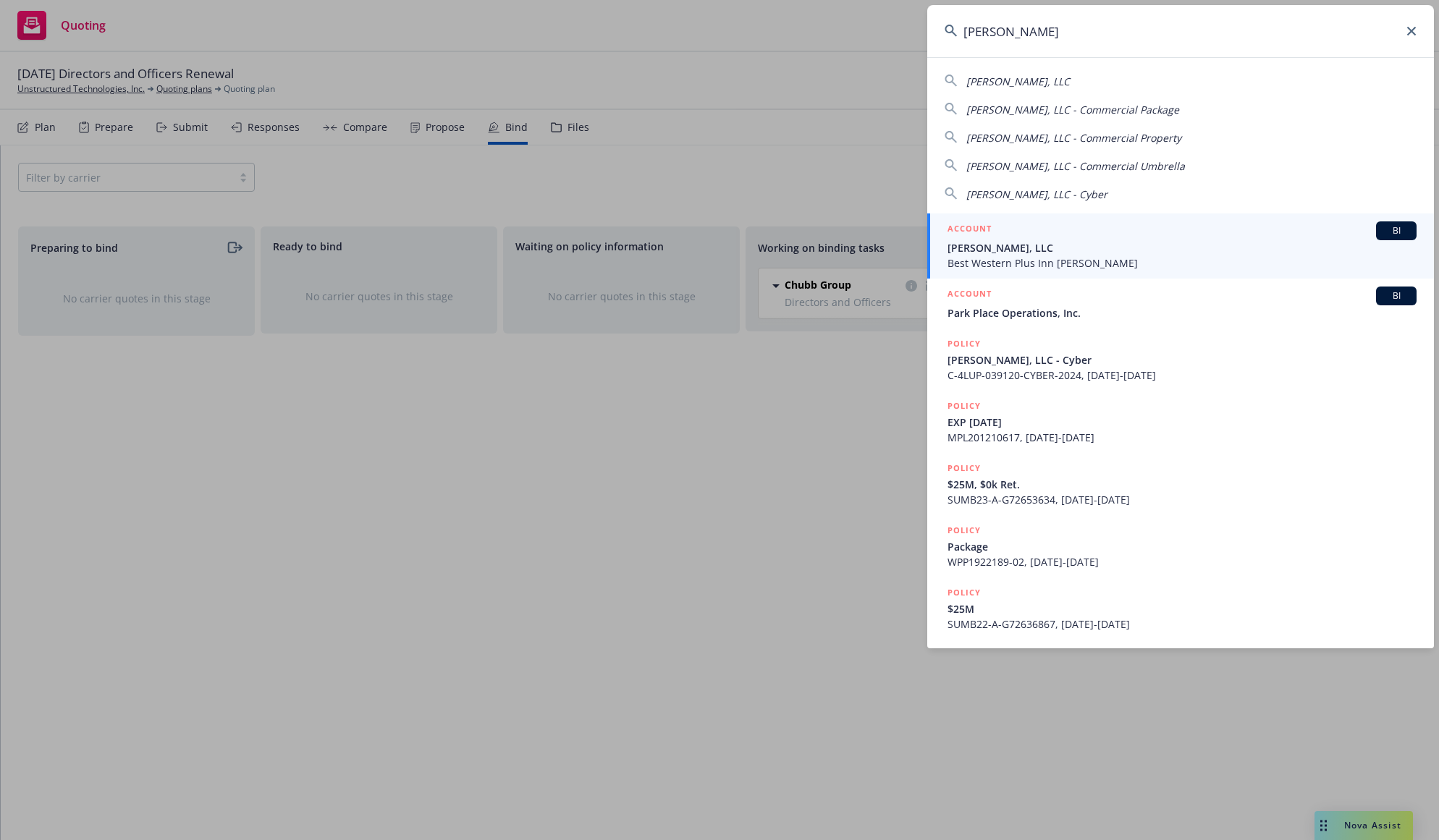
type input "bw dix"
click at [1030, 238] on div "ACCOUNT BI" at bounding box center [1181, 231] width 469 height 18
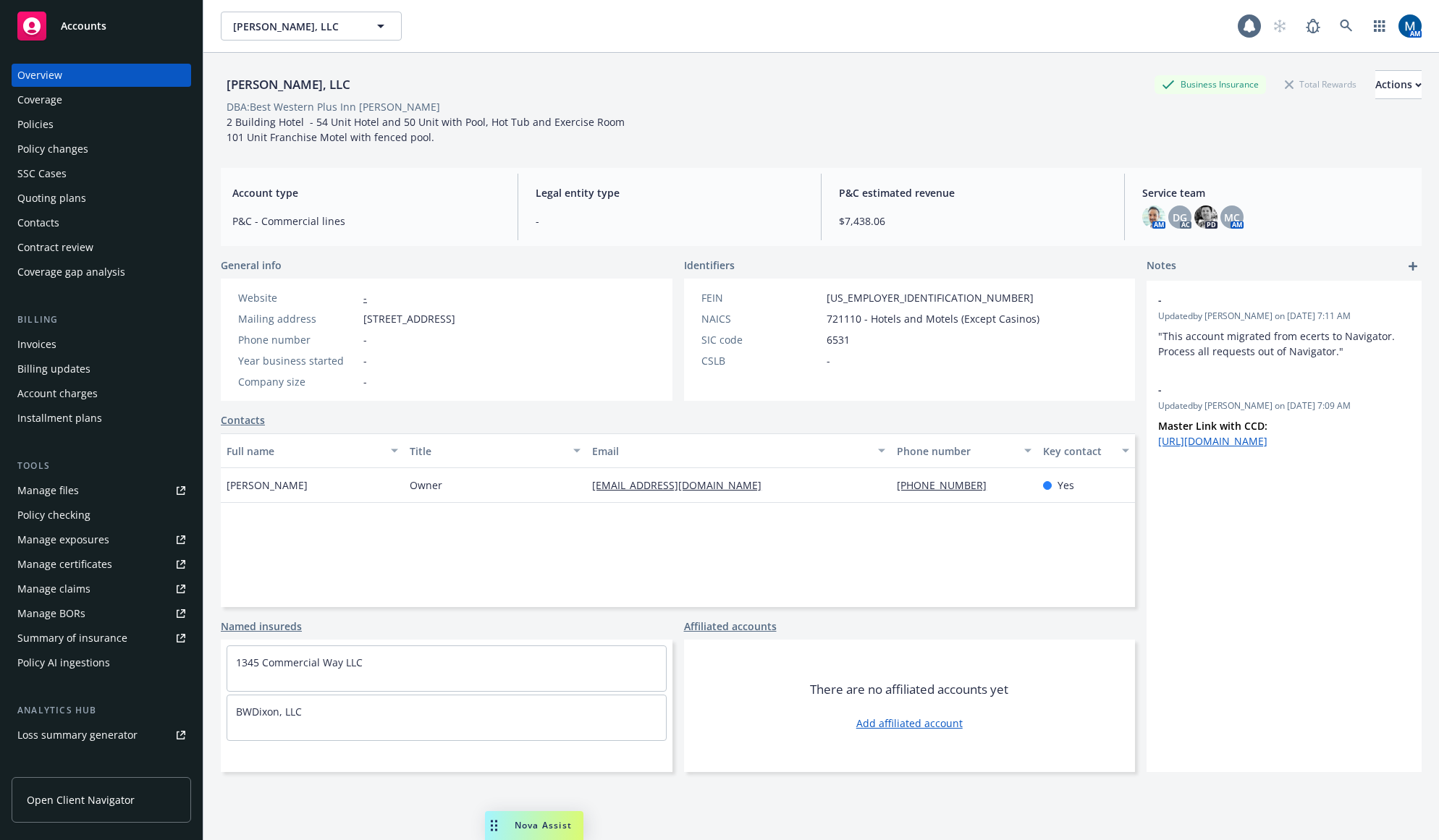
click at [85, 131] on div "Policies" at bounding box center [102, 124] width 168 height 23
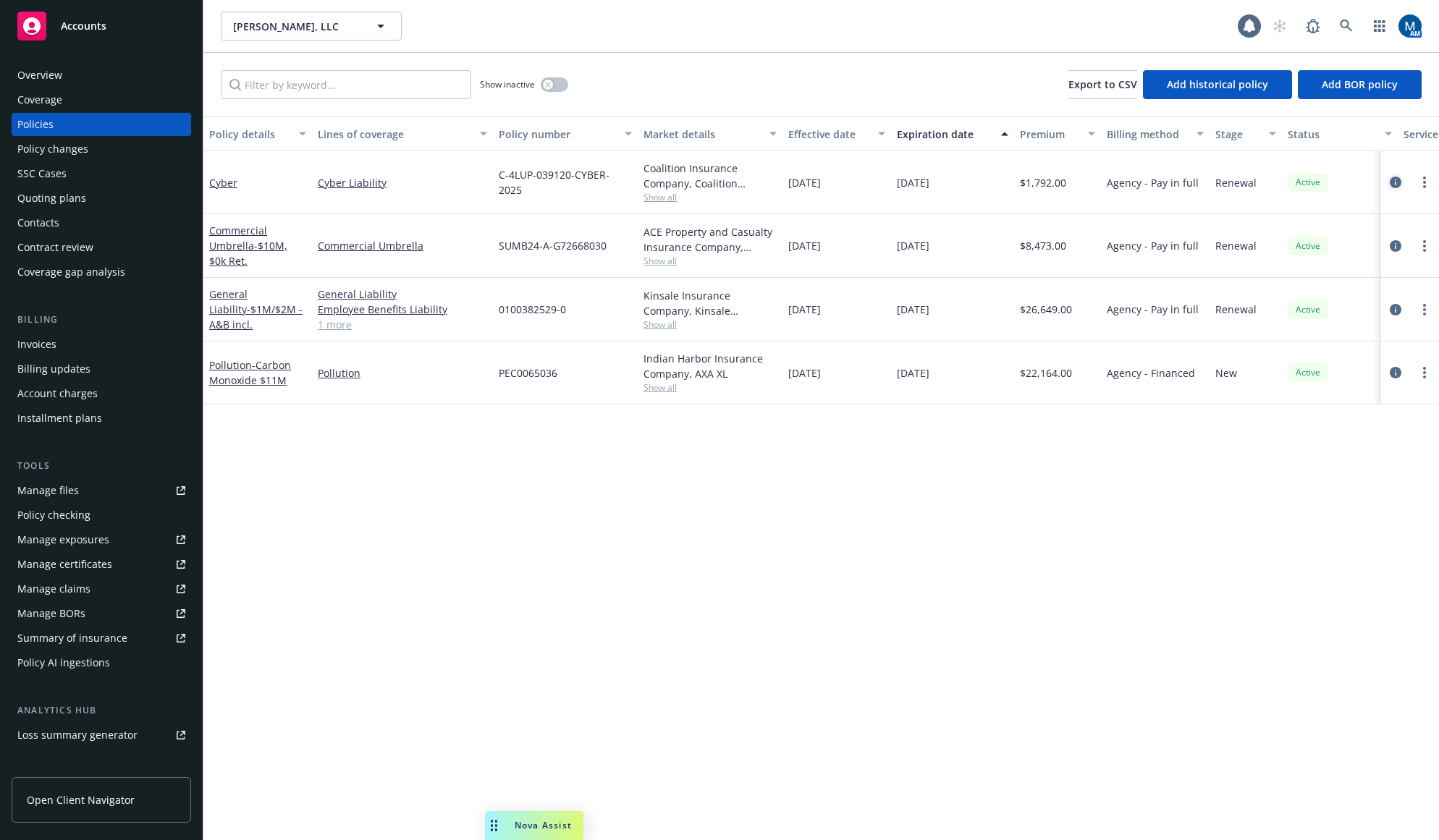
click at [1394, 179] on icon "circleInformation" at bounding box center [1395, 182] width 12 height 12
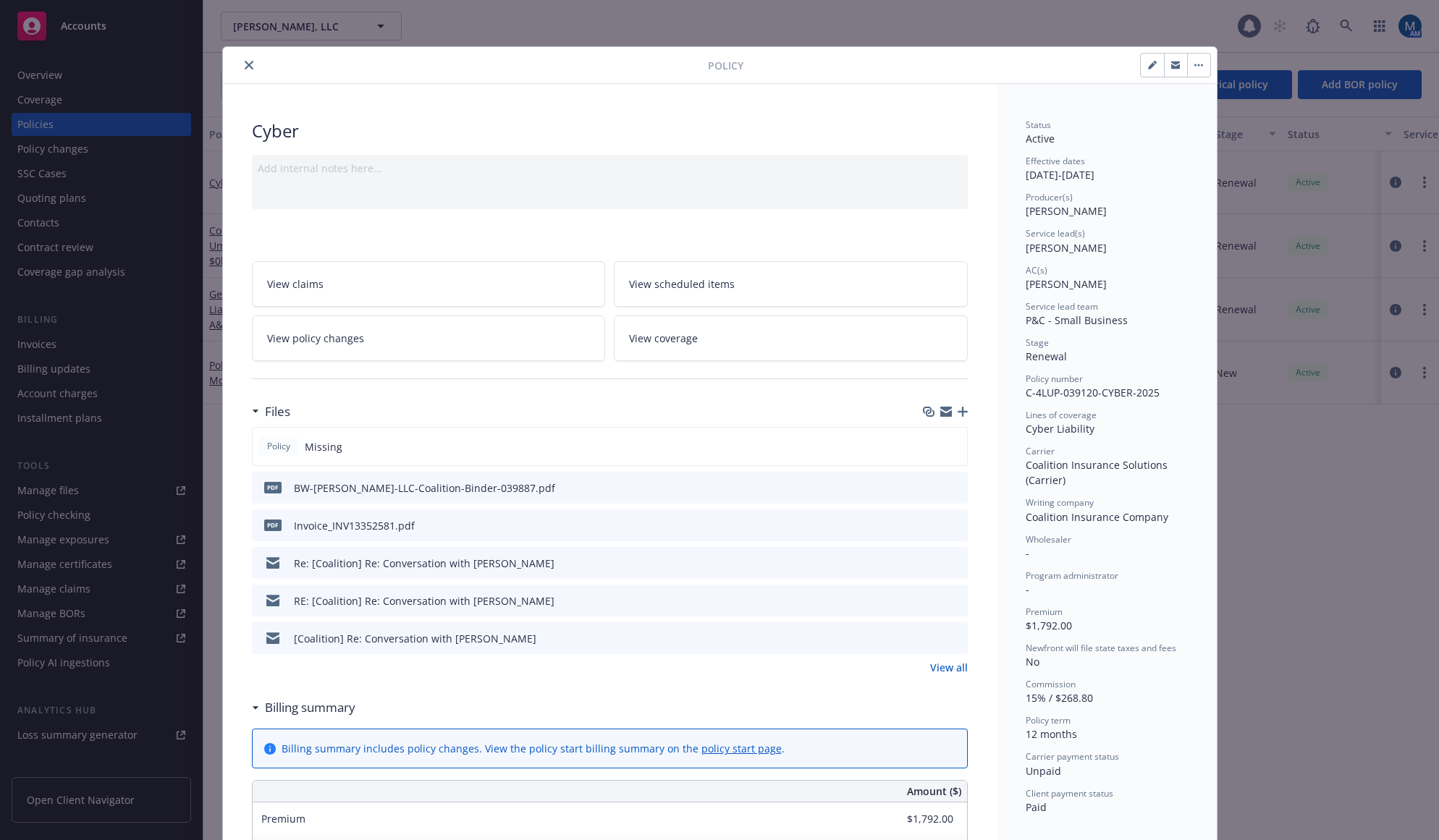
click at [952, 488] on icon "preview file" at bounding box center [954, 487] width 13 height 10
click at [1148, 65] on icon "button" at bounding box center [1152, 65] width 8 height 8
select select "RENEWAL"
select select "12"
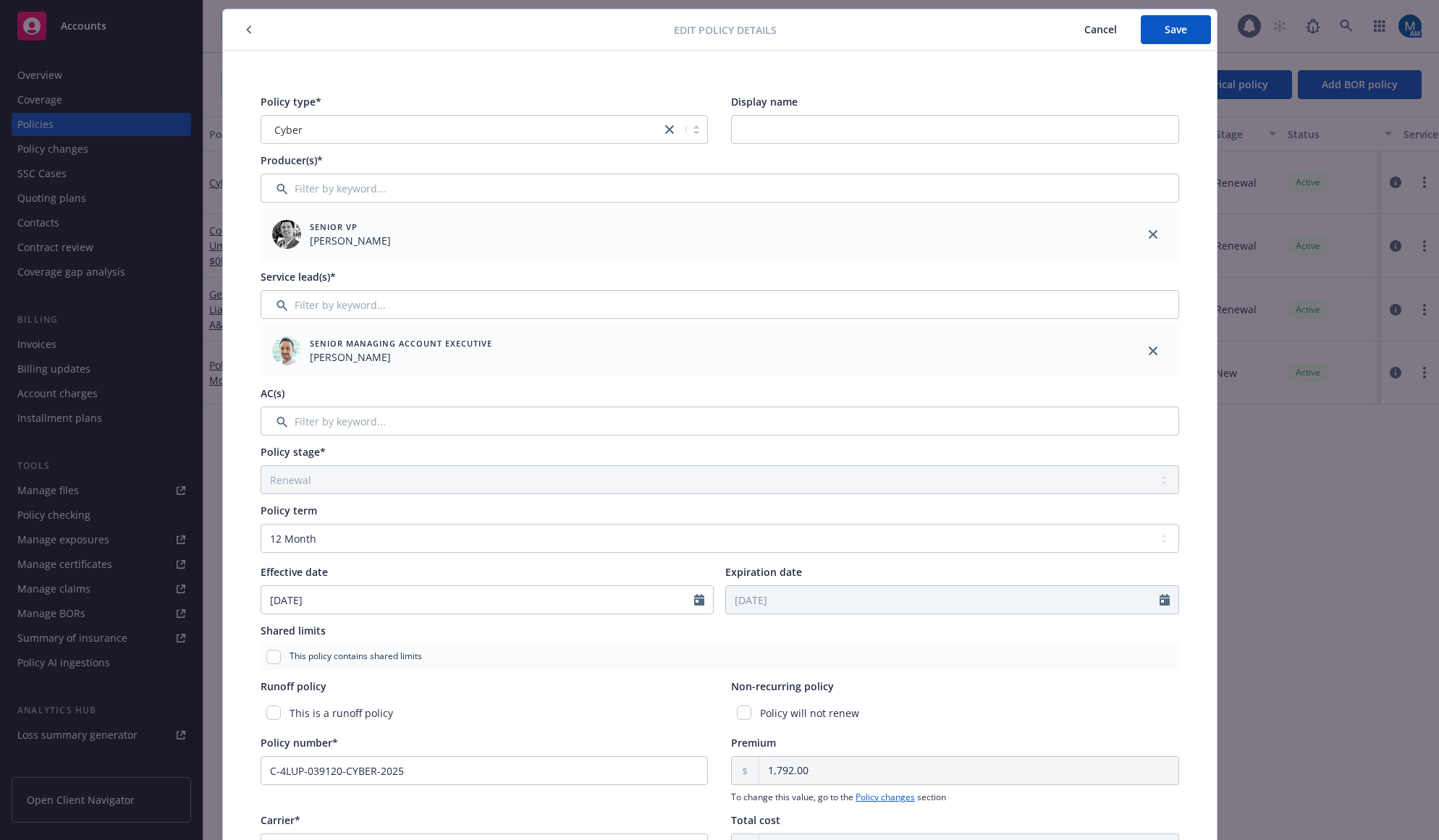
scroll to position [72, 0]
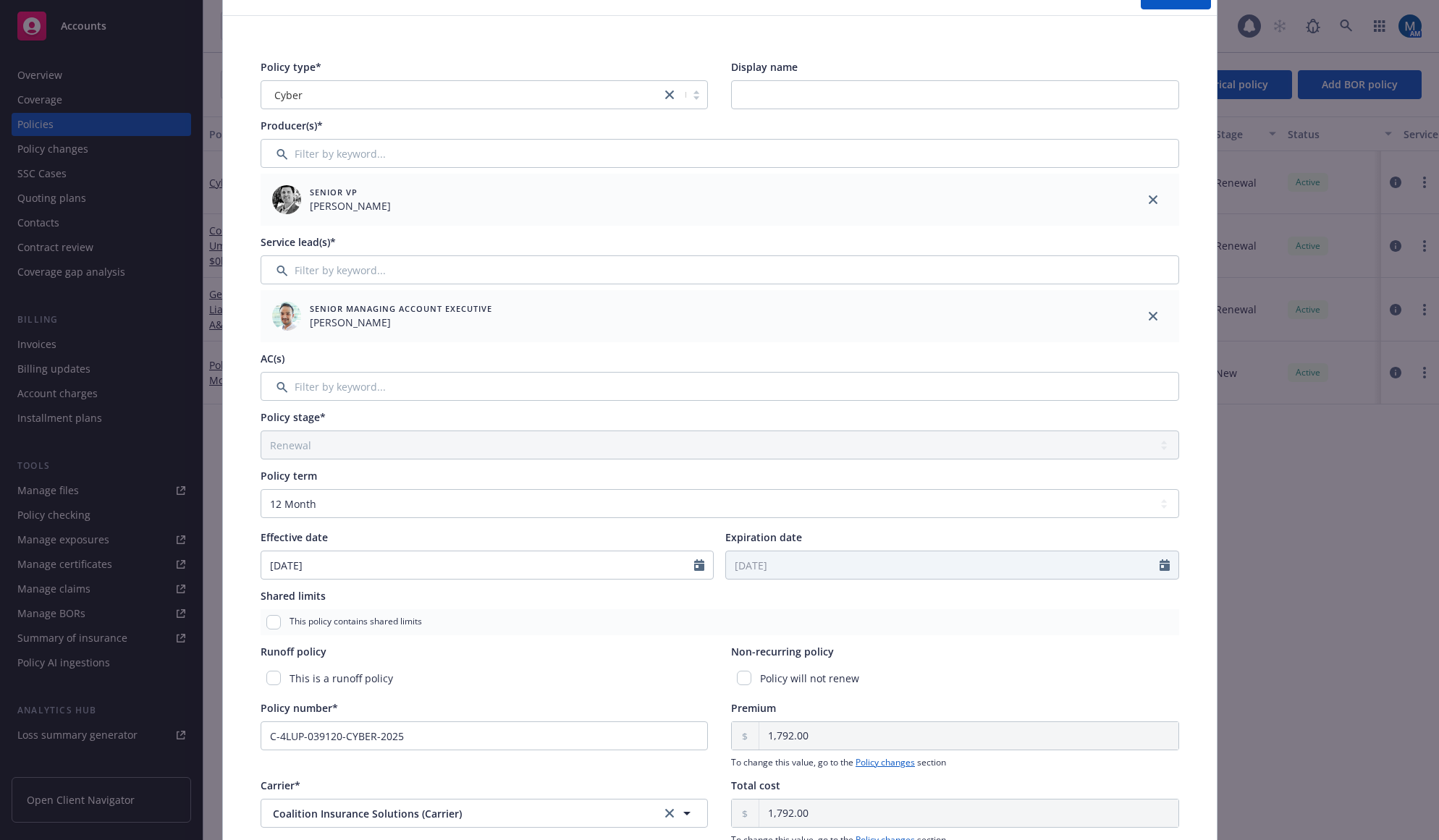
click at [696, 572] on div at bounding box center [703, 566] width 18 height 28
click at [698, 563] on icon "Calendar" at bounding box center [699, 565] width 10 height 12
click at [412, 600] on button "button" at bounding box center [421, 600] width 18 height 18
click at [417, 601] on icon "button" at bounding box center [421, 599] width 8 height 8
click at [417, 602] on icon "button" at bounding box center [421, 599] width 8 height 8
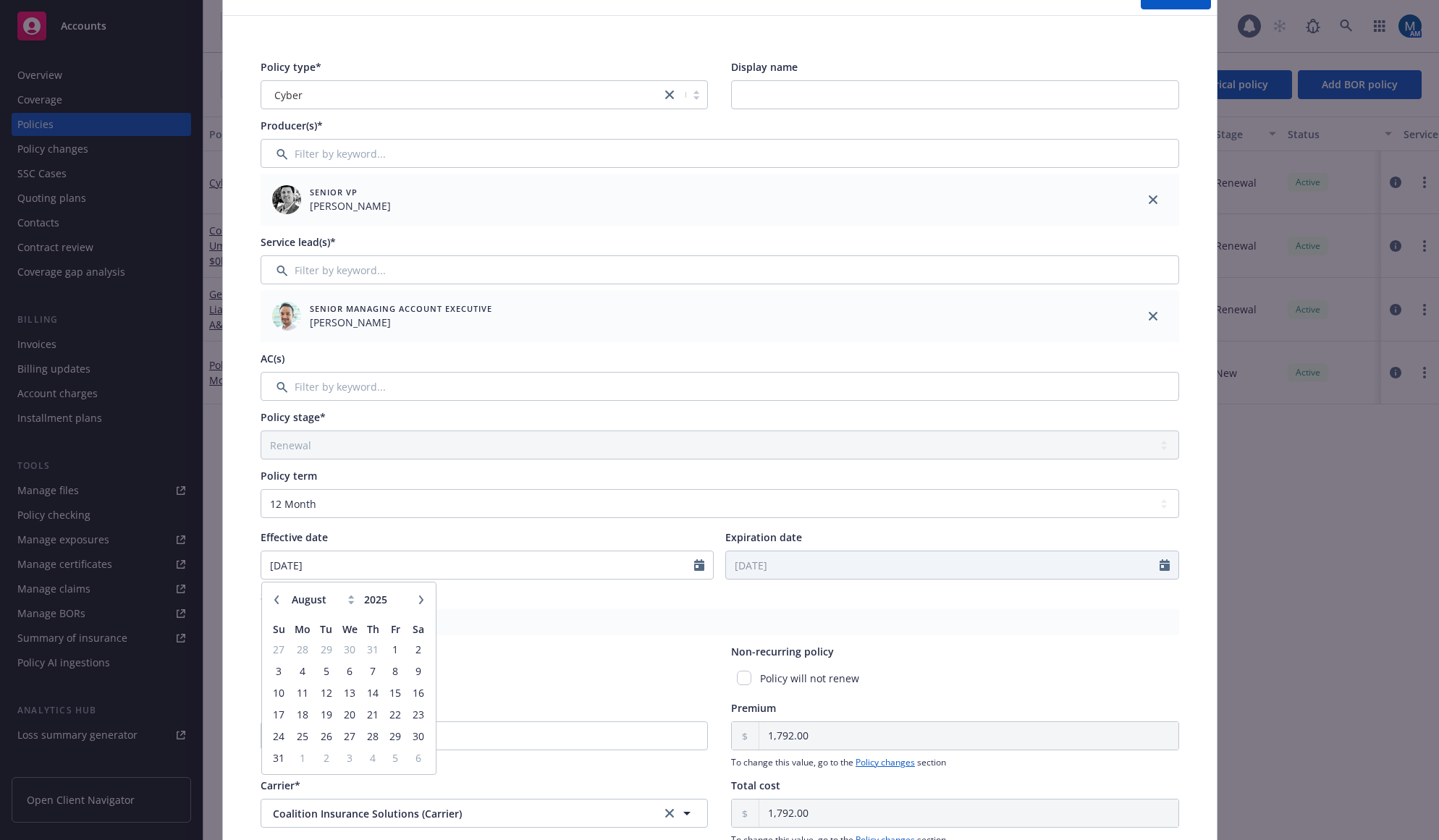
select select "9"
click at [368, 693] on span "18" at bounding box center [372, 693] width 19 height 18
type input "09/18/2025"
type input "09/18/2026"
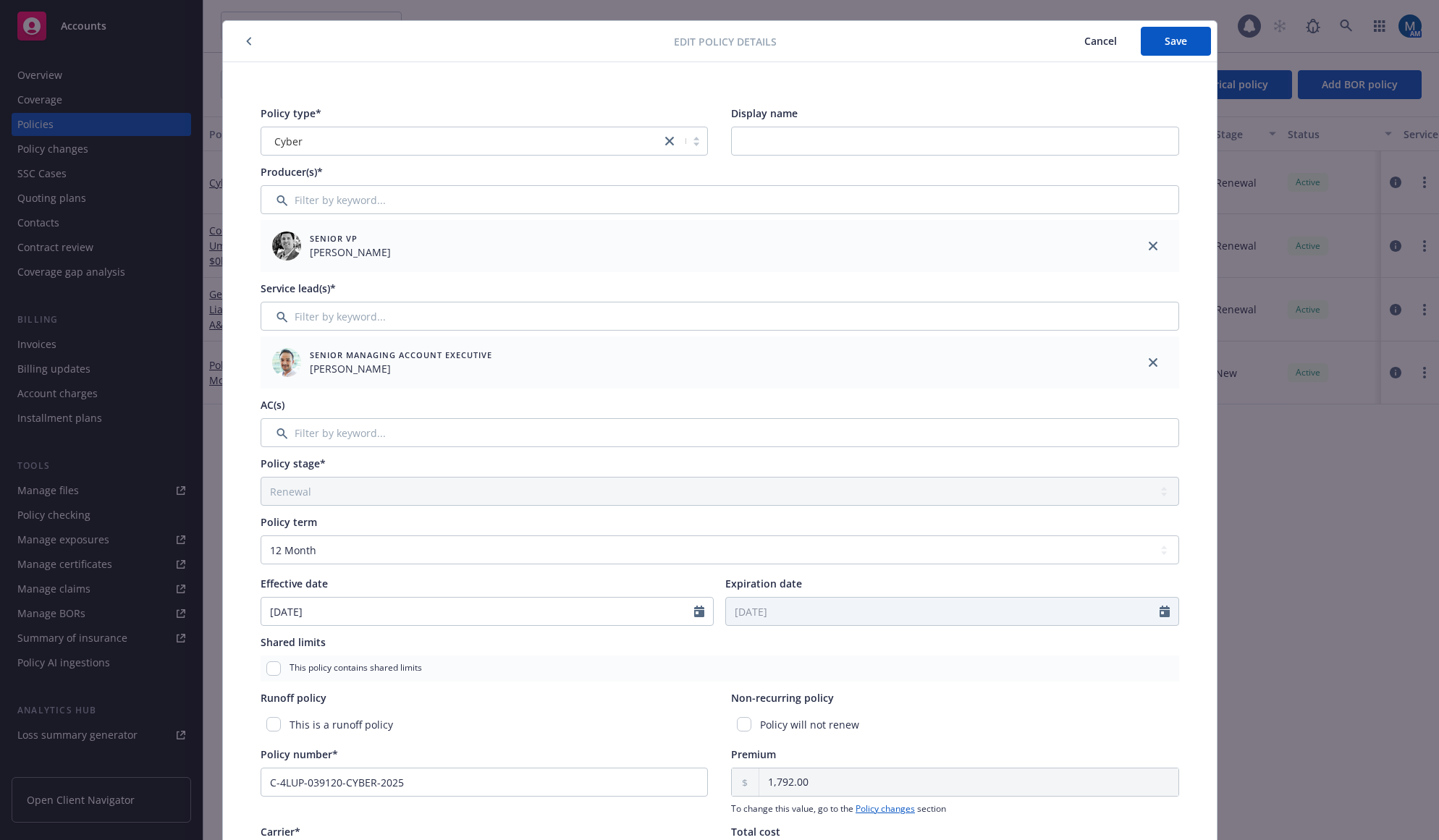
scroll to position [0, 0]
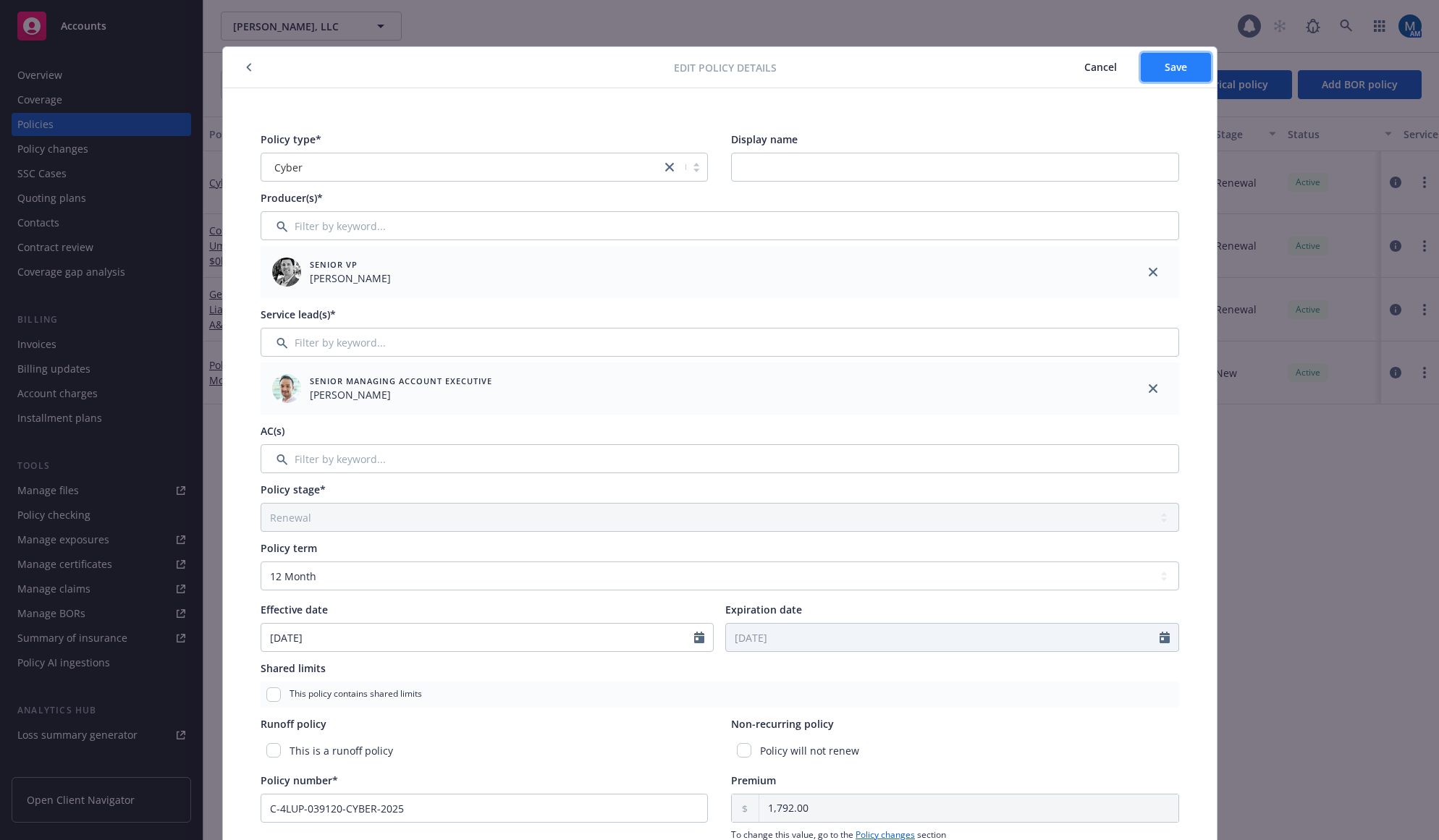
click at [1176, 75] on button "Save" at bounding box center [1176, 67] width 70 height 29
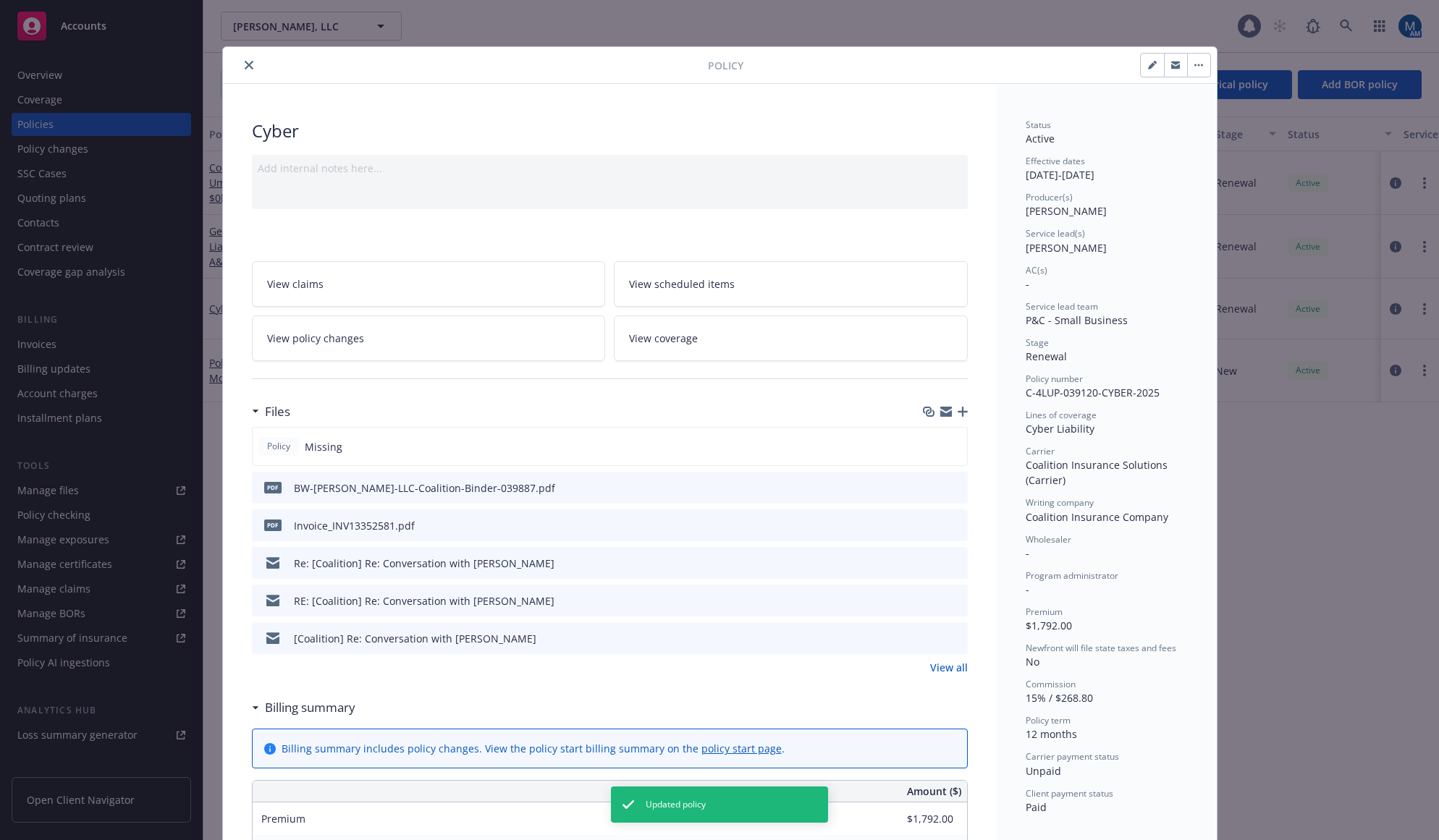
click at [1140, 65] on button "button" at bounding box center [1152, 65] width 23 height 23
select select "RENEWAL"
select select "12"
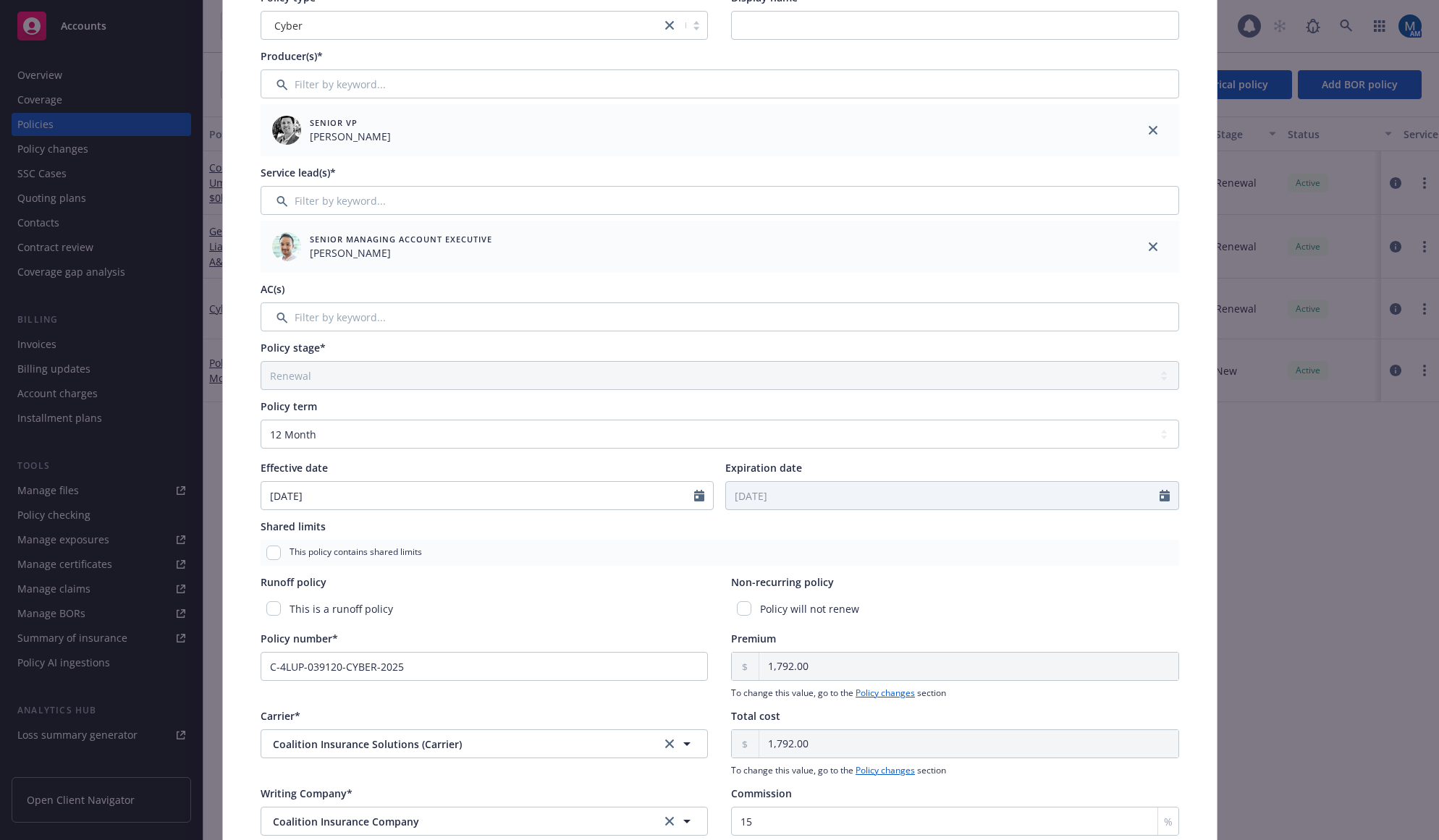
scroll to position [217, 0]
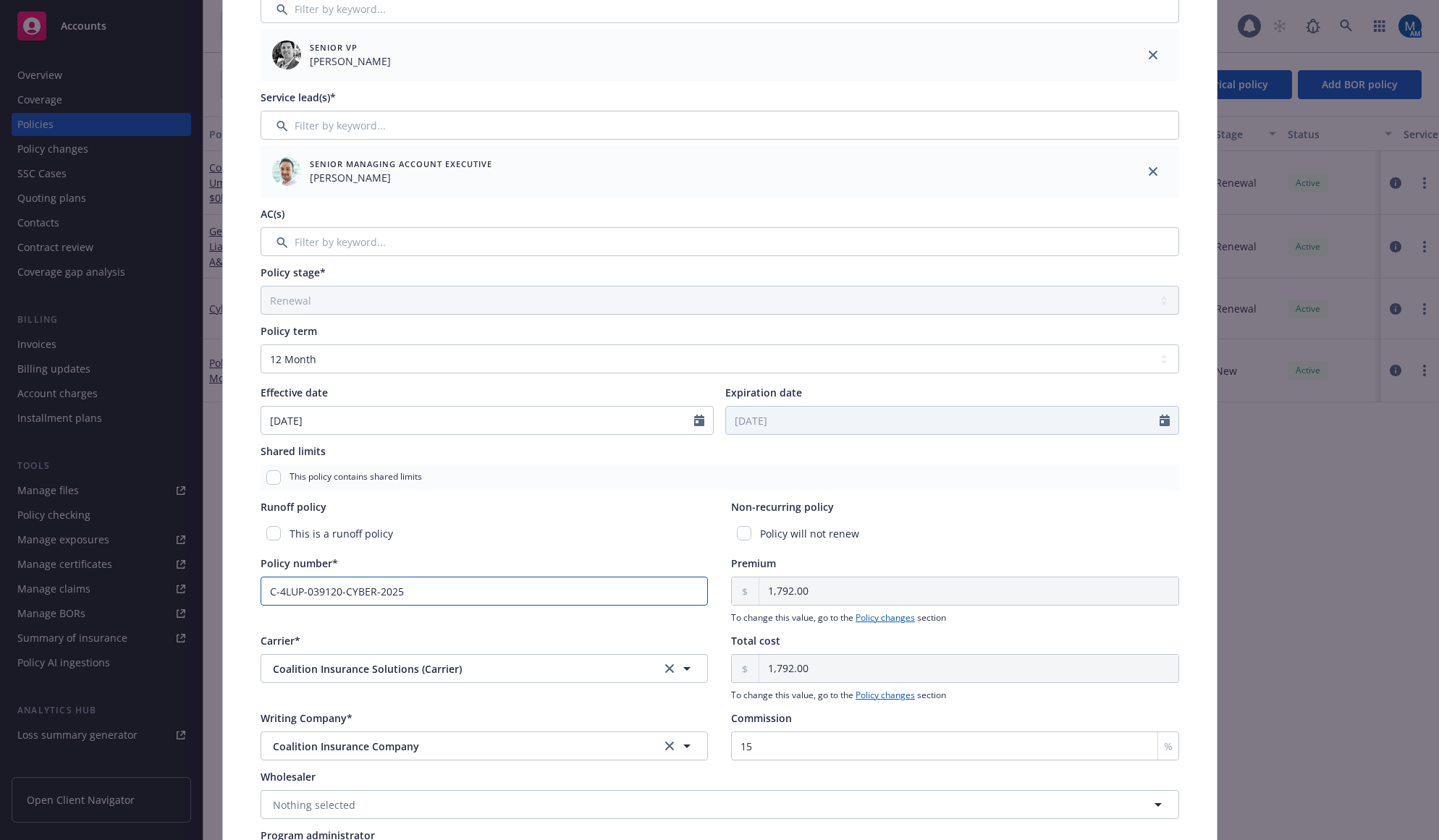
drag, startPoint x: 448, startPoint y: 591, endPoint x: 90, endPoint y: 577, distance: 358.3
click at [90, 577] on div "Edit policy details Cancel Save Policy type* Cyber Display name Producer(s)* Se…" at bounding box center [719, 420] width 1439 height 840
click at [385, 615] on div "Policy number* C-4LUP-039120-CYBER-2025" at bounding box center [484, 590] width 448 height 68
drag, startPoint x: 433, startPoint y: 591, endPoint x: 79, endPoint y: 606, distance: 354.3
click at [79, 606] on div "Edit policy details Cancel Save Policy type* Cyber Display name Producer(s)* Se…" at bounding box center [719, 420] width 1439 height 840
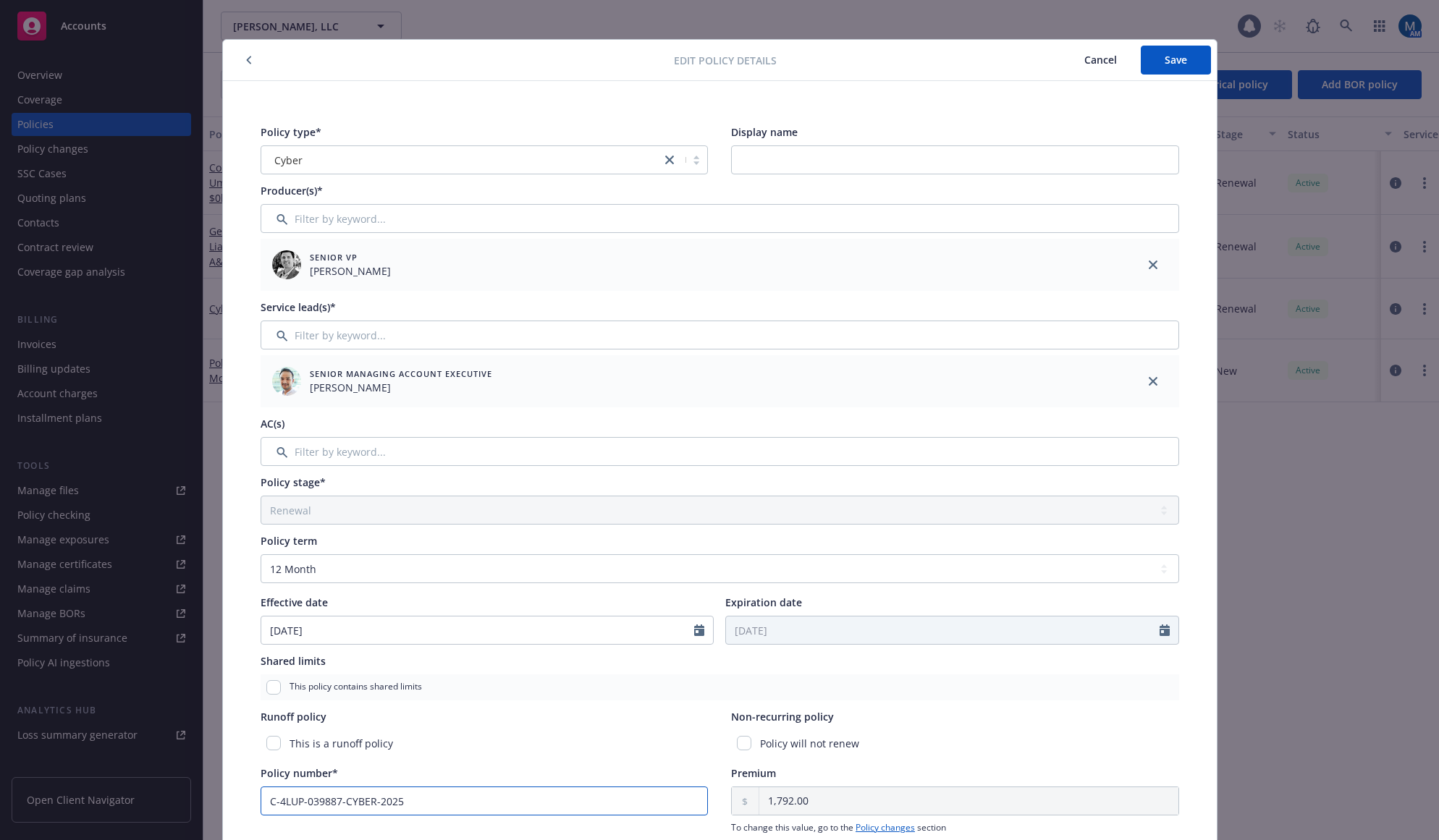
scroll to position [0, 0]
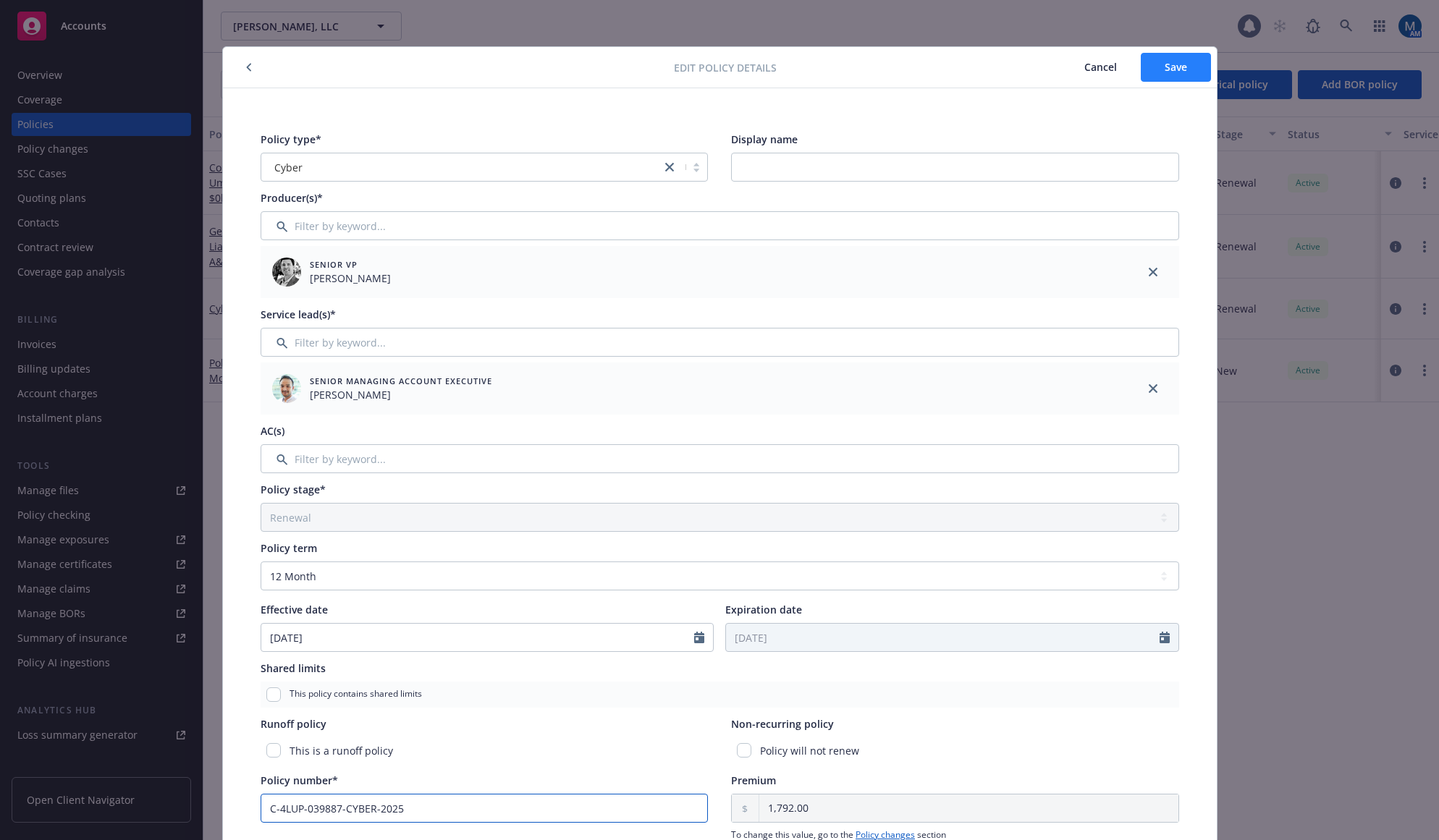
type input "C-4LUP-039887-CYBER-2025"
click at [1165, 73] on span "Save" at bounding box center [1176, 67] width 22 height 14
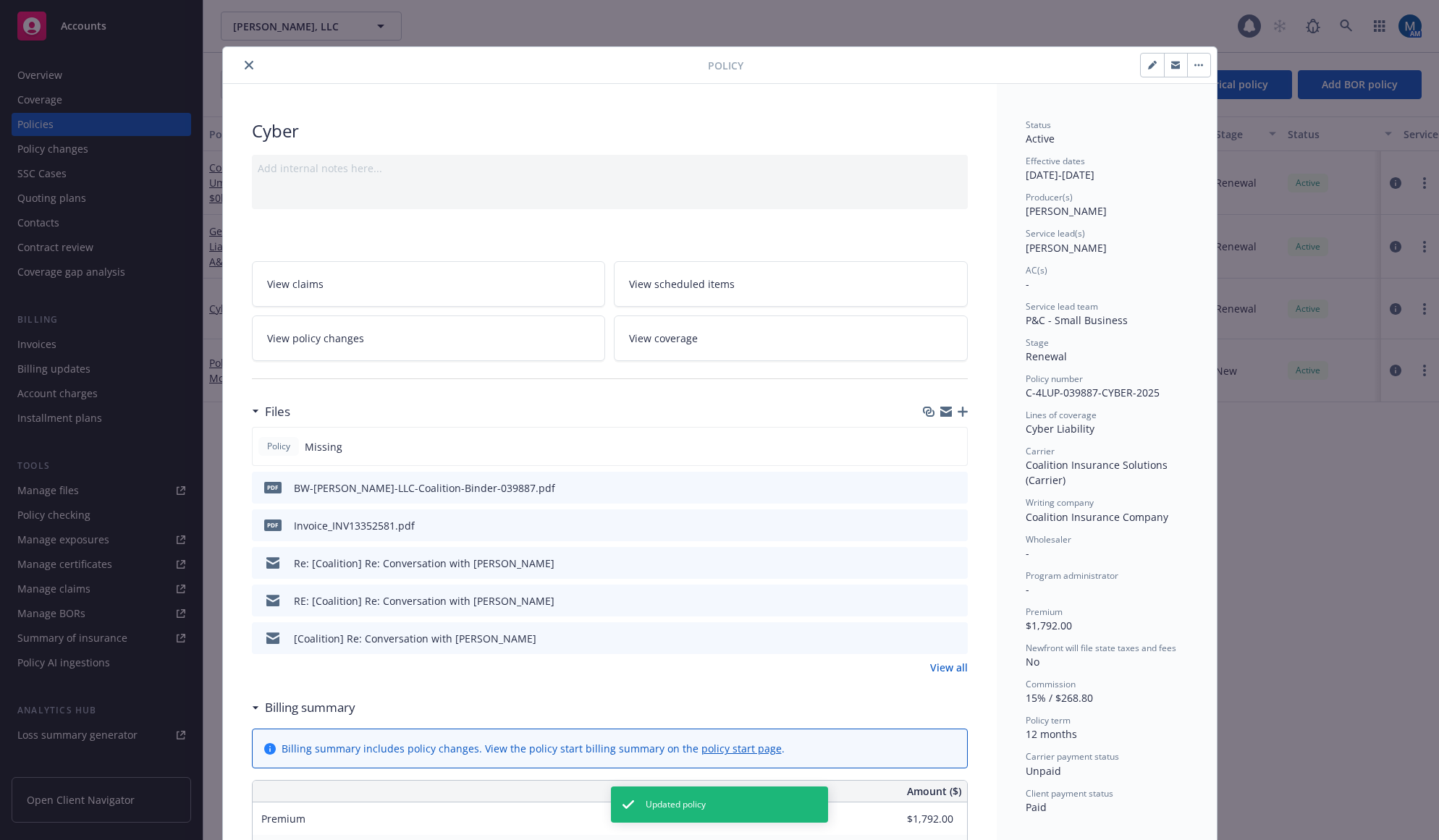
click at [420, 347] on link "View policy changes" at bounding box center [429, 337] width 354 height 45
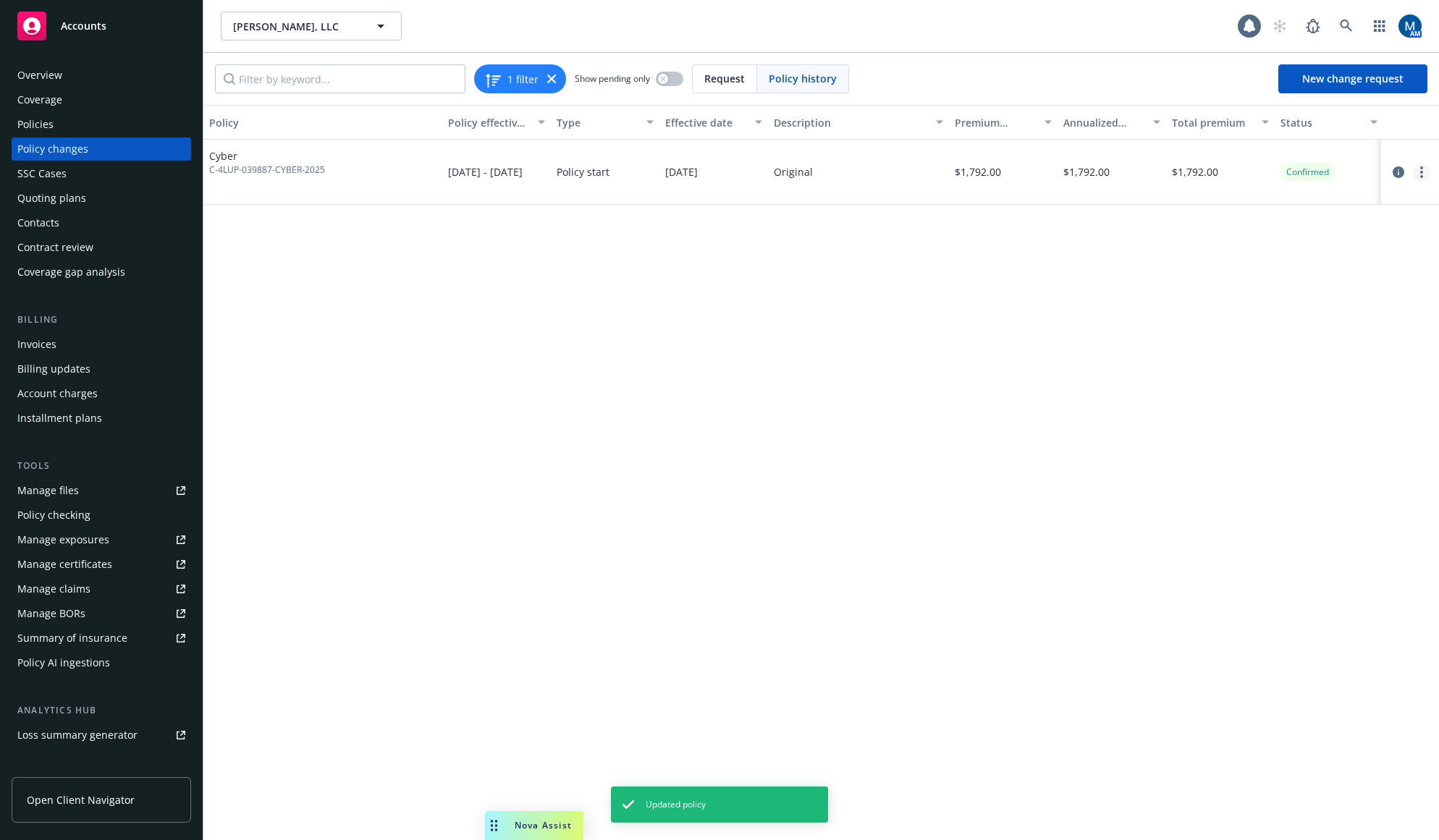
click at [1430, 173] on link "more" at bounding box center [1421, 172] width 18 height 18
click at [1286, 280] on link "Edit billing info" at bounding box center [1305, 288] width 249 height 29
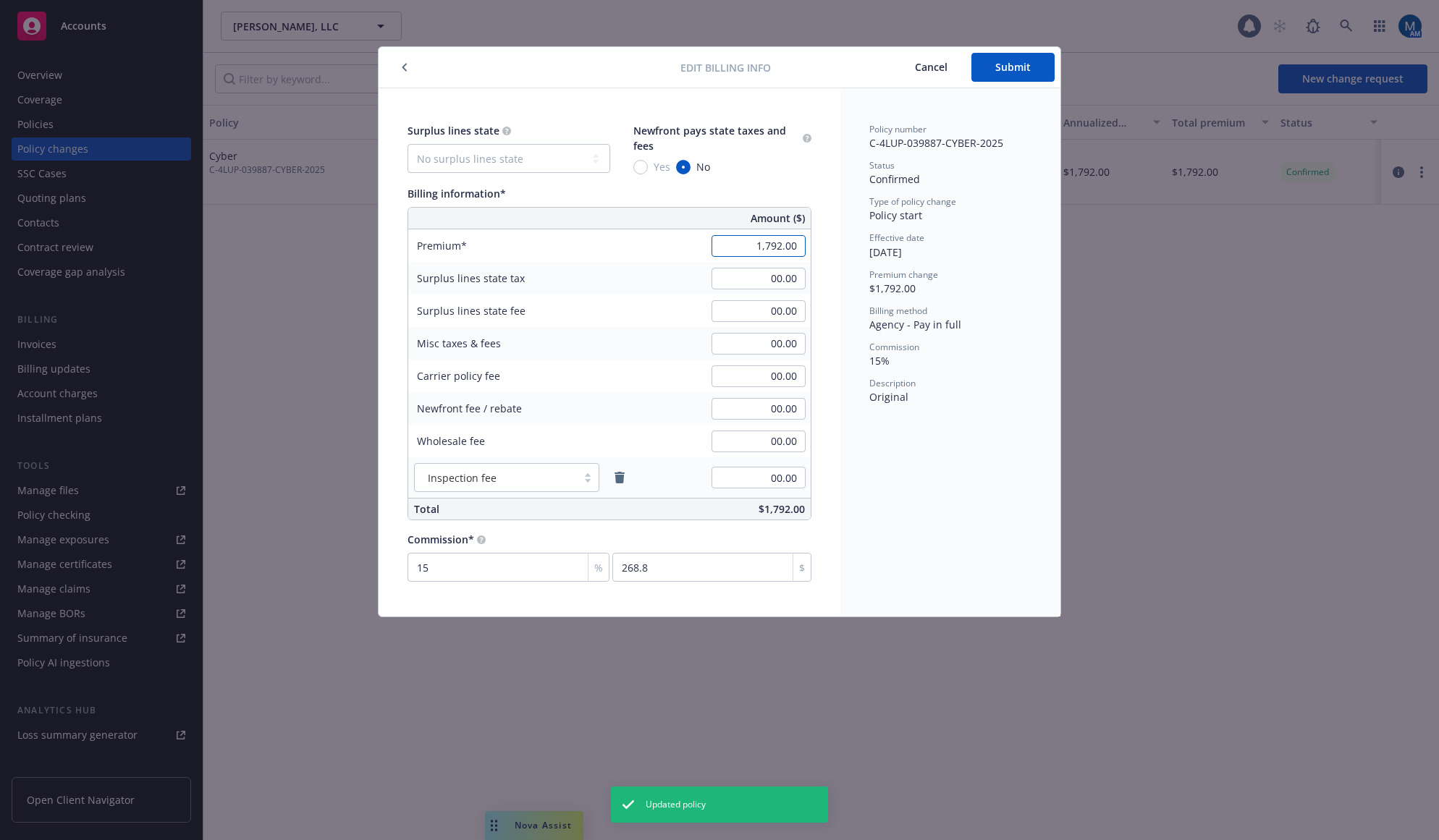
click at [780, 247] on input "1,792.00" at bounding box center [759, 245] width 94 height 21
type input "1,772.00"
type input "265.8"
drag, startPoint x: 881, startPoint y: 432, endPoint x: 908, endPoint y: 344, distance: 92.0
click at [882, 432] on div "Policy number C-4LUP-039887-CYBER-2025 Status Confirmed Type of policy change P…" at bounding box center [950, 353] width 220 height 529
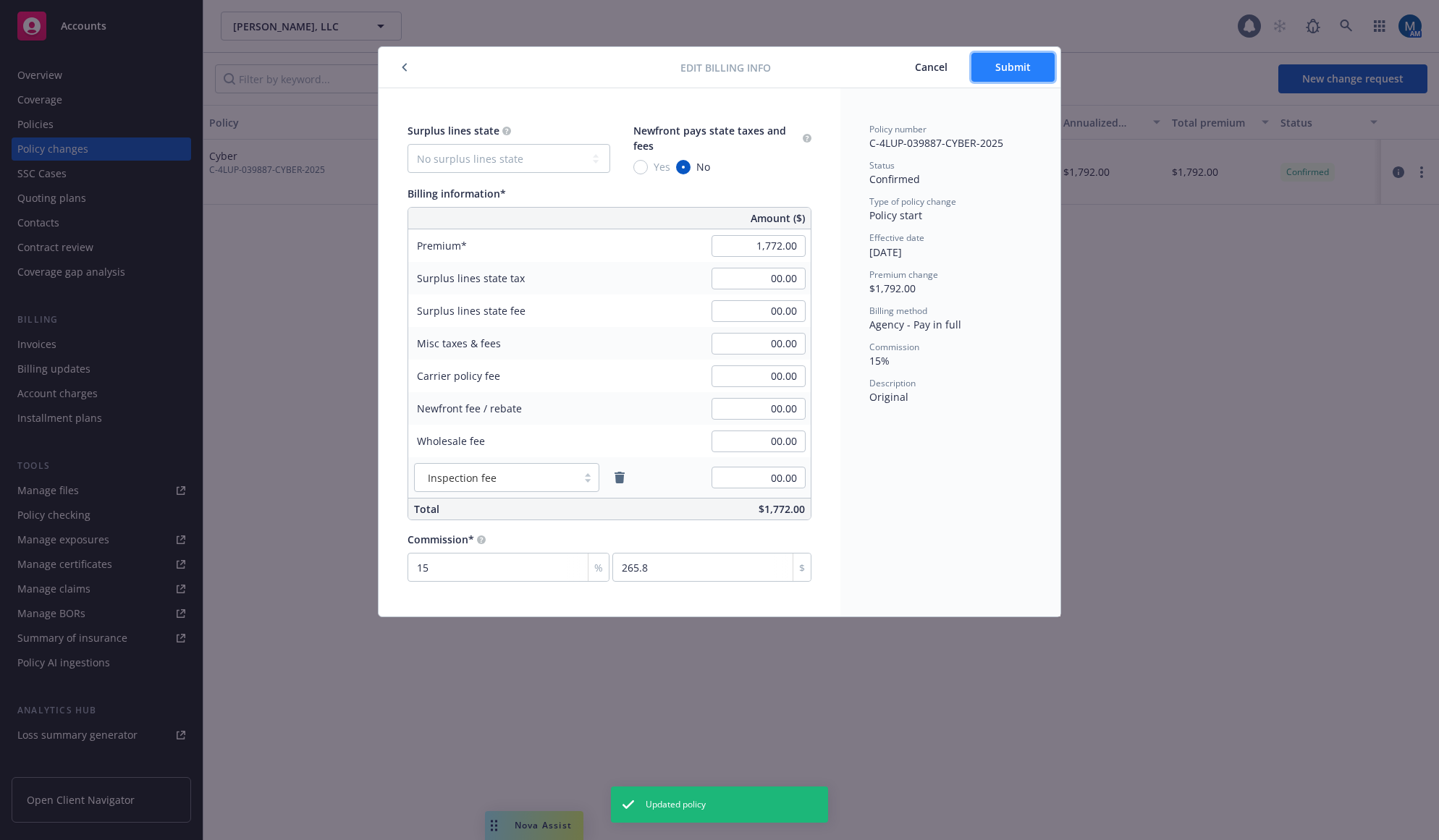
click at [1018, 68] on span "Submit" at bounding box center [1013, 67] width 35 height 14
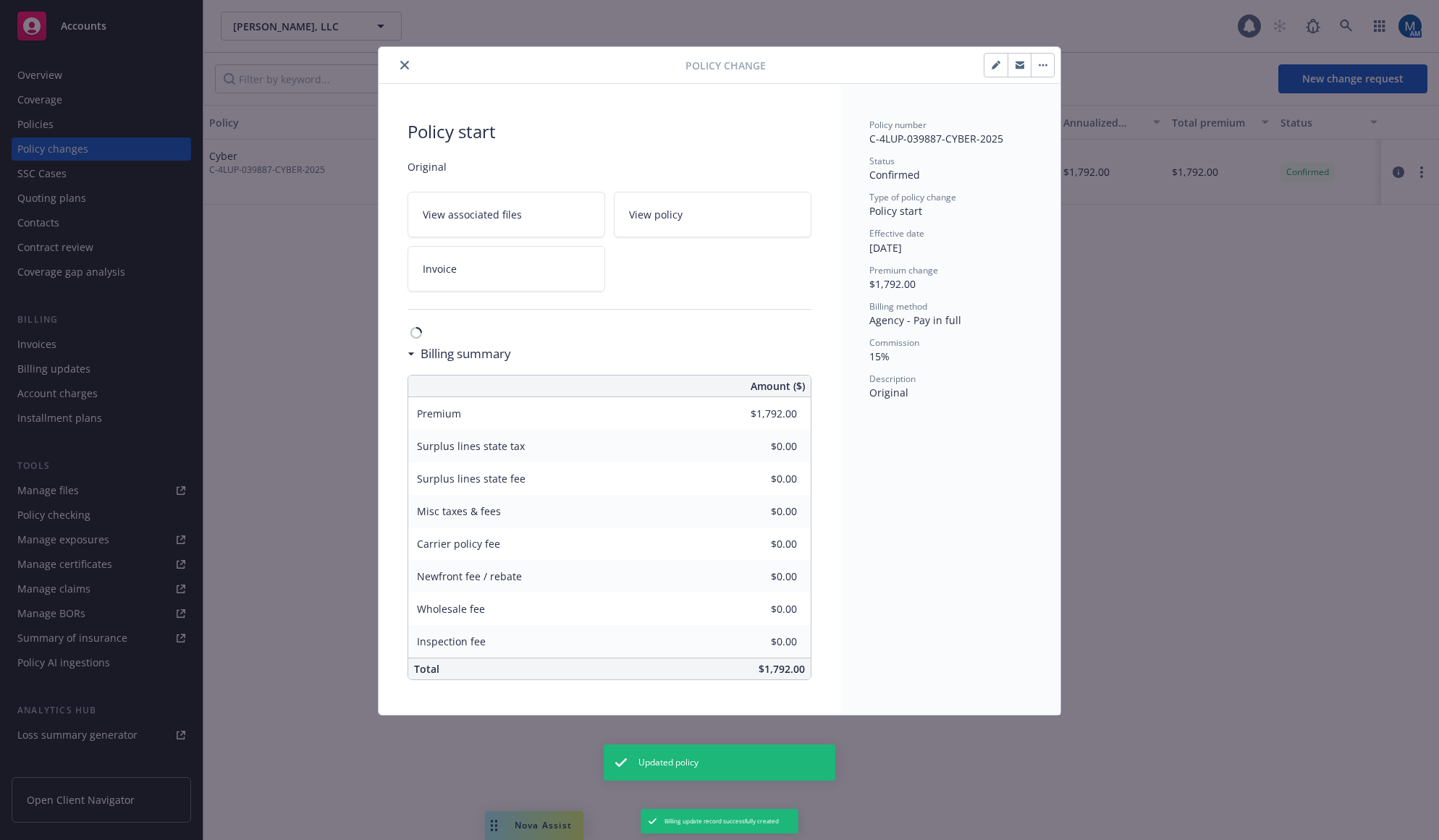
type input "$1,772.00"
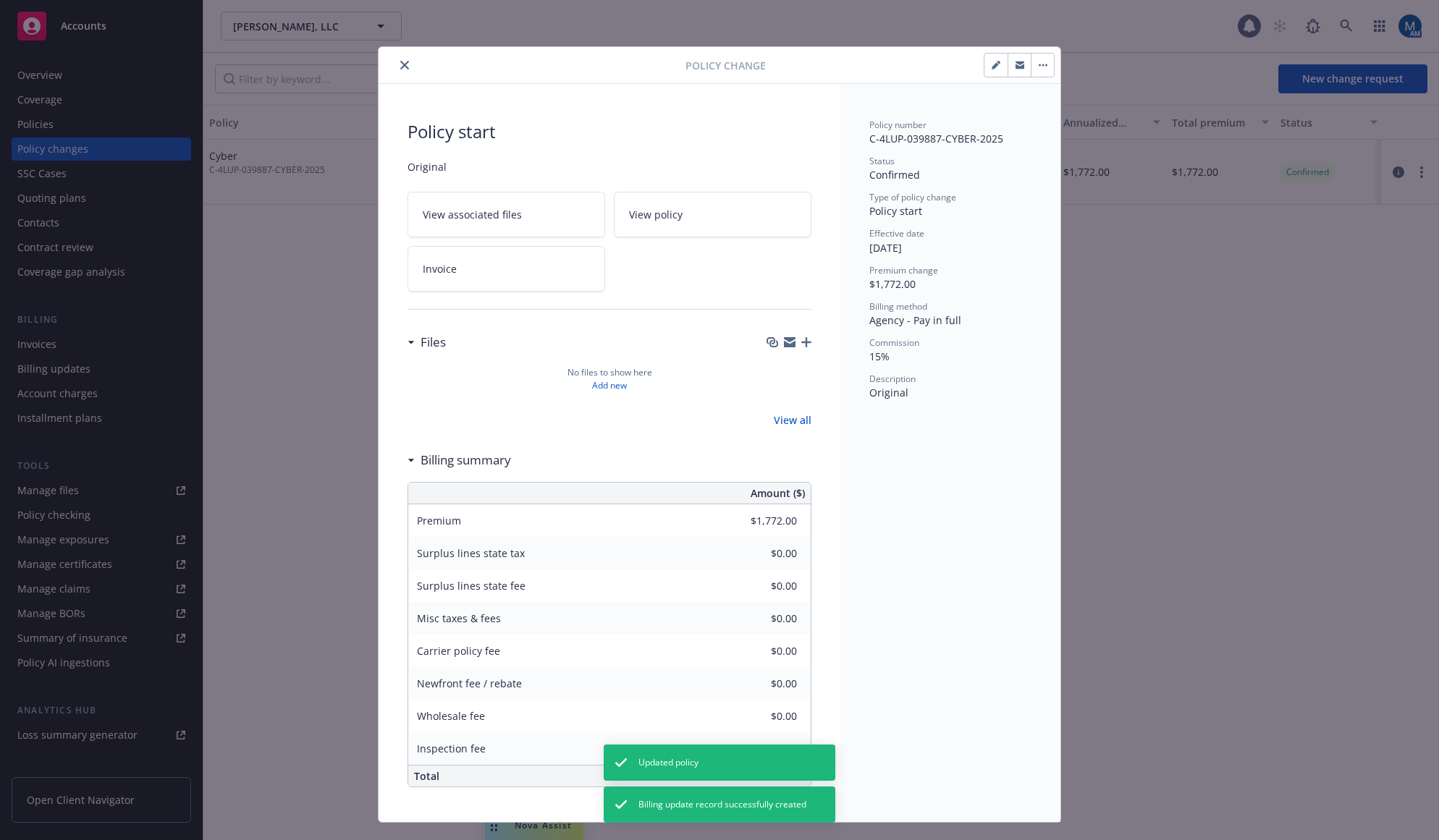
click at [401, 65] on icon "close" at bounding box center [404, 65] width 8 height 8
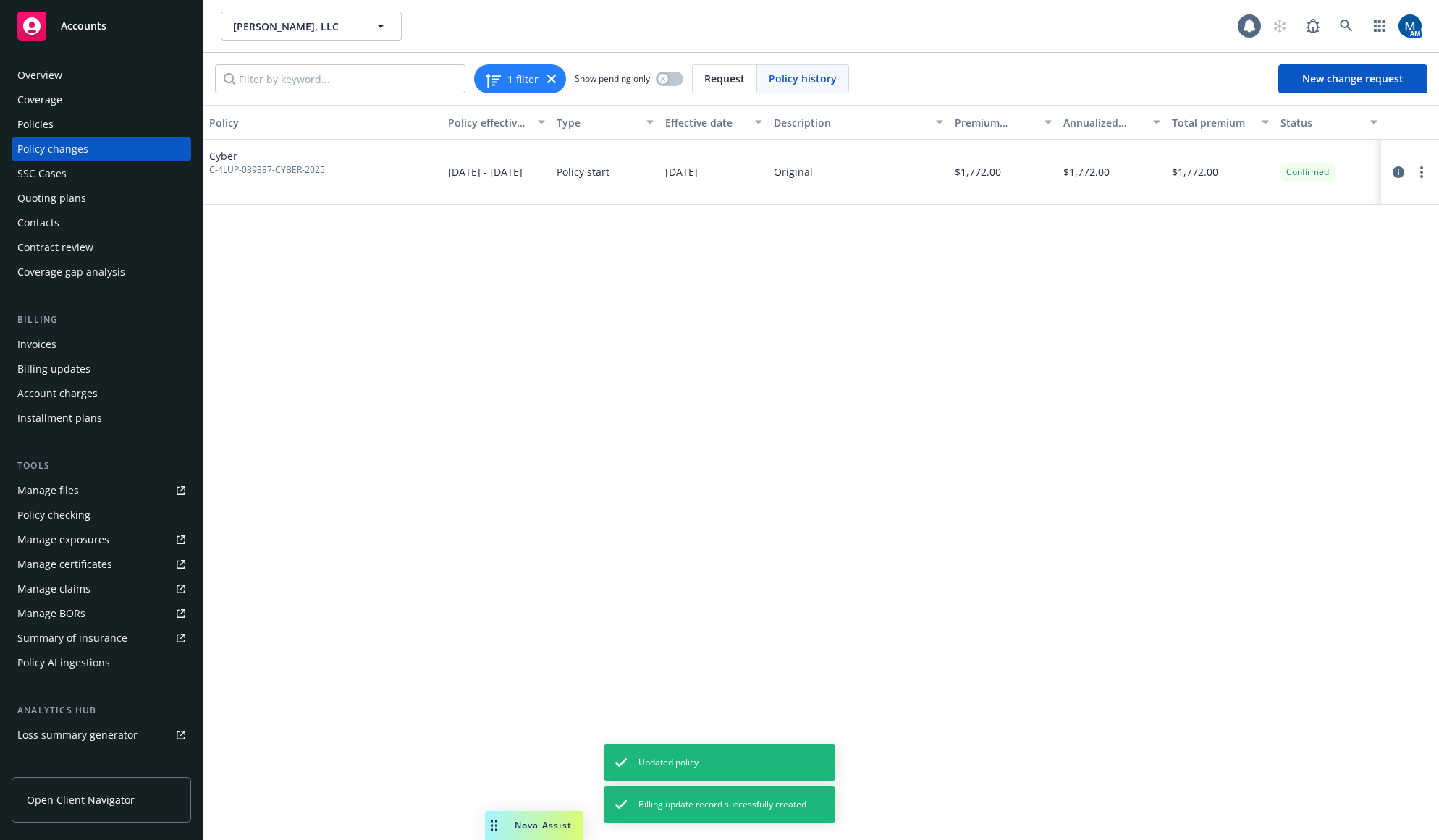
click at [141, 116] on div "Policies" at bounding box center [102, 124] width 168 height 23
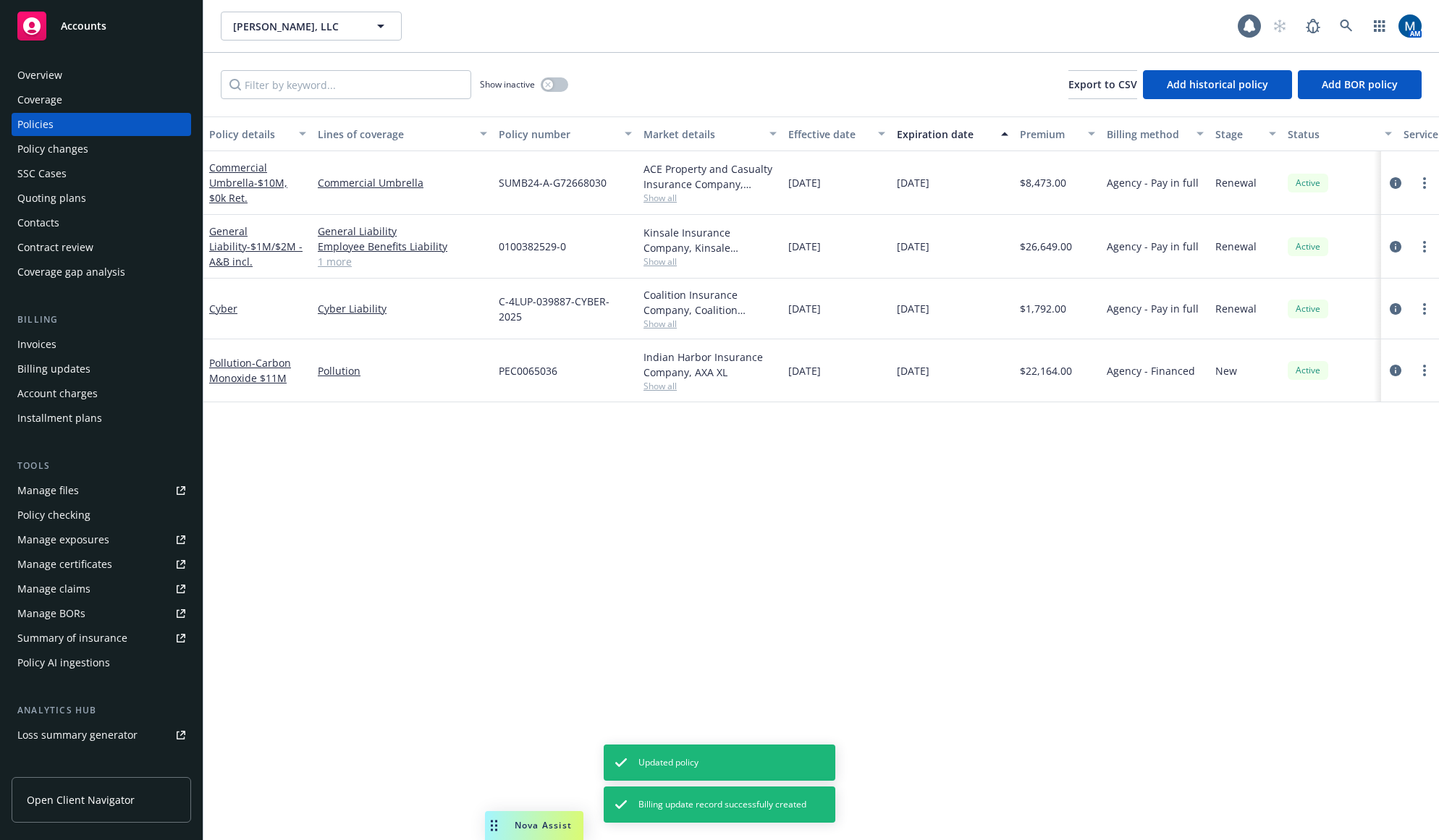
click at [1024, 564] on div "Policy details Lines of coverage Policy number Market details Effective date Ex…" at bounding box center [821, 478] width 1236 height 724
click at [1393, 305] on icon "circleInformation" at bounding box center [1395, 309] width 12 height 12
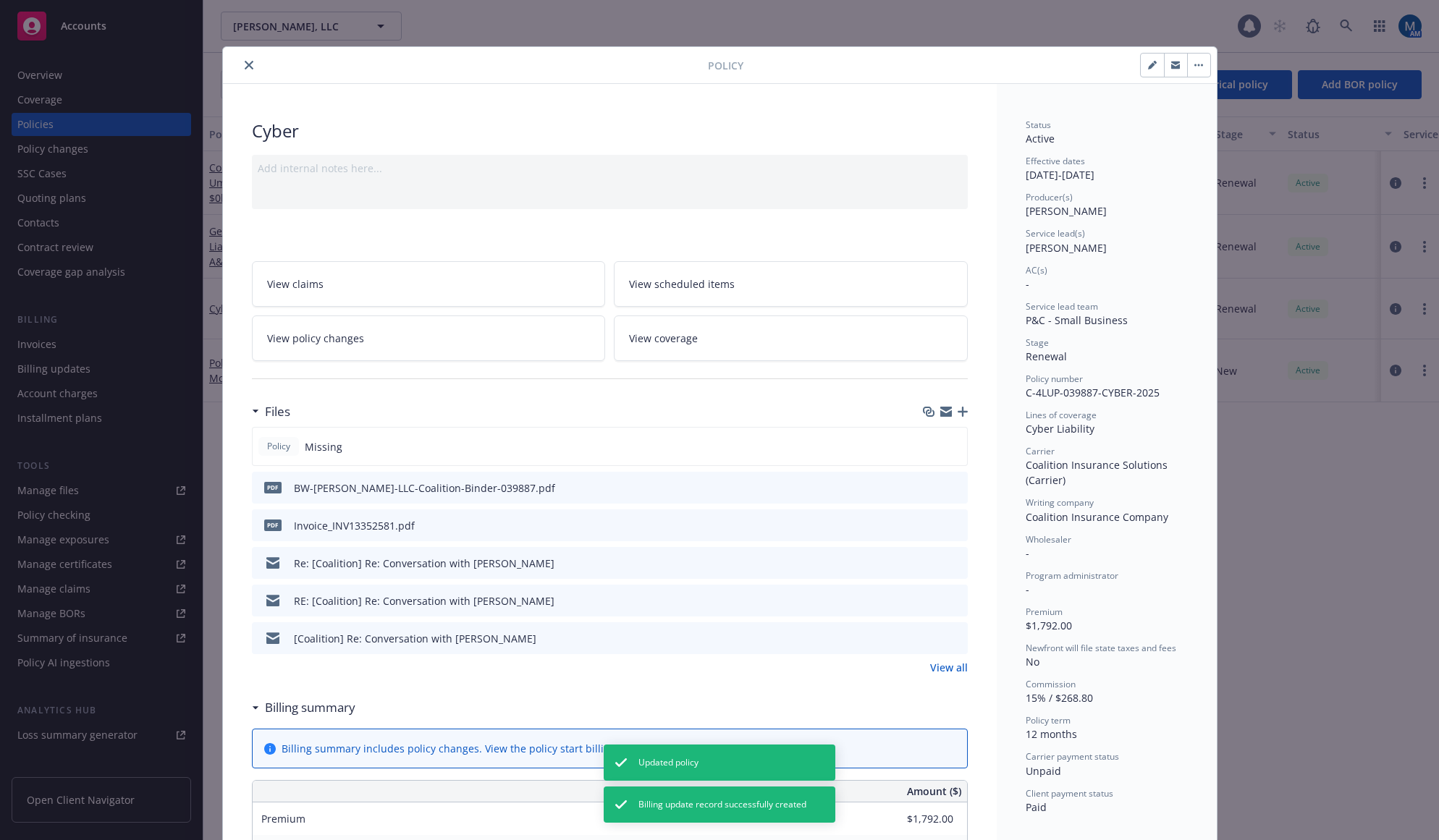
scroll to position [43, 0]
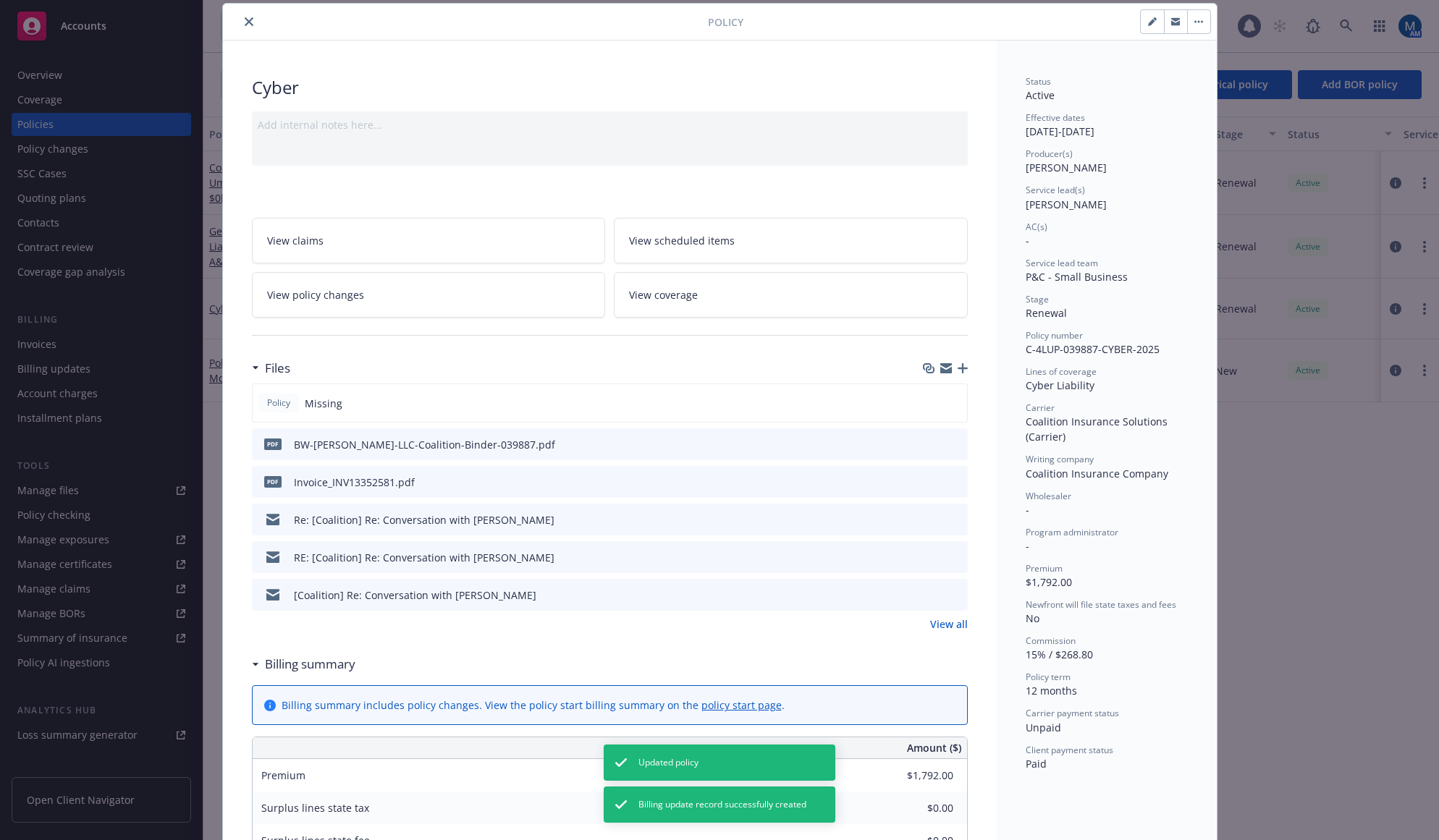
type input "$1,772.00"
click at [245, 21] on icon "close" at bounding box center [249, 21] width 8 height 8
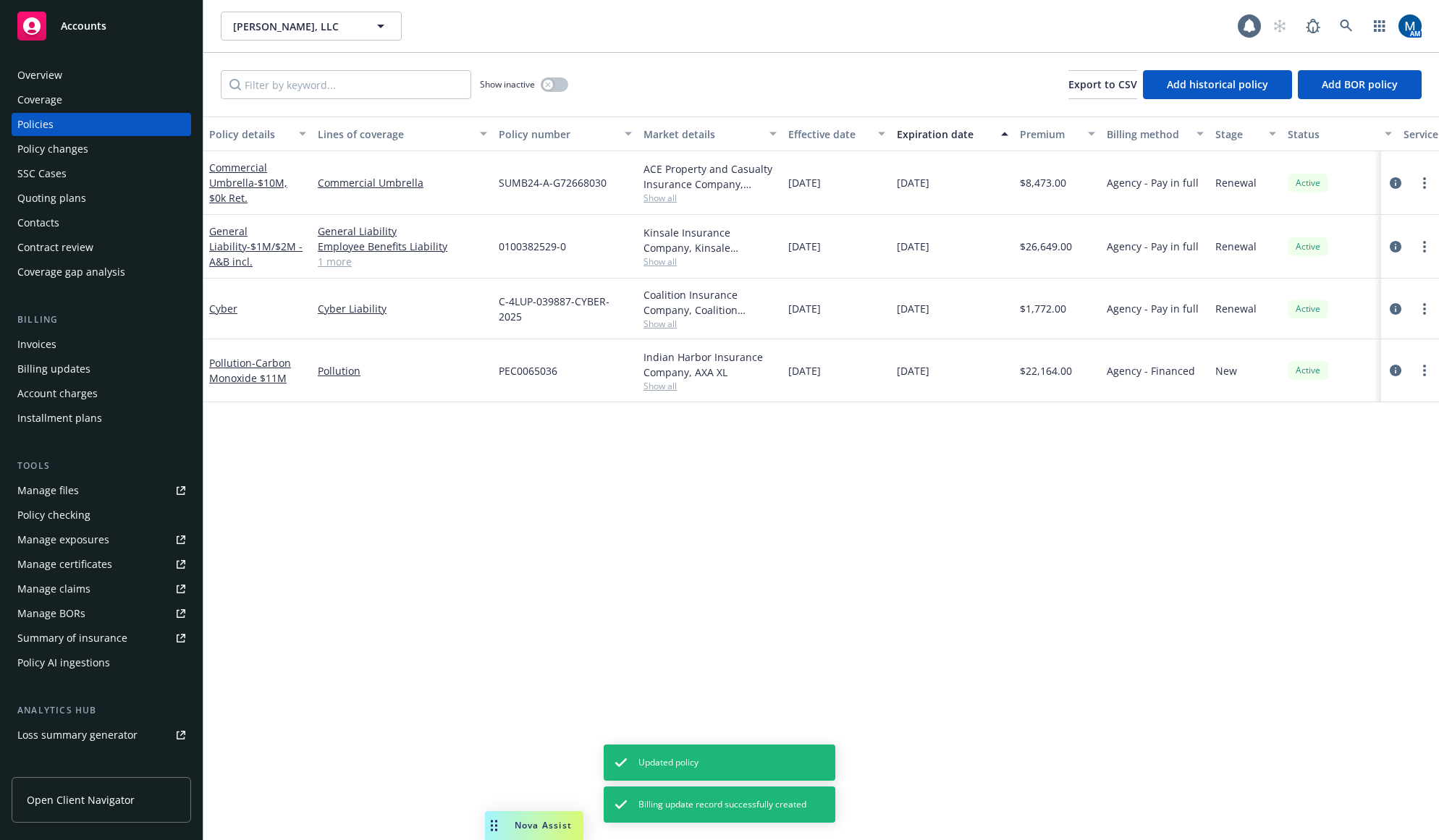
click at [78, 347] on div "Invoices" at bounding box center [102, 344] width 168 height 23
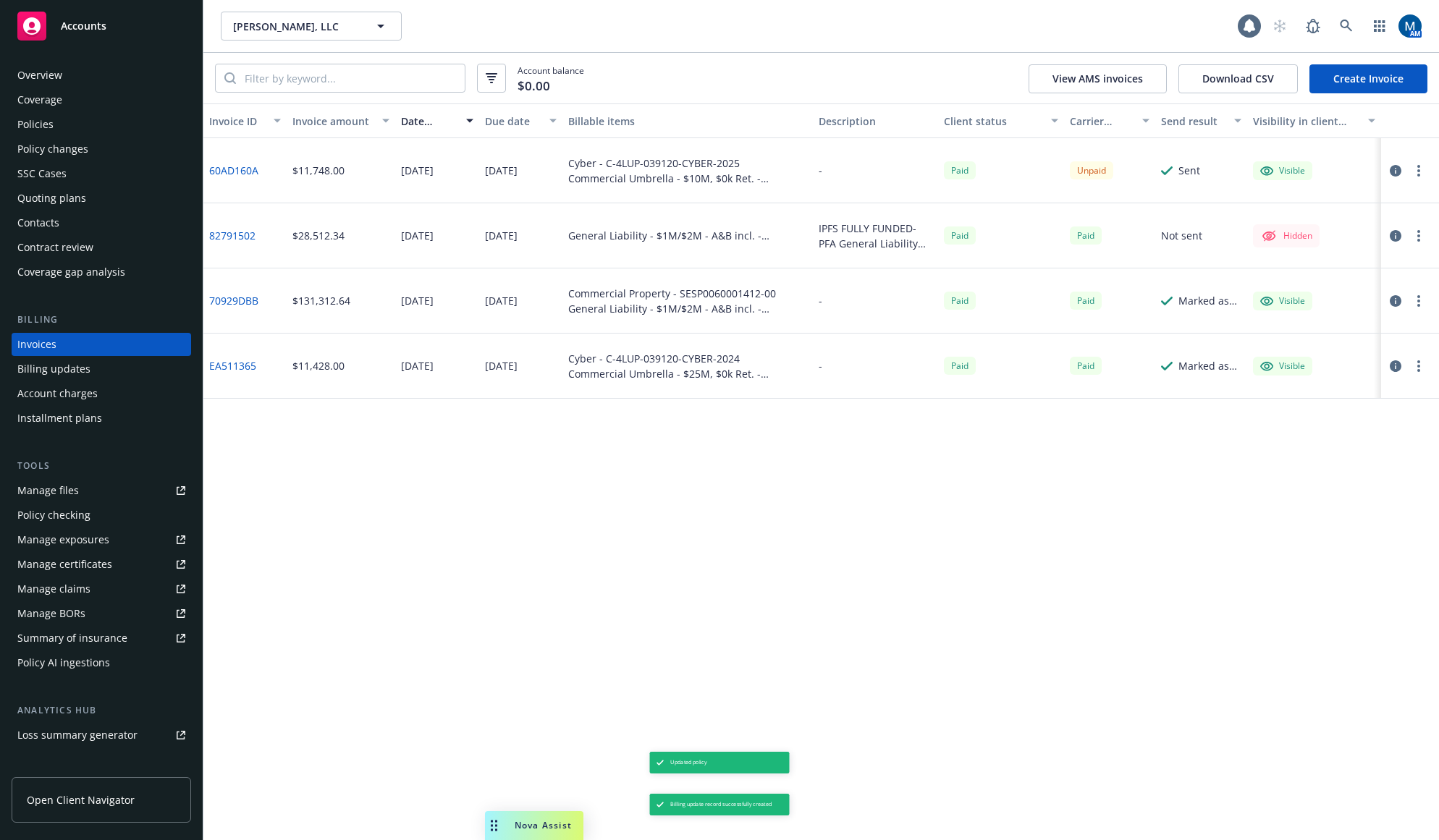
click at [1392, 167] on icon "button" at bounding box center [1395, 171] width 12 height 12
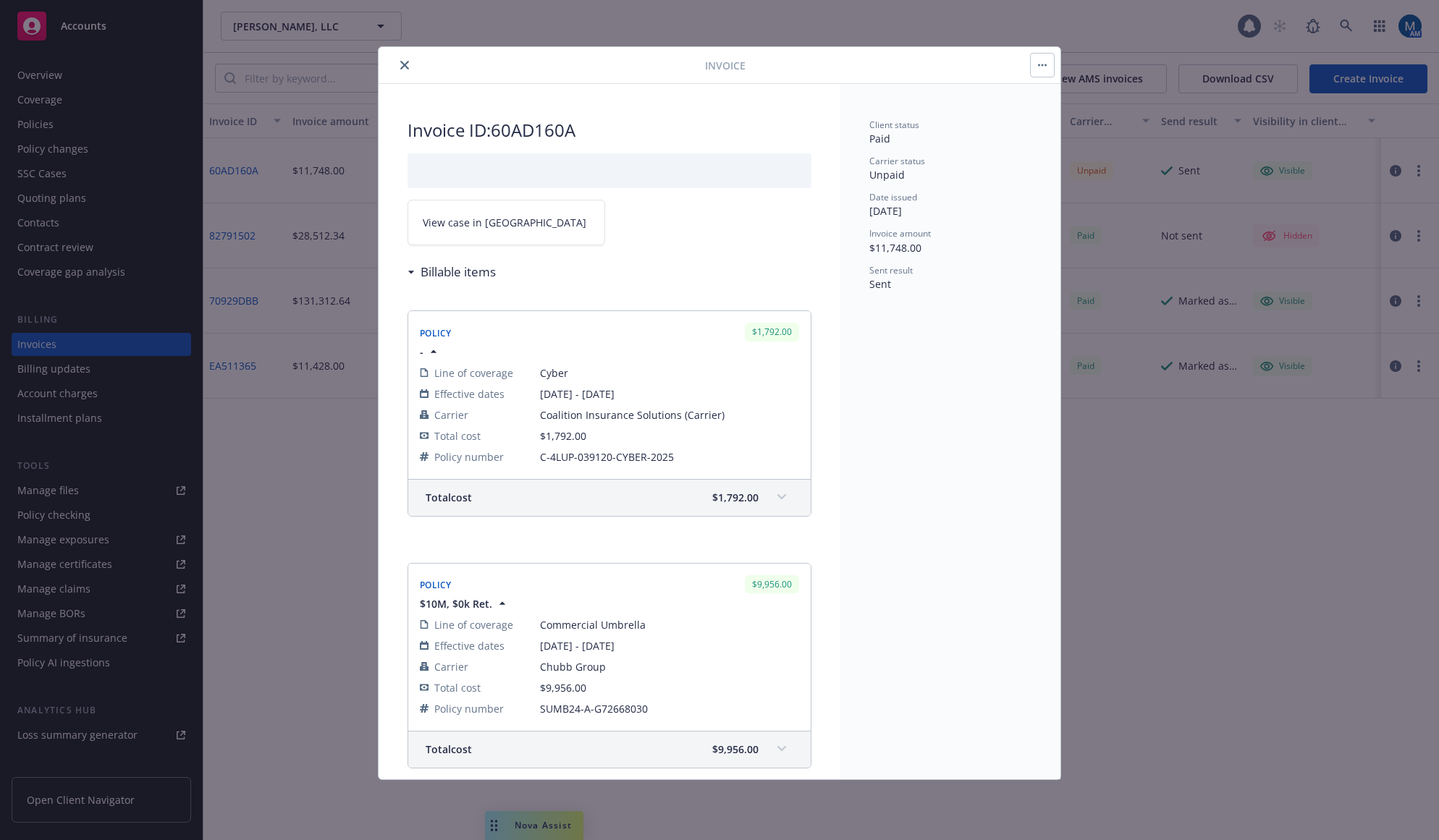
click at [480, 229] on span "View case in SSC" at bounding box center [504, 223] width 164 height 15
click at [396, 66] on button "close" at bounding box center [404, 65] width 18 height 18
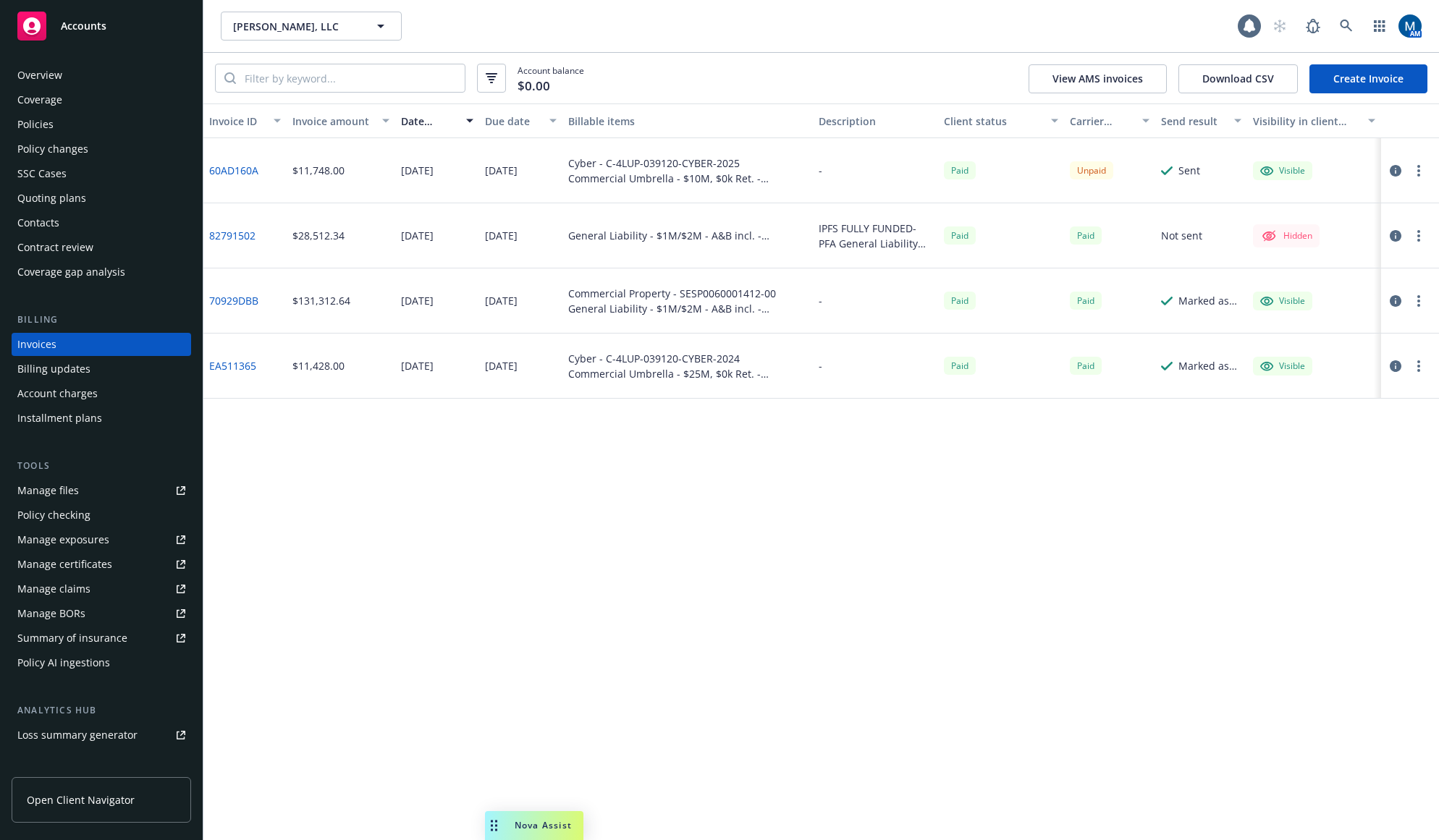
click at [73, 126] on div "Policies" at bounding box center [102, 124] width 168 height 23
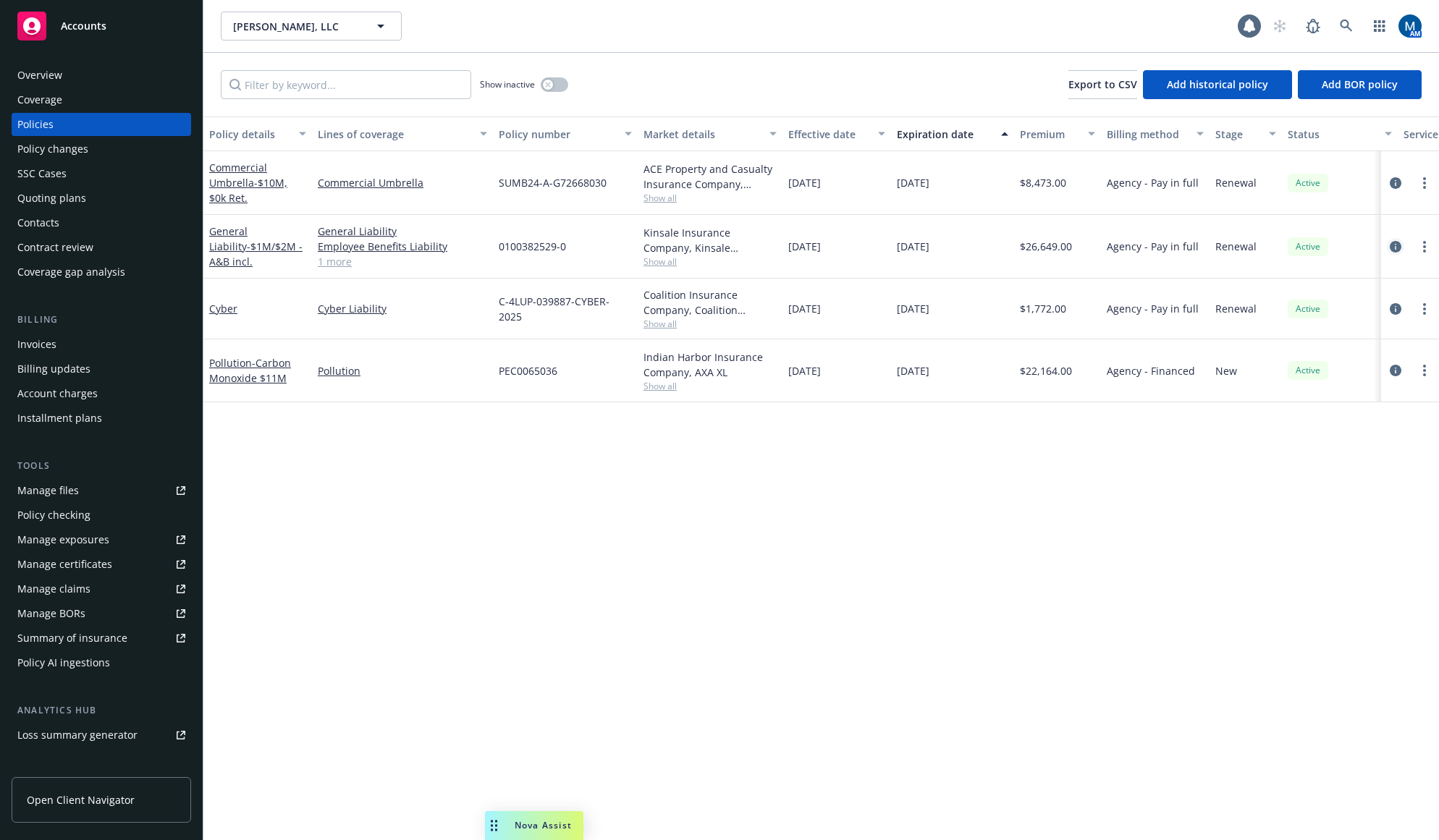
click at [1394, 245] on icon "circleInformation" at bounding box center [1395, 247] width 12 height 12
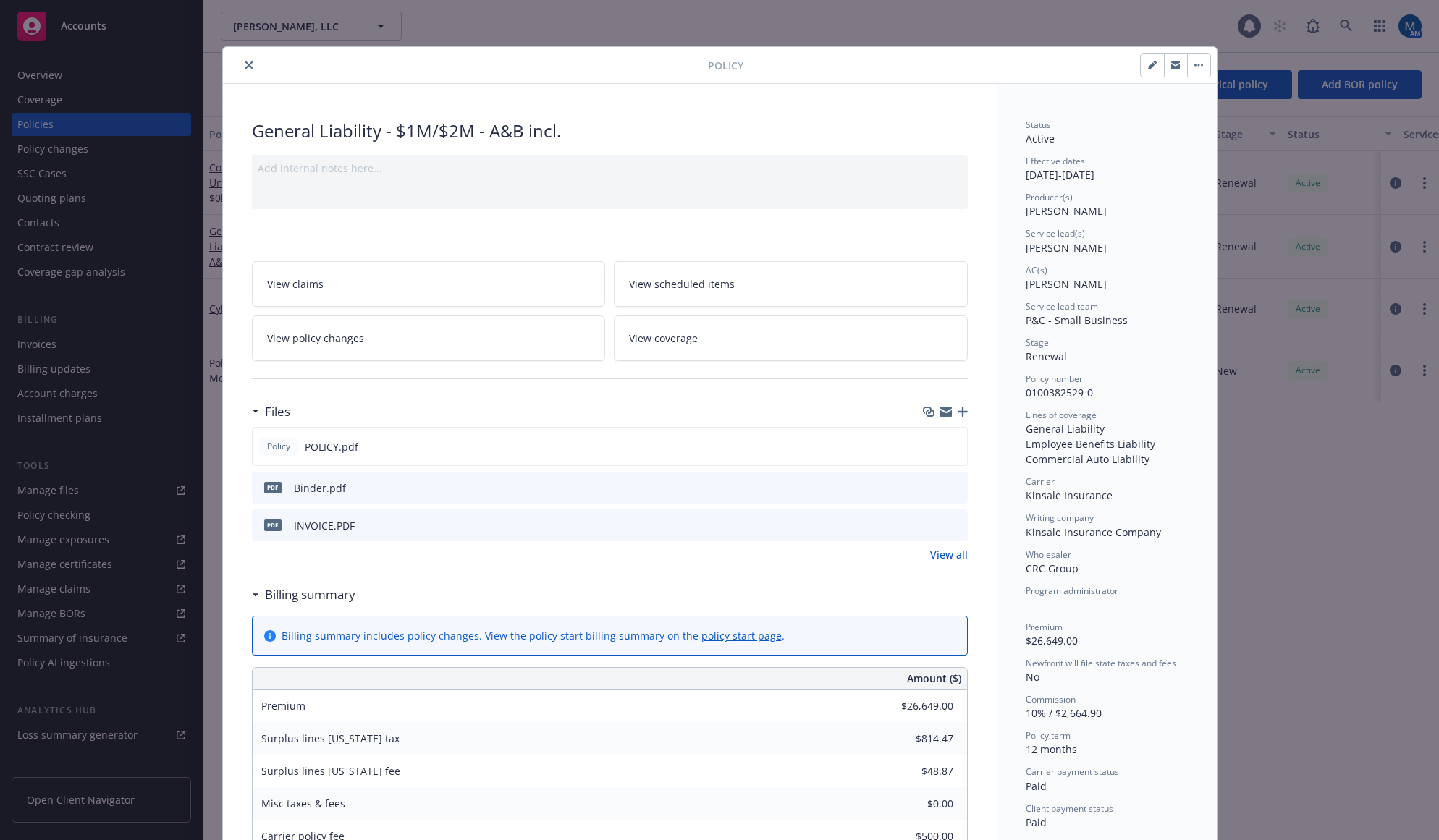
click at [948, 523] on icon "preview file" at bounding box center [954, 524] width 13 height 10
click at [245, 65] on icon "close" at bounding box center [249, 65] width 8 height 8
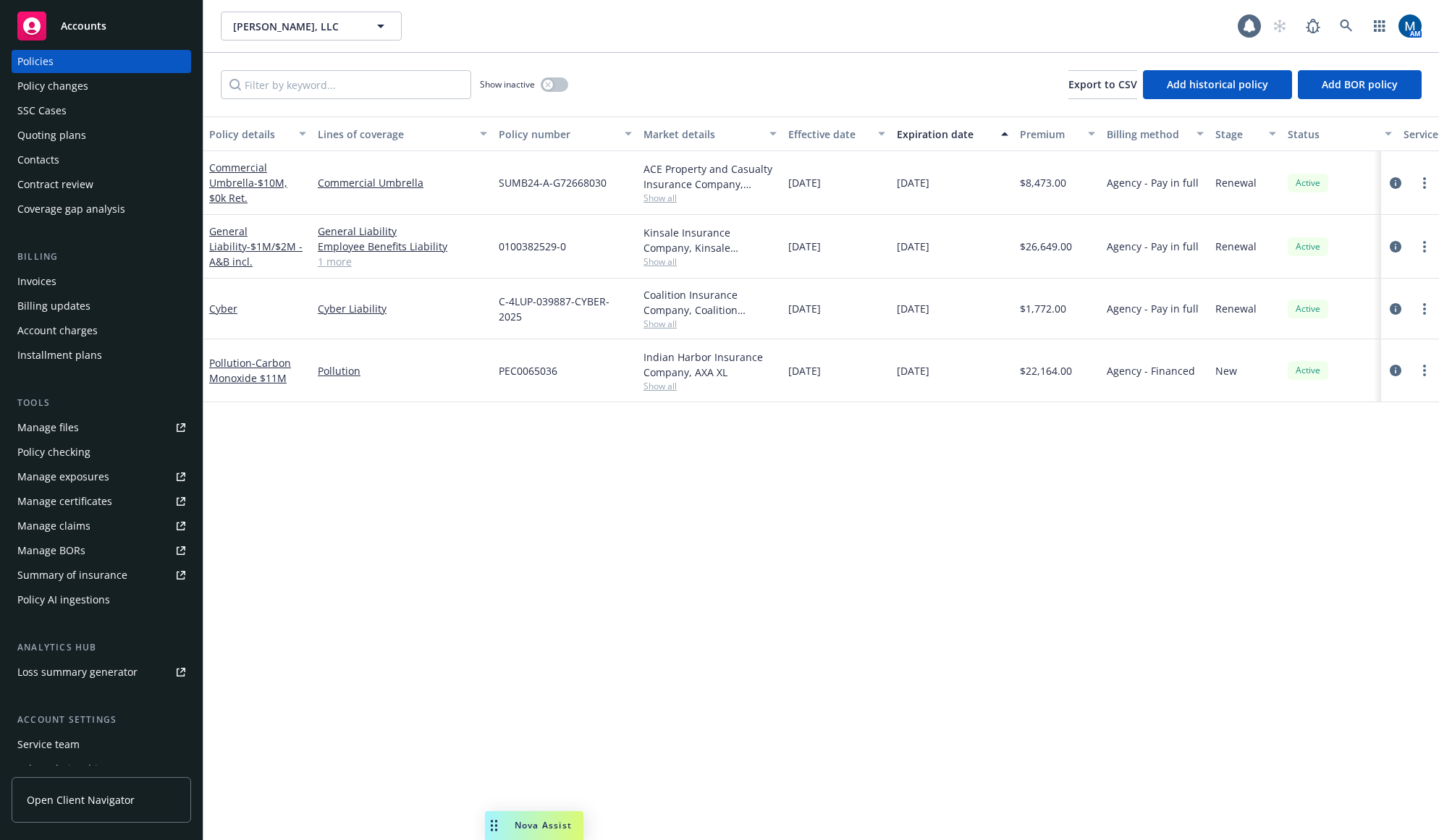
scroll to position [145, 0]
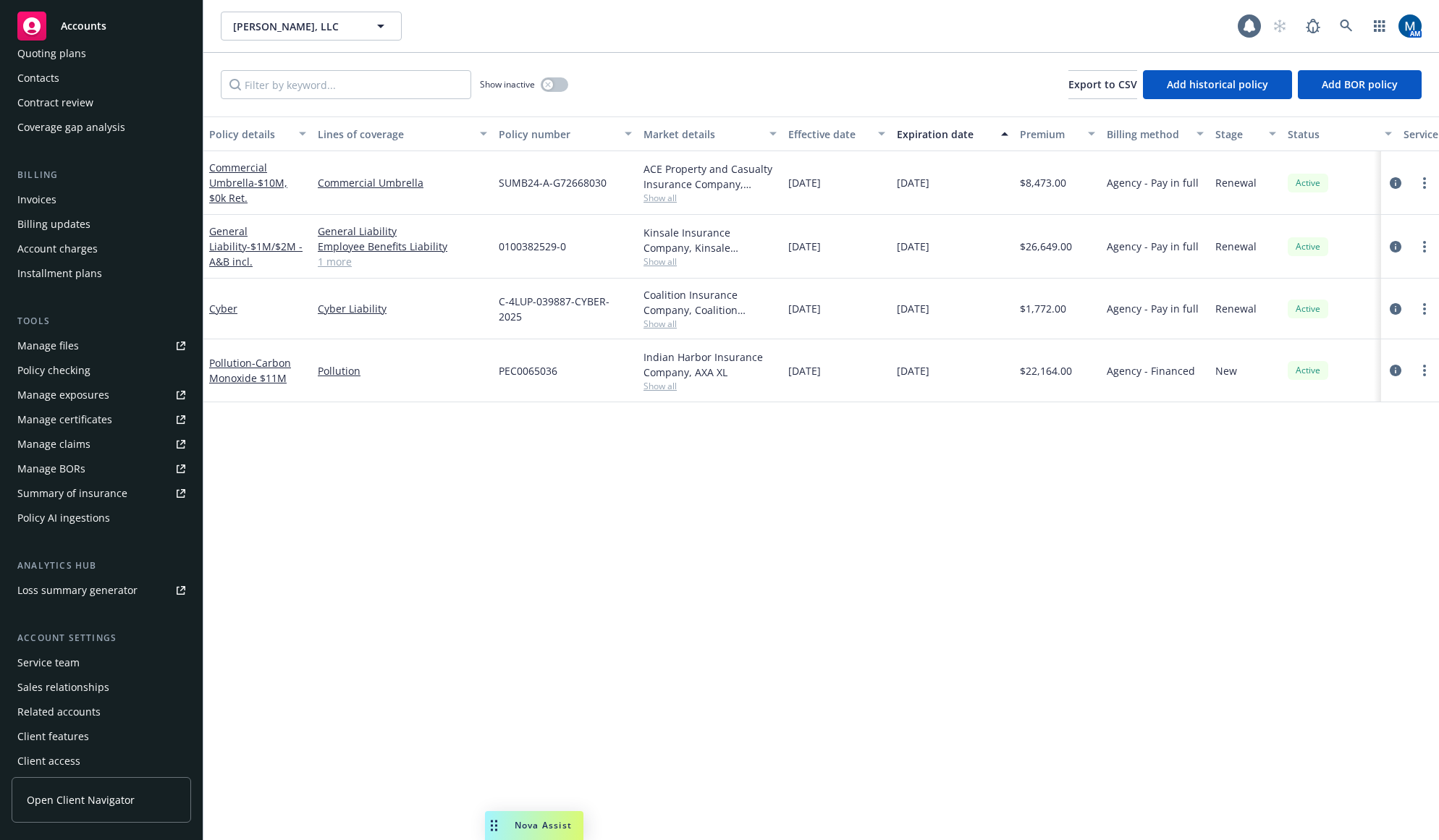
click at [67, 657] on div "Service team" at bounding box center [48, 663] width 62 height 23
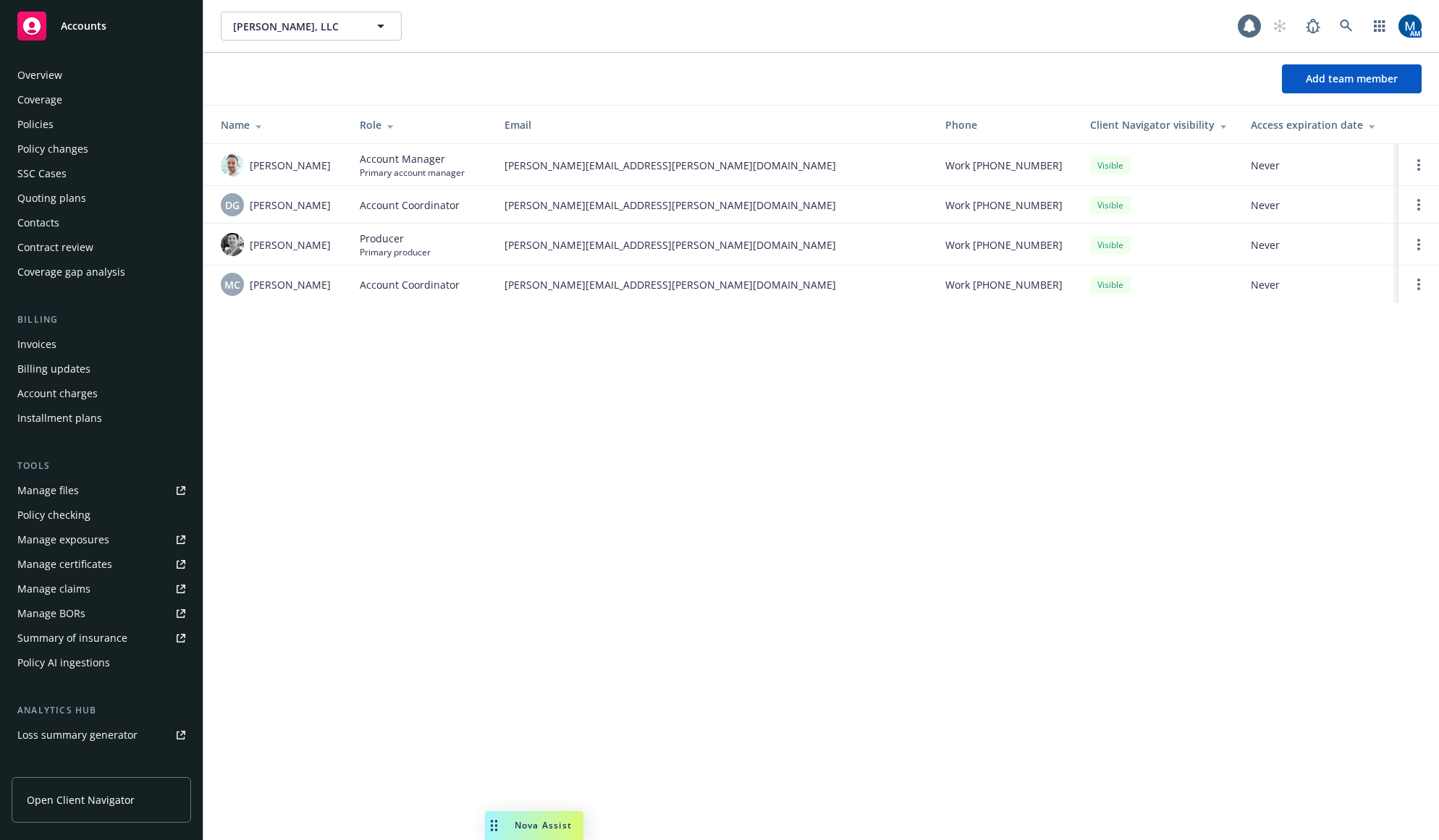
click at [100, 130] on div "Policies" at bounding box center [102, 124] width 168 height 23
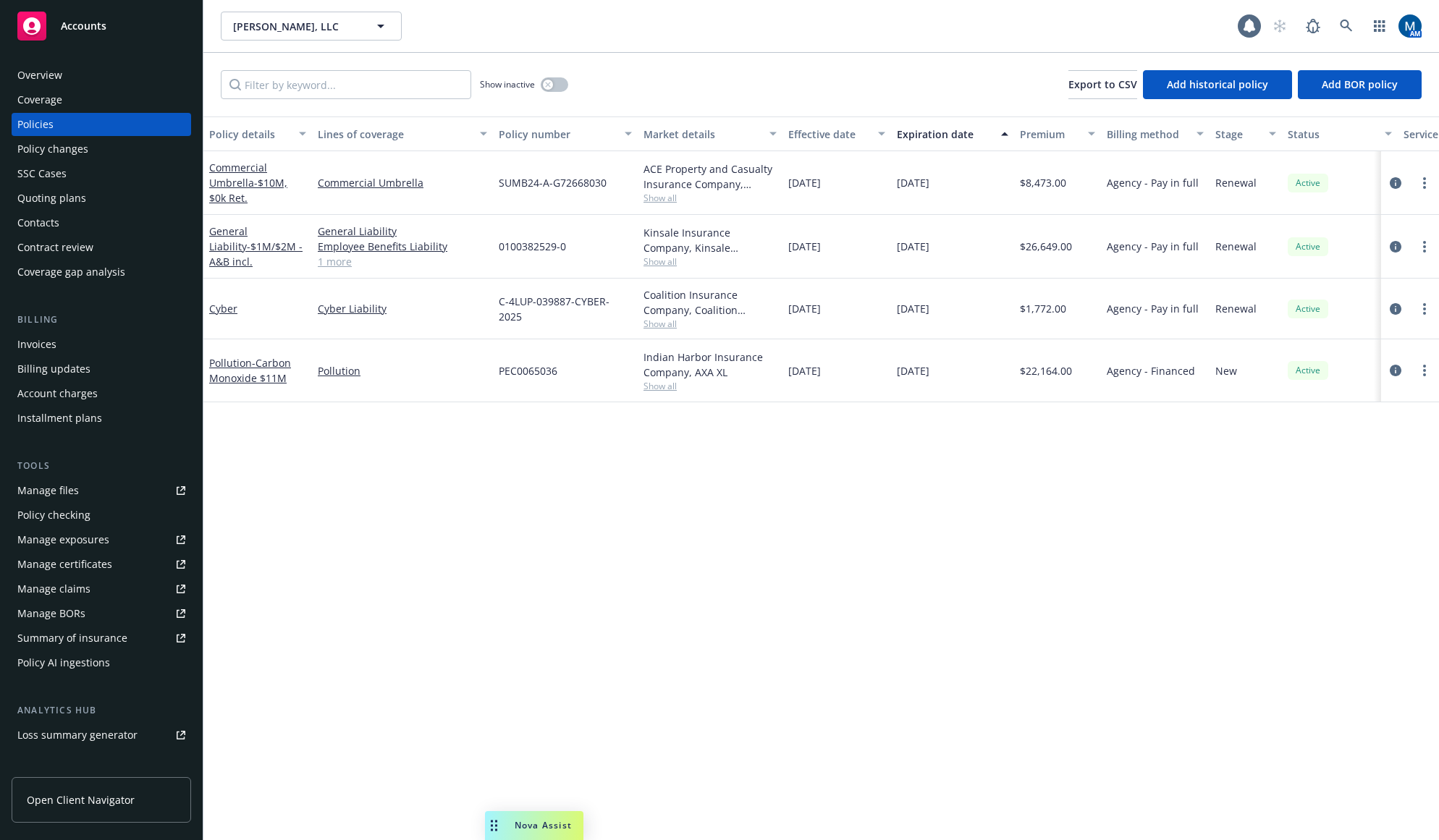
scroll to position [0, 162]
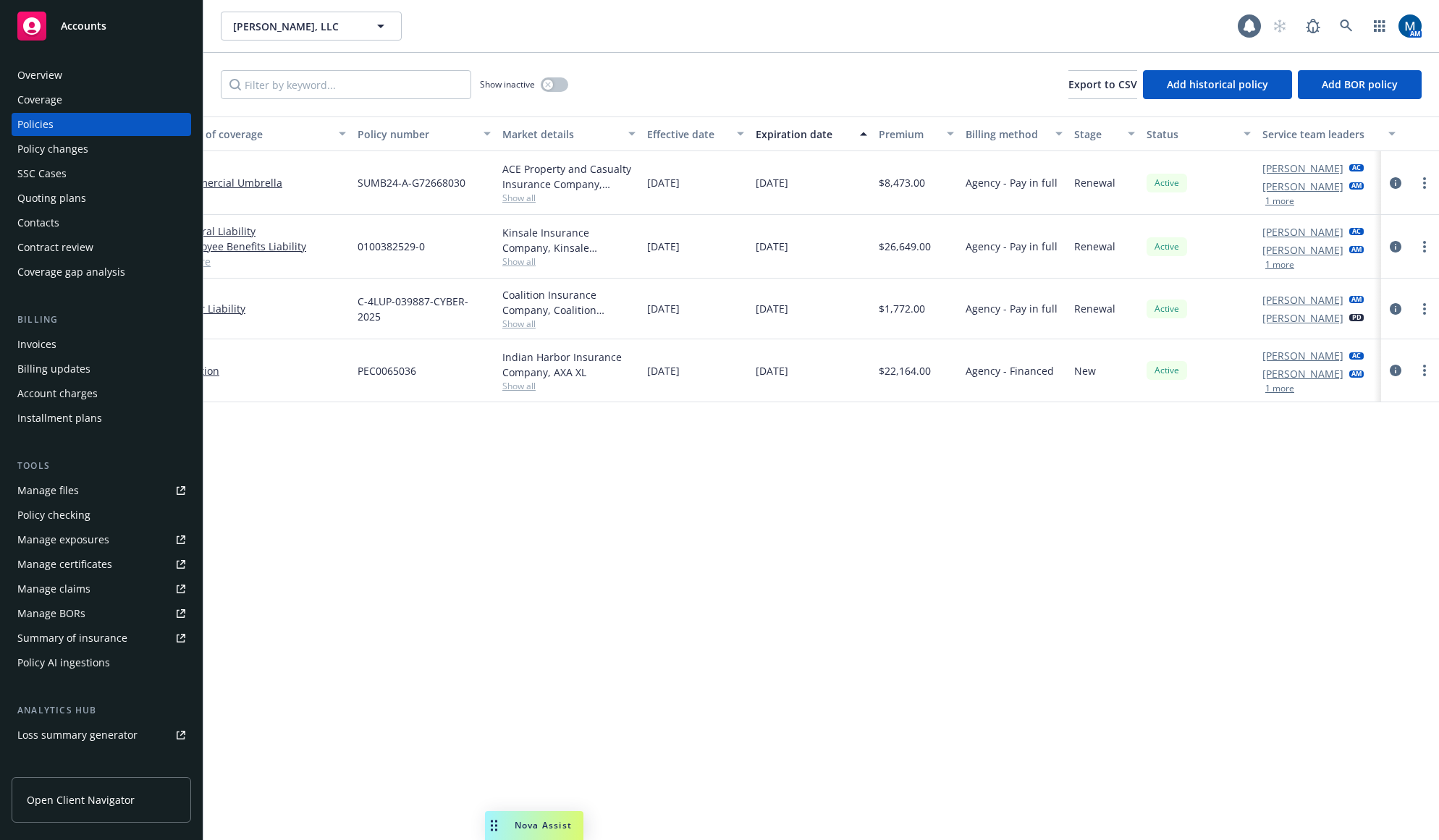
drag, startPoint x: 832, startPoint y: 597, endPoint x: 1069, endPoint y: 595, distance: 237.0
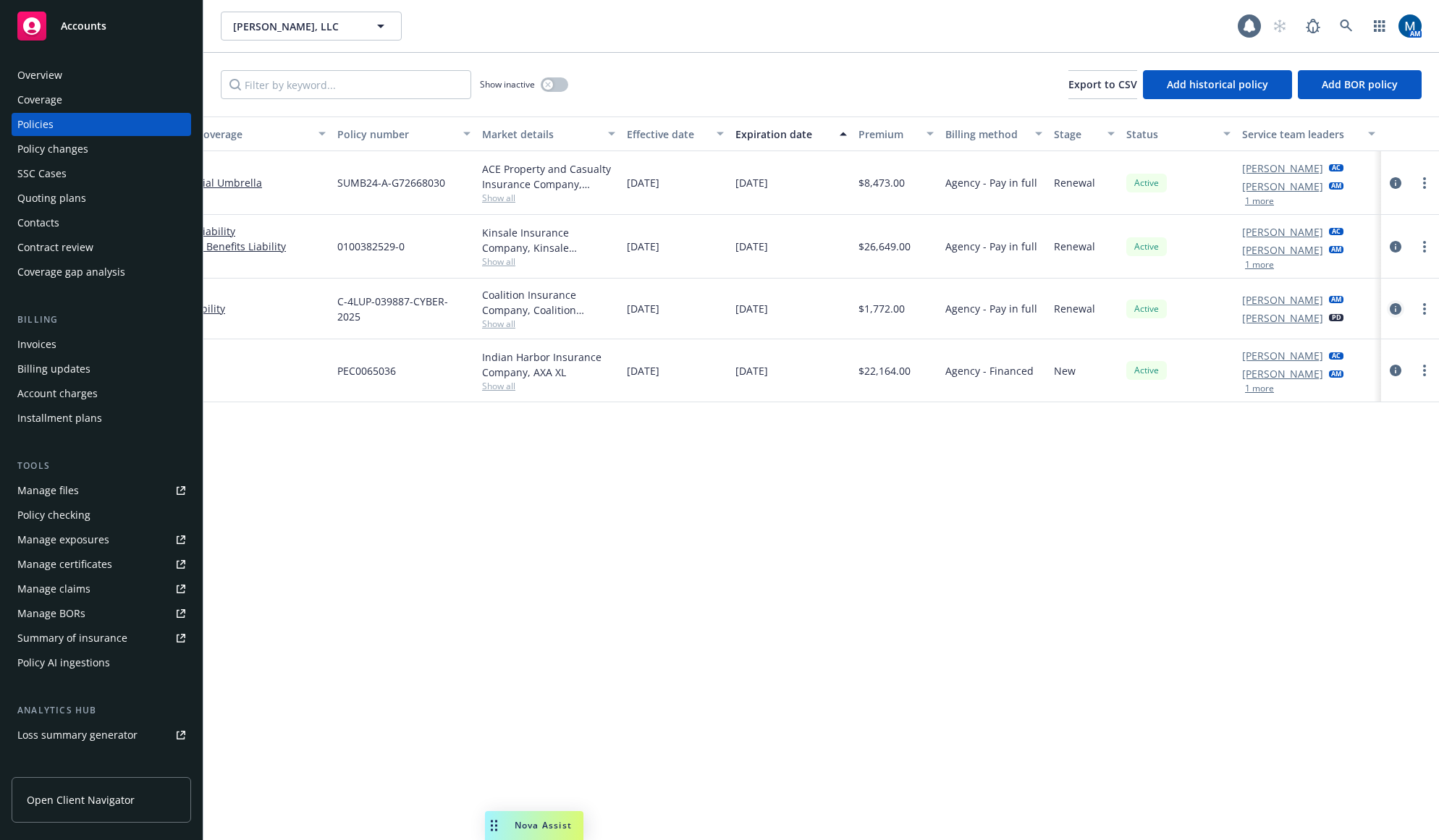
click at [1394, 309] on icon "circleInformation" at bounding box center [1395, 309] width 12 height 12
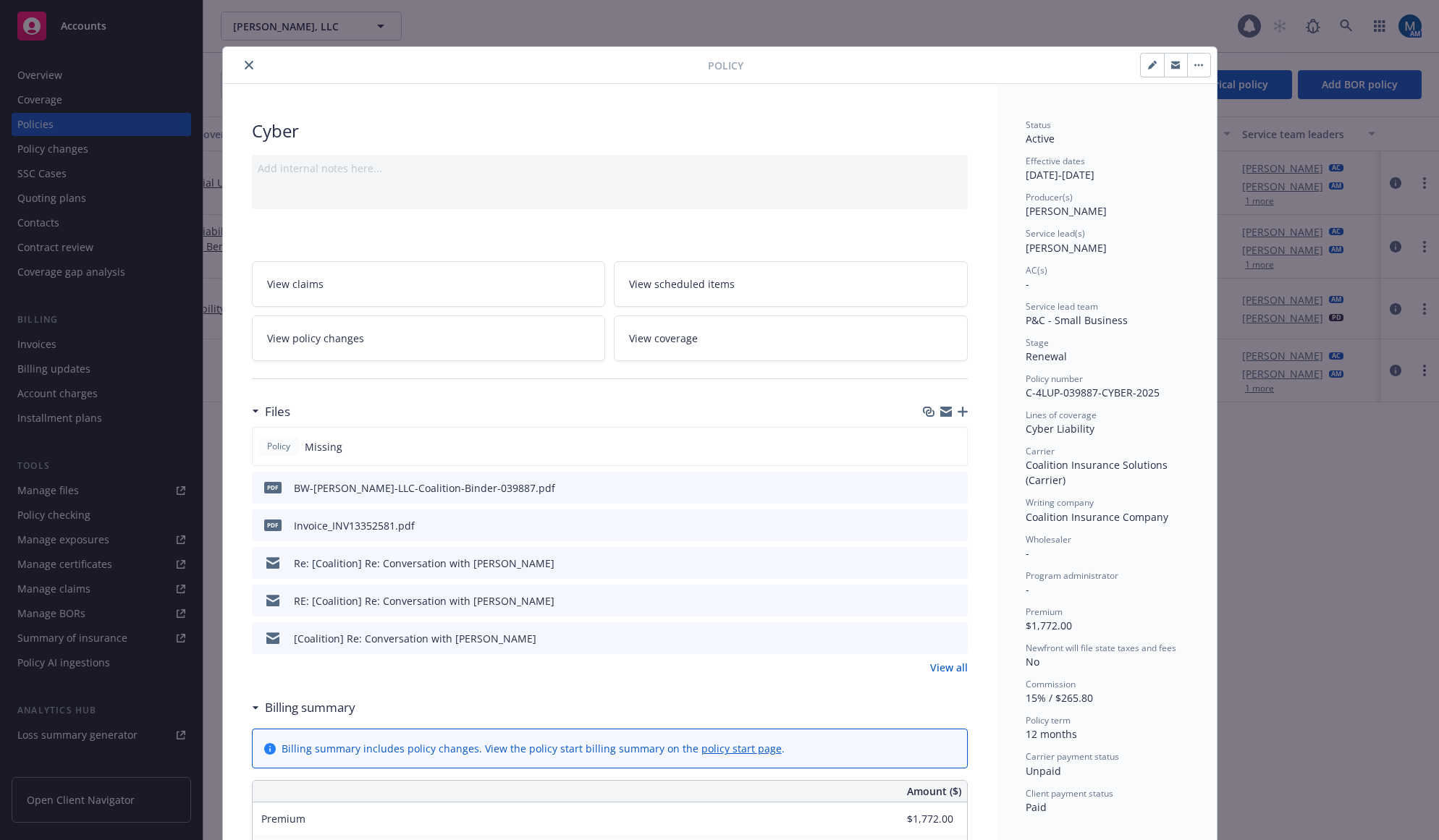
scroll to position [43, 0]
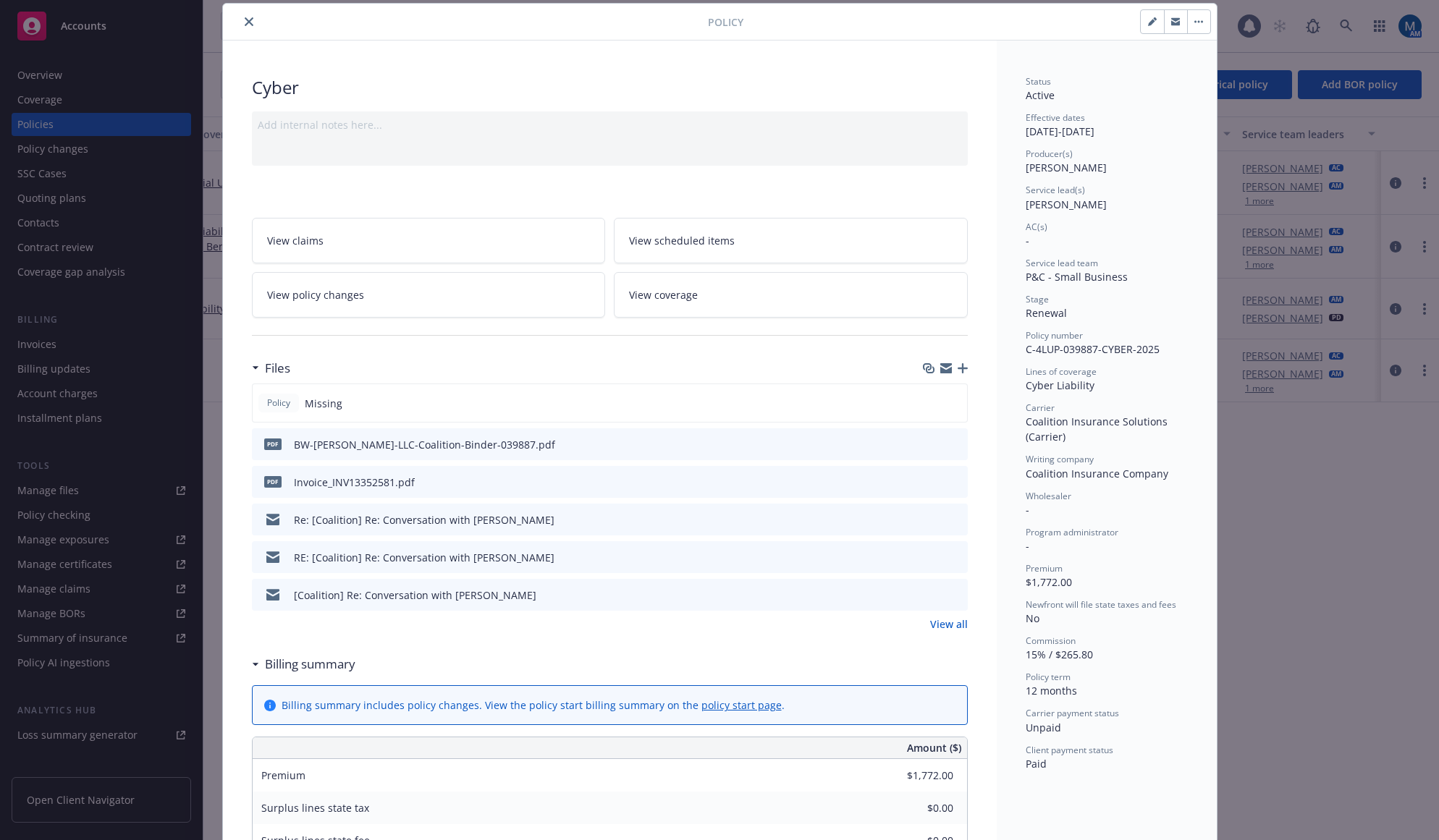
click at [1148, 21] on icon "button" at bounding box center [1152, 21] width 8 height 8
select select "RENEWAL"
select select "12"
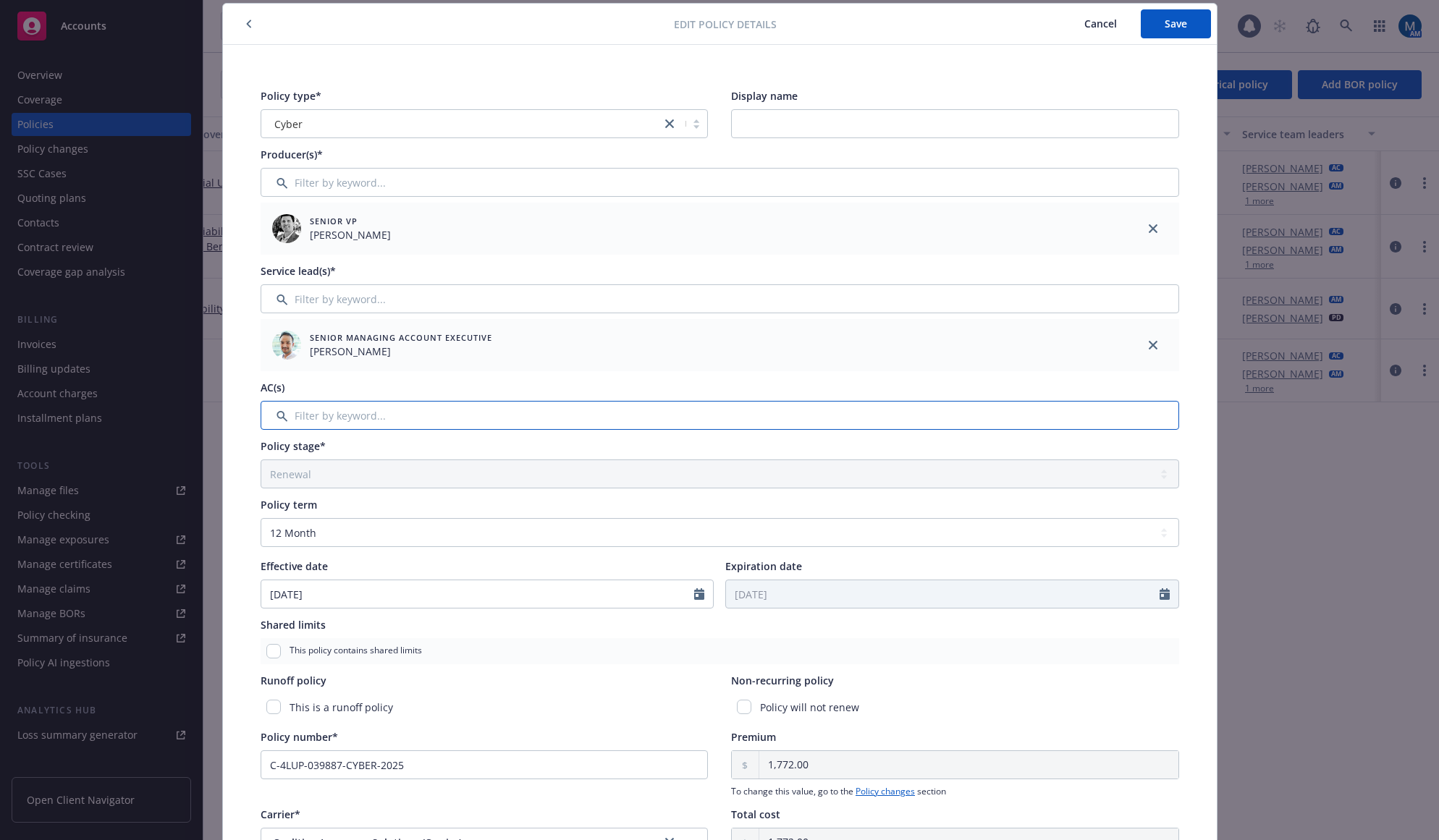
click at [388, 424] on input "Filter by keyword..." at bounding box center [720, 415] width 919 height 29
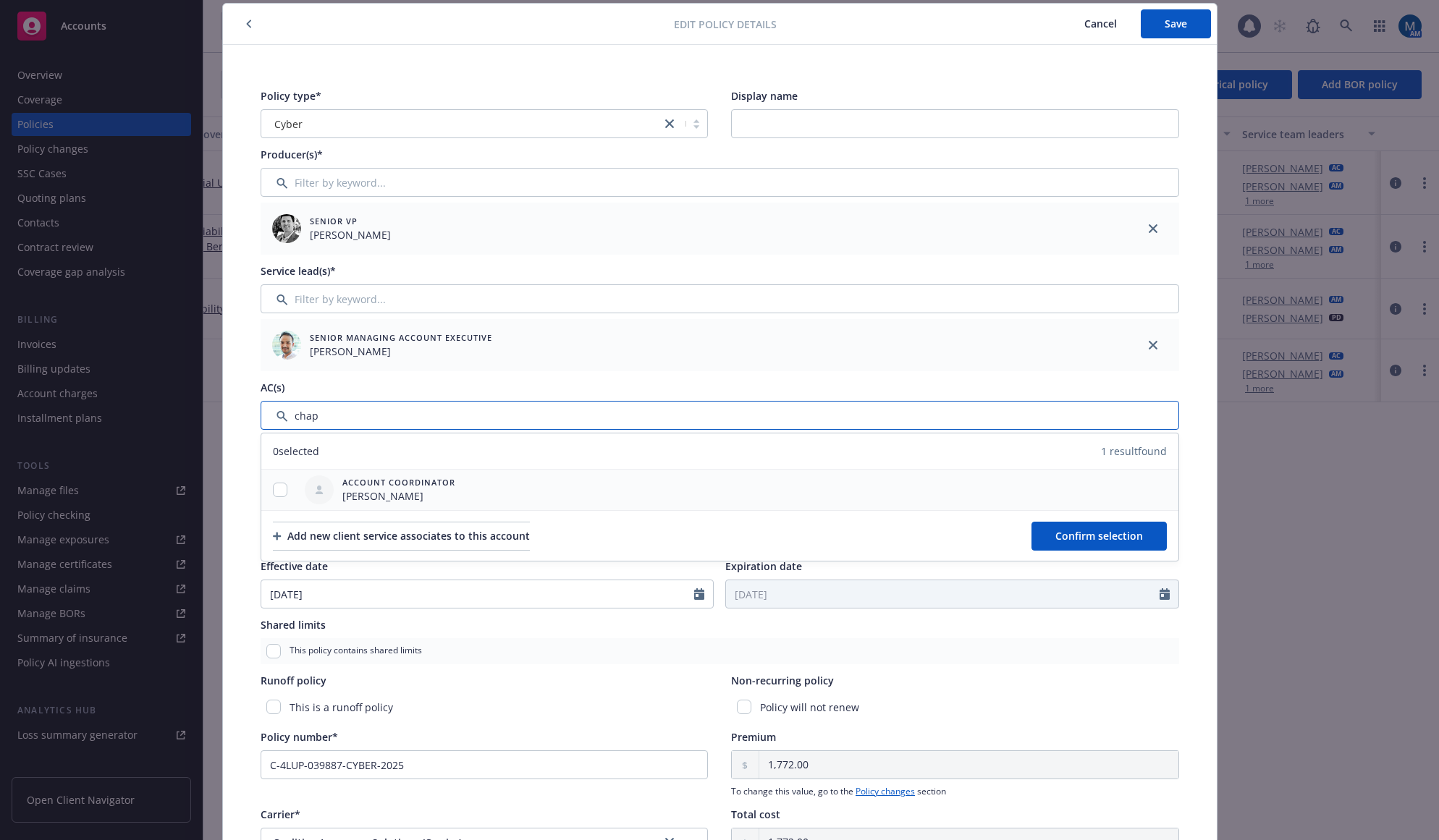
type input "chap"
click at [277, 488] on input "checkbox" at bounding box center [280, 490] width 15 height 15
checkbox input "true"
click at [1040, 534] on button "Confirm selection" at bounding box center [1099, 536] width 135 height 29
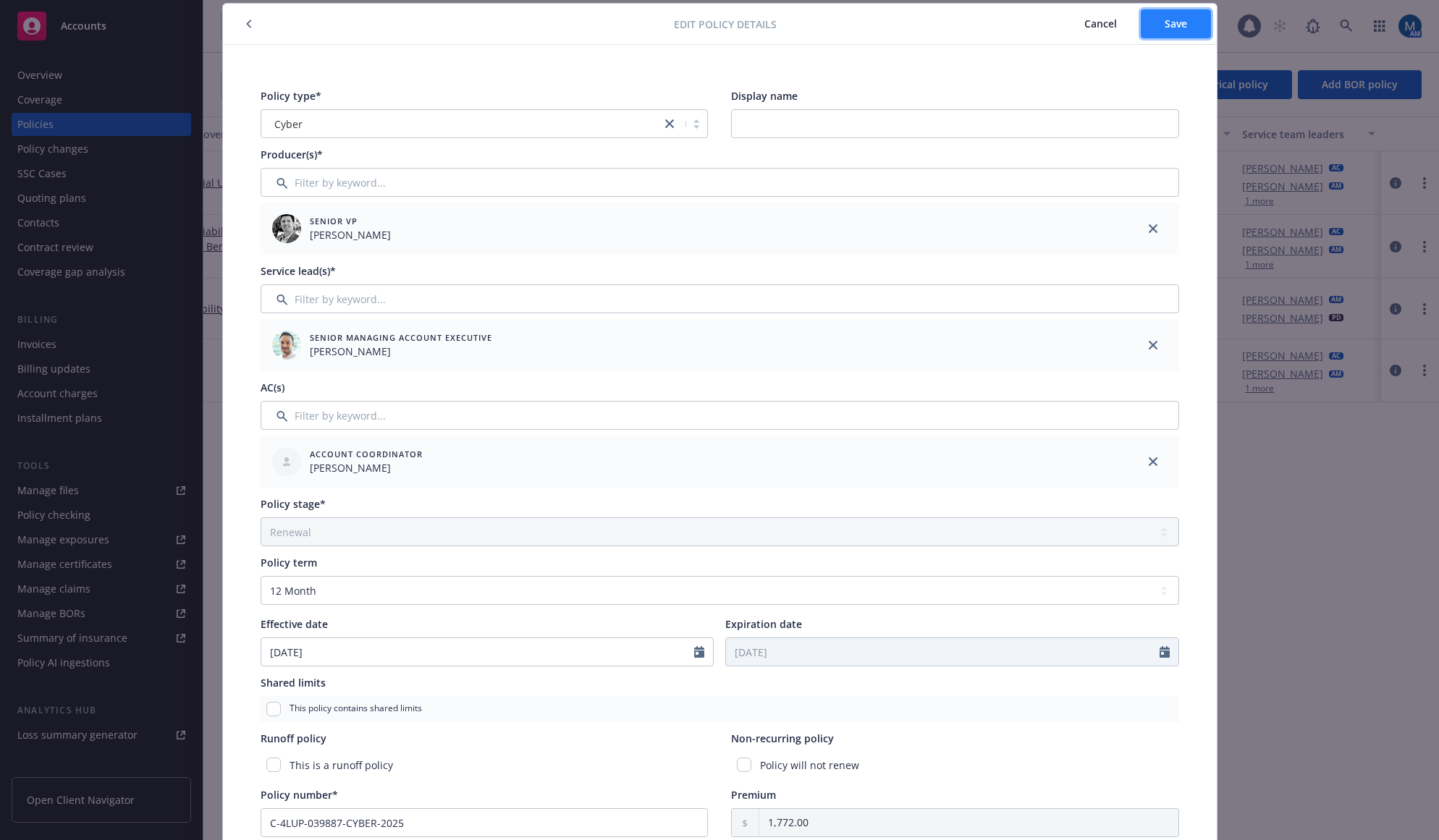
click at [1175, 10] on button "Save" at bounding box center [1176, 23] width 70 height 29
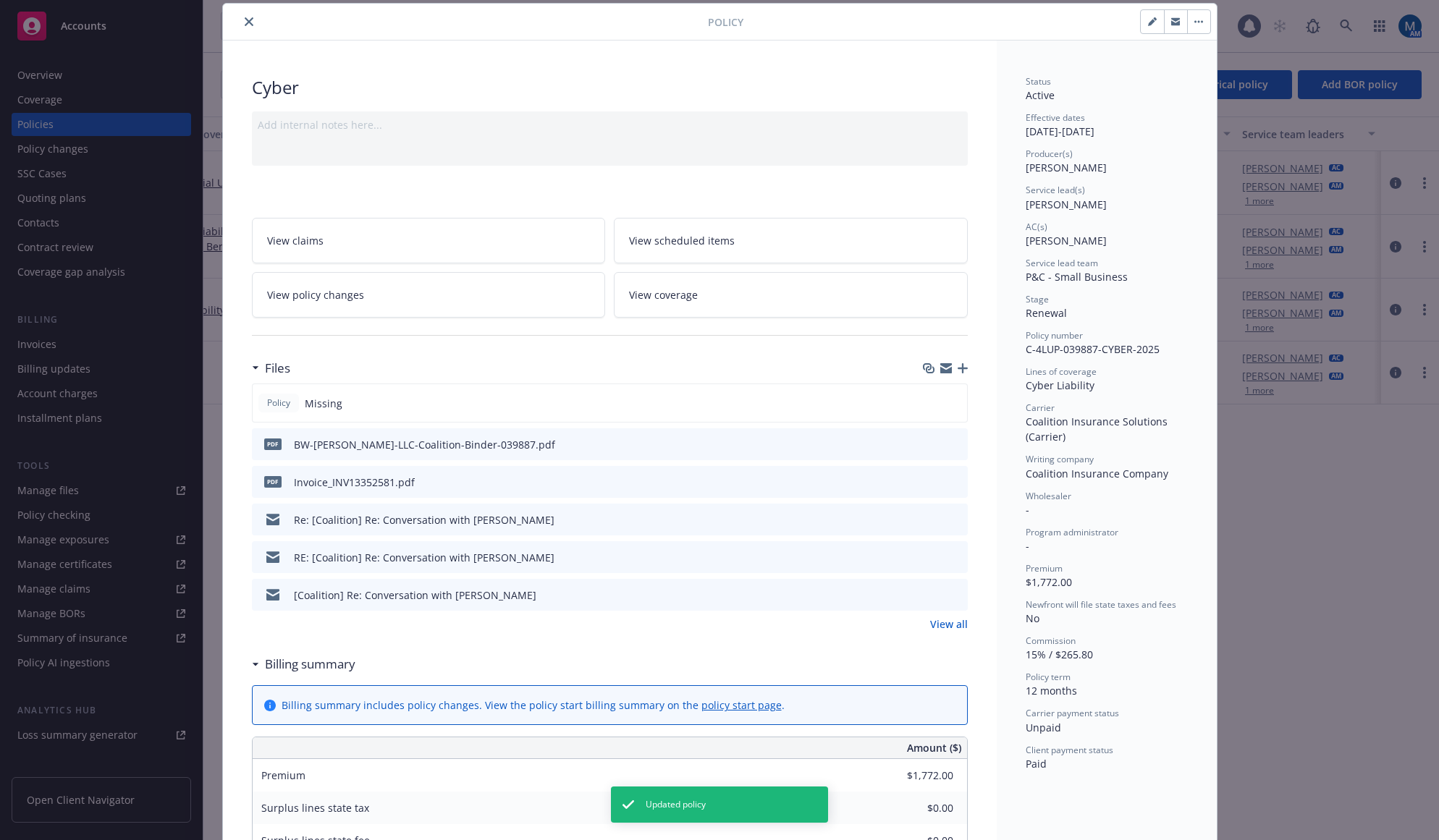
click at [240, 18] on button "close" at bounding box center [249, 21] width 18 height 18
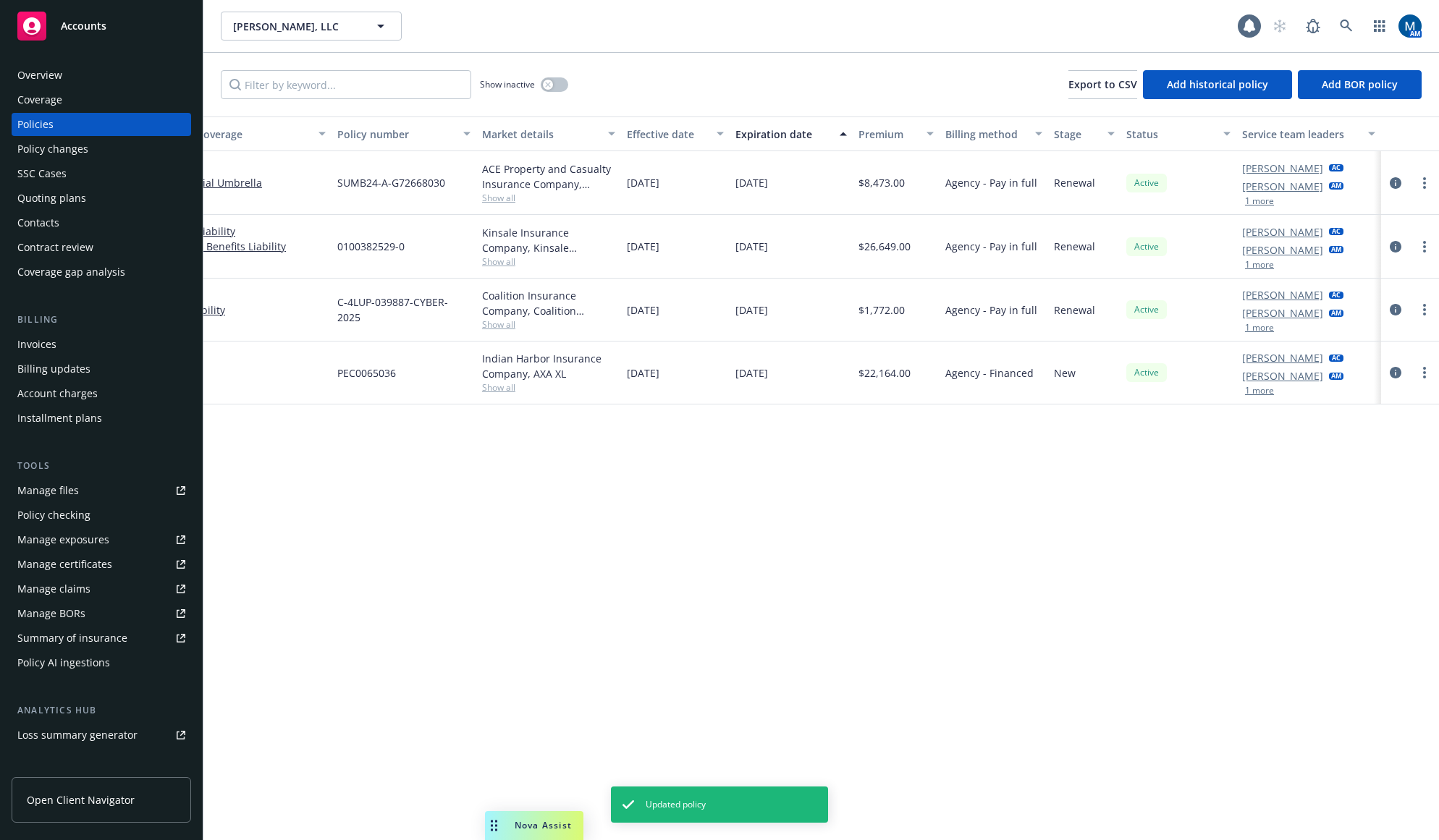
click at [119, 32] on div "Accounts" at bounding box center [102, 26] width 168 height 29
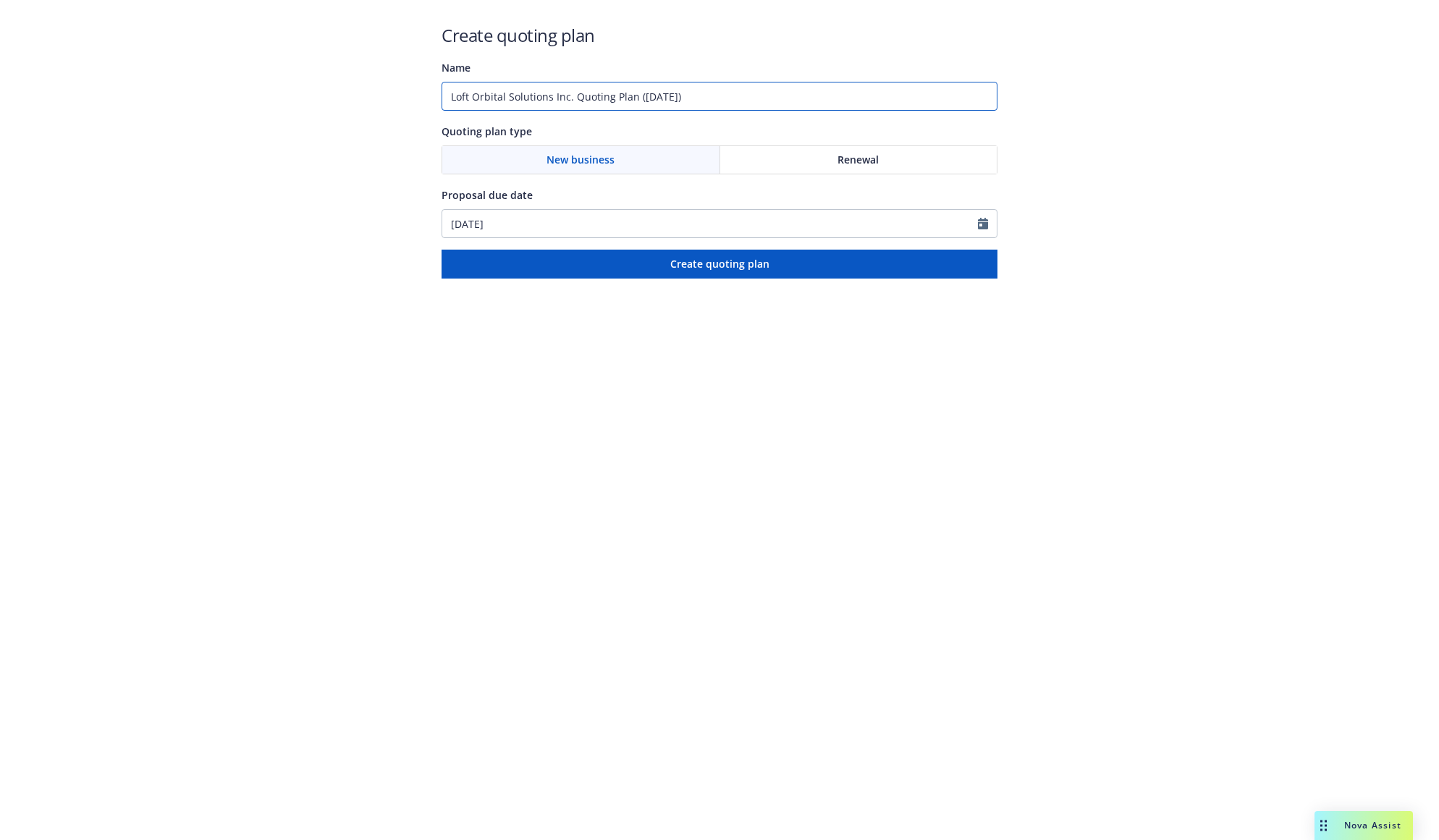
drag, startPoint x: 757, startPoint y: 91, endPoint x: 137, endPoint y: 106, distance: 620.2
click at [137, 106] on div "Create quoting plan Name Loft Orbital Solutions Inc. Quoting Plan ([DATE]) Quot…" at bounding box center [719, 139] width 1439 height 278
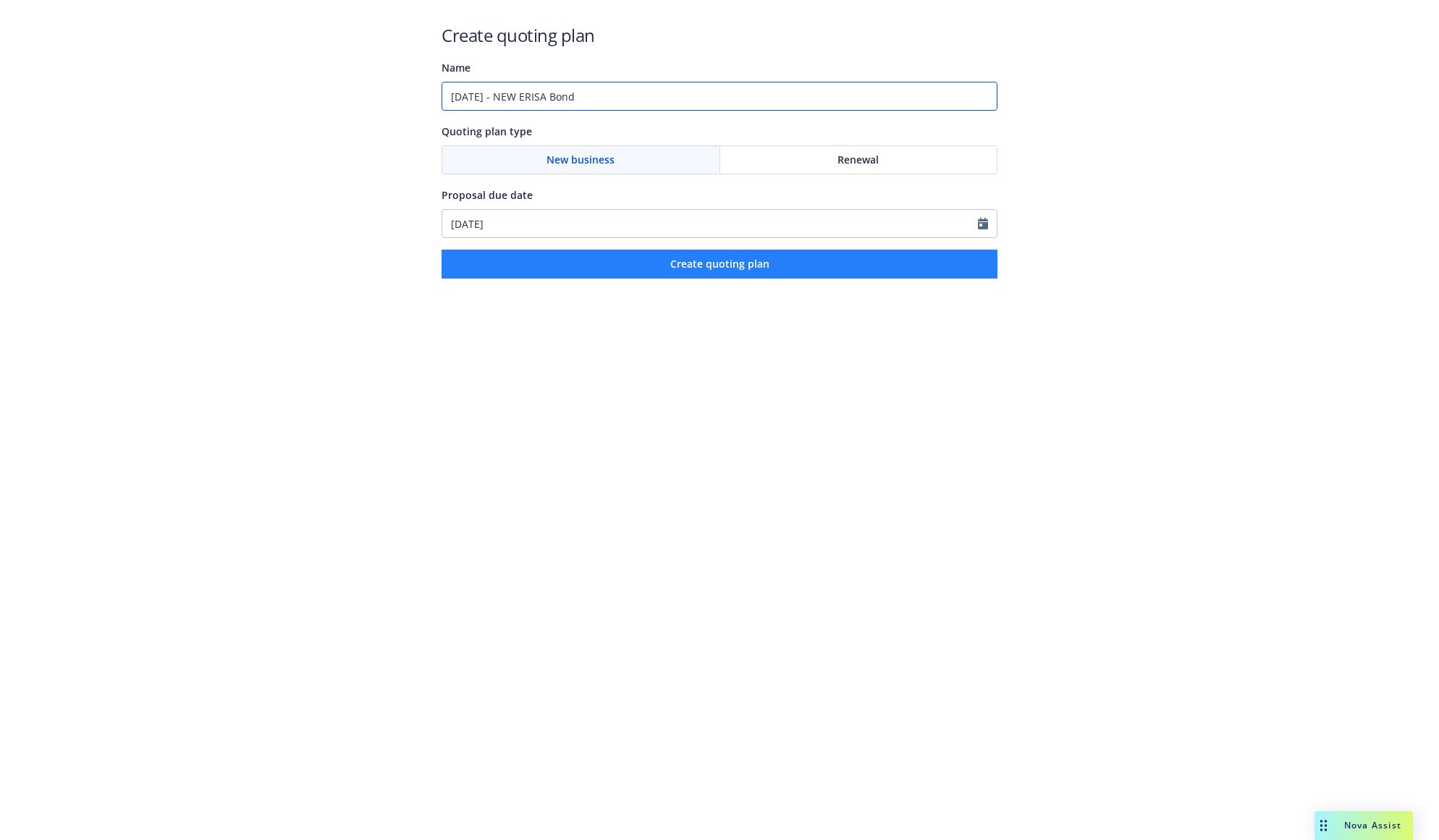
type input "[DATE] - NEW ERISA Bond"
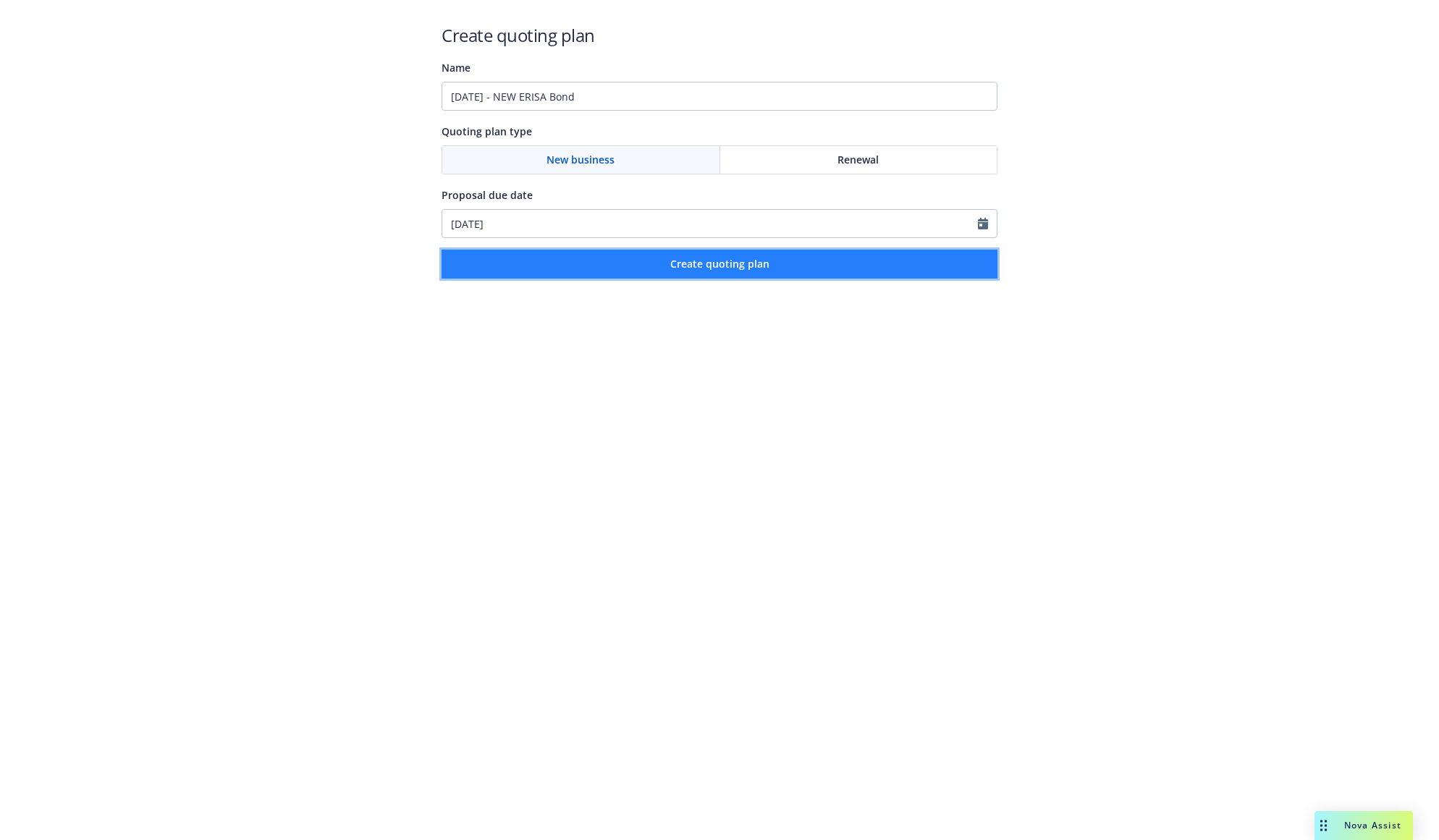
click at [631, 262] on button "Create quoting plan" at bounding box center [719, 263] width 555 height 29
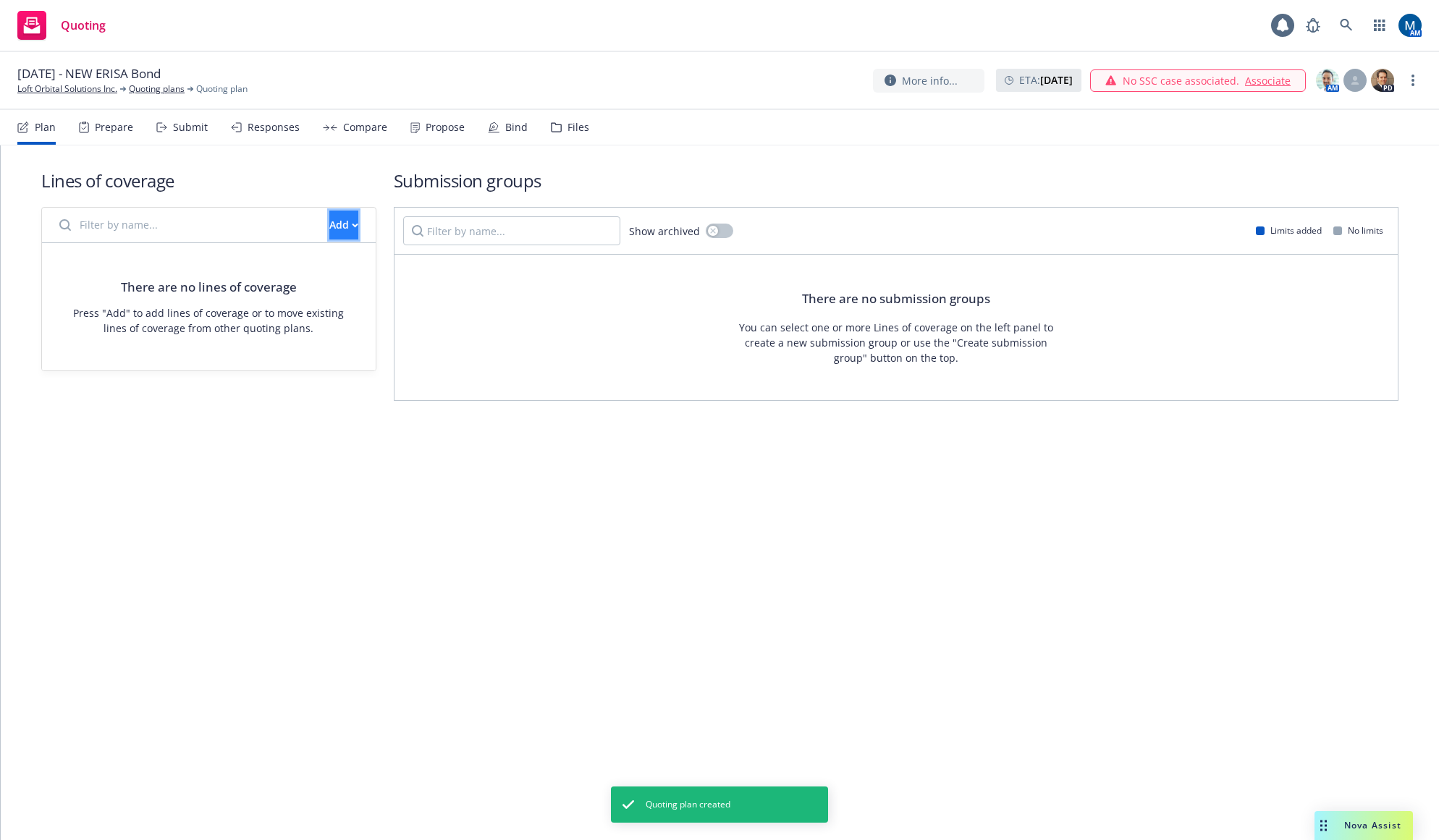
click at [329, 228] on div "Add" at bounding box center [343, 225] width 29 height 28
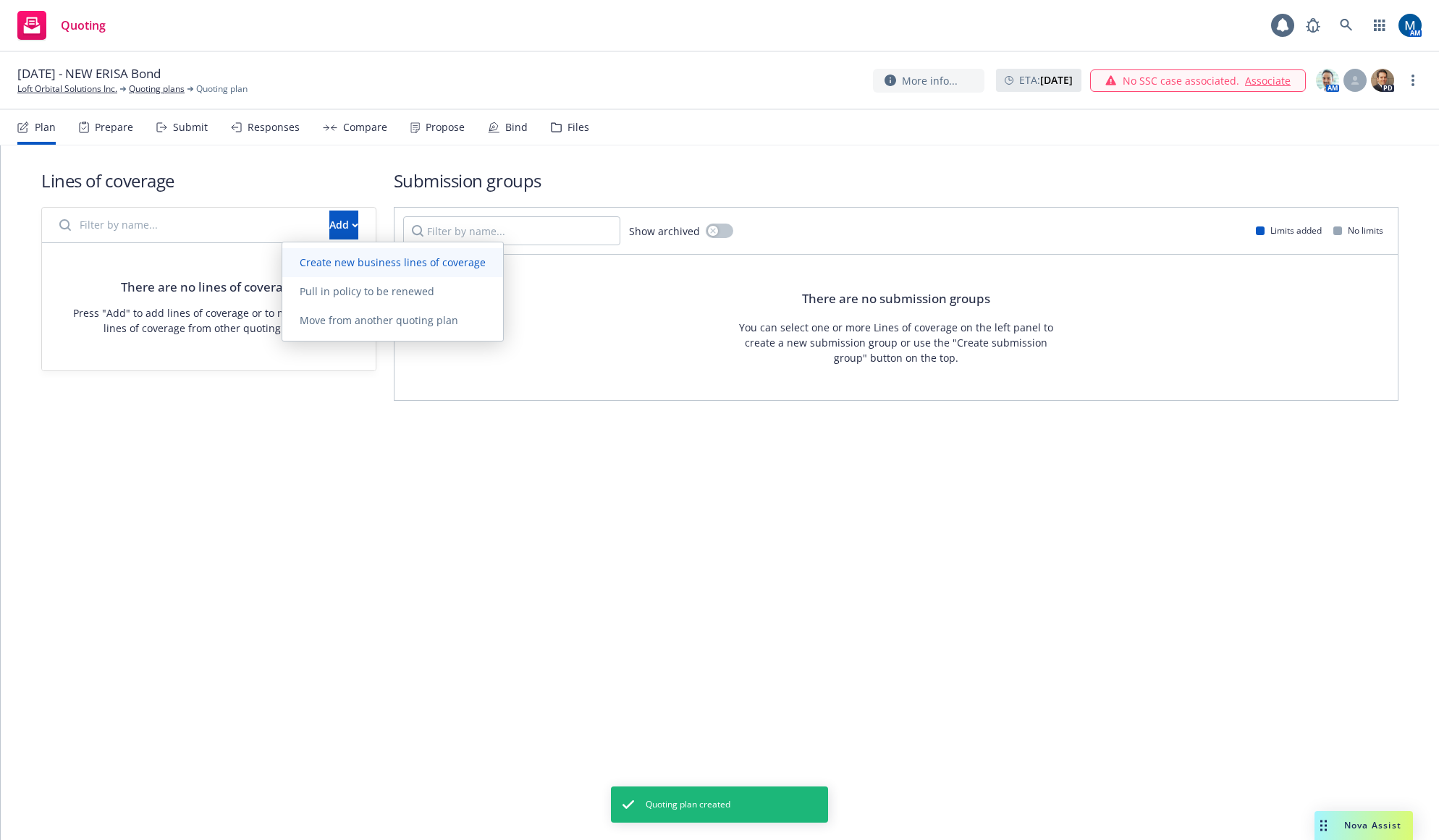
click at [322, 270] on link "Create new business lines of coverage" at bounding box center [392, 262] width 221 height 29
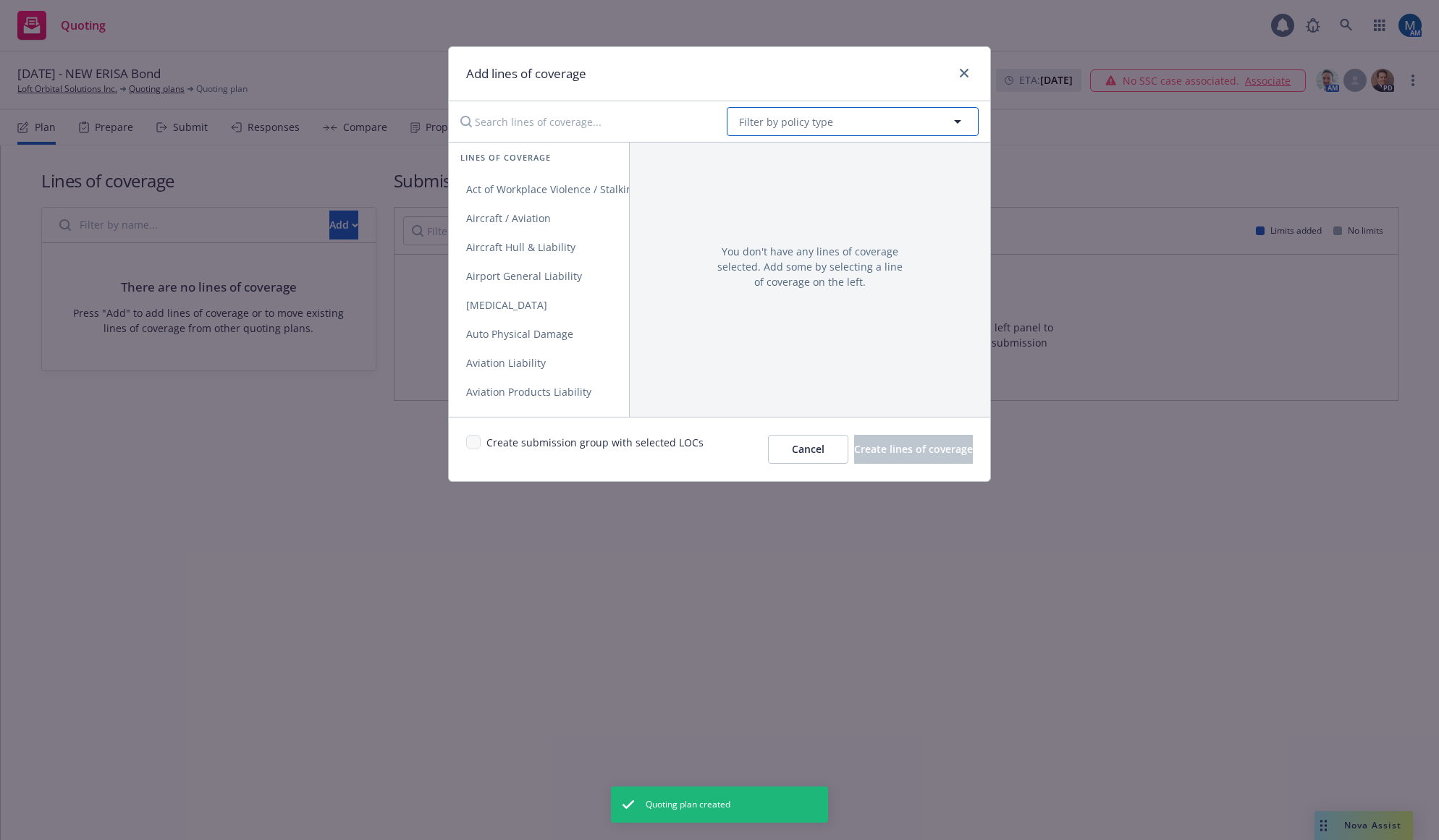
click at [783, 117] on span "Filter by policy type" at bounding box center [786, 122] width 94 height 15
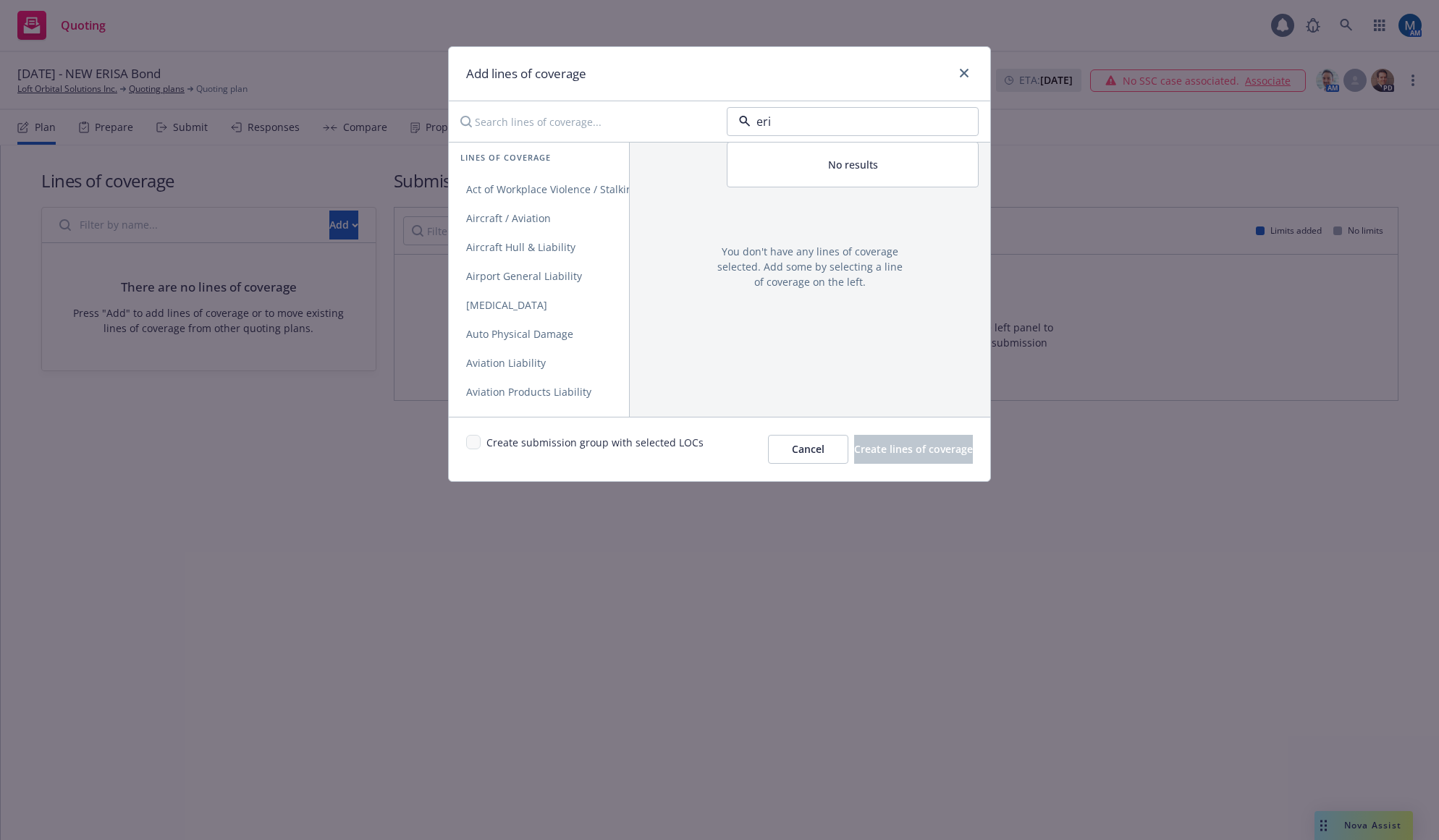
type input "eris"
click at [864, 168] on div "ERISA Bond" at bounding box center [852, 162] width 232 height 21
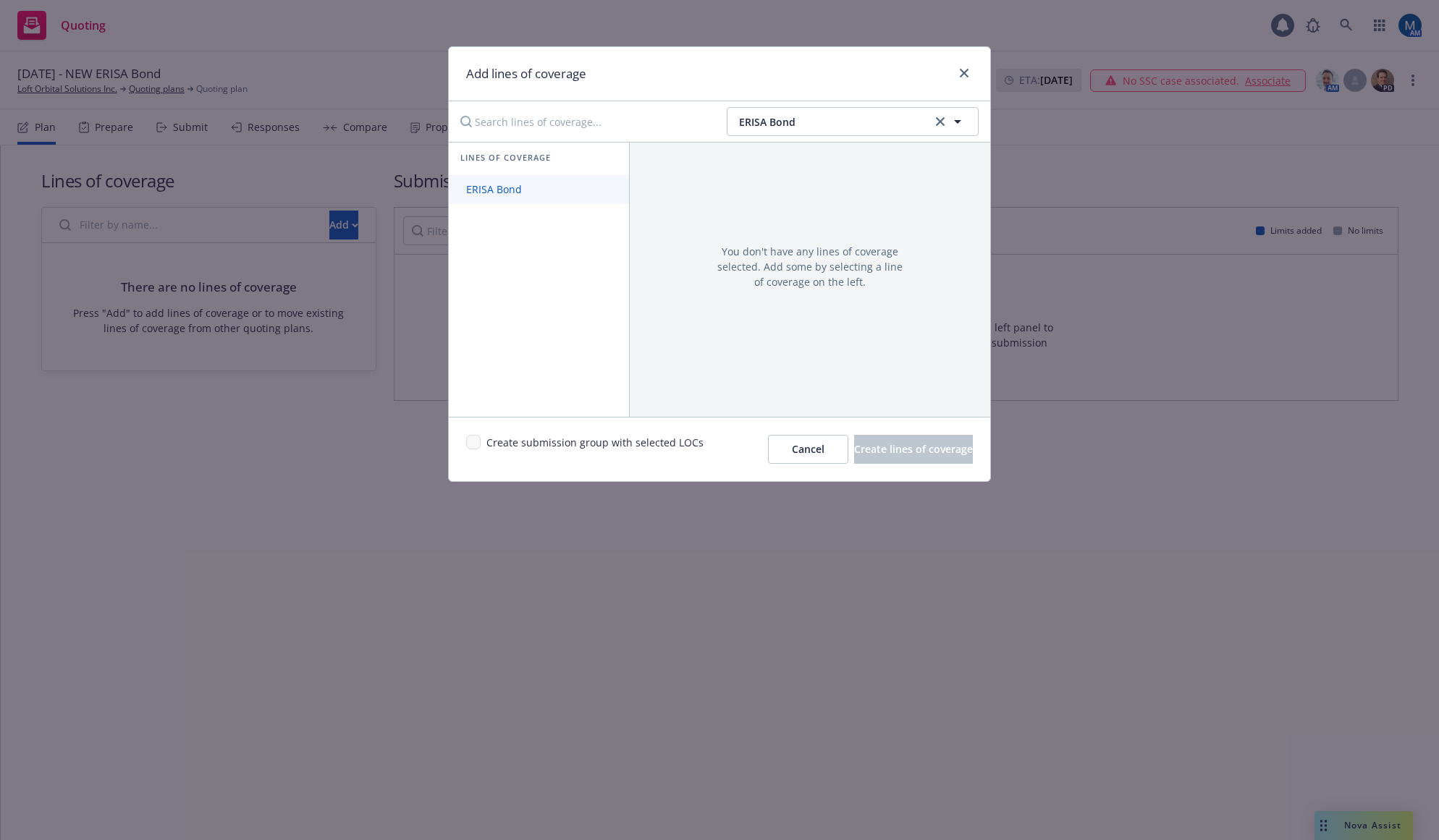
click at [552, 185] on link "ERISA Bond" at bounding box center [538, 189] width 180 height 29
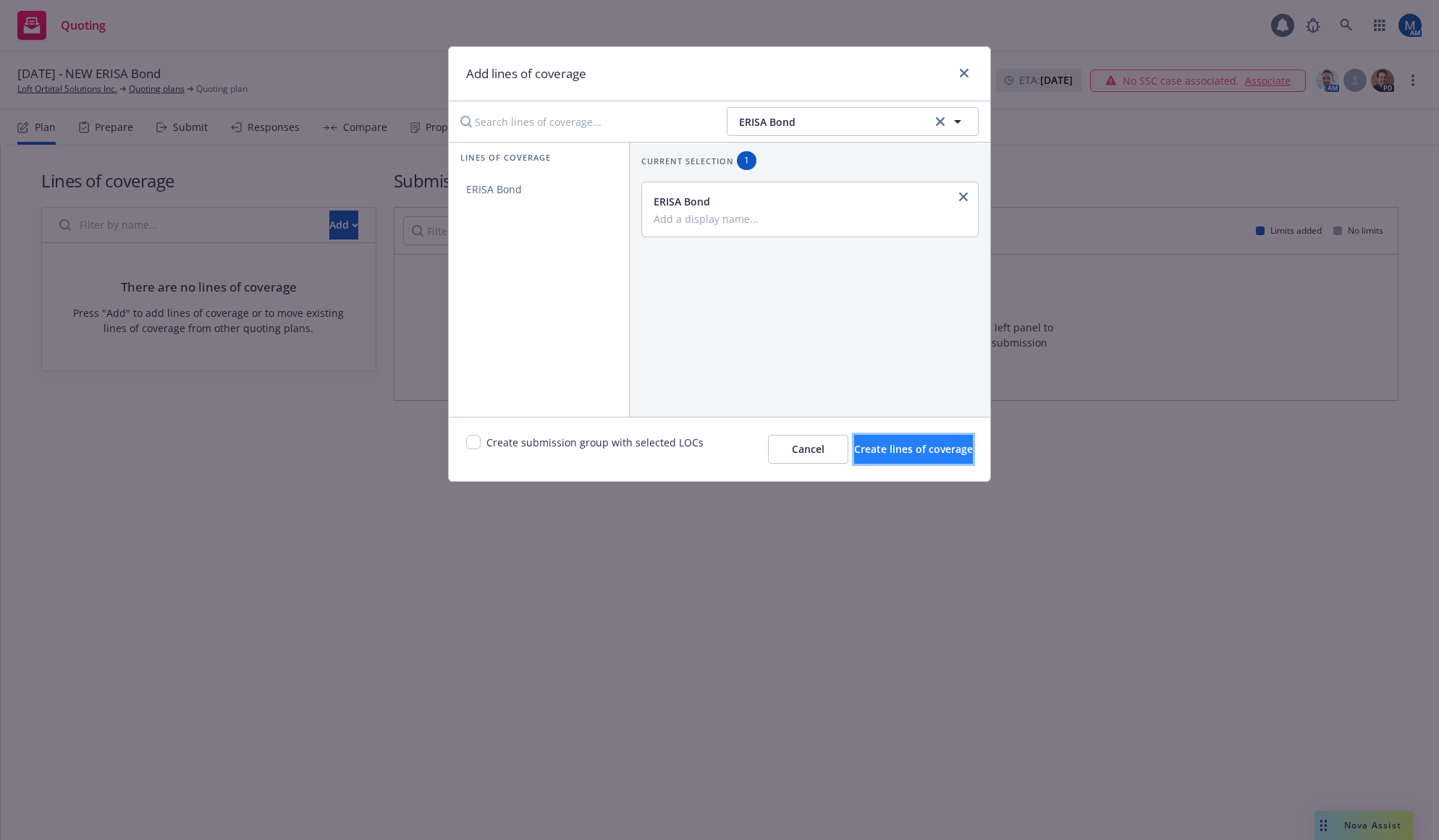
click at [885, 442] on button "Create lines of coverage" at bounding box center [913, 449] width 118 height 29
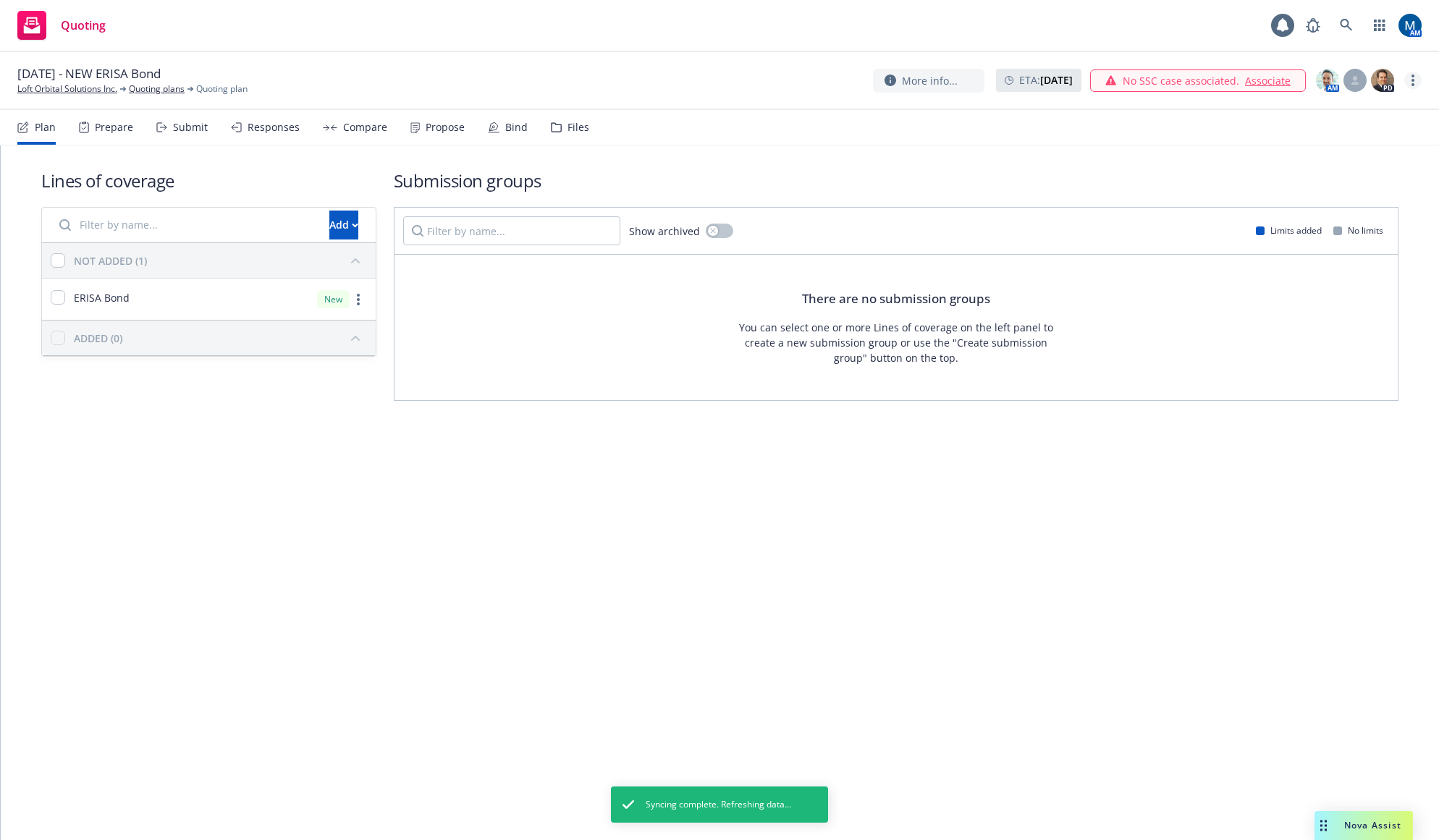
click at [1411, 80] on link "more" at bounding box center [1412, 80] width 18 height 18
click at [492, 493] on div "Lines of coverage Add NOT ADDED (1) ERISA Bond New ADDED (0) Submission groups …" at bounding box center [720, 493] width 1438 height 695
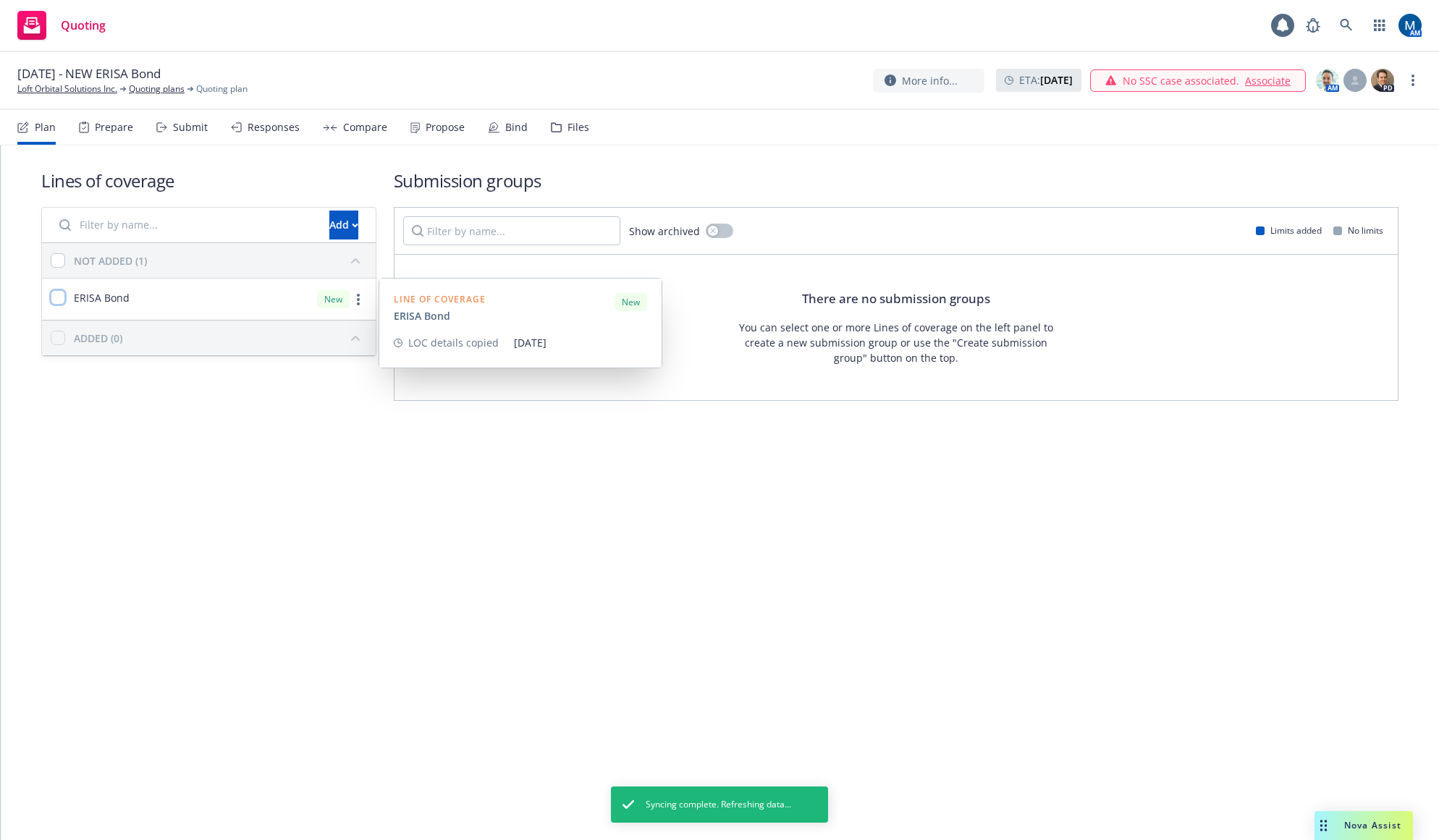
click at [58, 298] on input "checkbox" at bounding box center [58, 298] width 15 height 15
checkbox input "true"
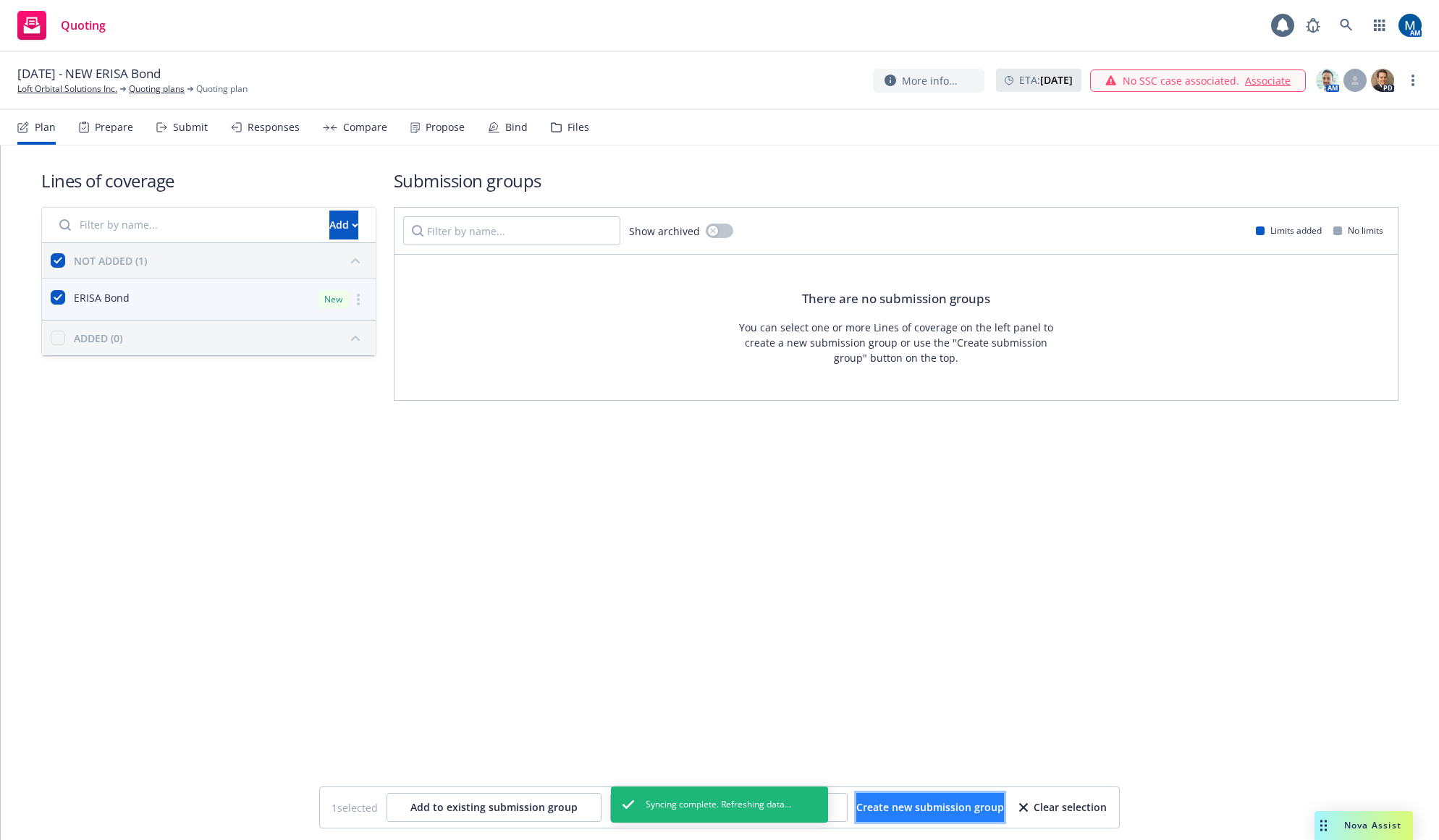
click at [938, 810] on span "Create new submission group" at bounding box center [930, 807] width 148 height 14
checkbox input "false"
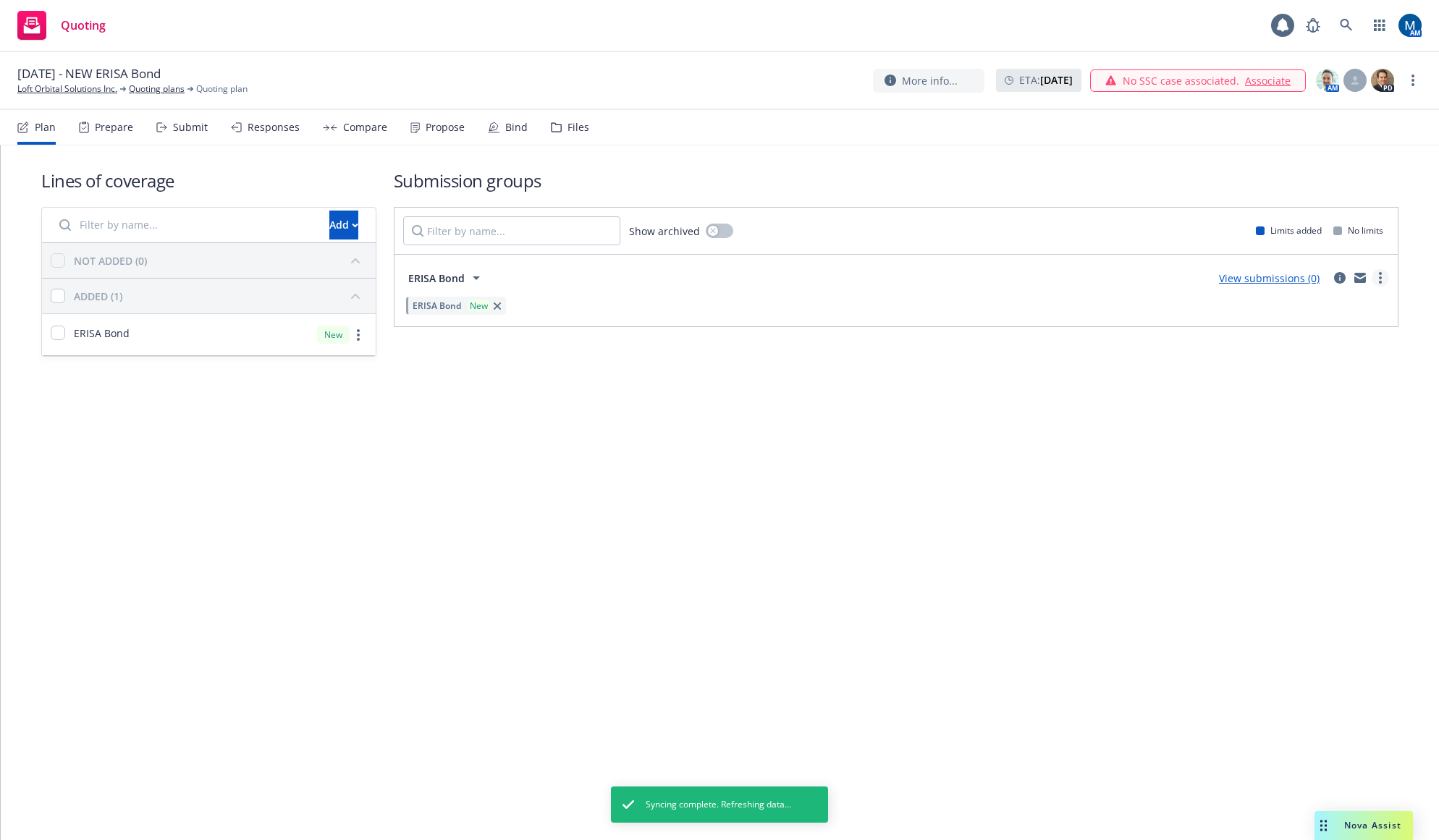
click at [1383, 279] on link "more" at bounding box center [1380, 277] width 18 height 18
click at [1326, 462] on span "Create policy (fast track)" at bounding box center [1311, 457] width 152 height 14
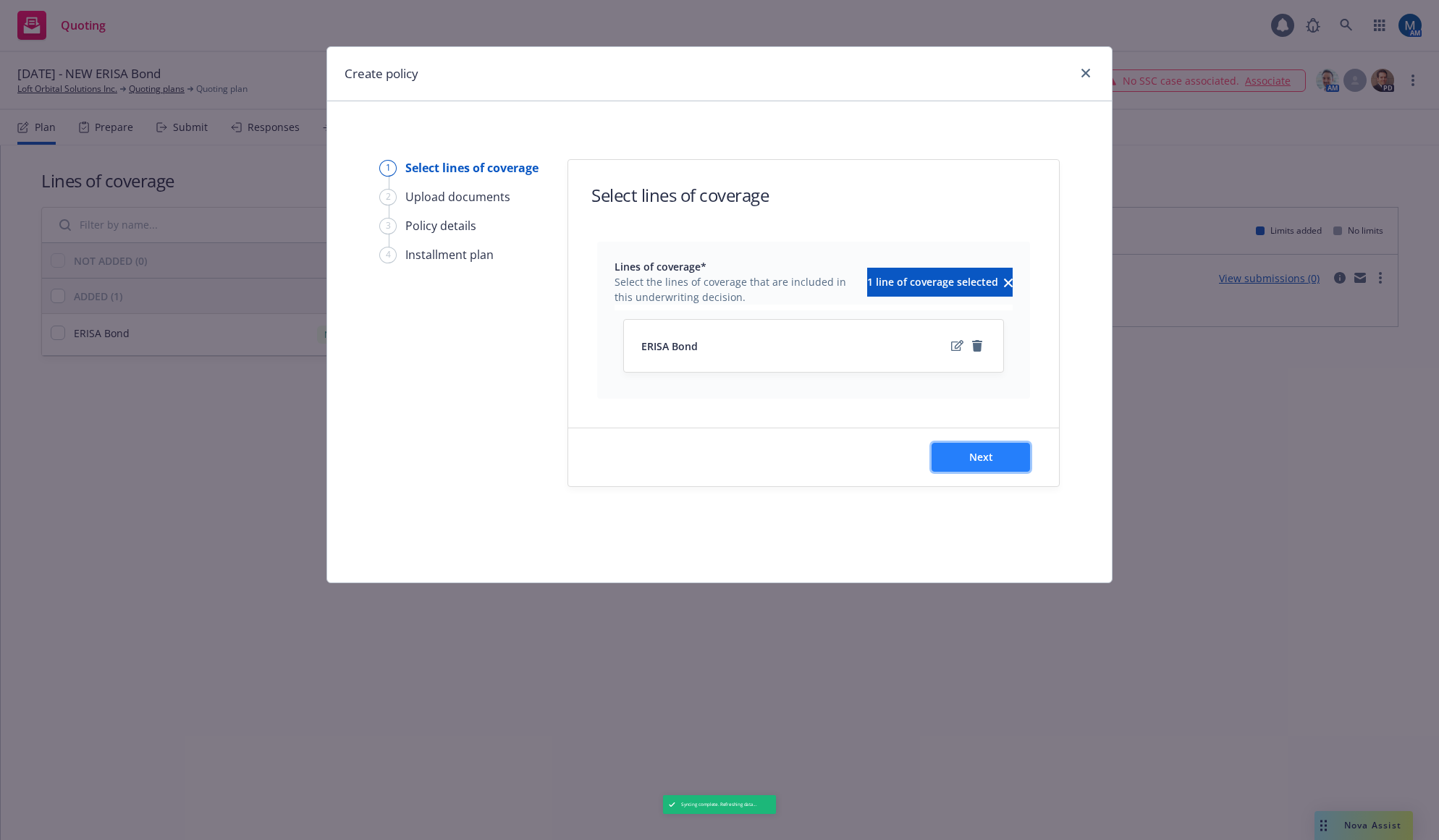
click at [999, 451] on button "Next" at bounding box center [981, 457] width 98 height 29
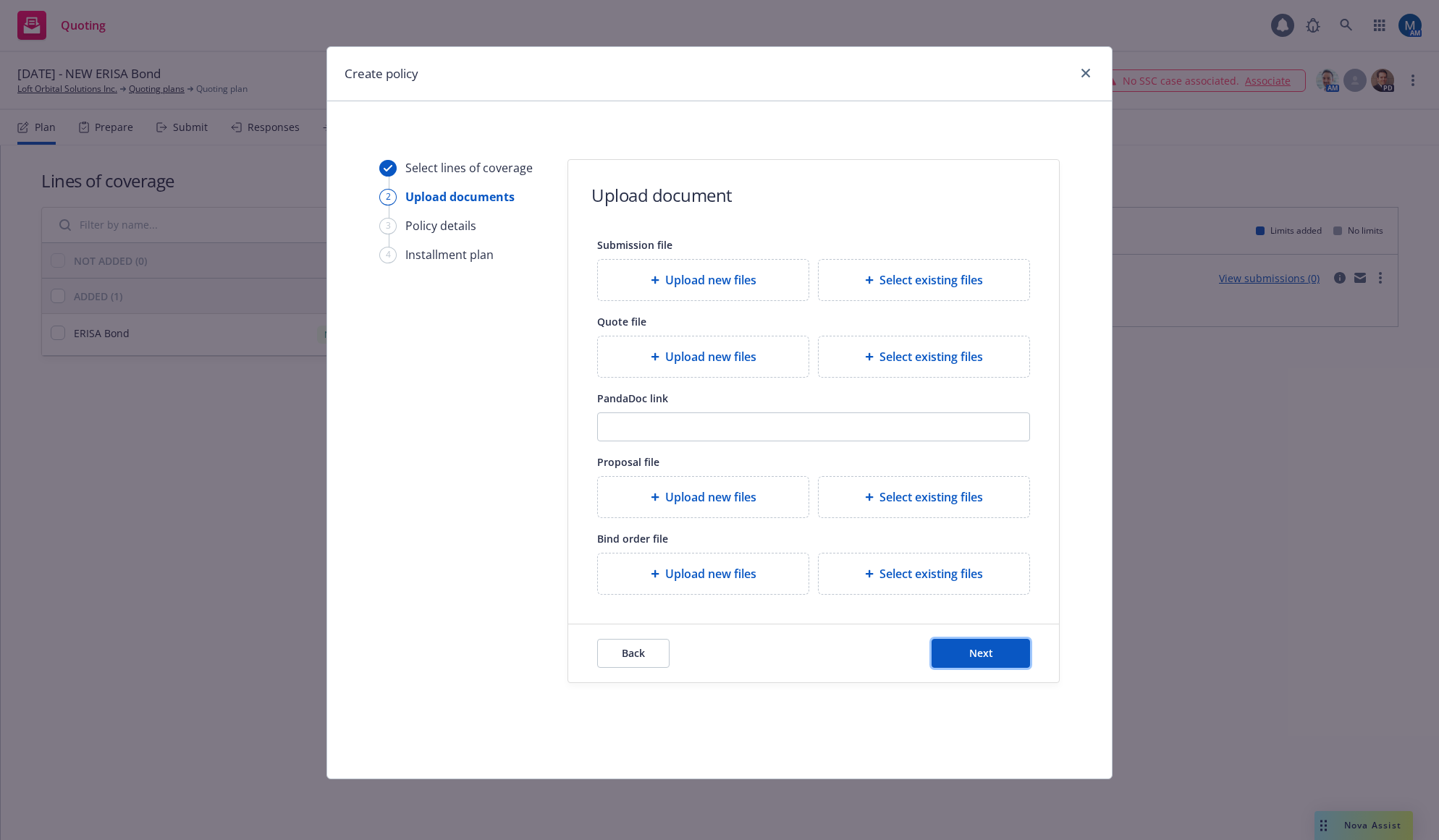
click at [994, 655] on button "Next" at bounding box center [981, 652] width 98 height 29
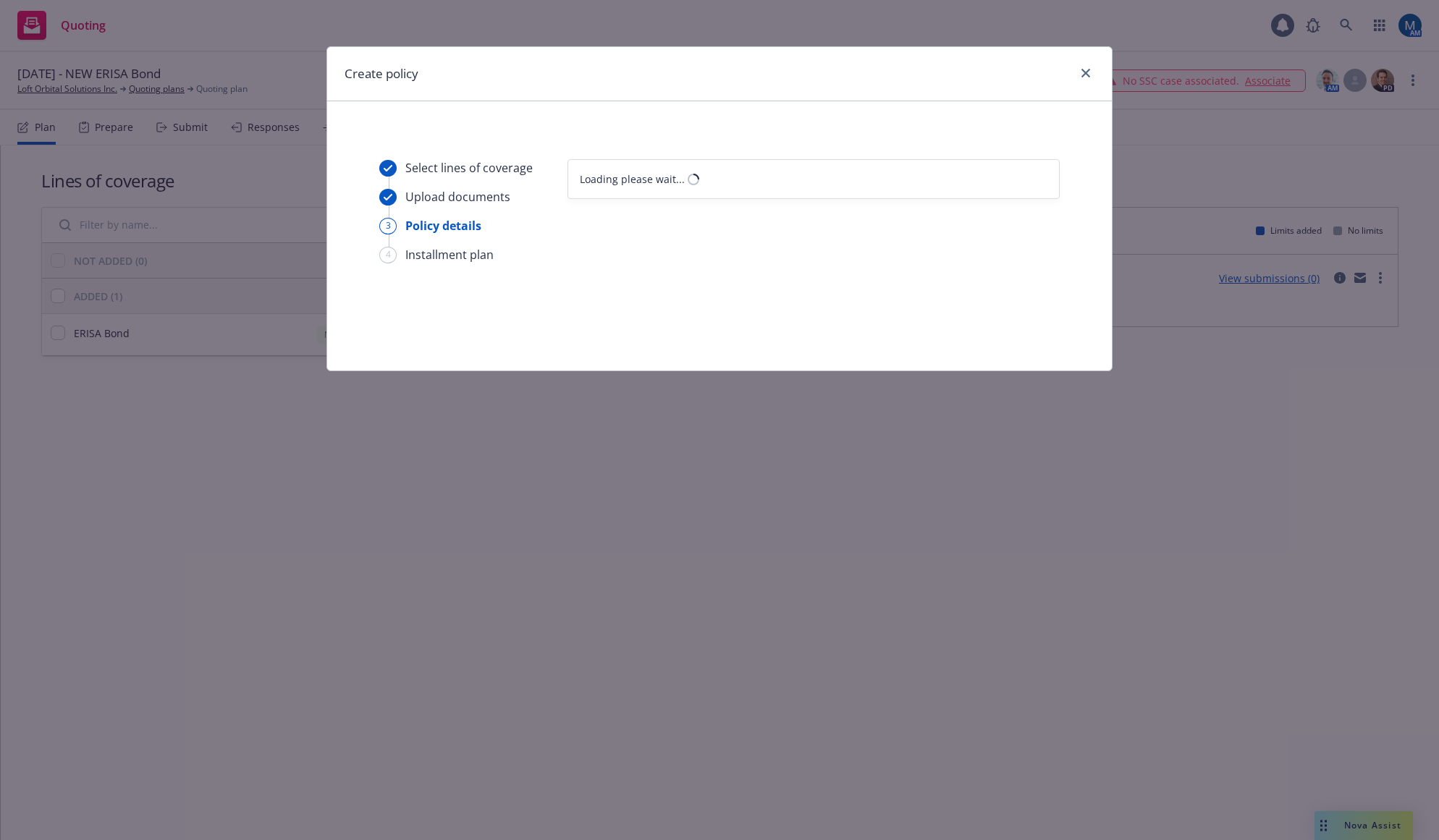
select select "12"
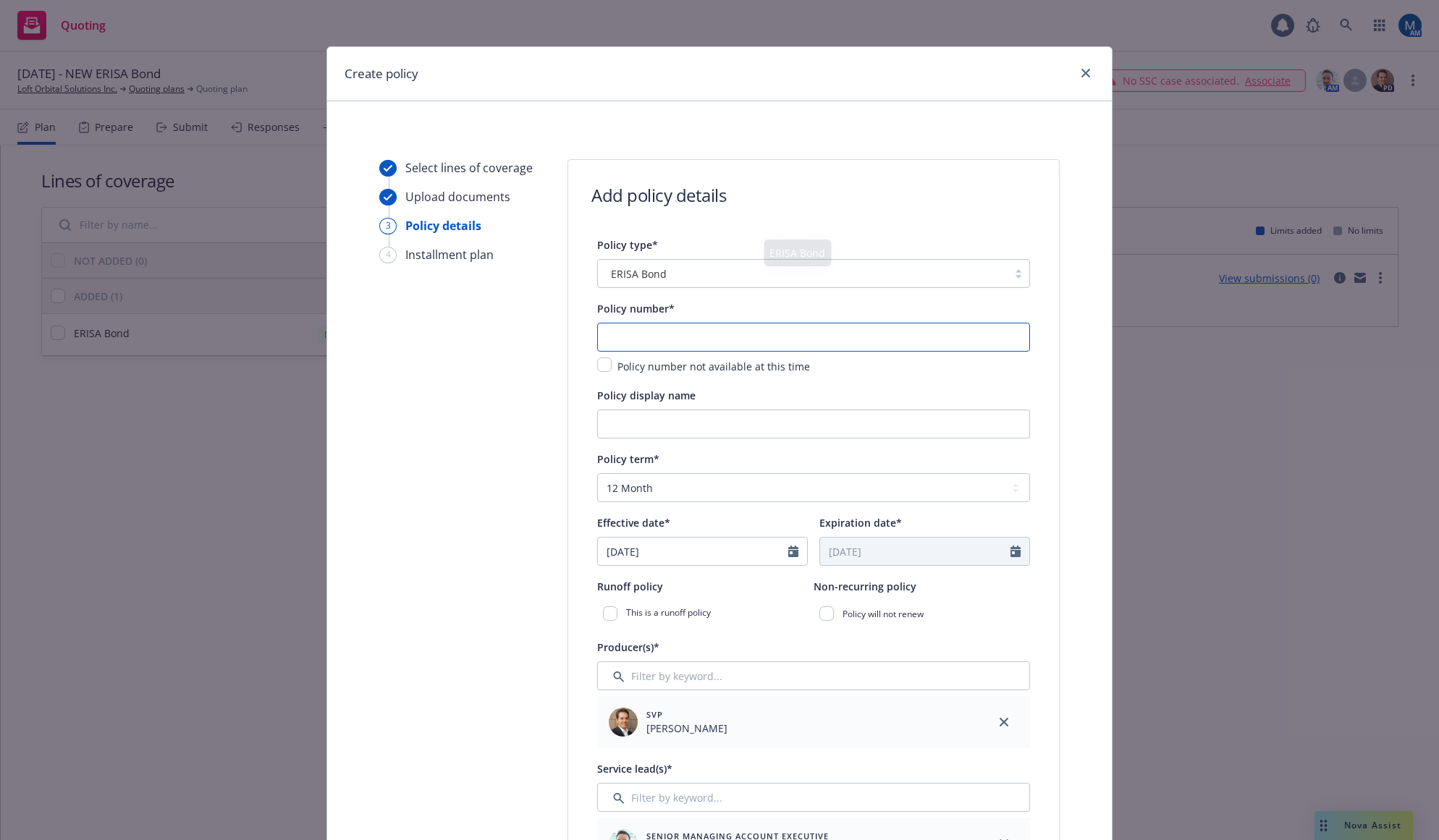
click at [712, 332] on input "text" at bounding box center [813, 336] width 433 height 29
paste input "57BDDJK3588"
type input "57BDDJK3588"
click at [682, 488] on select "Select policy term 12 Month 6 Month 4 Month 3 Month 2 Month 1 Month 36 Month (3…" at bounding box center [813, 487] width 433 height 29
select select "36"
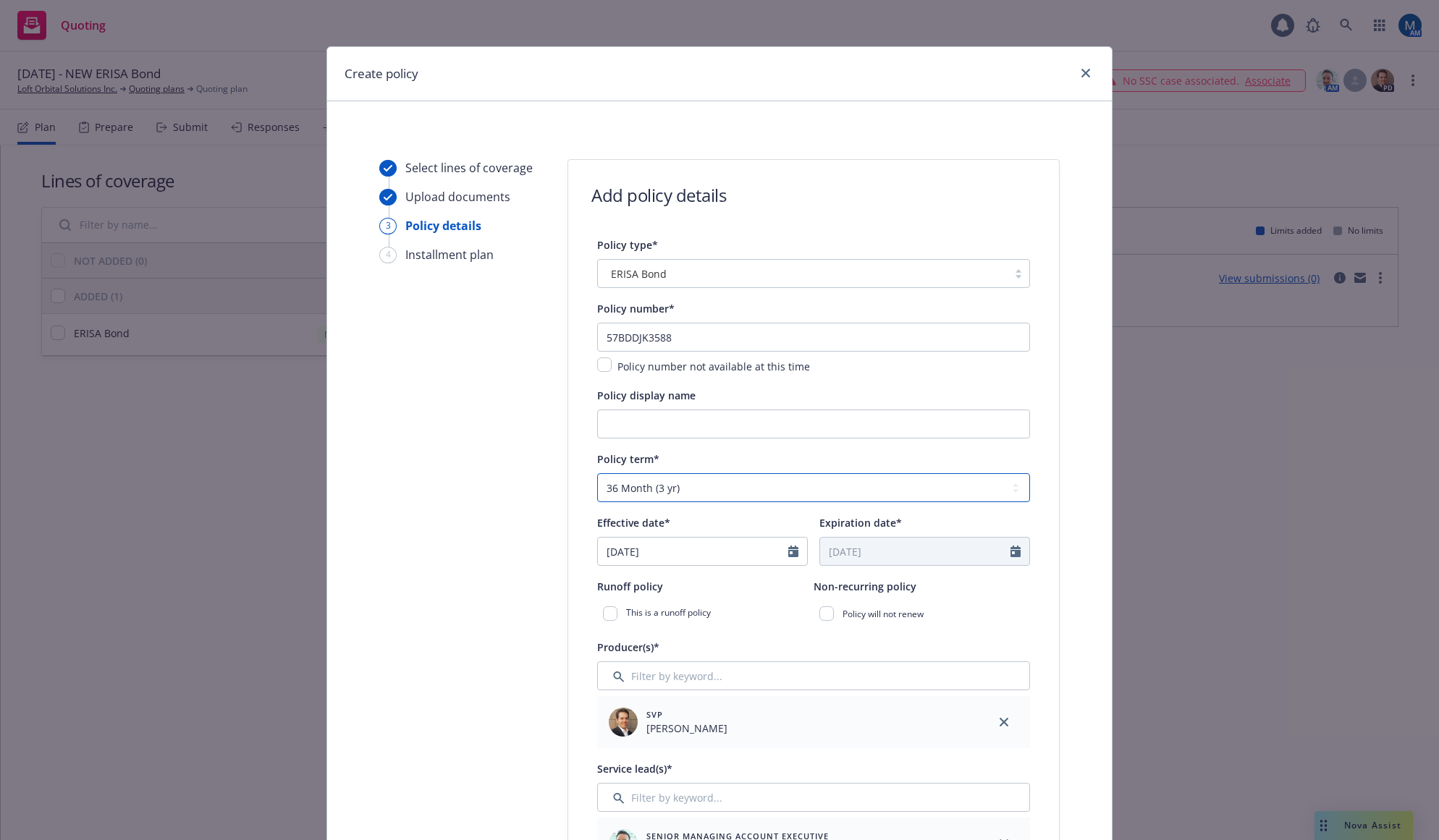
click at [597, 473] on select "Select policy term 12 Month 6 Month 4 Month 3 Month 2 Month 1 Month 36 Month (3…" at bounding box center [813, 487] width 433 height 29
type input "[DATE]"
click at [791, 554] on icon "Calendar" at bounding box center [793, 551] width 10 height 12
select select "9"
click at [678, 660] on span "10" at bounding box center [686, 658] width 21 height 18
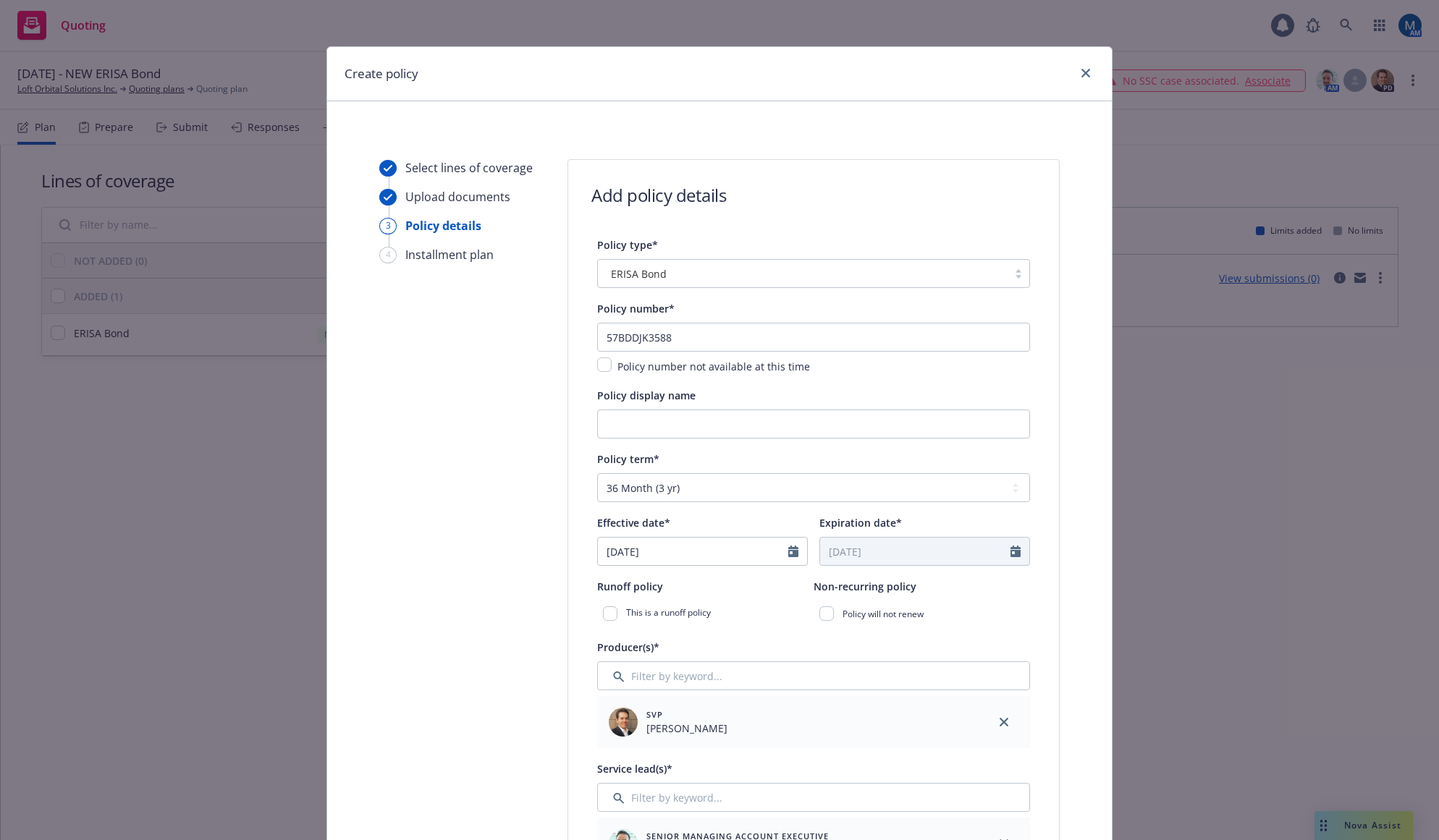
type input "[DATE]"
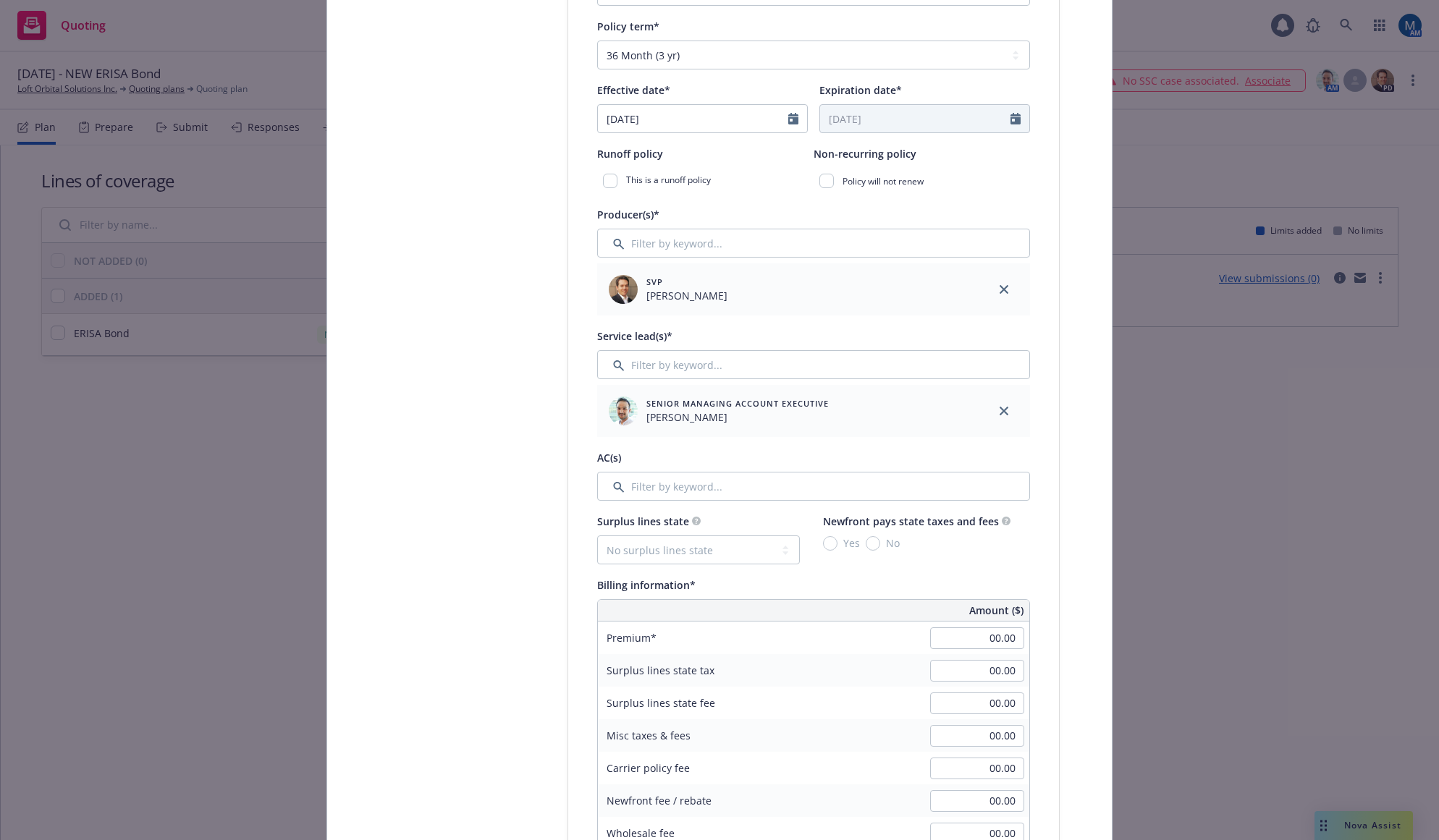
scroll to position [434, 0]
click at [959, 636] on input "00.00" at bounding box center [977, 636] width 94 height 21
type input "308.00"
click at [1064, 568] on div "Select lines of coverage Upload documents 3 Policy details 4 Installment plan A…" at bounding box center [719, 724] width 750 height 2000
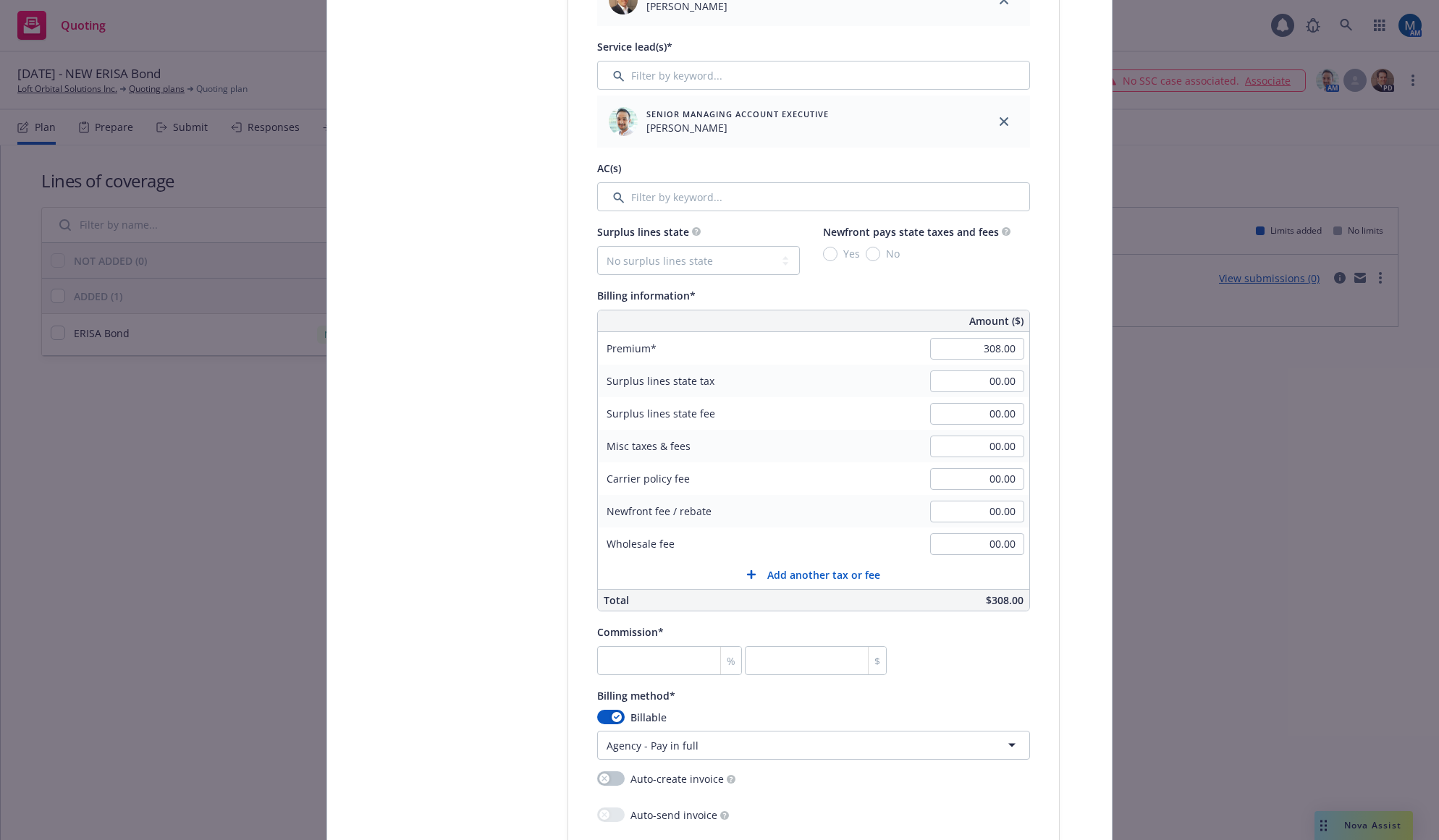
scroll to position [724, 0]
click at [670, 653] on input "number" at bounding box center [669, 659] width 145 height 29
type input "2"
type input "6.16"
type input "20"
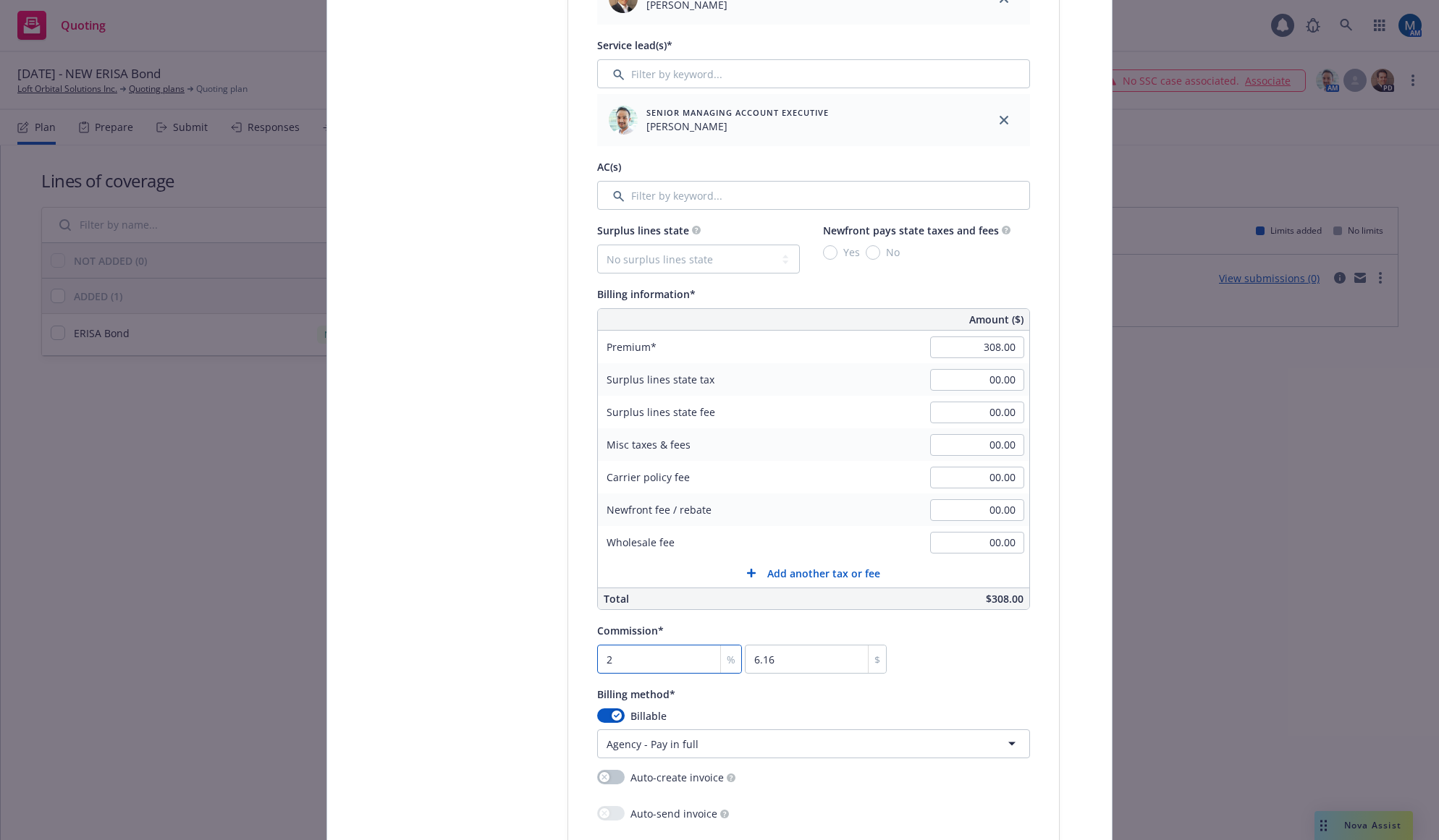
type input "61.6"
type input "20"
click at [1080, 653] on div "Select lines of coverage Upload documents 3 Policy details 4 Installment plan A…" at bounding box center [719, 435] width 750 height 2000
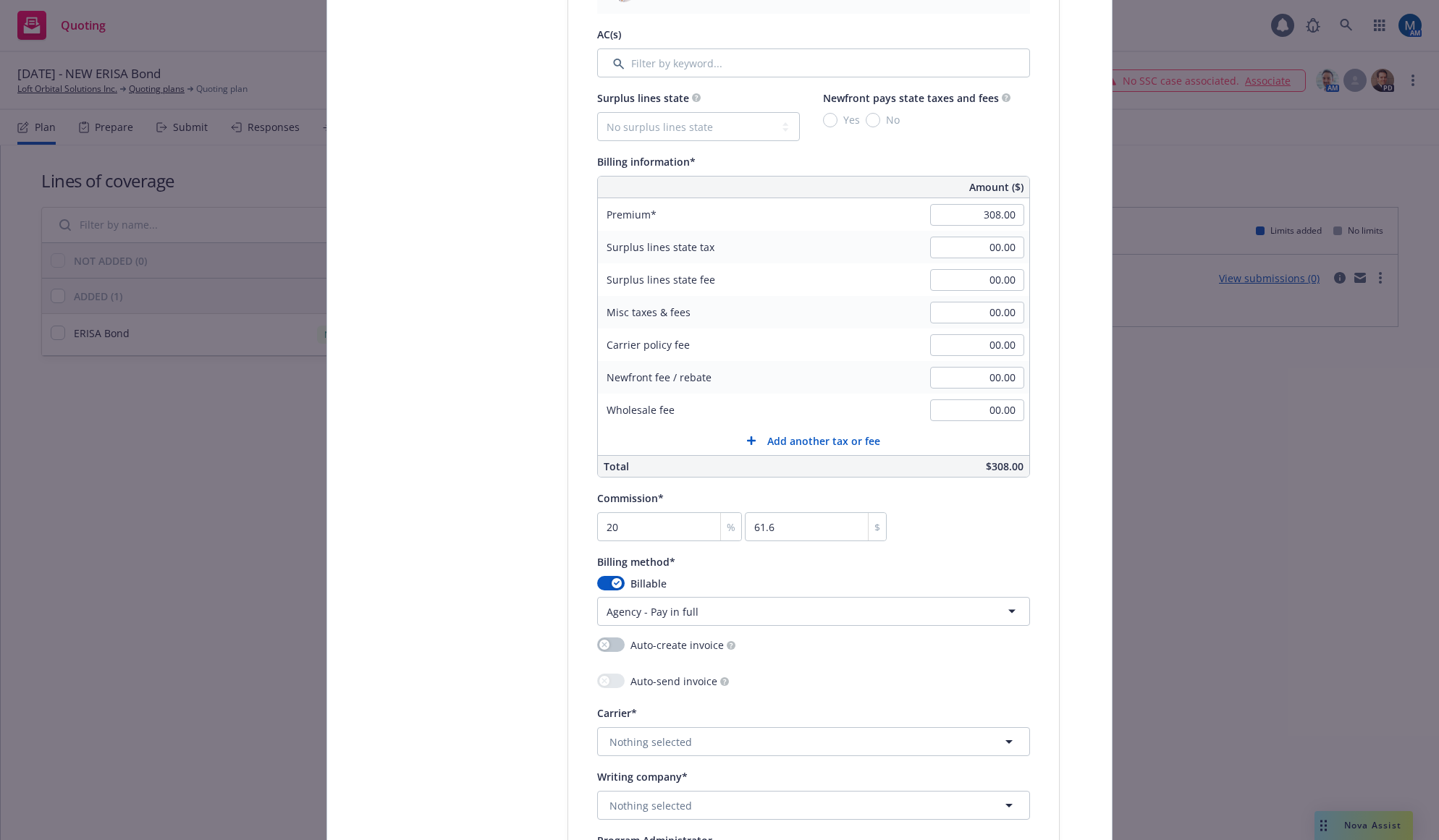
scroll to position [869, 0]
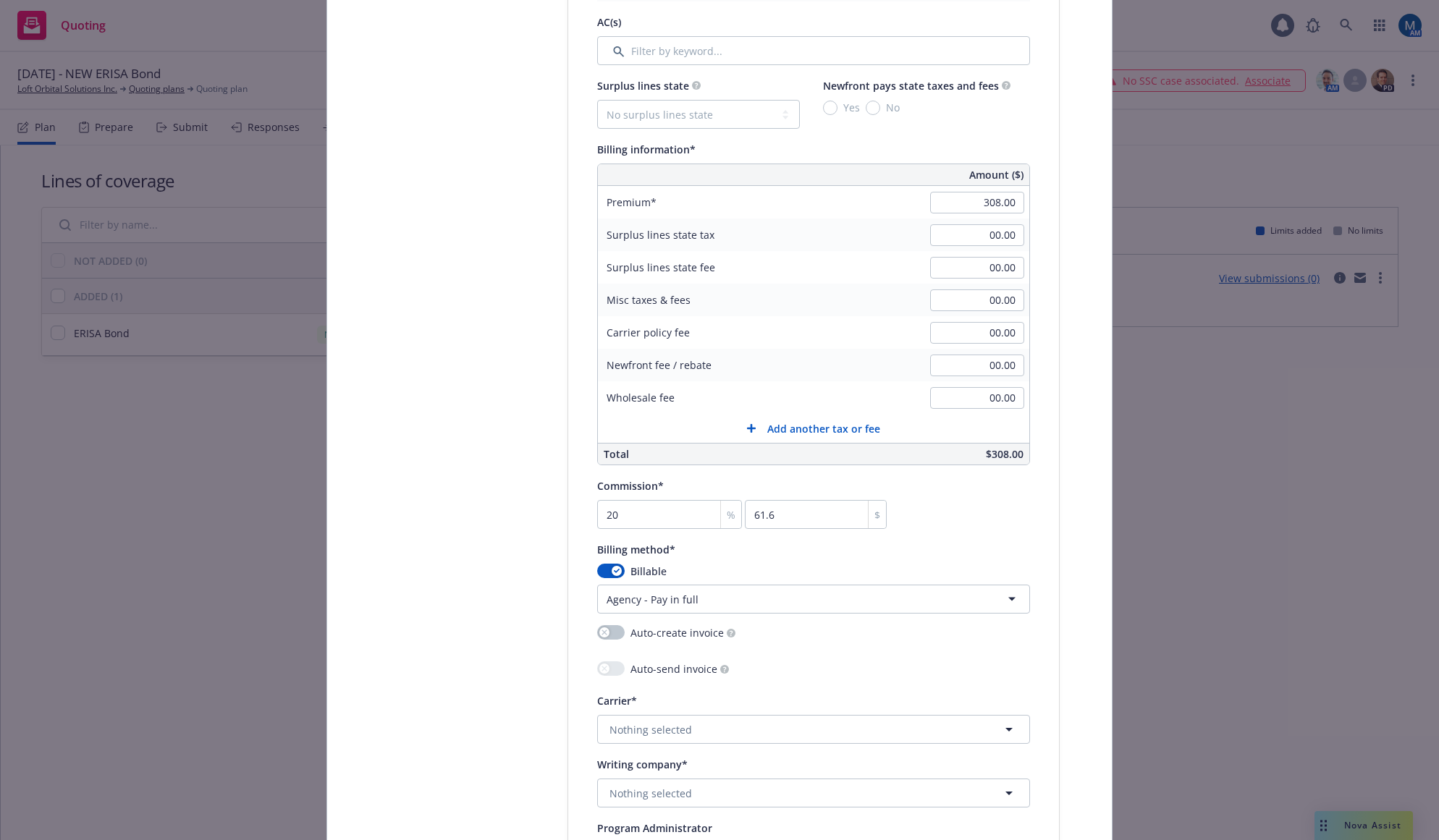
click at [670, 607] on html "Quoting 1 AM [DATE] - NEW ERISA Bond Loft Orbital Solutions Inc. Quoting plans …" at bounding box center [719, 420] width 1439 height 840
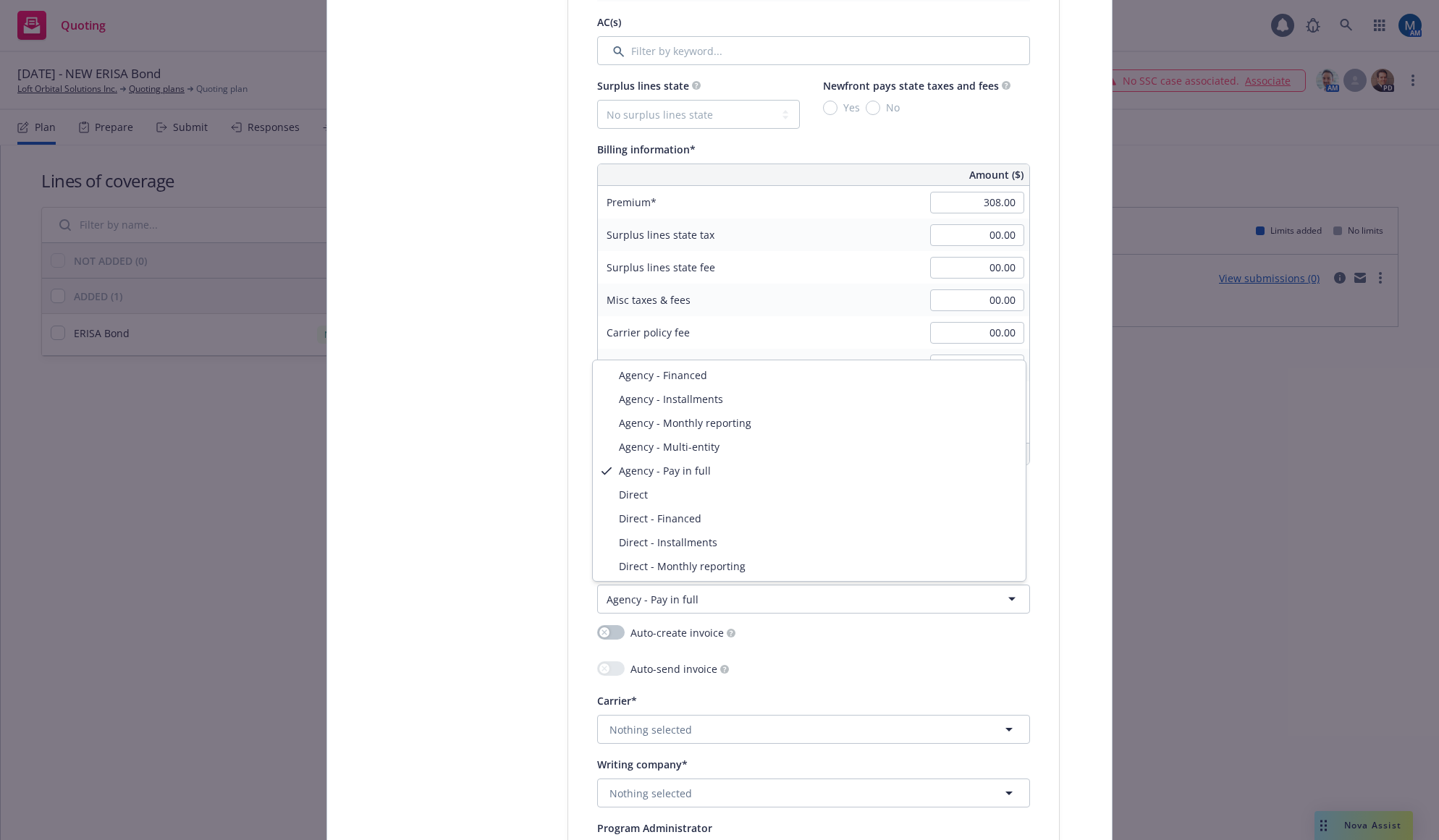
select select "DIRECT"
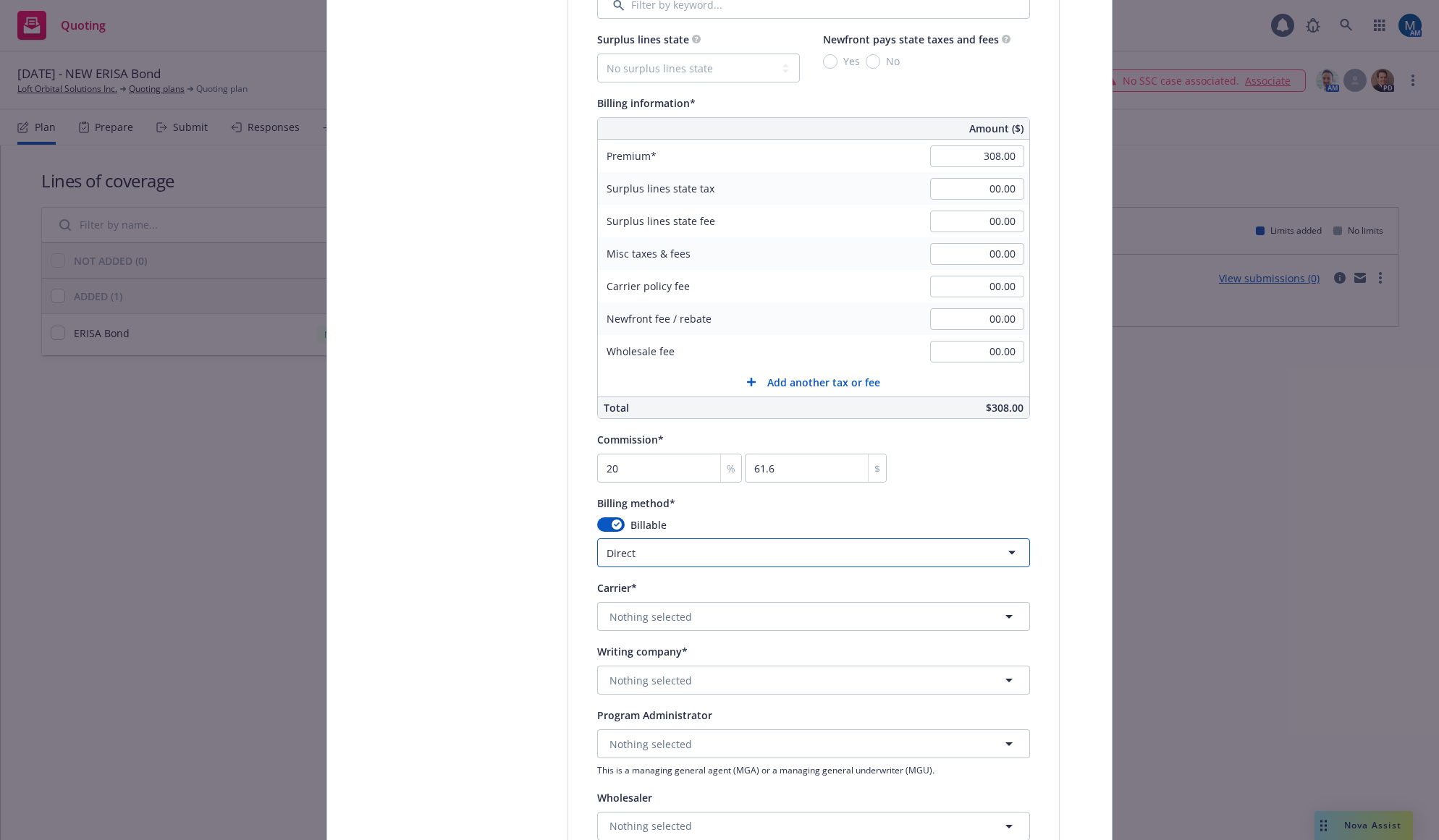
scroll to position [941, 0]
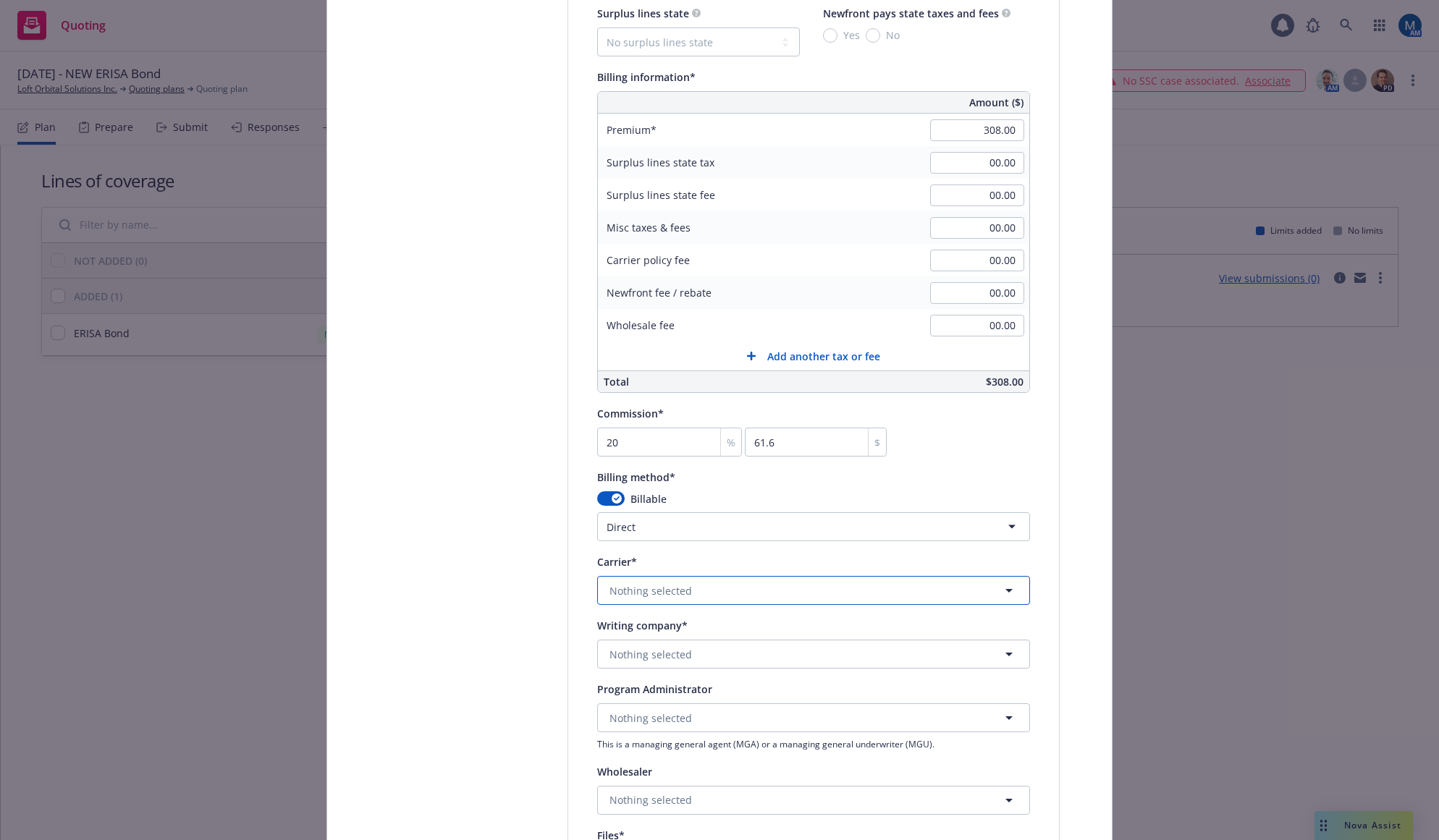
click at [672, 588] on span "Nothing selected" at bounding box center [650, 590] width 82 height 15
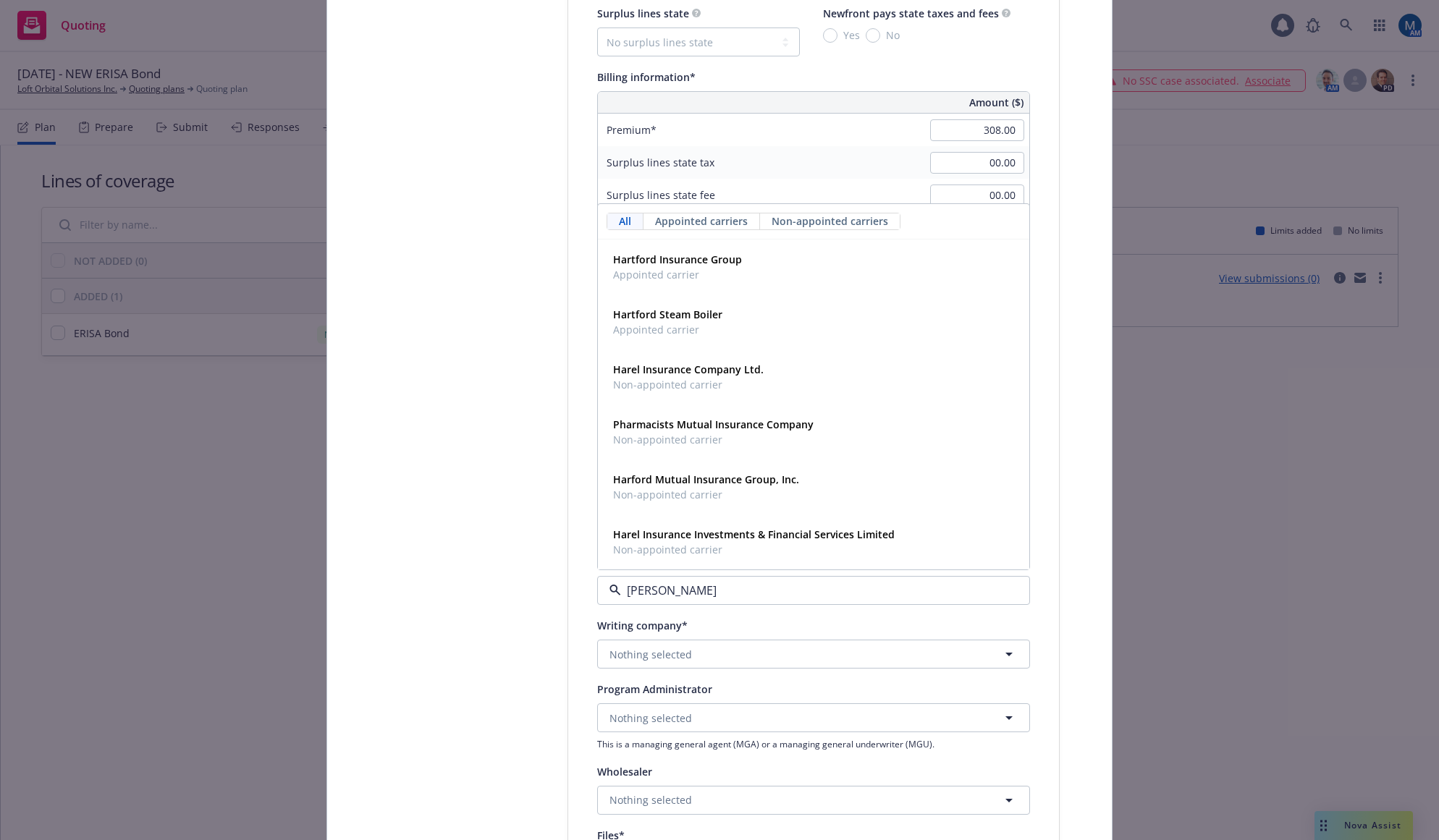
type input "hartf"
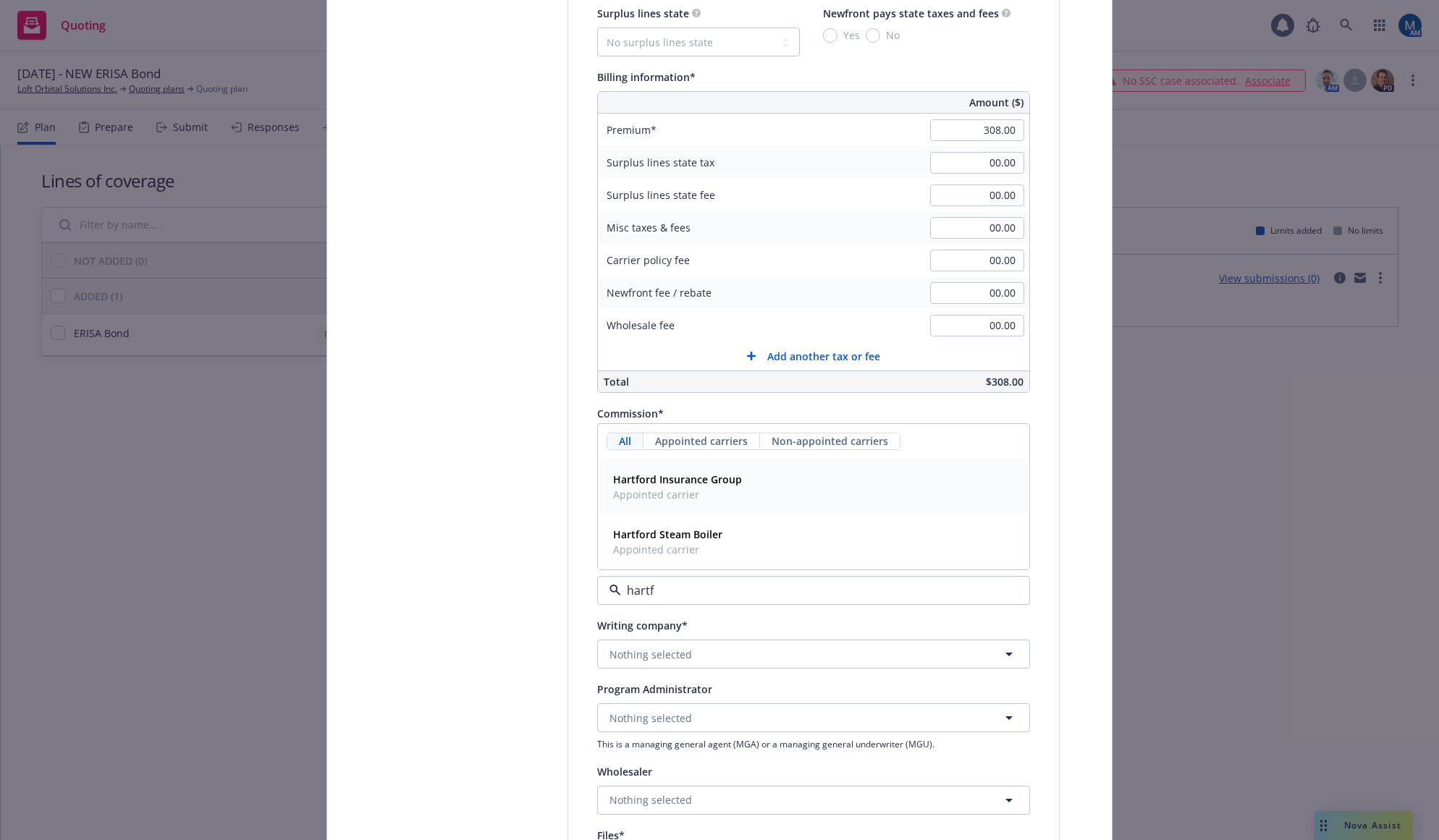
click at [709, 481] on strong "Hartford Insurance Group" at bounding box center [677, 479] width 128 height 14
click at [660, 647] on span "Nothing selected" at bounding box center [650, 654] width 82 height 15
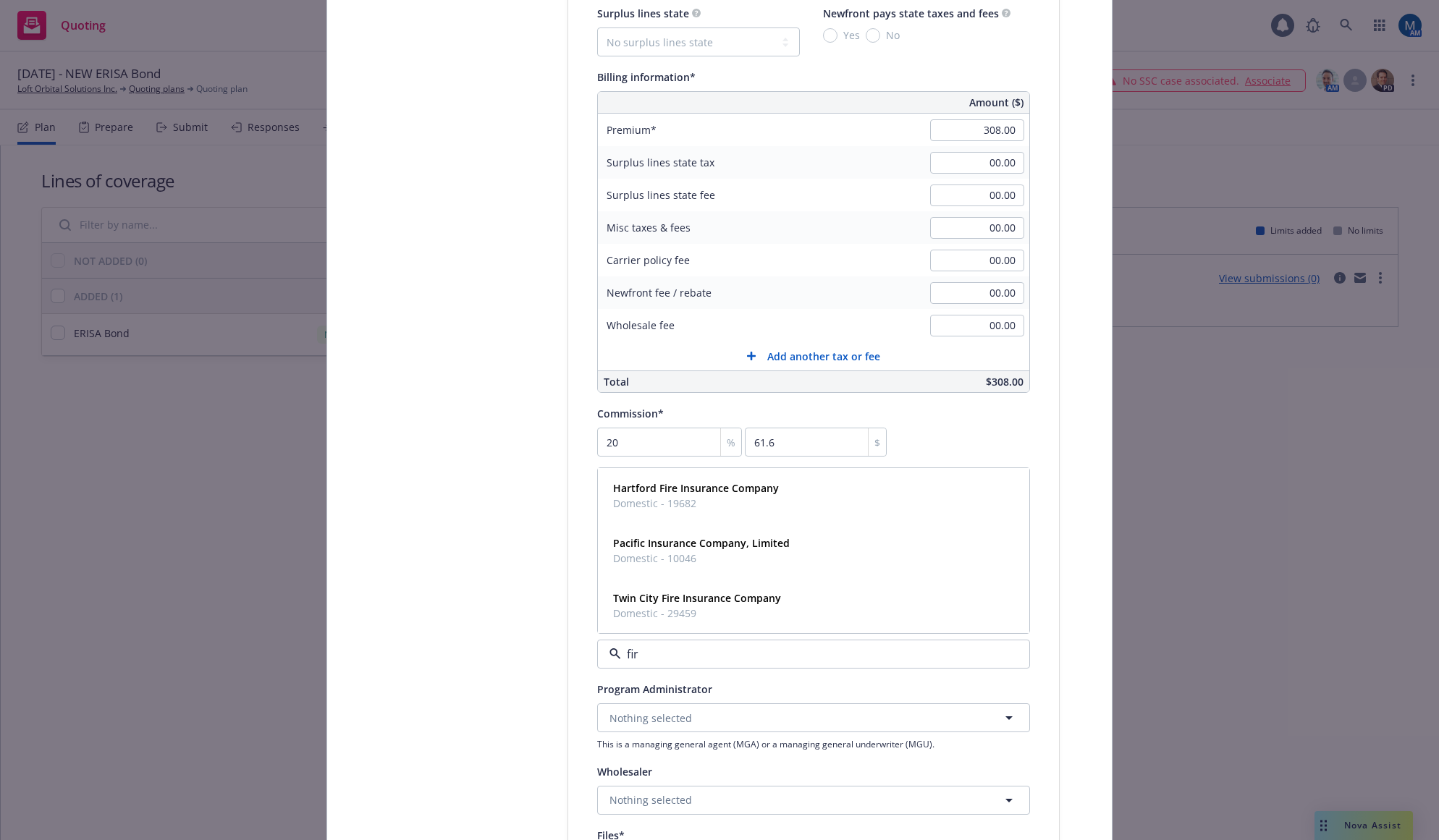
type input "fire"
click at [863, 539] on div "Hartford Fire Insurance Company Domestic - 19682" at bounding box center [813, 550] width 412 height 36
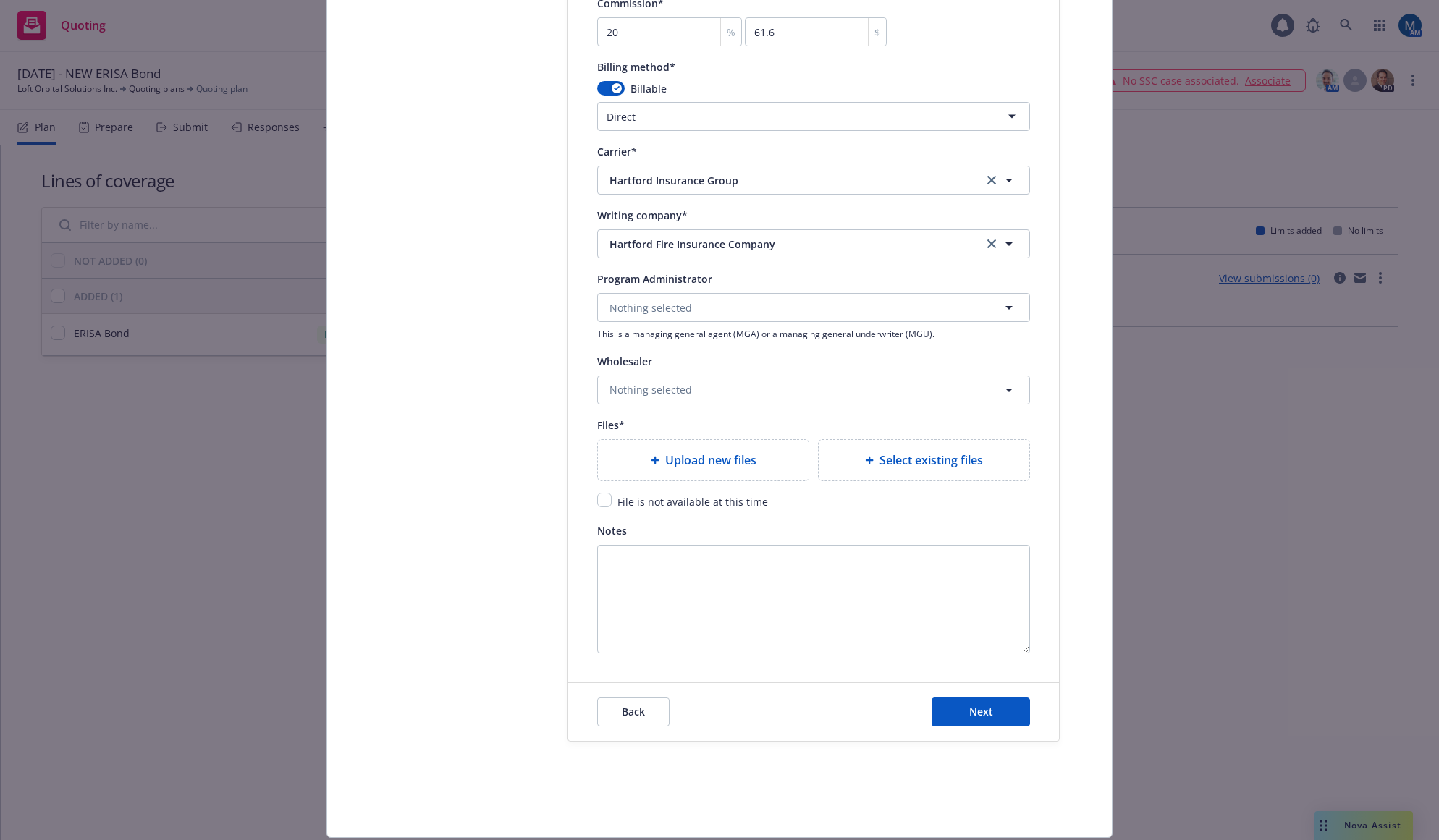
scroll to position [1375, 0]
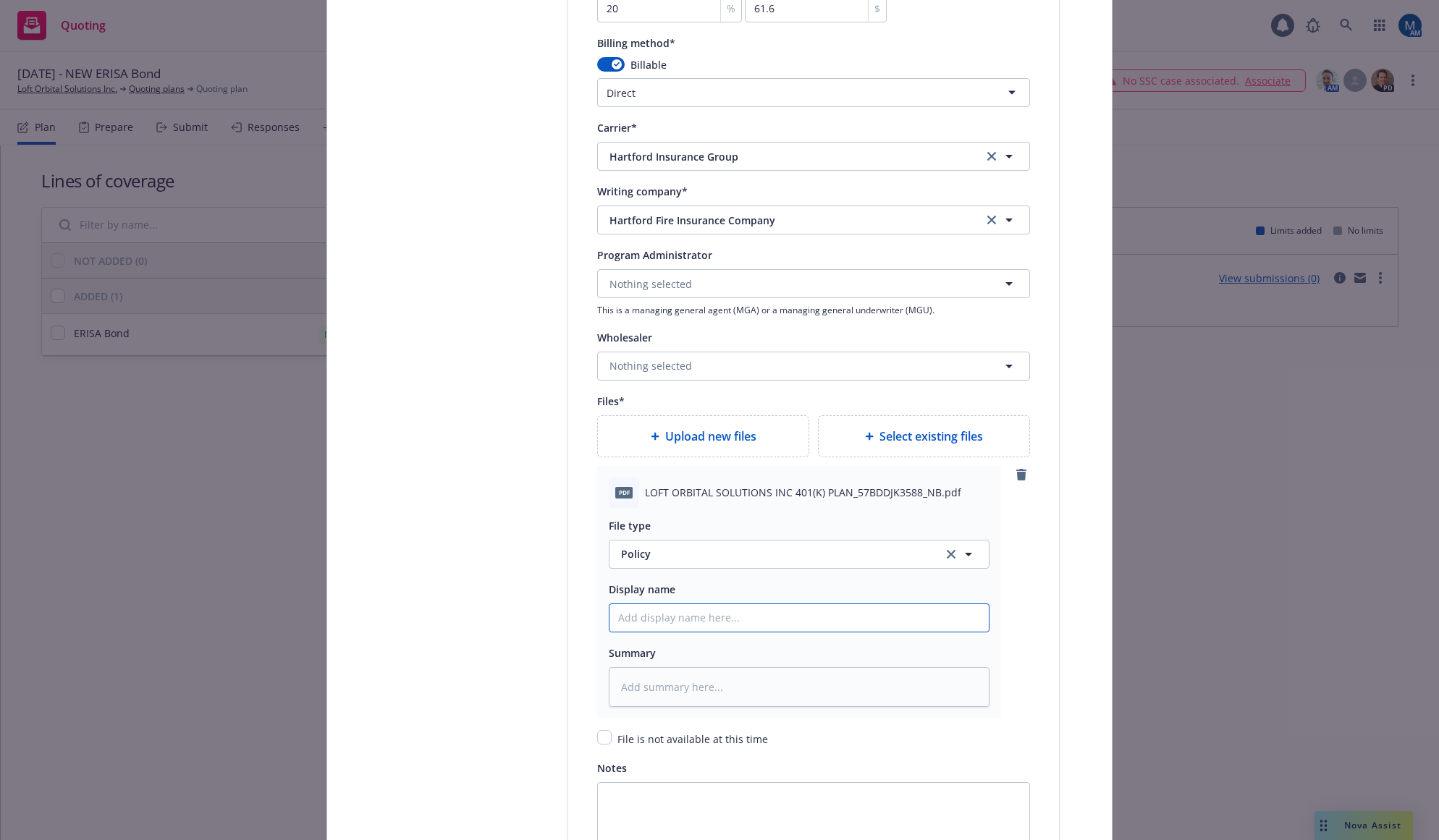
click at [662, 622] on input "Policy display name" at bounding box center [799, 618] width 379 height 28
type textarea "x"
type input "2"
type textarea "x"
type input "25"
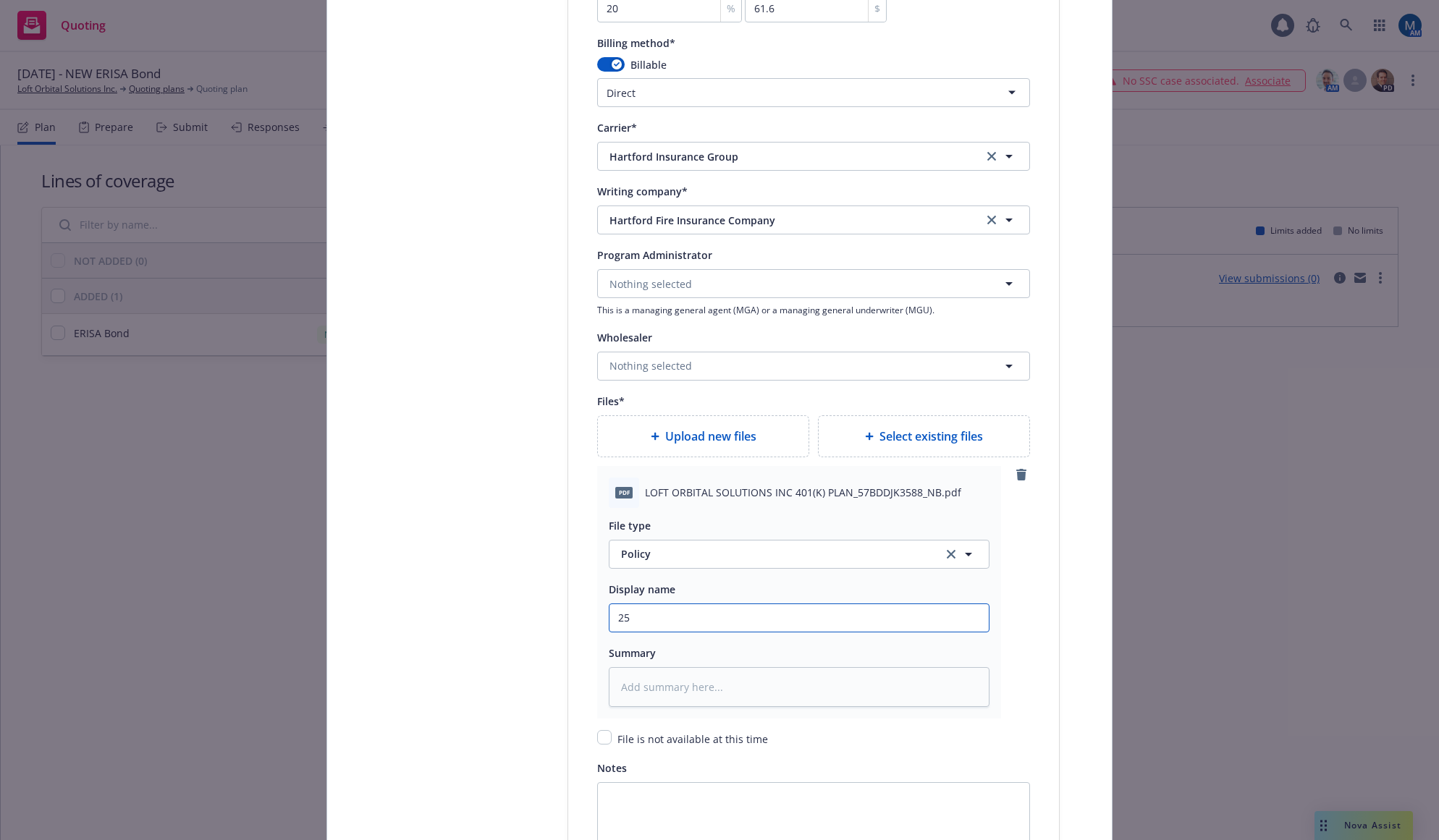
type textarea "x"
type input "25-"
type textarea "x"
type input "25"
type textarea "x"
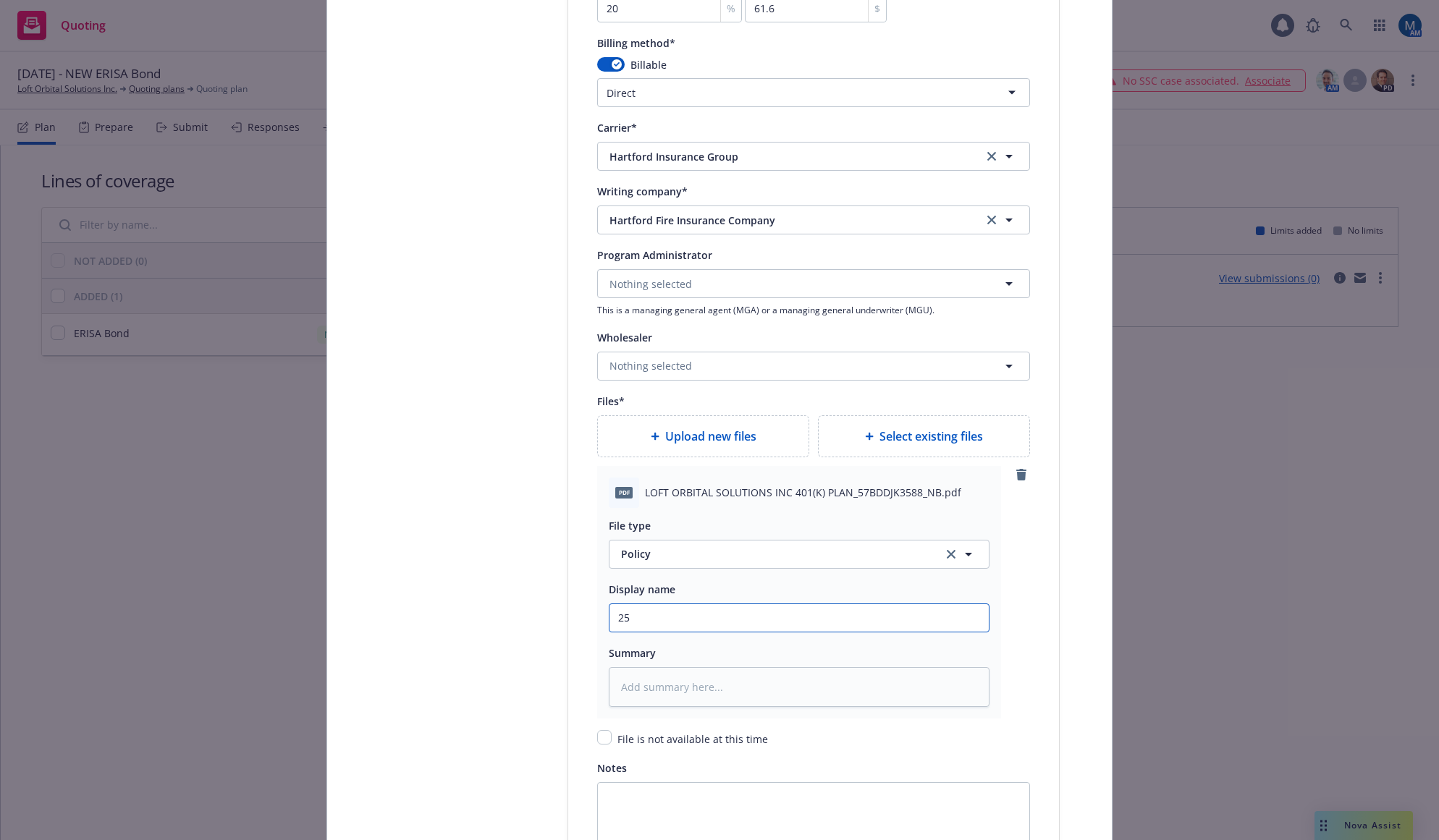
type input "2"
type textarea "x"
type input "2"
type textarea "x"
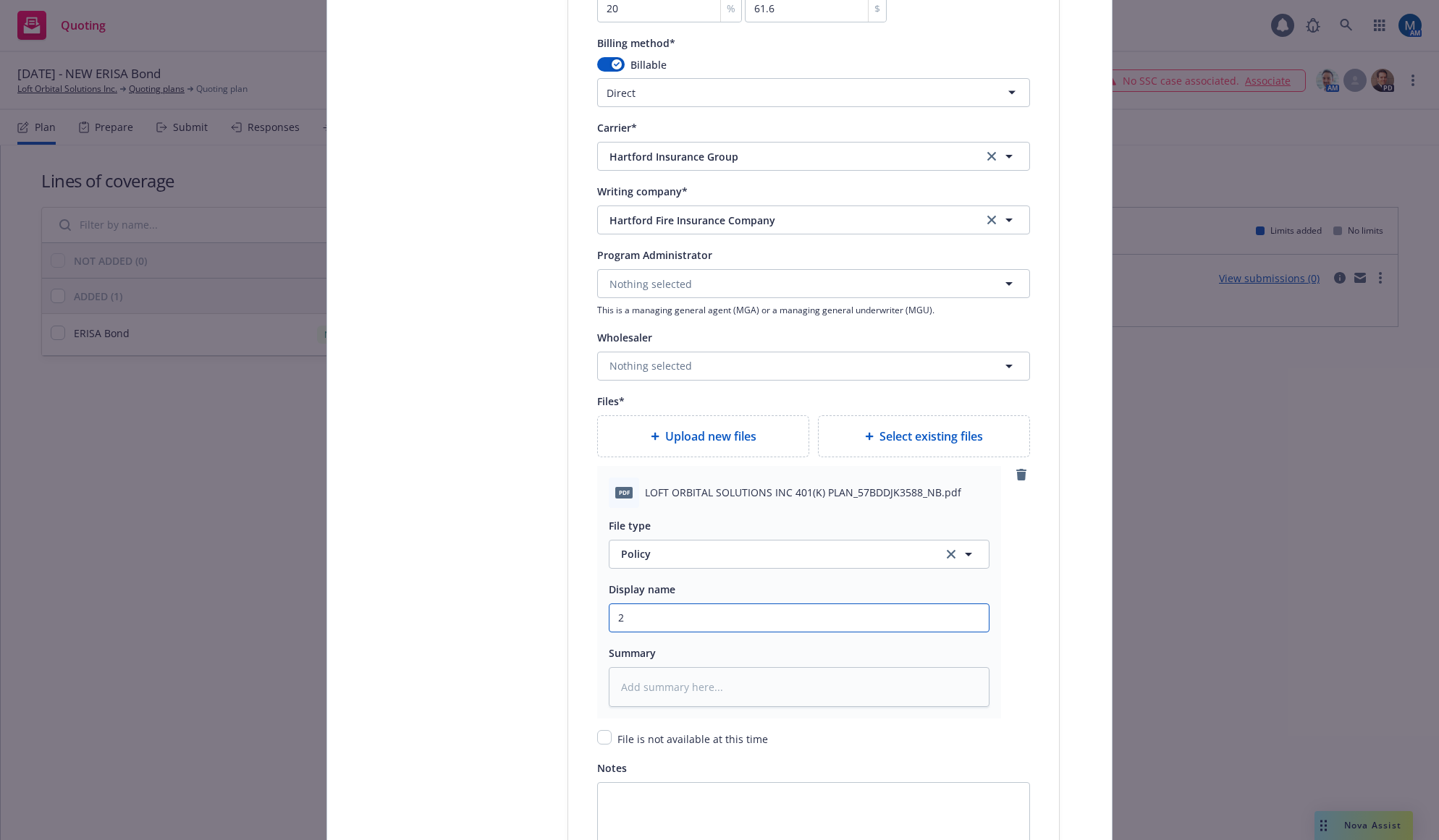
type input "20"
type textarea "x"
type input "202"
type textarea "x"
type input "2025"
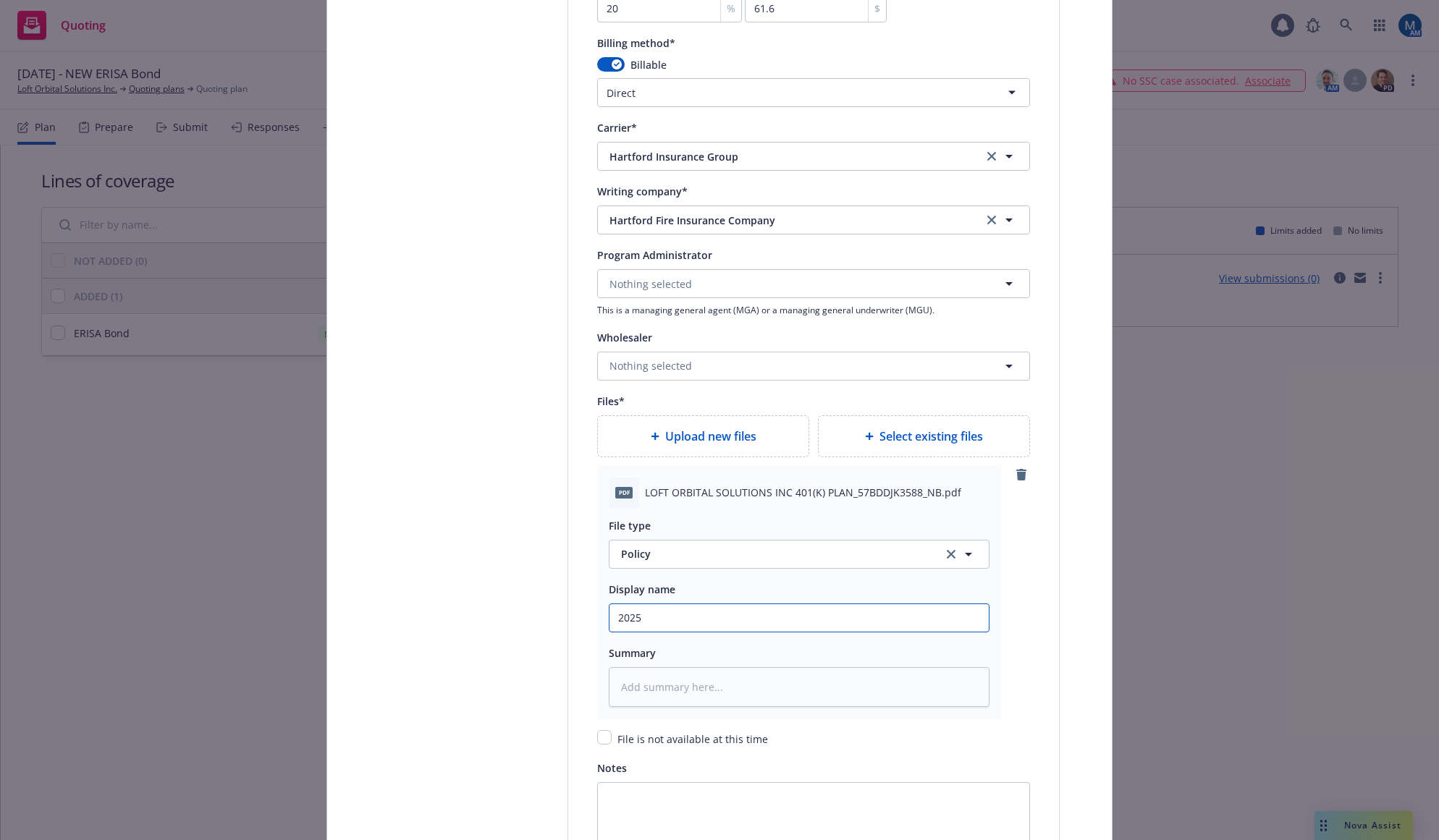
type textarea "x"
type input "2025"
type textarea "x"
type input "2025 -"
type textarea "x"
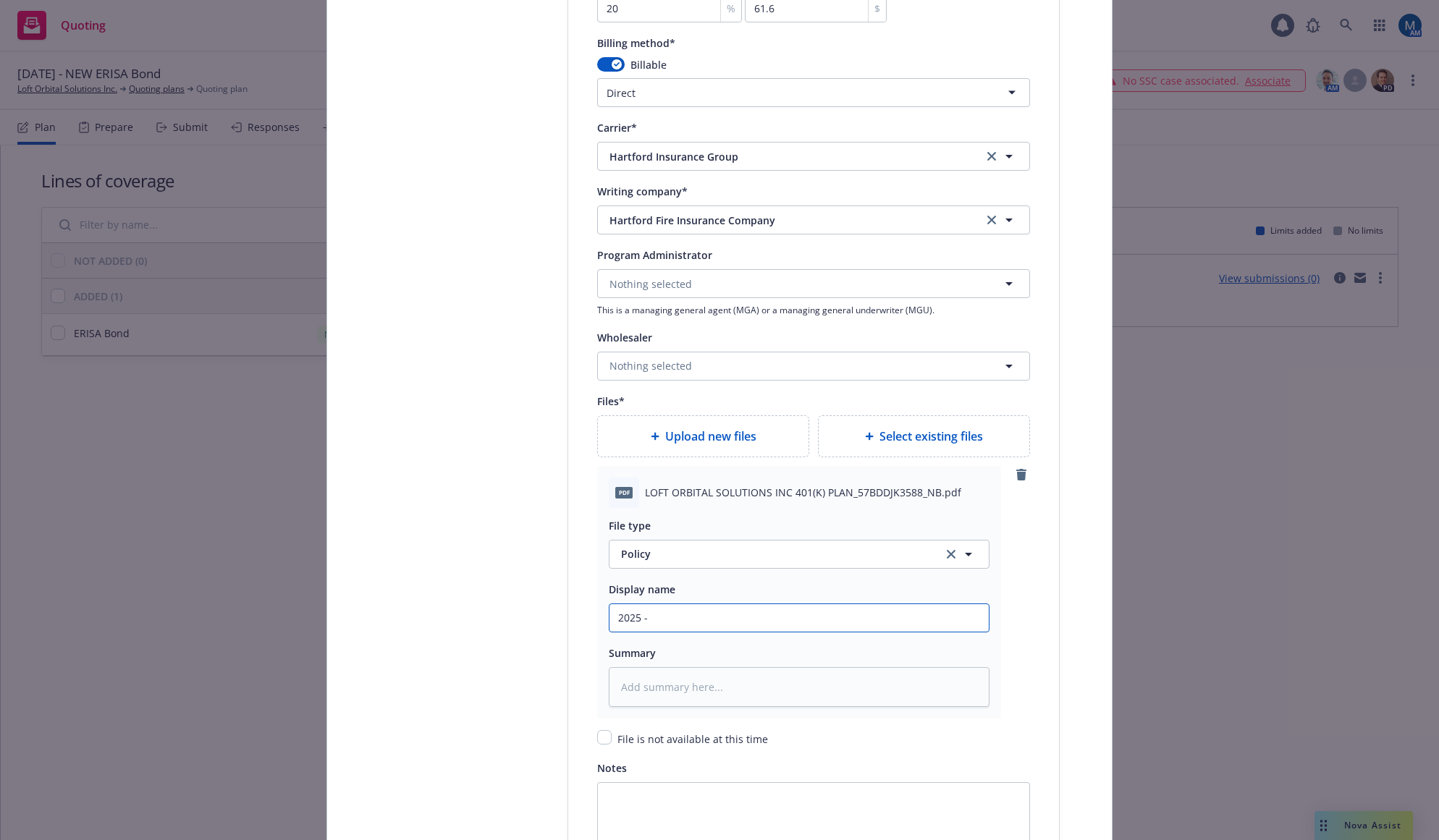
type input "2025 -"
type textarea "x"
type input "2025 - 2"
type textarea "x"
type input "2025 - 20"
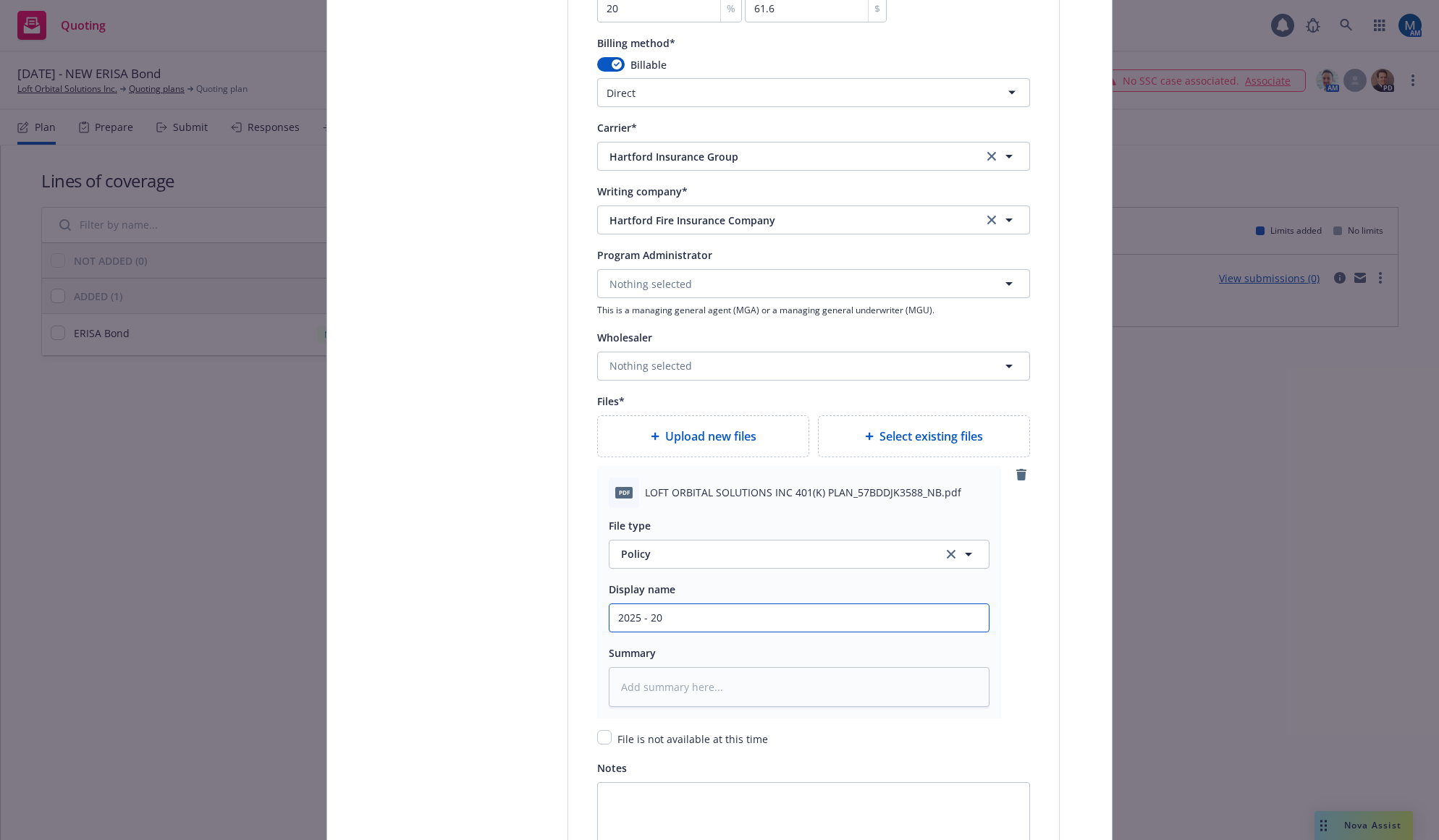
type textarea "x"
type input "2025 - 202"
type textarea "x"
type input "2025 - 2026"
type textarea "x"
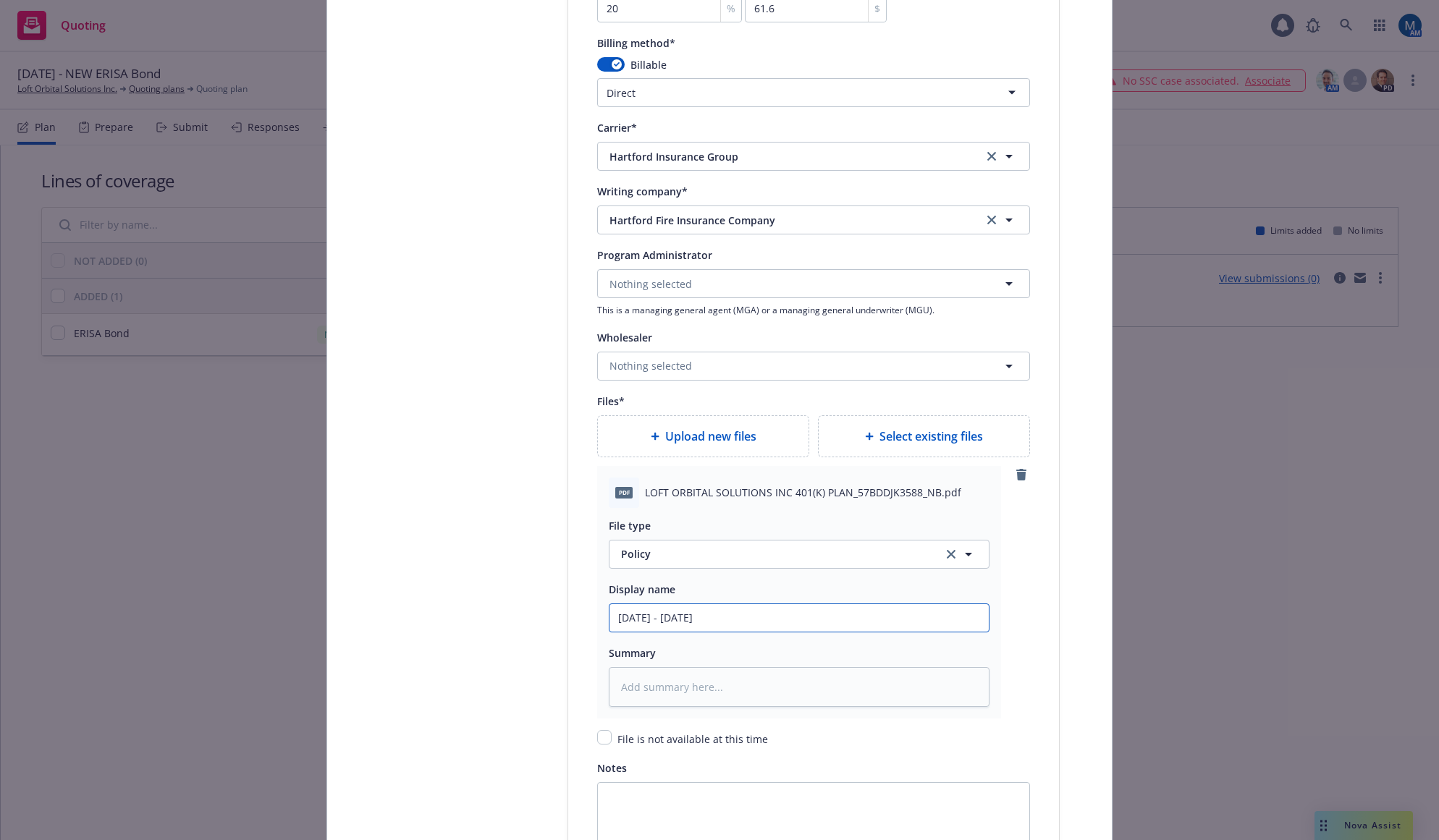
type input "2025 - 202"
type textarea "x"
type input "2025 - 2028"
type textarea "x"
type input "2025 - 2028"
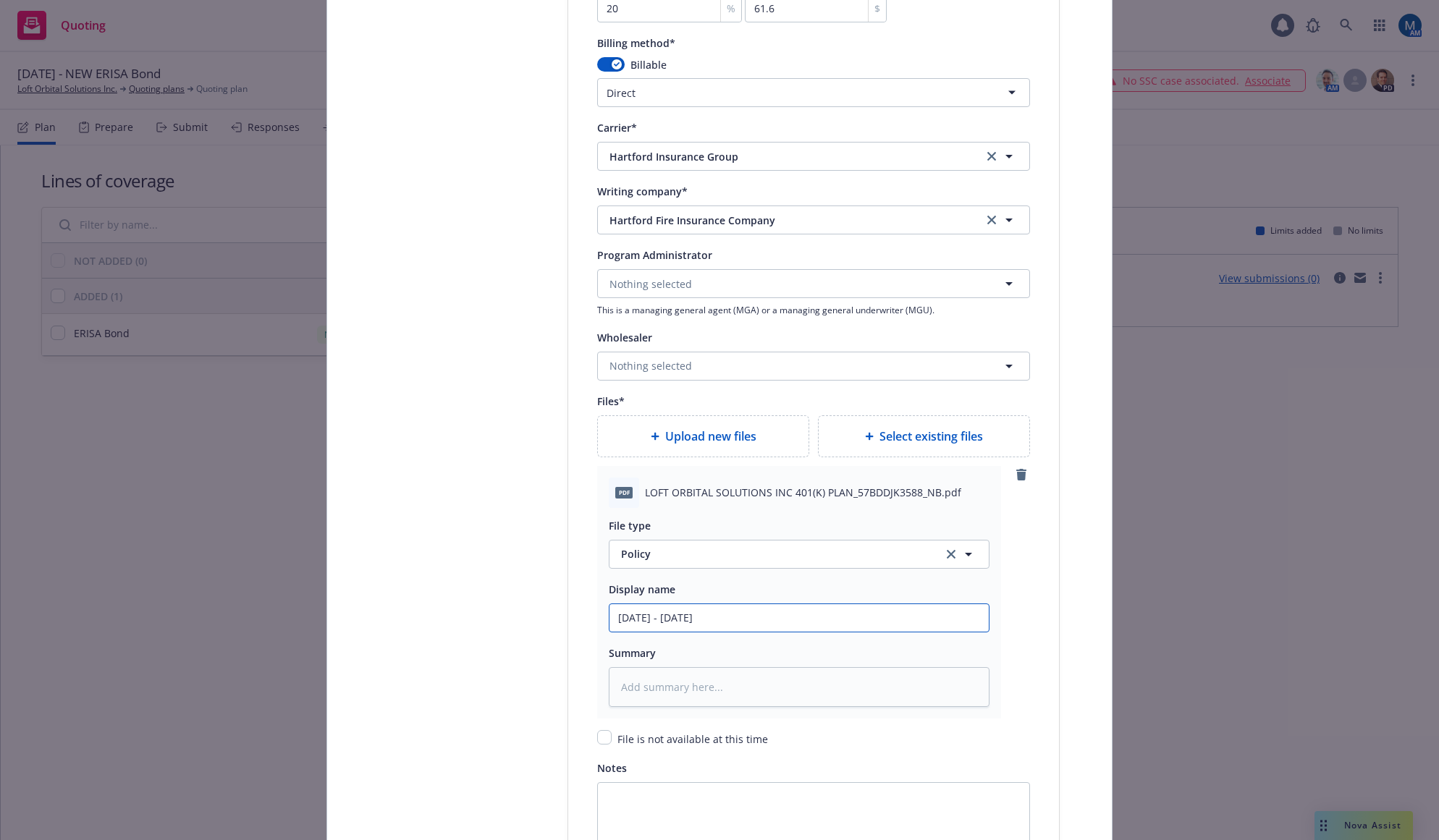
type textarea "x"
type input "2025 - 2028 E"
type textarea "x"
type input "2025 - 2028 ER"
type textarea "x"
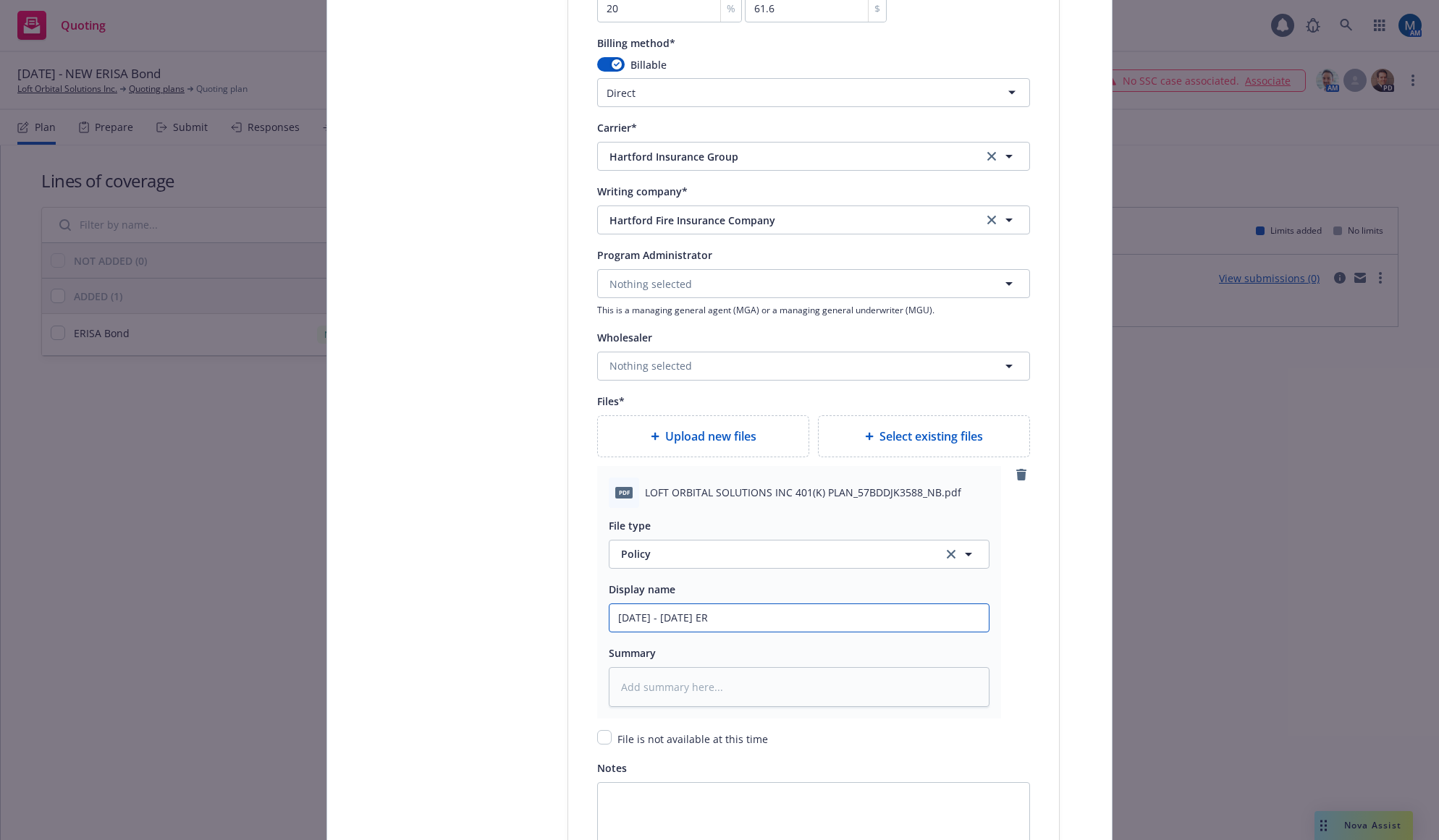
type input "2025 - 2028 ERI"
type textarea "x"
type input "2025 - 2028 ERIS"
type textarea "x"
type input "2025 - 2028 ERISA"
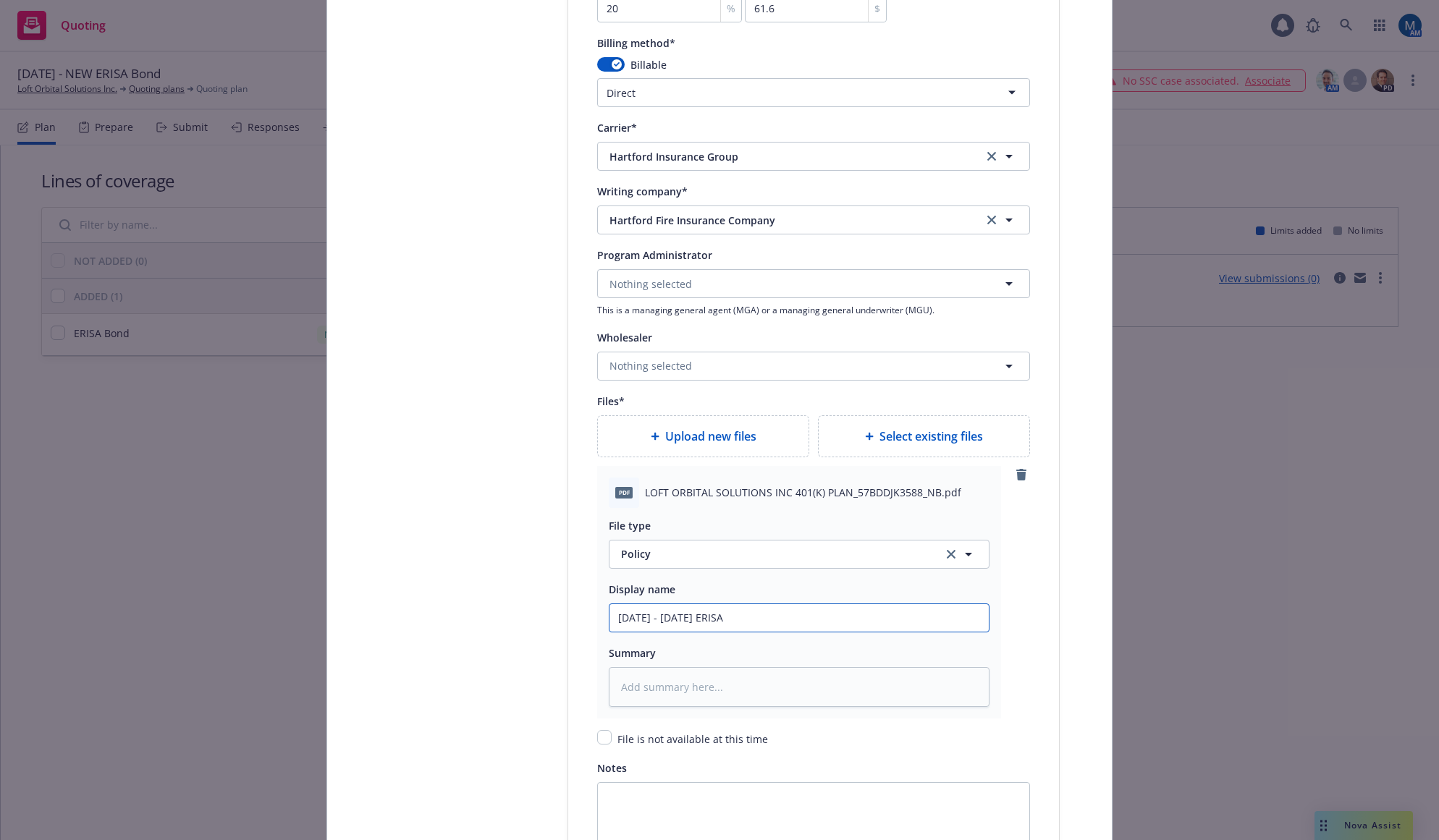
type textarea "x"
type input "2025 - 2028 ERISA"
type textarea "x"
type input "2025 - 2028 ERISA B"
type textarea "x"
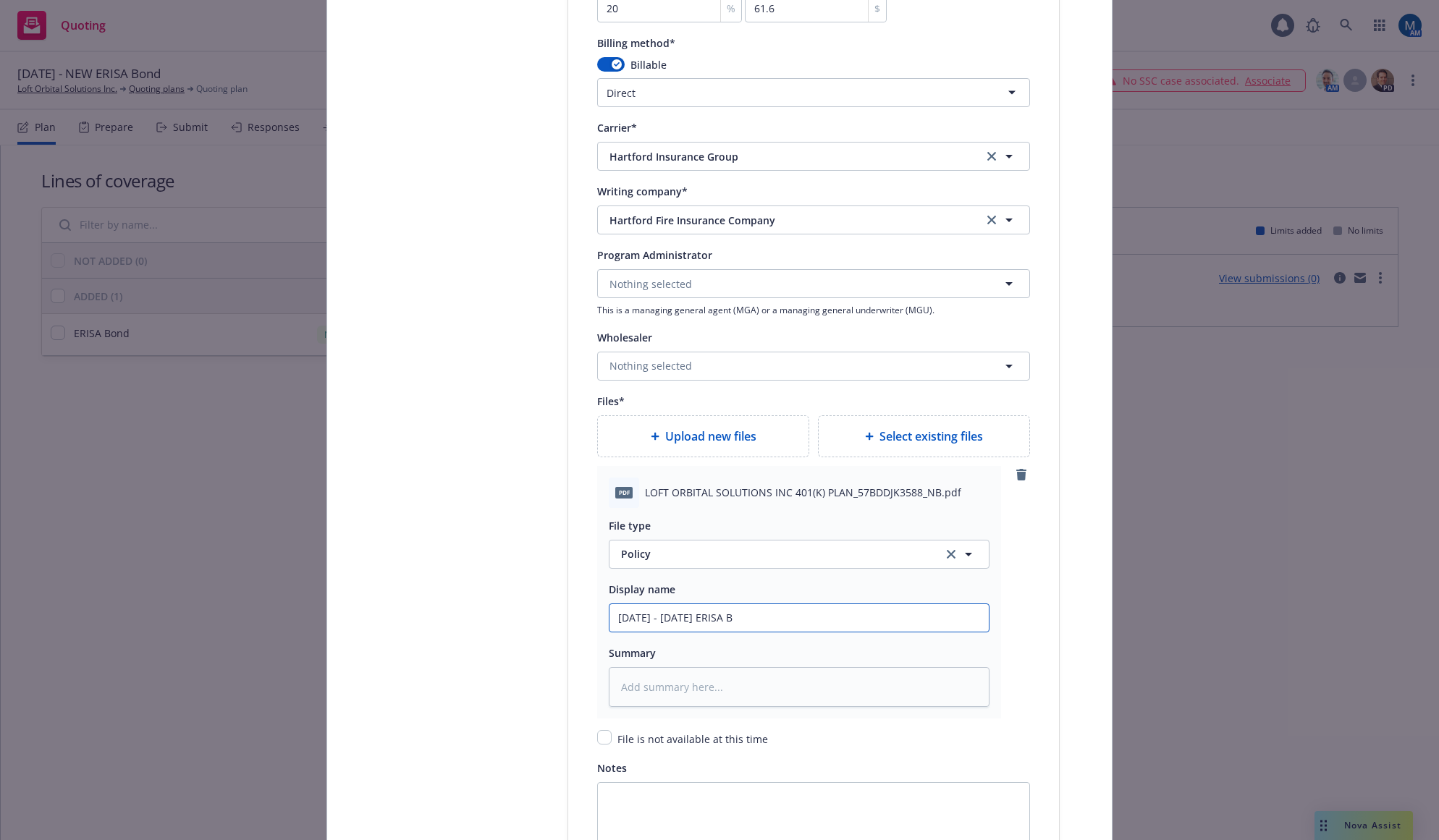
type input "2025 - 2028 ERISA Bo"
type textarea "x"
type input "2025 - 2028 ERISA Bon"
type textarea "x"
type input "2025 - 2028 ERISA Bond"
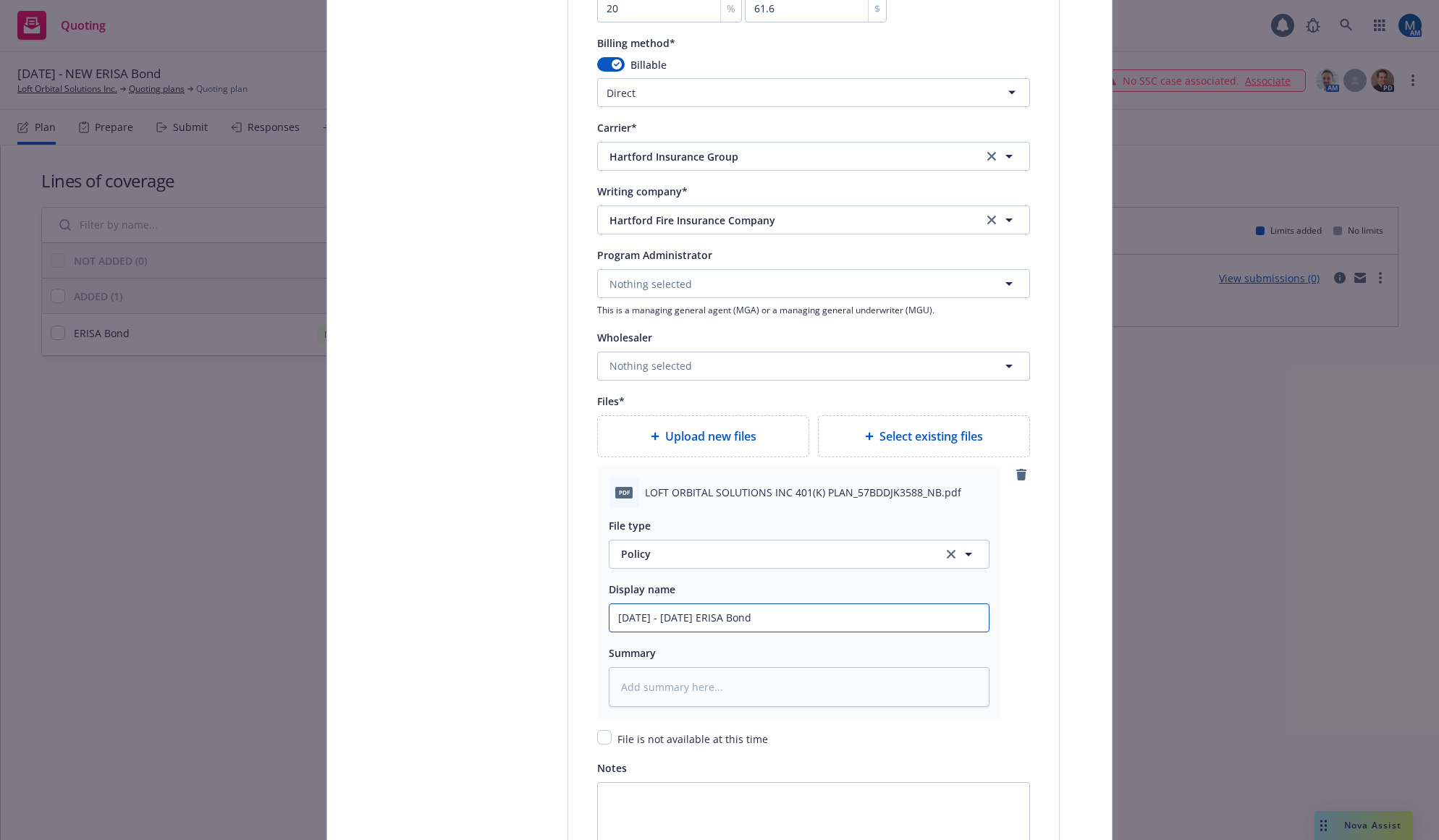
type textarea "x"
type input "2025 - 2028 ERISA Bond"
type textarea "x"
type input "2025 - 2028 ERISA Bond D"
type textarea "x"
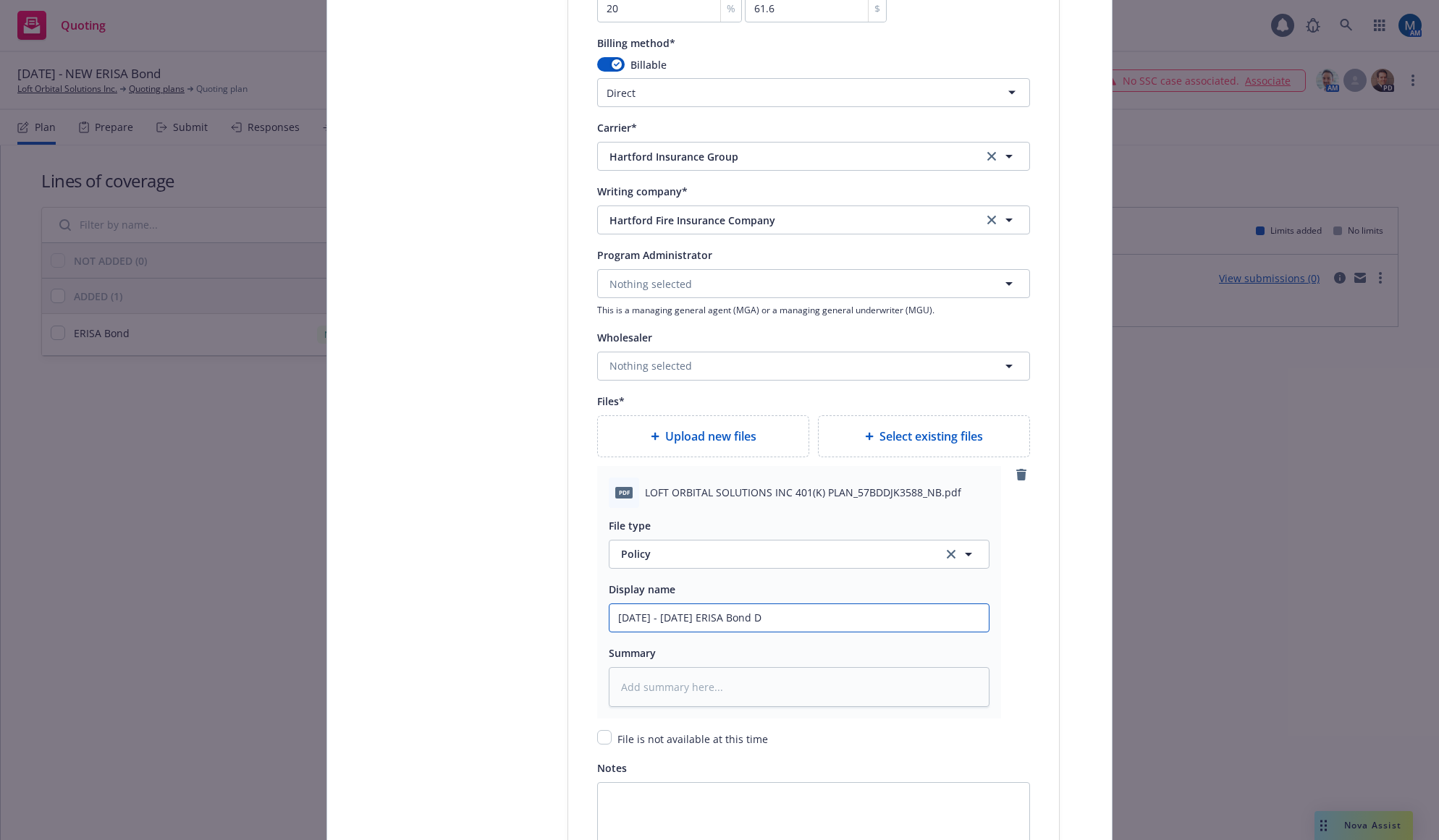
type input "2025 - 2028 ERISA Bond Do"
type textarea "x"
type input "2025 - 2028 ERISA Bond Doc"
type textarea "x"
type input "2025 - 2028 ERISA Bond Docu"
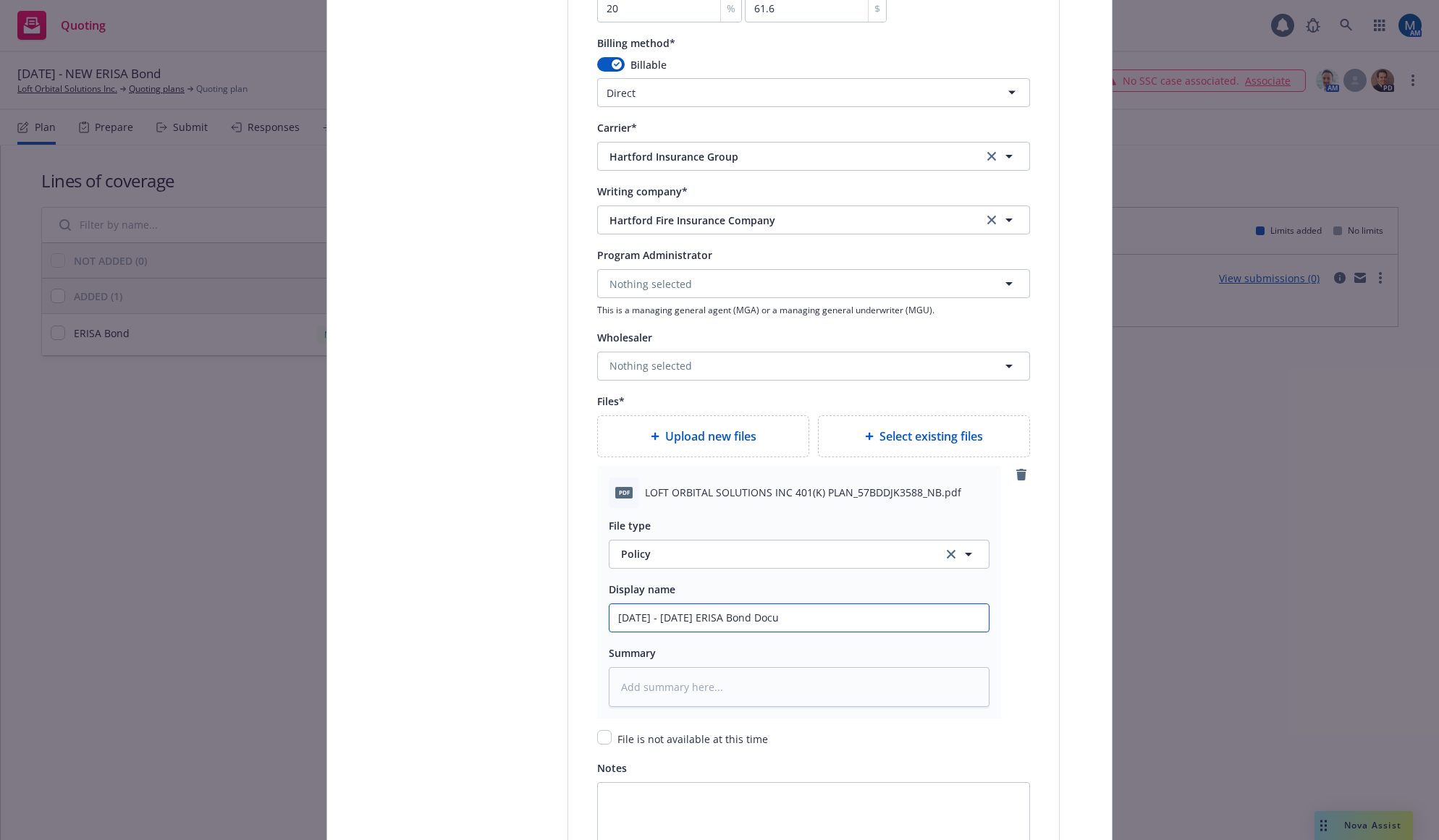
type textarea "x"
type input "2025 - 2028 ERISA Bond Docum"
type textarea "x"
type input "2025 - 2028 ERISA Bond Documen"
type textarea "x"
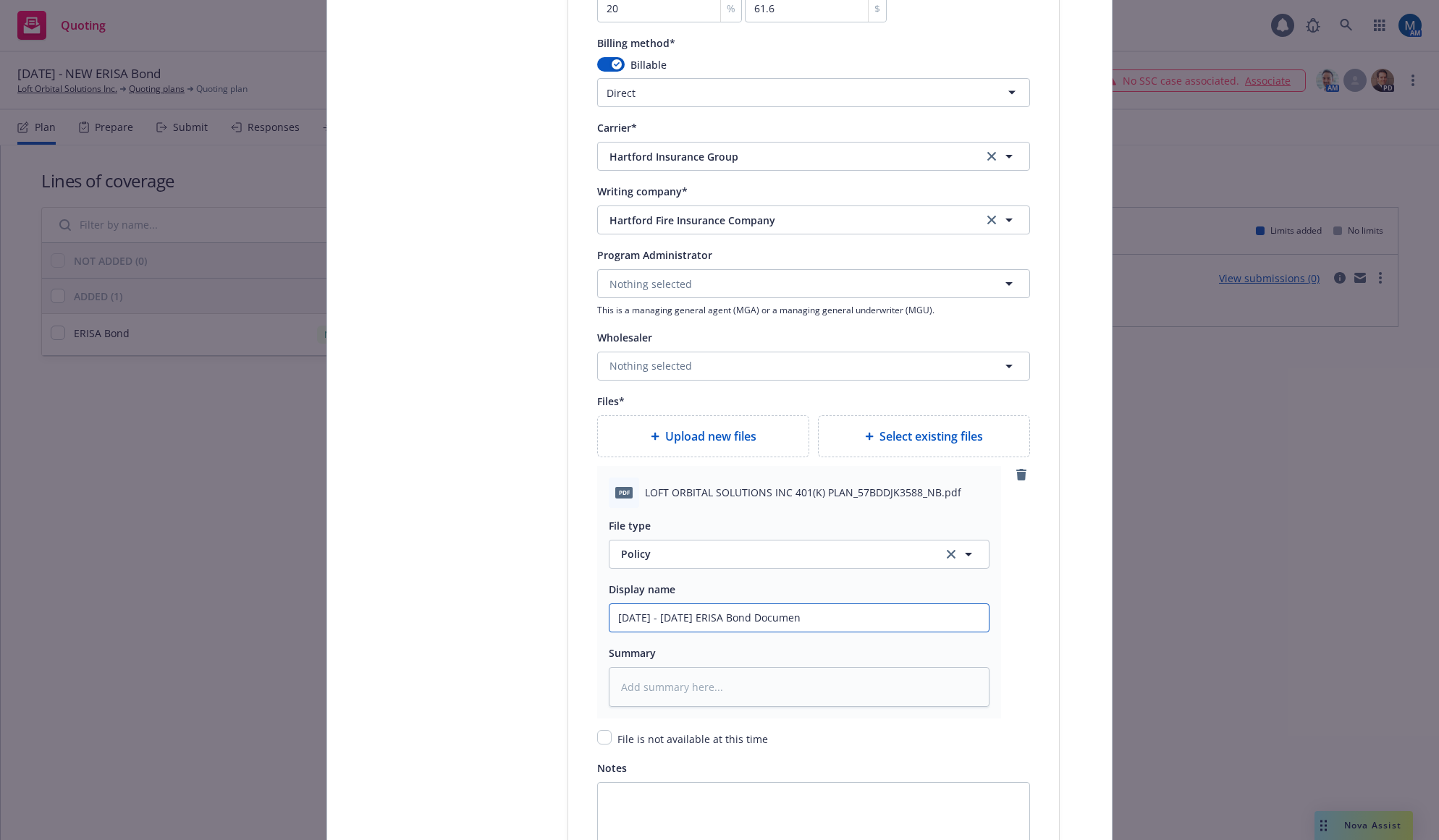
type input "2025 - 2028 ERISA Bond Document"
type textarea "x"
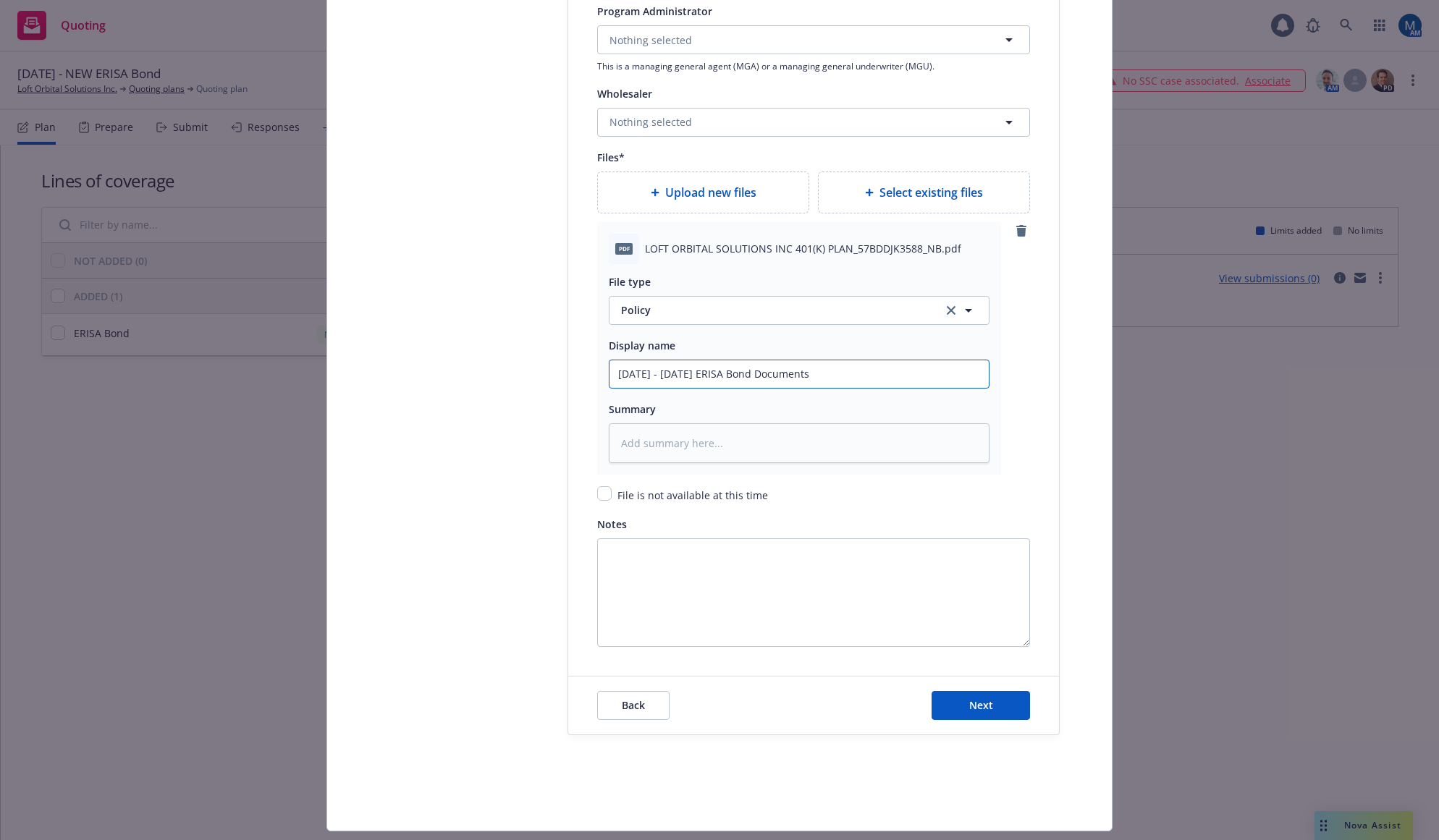
scroll to position [1656, 0]
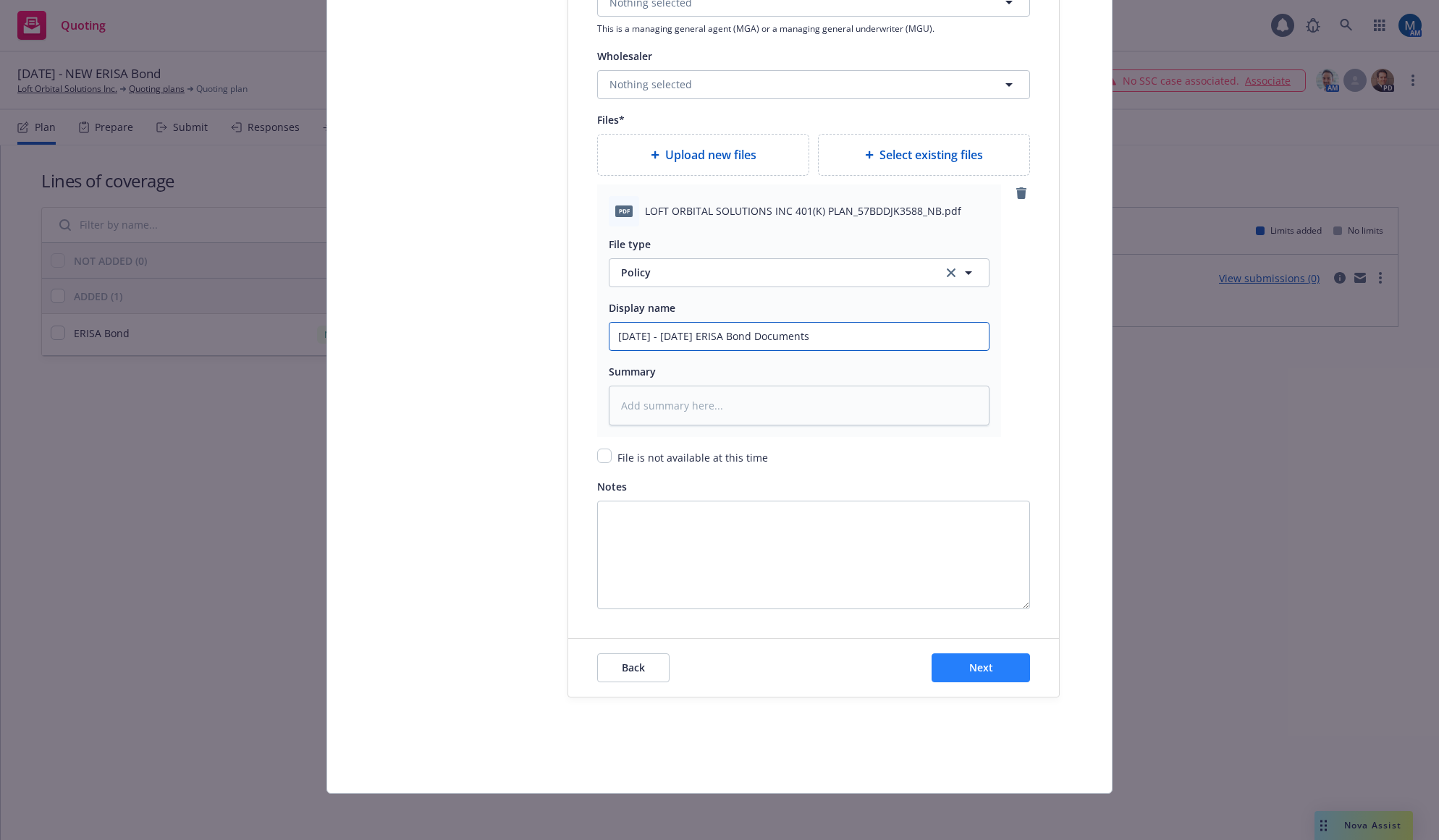
type input "2025 - 2028 ERISA Bond Documents"
click at [987, 679] on button "Next" at bounding box center [981, 667] width 98 height 29
type textarea "x"
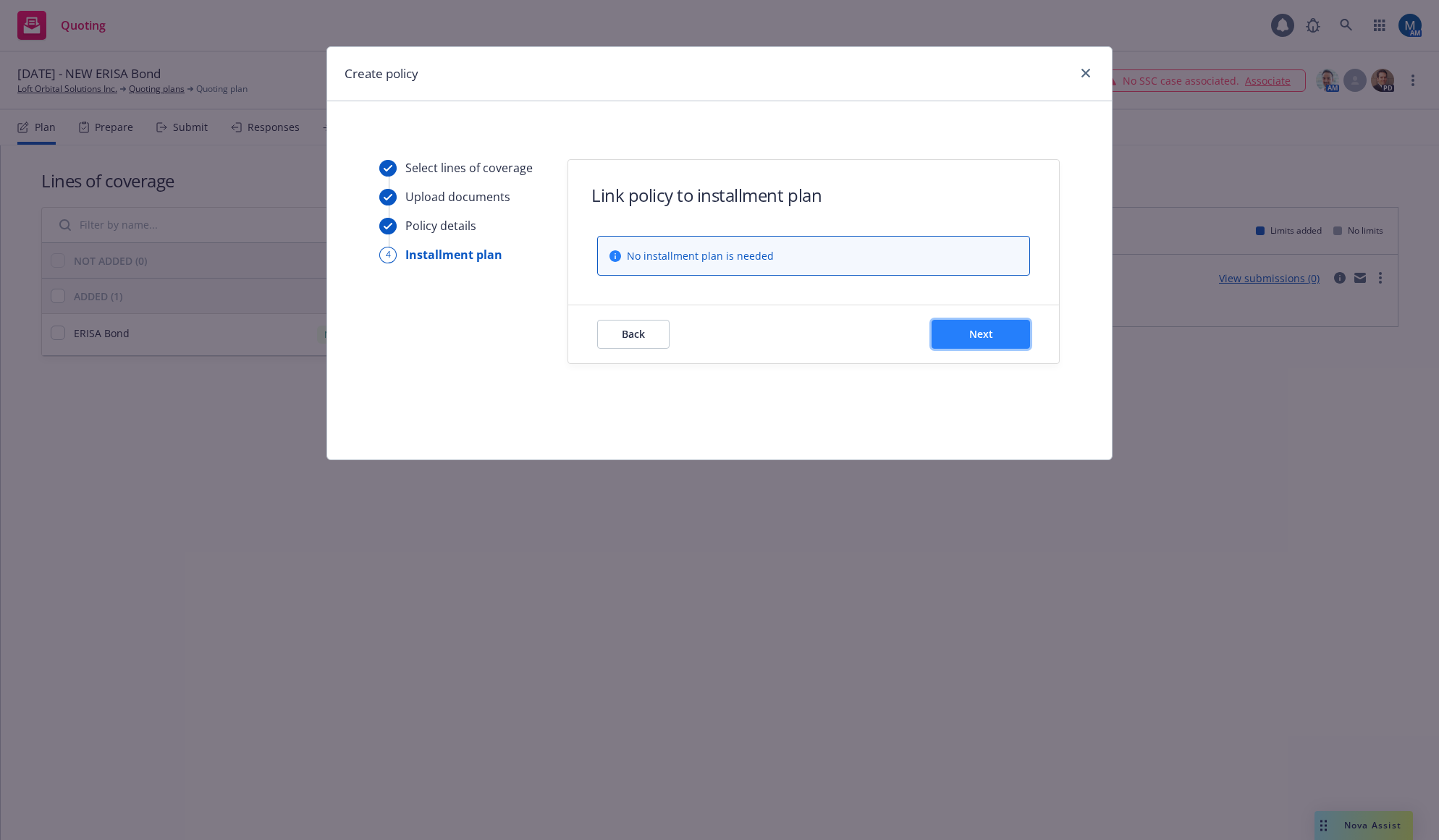
click at [972, 337] on span "Next" at bounding box center [982, 334] width 24 height 14
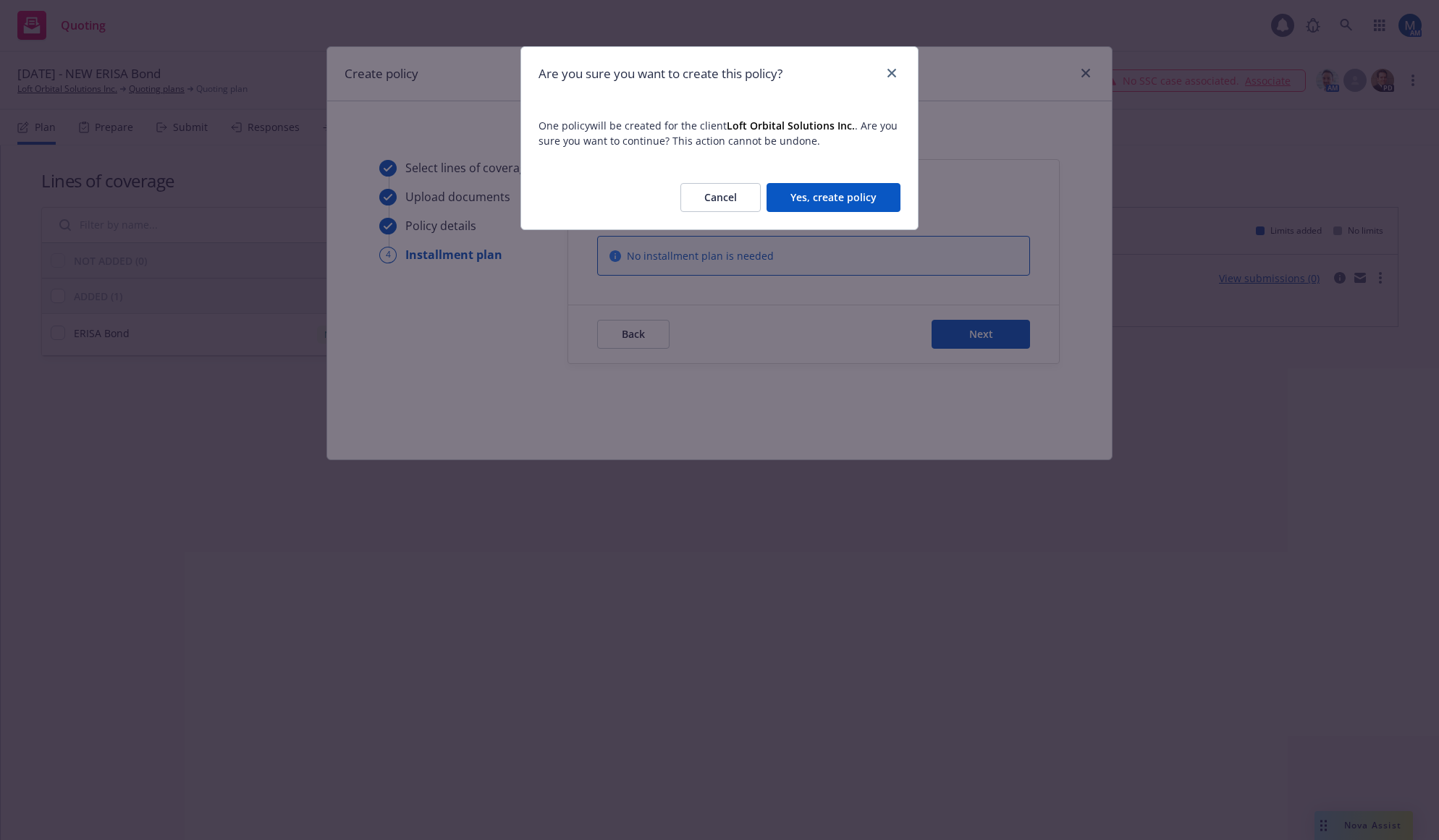
click at [835, 196] on button "Yes, create policy" at bounding box center [833, 197] width 134 height 29
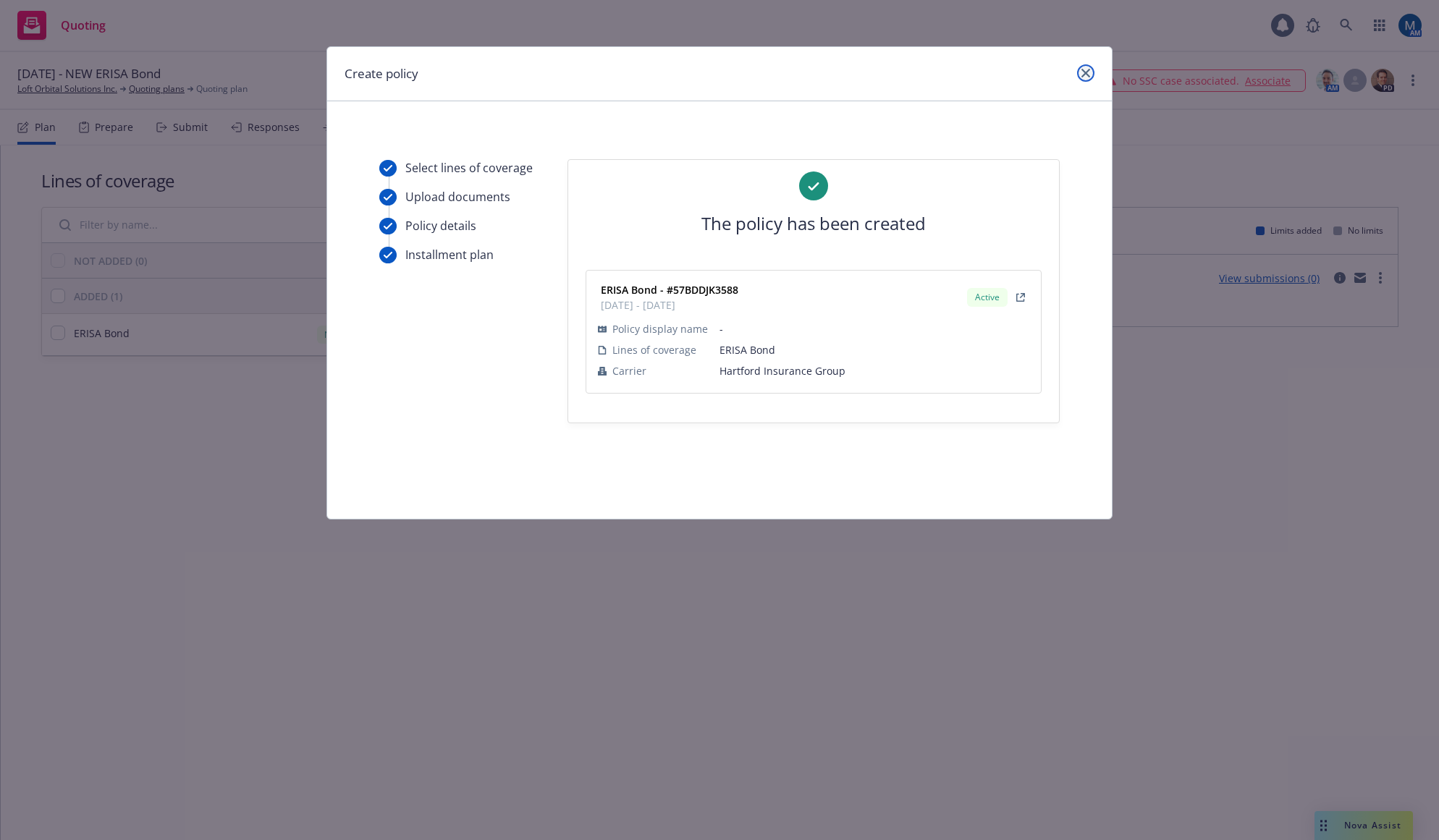
click at [1087, 73] on icon "close" at bounding box center [1085, 72] width 8 height 8
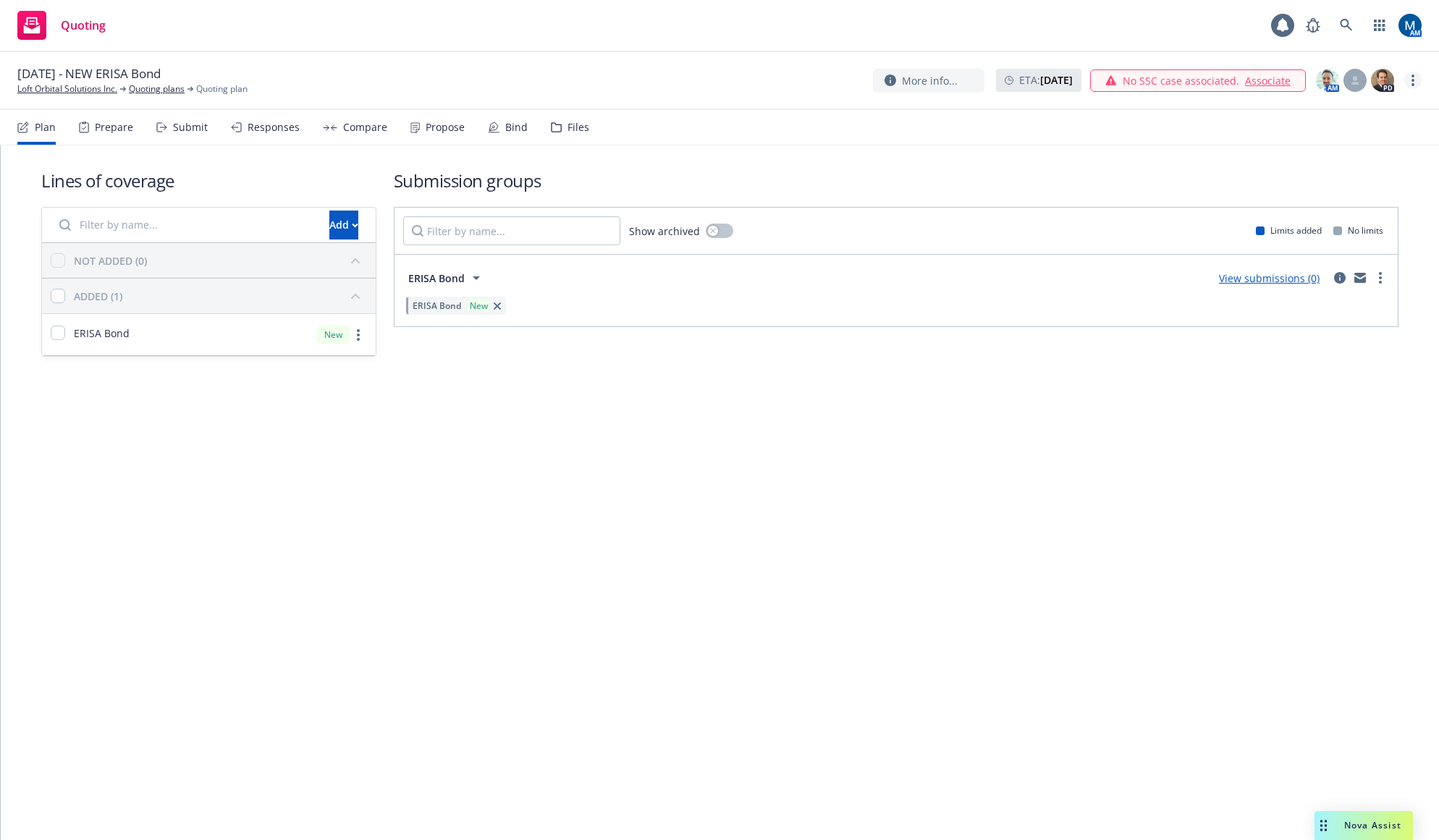
click at [1420, 75] on link "more" at bounding box center [1412, 80] width 18 height 18
click at [1346, 220] on link "Archive quoting plan" at bounding box center [1340, 225] width 162 height 29
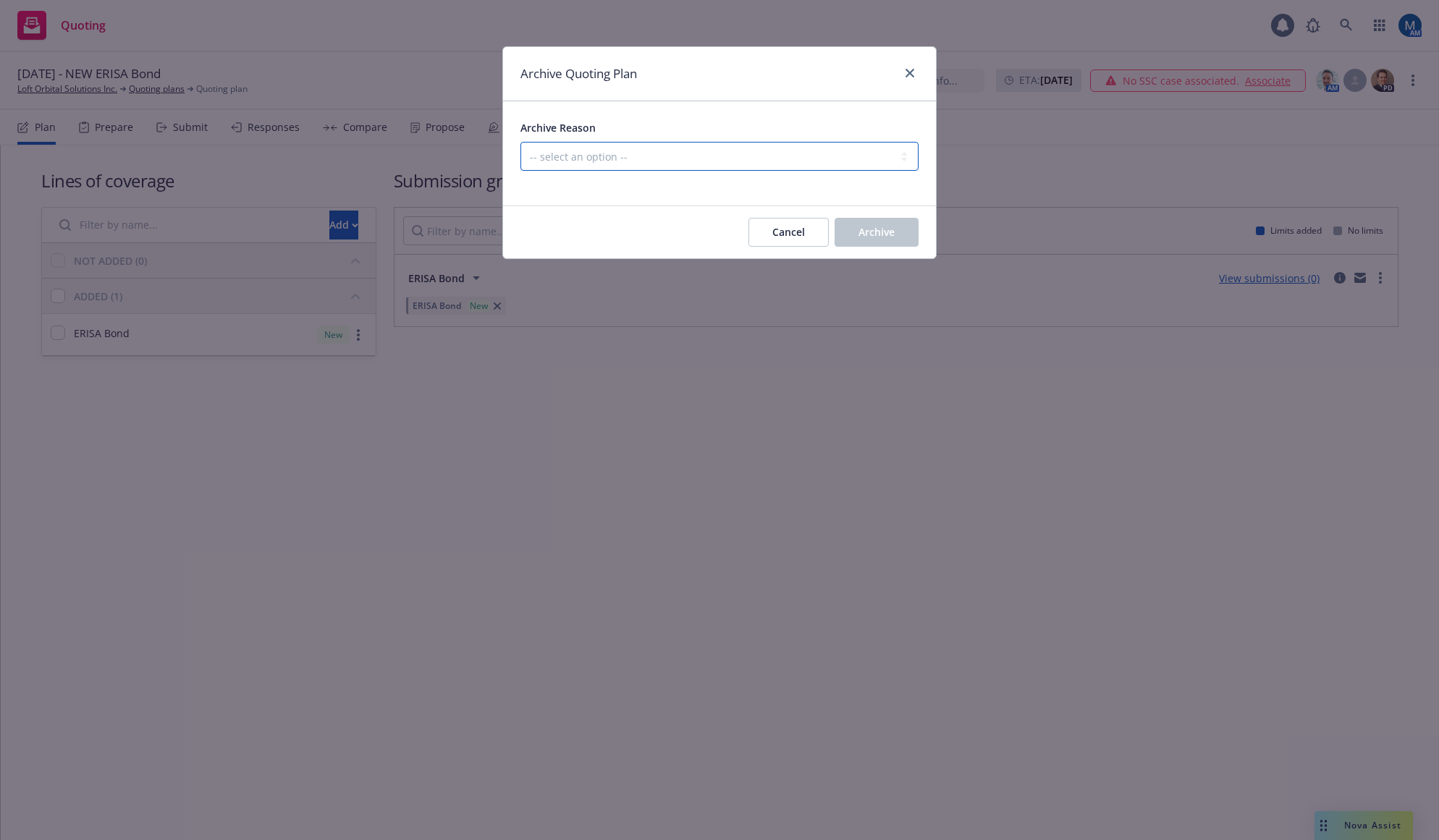
click at [677, 149] on select "-- select an option -- Created by error Duplicate New business opportunity lost…" at bounding box center [719, 155] width 398 height 29
select select "ARCHIVED_NEW_BUSINESS_COMPLETED"
click at [520, 141] on select "-- select an option -- Created by error Duplicate New business opportunity lost…" at bounding box center [719, 155] width 398 height 29
click at [852, 228] on button "Archive" at bounding box center [876, 232] width 84 height 29
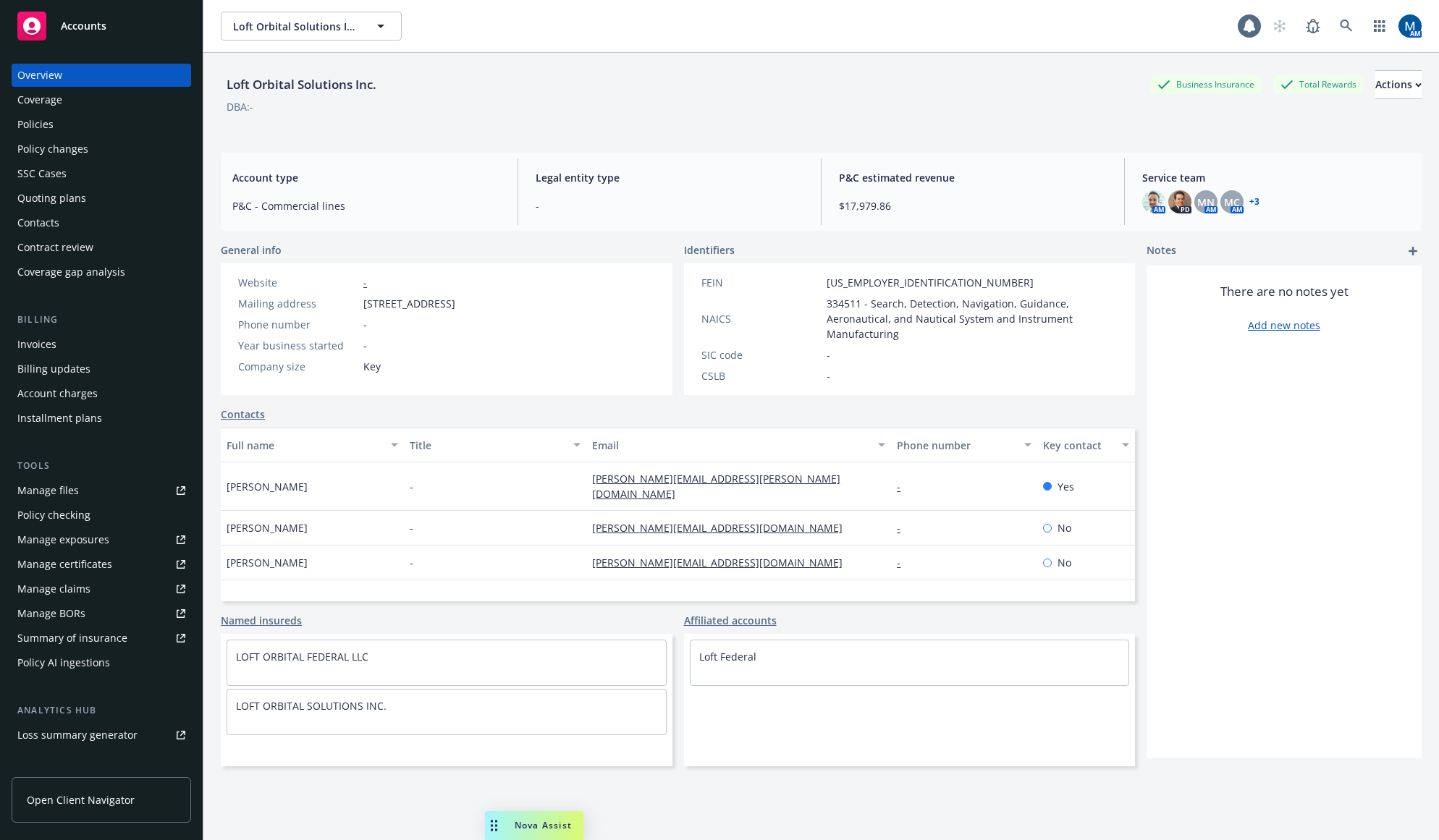
click at [48, 121] on div "Policies" at bounding box center [35, 124] width 36 height 23
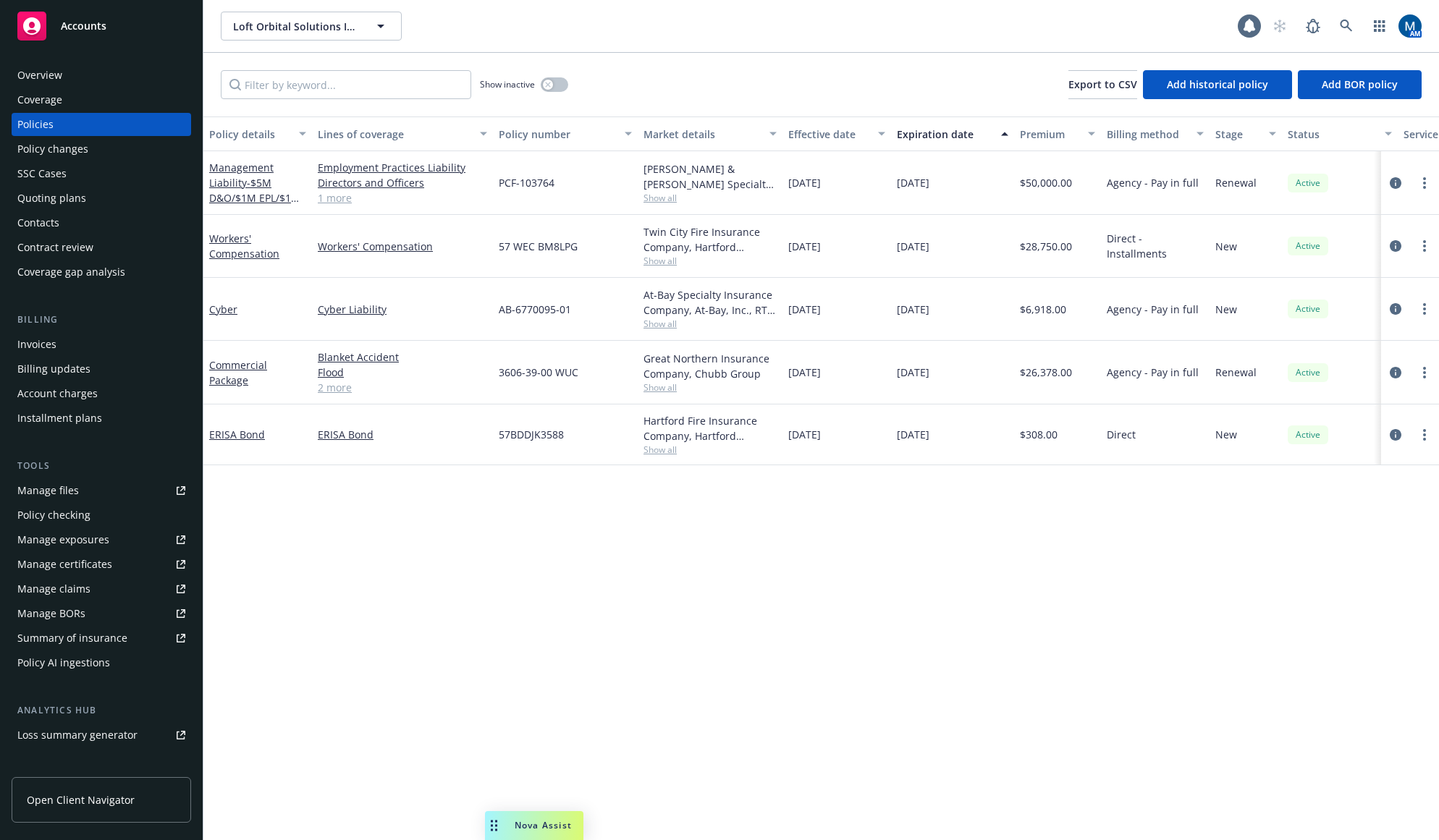
click at [906, 629] on div "Policy details Lines of coverage Policy number Market details Effective date Ex…" at bounding box center [821, 478] width 1236 height 724
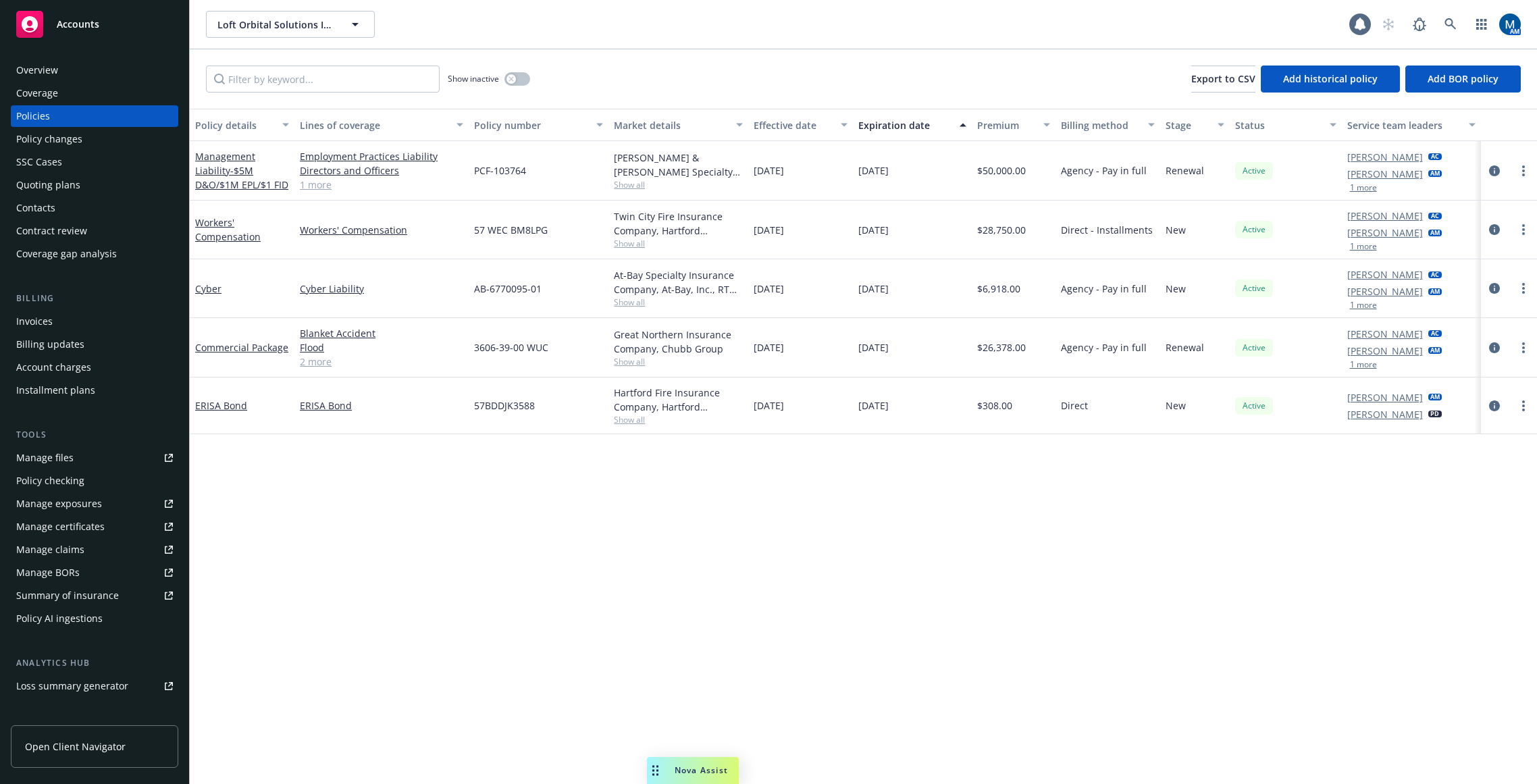
click at [1138, 505] on div "Policy details Lines of coverage Policy number Market details Effective date Ex…" at bounding box center [863, 446] width 1347 height 675
click at [1342, 406] on icon "circleInformation" at bounding box center [1495, 405] width 11 height 11
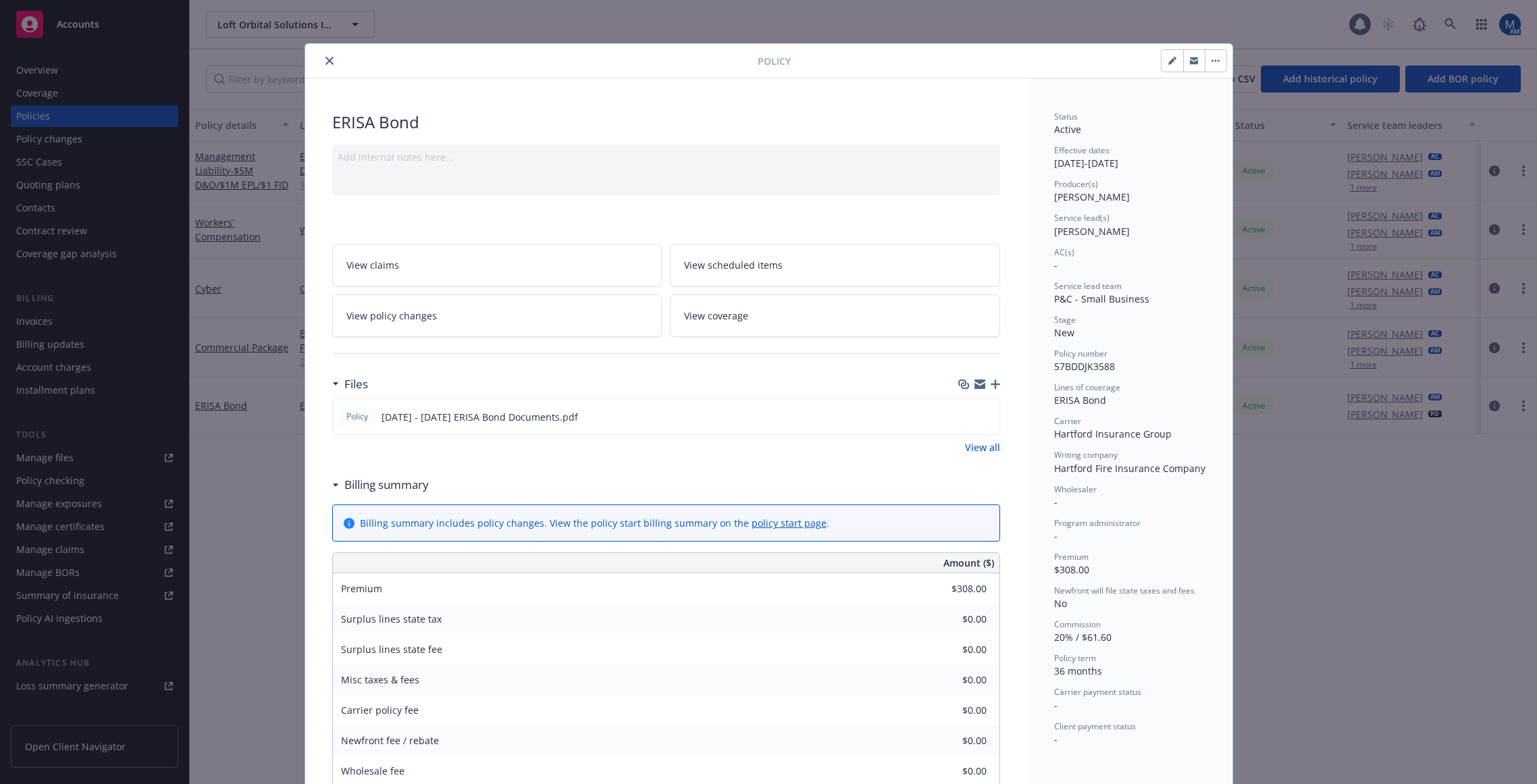
click at [1214, 70] on button "button" at bounding box center [1215, 60] width 22 height 22
click at [1150, 61] on div "Manage lines of coverage Renew with incumbent End policy Set prior policies Set…" at bounding box center [1009, 60] width 436 height 23
click at [1162, 59] on button "button" at bounding box center [1172, 60] width 22 height 22
select select "NEW"
select select "36"
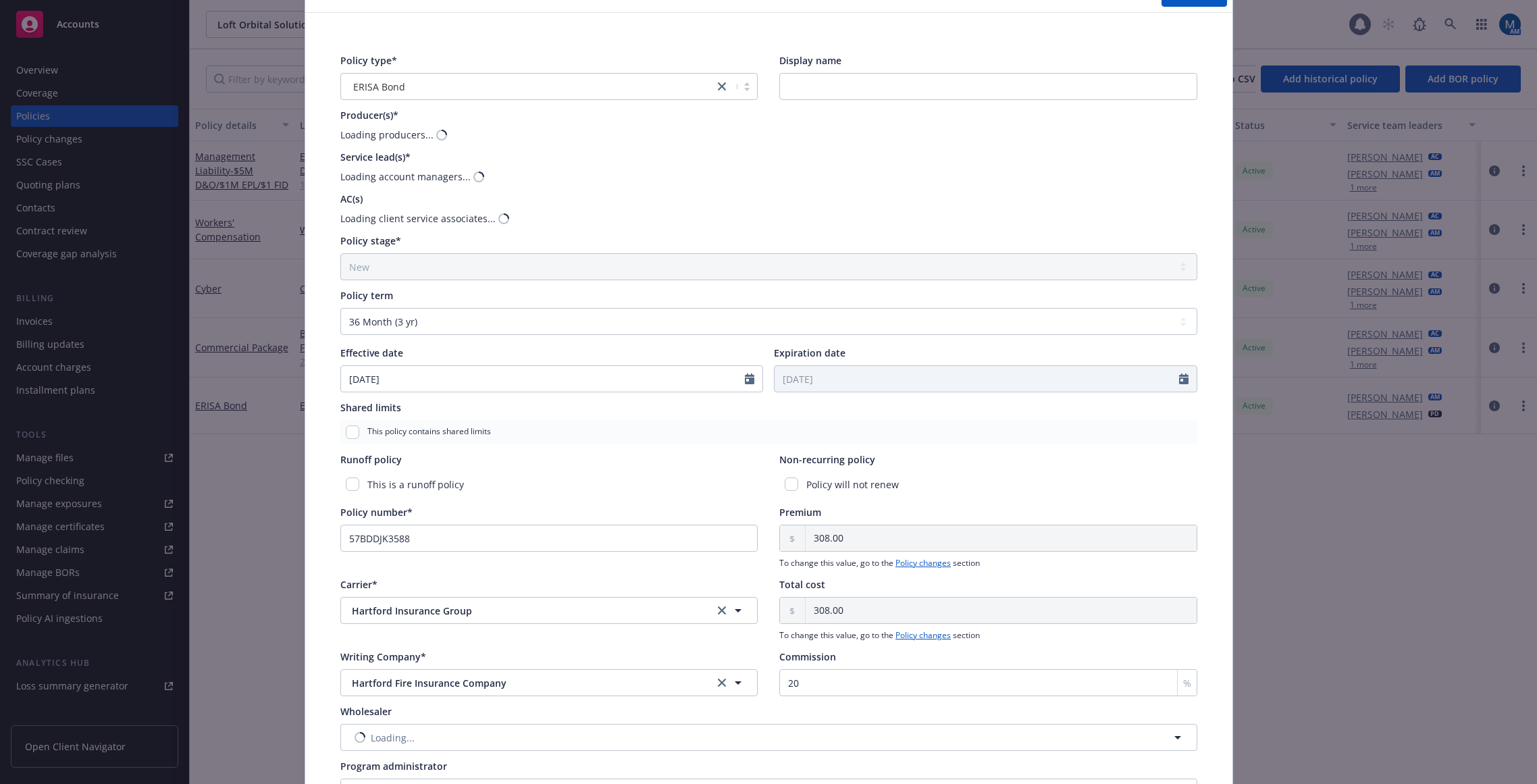
scroll to position [176, 0]
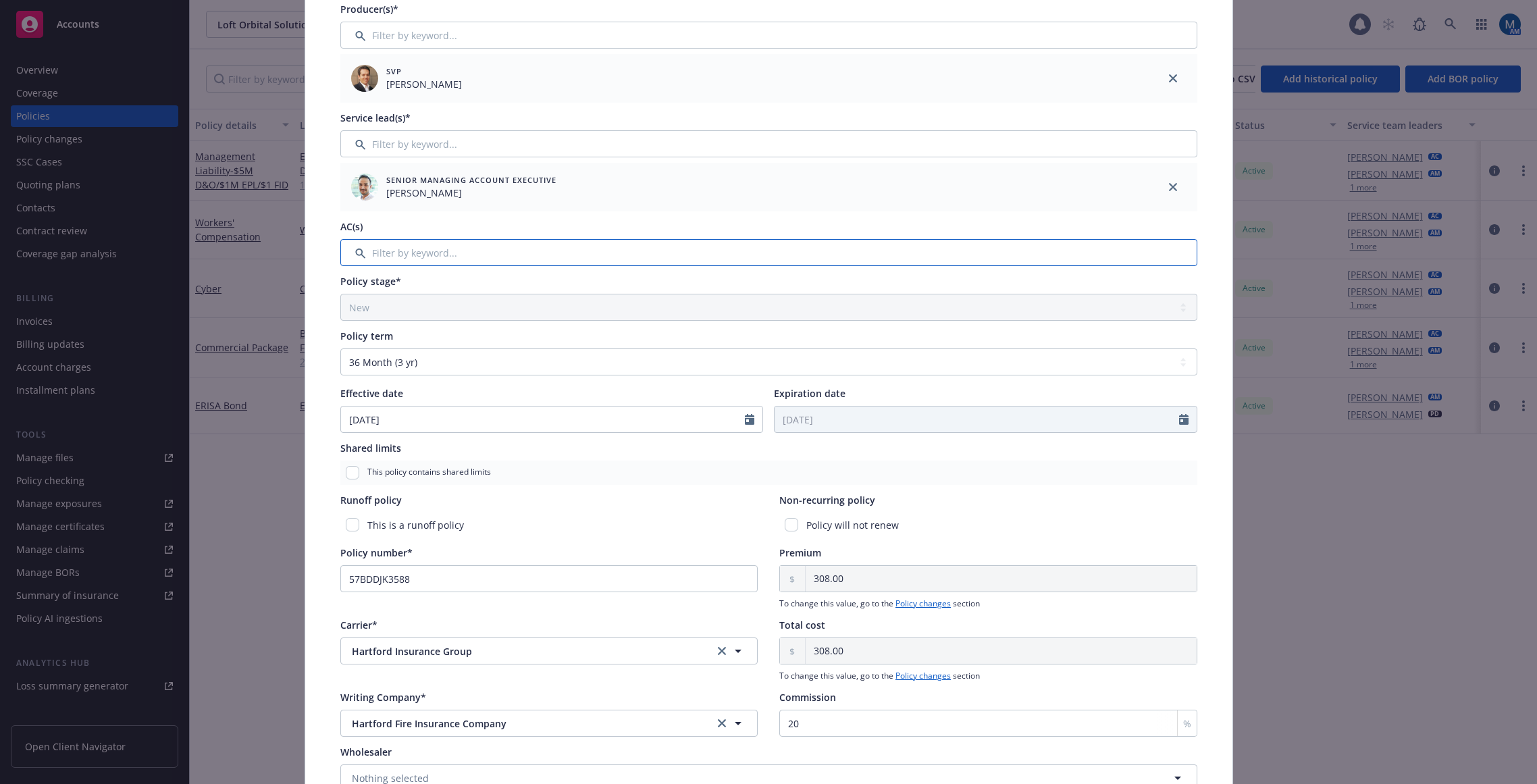
click at [455, 261] on input "Filter by keyword..." at bounding box center [769, 252] width 857 height 27
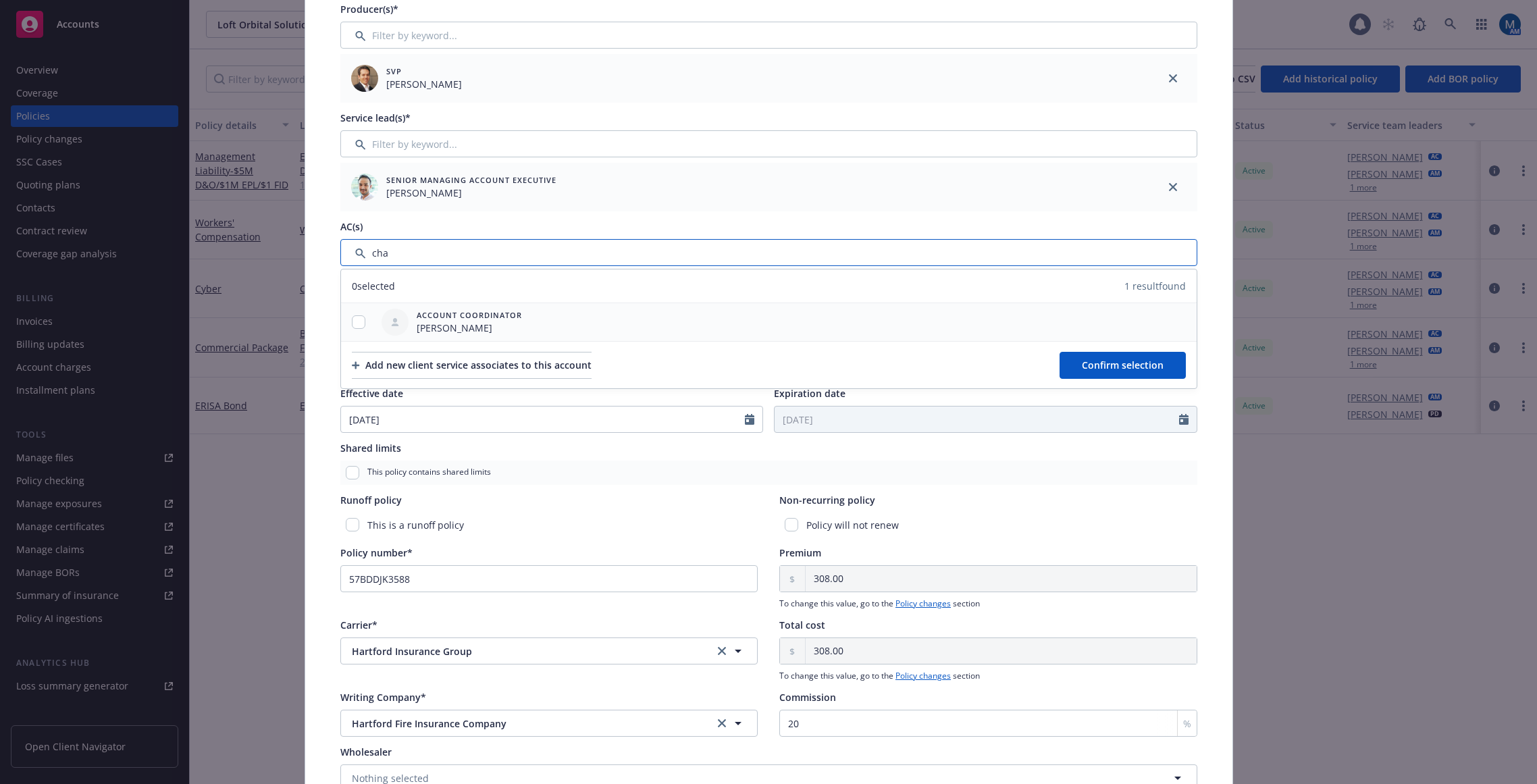
type input "cha"
click at [352, 326] on input "checkbox" at bounding box center [359, 323] width 14 height 14
checkbox input "true"
click at [1131, 357] on button "Confirm selection" at bounding box center [1123, 365] width 126 height 27
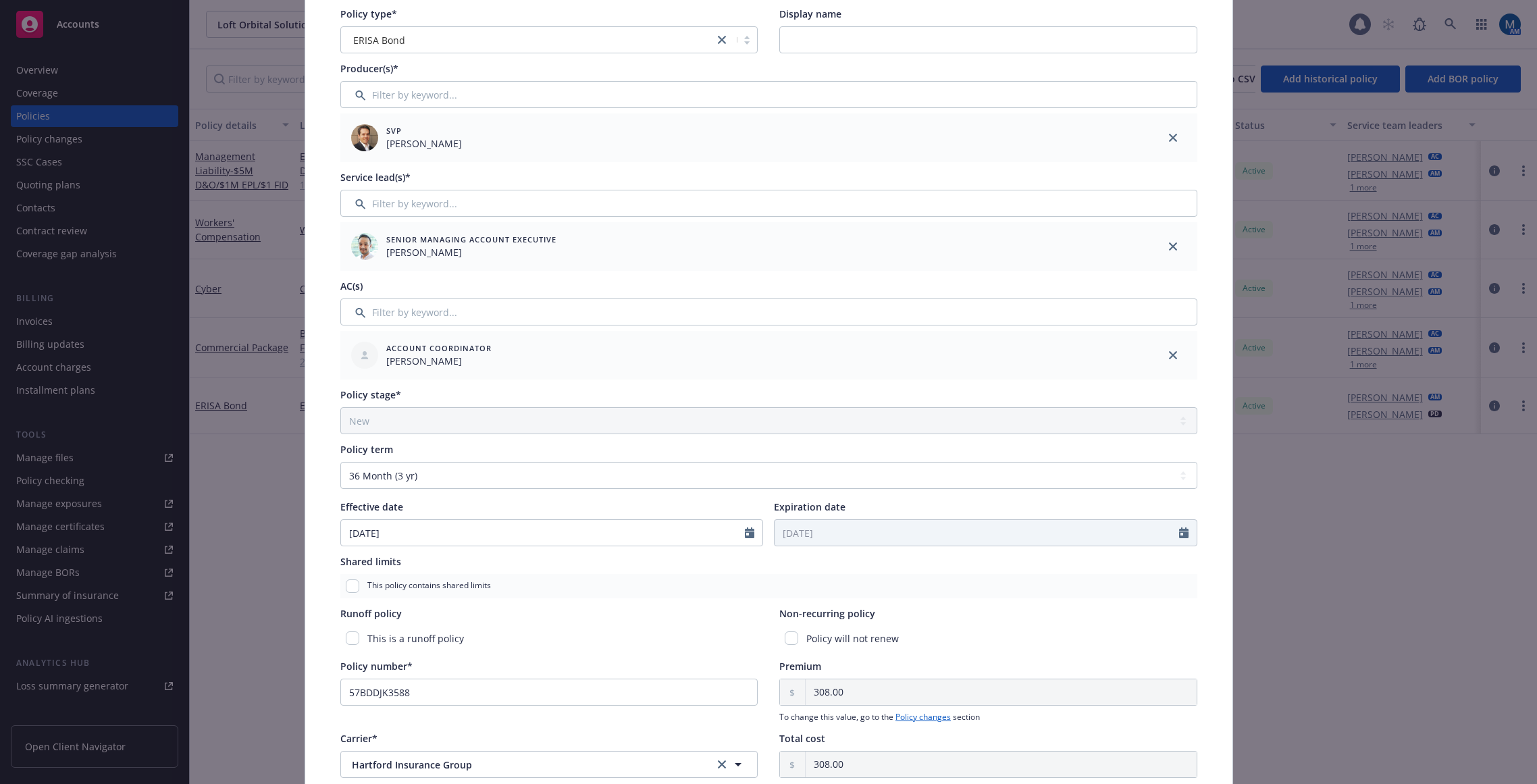
scroll to position [0, 0]
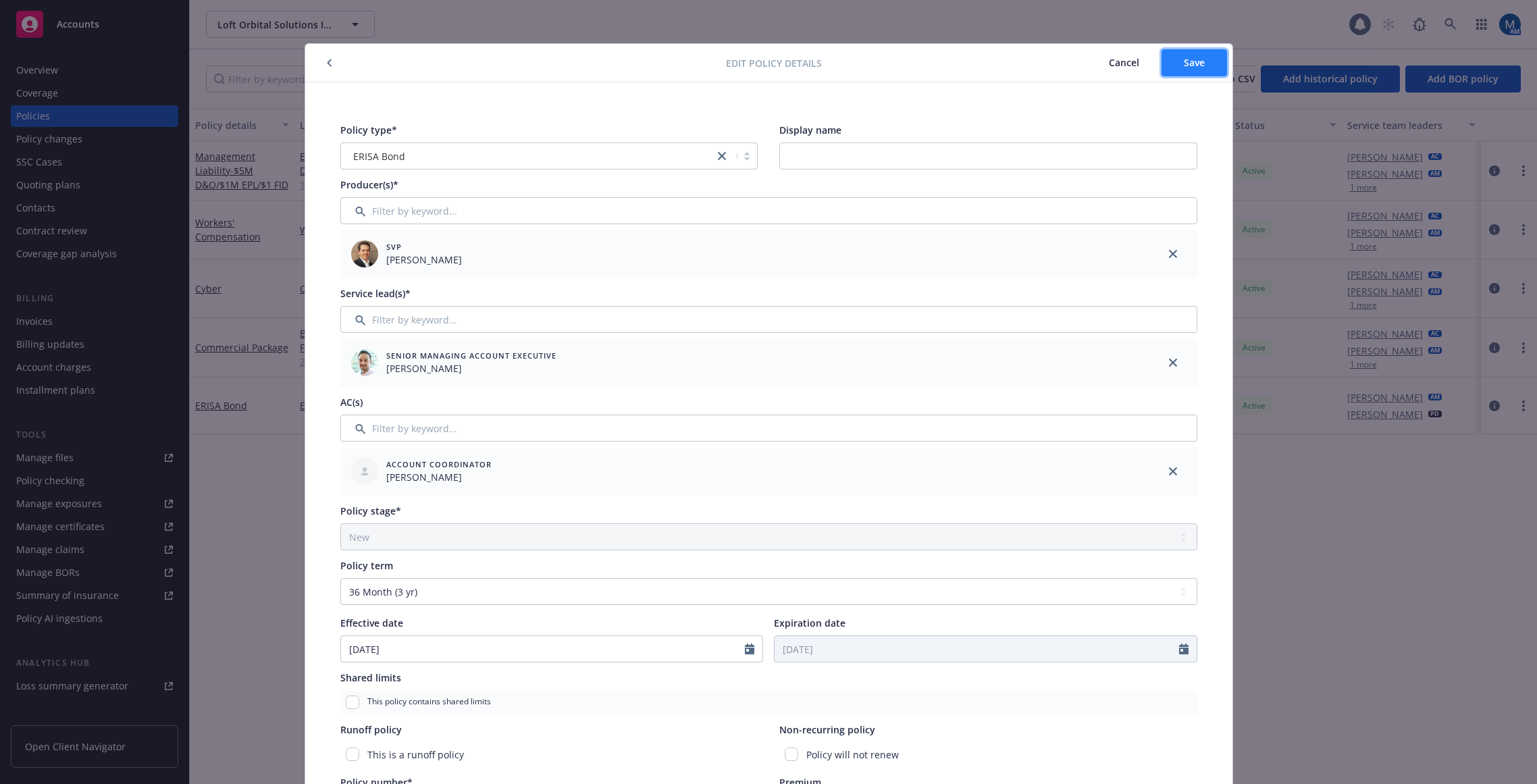
click at [1194, 68] on span "Save" at bounding box center [1195, 62] width 21 height 13
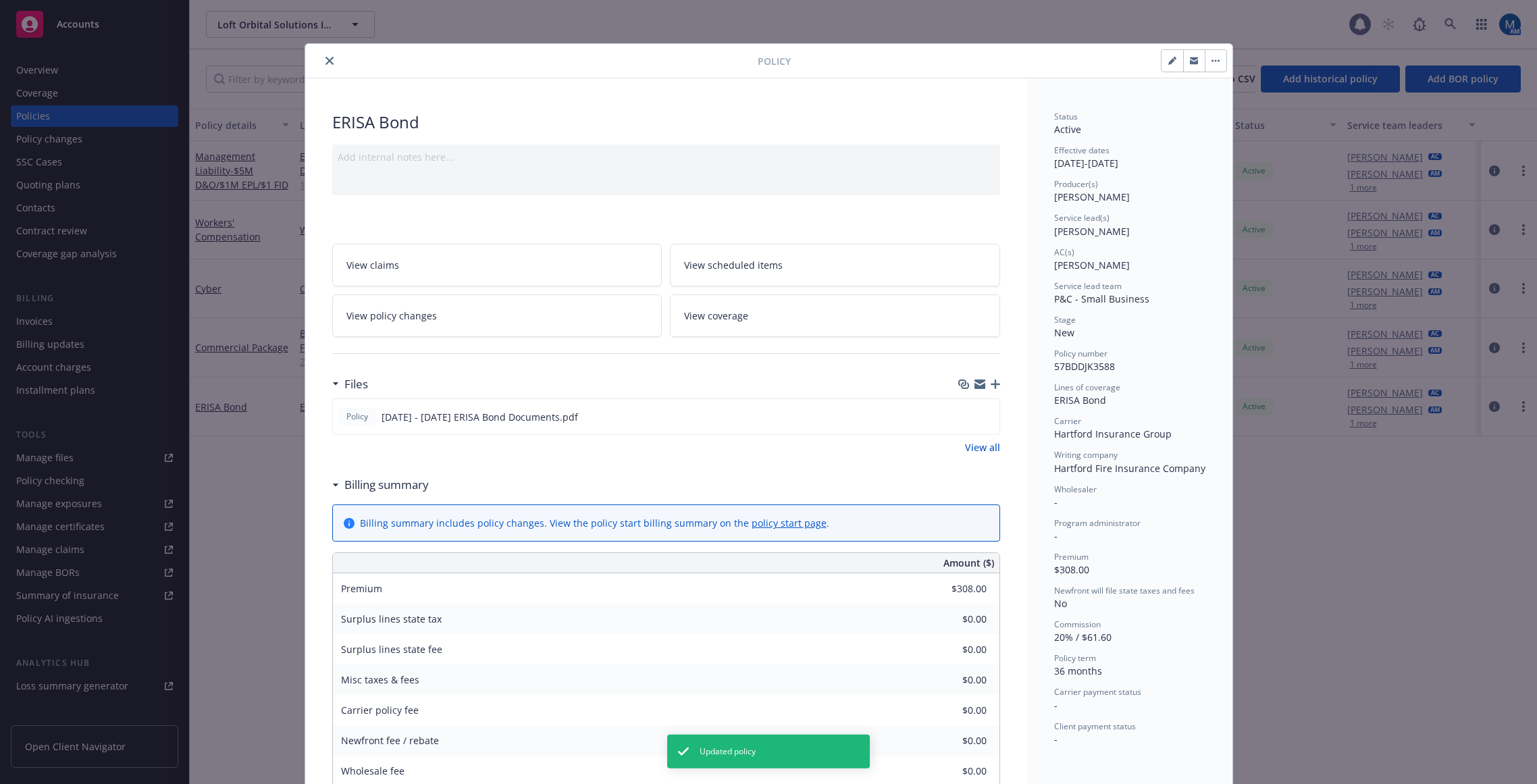
click at [325, 64] on icon "close" at bounding box center [329, 60] width 8 height 8
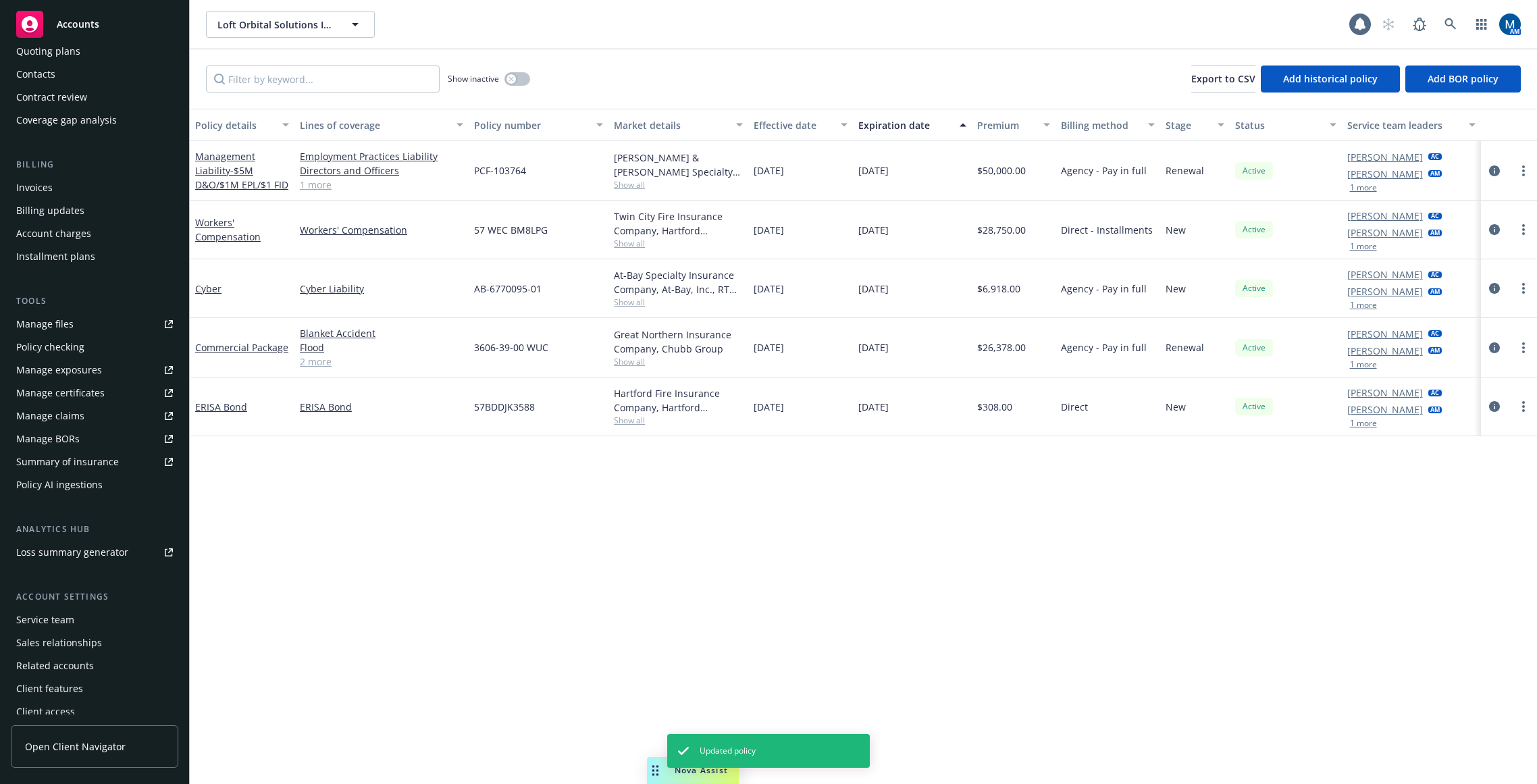
scroll to position [135, 0]
click at [65, 605] on div "Account settings Service team Sales relationships Related accounts Client featu…" at bounding box center [95, 655] width 167 height 132
click at [66, 611] on div "Service team" at bounding box center [45, 618] width 58 height 22
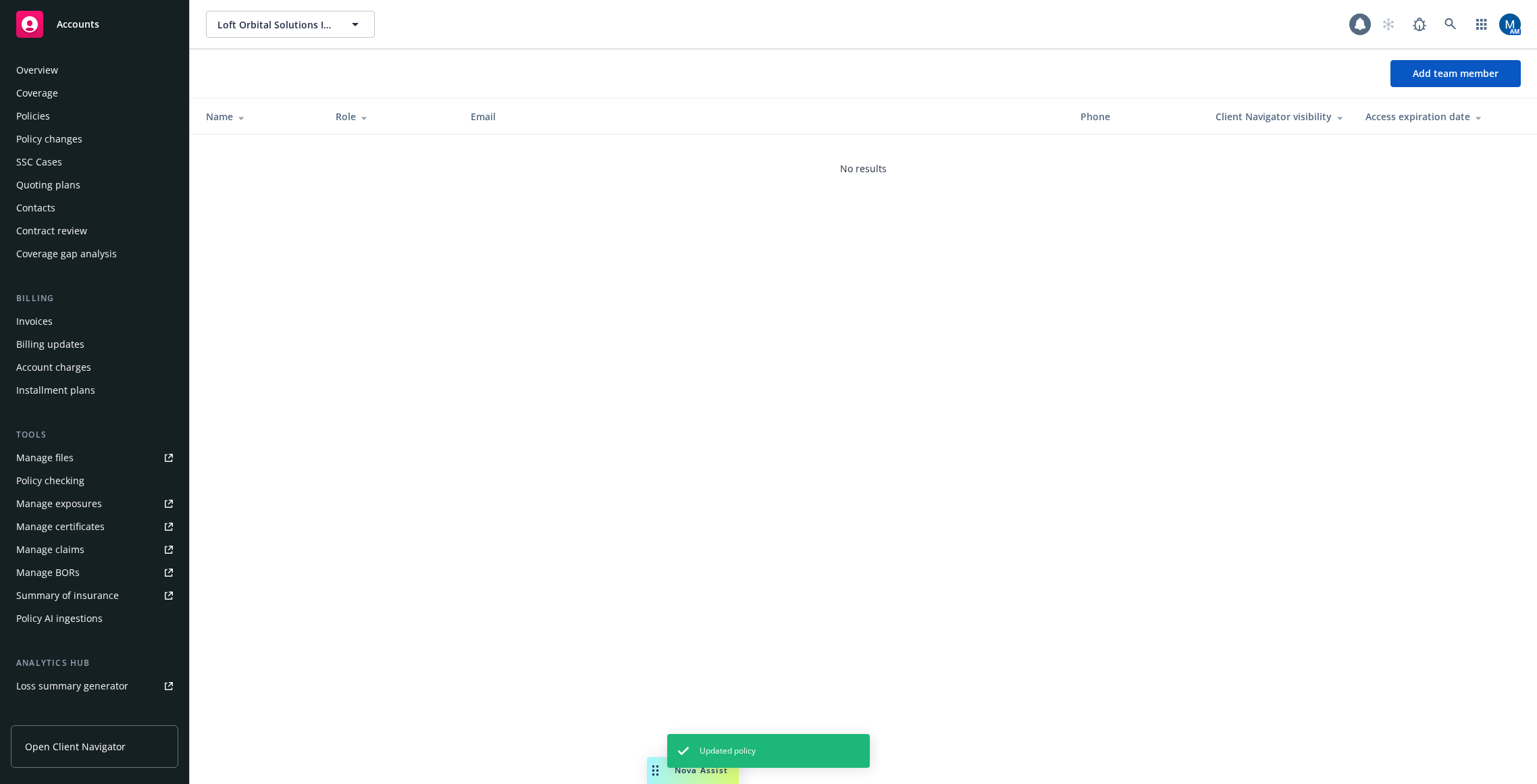
scroll to position [141, 0]
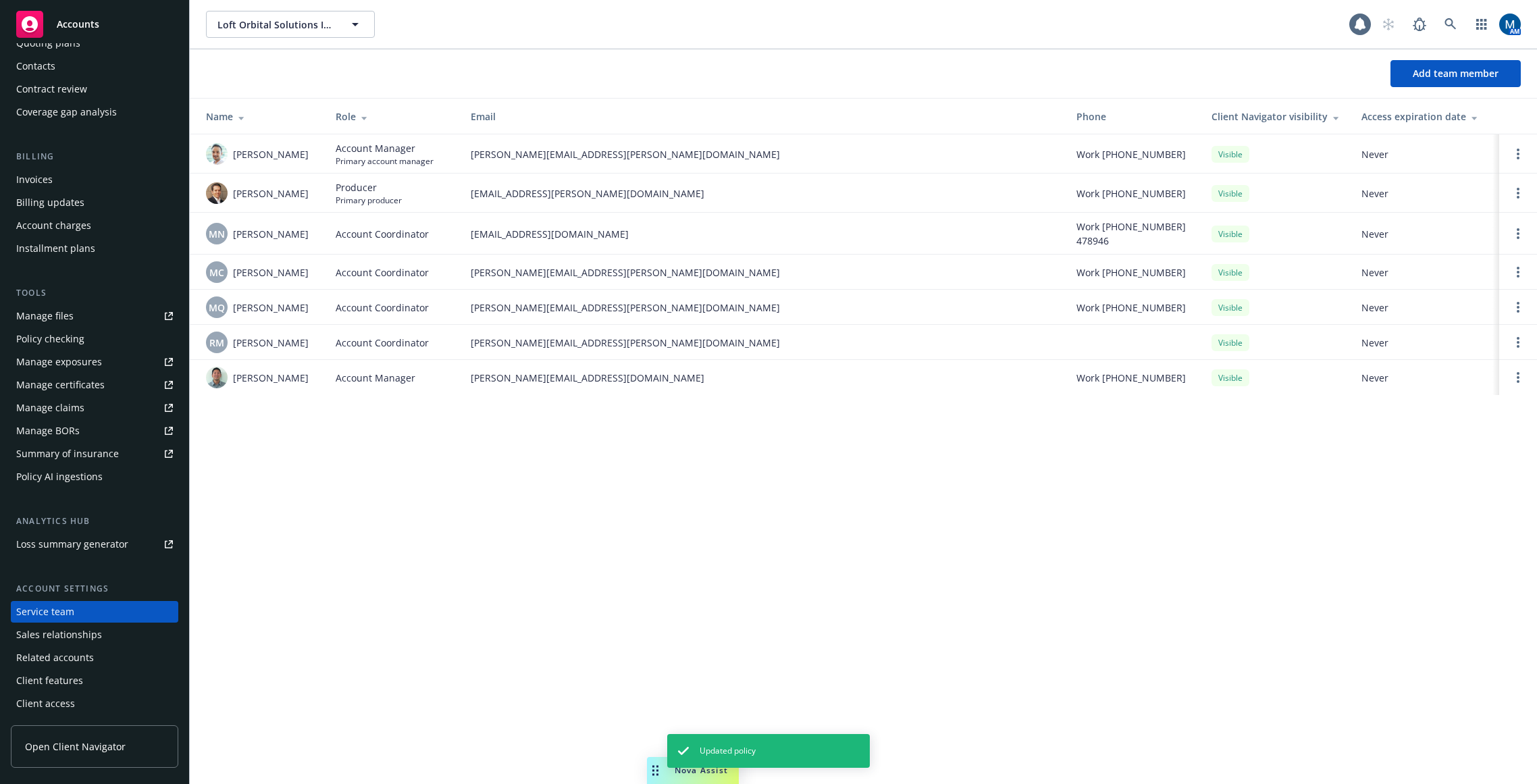
click at [1040, 481] on div "Loft Orbital Solutions Inc. Loft Orbital Solutions Inc. AM Add team member Name…" at bounding box center [863, 392] width 1347 height 784
click at [1342, 341] on link "Open options" at bounding box center [1518, 342] width 16 height 16
click at [1342, 304] on span "Remove account coordinator" at bounding box center [1427, 304] width 162 height 13
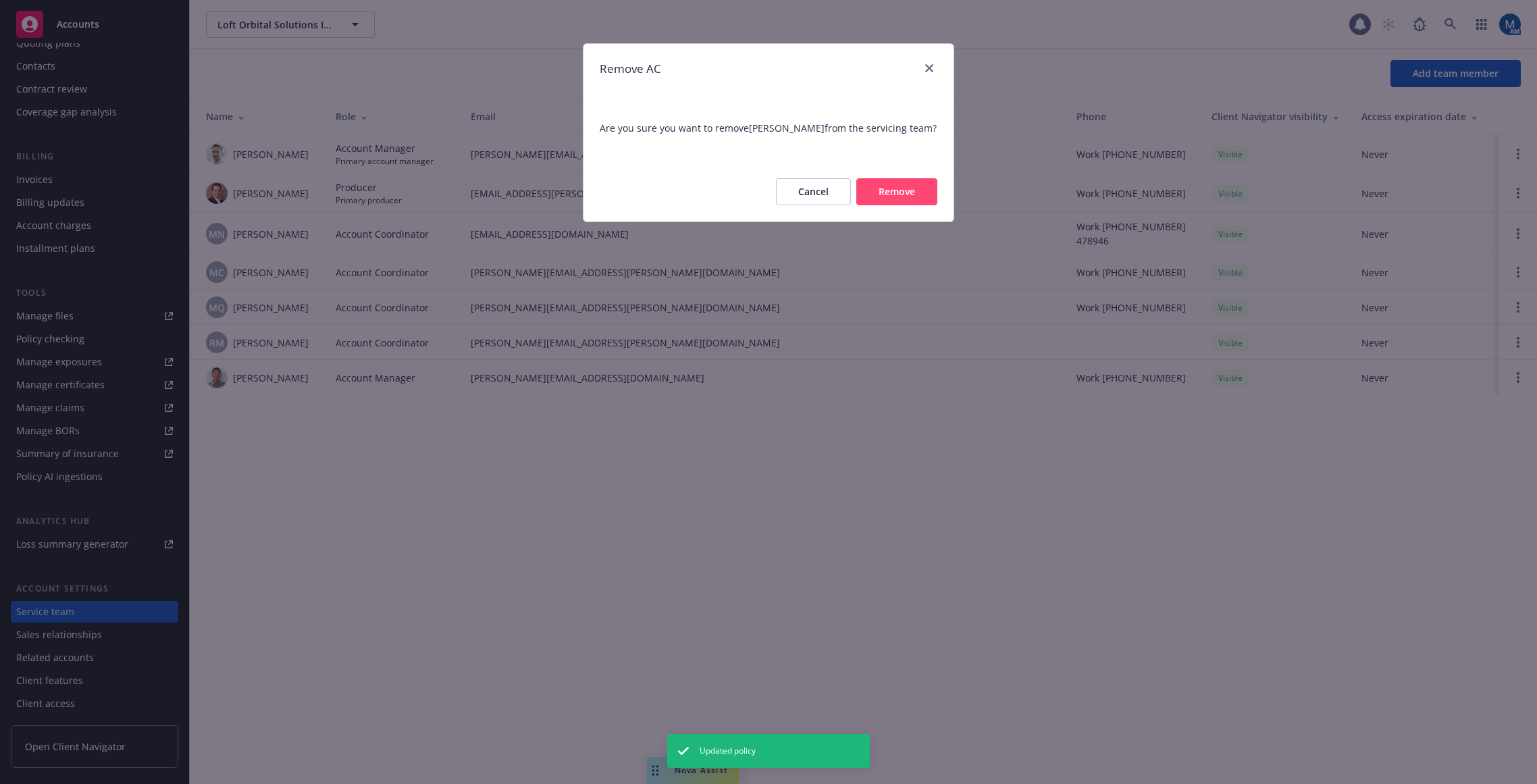
click at [919, 192] on button "Remove" at bounding box center [897, 191] width 81 height 27
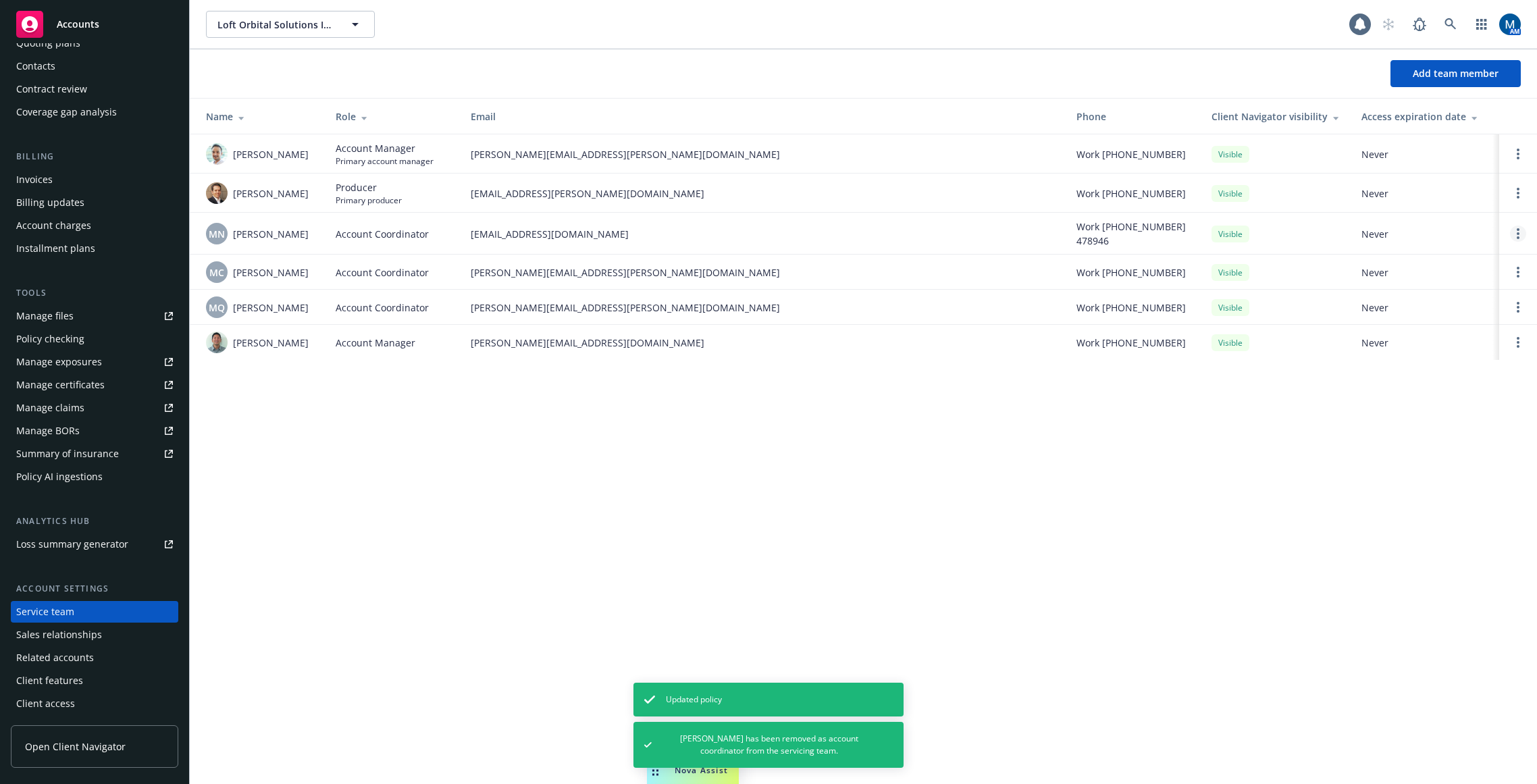
click at [1342, 232] on link "Open options" at bounding box center [1518, 234] width 16 height 16
click at [1342, 191] on span "Remove account coordinator" at bounding box center [1427, 195] width 162 height 13
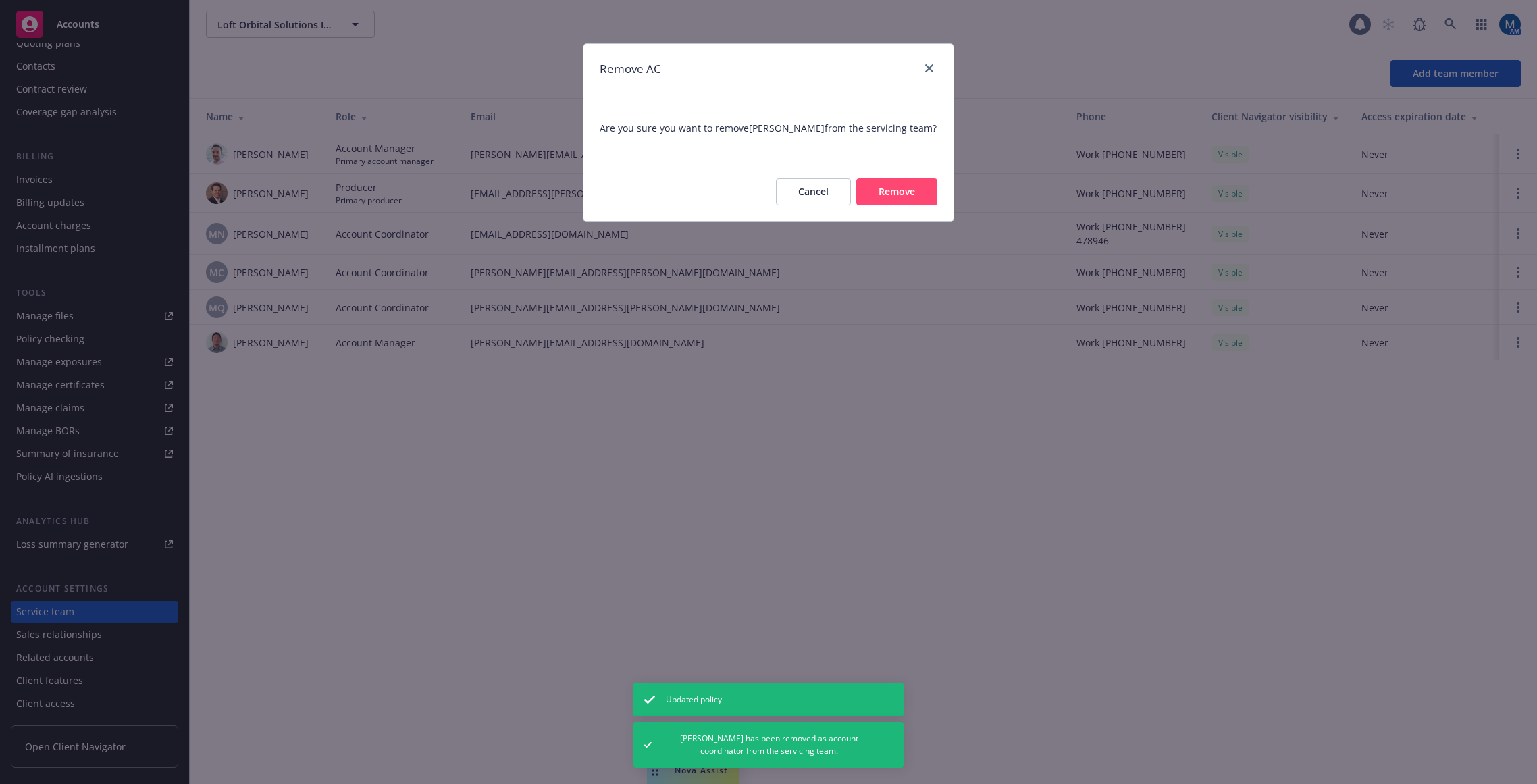
click at [918, 179] on button "Remove" at bounding box center [897, 191] width 81 height 27
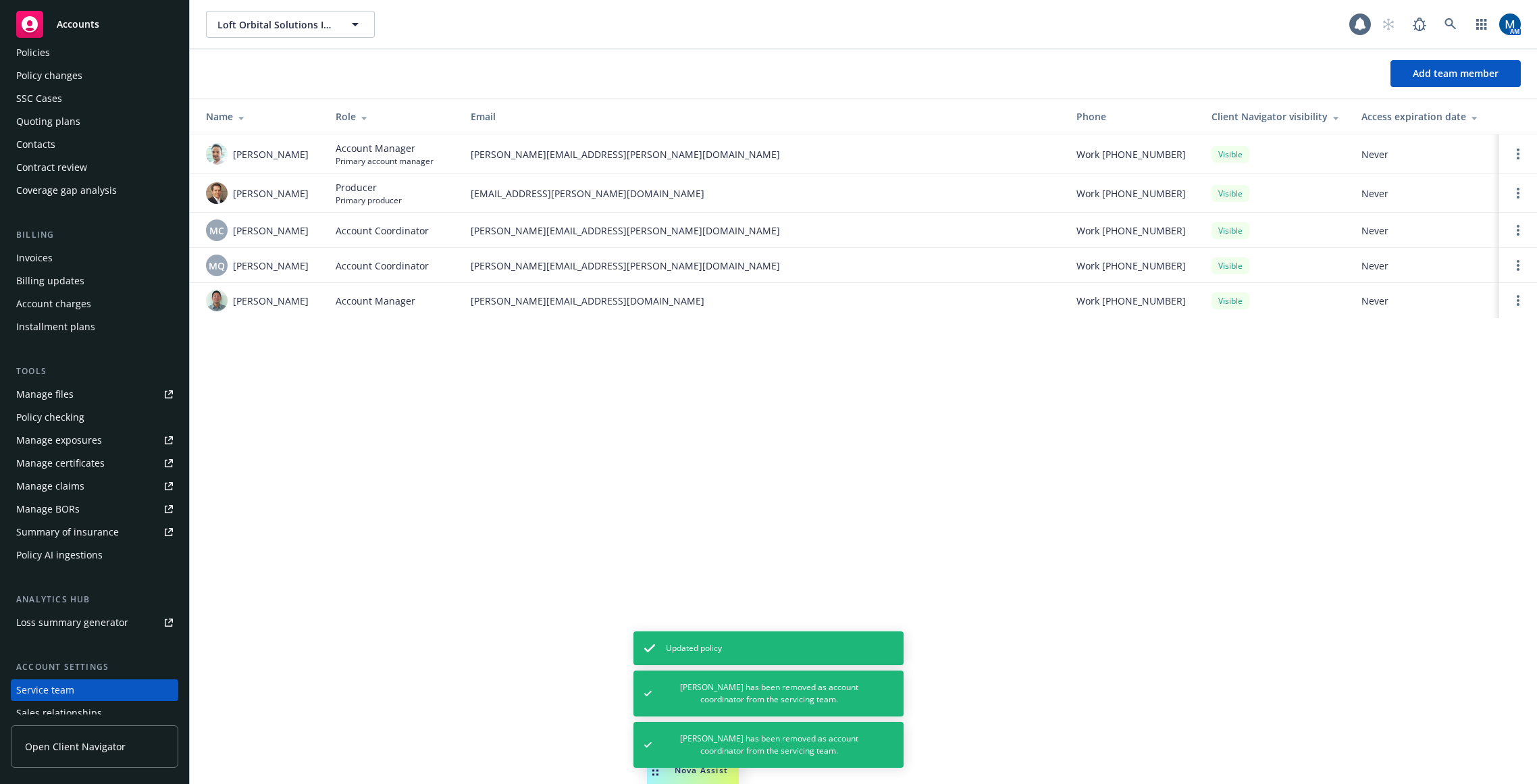
scroll to position [0, 0]
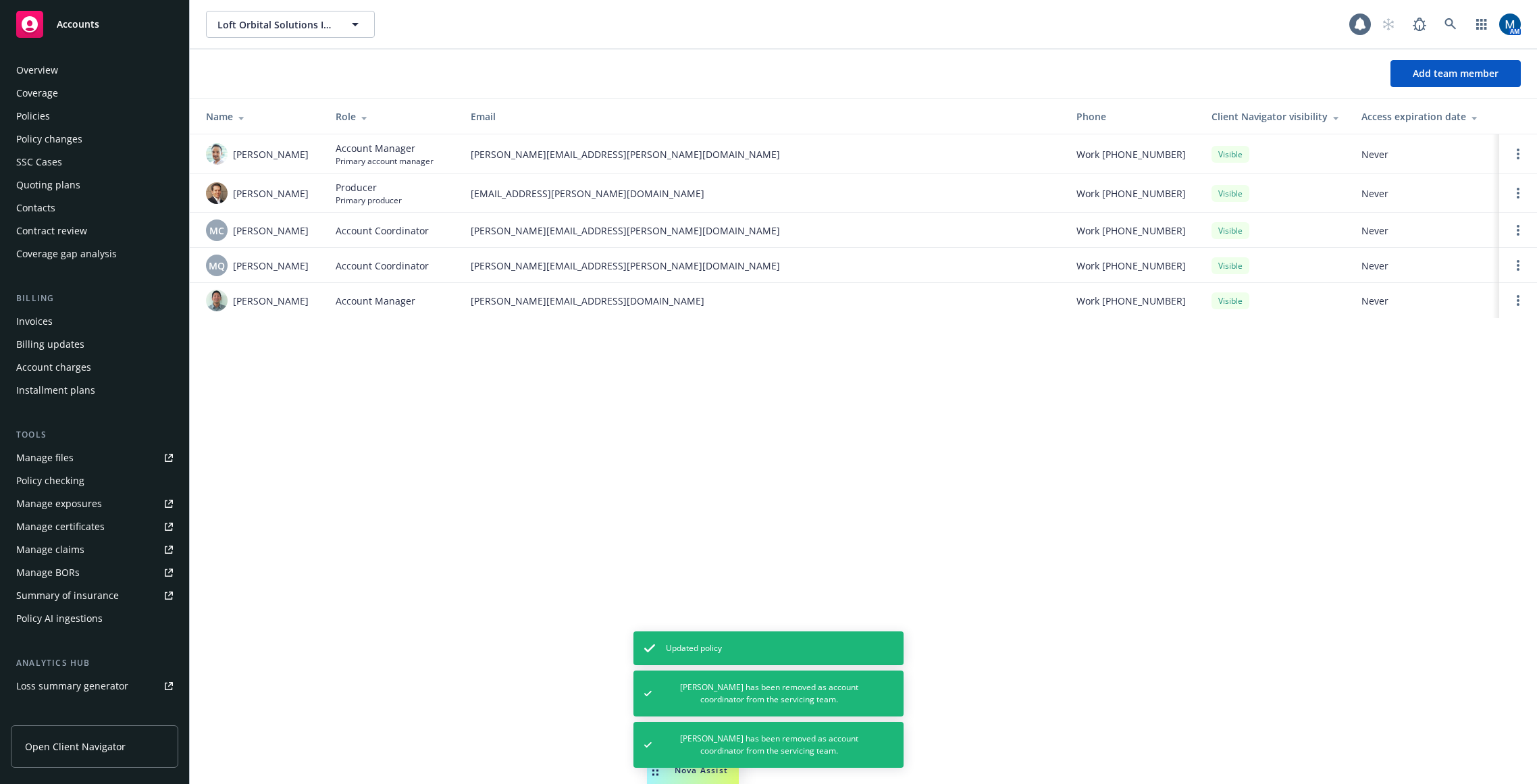
click at [89, 119] on div "Policies" at bounding box center [95, 116] width 157 height 22
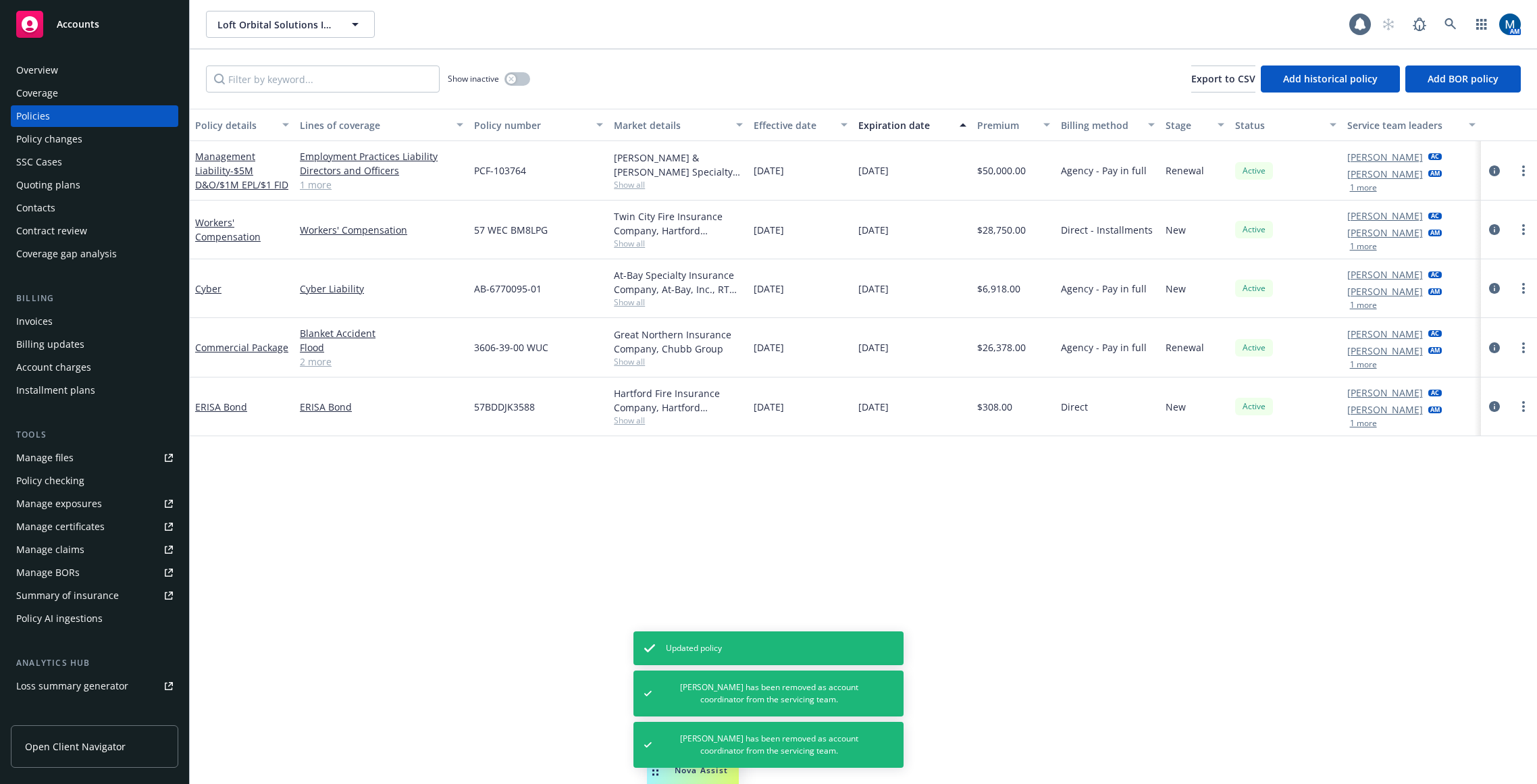
click at [69, 69] on div "Overview" at bounding box center [95, 70] width 157 height 22
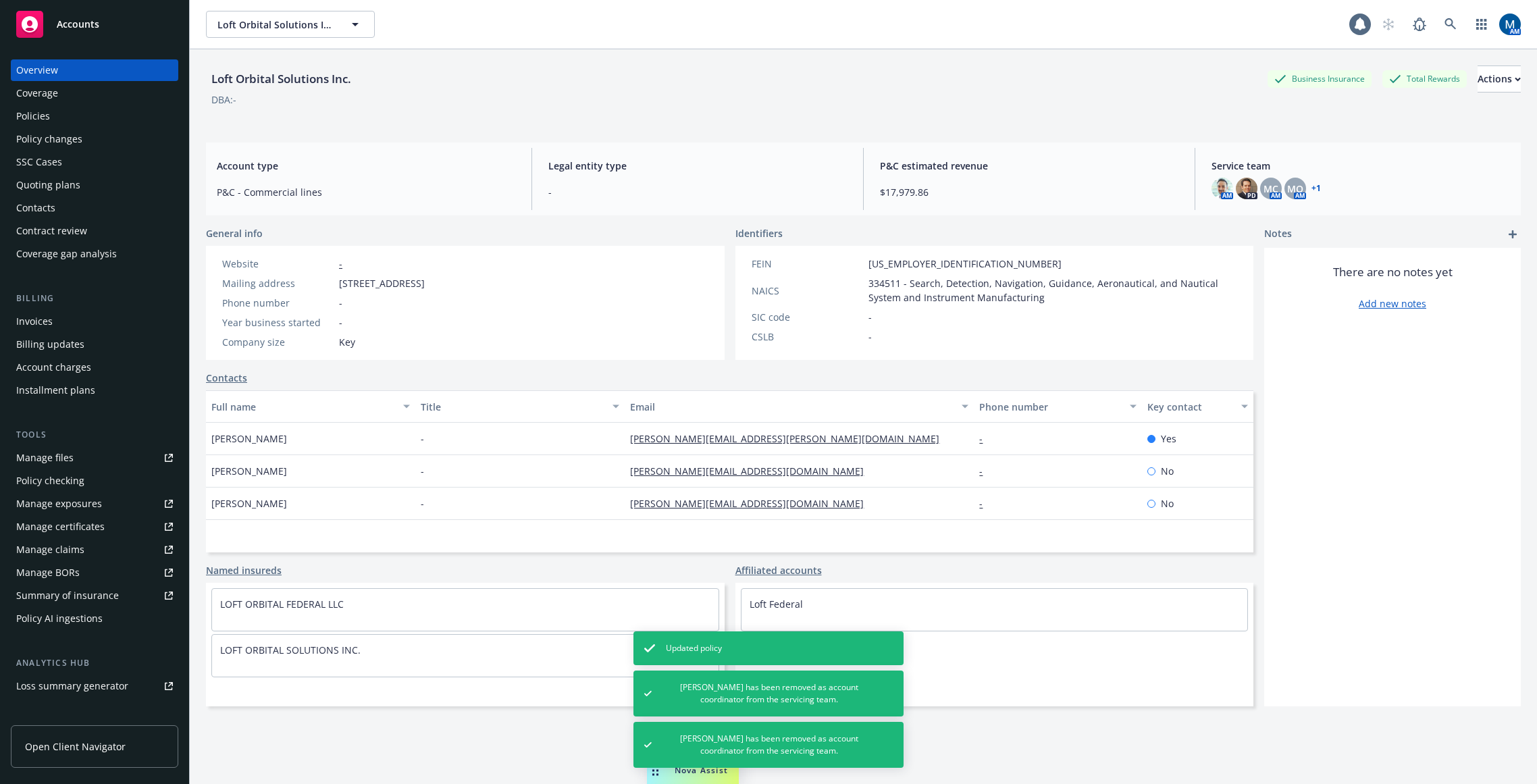
click at [66, 114] on div "Policies" at bounding box center [95, 116] width 157 height 22
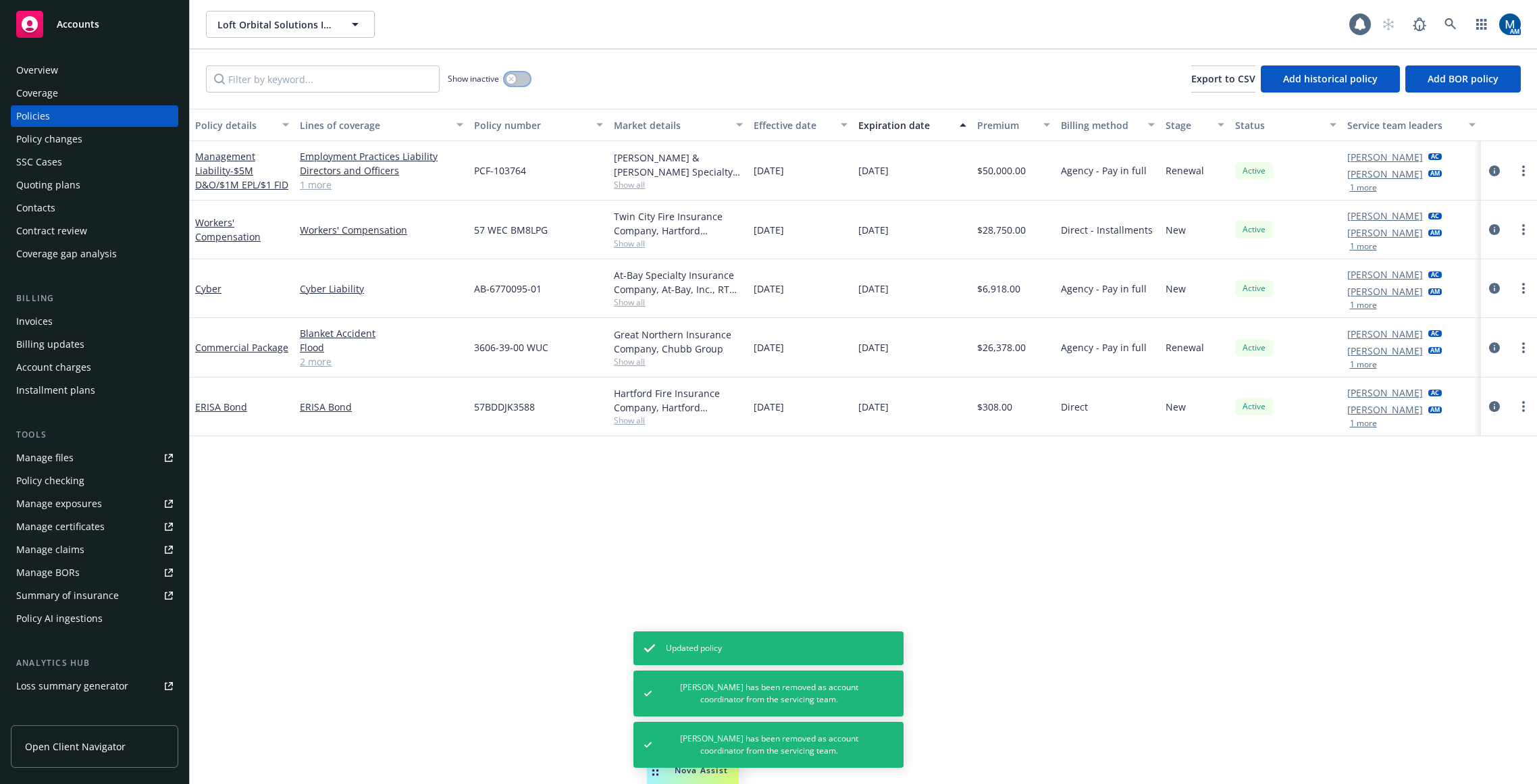
click at [510, 77] on icon "button" at bounding box center [511, 78] width 4 height 4
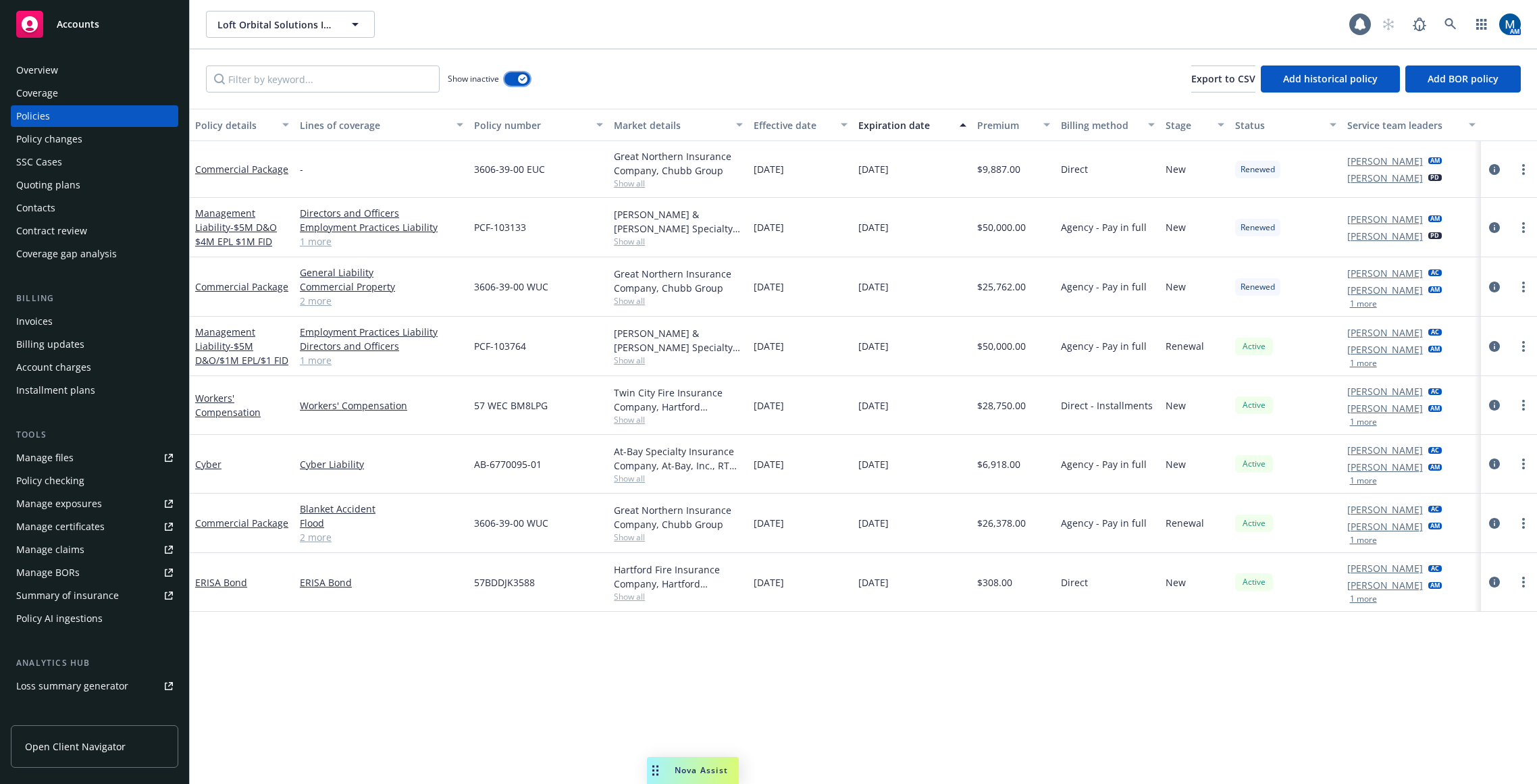
click at [524, 78] on icon "button" at bounding box center [523, 78] width 5 height 4
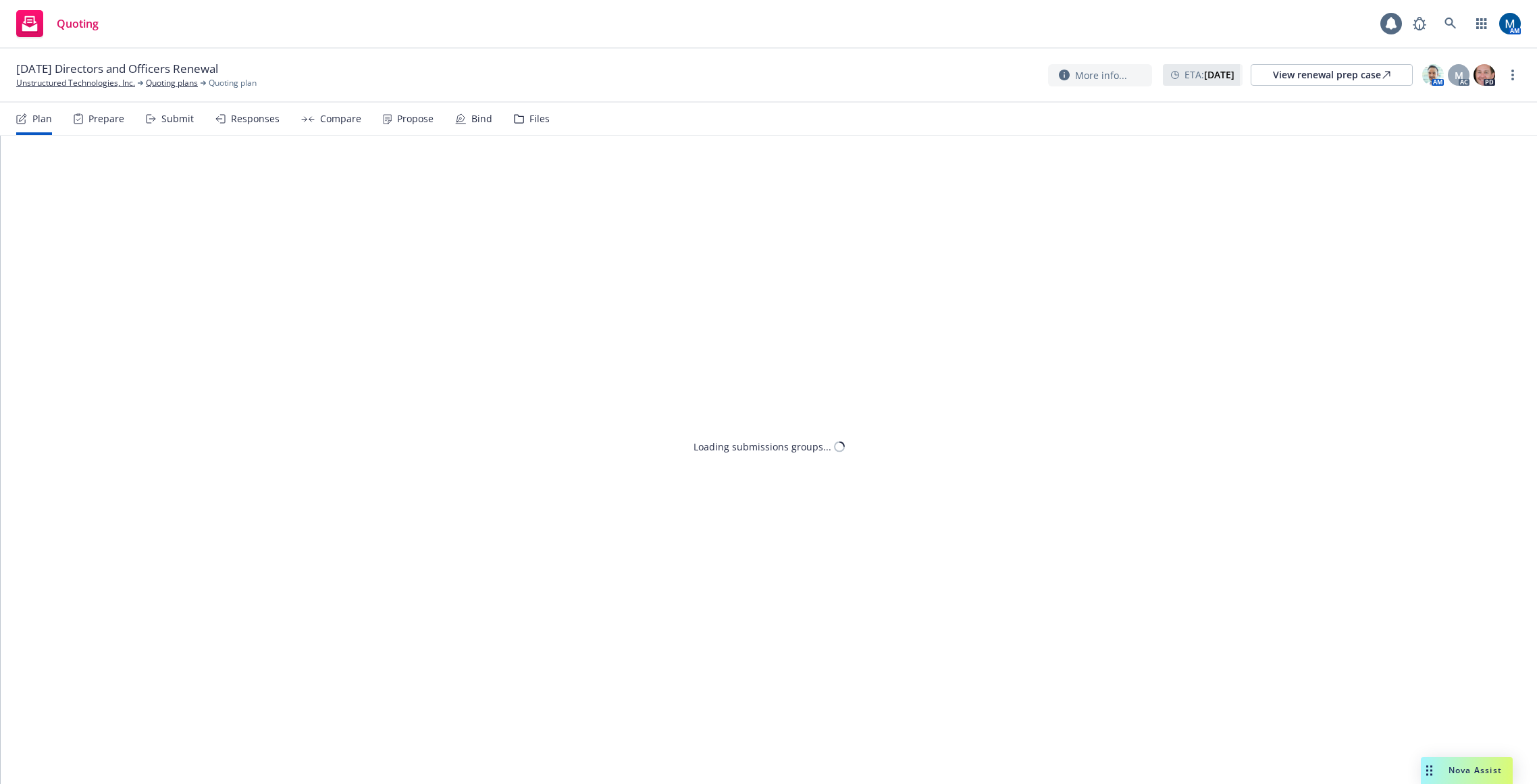
click at [412, 120] on div "Propose" at bounding box center [415, 119] width 36 height 11
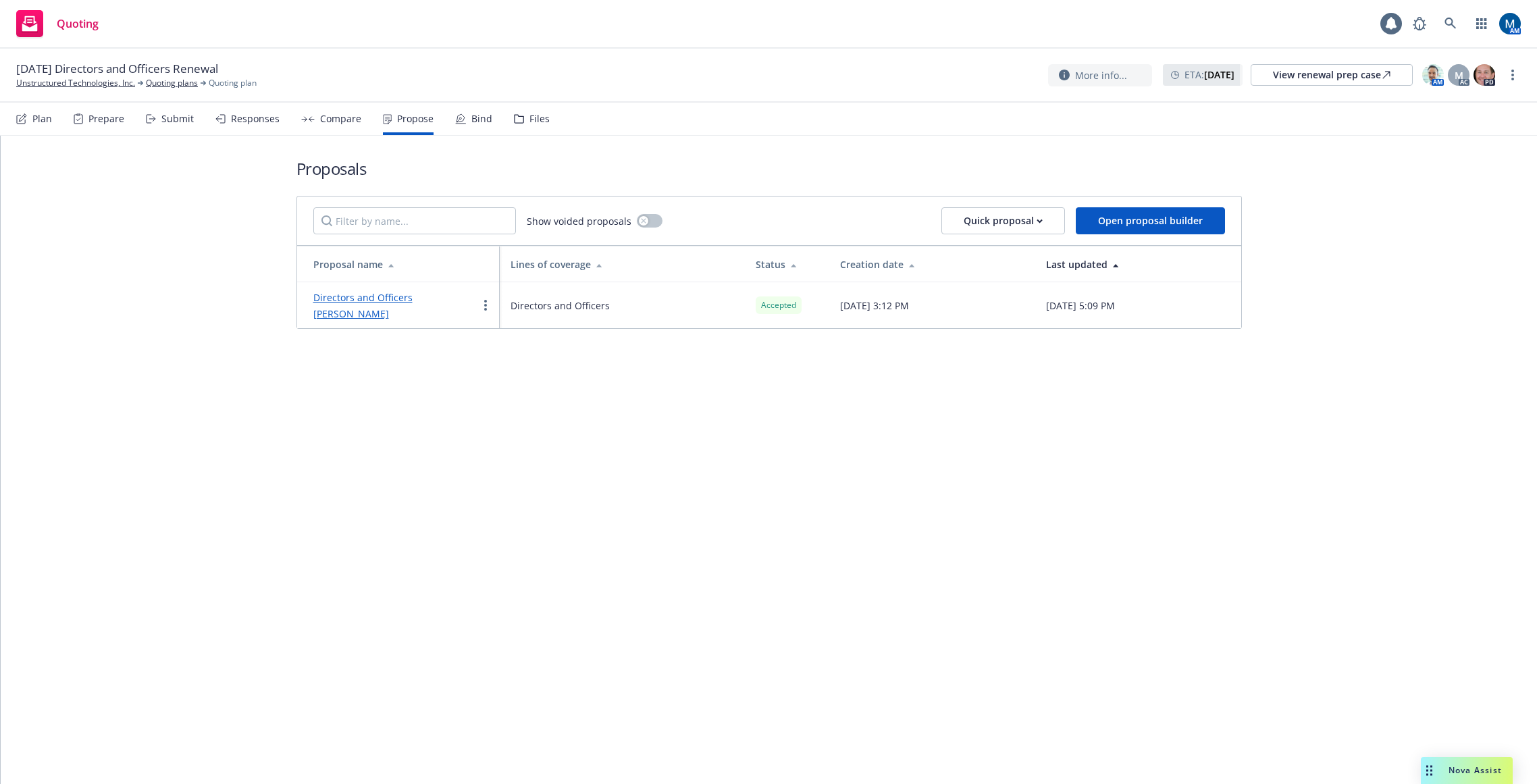
click at [460, 117] on icon at bounding box center [461, 119] width 11 height 11
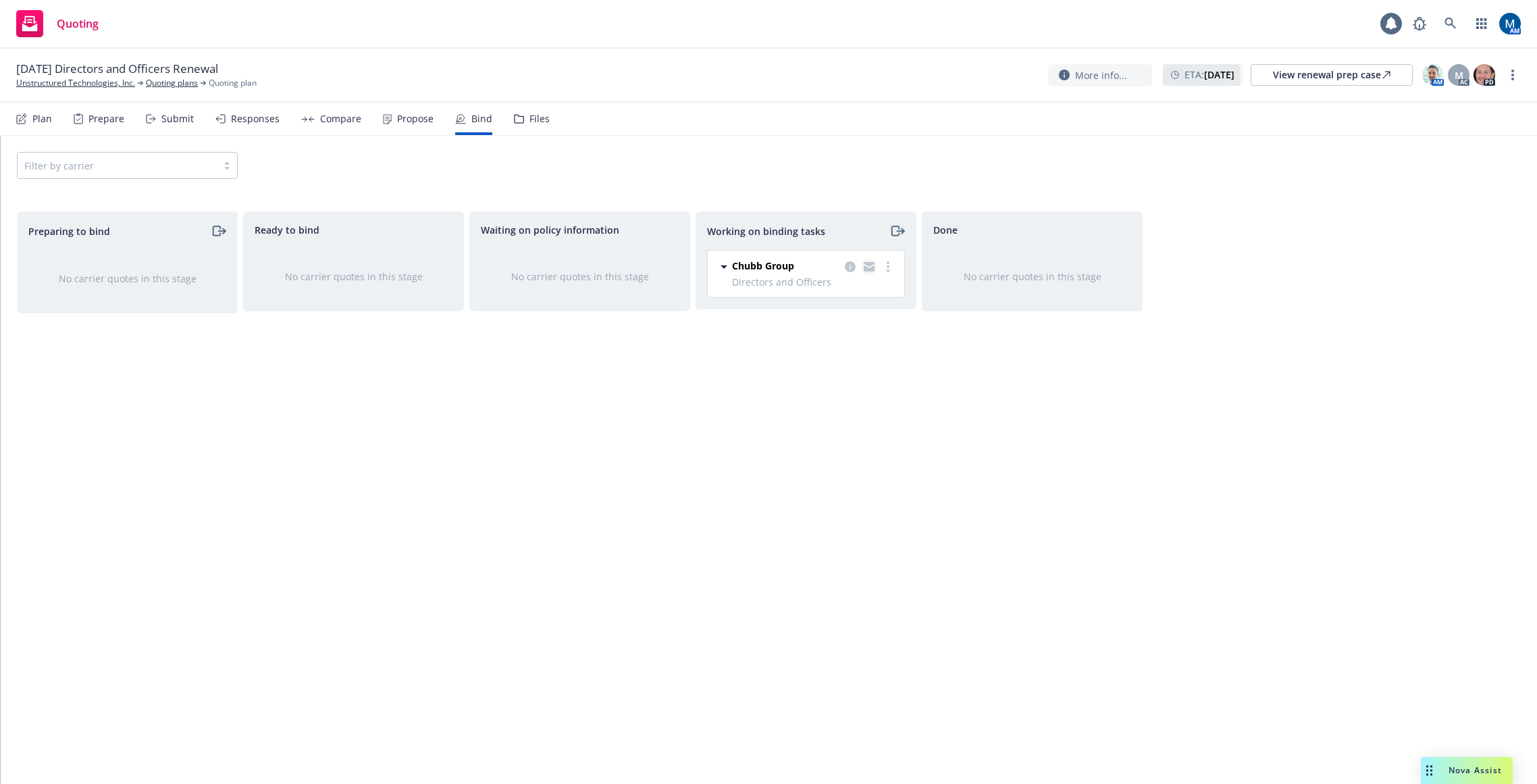
click at [873, 265] on icon "copy logging email" at bounding box center [869, 267] width 11 height 9
click at [873, 266] on icon "copy logging email" at bounding box center [869, 267] width 11 height 9
click at [874, 89] on div "[DATE] Directors and Officers Renewal Unstructured Technologies, Inc. Quoting p…" at bounding box center [768, 75] width 1537 height 54
click at [1266, 78] on link "View renewal prep case" at bounding box center [1332, 74] width 162 height 22
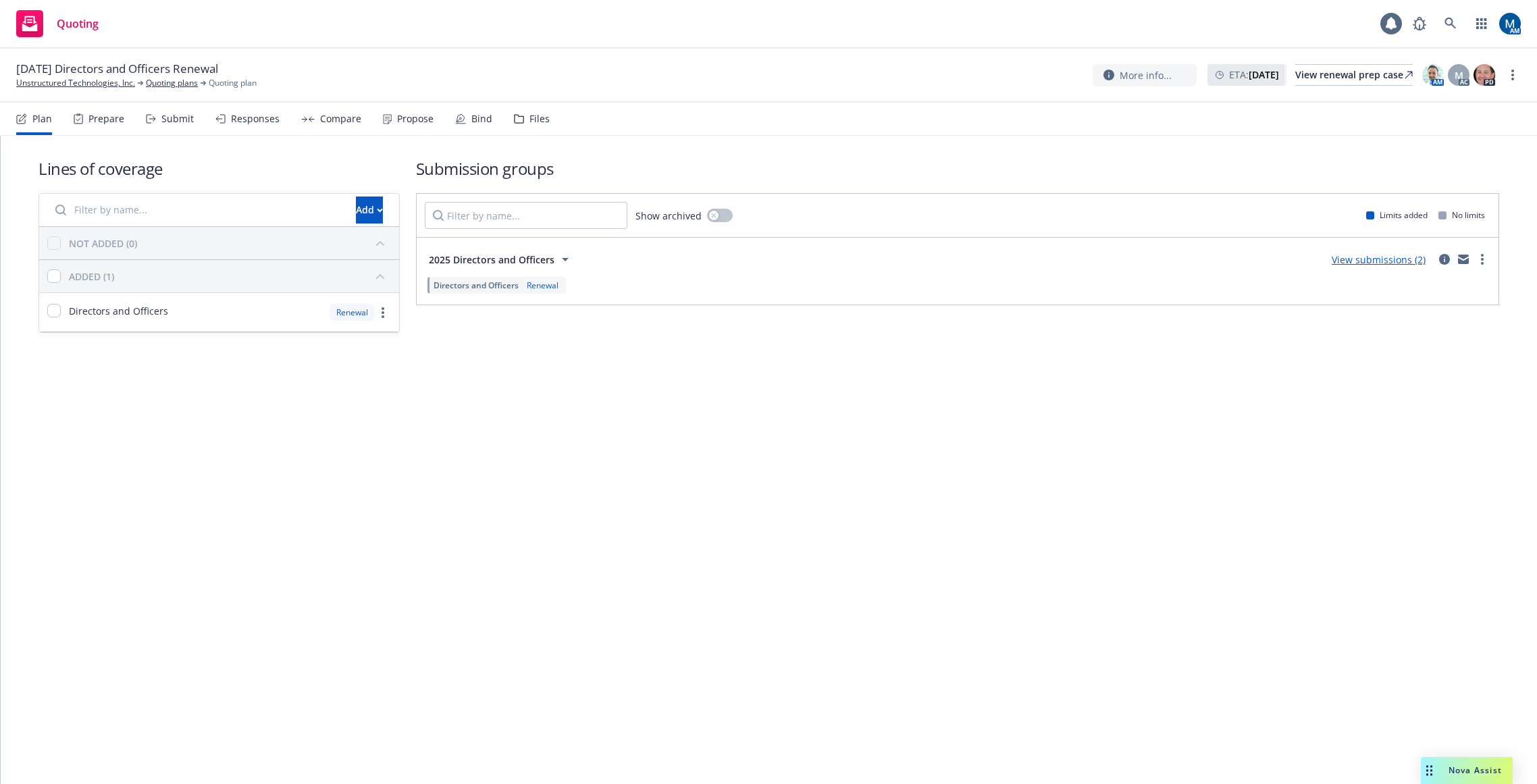
click at [466, 116] on div "Bind" at bounding box center [474, 119] width 37 height 33
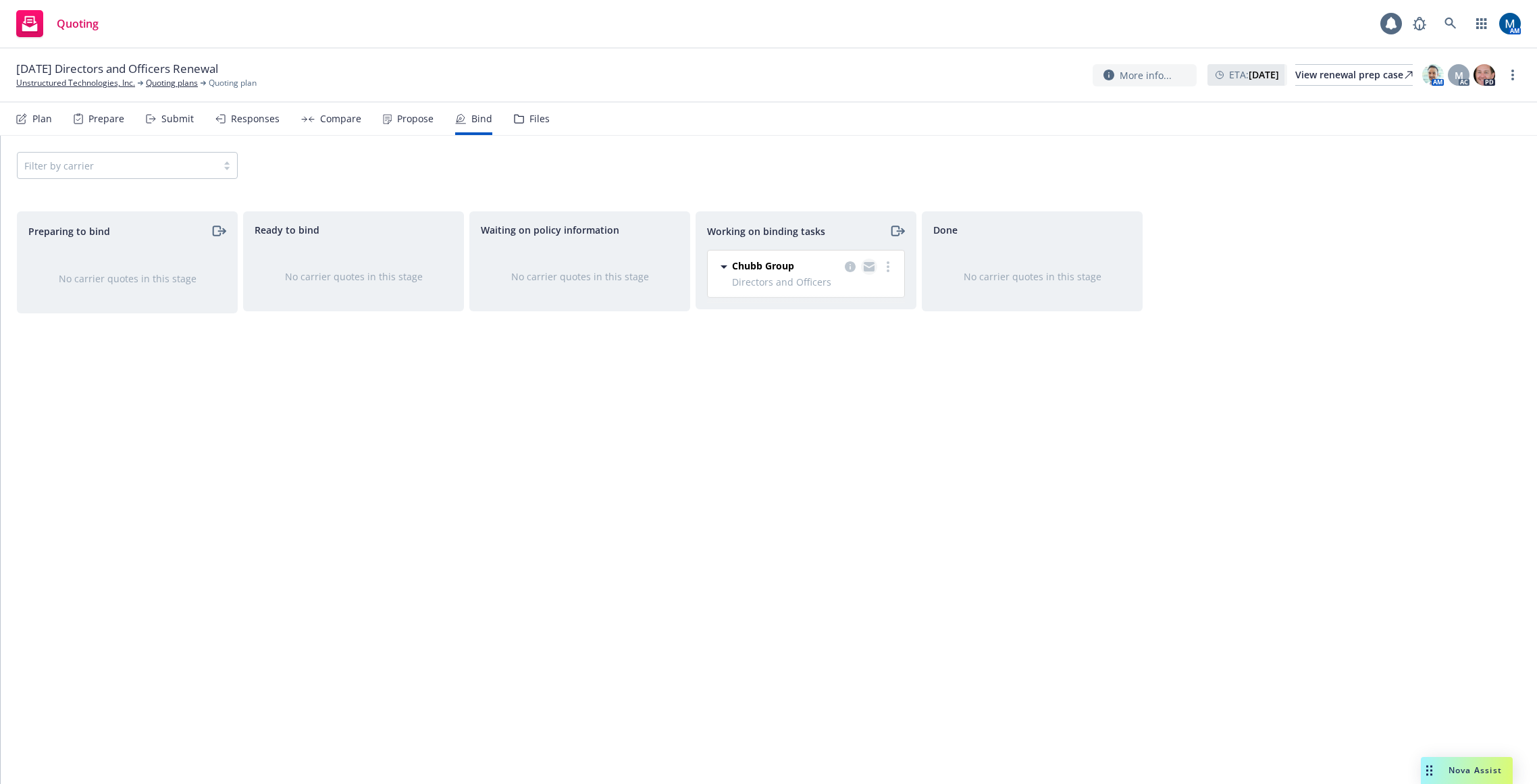
click at [861, 271] on div at bounding box center [869, 267] width 54 height 16
click at [865, 271] on icon "copy logging email" at bounding box center [869, 268] width 11 height 6
click at [867, 267] on icon "copy logging email" at bounding box center [869, 267] width 11 height 9
